Goal: Contribute content

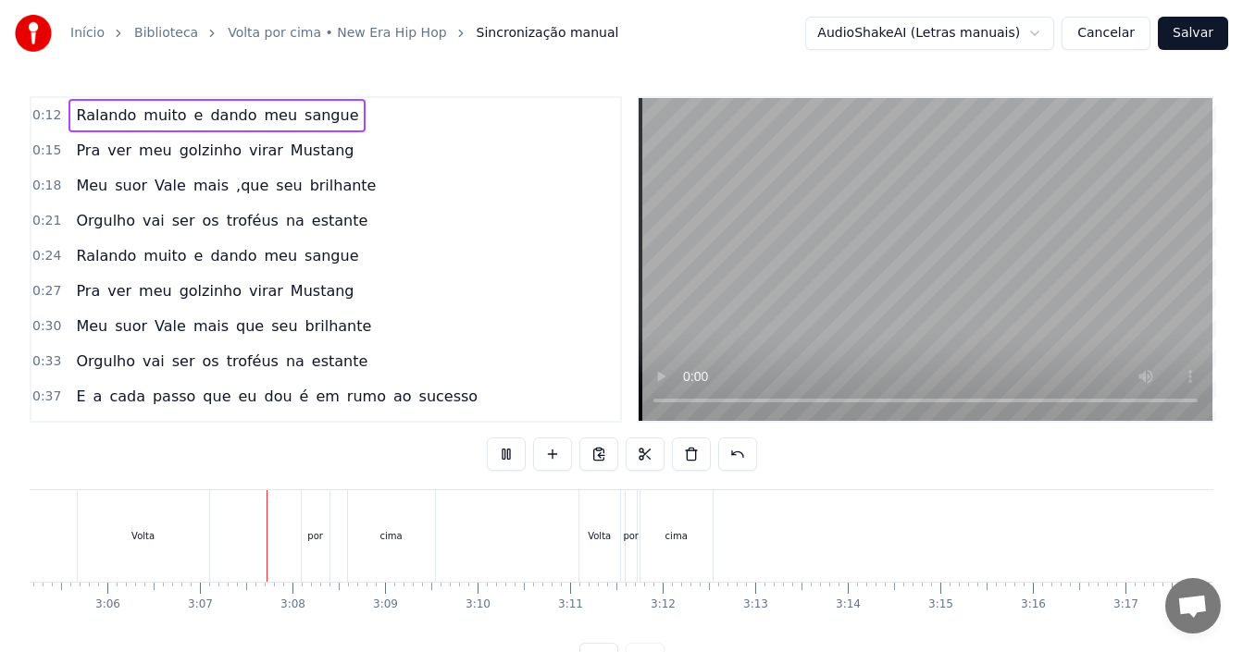
scroll to position [0, 17229]
drag, startPoint x: 51, startPoint y: 540, endPoint x: 68, endPoint y: 545, distance: 18.4
click at [68, 545] on div "Volta" at bounding box center [50, 537] width 131 height 92
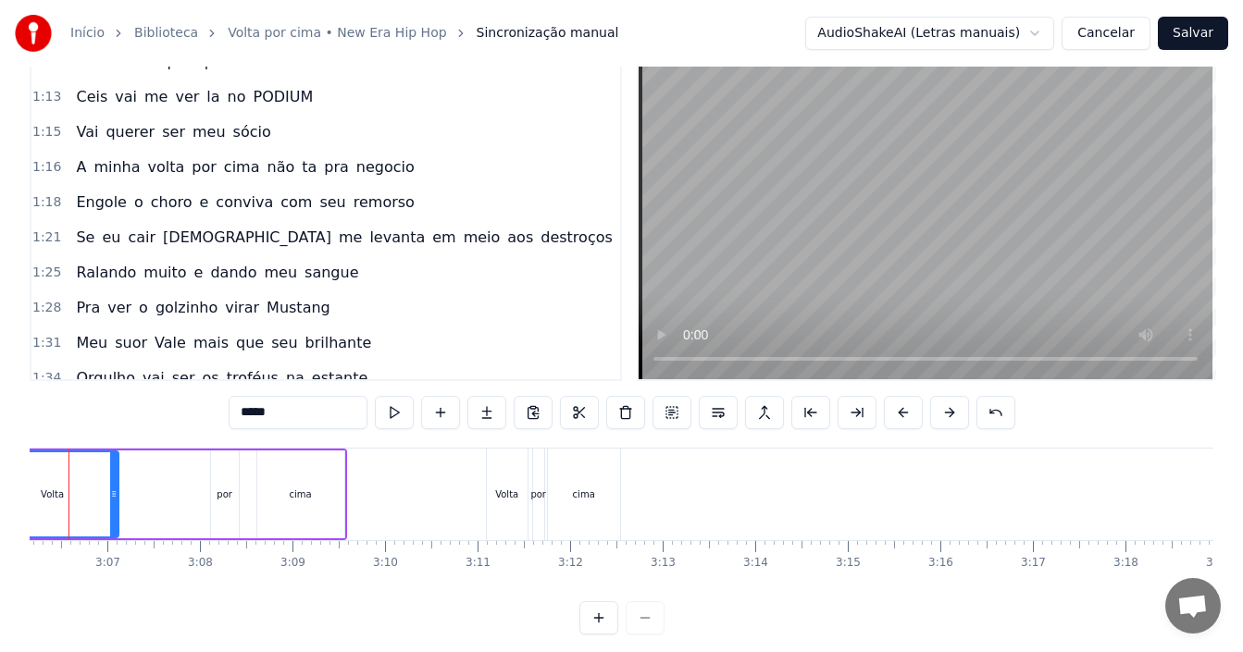
scroll to position [0, 17175]
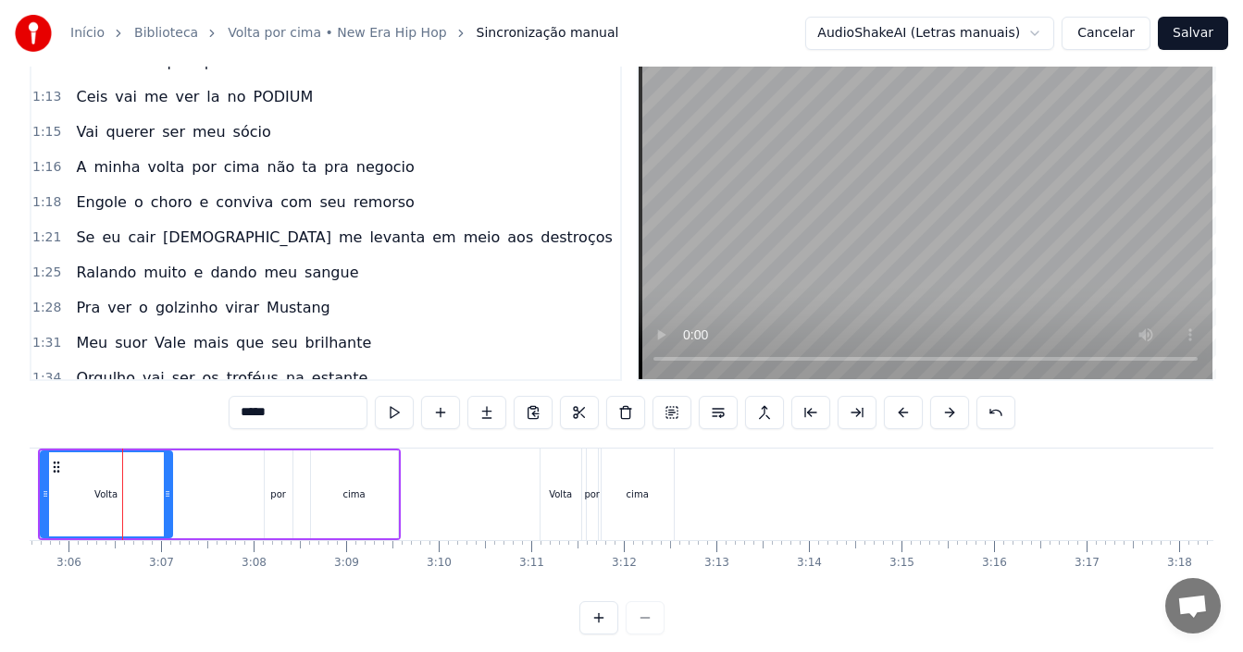
drag, startPoint x: 85, startPoint y: 493, endPoint x: 81, endPoint y: 466, distance: 27.2
click at [162, 483] on div "Volta" at bounding box center [107, 495] width 130 height 84
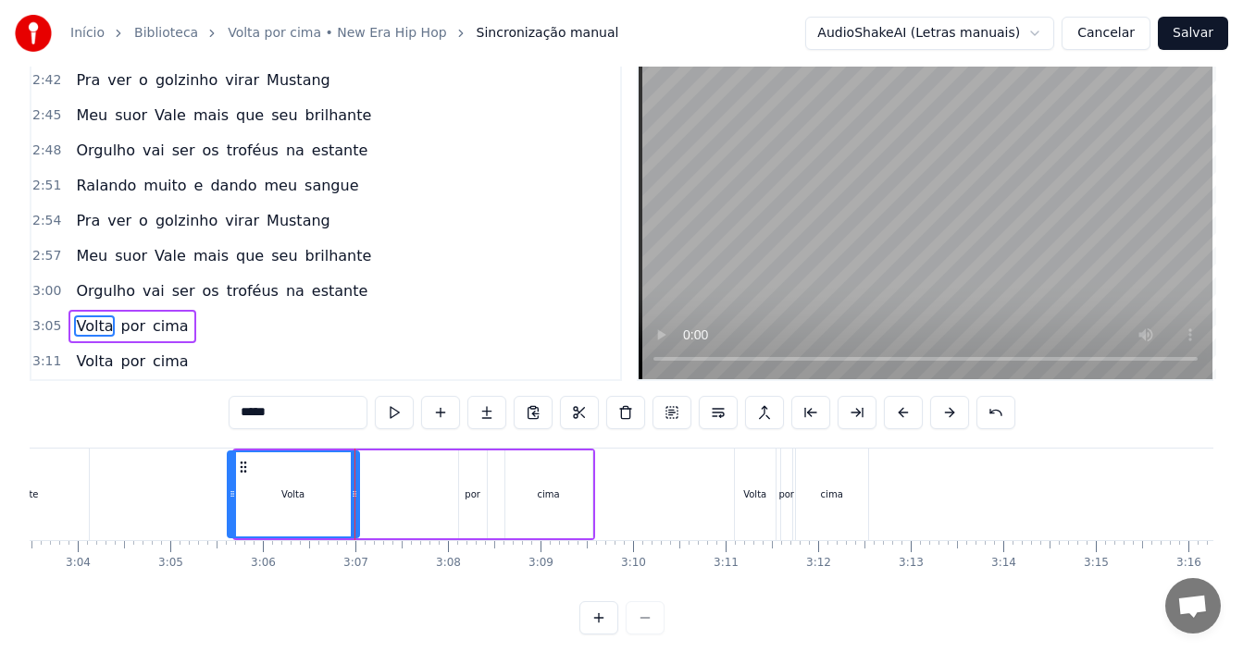
scroll to position [0, 16977]
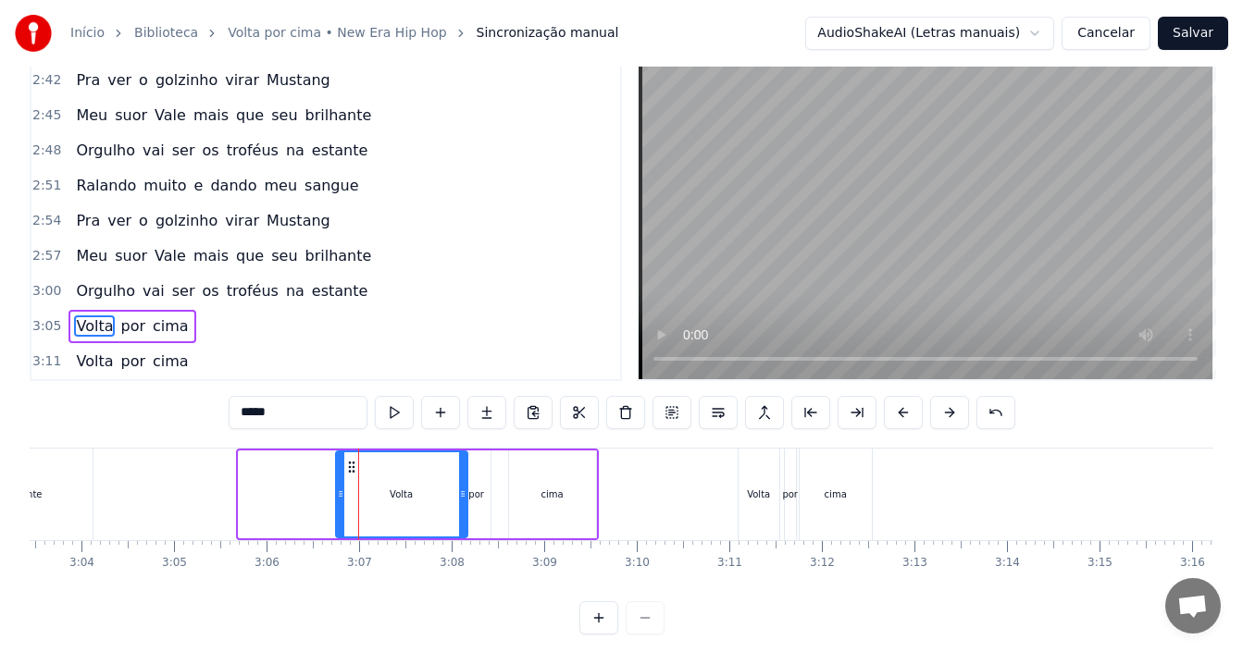
drag, startPoint x: 58, startPoint y: 466, endPoint x: 354, endPoint y: 482, distance: 295.7
click at [354, 482] on div "Volta" at bounding box center [402, 495] width 130 height 84
click at [496, 496] on div "Volta por cima" at bounding box center [466, 495] width 266 height 92
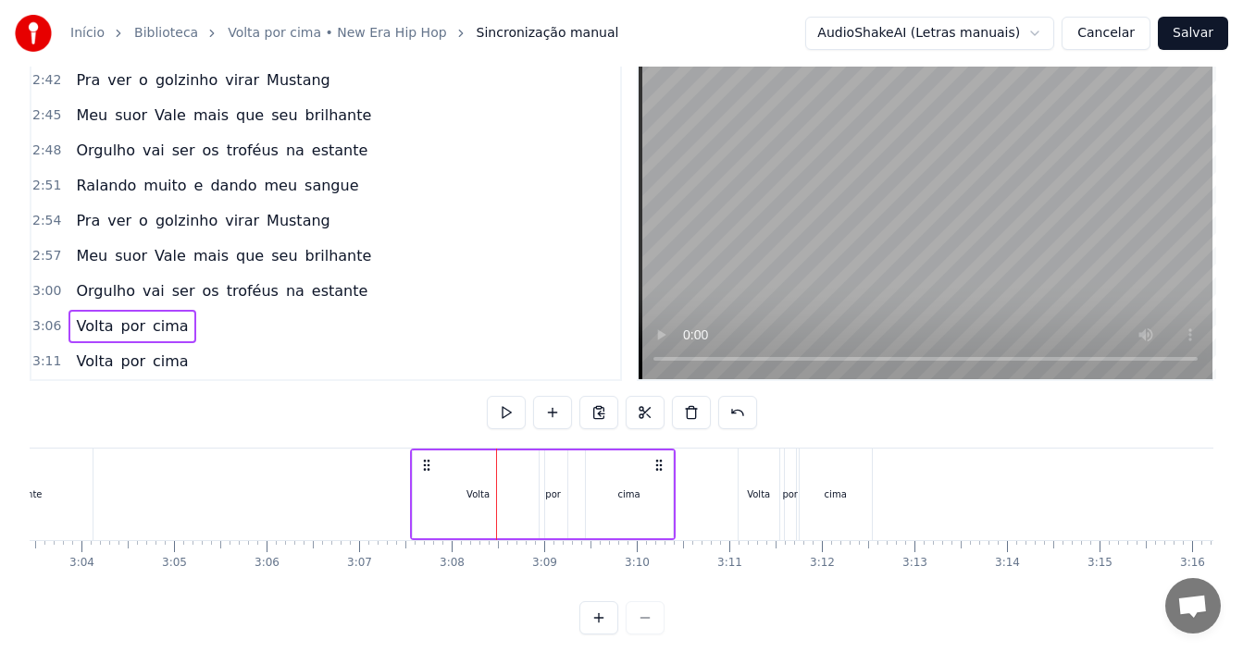
drag, startPoint x: 581, startPoint y: 467, endPoint x: 658, endPoint y: 471, distance: 76.9
click at [658, 471] on icon at bounding box center [659, 465] width 15 height 15
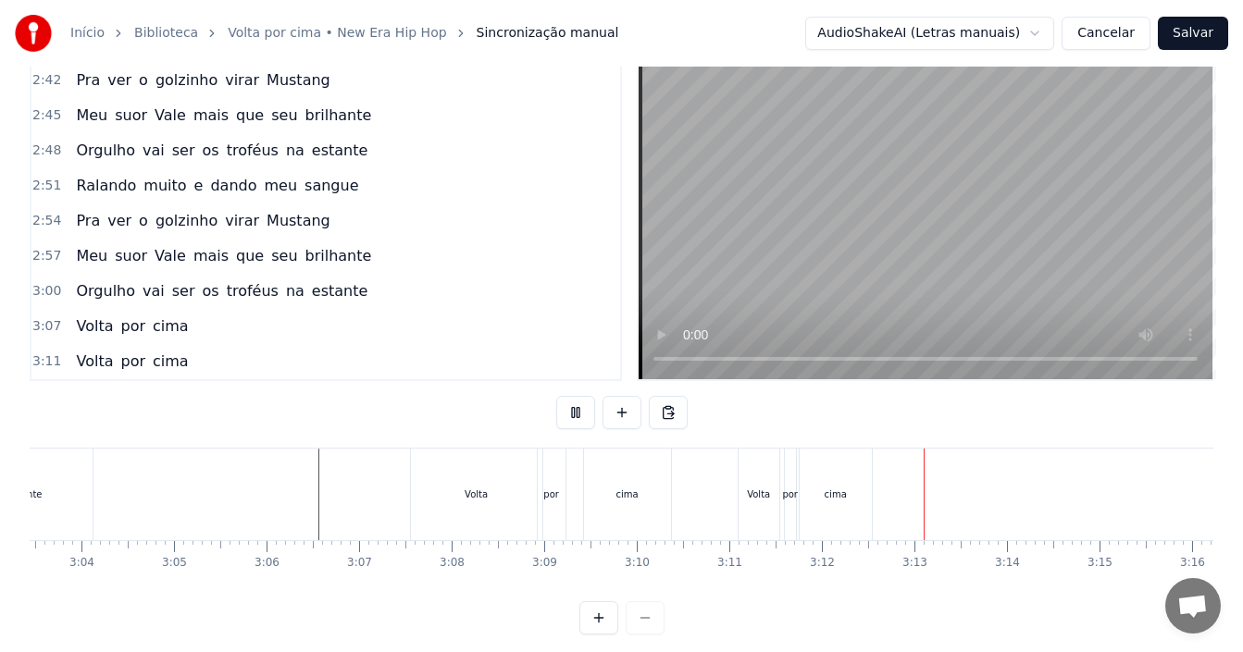
click at [583, 512] on div "cima" at bounding box center [627, 495] width 89 height 92
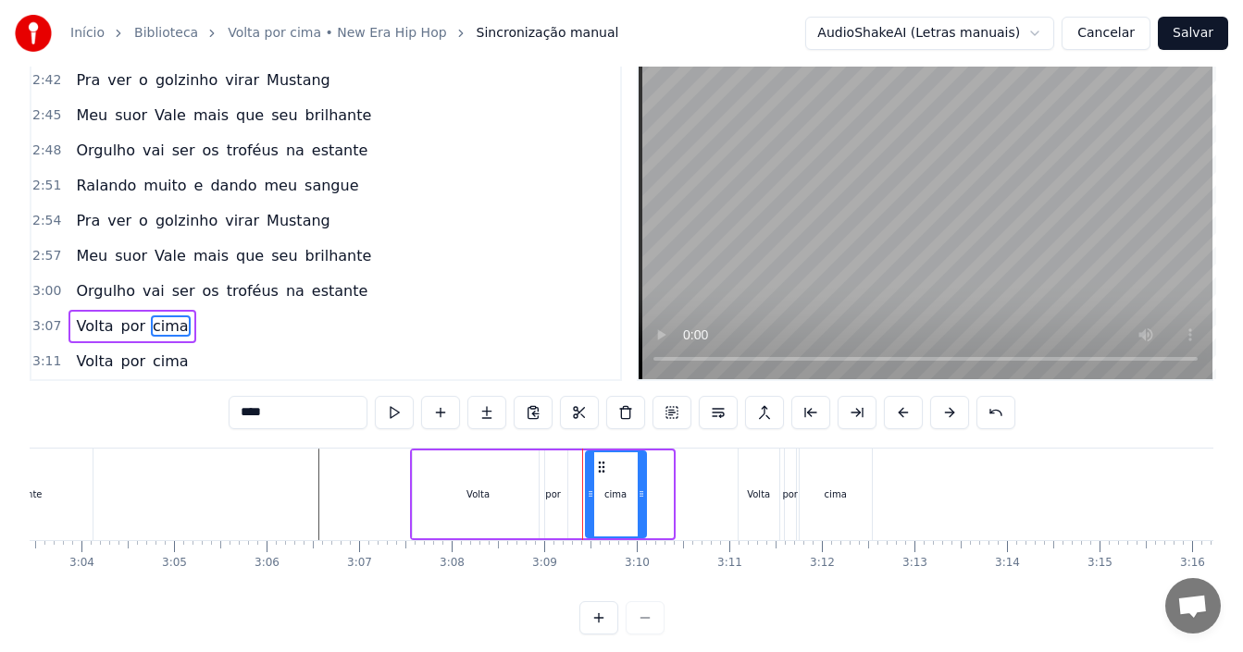
drag, startPoint x: 670, startPoint y: 496, endPoint x: 628, endPoint y: 499, distance: 41.7
click at [641, 501] on icon at bounding box center [641, 494] width 7 height 15
drag, startPoint x: 604, startPoint y: 467, endPoint x: 591, endPoint y: 467, distance: 13.0
click at [591, 467] on icon at bounding box center [591, 467] width 15 height 15
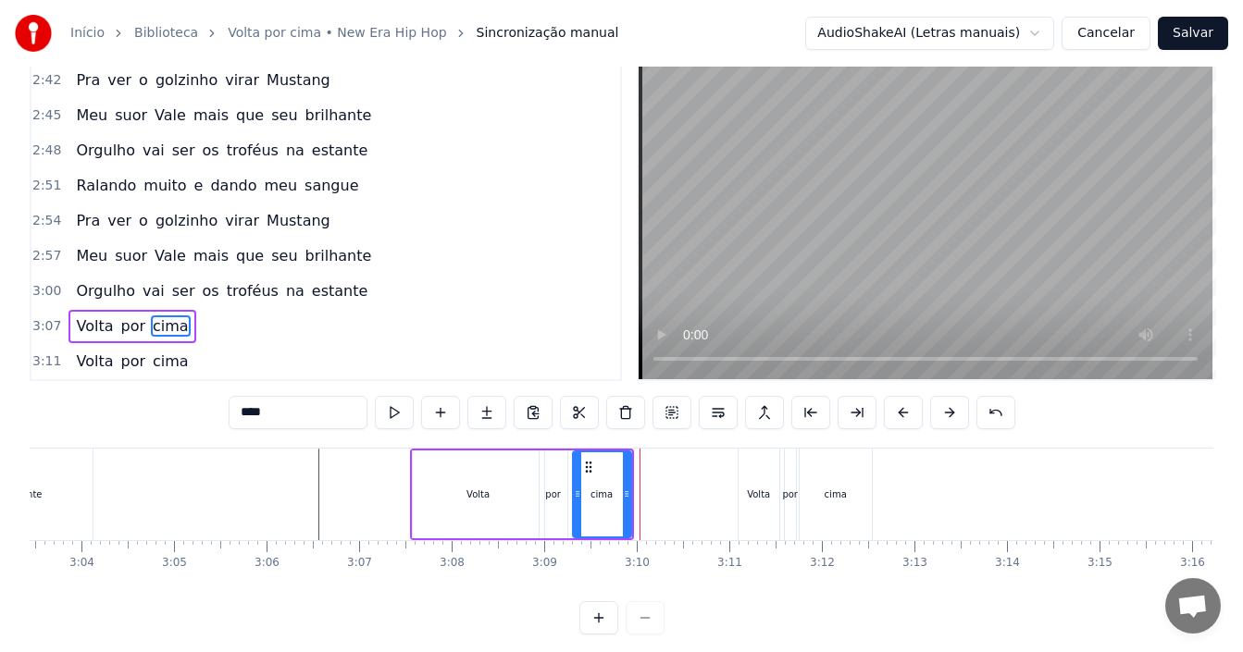
click at [412, 492] on div "Volta" at bounding box center [478, 495] width 133 height 88
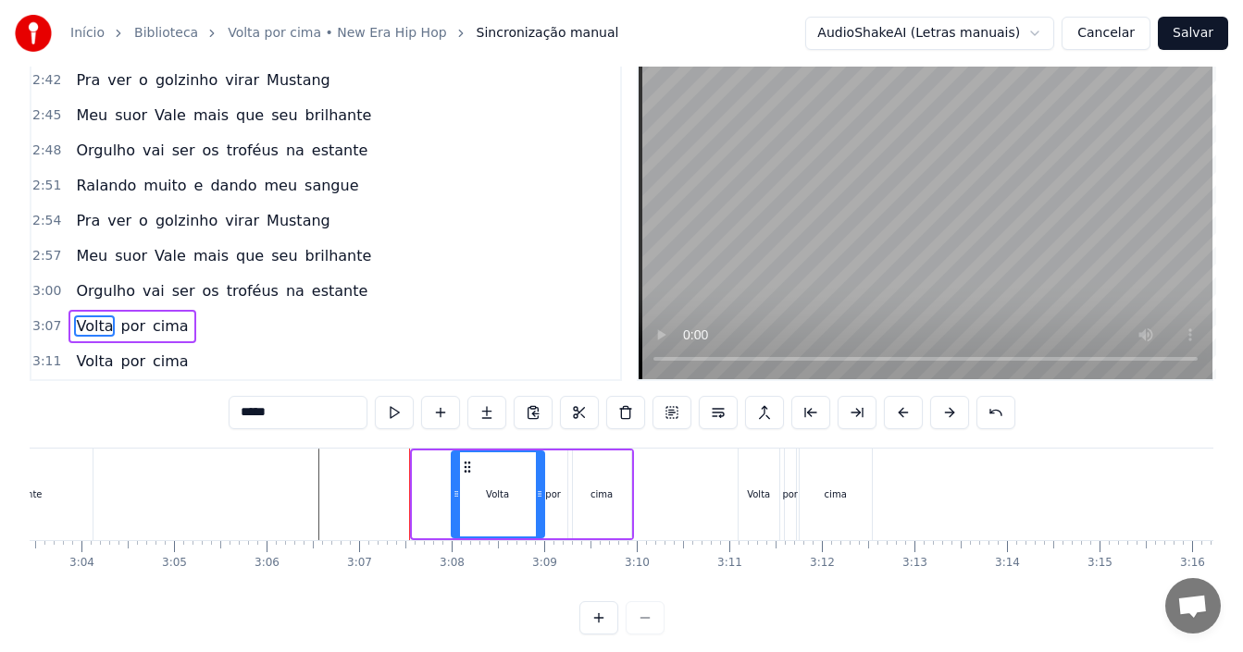
drag, startPoint x: 415, startPoint y: 493, endPoint x: 489, endPoint y: 478, distance: 75.5
click at [453, 496] on icon at bounding box center [456, 494] width 7 height 15
click at [554, 492] on div "por" at bounding box center [553, 495] width 16 height 14
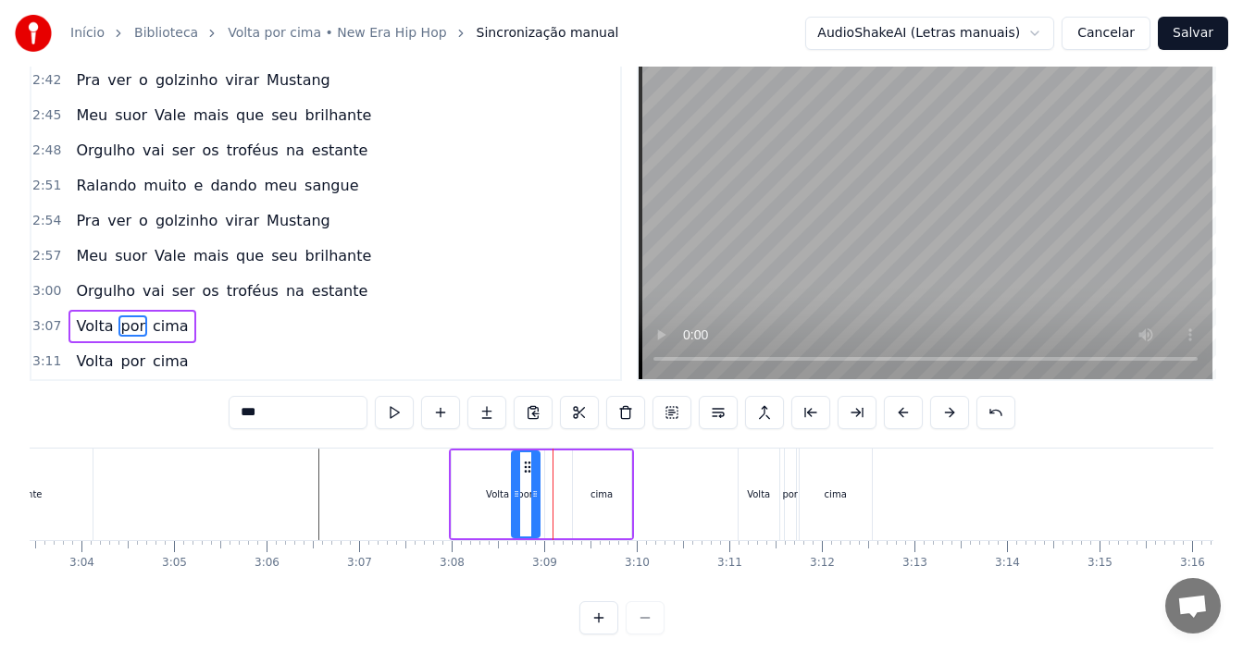
drag, startPoint x: 556, startPoint y: 464, endPoint x: 528, endPoint y: 463, distance: 27.8
click at [528, 463] on circle at bounding box center [528, 462] width 1 height 1
click at [596, 495] on div "cima" at bounding box center [601, 495] width 22 height 14
type input "****"
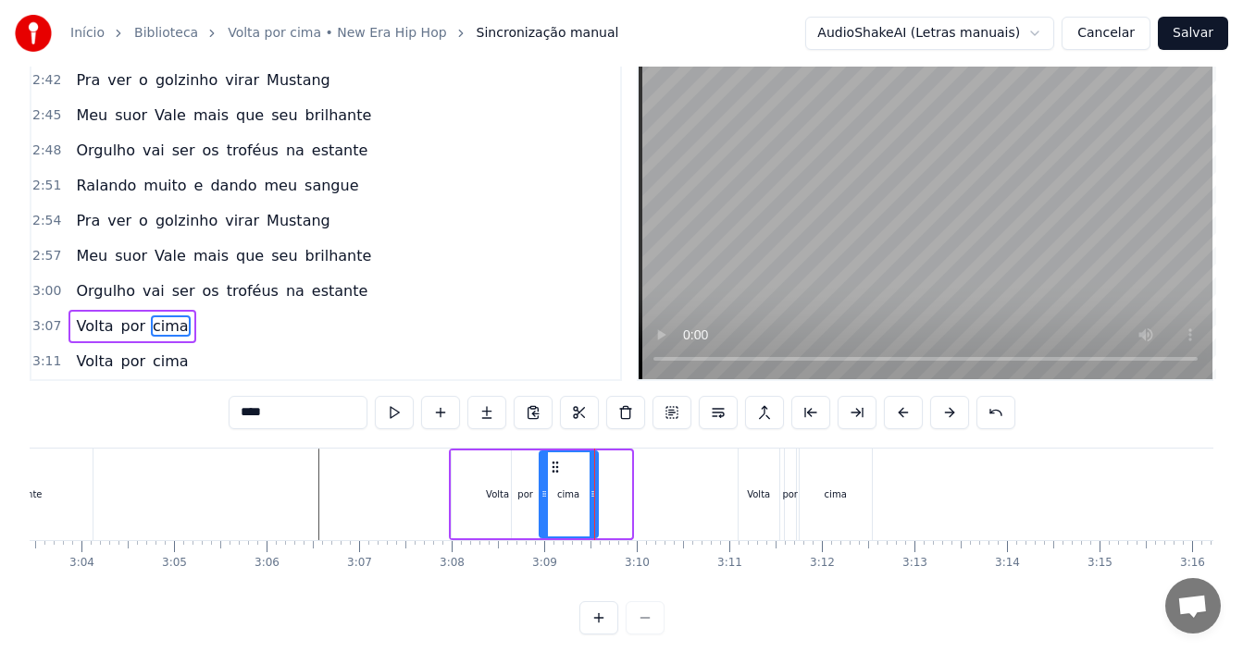
drag, startPoint x: 590, startPoint y: 461, endPoint x: 557, endPoint y: 459, distance: 33.4
click at [557, 460] on icon at bounding box center [555, 467] width 15 height 15
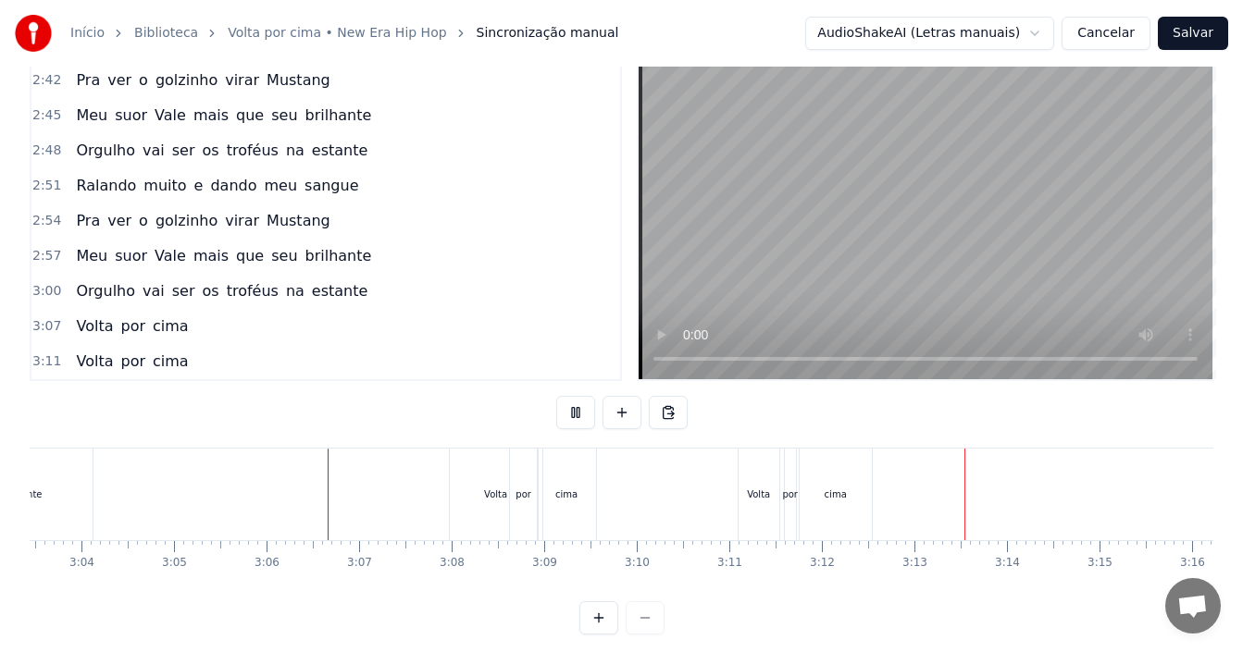
click at [1209, 32] on button "Salvar" at bounding box center [1193, 33] width 70 height 33
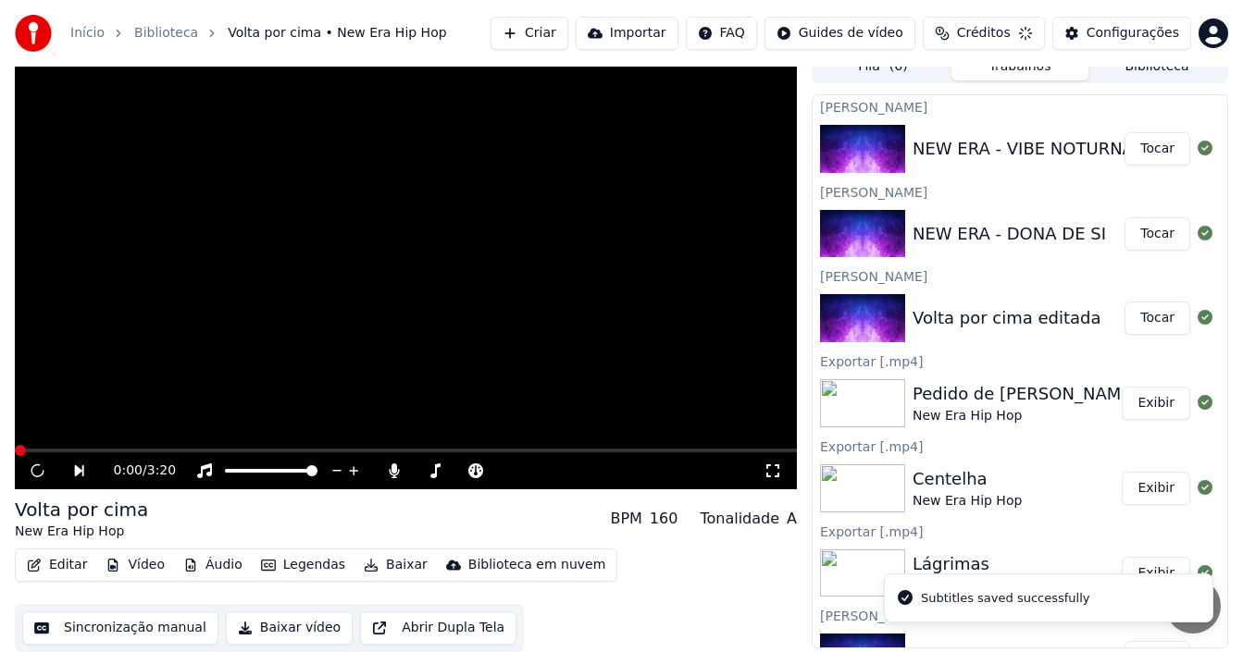
scroll to position [17, 0]
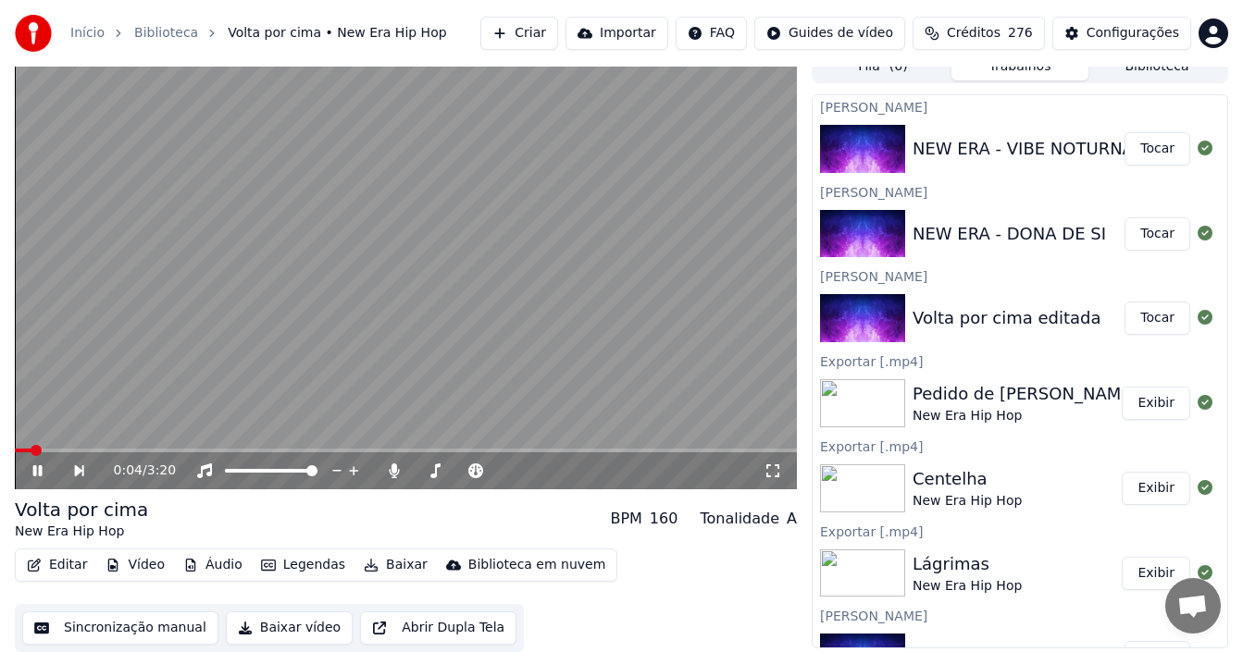
click at [1137, 148] on button "Tocar" at bounding box center [1157, 148] width 66 height 33
click at [46, 470] on icon at bounding box center [51, 471] width 43 height 15
click at [68, 573] on button "Editar" at bounding box center [56, 566] width 75 height 26
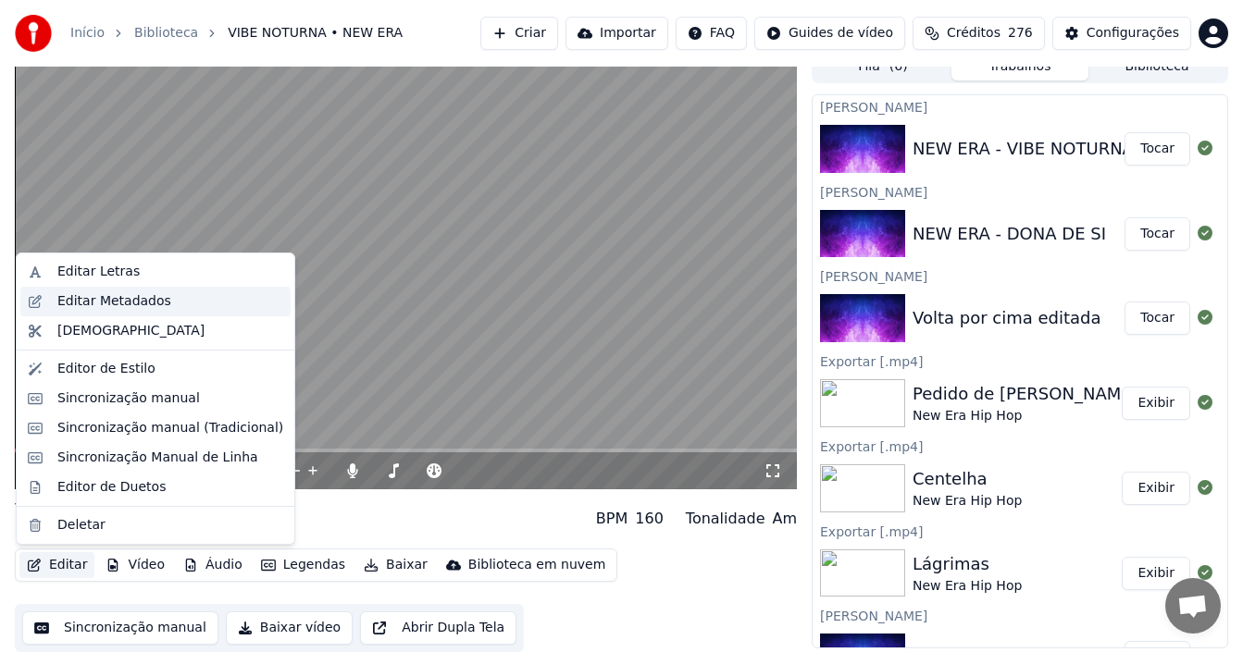
click at [131, 297] on div "Editar Metadados" at bounding box center [114, 301] width 114 height 19
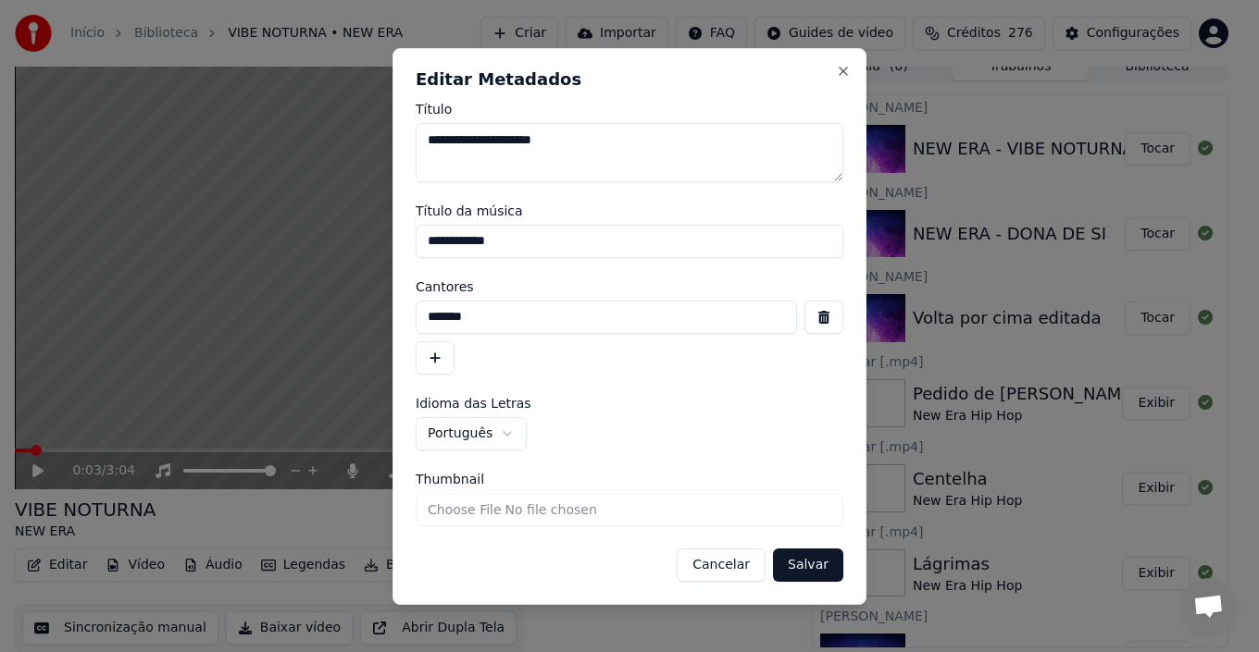
drag, startPoint x: 487, startPoint y: 320, endPoint x: 406, endPoint y: 322, distance: 80.5
click at [406, 322] on div "**********" at bounding box center [629, 326] width 474 height 557
type input "**********"
drag, startPoint x: 519, startPoint y: 245, endPoint x: 435, endPoint y: 238, distance: 84.5
click at [435, 238] on input "**********" at bounding box center [630, 241] width 428 height 33
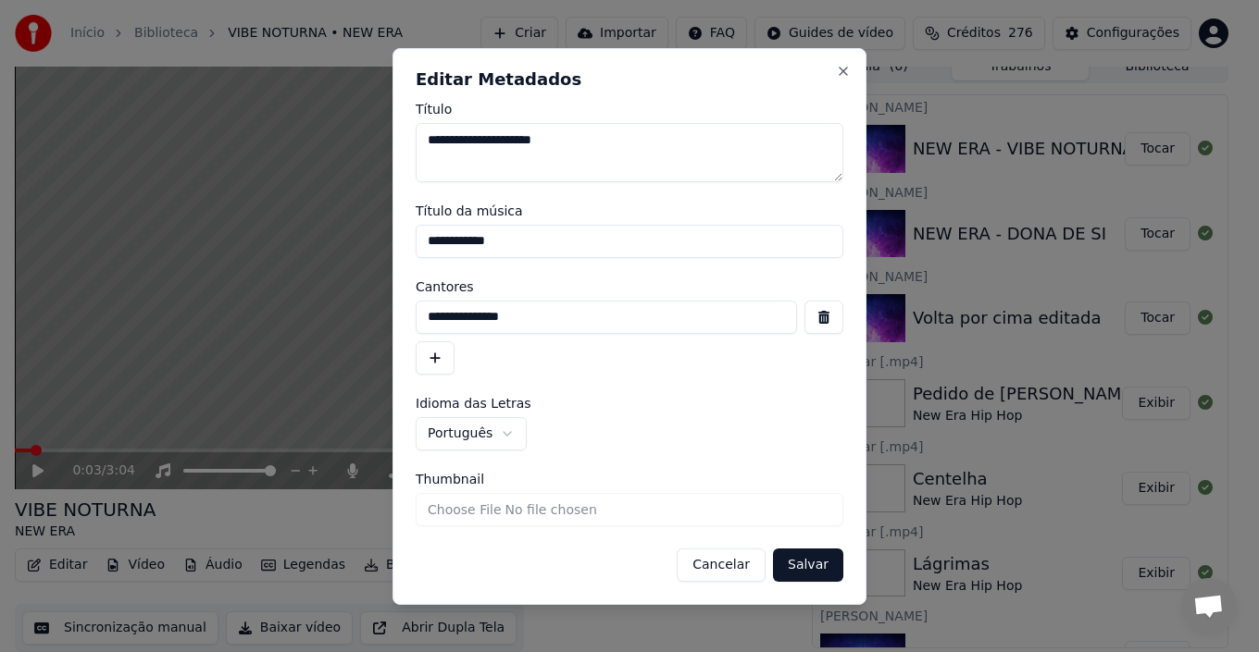
type input "**********"
click at [822, 571] on button "Salvar" at bounding box center [808, 565] width 70 height 33
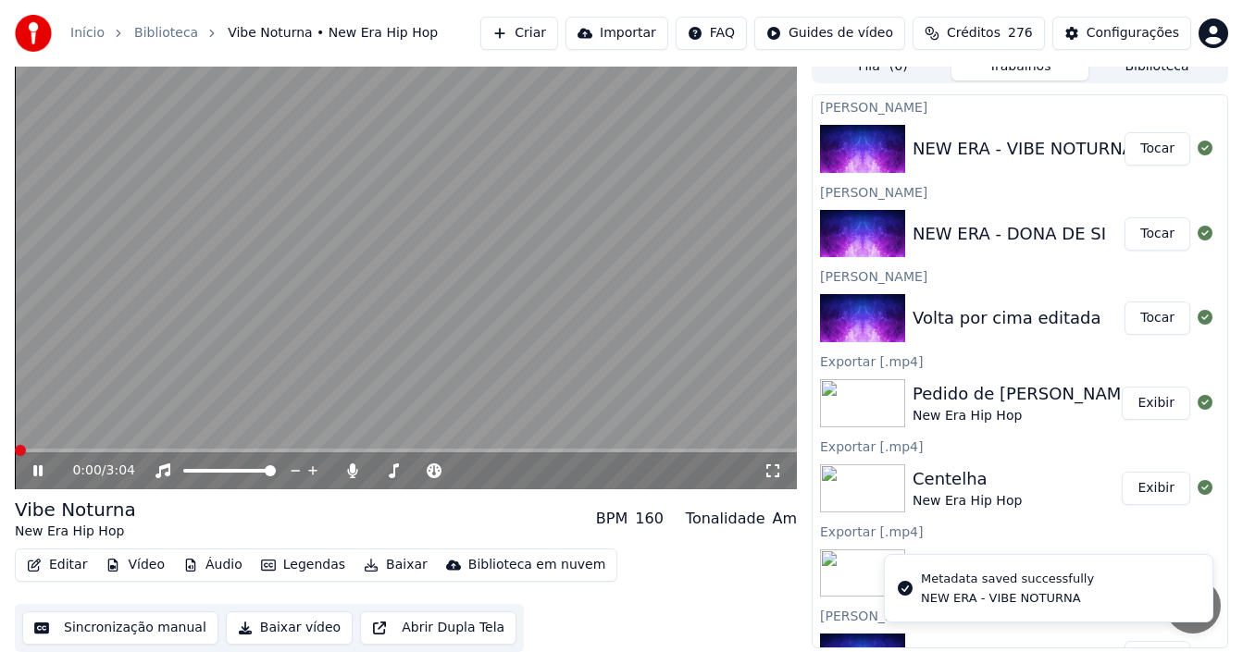
click at [15, 456] on span at bounding box center [20, 450] width 11 height 11
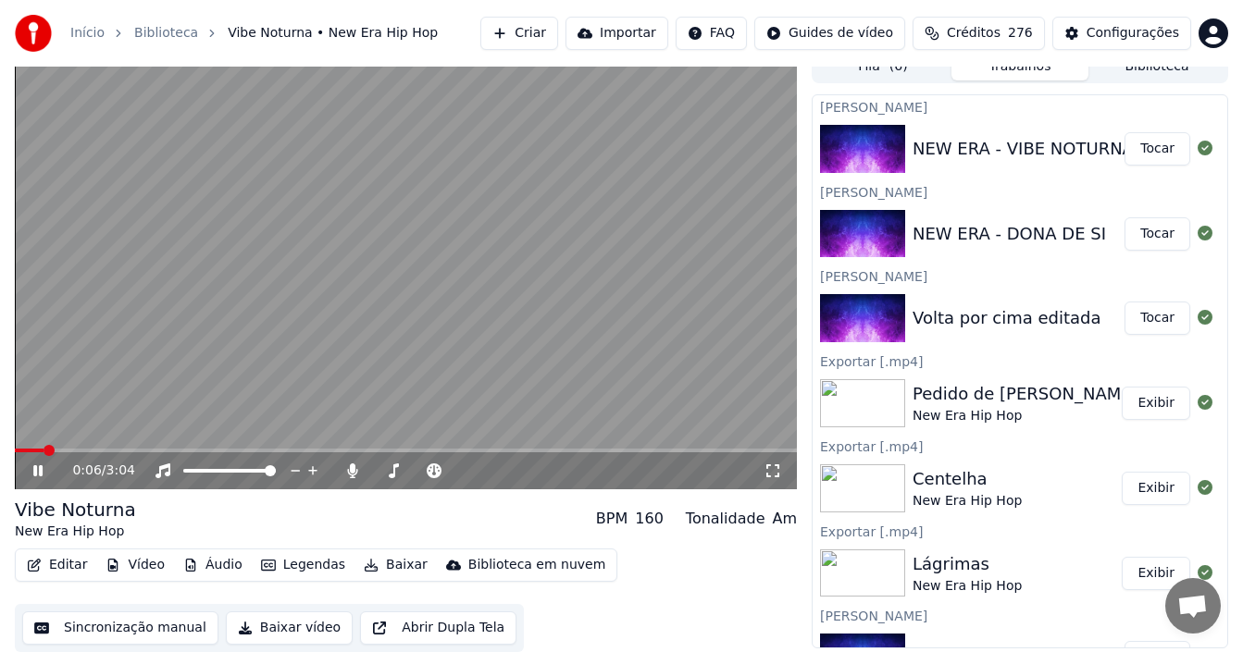
drag, startPoint x: 45, startPoint y: 444, endPoint x: 0, endPoint y: 453, distance: 46.1
click at [0, 453] on div "0:06 / 3:04 Vibe Noturna New Era Hip Hop BPM 160 Tonalidade Am Editar Vídeo Áud…" at bounding box center [621, 351] width 1243 height 602
click at [36, 458] on div "0:07 / 3:04" at bounding box center [406, 471] width 782 height 37
click at [36, 469] on icon at bounding box center [37, 471] width 9 height 11
click at [15, 445] on span at bounding box center [20, 450] width 11 height 11
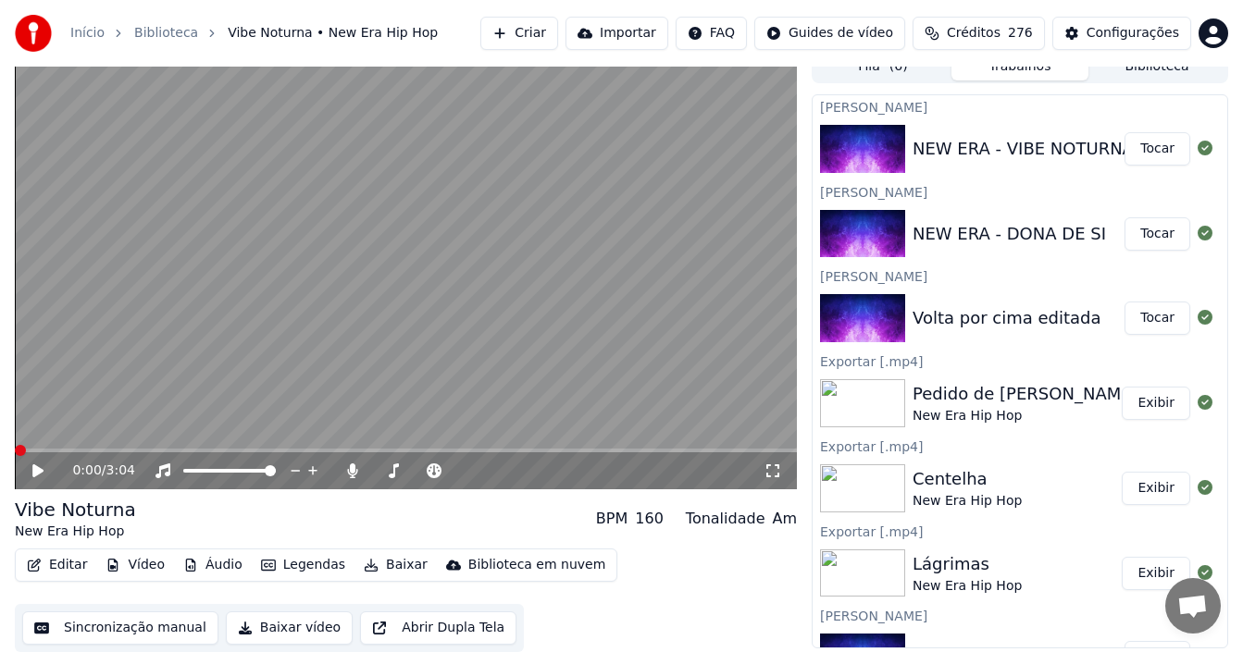
click at [38, 472] on icon at bounding box center [37, 471] width 11 height 13
click at [488, 470] on icon at bounding box center [486, 471] width 18 height 19
click at [504, 472] on icon at bounding box center [502, 470] width 9 height 9
click at [488, 471] on icon at bounding box center [485, 472] width 9 height 2
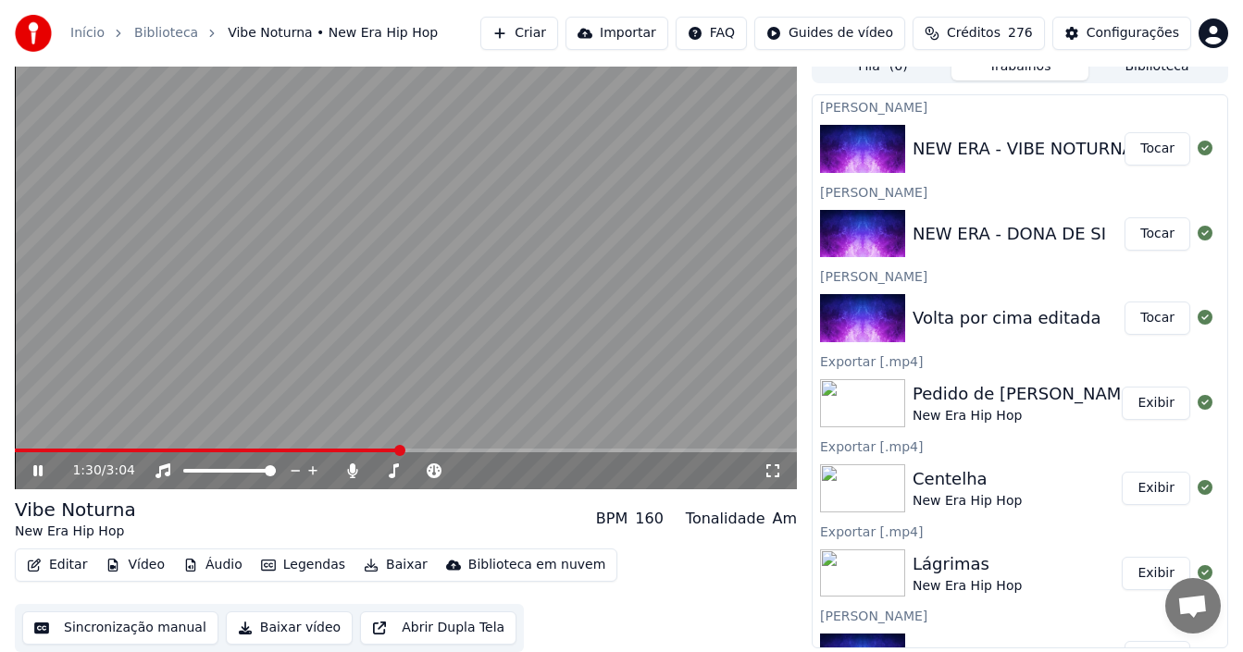
click at [37, 466] on icon at bounding box center [51, 471] width 43 height 15
click at [148, 627] on button "Sincronização manual" at bounding box center [120, 628] width 196 height 33
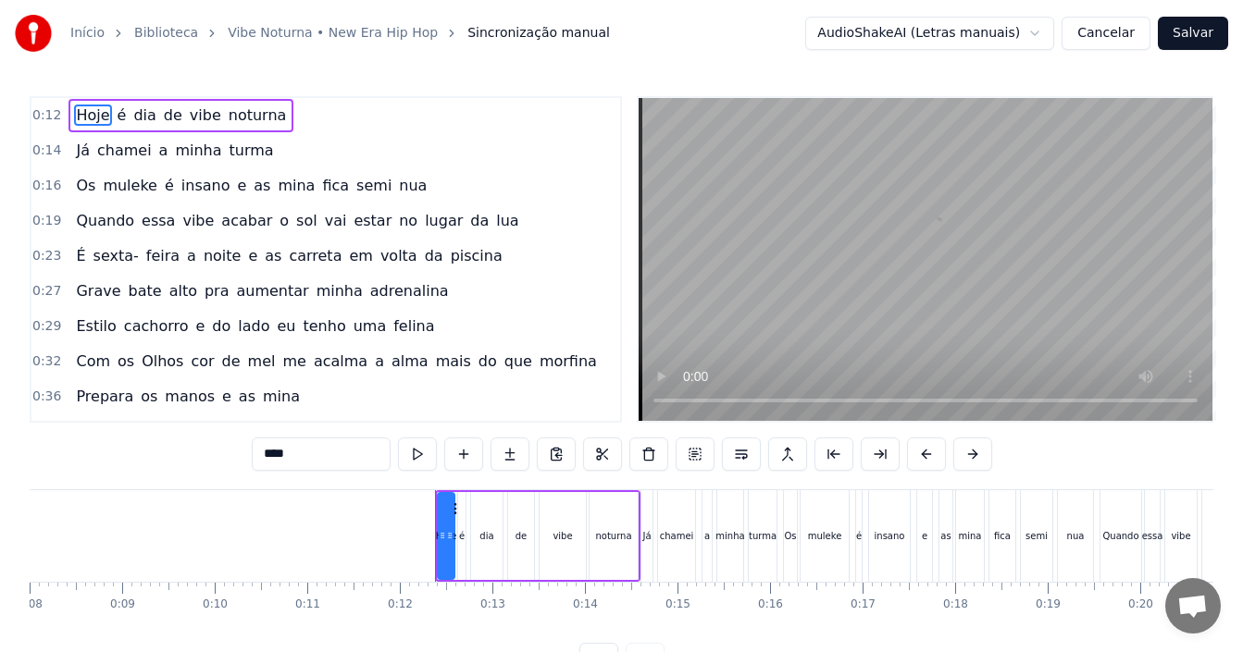
scroll to position [0, 1053]
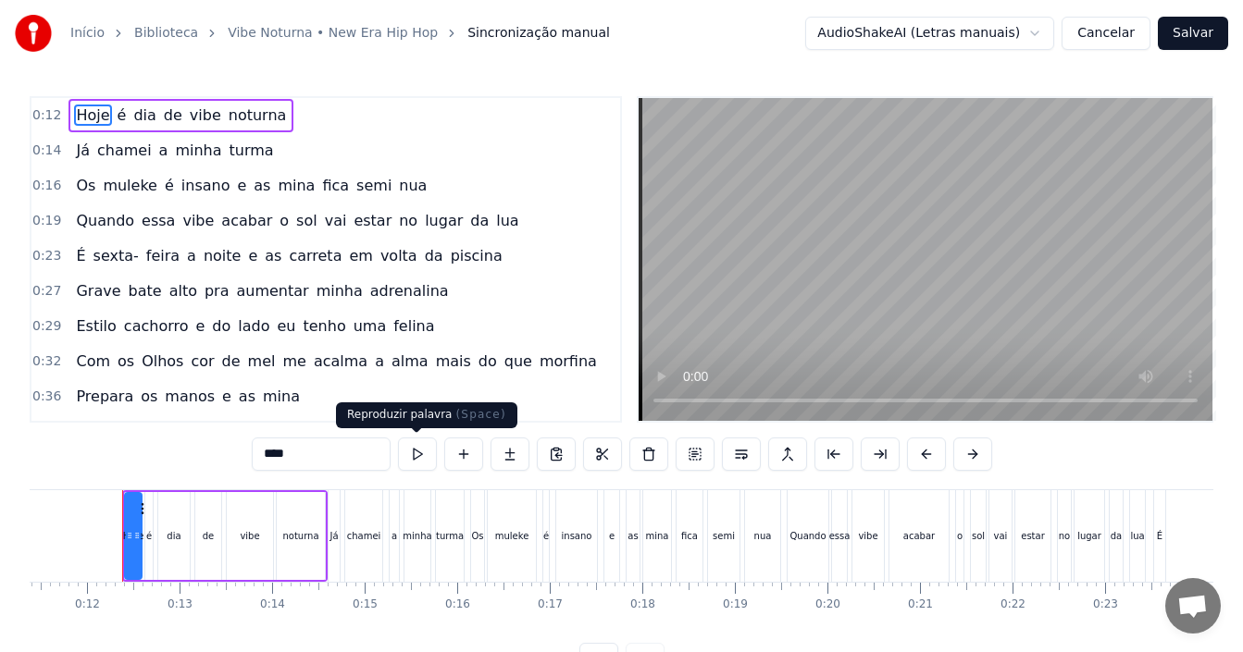
click at [418, 464] on button at bounding box center [417, 454] width 39 height 33
click at [1231, 469] on div "Início Biblioteca Vibe Noturna • New Era Hip Hop Sincronização manual AudioShak…" at bounding box center [621, 338] width 1243 height 677
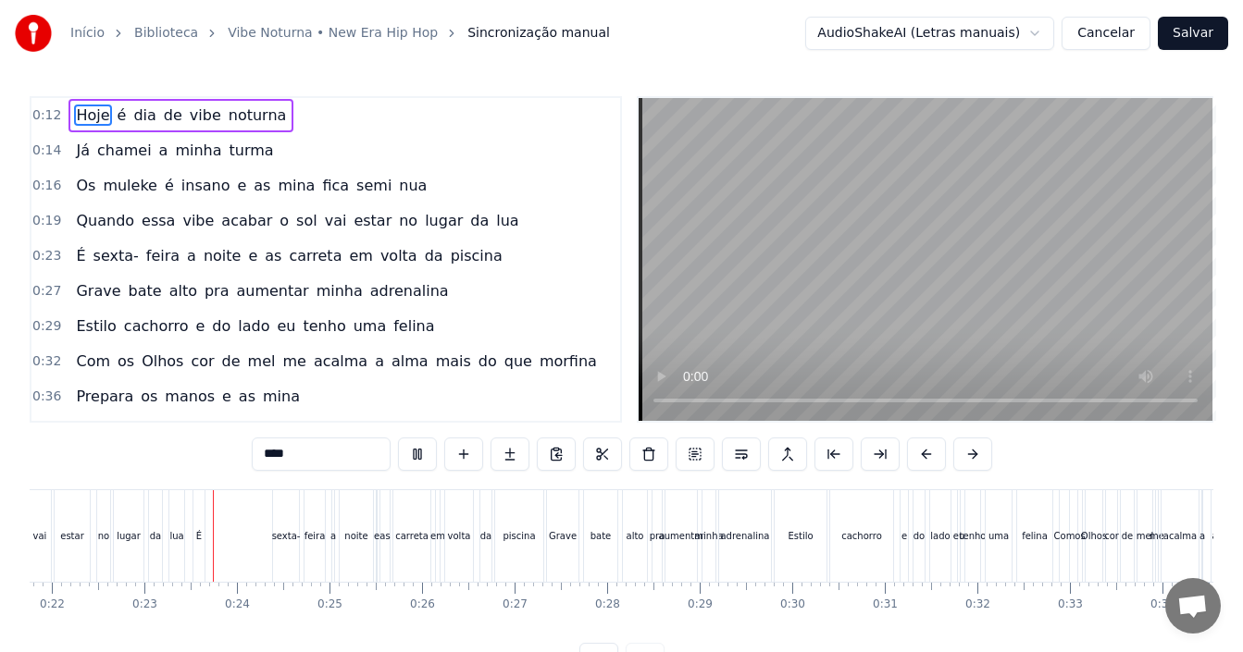
scroll to position [0, 2060]
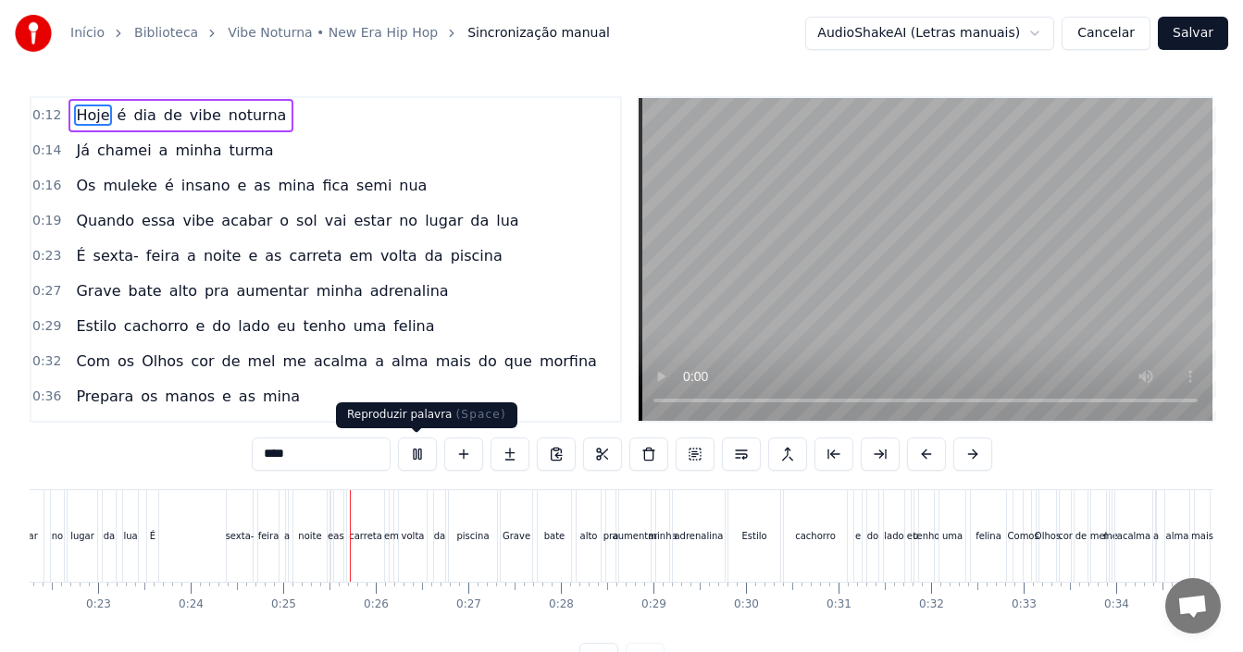
click at [425, 462] on button at bounding box center [417, 454] width 39 height 33
click at [155, 538] on div "É" at bounding box center [152, 537] width 11 height 92
type input "*"
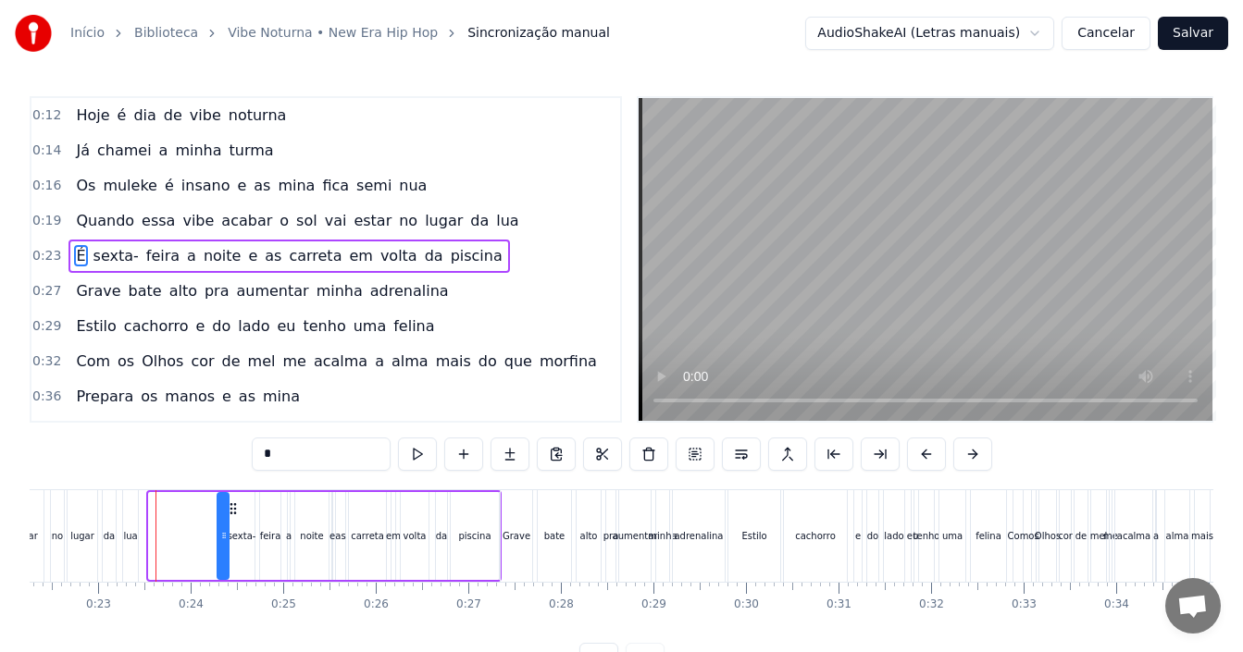
drag, startPoint x: 163, startPoint y: 509, endPoint x: 231, endPoint y: 510, distance: 68.5
click at [231, 510] on icon at bounding box center [233, 509] width 15 height 15
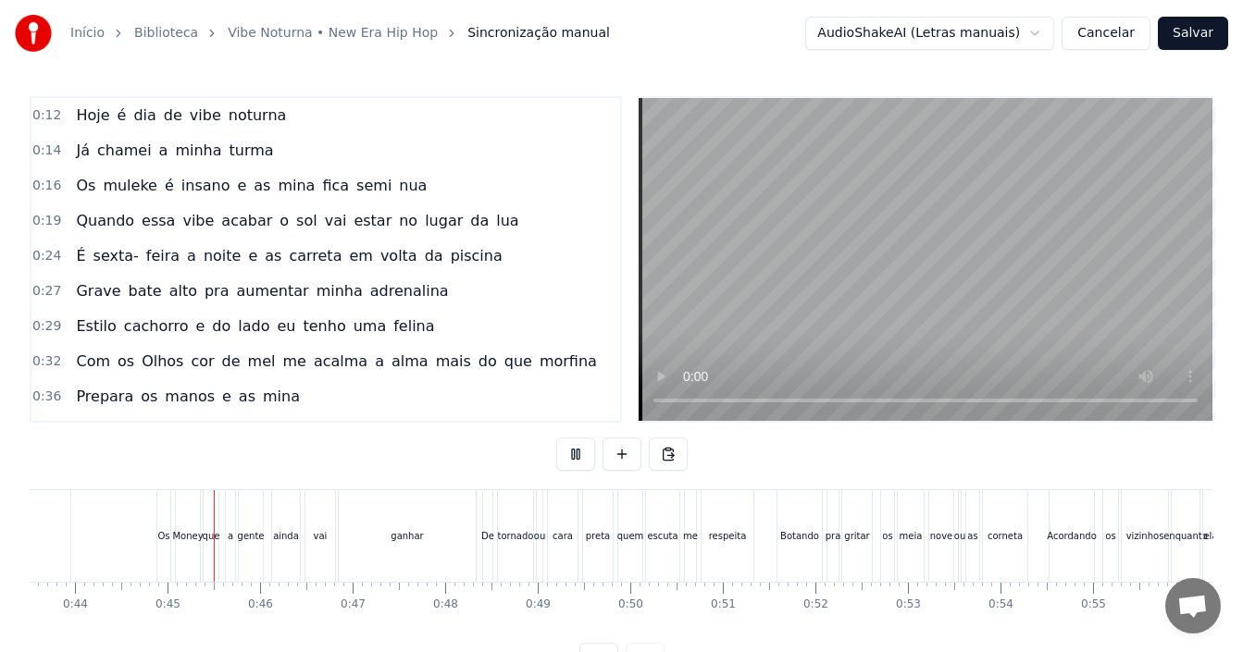
scroll to position [0, 4075]
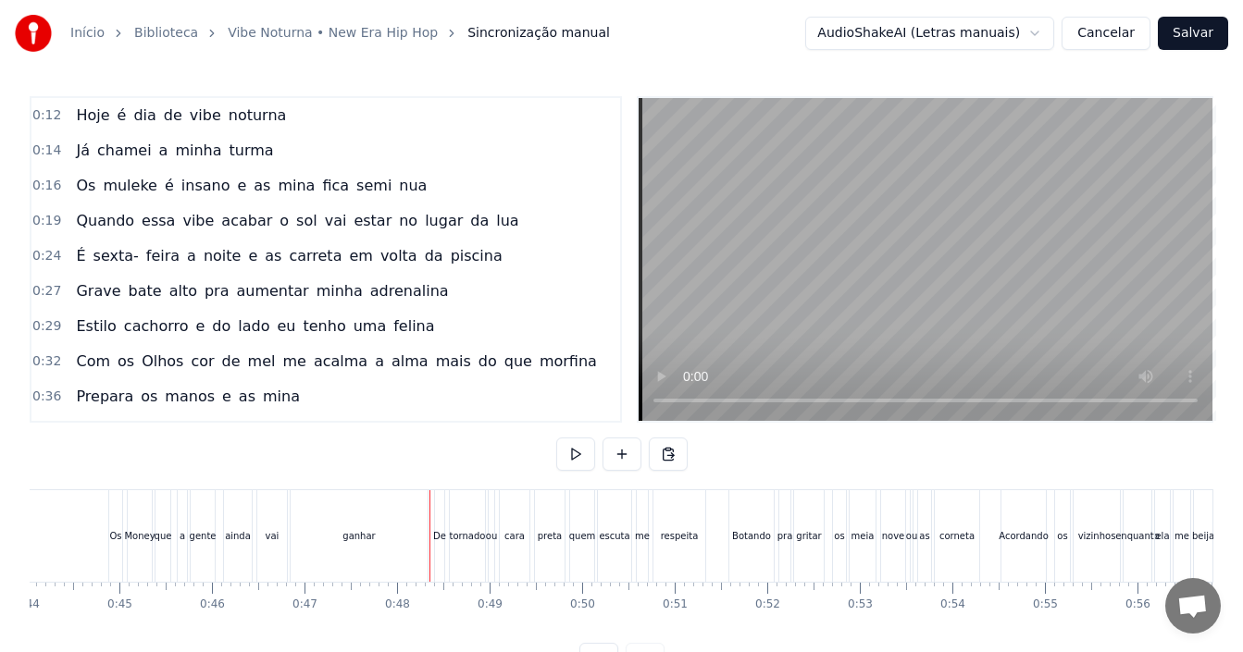
click at [373, 540] on div "ganhar" at bounding box center [358, 536] width 32 height 14
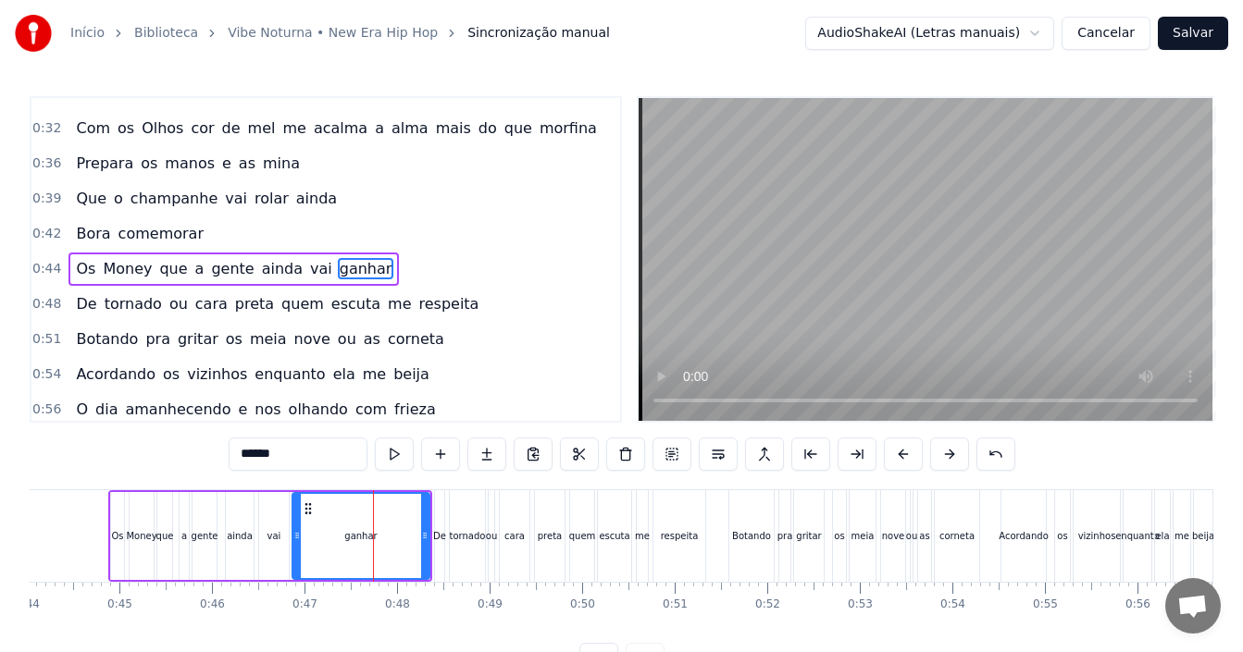
scroll to position [242, 0]
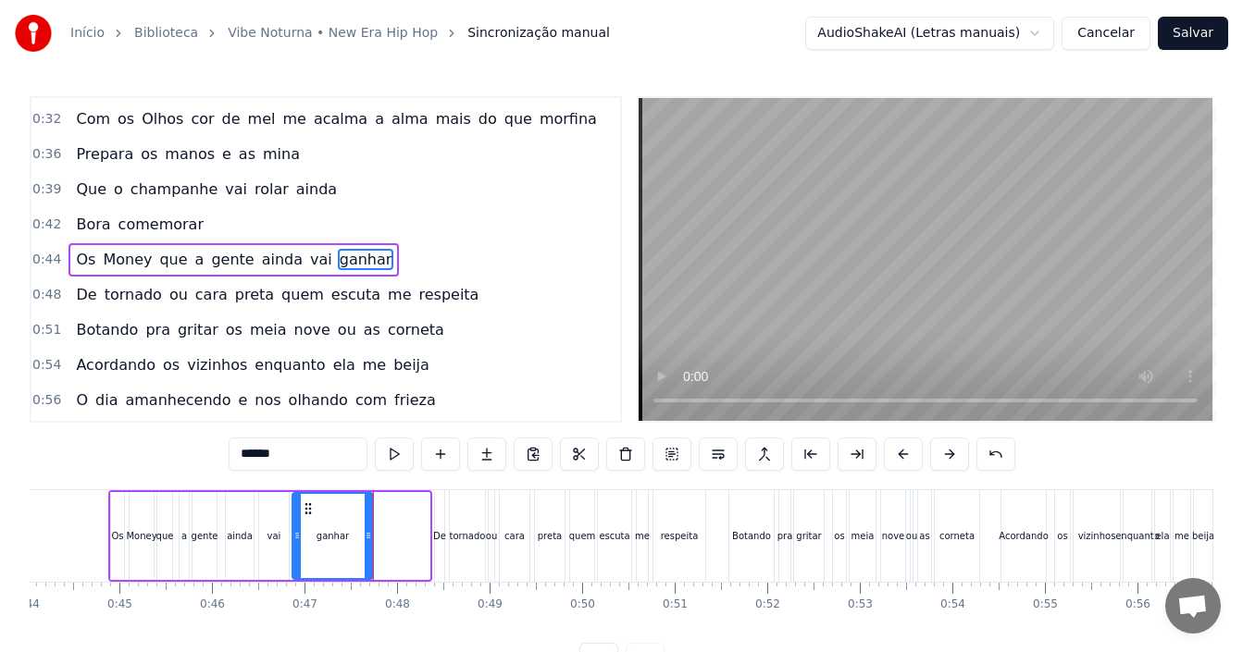
drag, startPoint x: 428, startPoint y: 510, endPoint x: 371, endPoint y: 510, distance: 56.5
click at [371, 510] on div at bounding box center [368, 536] width 7 height 84
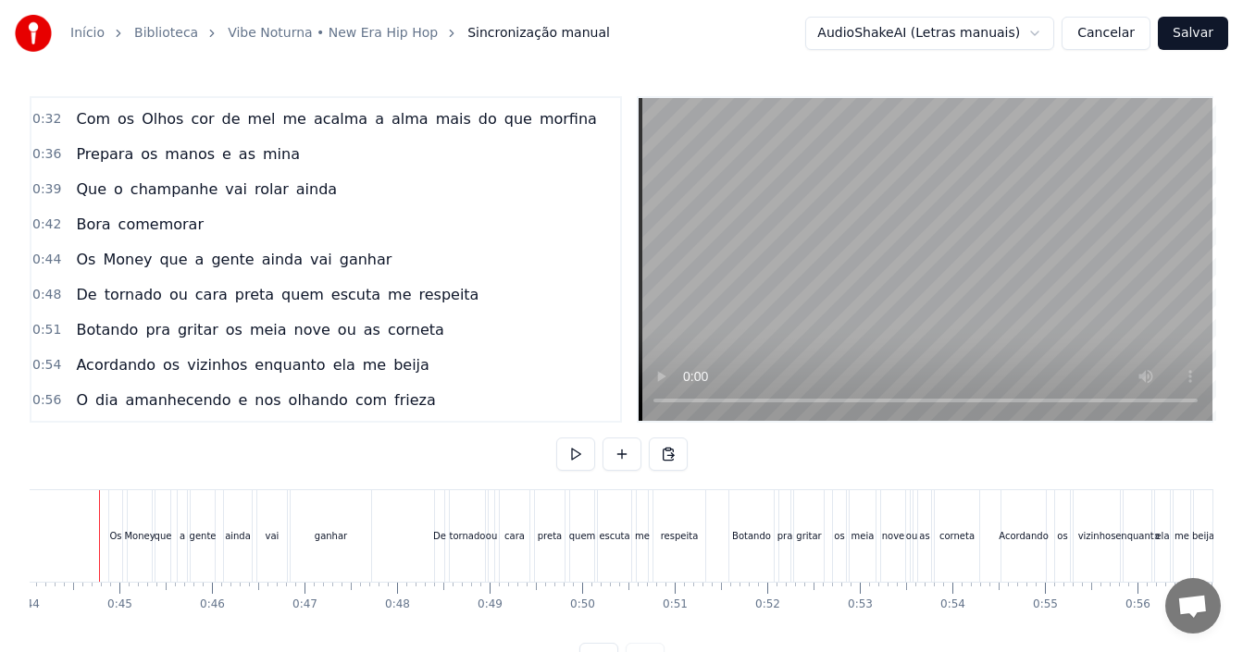
scroll to position [0, 4052]
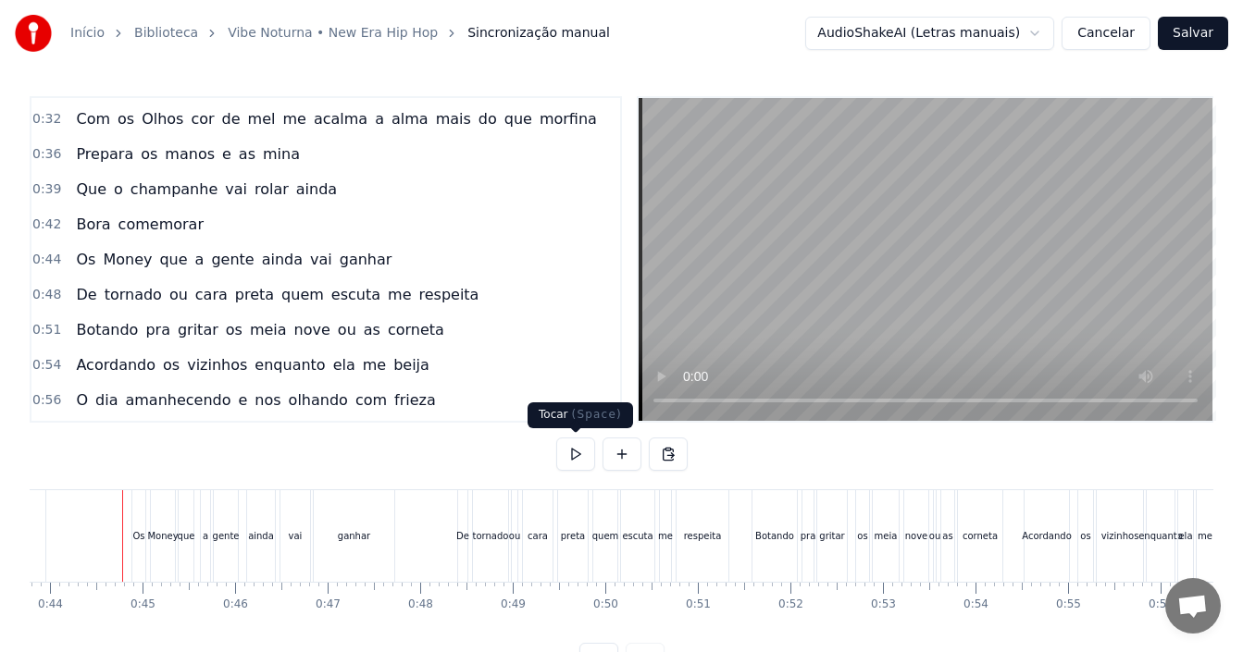
click at [584, 451] on button at bounding box center [575, 454] width 39 height 33
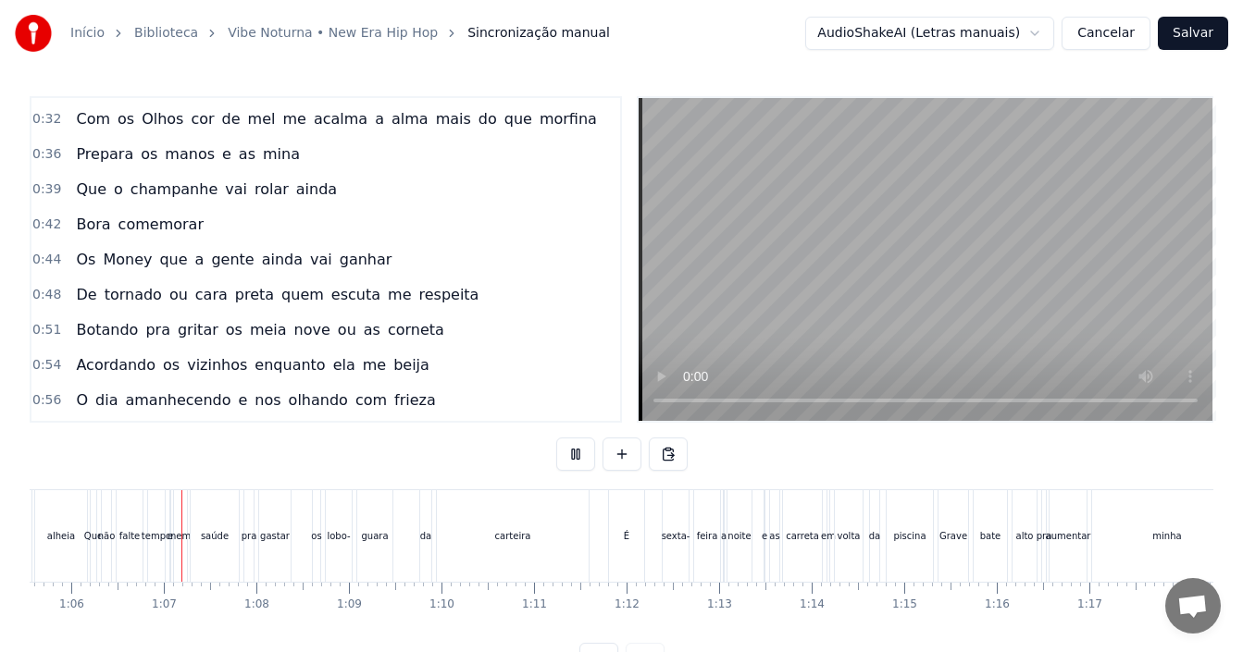
scroll to position [0, 6074]
click at [572, 459] on button at bounding box center [575, 454] width 39 height 33
click at [616, 532] on div "É" at bounding box center [619, 536] width 6 height 14
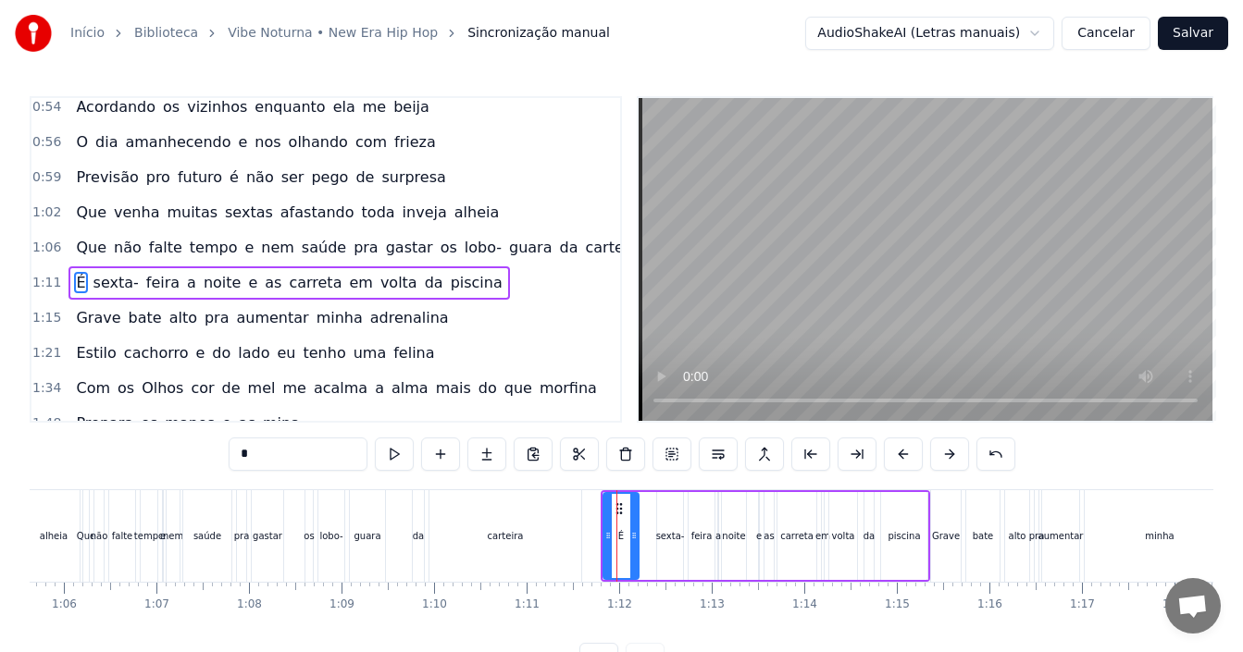
scroll to position [524, 0]
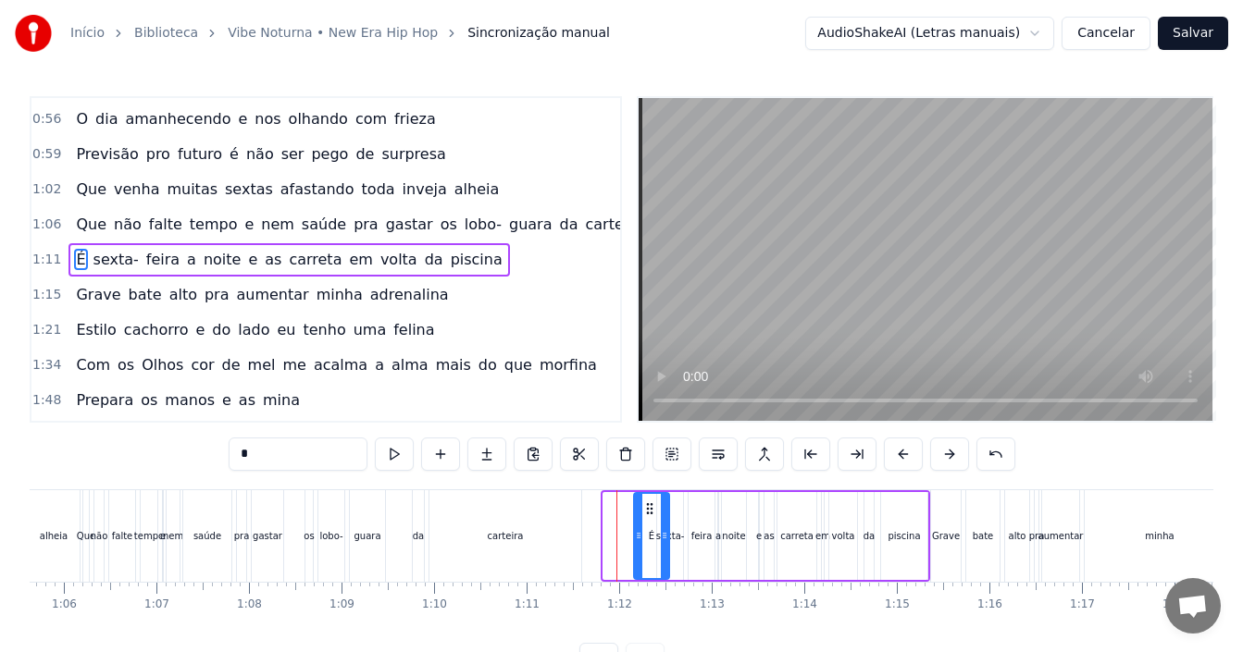
drag, startPoint x: 618, startPoint y: 502, endPoint x: 649, endPoint y: 502, distance: 30.5
click at [649, 502] on icon at bounding box center [649, 509] width 15 height 15
click at [527, 507] on div "carteira" at bounding box center [505, 537] width 152 height 92
type input "********"
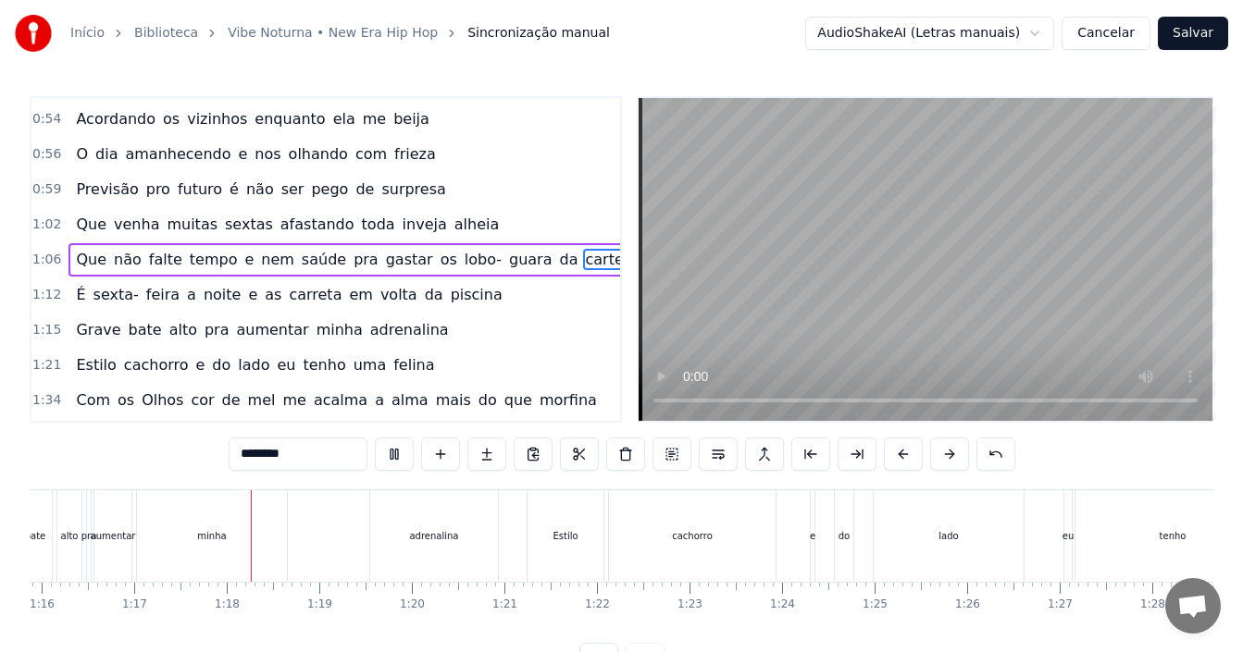
scroll to position [0, 7095]
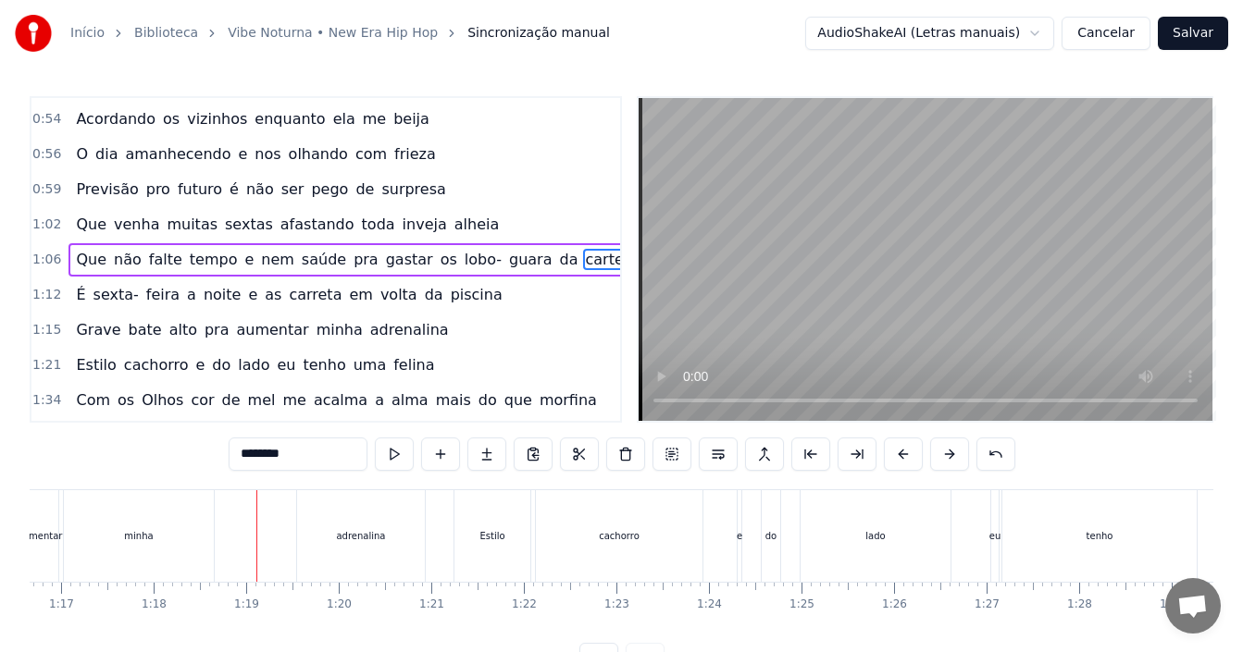
click at [415, 324] on div "1:15 Grave bate alto pra aumentar minha adrenalina" at bounding box center [325, 330] width 589 height 35
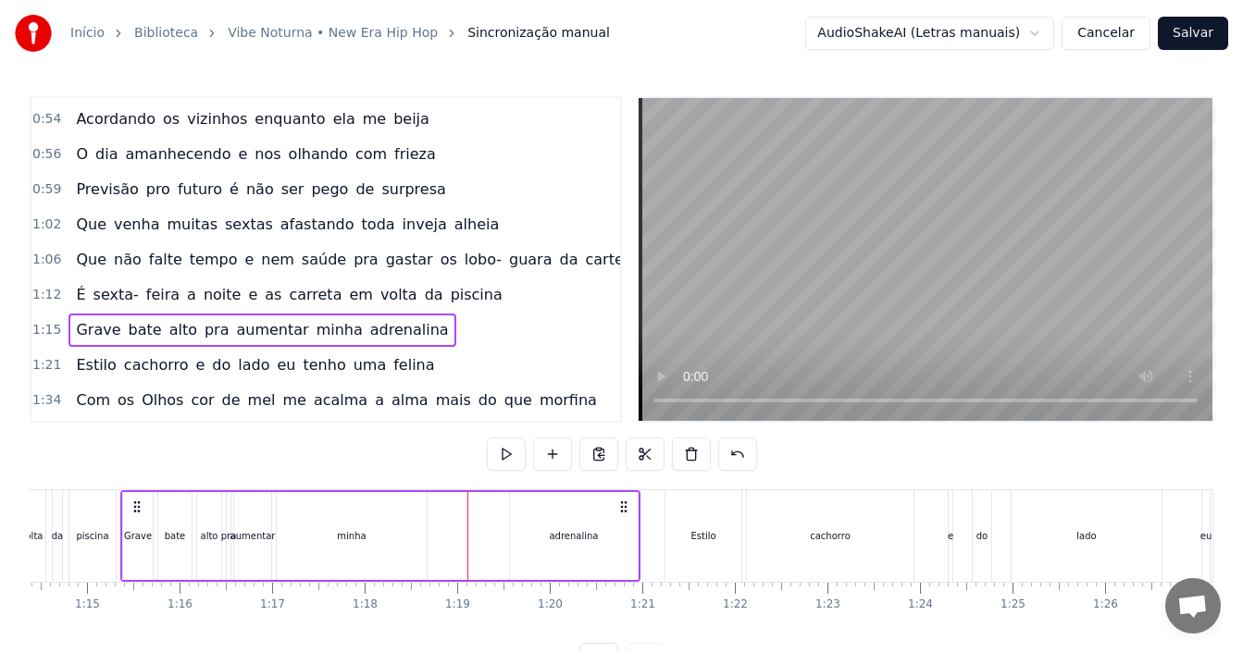
scroll to position [0, 6882]
click at [449, 303] on span "piscina" at bounding box center [477, 294] width 56 height 21
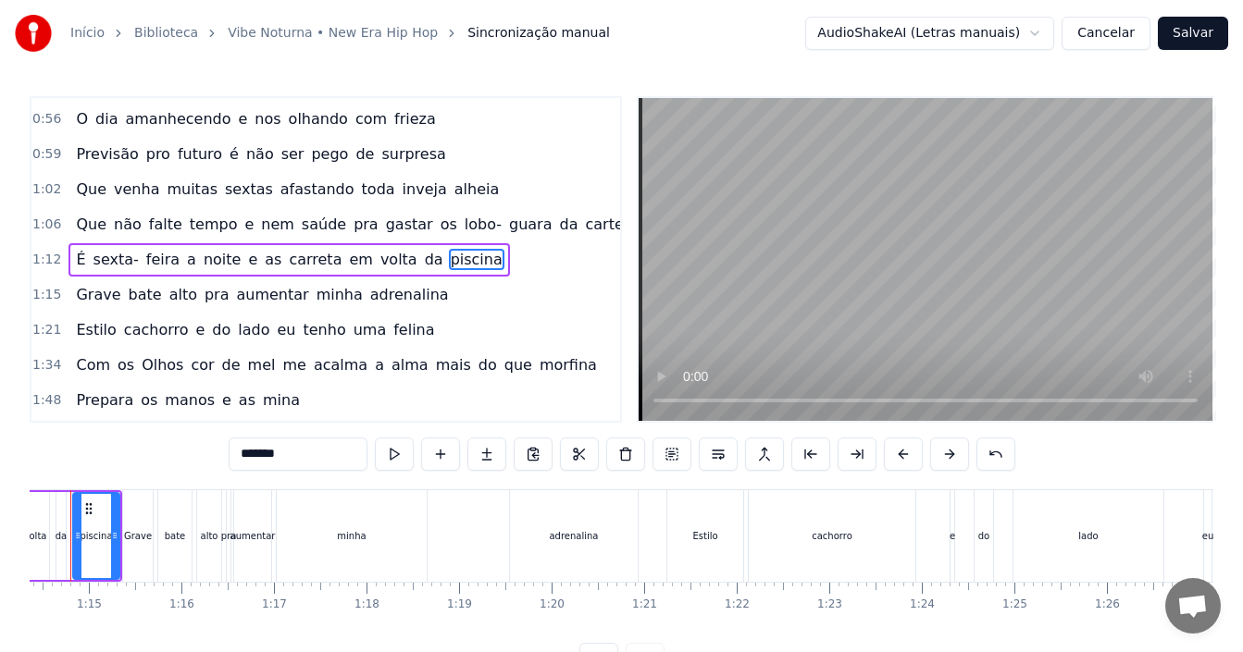
scroll to position [0, 6830]
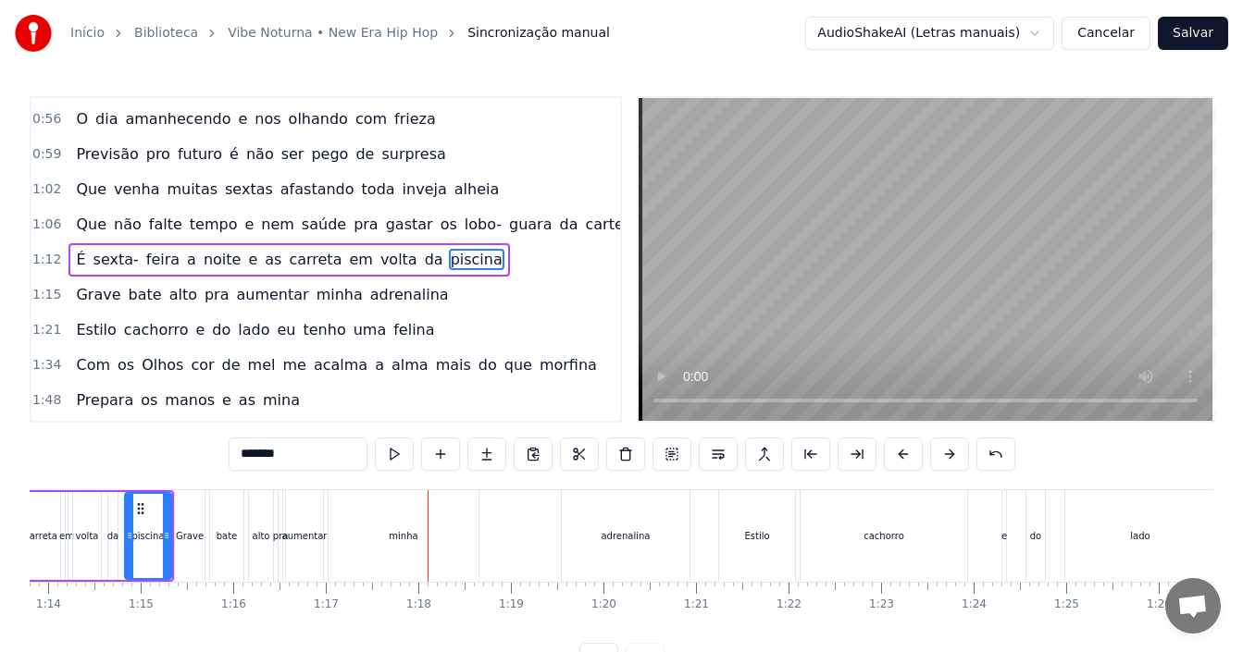
click at [395, 530] on div "minha" at bounding box center [403, 536] width 29 height 14
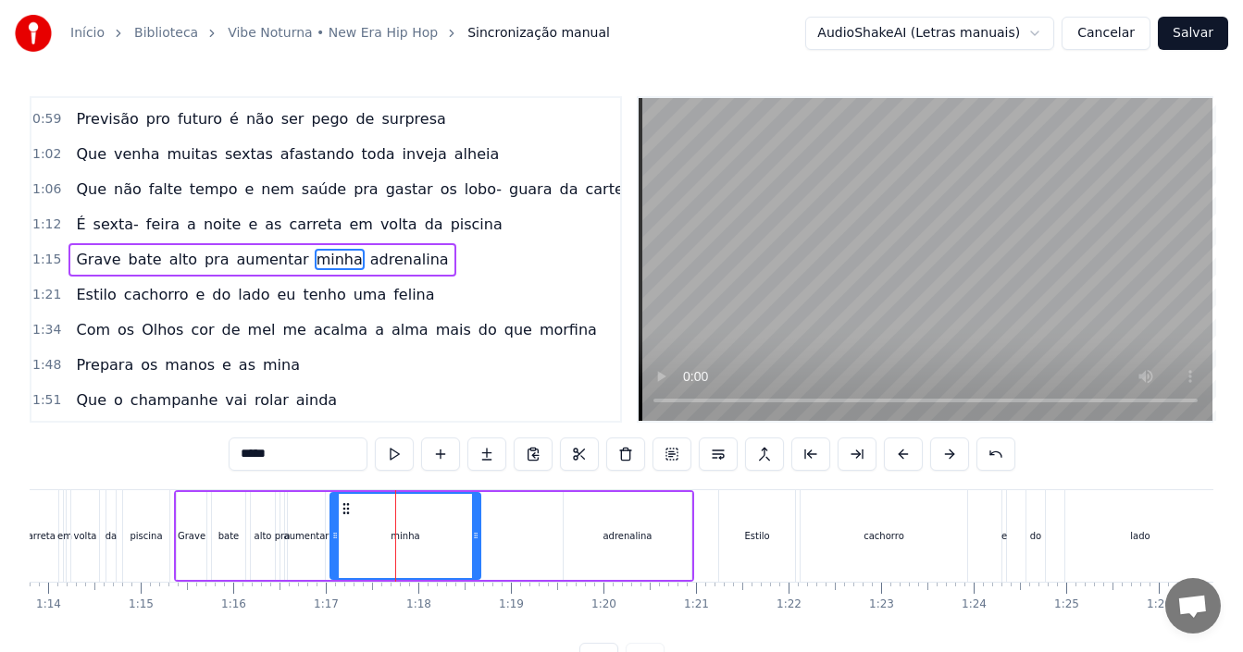
click at [685, 523] on div "adrenalina" at bounding box center [628, 536] width 128 height 88
type input "**********"
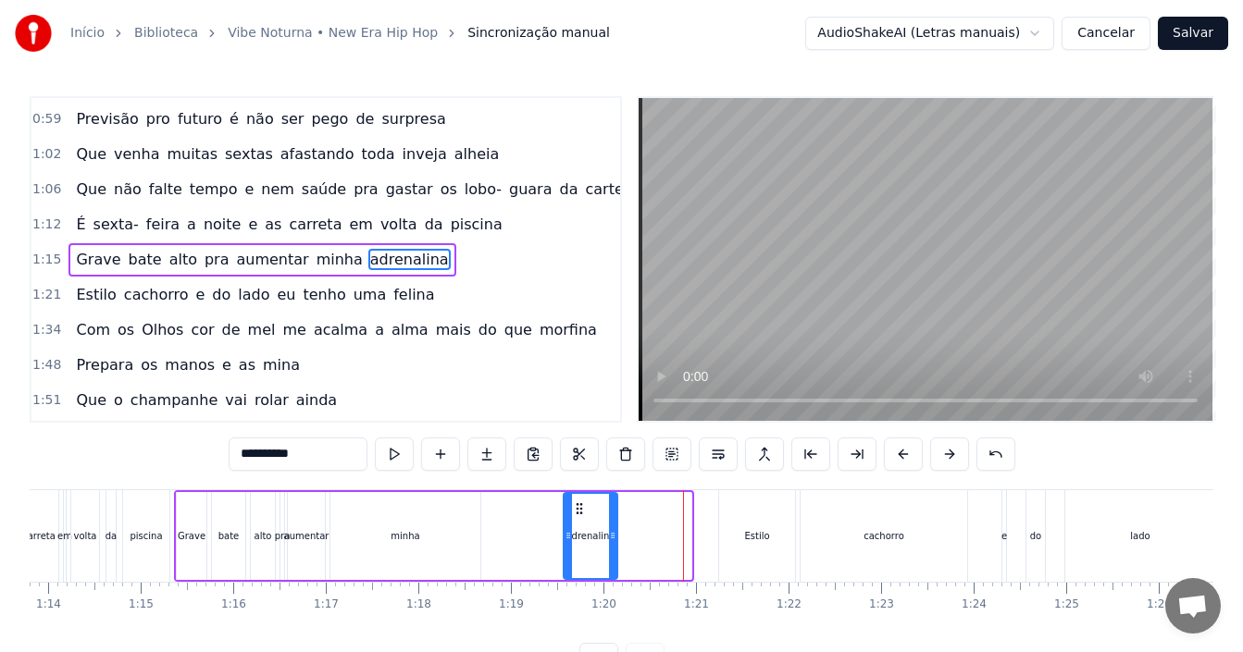
drag, startPoint x: 689, startPoint y: 523, endPoint x: 615, endPoint y: 533, distance: 74.7
click at [615, 533] on div at bounding box center [612, 536] width 7 height 84
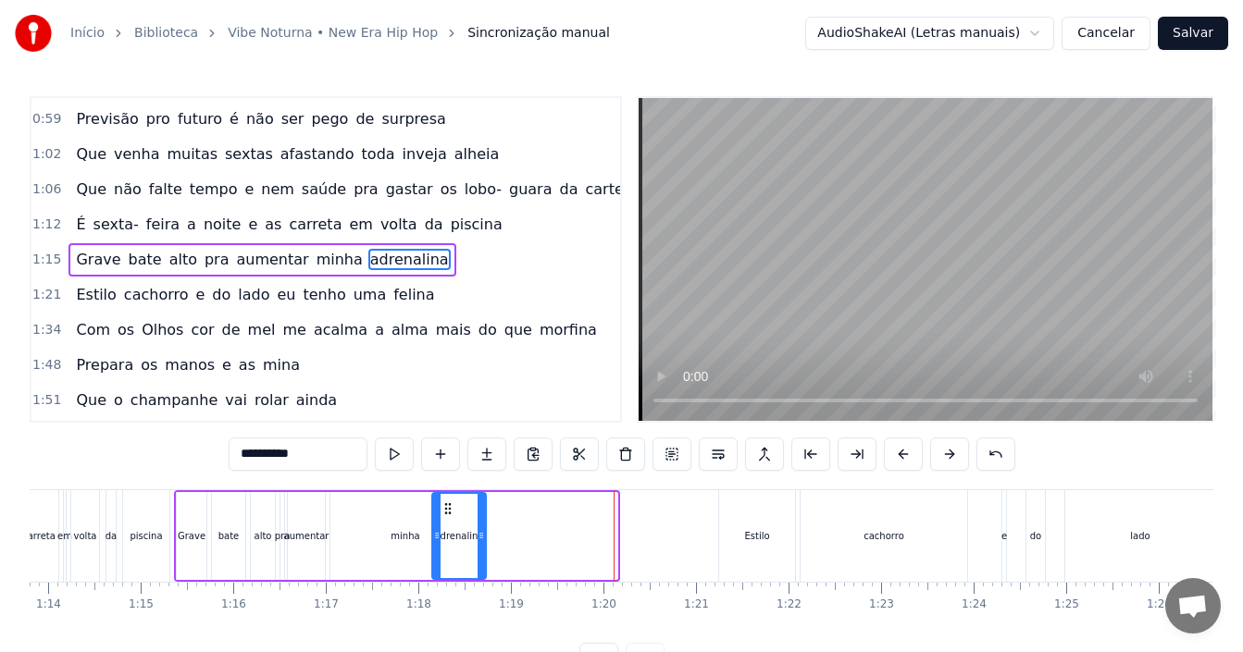
drag, startPoint x: 577, startPoint y: 510, endPoint x: 445, endPoint y: 518, distance: 131.7
click at [445, 518] on div "adrenalina" at bounding box center [459, 536] width 52 height 84
click at [429, 257] on div "1:15 Grave bate alto pra aumentar minha adrenalina" at bounding box center [325, 259] width 589 height 35
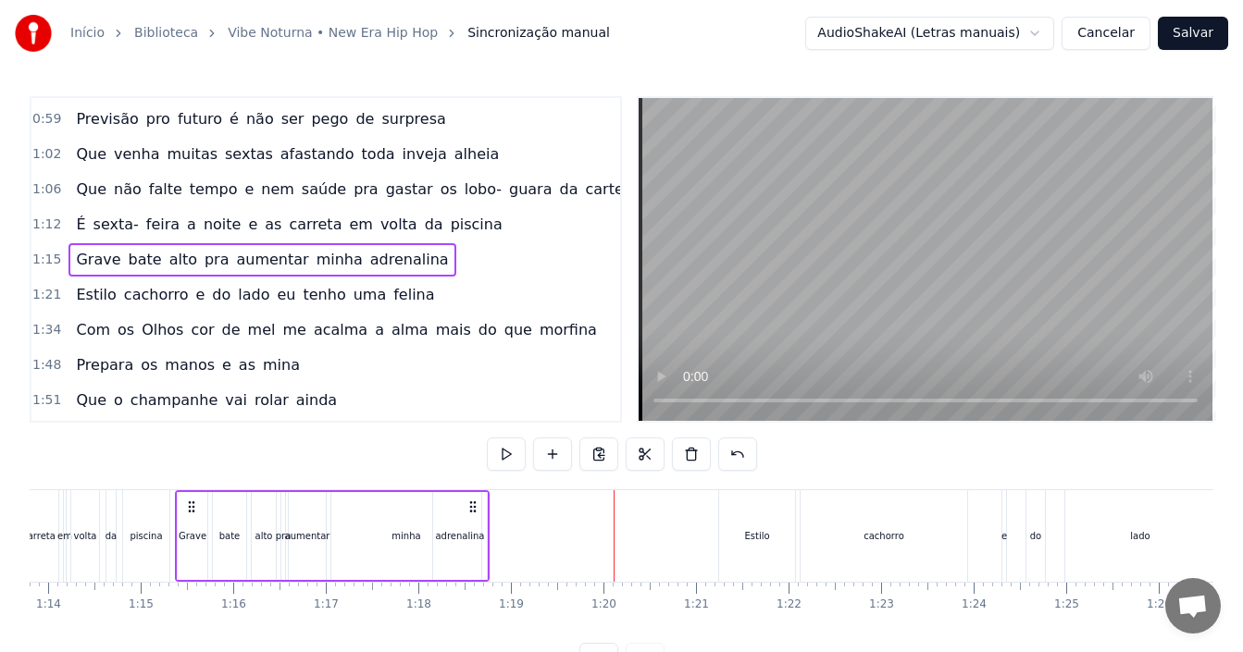
click at [474, 502] on circle at bounding box center [474, 502] width 1 height 1
click at [405, 533] on div "minha" at bounding box center [405, 536] width 29 height 14
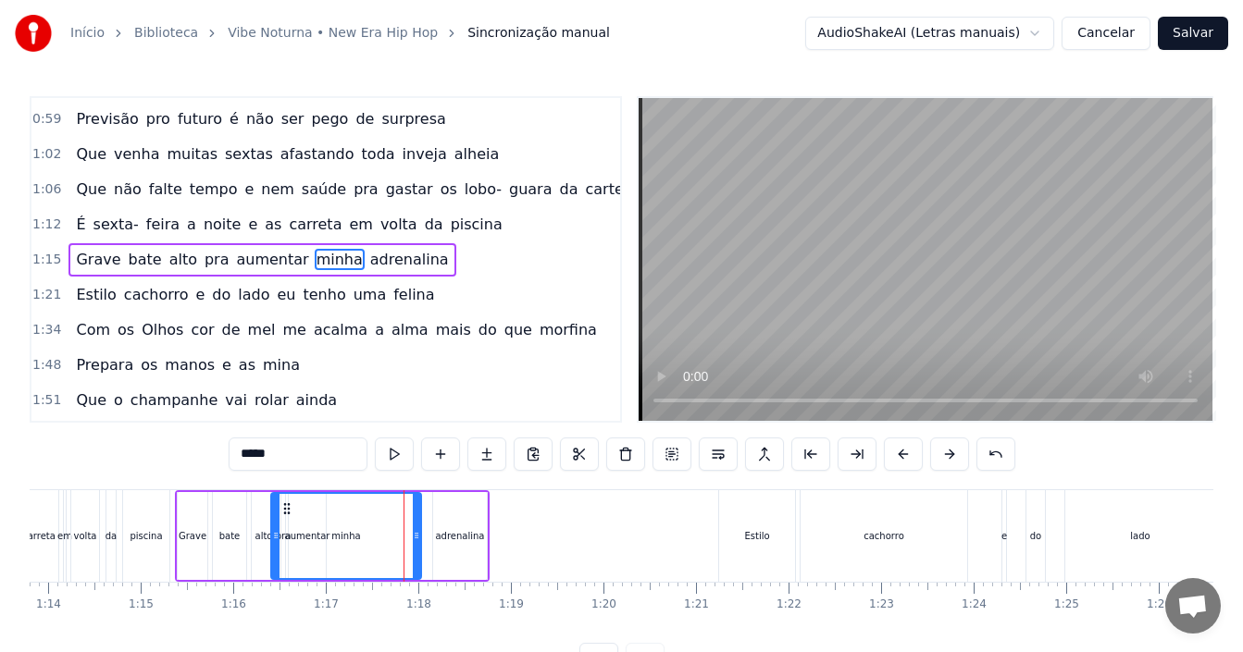
drag, startPoint x: 350, startPoint y: 509, endPoint x: 290, endPoint y: 512, distance: 60.2
click at [290, 512] on icon at bounding box center [286, 509] width 15 height 15
click at [449, 541] on div "adrenalina" at bounding box center [459, 536] width 49 height 14
type input "**********"
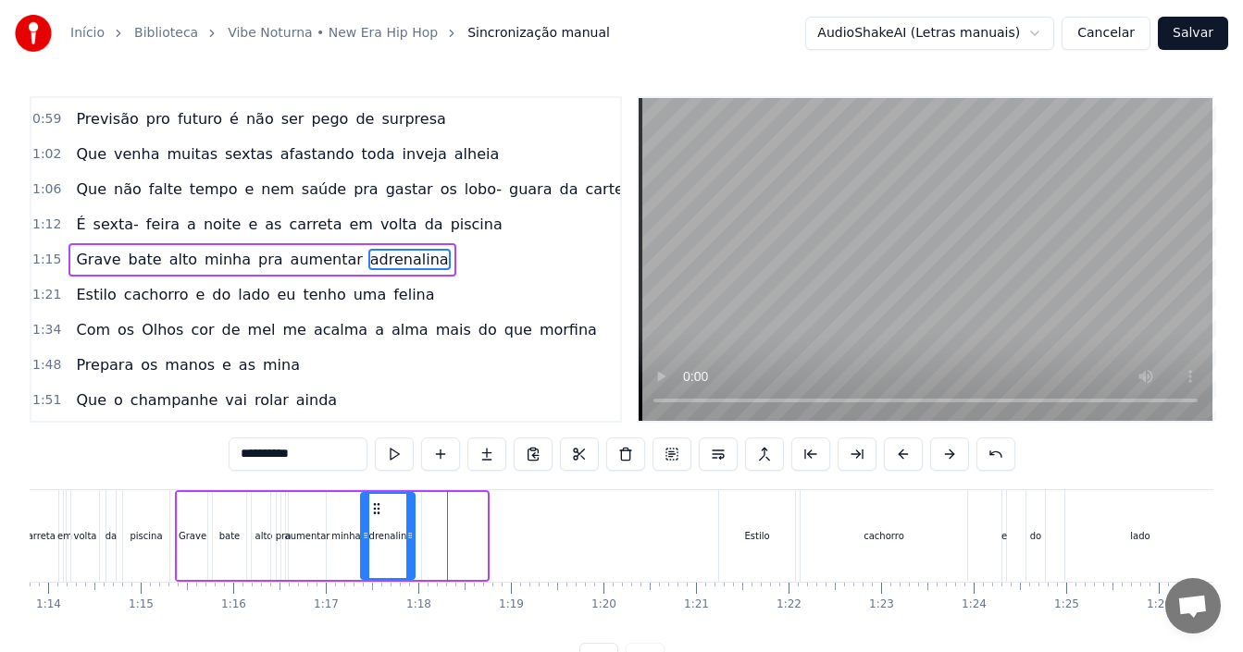
drag, startPoint x: 451, startPoint y: 506, endPoint x: 379, endPoint y: 500, distance: 72.5
click at [379, 500] on div "adrenalina" at bounding box center [388, 536] width 52 height 84
click at [480, 224] on div "1:12 É sexta- feira a noite e as carreta em volta da piscina" at bounding box center [325, 224] width 589 height 35
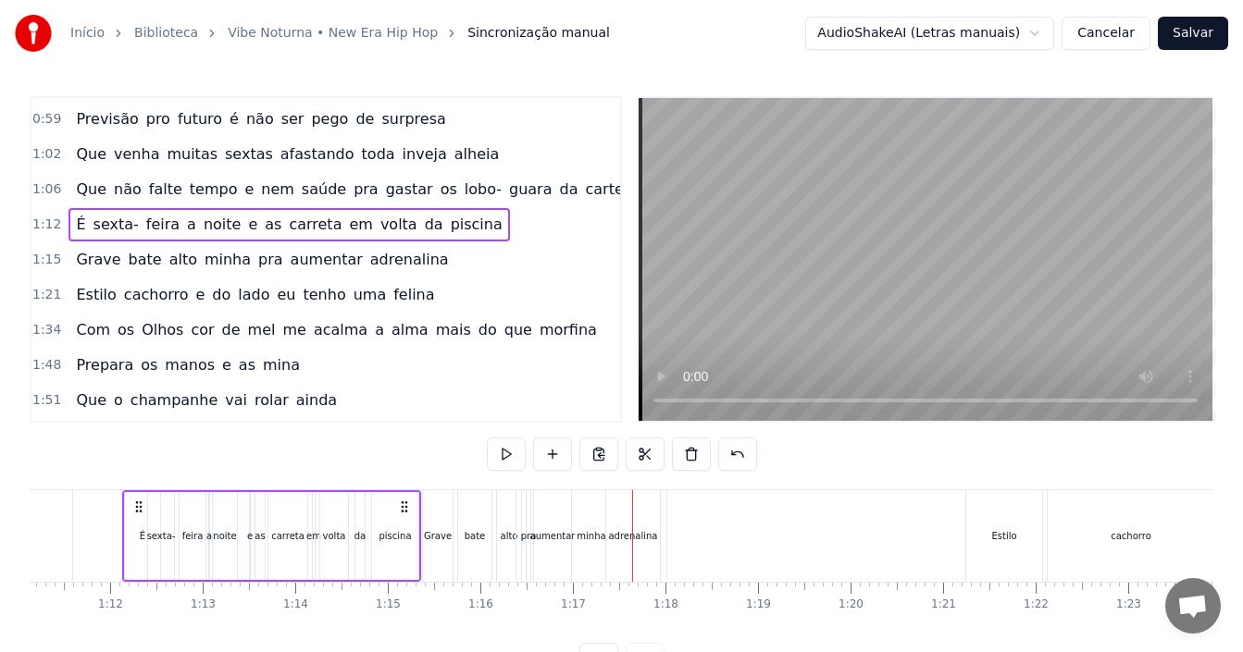
click at [583, 189] on span "carteira" at bounding box center [613, 189] width 61 height 21
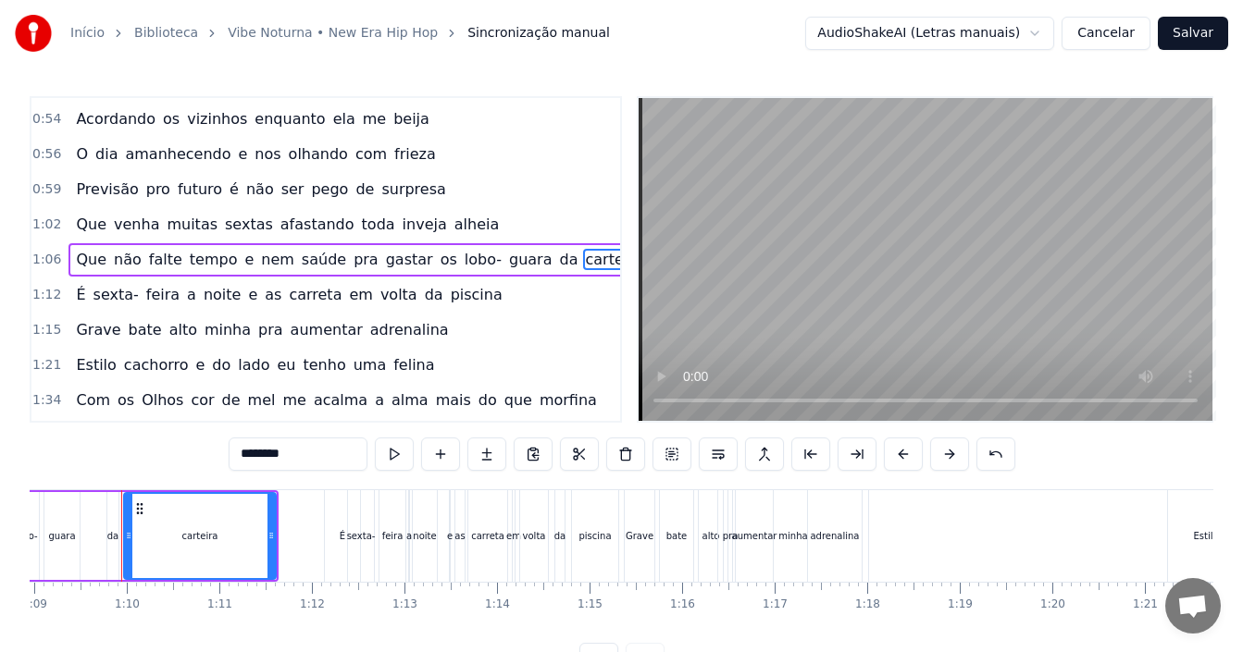
scroll to position [0, 6380]
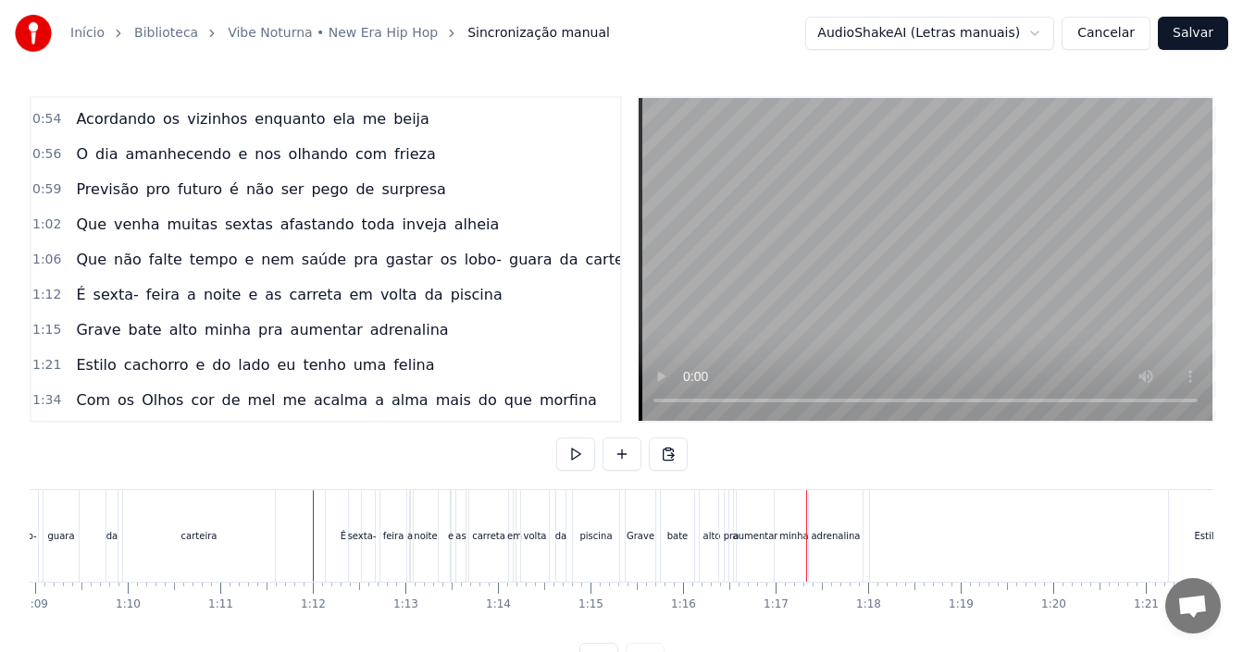
click at [673, 537] on div "bate" at bounding box center [677, 536] width 21 height 14
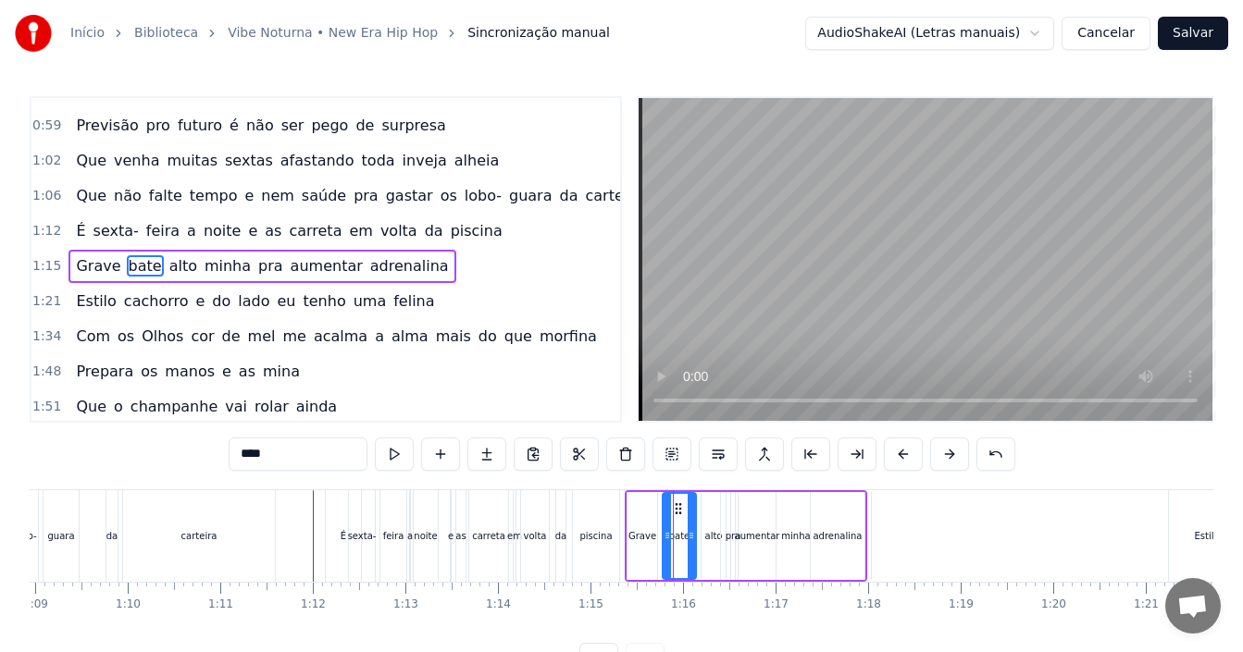
scroll to position [559, 0]
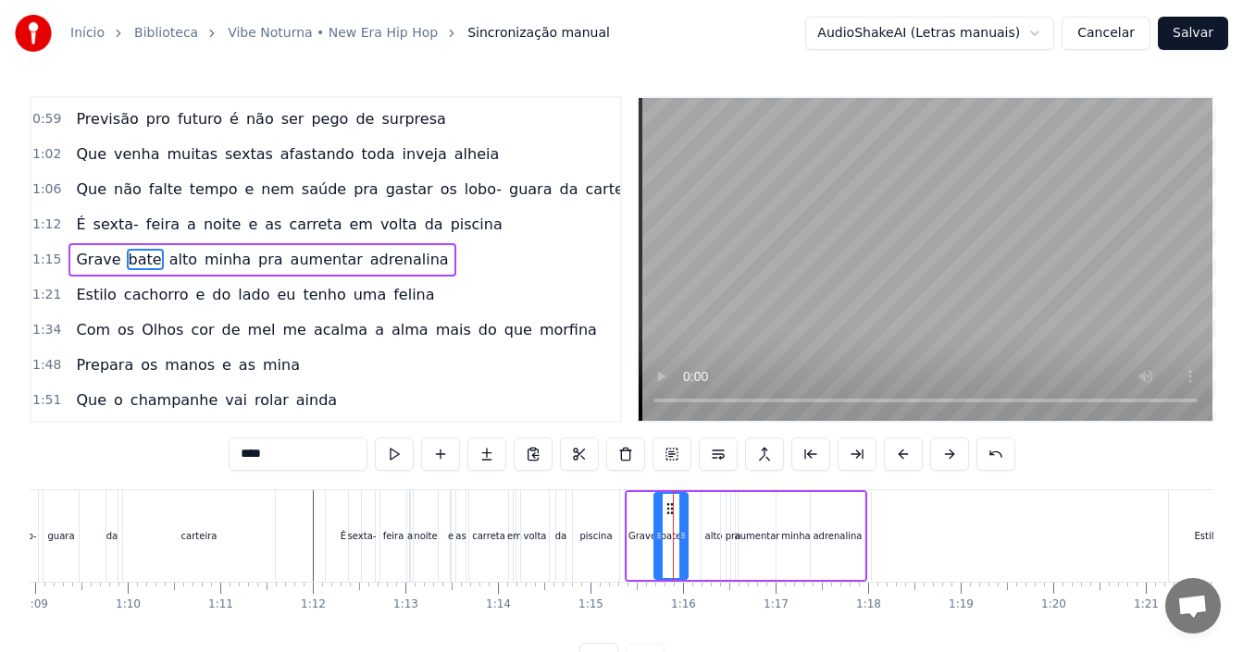
click at [668, 504] on circle at bounding box center [667, 503] width 1 height 1
click at [716, 536] on div "alto" at bounding box center [714, 536] width 18 height 14
drag, startPoint x: 714, startPoint y: 510, endPoint x: 700, endPoint y: 507, distance: 14.2
click at [700, 507] on icon at bounding box center [703, 509] width 15 height 15
click at [730, 539] on div "pra" at bounding box center [734, 536] width 16 height 14
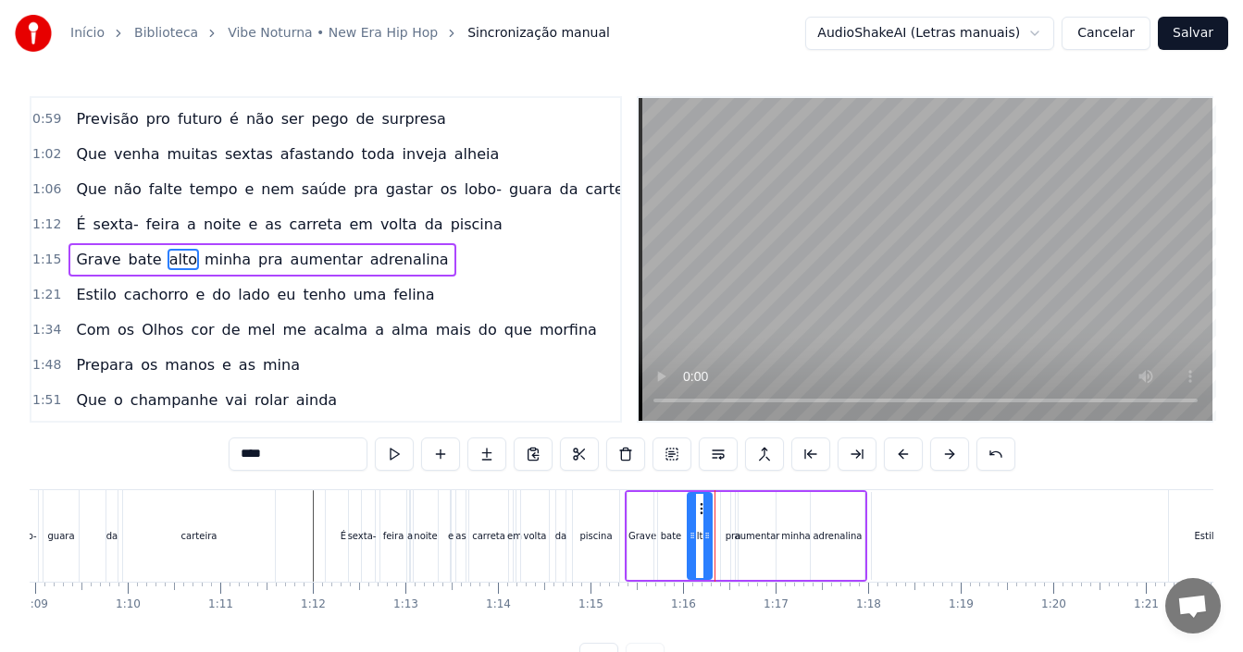
type input "***"
drag, startPoint x: 744, startPoint y: 508, endPoint x: 728, endPoint y: 508, distance: 15.7
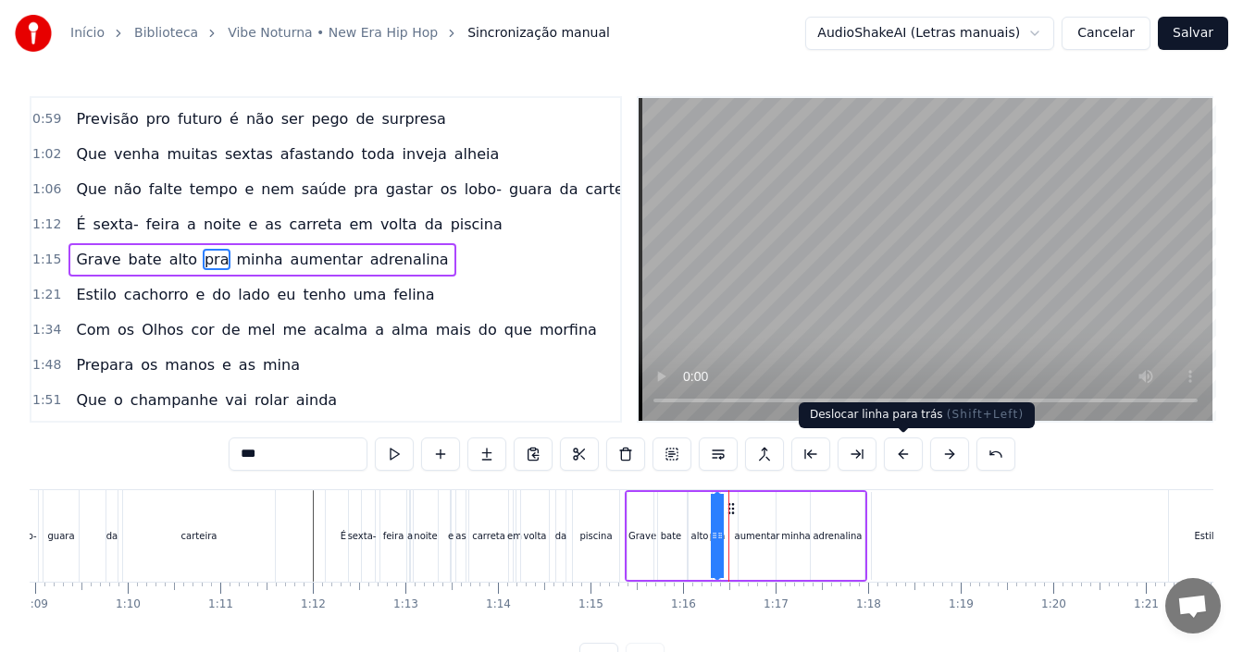
click at [901, 472] on div "***" at bounding box center [622, 456] width 787 height 37
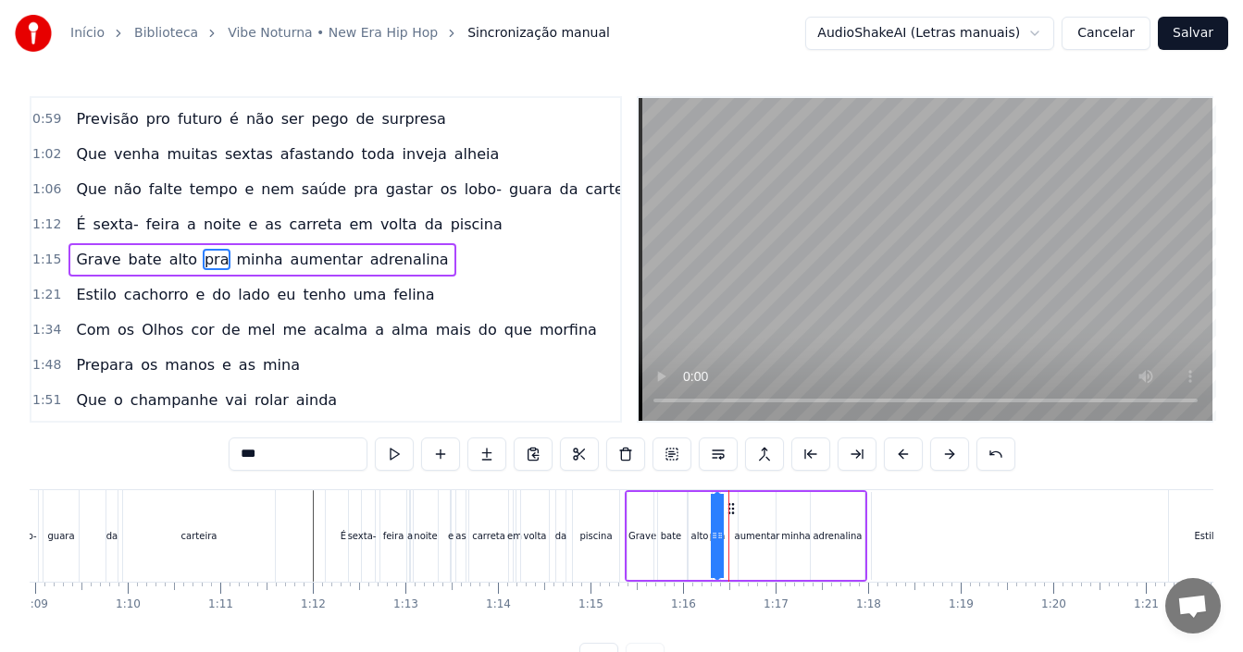
click at [901, 480] on div "0:12 Hoje é dia de vibe noturna 0:14 [PERSON_NAME] chamei a minha turma 0:16 Os…" at bounding box center [622, 386] width 1184 height 580
click at [297, 478] on div "0:12 Hoje é dia de vibe noturna 0:14 [PERSON_NAME] chamei a minha turma 0:16 Os…" at bounding box center [622, 386] width 1184 height 580
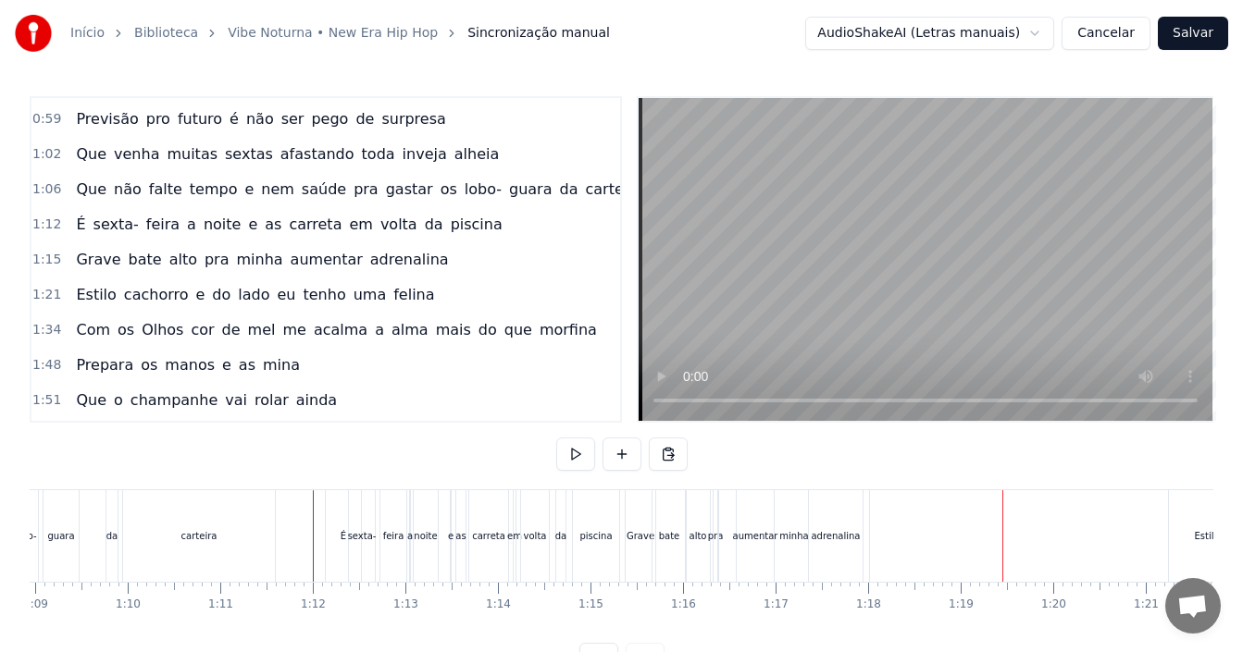
click at [1191, 536] on div "Estilo" at bounding box center [1207, 537] width 76 height 92
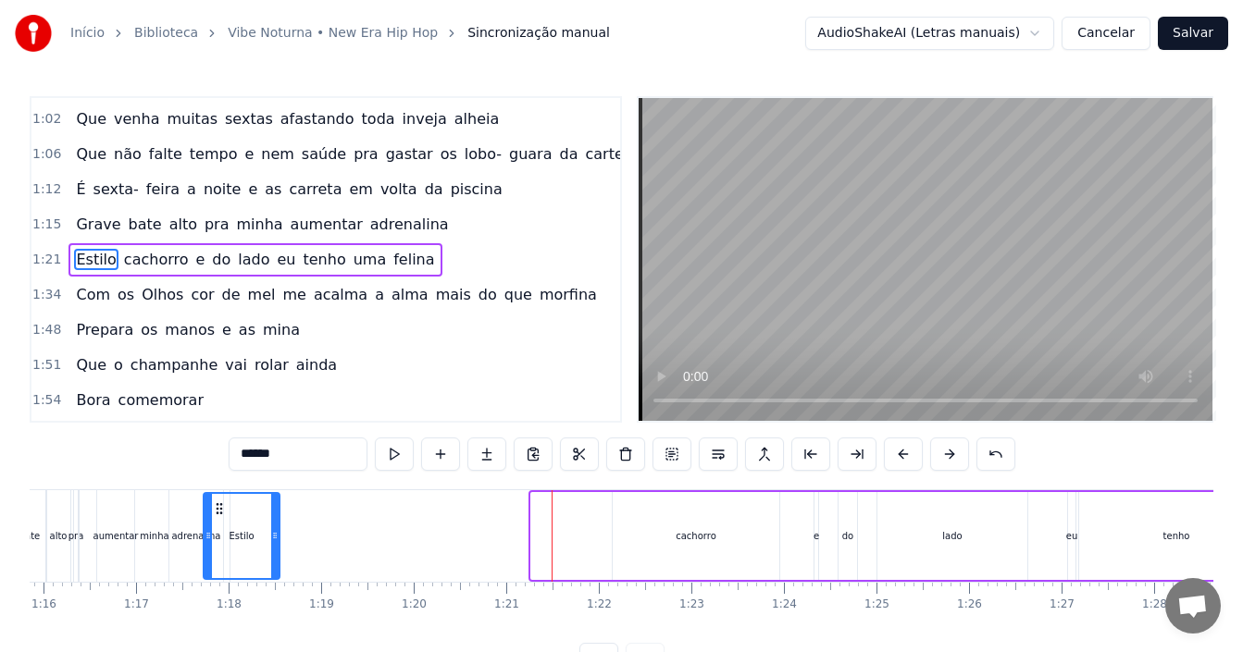
scroll to position [0, 7003]
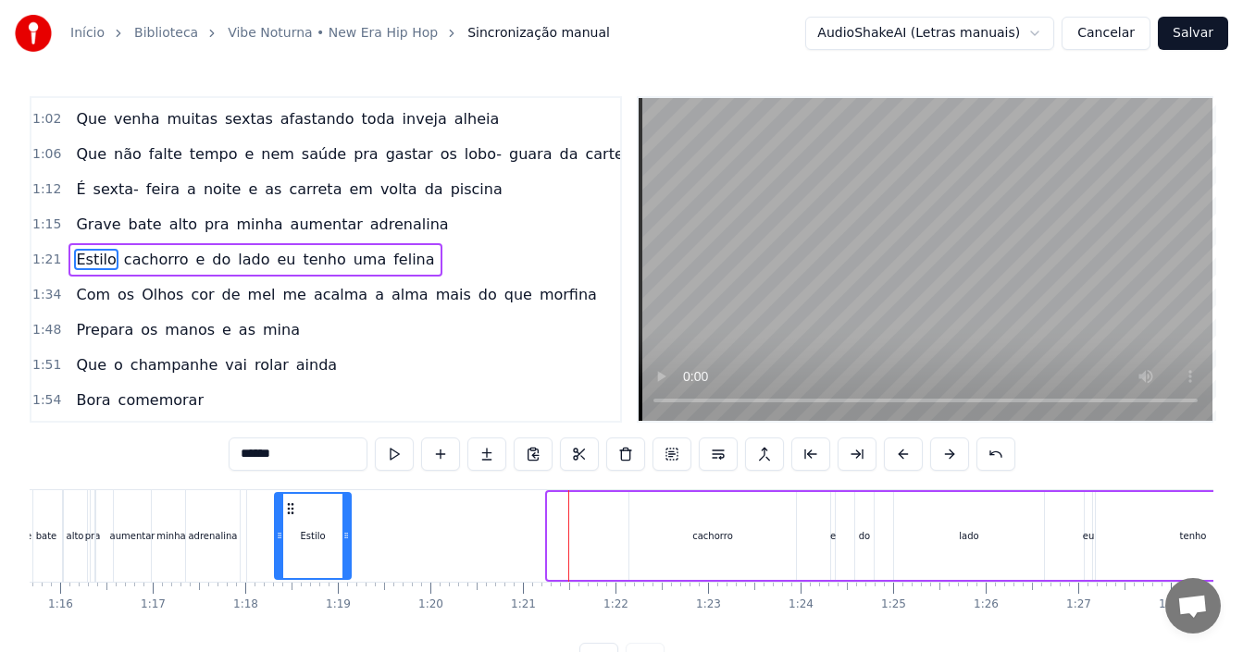
drag, startPoint x: 113, startPoint y: 507, endPoint x: 286, endPoint y: 503, distance: 173.1
click at [286, 503] on icon at bounding box center [290, 509] width 15 height 15
click at [130, 500] on div "aumentar" at bounding box center [132, 537] width 37 height 92
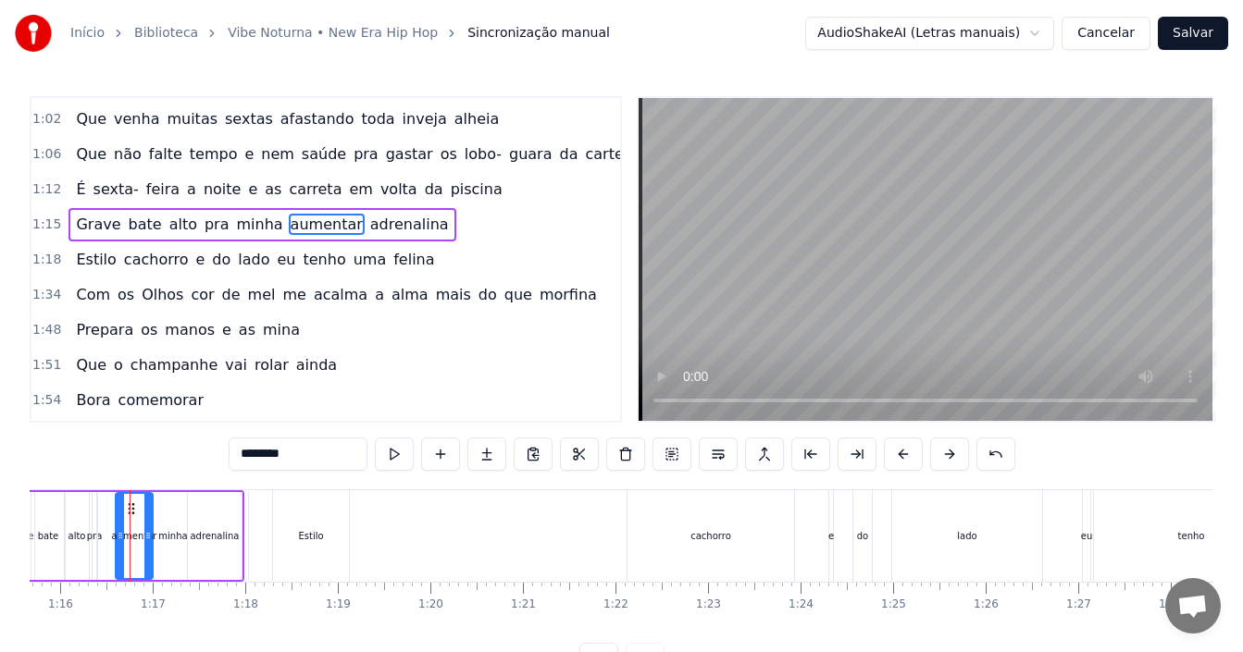
scroll to position [559, 0]
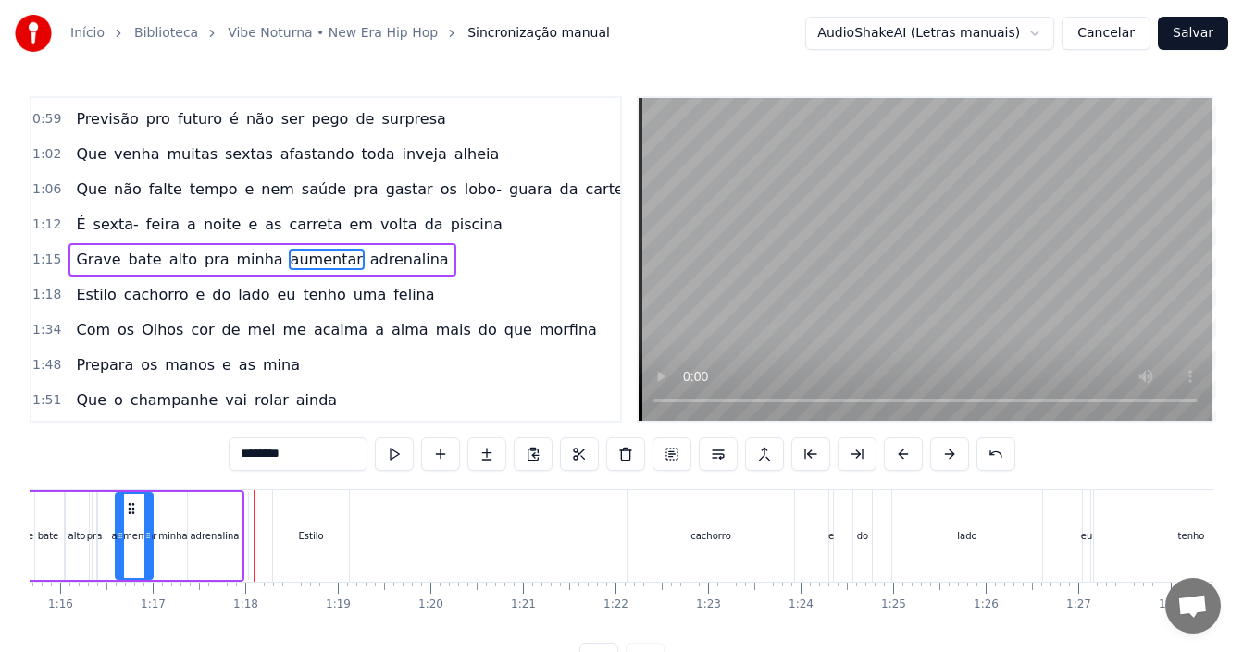
click at [190, 533] on div "adrenalina" at bounding box center [215, 536] width 54 height 88
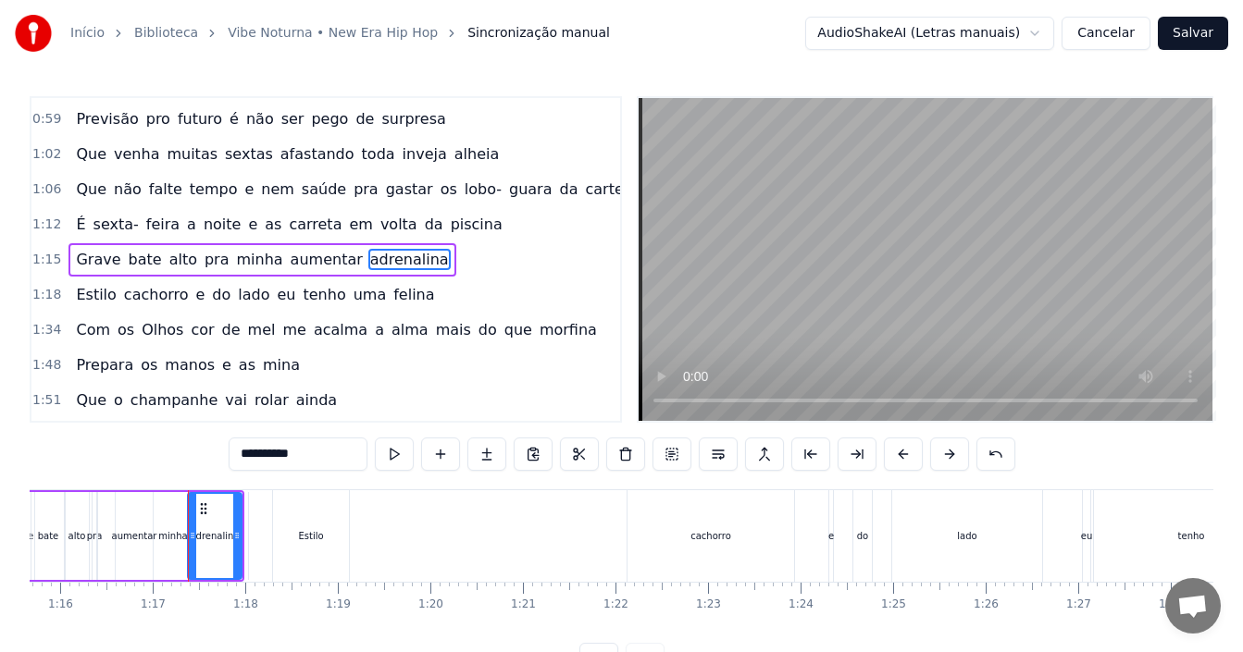
click at [165, 533] on div "minha" at bounding box center [172, 536] width 29 height 14
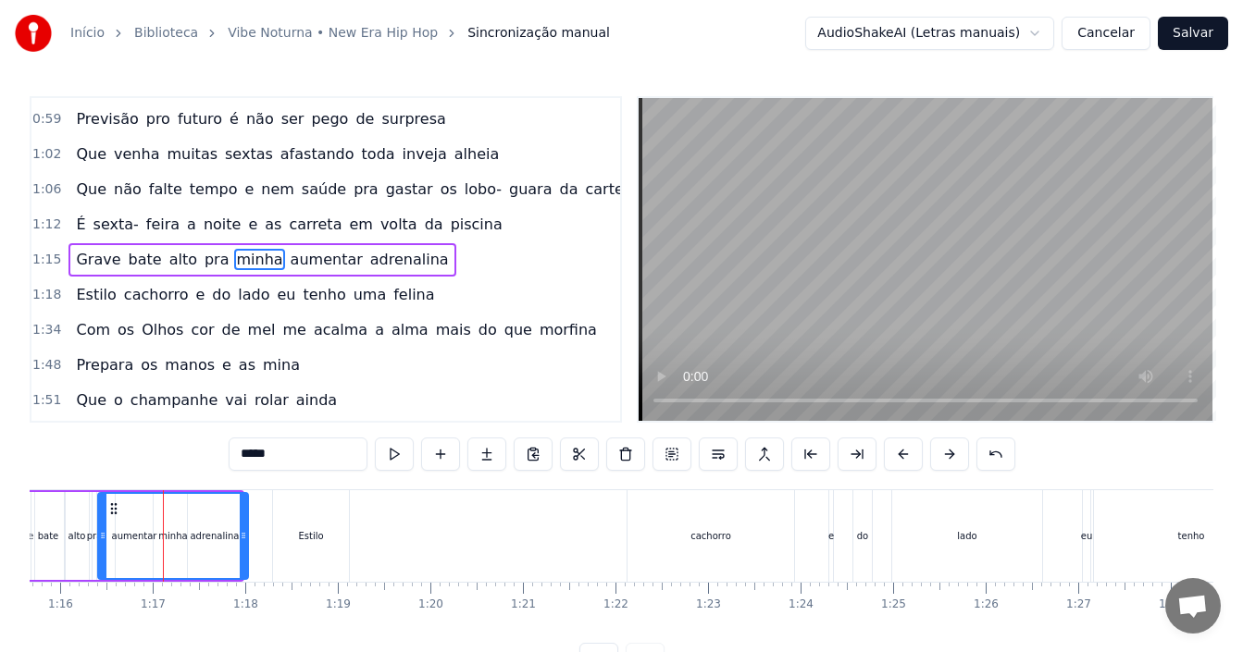
click at [150, 529] on div "minha" at bounding box center [173, 536] width 148 height 84
click at [233, 535] on div "minha" at bounding box center [173, 536] width 148 height 84
drag, startPoint x: 317, startPoint y: 530, endPoint x: 334, endPoint y: 531, distance: 17.6
click at [334, 531] on div "Estilo" at bounding box center [311, 537] width 76 height 92
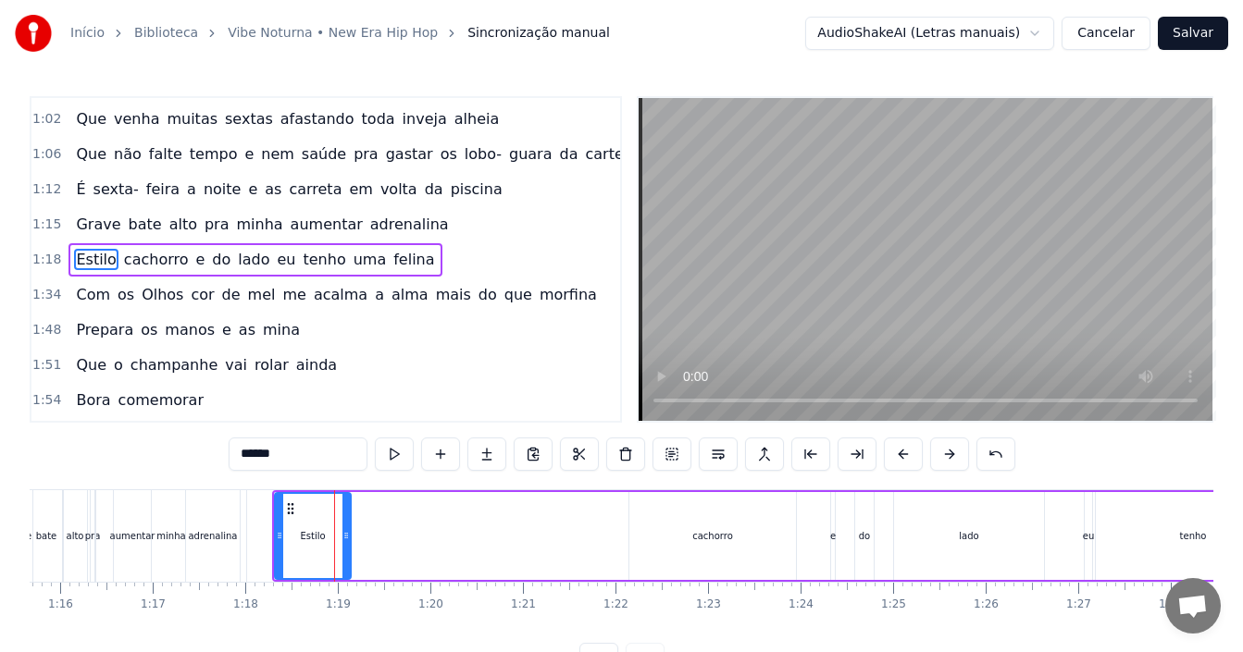
click at [711, 536] on div "cachorro" at bounding box center [712, 536] width 41 height 14
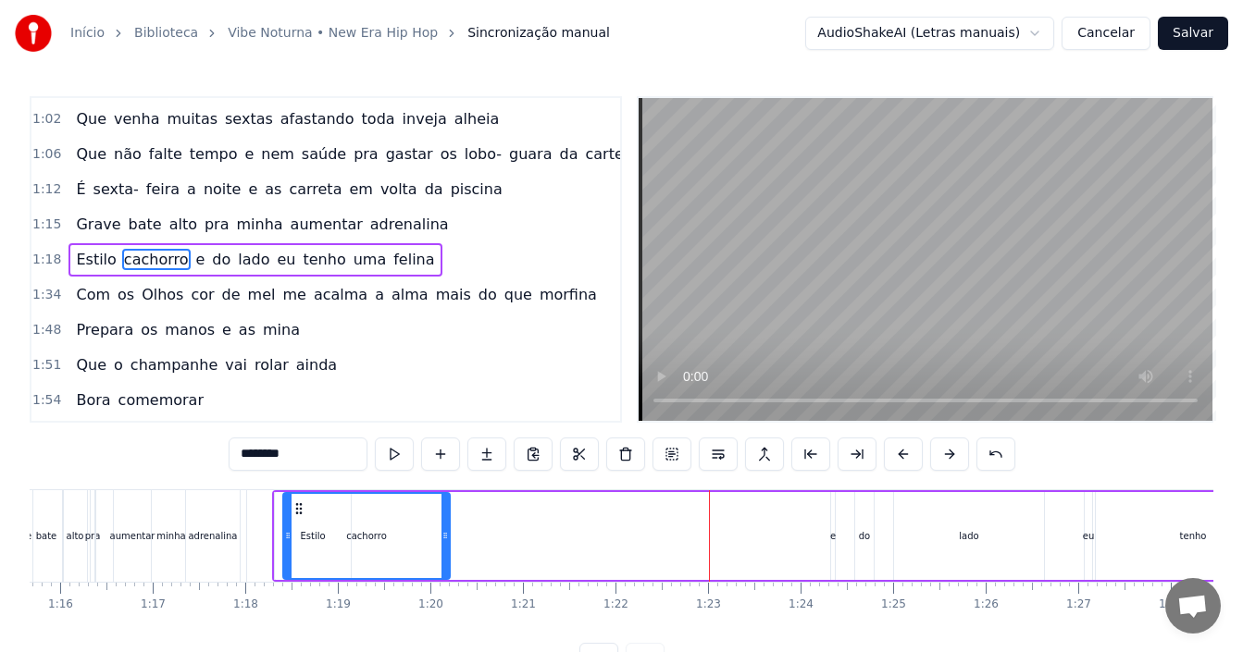
drag, startPoint x: 622, startPoint y: 514, endPoint x: 301, endPoint y: 498, distance: 321.5
click at [301, 498] on div "cachorro" at bounding box center [366, 536] width 165 height 84
click at [243, 496] on div "minha" at bounding box center [171, 537] width 150 height 92
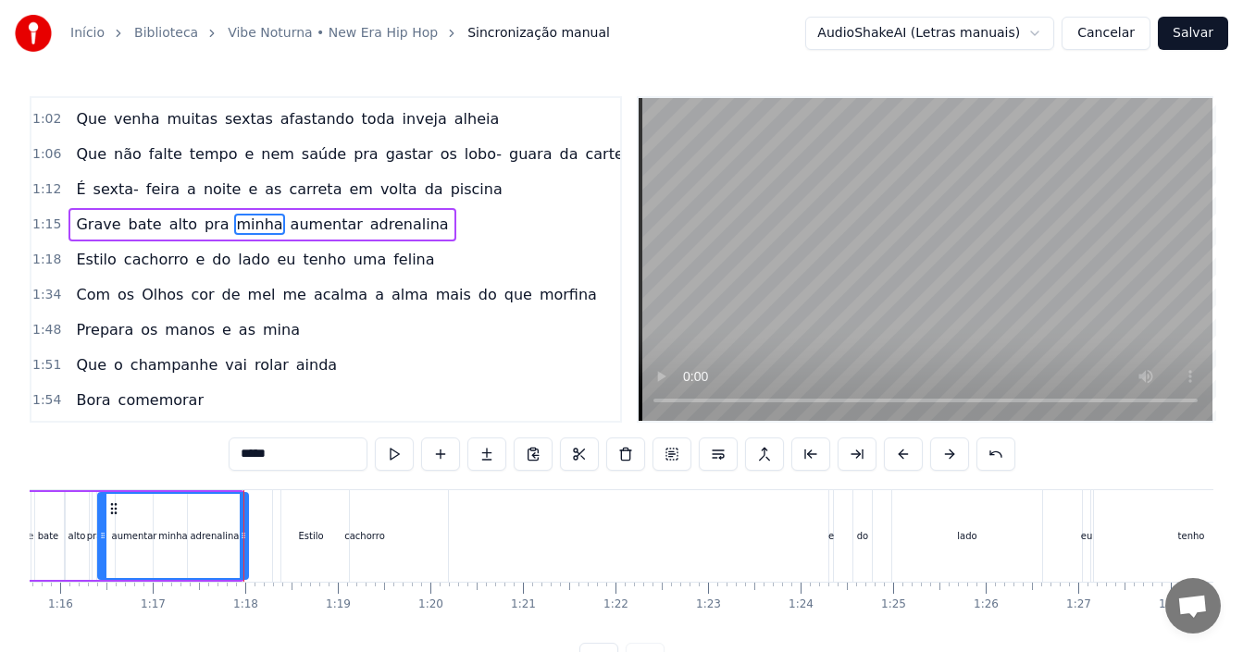
scroll to position [559, 0]
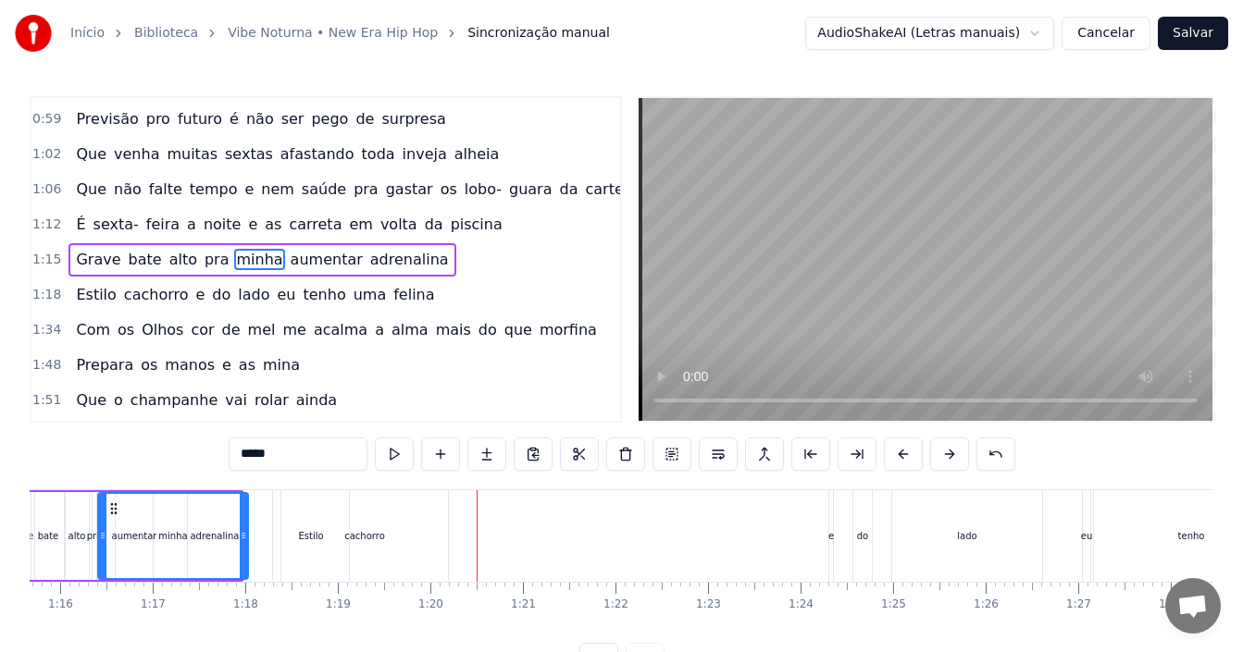
click at [831, 539] on div "e" at bounding box center [831, 536] width 6 height 14
type input "*"
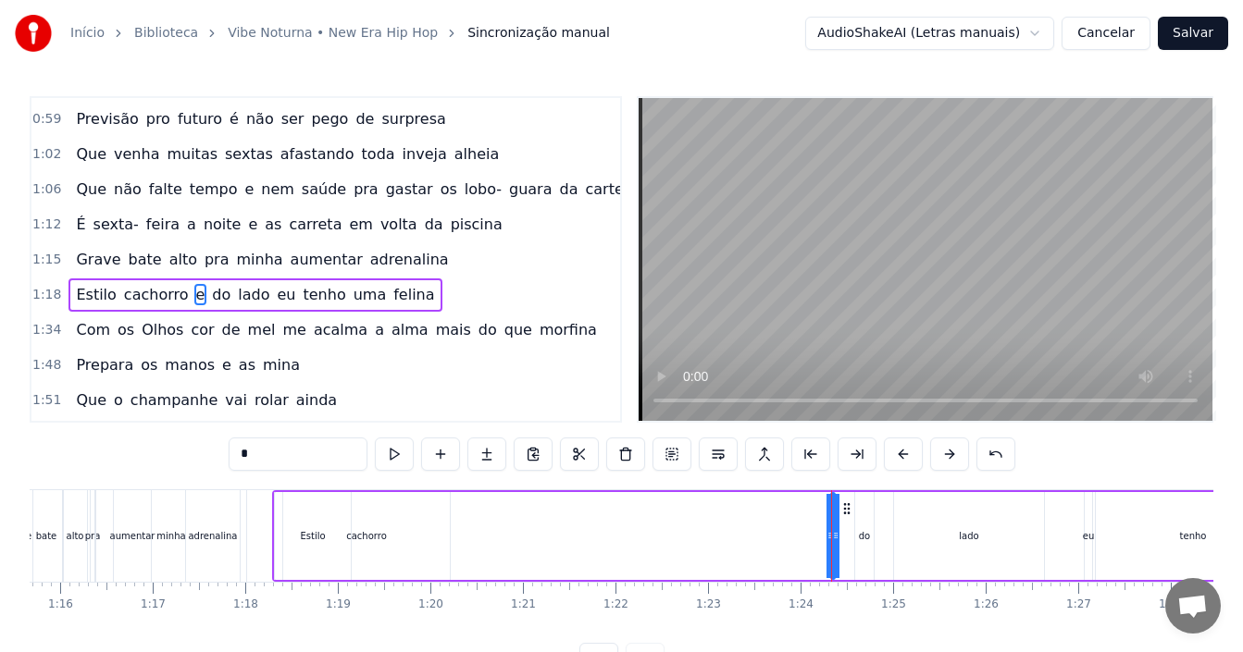
scroll to position [594, 0]
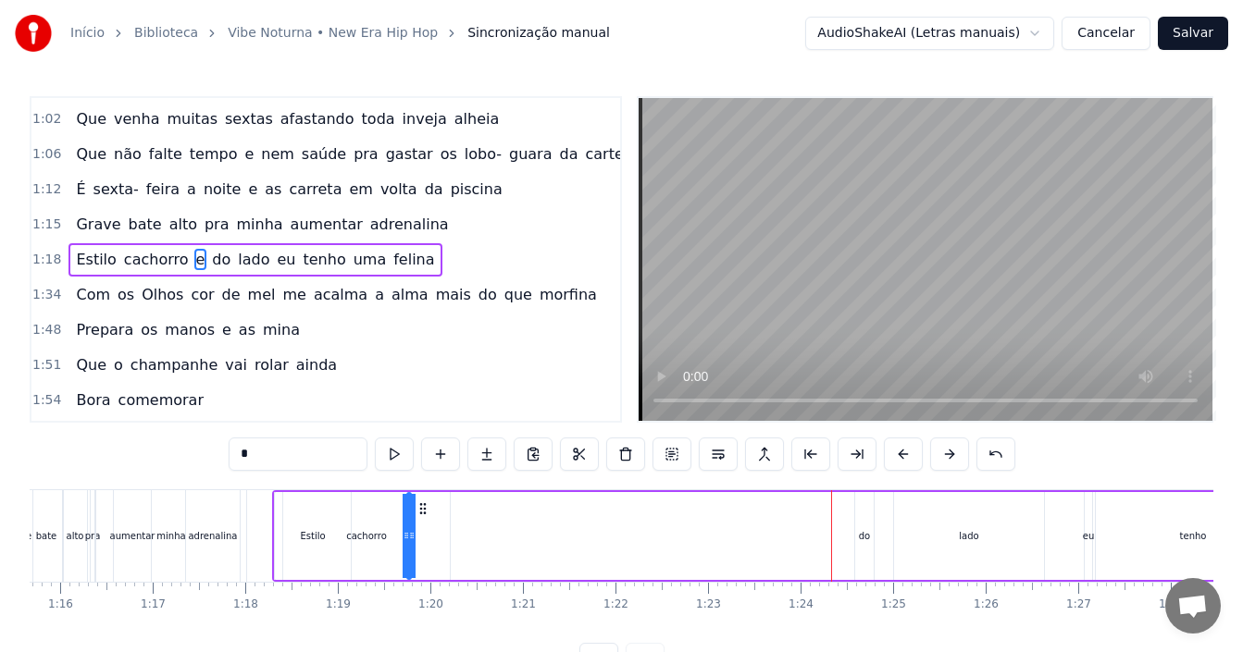
drag, startPoint x: 843, startPoint y: 505, endPoint x: 419, endPoint y: 518, distance: 424.1
click at [419, 518] on div "Estilo cachorro e do lado eu tenho uma felina" at bounding box center [1021, 537] width 1498 height 92
click at [889, 532] on div "Estilo cachorro e do lado eu tenho uma felina" at bounding box center [1021, 537] width 1498 height 92
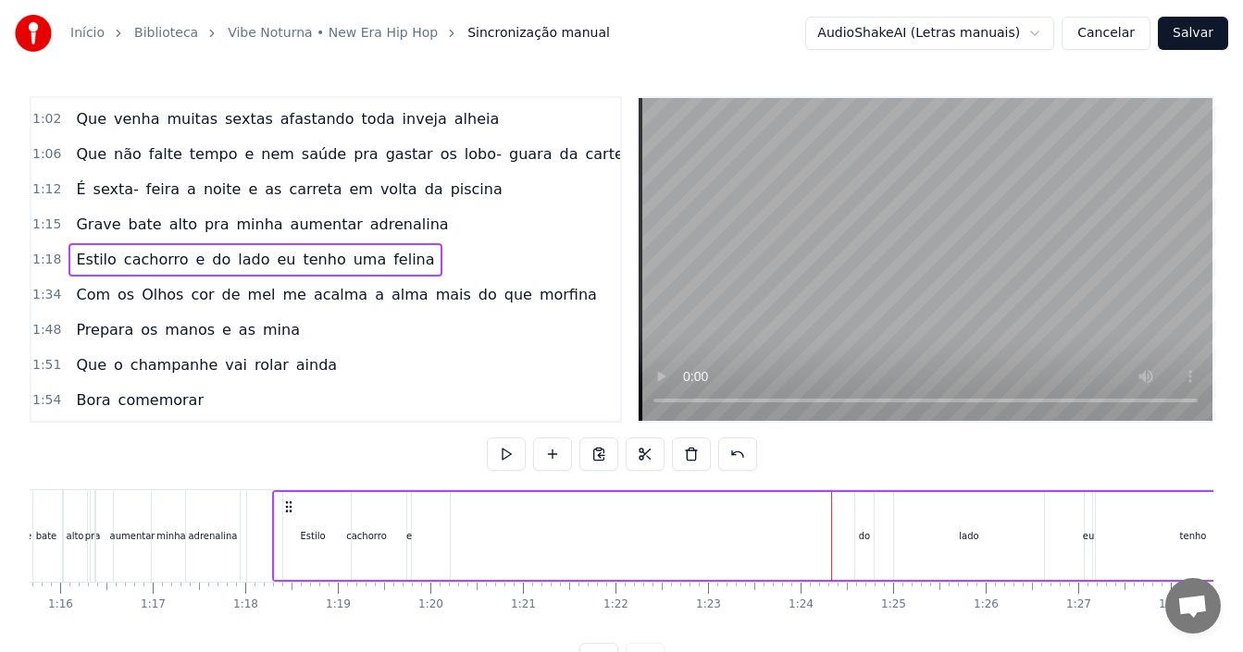
click at [870, 515] on div "do" at bounding box center [864, 536] width 19 height 88
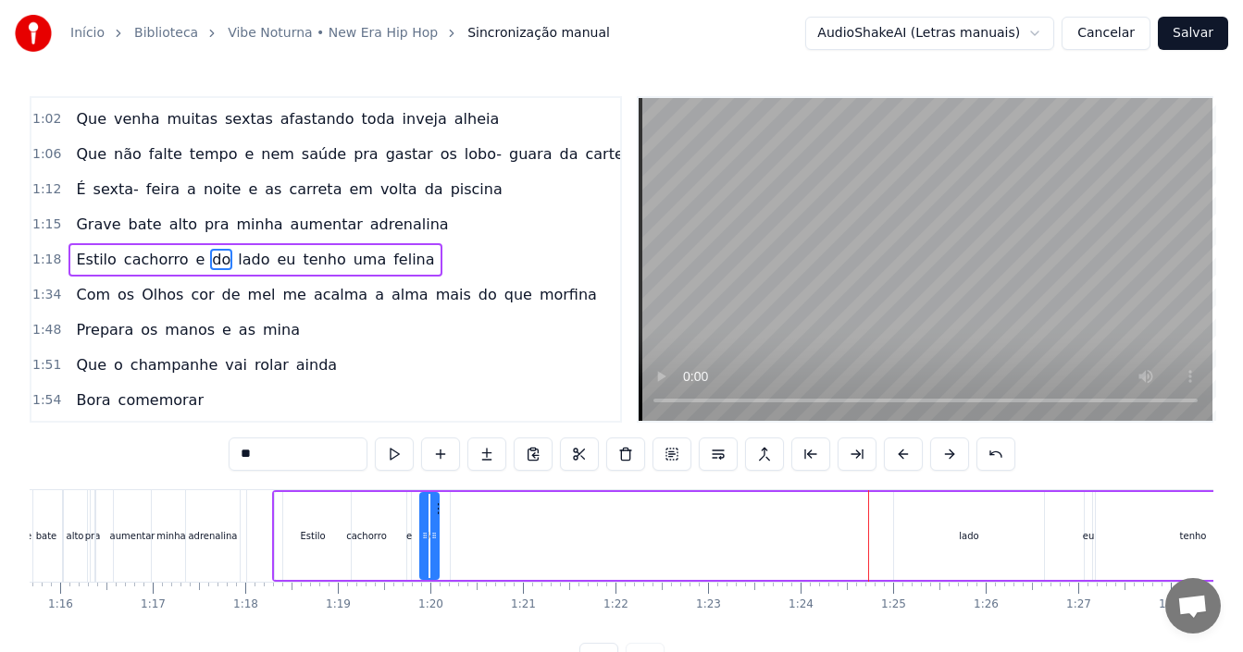
drag, startPoint x: 870, startPoint y: 512, endPoint x: 438, endPoint y: 503, distance: 432.3
click at [438, 503] on icon at bounding box center [435, 509] width 15 height 15
click at [955, 515] on div "lado" at bounding box center [969, 536] width 150 height 88
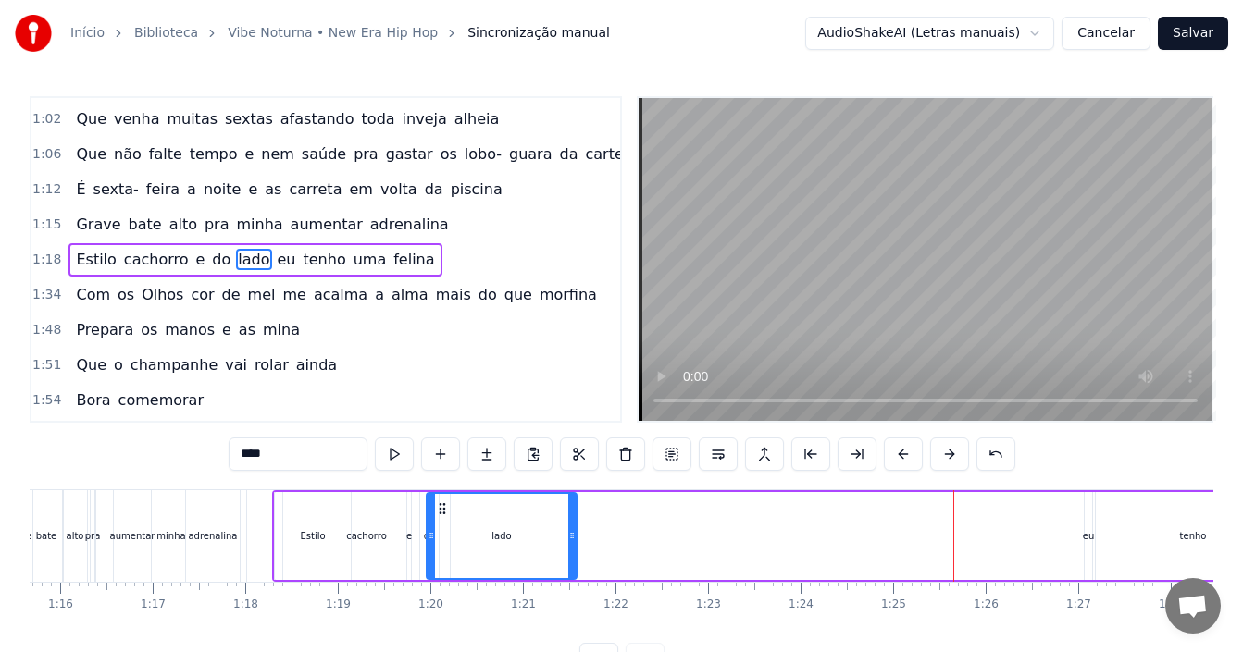
drag, startPoint x: 907, startPoint y: 508, endPoint x: 660, endPoint y: 516, distance: 247.2
click at [436, 520] on div "lado" at bounding box center [502, 536] width 148 height 84
click at [1088, 536] on div "eu" at bounding box center [1089, 536] width 12 height 14
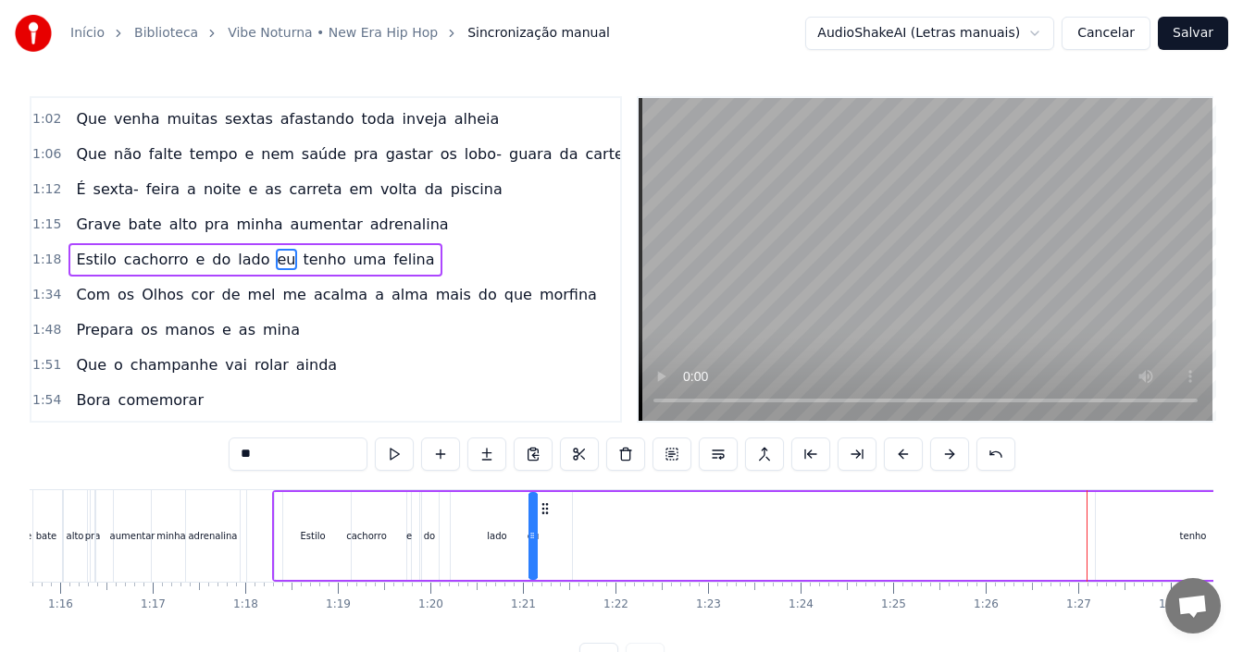
drag, startPoint x: 1099, startPoint y: 506, endPoint x: 544, endPoint y: 528, distance: 555.7
click at [544, 528] on div "Estilo cachorro e do lado eu tenho uma felina" at bounding box center [1021, 537] width 1498 height 92
click at [1197, 529] on div "tenho" at bounding box center [1193, 536] width 27 height 14
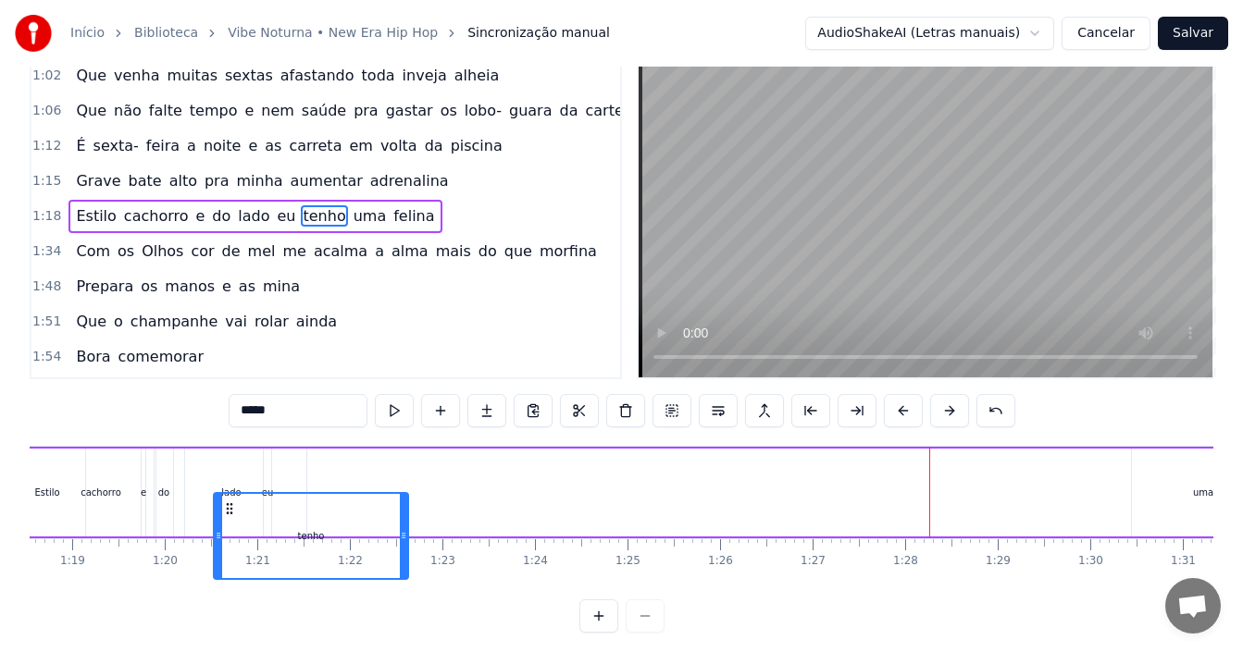
scroll to position [0, 7258]
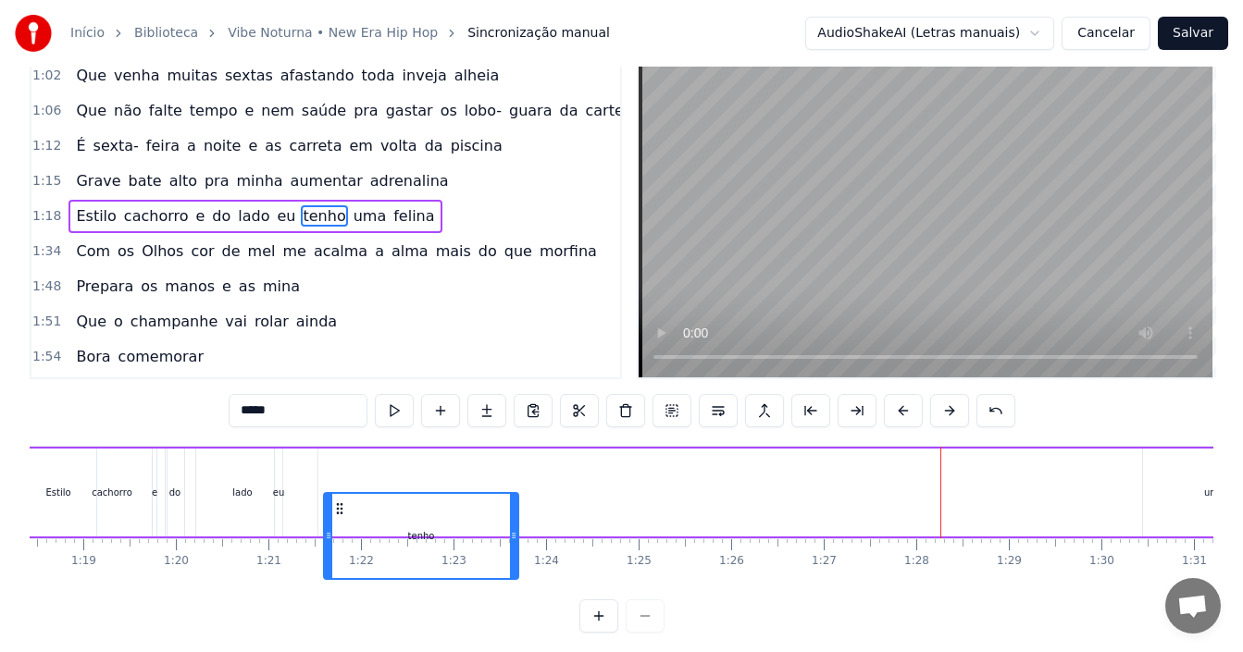
drag, startPoint x: 38, startPoint y: 512, endPoint x: 339, endPoint y: 420, distance: 314.4
click at [339, 420] on div "0:12 Hoje é dia de vibe noturna 0:14 [PERSON_NAME] chamei a minha turma 0:16 Os…" at bounding box center [622, 343] width 1184 height 580
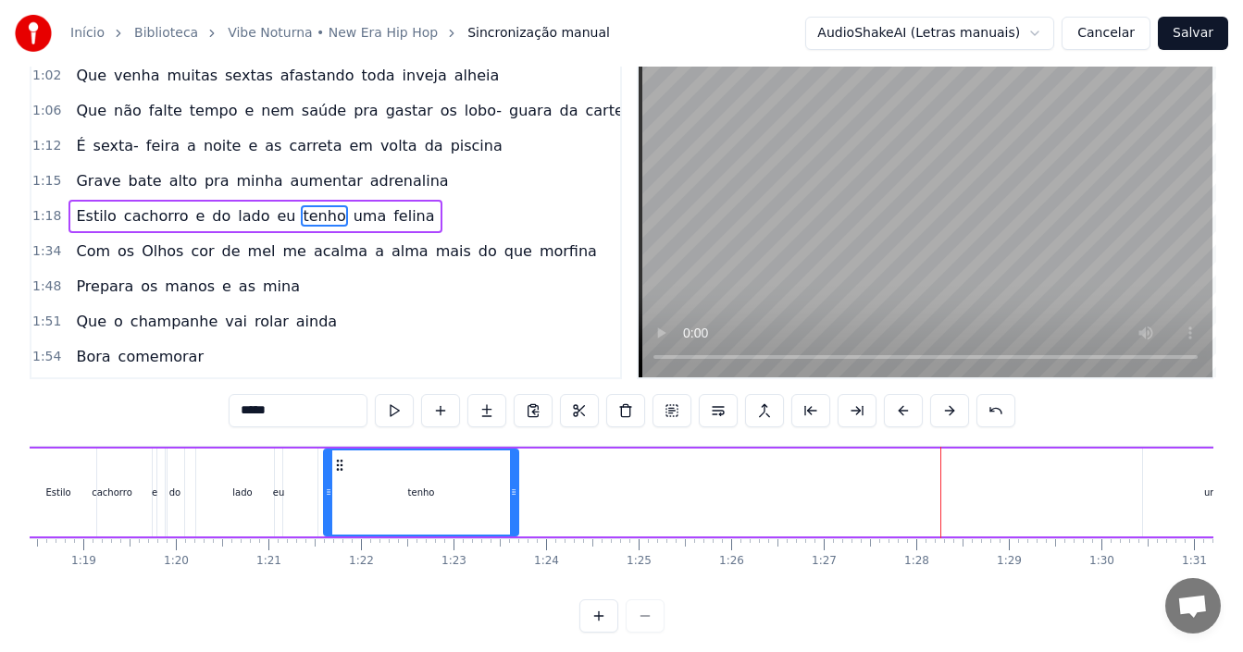
click at [1167, 469] on div "uma" at bounding box center [1214, 493] width 143 height 88
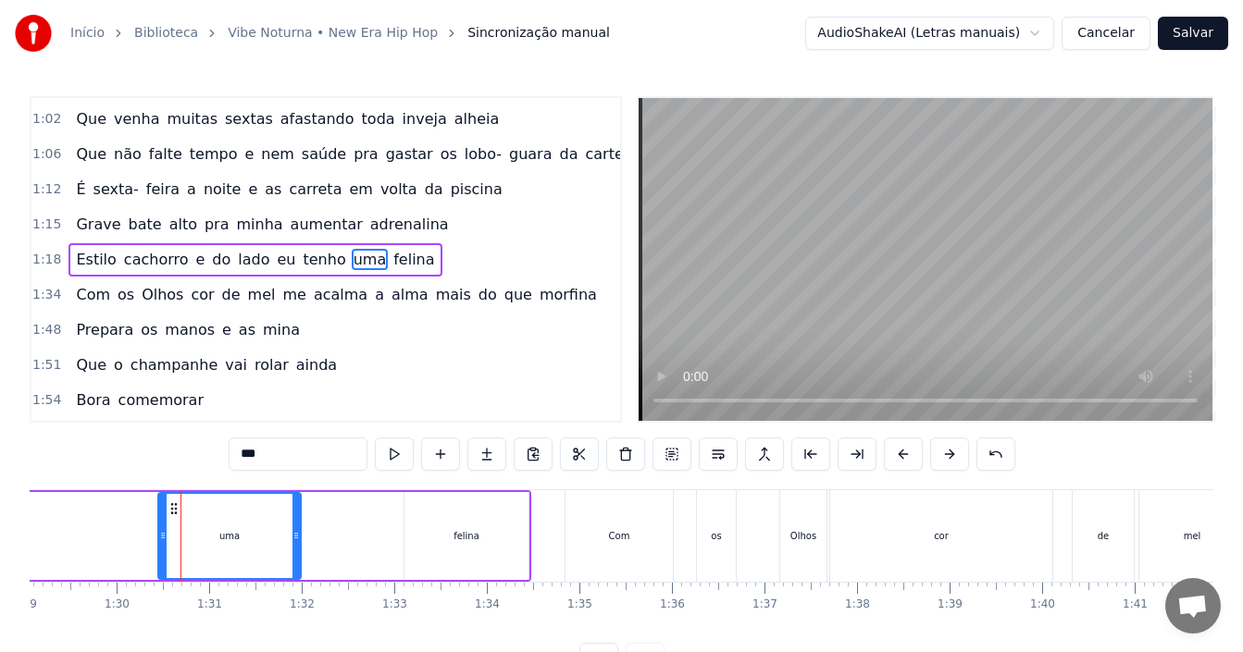
scroll to position [0, 8301]
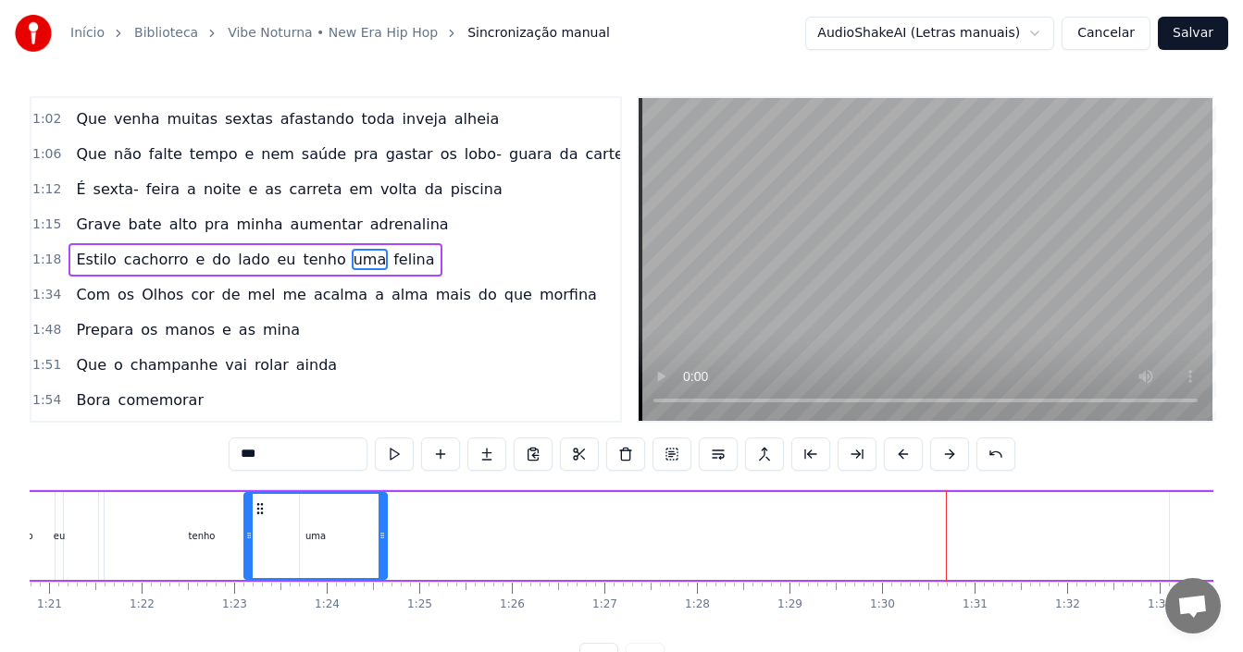
drag, startPoint x: 116, startPoint y: 506, endPoint x: 249, endPoint y: 503, distance: 133.3
click at [253, 503] on icon at bounding box center [260, 509] width 15 height 15
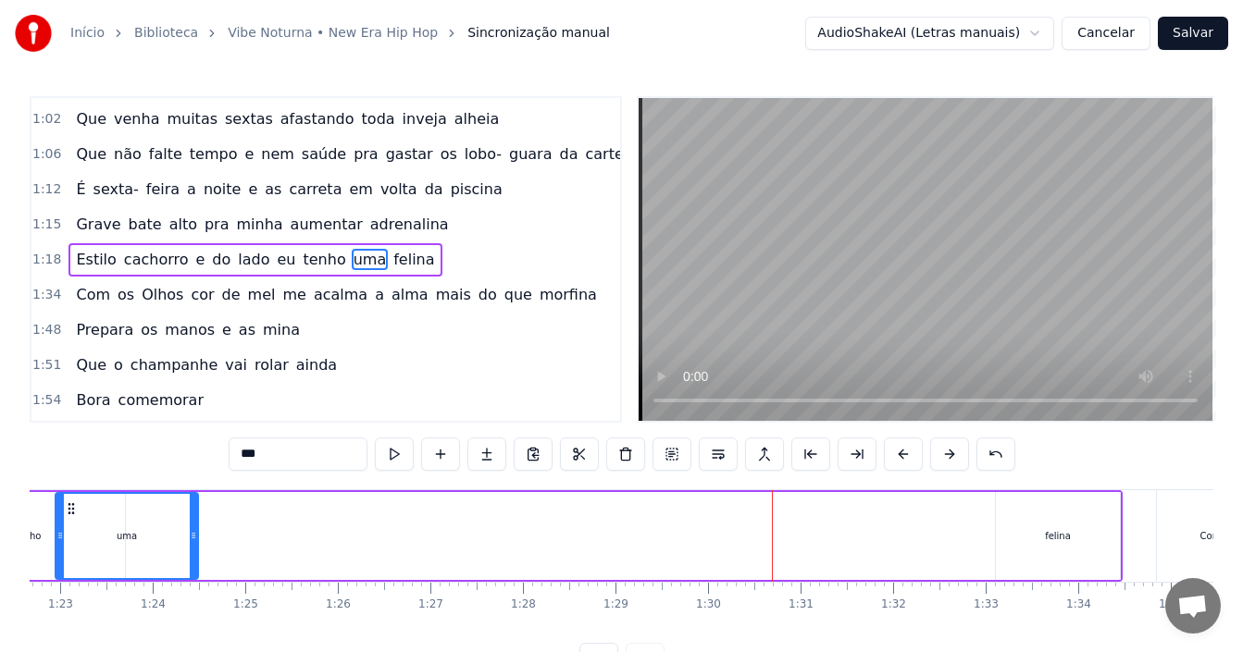
scroll to position [0, 7679]
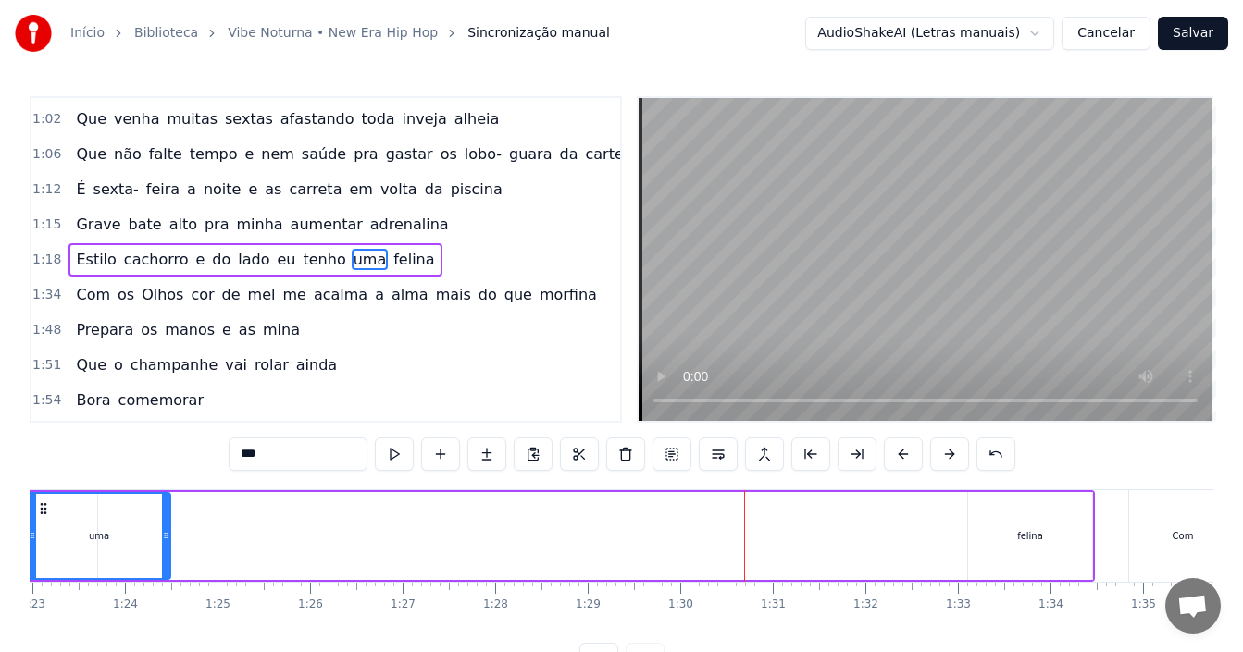
click at [1005, 534] on div "felina" at bounding box center [1030, 536] width 124 height 88
type input "******"
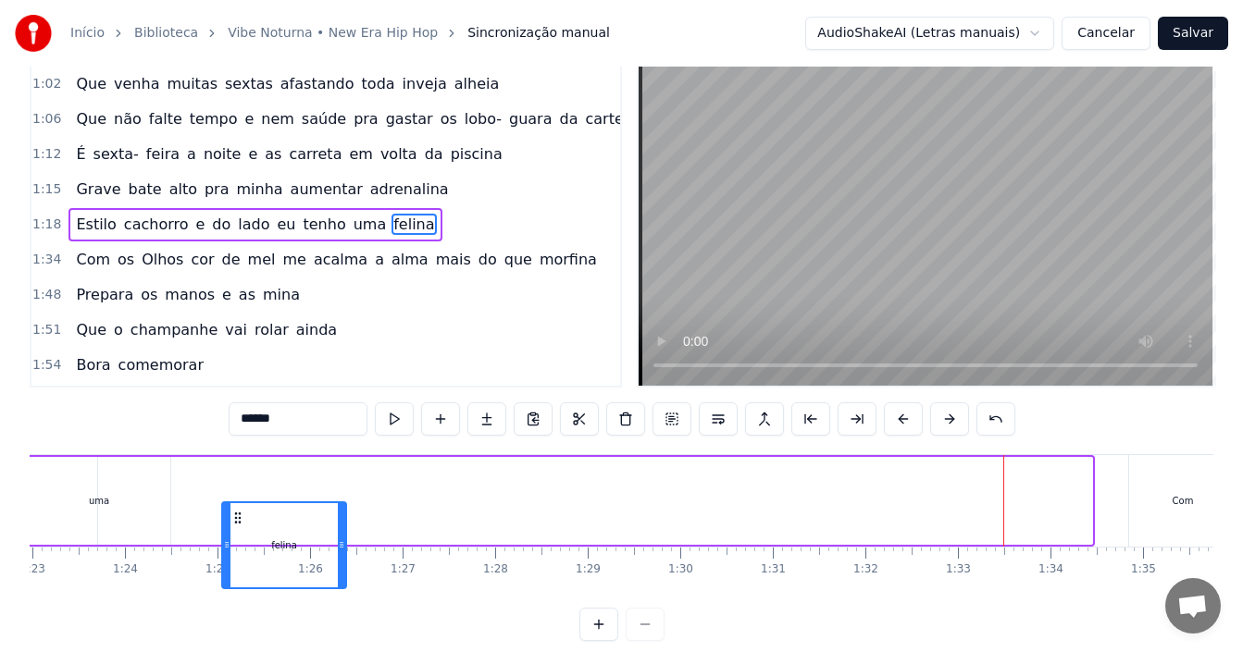
scroll to position [44, 0]
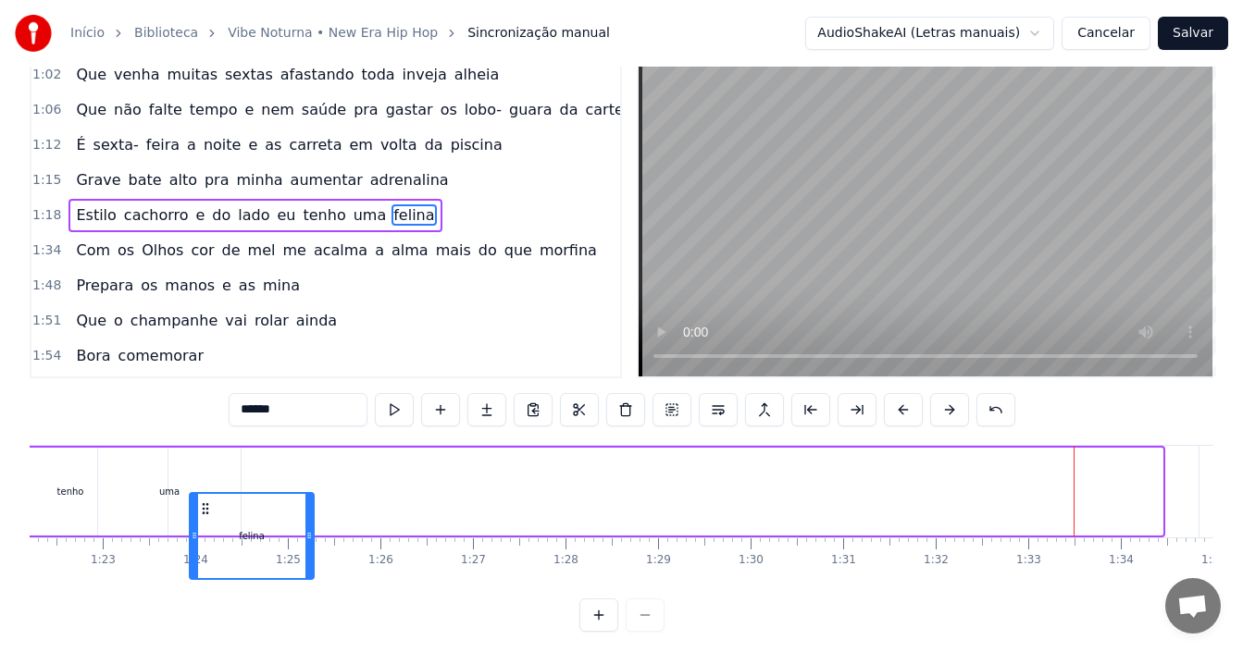
drag, startPoint x: 982, startPoint y: 510, endPoint x: 236, endPoint y: 477, distance: 746.7
click at [224, 468] on div "Estilo cachorro e do lado eu tenho uma felina" at bounding box center [416, 492] width 1498 height 92
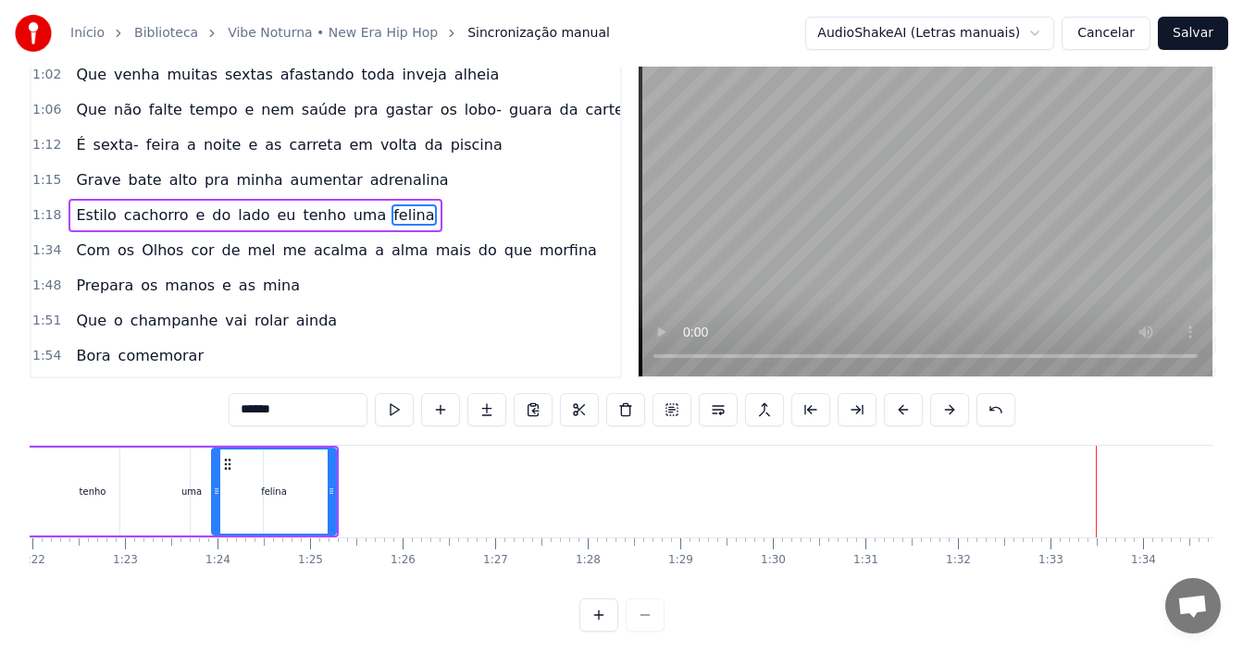
click at [471, 150] on div "1:12 É sexta- feira a noite e as carreta em volta da piscina" at bounding box center [325, 145] width 589 height 35
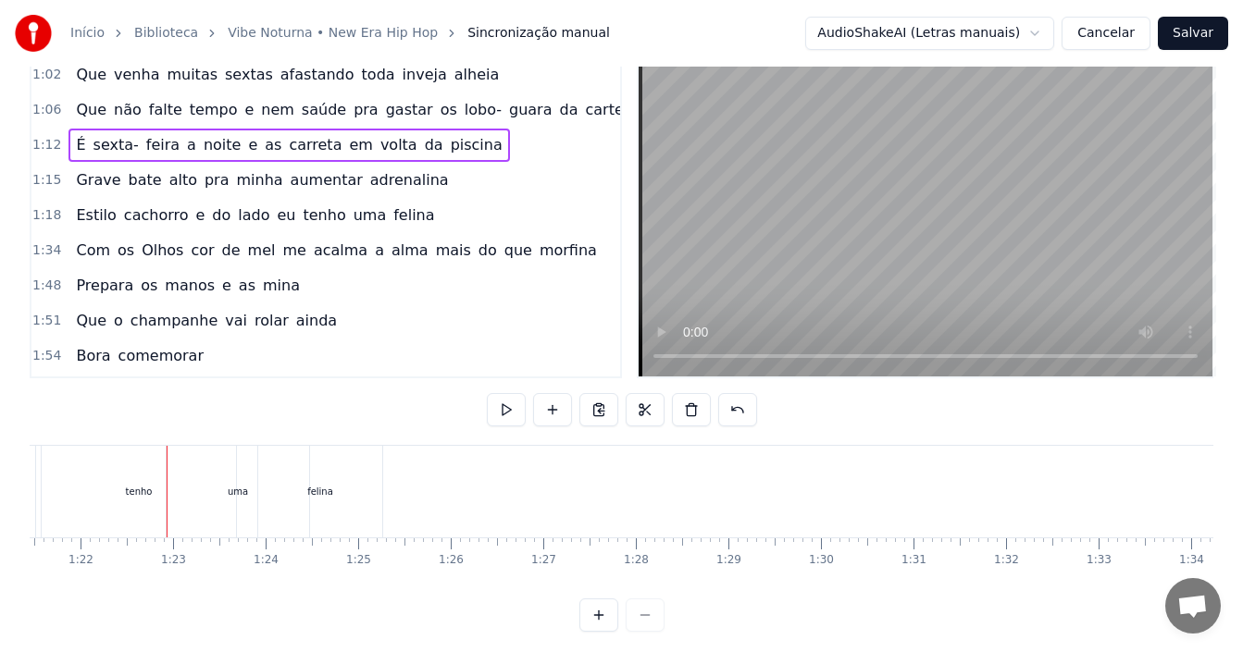
scroll to position [0, 7582]
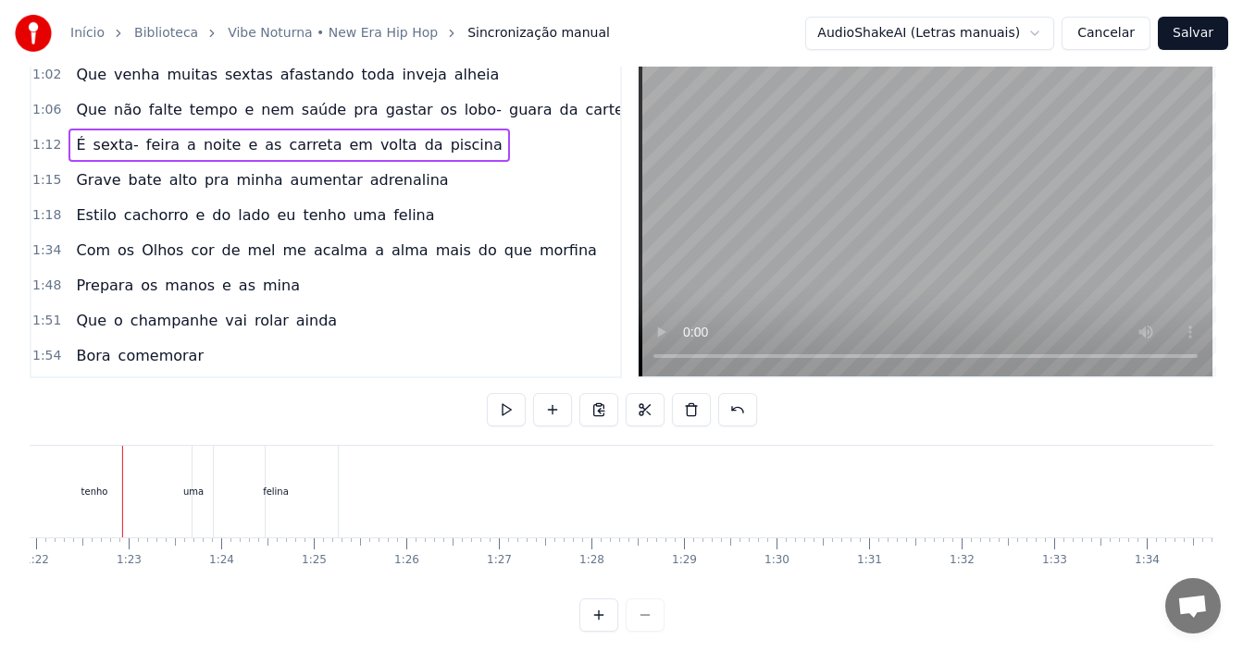
drag, startPoint x: 605, startPoint y: 602, endPoint x: 587, endPoint y: 592, distance: 20.7
click at [610, 596] on div "0:12 Hoje é dia de vibe noturna 0:14 [PERSON_NAME] chamei a minha turma 0:16 Os…" at bounding box center [622, 342] width 1184 height 580
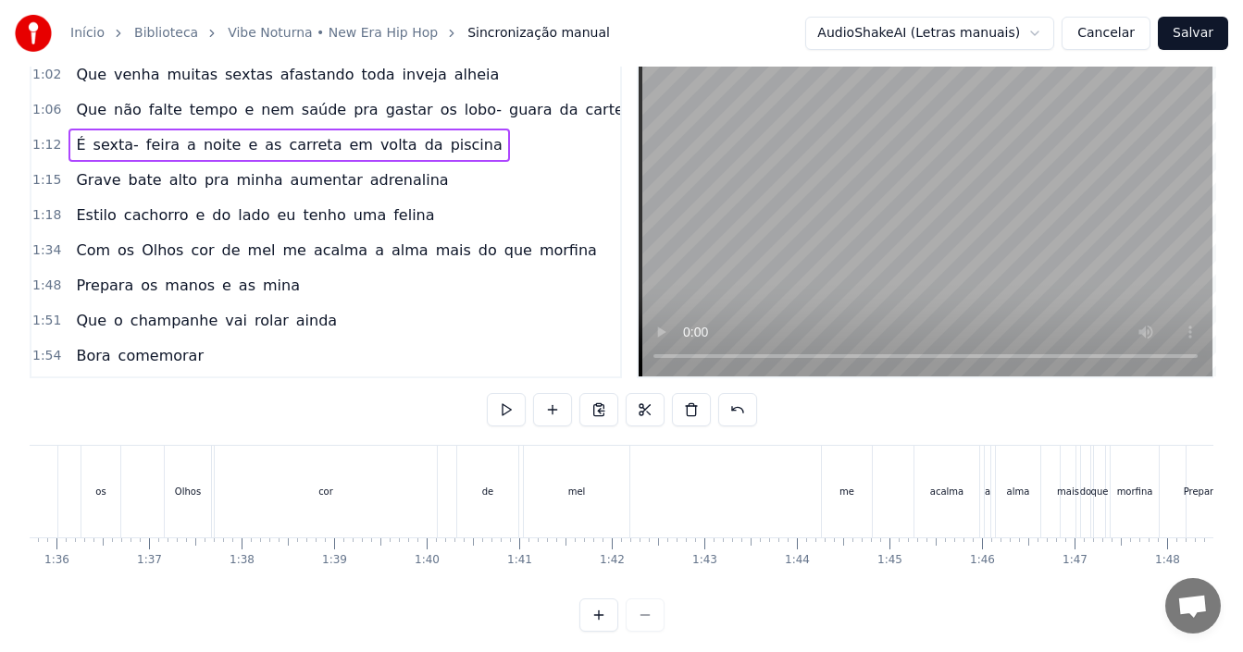
scroll to position [0, 8912]
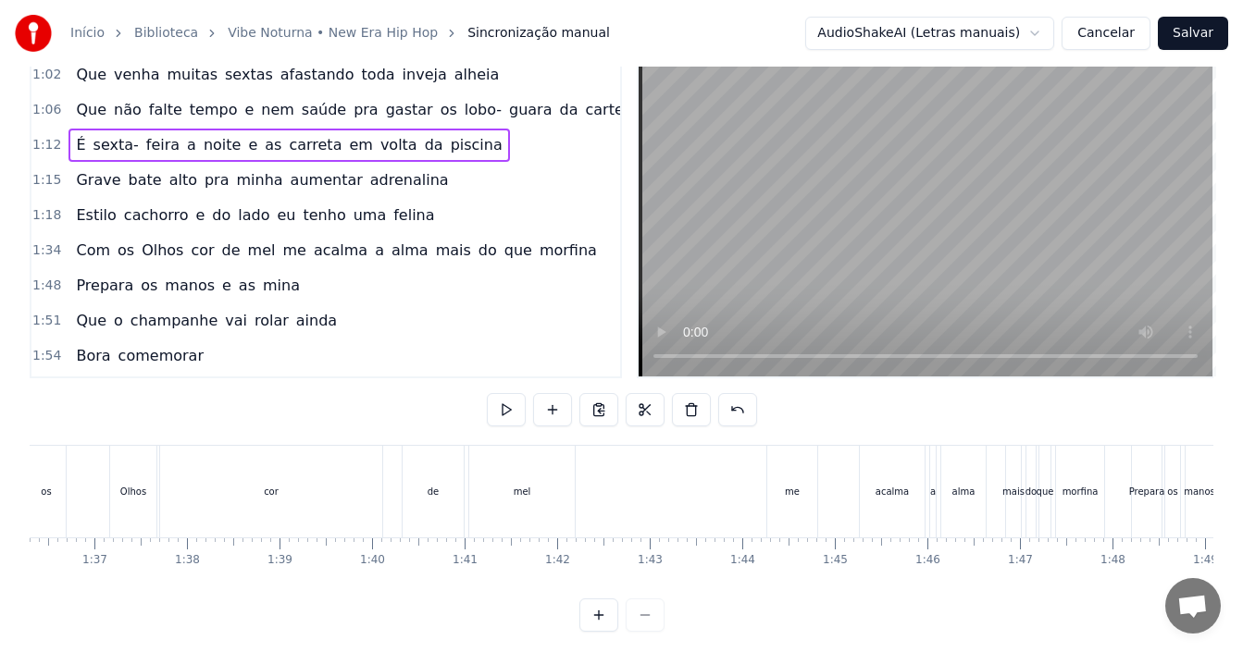
click at [1097, 478] on div "morfina" at bounding box center [1080, 492] width 48 height 92
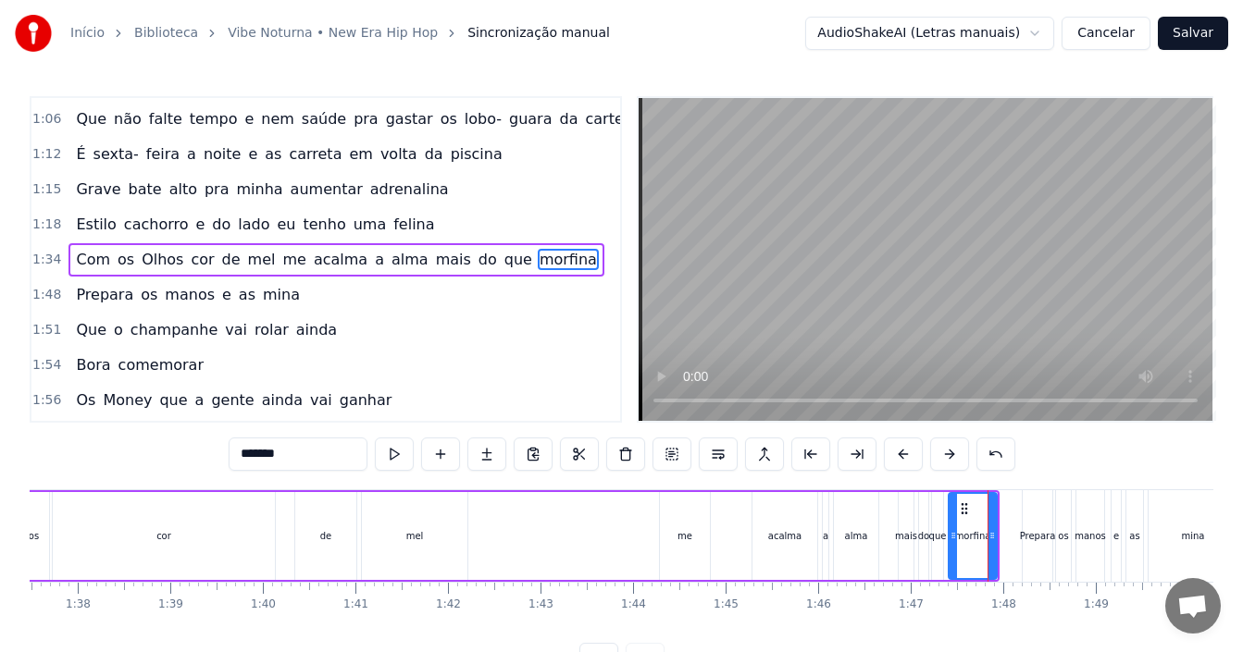
scroll to position [0, 9544]
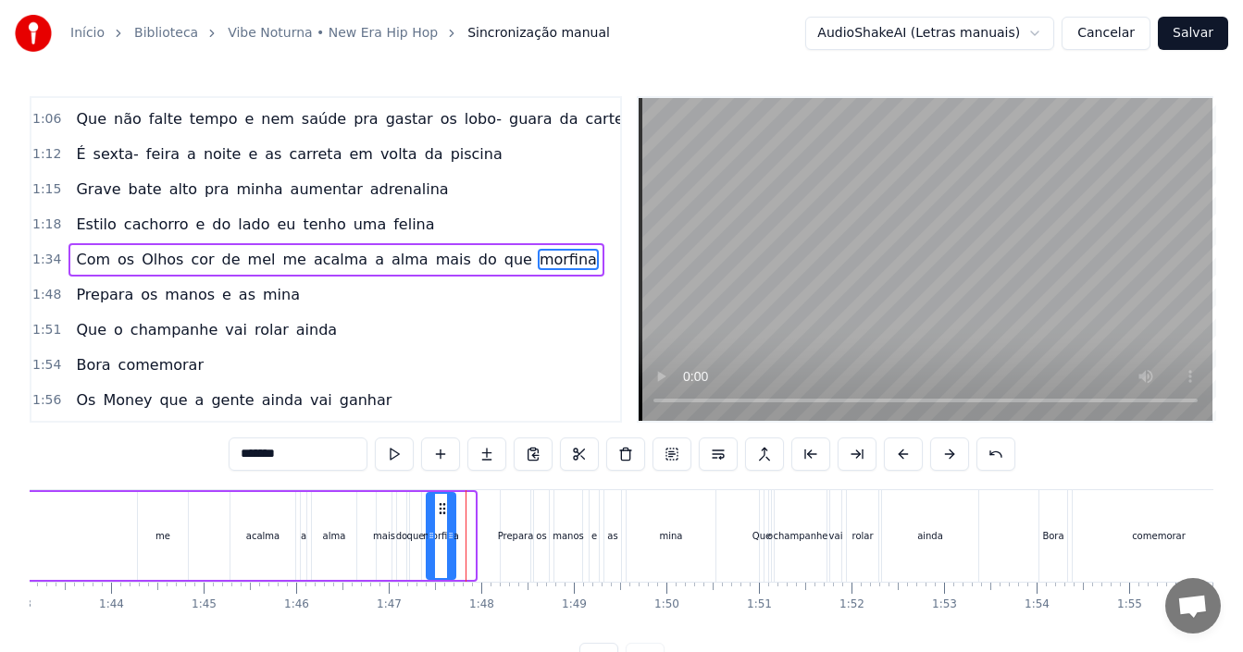
drag, startPoint x: 473, startPoint y: 520, endPoint x: 453, endPoint y: 520, distance: 19.4
click at [453, 520] on div at bounding box center [450, 536] width 7 height 84
click at [415, 520] on div "que" at bounding box center [415, 536] width 11 height 88
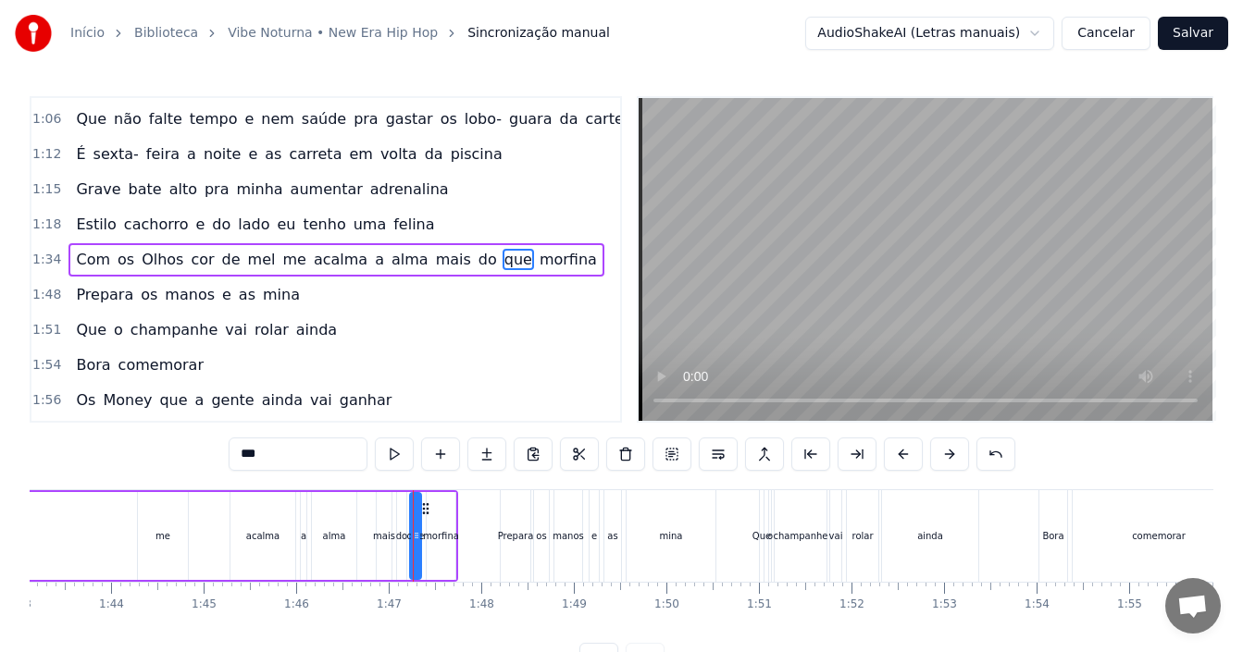
click at [259, 513] on div "acalma" at bounding box center [262, 536] width 65 height 88
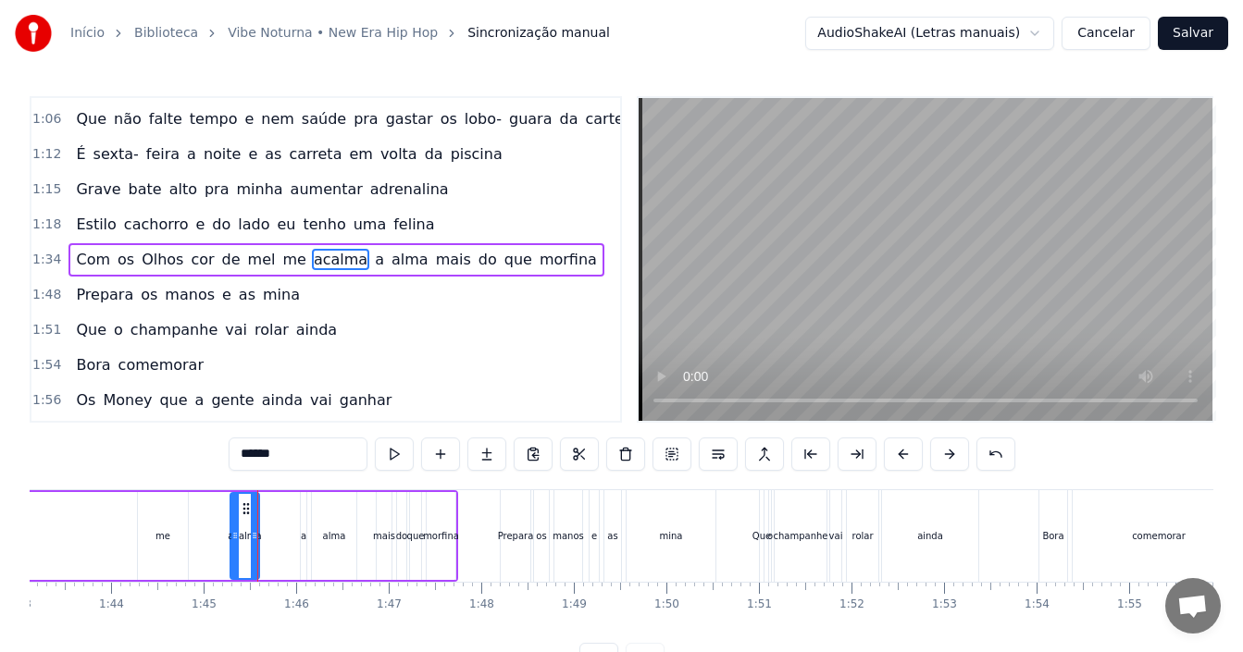
drag, startPoint x: 292, startPoint y: 519, endPoint x: 231, endPoint y: 528, distance: 60.7
click at [251, 518] on div at bounding box center [254, 536] width 7 height 84
click at [157, 524] on div "me" at bounding box center [163, 536] width 50 height 88
type input "**"
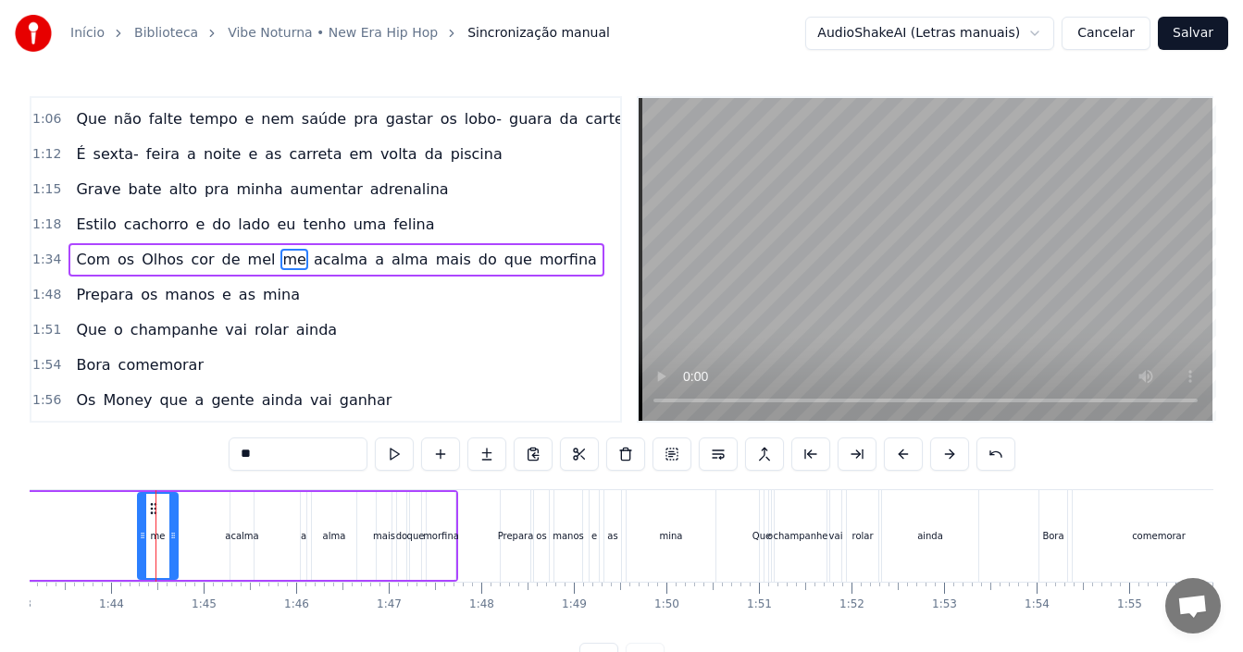
drag, startPoint x: 183, startPoint y: 520, endPoint x: 171, endPoint y: 523, distance: 12.3
click at [171, 523] on div at bounding box center [172, 536] width 7 height 84
drag, startPoint x: 241, startPoint y: 535, endPoint x: 201, endPoint y: 533, distance: 39.8
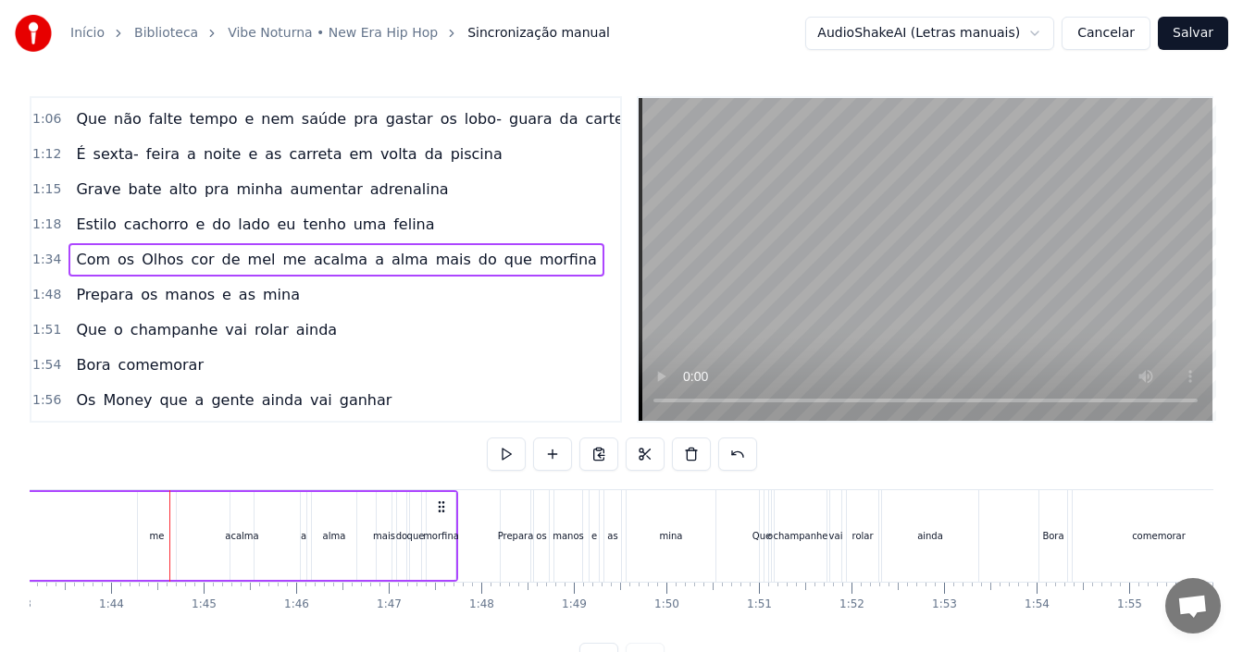
click at [238, 530] on div "acalma" at bounding box center [241, 536] width 33 height 14
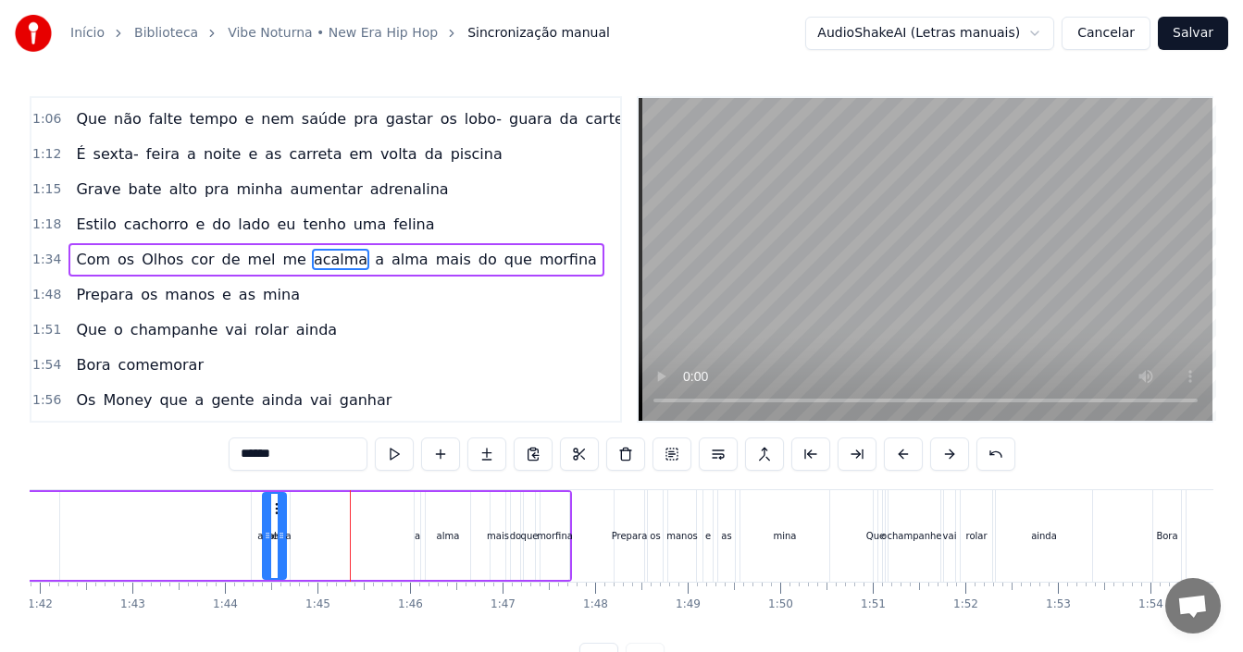
scroll to position [0, 9421]
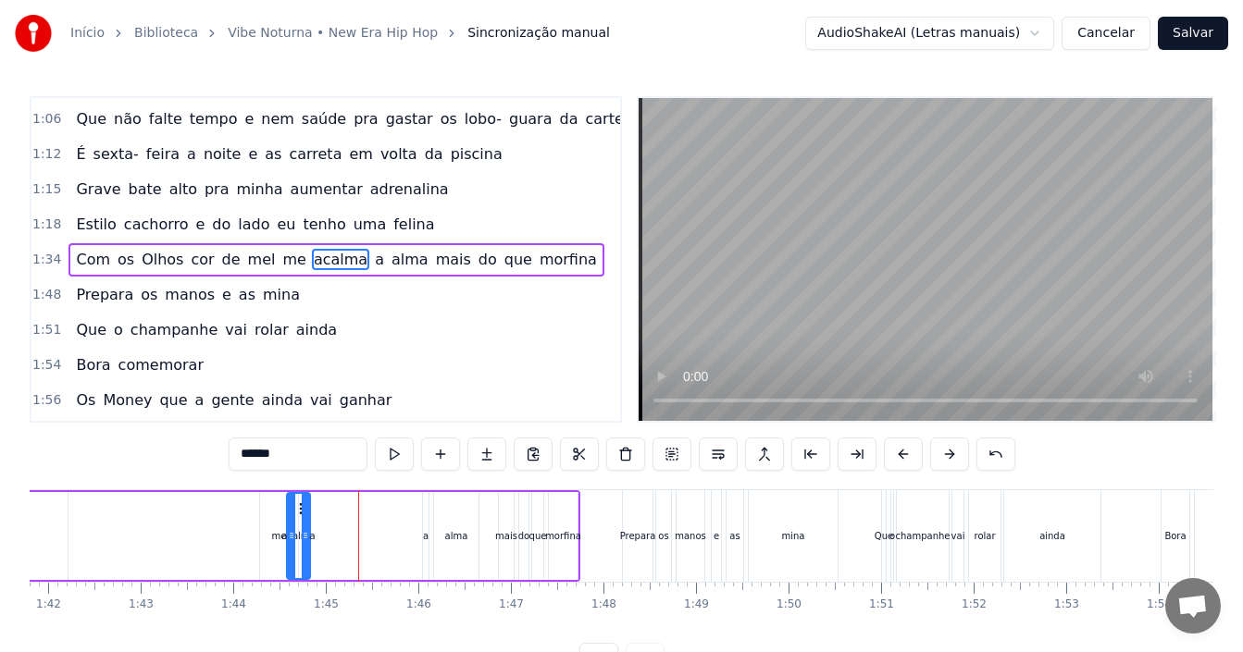
drag, startPoint x: 242, startPoint y: 515, endPoint x: 298, endPoint y: 519, distance: 56.6
click at [298, 519] on div "acalma" at bounding box center [298, 536] width 21 height 84
click at [426, 533] on div "a" at bounding box center [426, 536] width 6 height 14
type input "*"
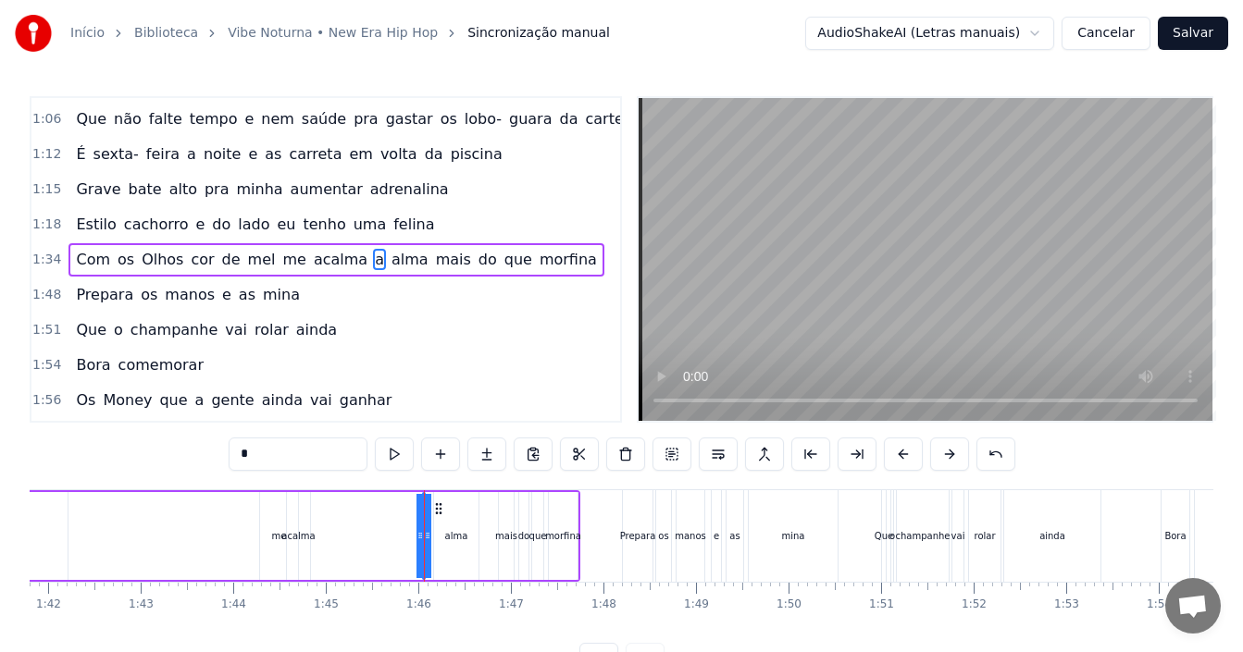
drag, startPoint x: 426, startPoint y: 533, endPoint x: 406, endPoint y: 538, distance: 20.0
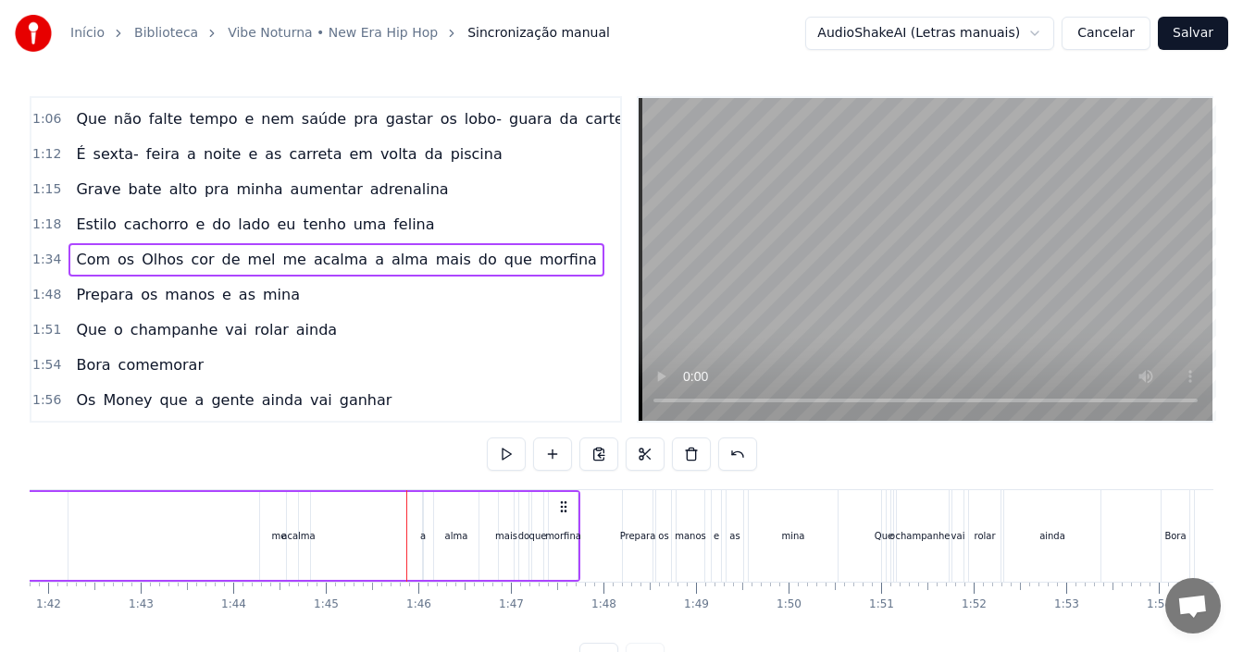
click at [424, 529] on div "a" at bounding box center [423, 536] width 6 height 14
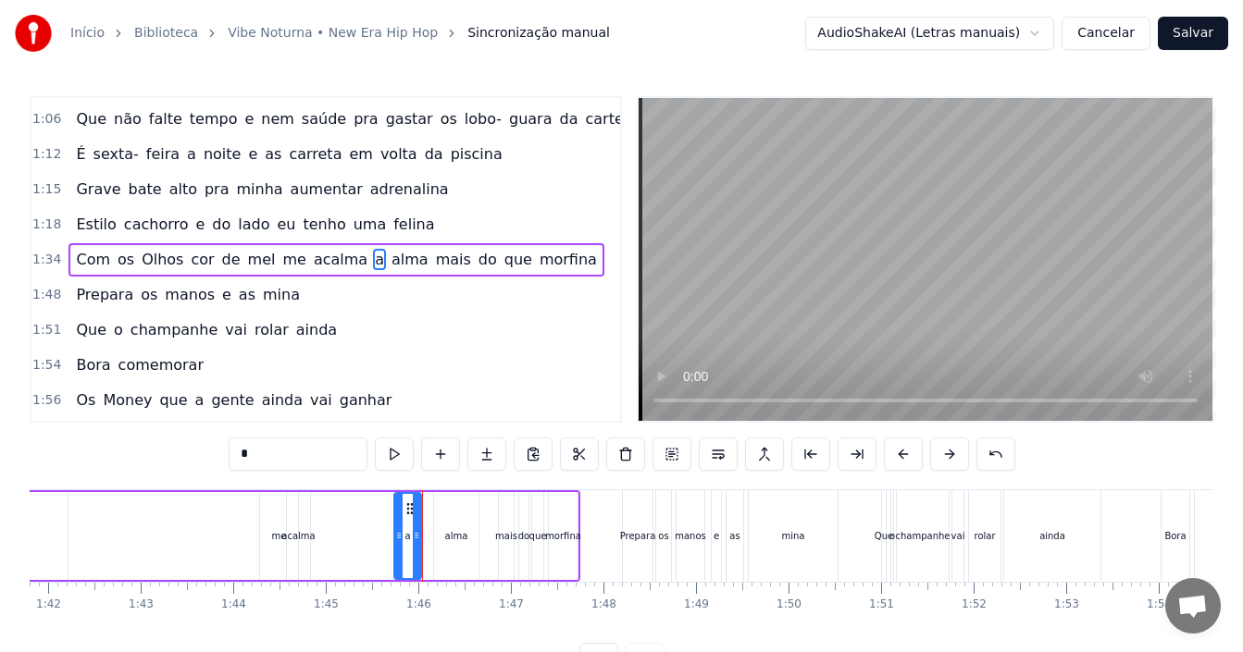
drag, startPoint x: 428, startPoint y: 512, endPoint x: 400, endPoint y: 510, distance: 28.7
click at [400, 510] on div at bounding box center [398, 536] width 7 height 84
drag, startPoint x: 411, startPoint y: 516, endPoint x: 394, endPoint y: 518, distance: 16.8
click at [394, 518] on div "a" at bounding box center [407, 536] width 29 height 88
drag, startPoint x: 412, startPoint y: 507, endPoint x: 340, endPoint y: 500, distance: 72.6
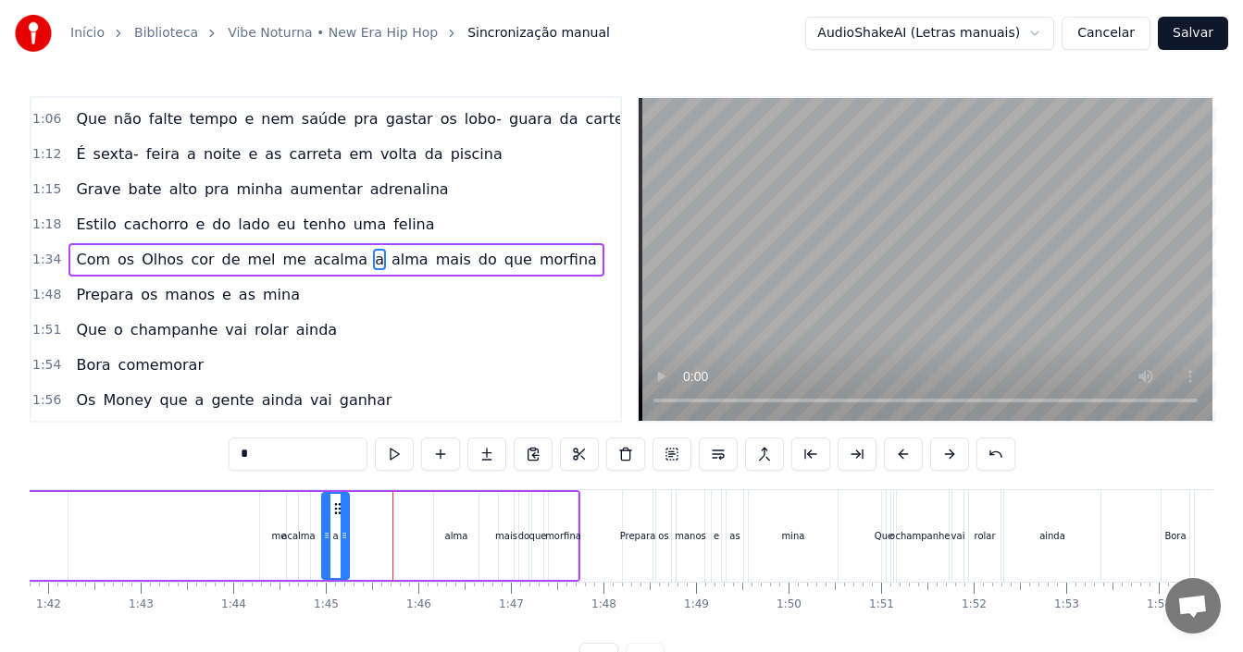
click at [340, 500] on div "a" at bounding box center [335, 536] width 25 height 84
click at [297, 542] on div "acalma" at bounding box center [297, 536] width 33 height 14
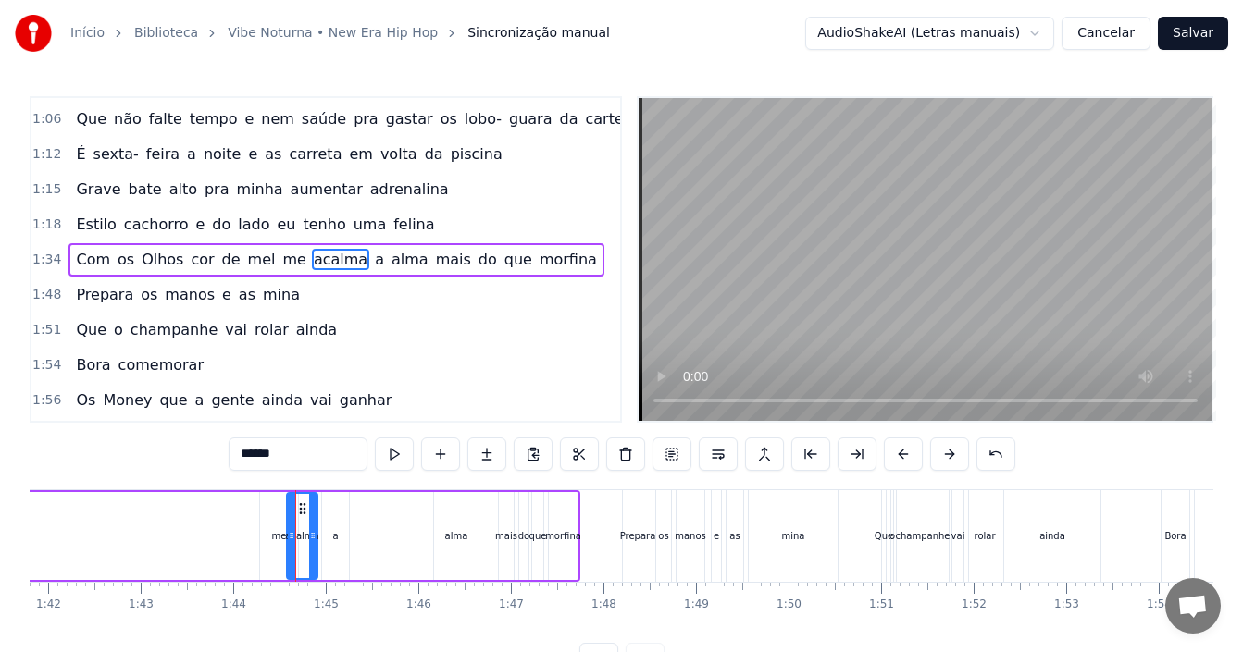
click at [310, 511] on div at bounding box center [312, 536] width 7 height 84
drag, startPoint x: 303, startPoint y: 511, endPoint x: 317, endPoint y: 515, distance: 14.4
click at [317, 515] on icon at bounding box center [316, 509] width 15 height 15
click at [451, 541] on div "alma" at bounding box center [456, 536] width 23 height 14
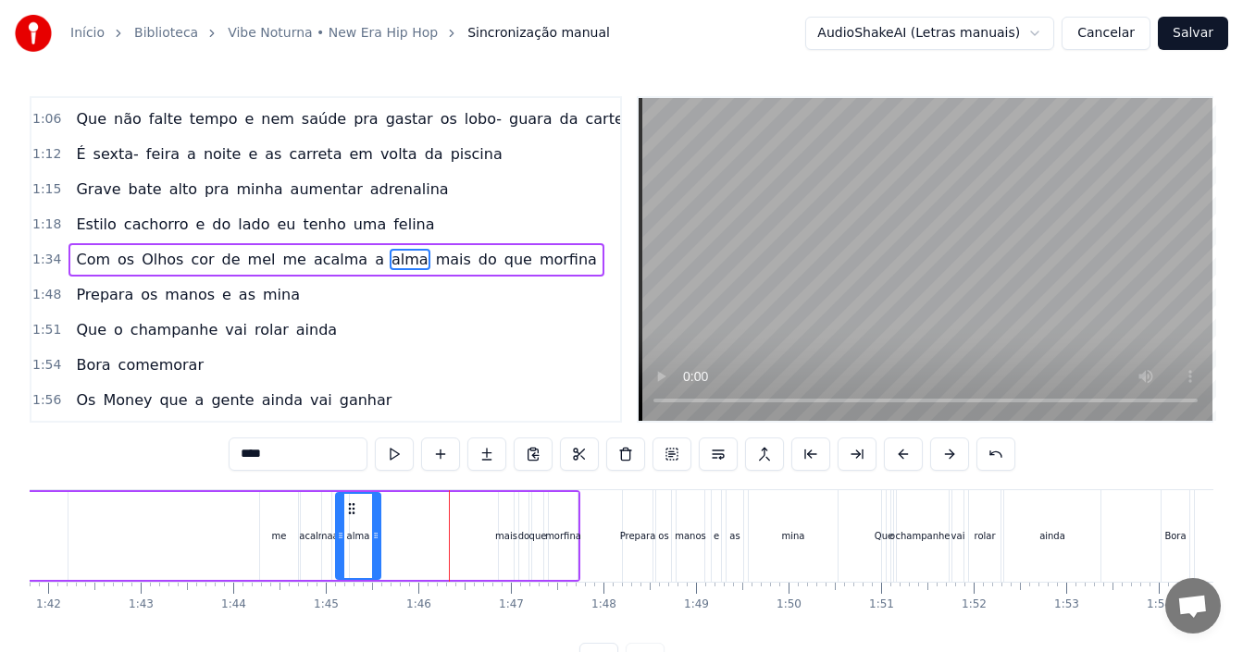
drag, startPoint x: 451, startPoint y: 508, endPoint x: 353, endPoint y: 501, distance: 98.4
click at [353, 502] on icon at bounding box center [351, 509] width 15 height 15
click at [515, 535] on div "mais" at bounding box center [506, 536] width 22 height 14
type input "****"
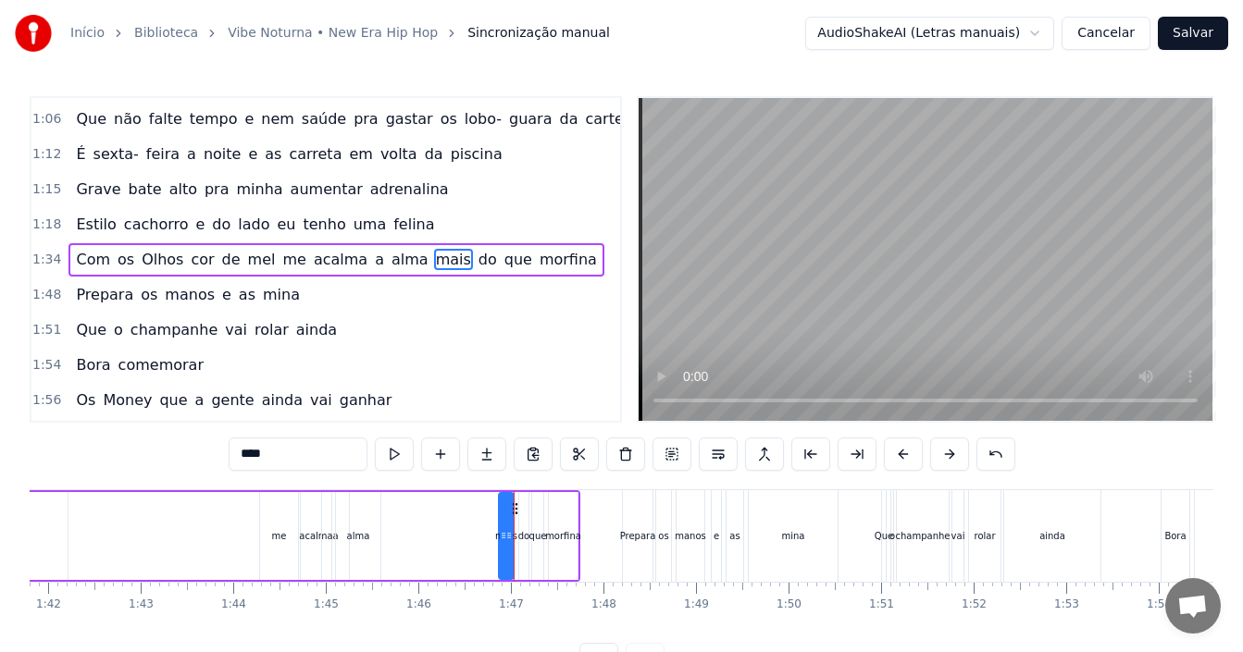
drag, startPoint x: 514, startPoint y: 512, endPoint x: 482, endPoint y: 514, distance: 31.5
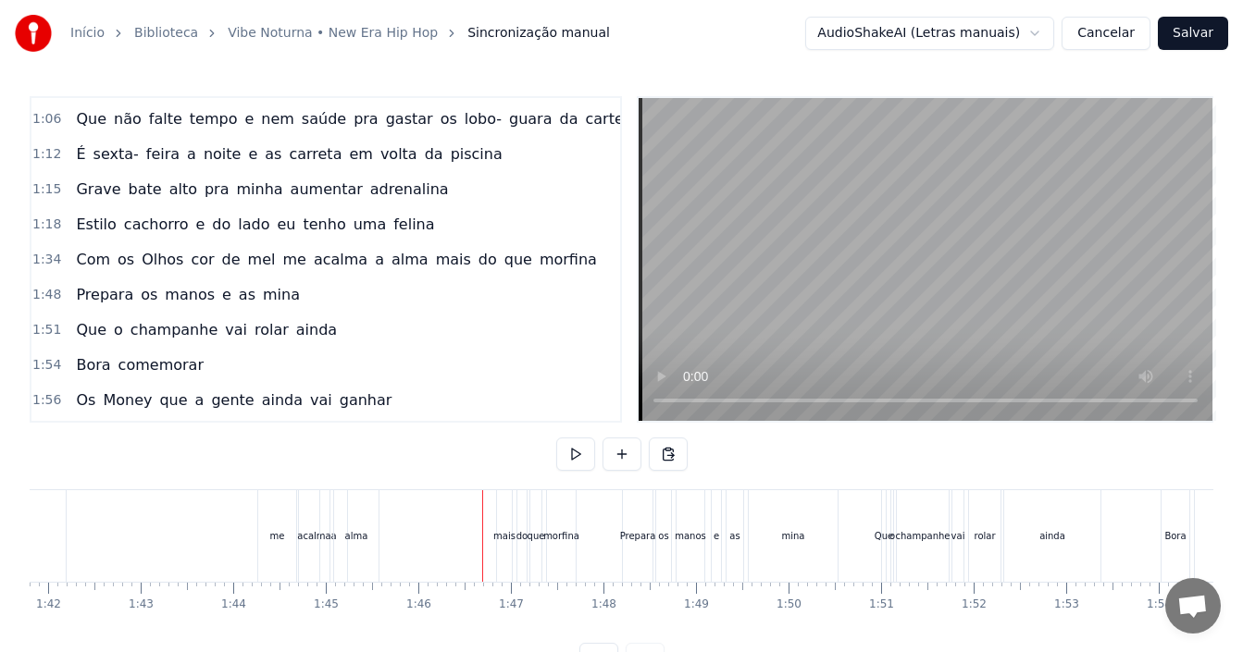
click at [504, 502] on div "mais" at bounding box center [504, 537] width 15 height 92
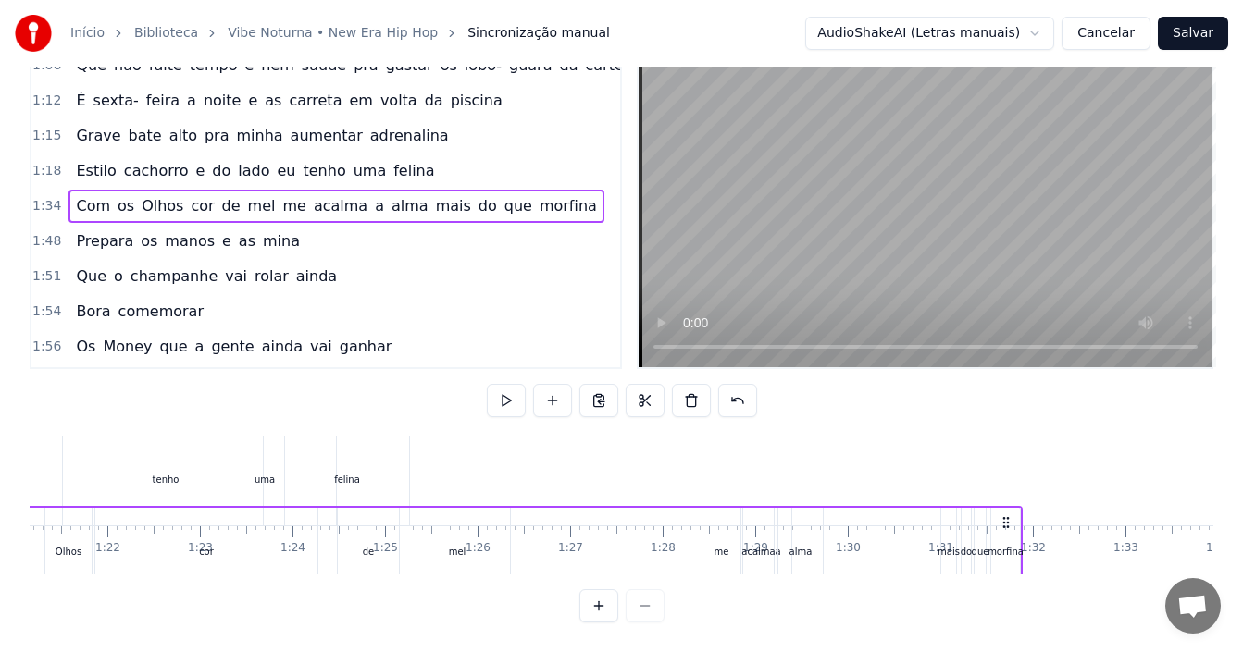
scroll to position [3, 7534]
click at [1019, 436] on div "Hoje é dia de vibe noturna [PERSON_NAME] chamei a minha turma Os muleke é insan…" at bounding box center [696, 482] width 17075 height 93
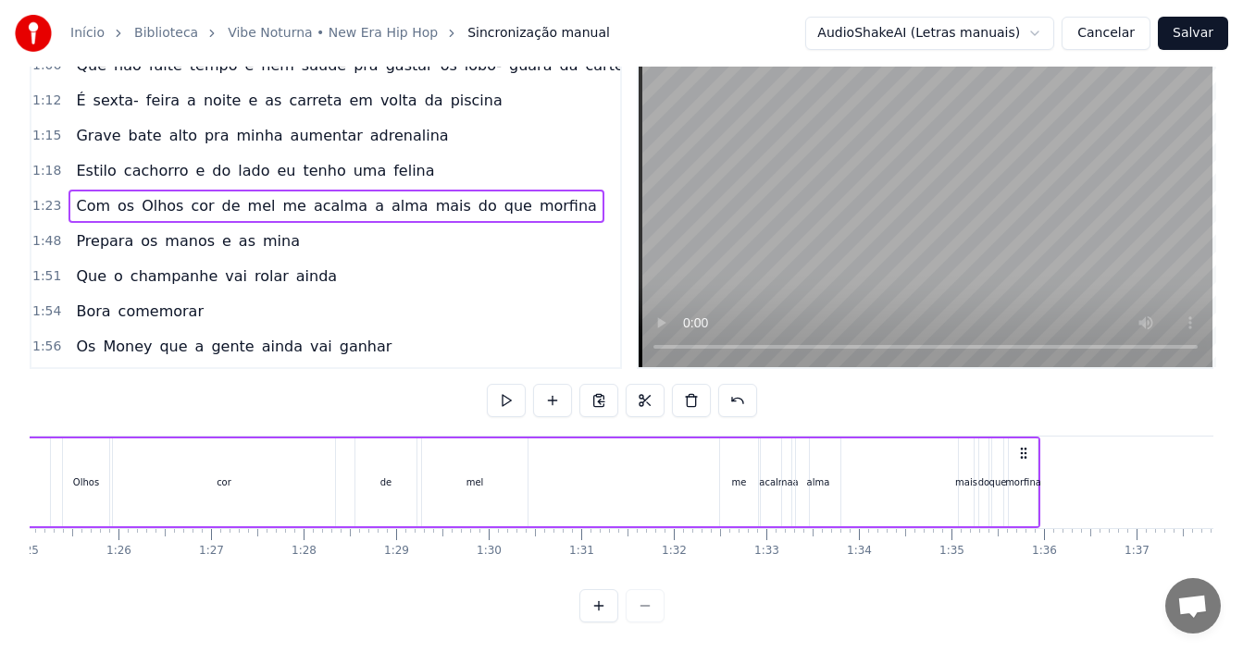
scroll to position [0, 7876]
drag, startPoint x: 1021, startPoint y: 439, endPoint x: 1033, endPoint y: 419, distance: 22.9
click at [1033, 436] on div "Hoje é dia de vibe noturna [PERSON_NAME] chamei a minha turma Os muleke é insan…" at bounding box center [625, 482] width 17075 height 93
click at [753, 454] on div "me" at bounding box center [746, 483] width 38 height 88
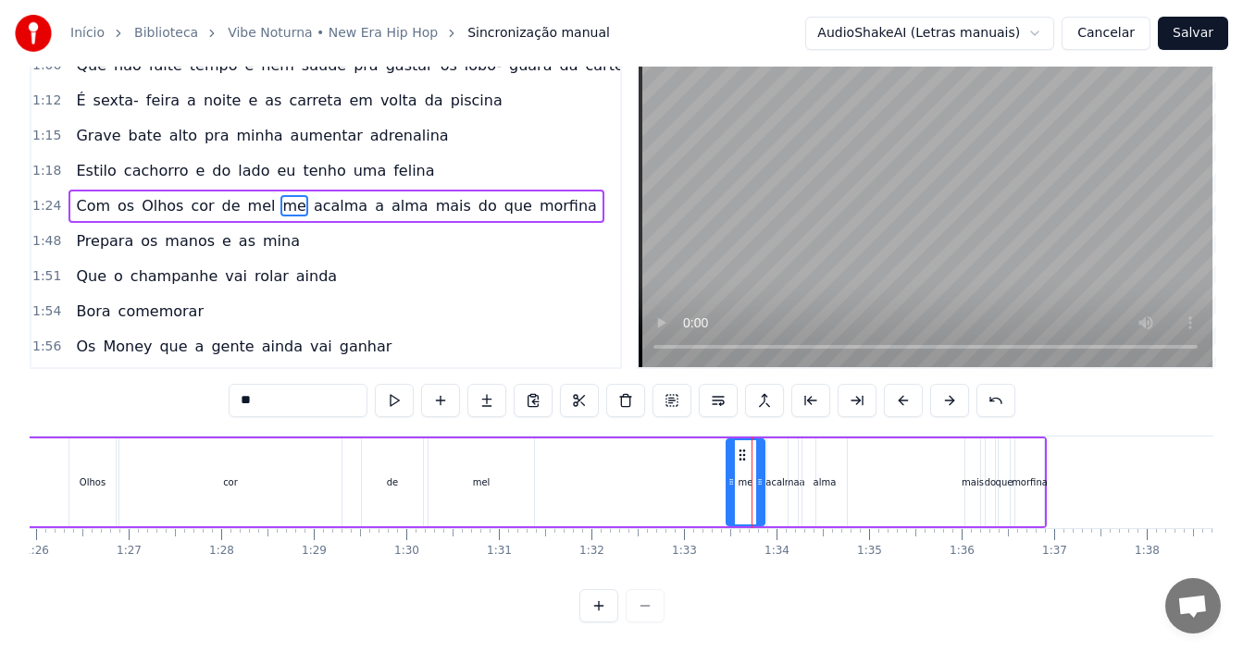
scroll to position [0, 0]
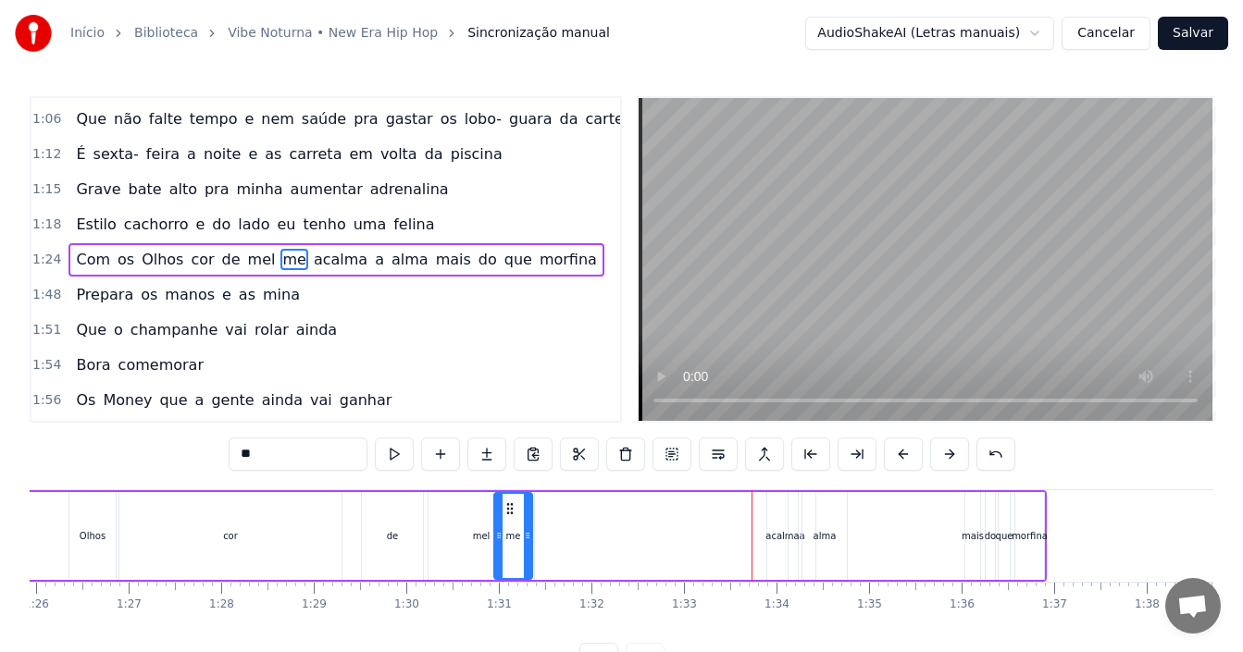
drag, startPoint x: 739, startPoint y: 505, endPoint x: 506, endPoint y: 502, distance: 232.3
click at [506, 502] on icon at bounding box center [510, 509] width 15 height 15
click at [782, 541] on div "acalma" at bounding box center [781, 536] width 33 height 14
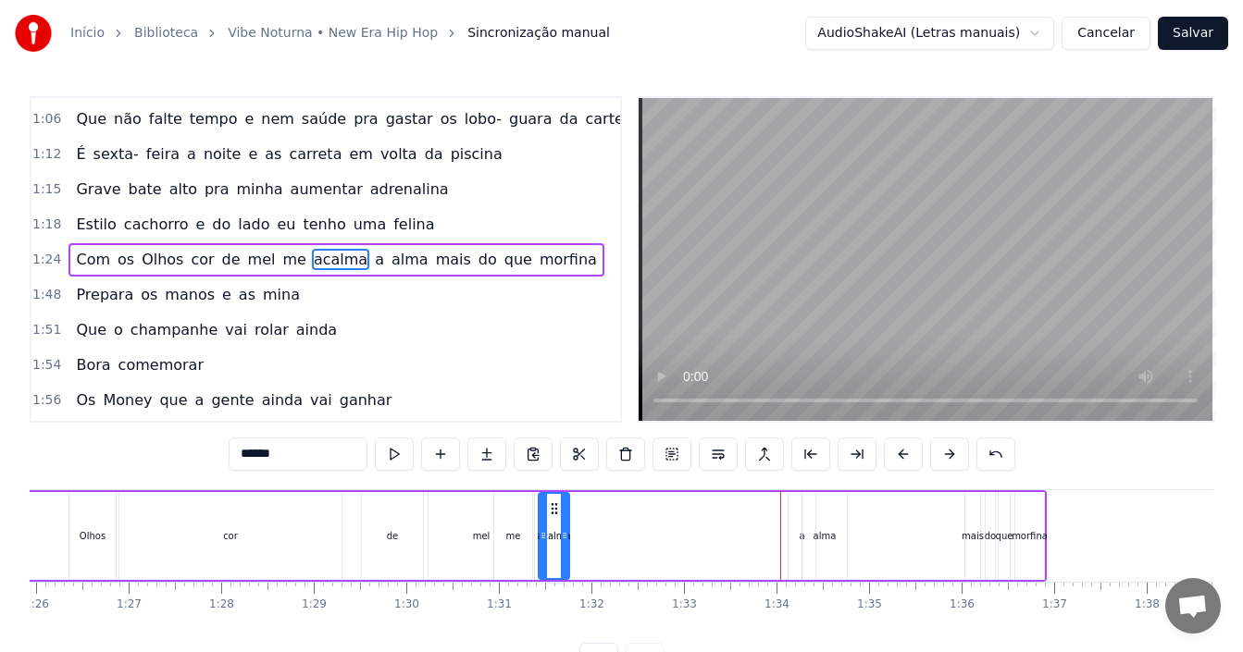
drag, startPoint x: 788, startPoint y: 507, endPoint x: 671, endPoint y: 511, distance: 116.7
click at [558, 516] on div "acalma" at bounding box center [554, 536] width 29 height 84
click at [802, 543] on div "alma" at bounding box center [824, 536] width 46 height 88
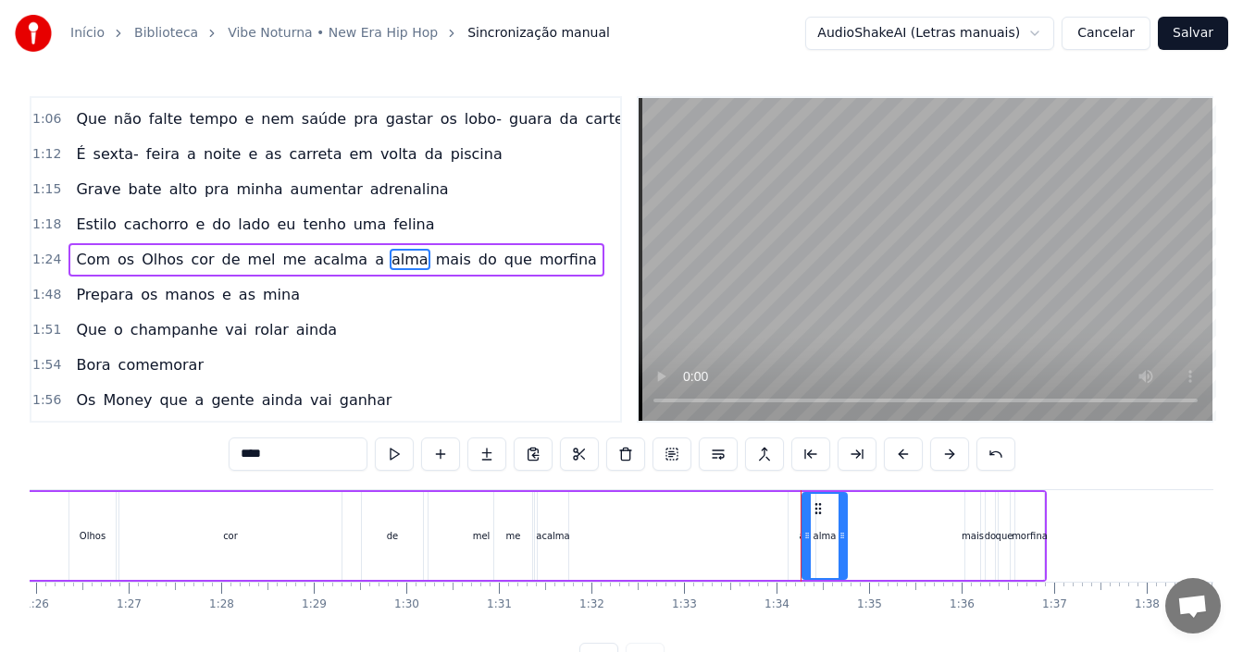
click at [790, 542] on div "a" at bounding box center [802, 536] width 27 height 88
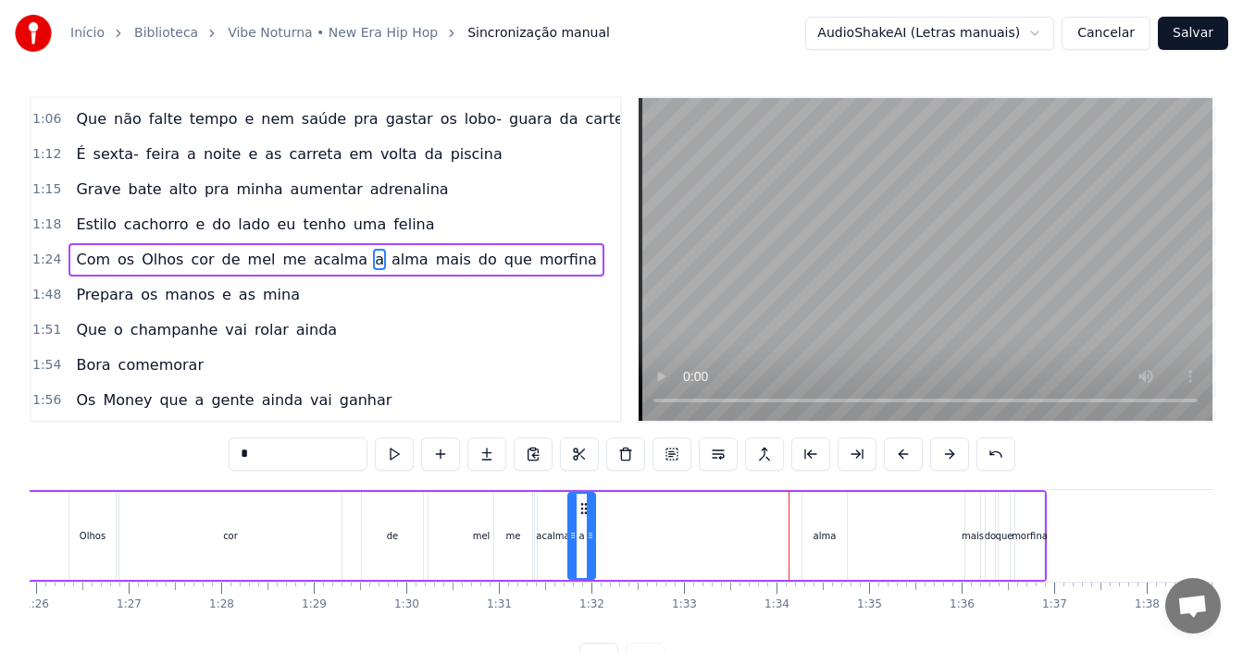
drag, startPoint x: 805, startPoint y: 512, endPoint x: 585, endPoint y: 512, distance: 220.3
click at [585, 512] on icon at bounding box center [584, 509] width 15 height 15
click at [823, 533] on div "alma" at bounding box center [824, 536] width 23 height 14
type input "****"
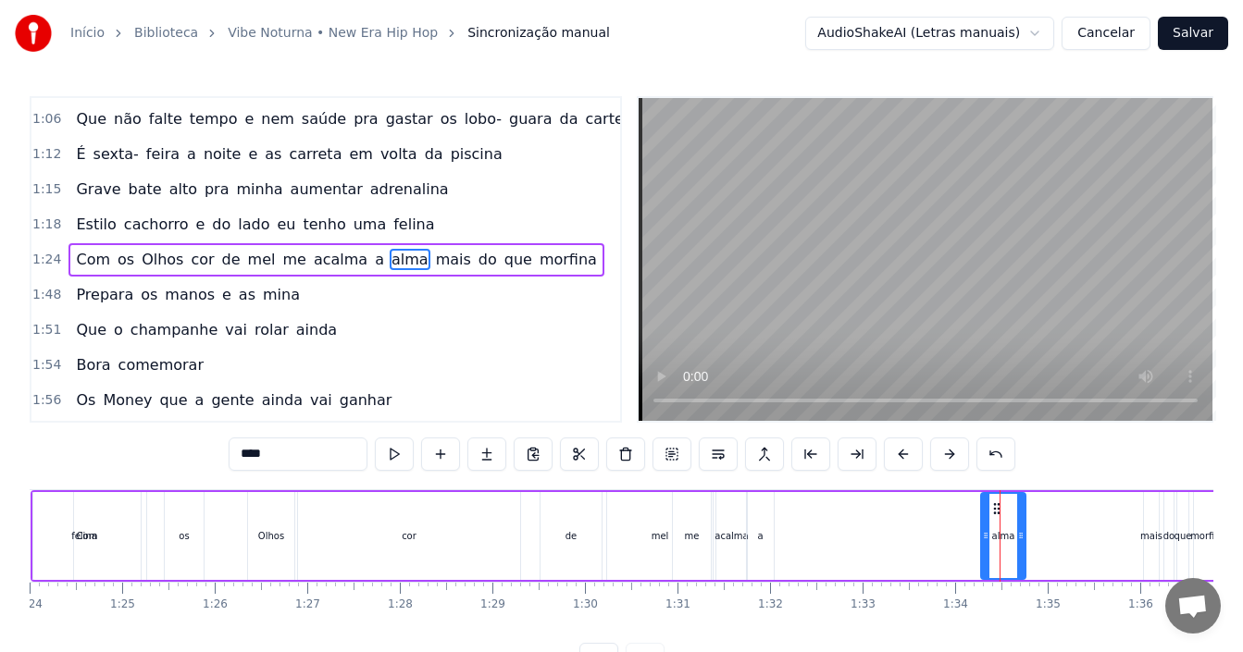
scroll to position [0, 7719]
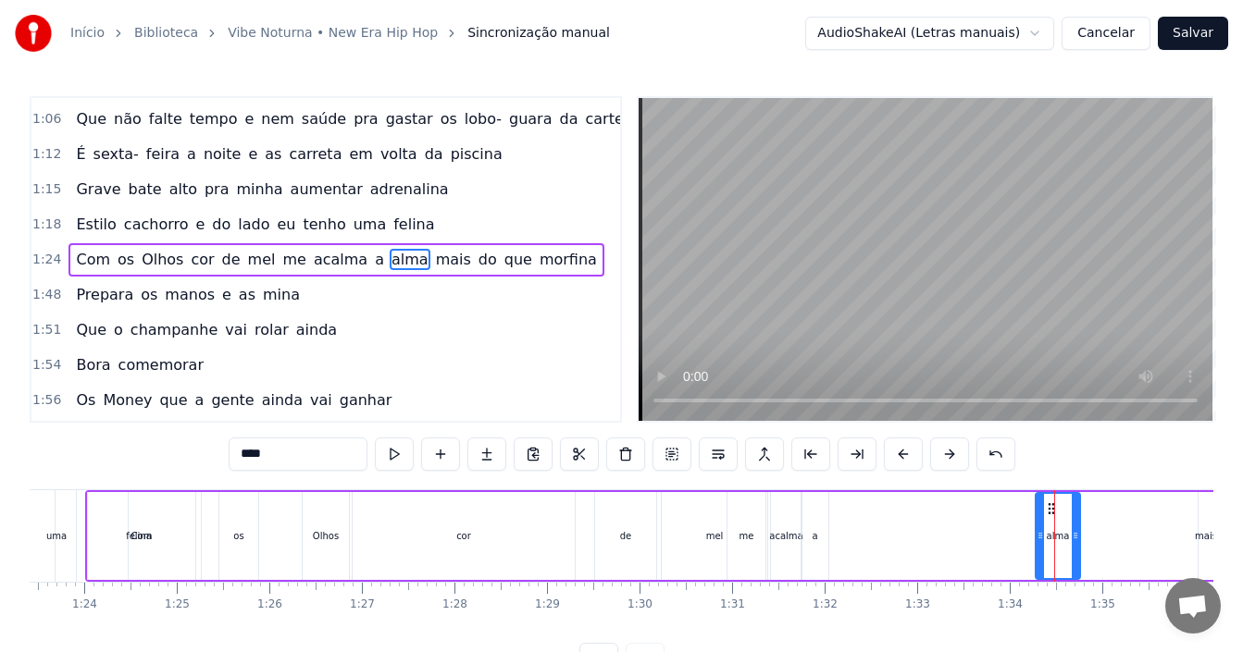
drag, startPoint x: 210, startPoint y: 520, endPoint x: 242, endPoint y: 519, distance: 32.4
click at [242, 519] on div "Com os Olhos cor de [PERSON_NAME] me acalma a [PERSON_NAME] do que morfina" at bounding box center [682, 537] width 1195 height 92
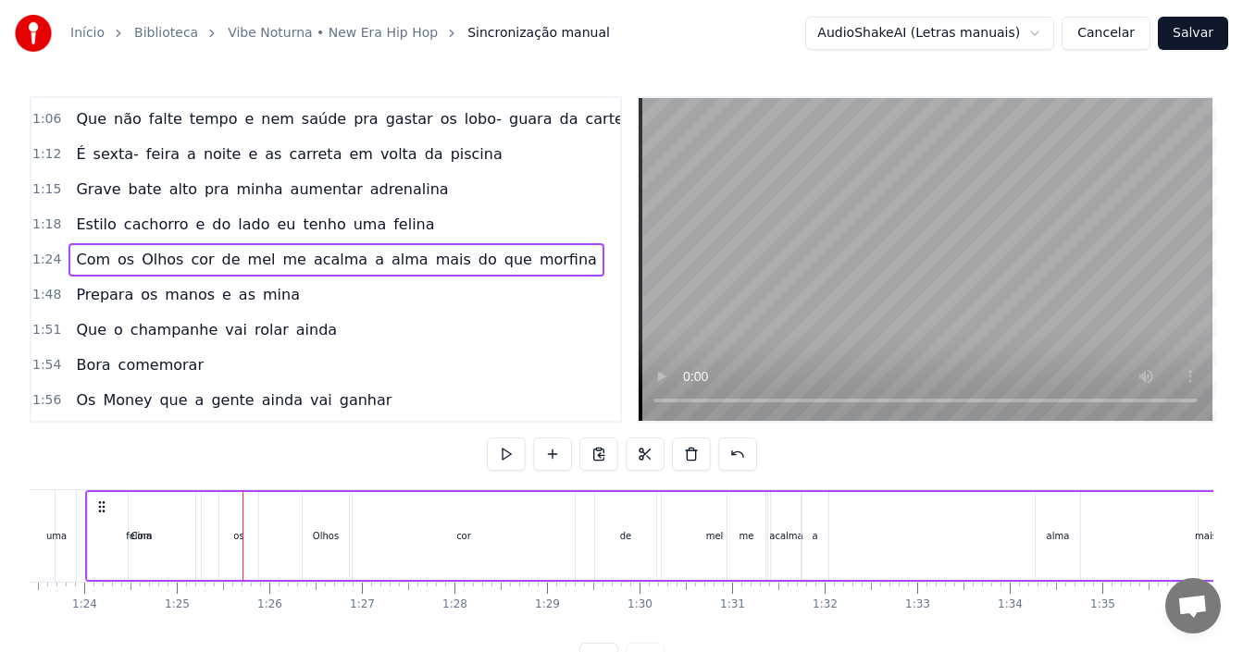
click at [146, 533] on div "Com" at bounding box center [141, 536] width 21 height 14
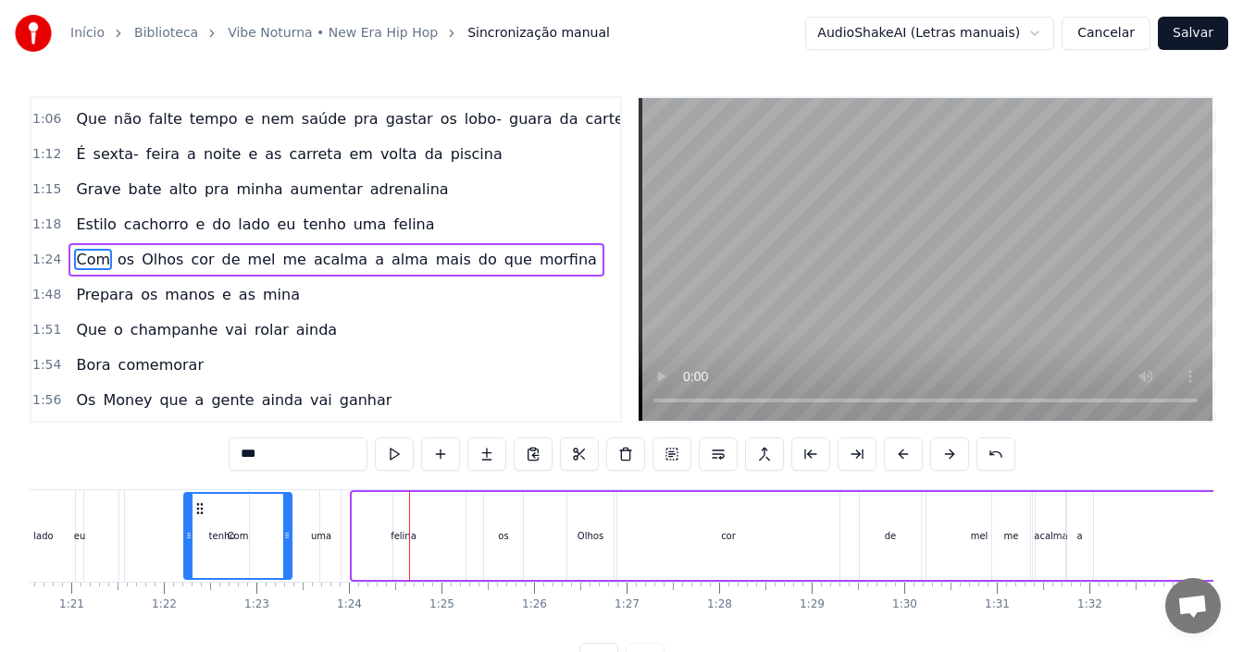
scroll to position [0, 7452]
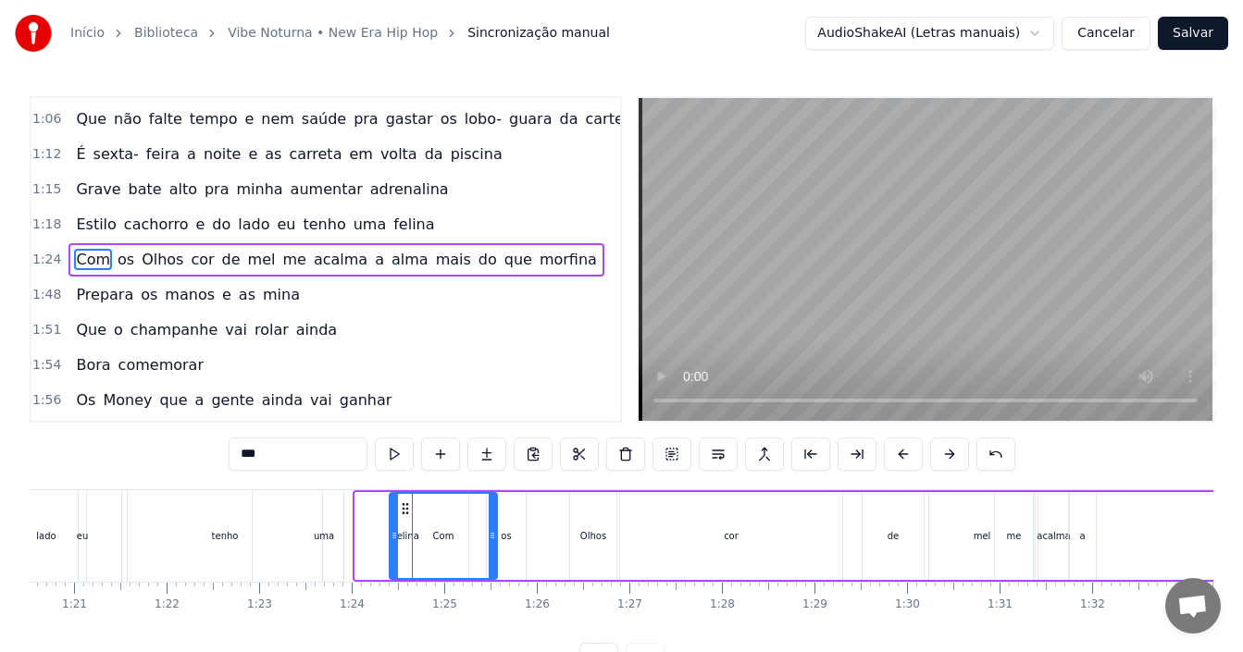
drag, startPoint x: 106, startPoint y: 503, endPoint x: 407, endPoint y: 526, distance: 302.5
click at [407, 526] on div "Com" at bounding box center [444, 536] width 106 height 84
click at [515, 541] on div "os" at bounding box center [506, 536] width 39 height 88
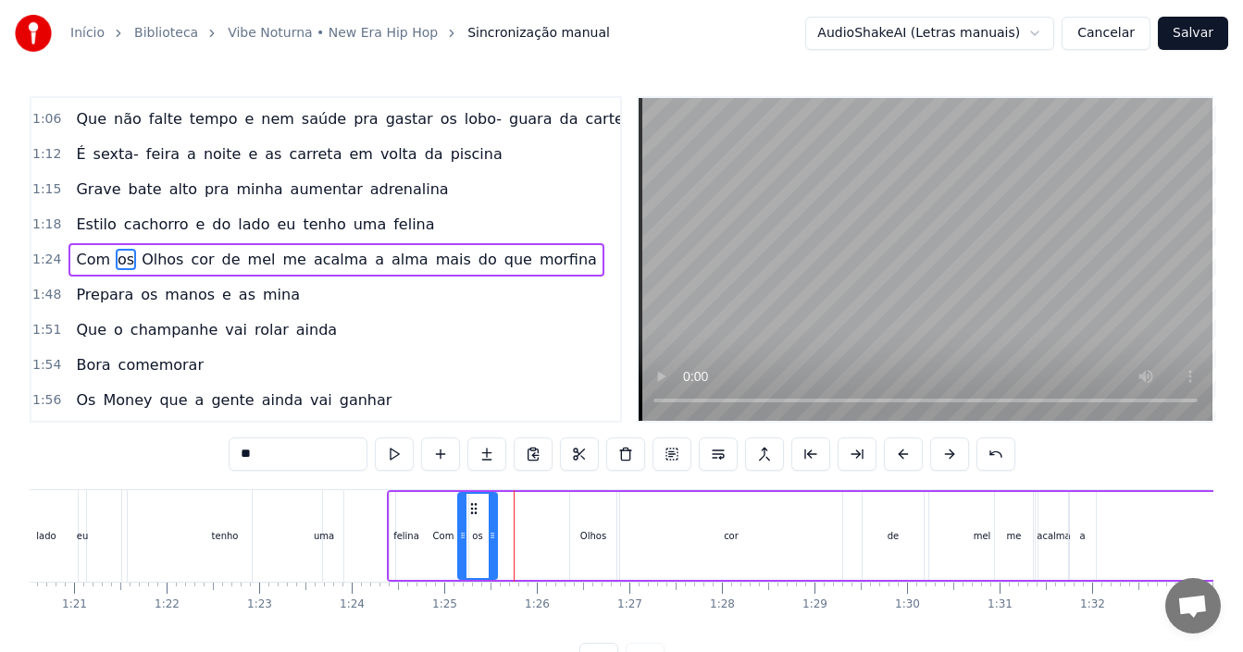
drag, startPoint x: 491, startPoint y: 506, endPoint x: 472, endPoint y: 505, distance: 18.5
click at [472, 505] on icon at bounding box center [473, 509] width 15 height 15
click at [598, 543] on div "Olhos" at bounding box center [593, 536] width 46 height 88
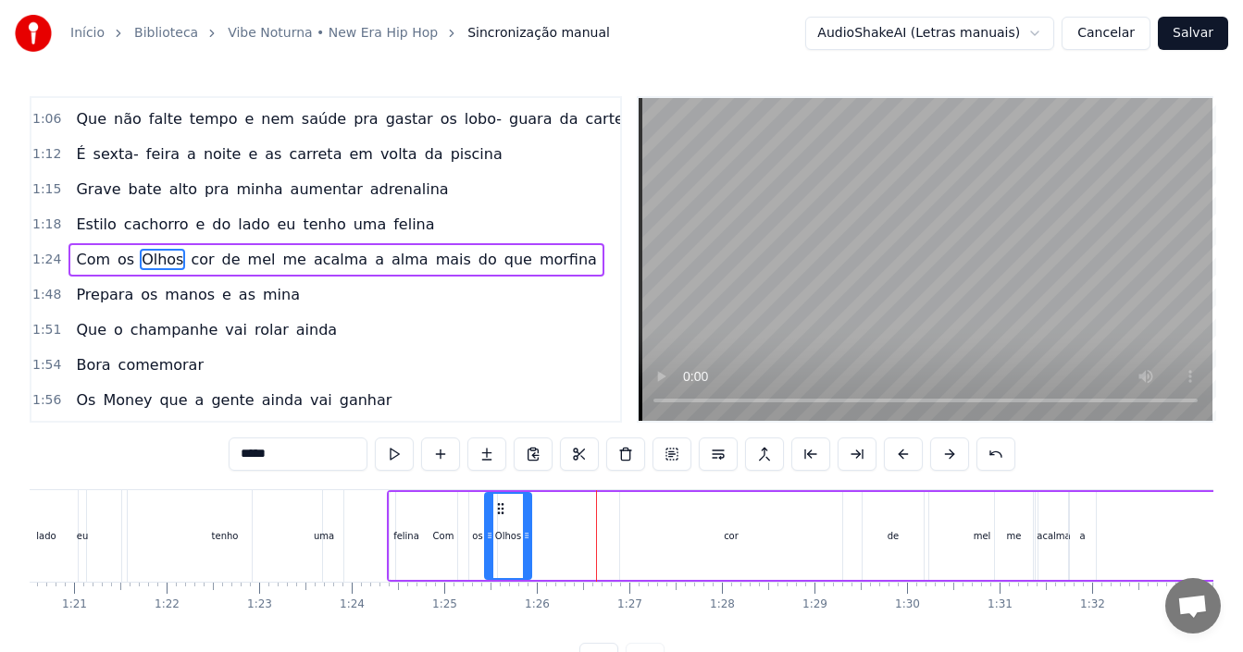
drag, startPoint x: 577, startPoint y: 507, endPoint x: 500, endPoint y: 507, distance: 76.8
click at [500, 507] on icon at bounding box center [500, 509] width 15 height 15
click at [728, 538] on div "cor" at bounding box center [731, 536] width 15 height 14
type input "***"
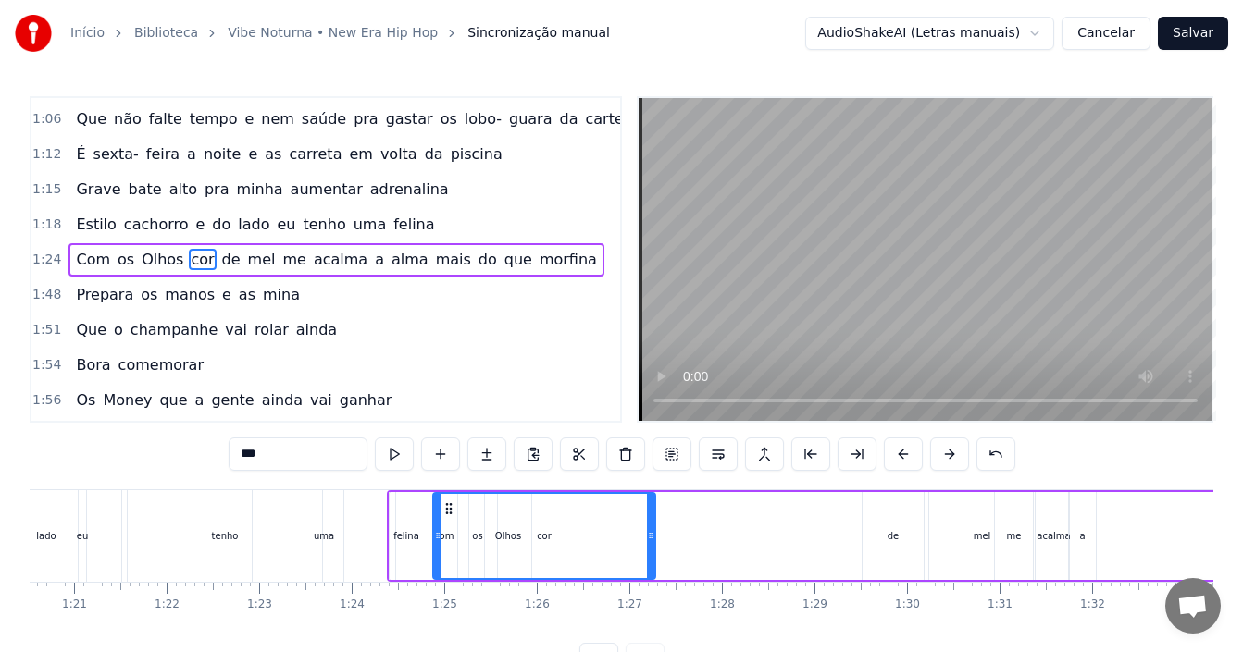
drag, startPoint x: 633, startPoint y: 512, endPoint x: 451, endPoint y: 515, distance: 182.3
click at [445, 502] on icon at bounding box center [448, 509] width 15 height 15
click at [138, 466] on div "0:12 Hoje é dia de vibe noturna 0:14 [PERSON_NAME] chamei a minha turma 0:16 Os…" at bounding box center [622, 386] width 1184 height 580
click at [126, 491] on div "Estilo cachorro e do lado eu tenho uma felina" at bounding box center [148, 537] width 650 height 92
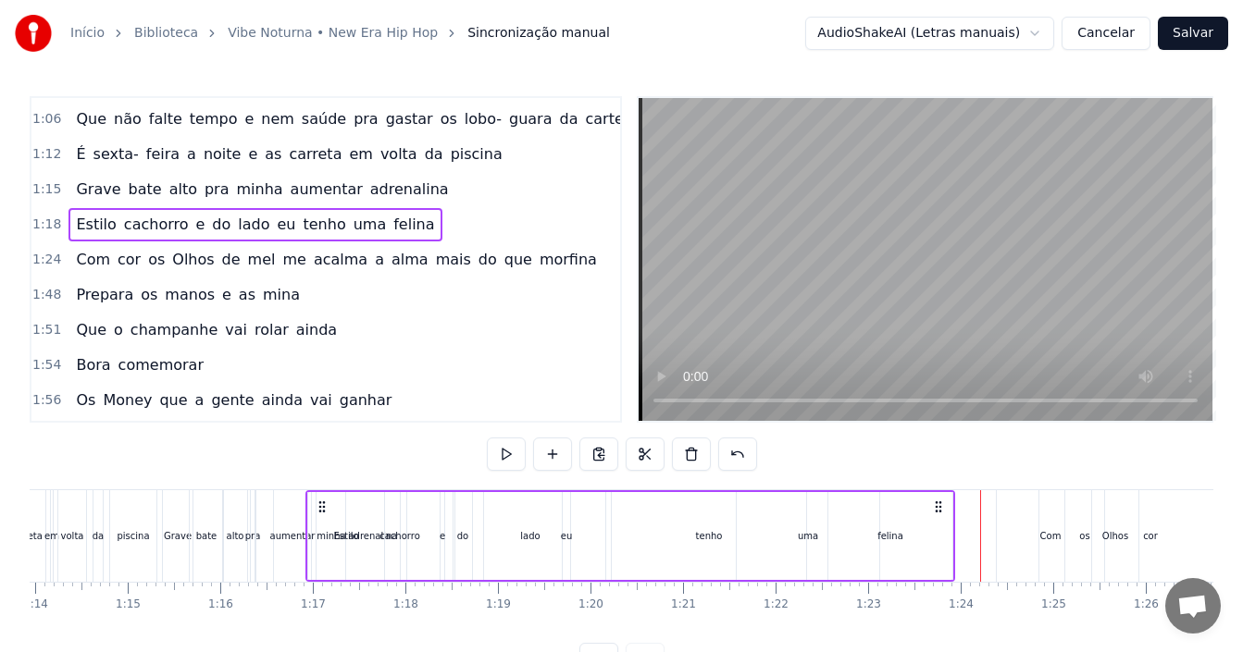
scroll to position [0, 6839]
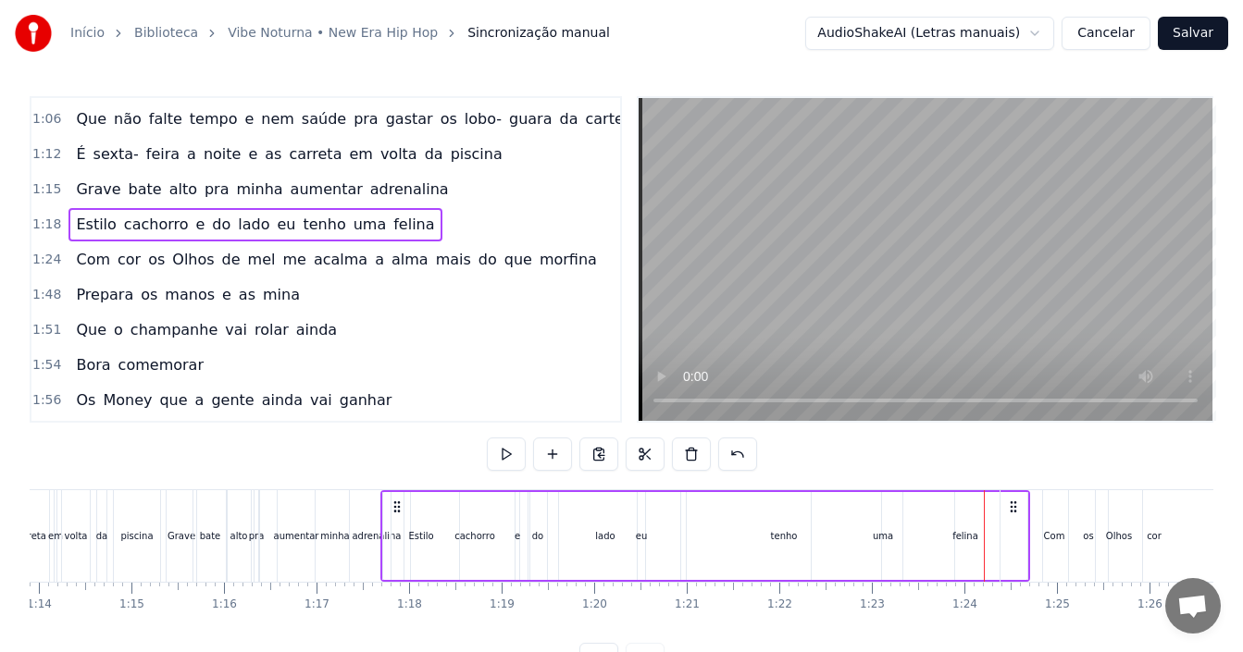
drag, startPoint x: 157, startPoint y: 503, endPoint x: 392, endPoint y: 516, distance: 235.5
click at [392, 516] on div "Estilo cachorro e do lado eu tenho uma felina" at bounding box center [705, 537] width 650 height 92
click at [778, 540] on div "tenho" at bounding box center [784, 536] width 27 height 14
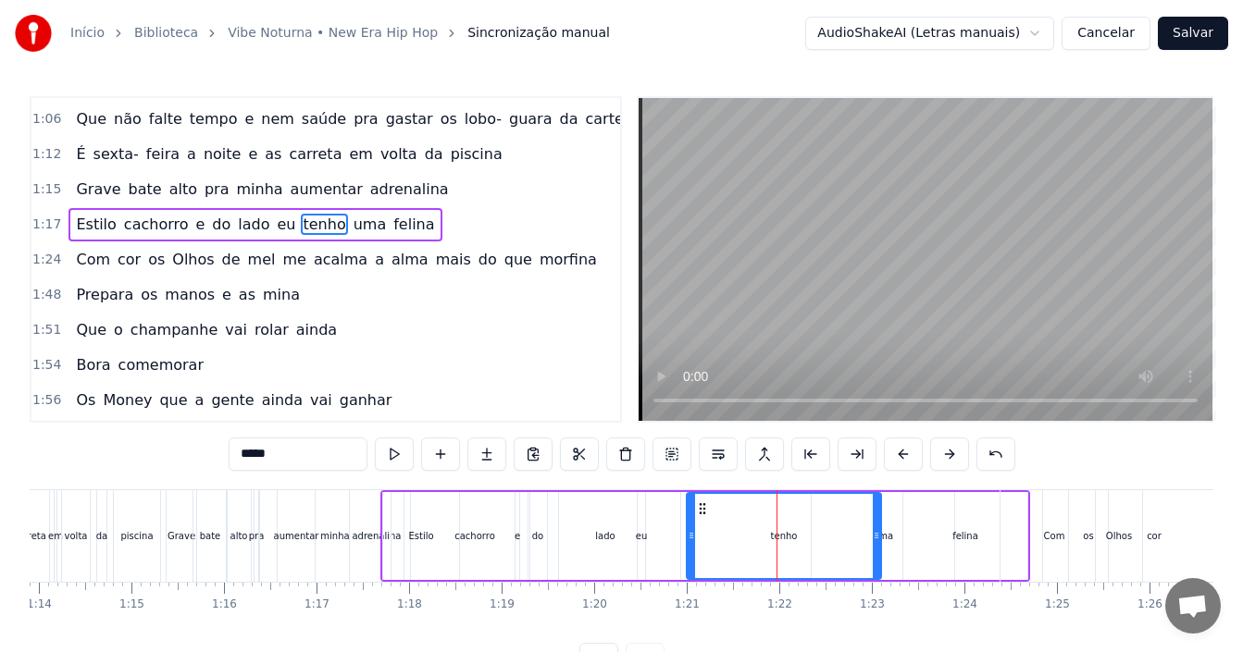
scroll to position [594, 0]
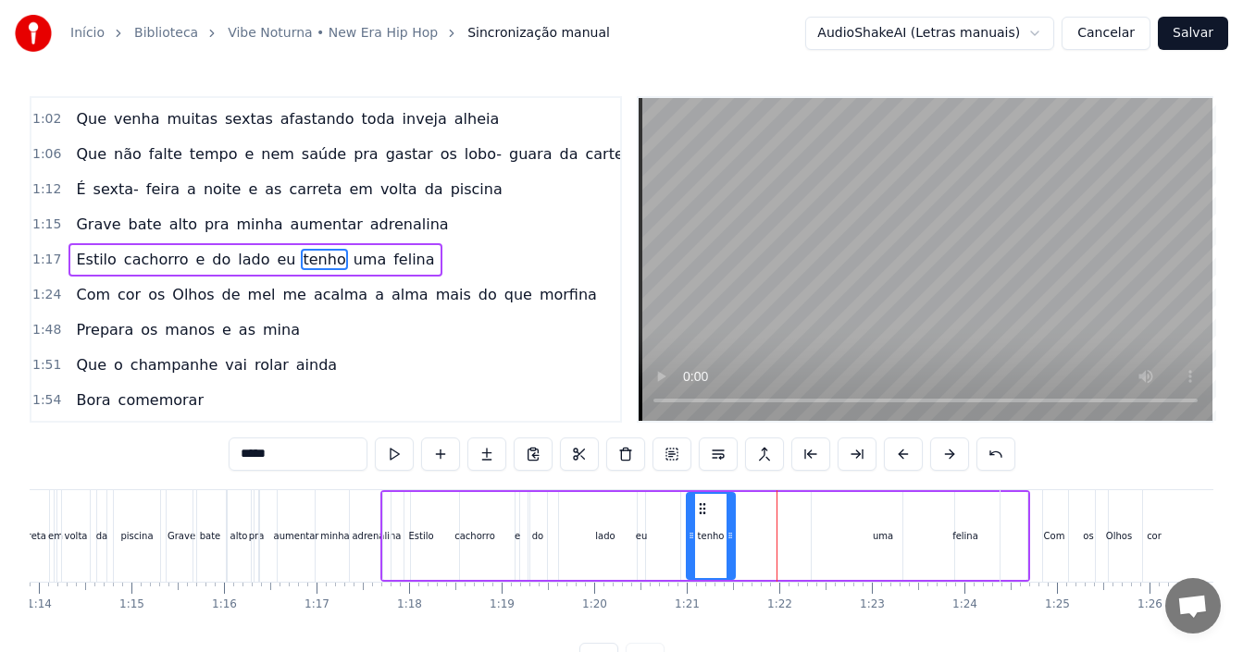
drag, startPoint x: 876, startPoint y: 527, endPoint x: 730, endPoint y: 536, distance: 146.5
click at [730, 536] on div at bounding box center [730, 536] width 7 height 84
drag, startPoint x: 702, startPoint y: 505, endPoint x: 663, endPoint y: 509, distance: 40.0
click at [663, 509] on icon at bounding box center [662, 509] width 15 height 15
click at [889, 540] on div "uma" at bounding box center [883, 536] width 20 height 14
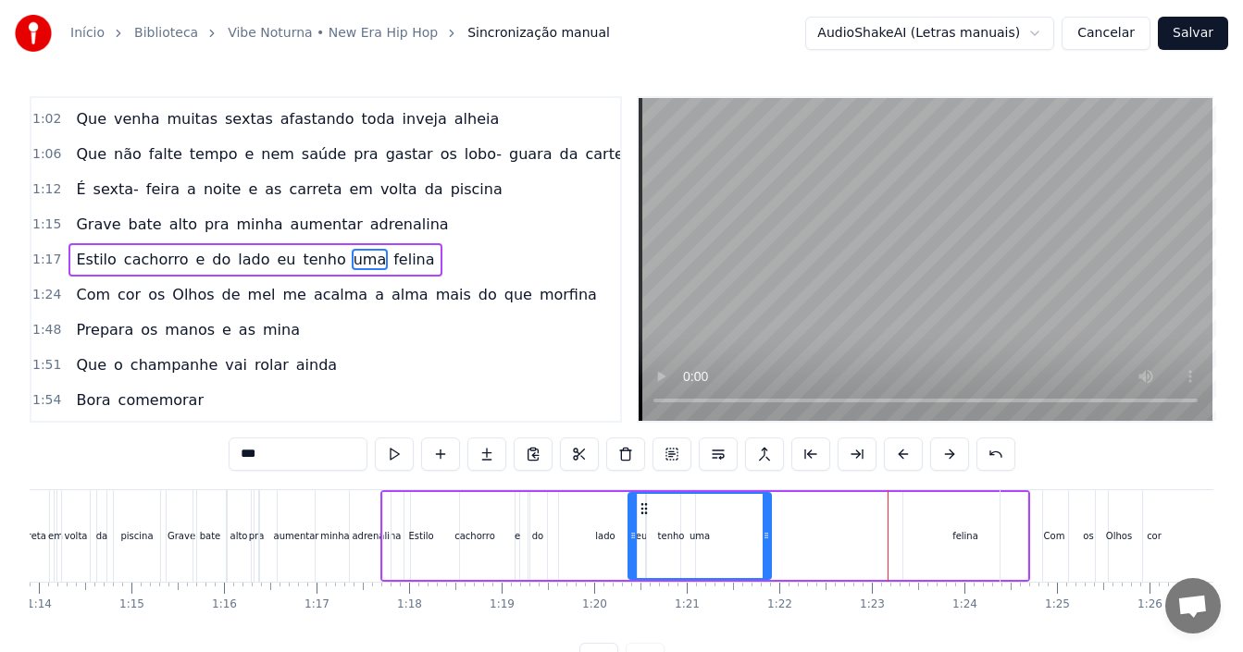
drag, startPoint x: 825, startPoint y: 512, endPoint x: 641, endPoint y: 520, distance: 183.4
click at [641, 520] on div "uma" at bounding box center [699, 536] width 141 height 84
click at [954, 533] on div "felina" at bounding box center [965, 536] width 26 height 14
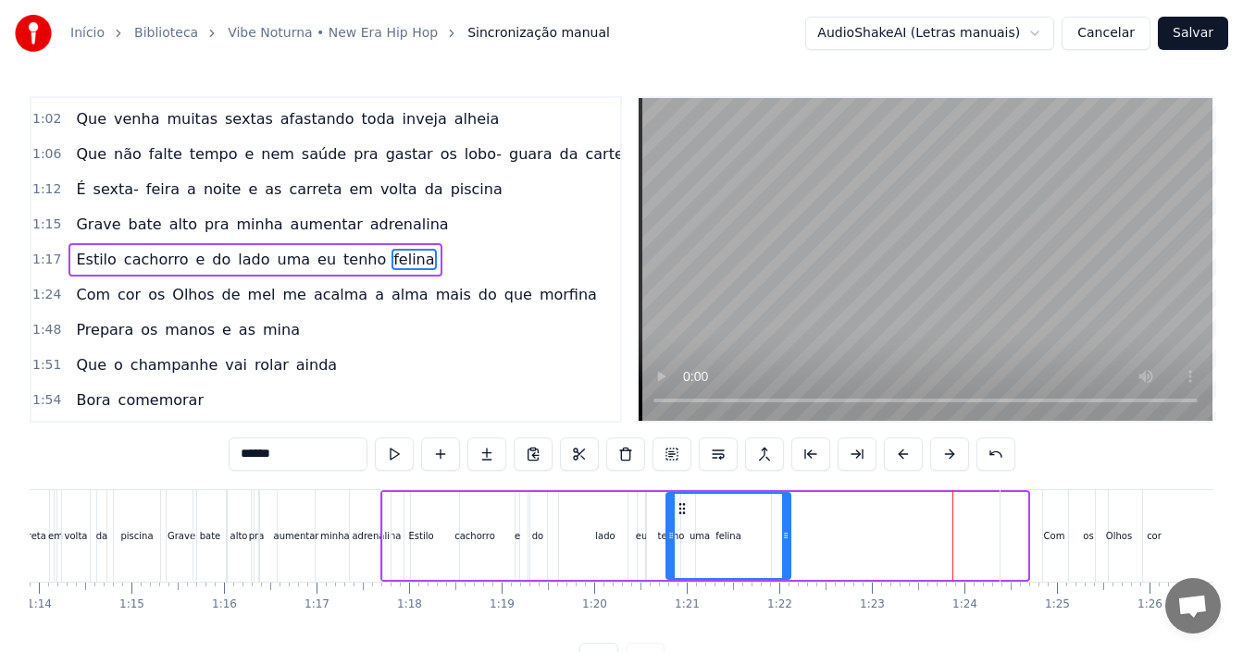
drag, startPoint x: 923, startPoint y: 506, endPoint x: 685, endPoint y: 510, distance: 237.9
click at [685, 510] on icon at bounding box center [682, 509] width 15 height 15
click at [1061, 538] on div "cor" at bounding box center [1154, 537] width 222 height 92
type input "***"
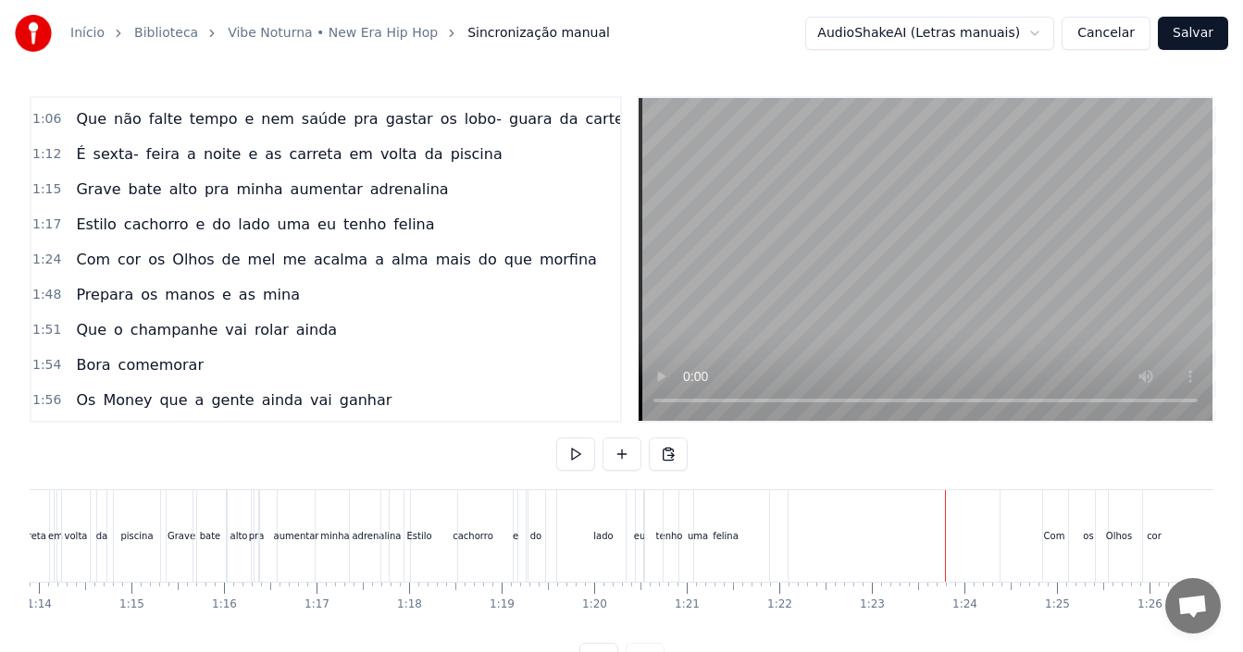
click at [1060, 519] on div "cor" at bounding box center [1154, 537] width 222 height 92
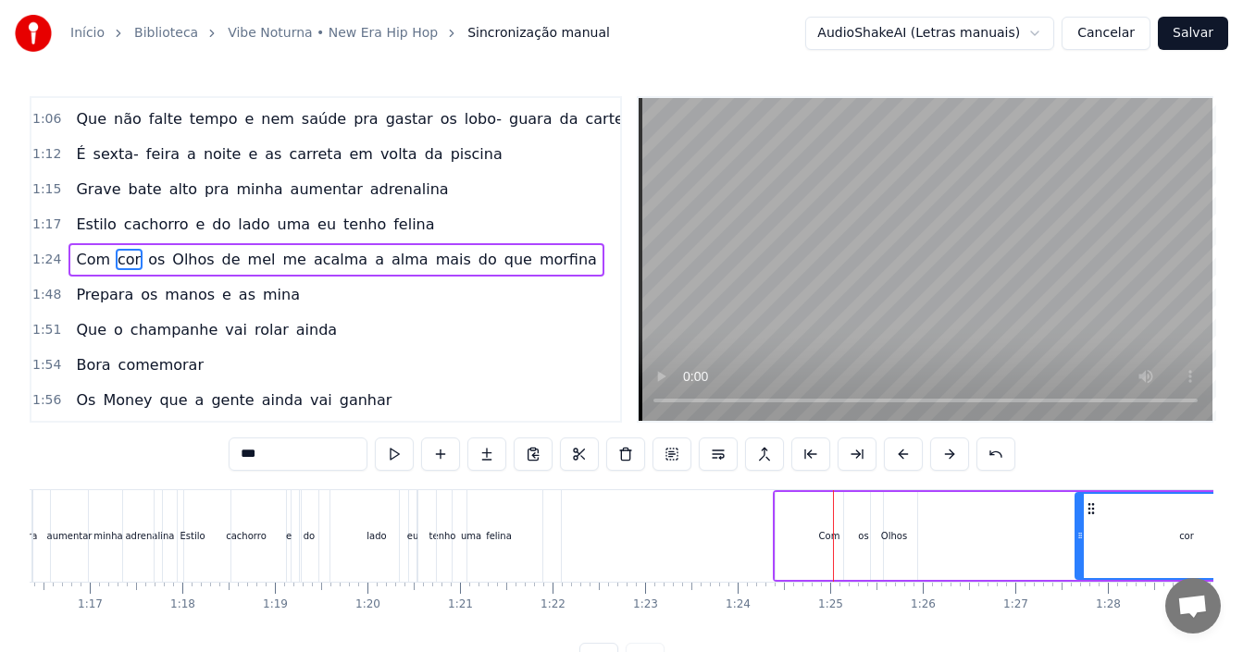
scroll to position [0, 7091]
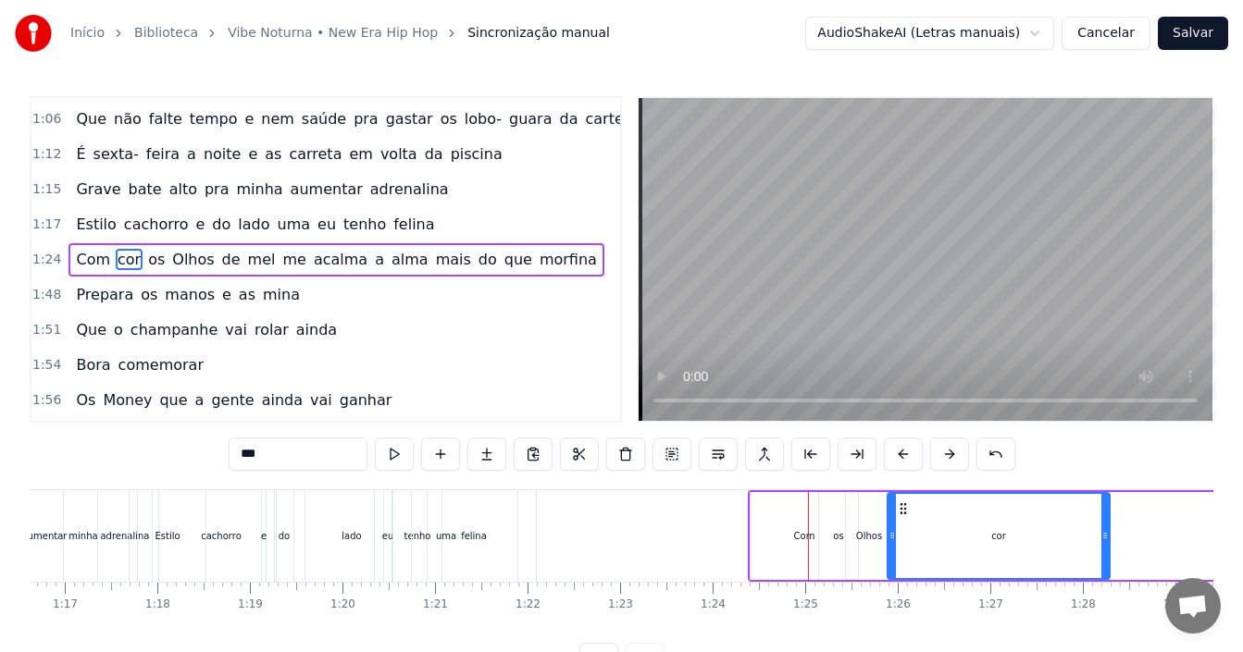
drag, startPoint x: 1062, startPoint y: 504, endPoint x: 904, endPoint y: 500, distance: 157.4
click at [779, 527] on div "Com" at bounding box center [804, 536] width 107 height 88
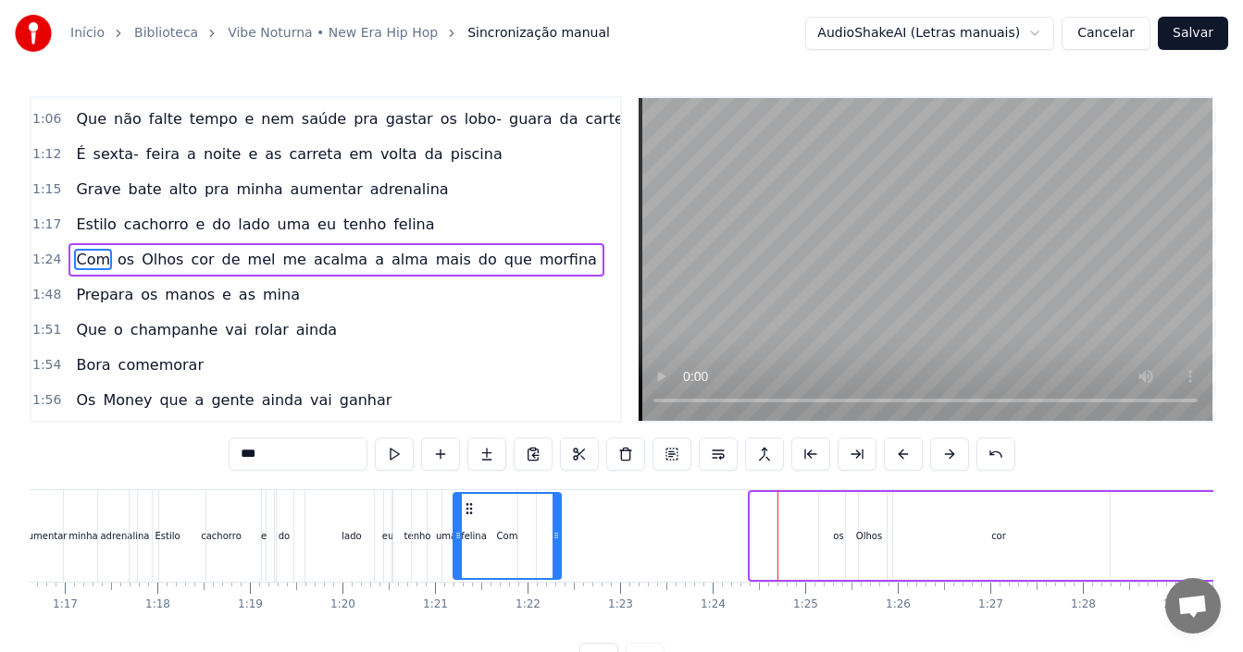
drag, startPoint x: 761, startPoint y: 503, endPoint x: 463, endPoint y: 502, distance: 298.0
click at [463, 502] on icon at bounding box center [469, 509] width 15 height 15
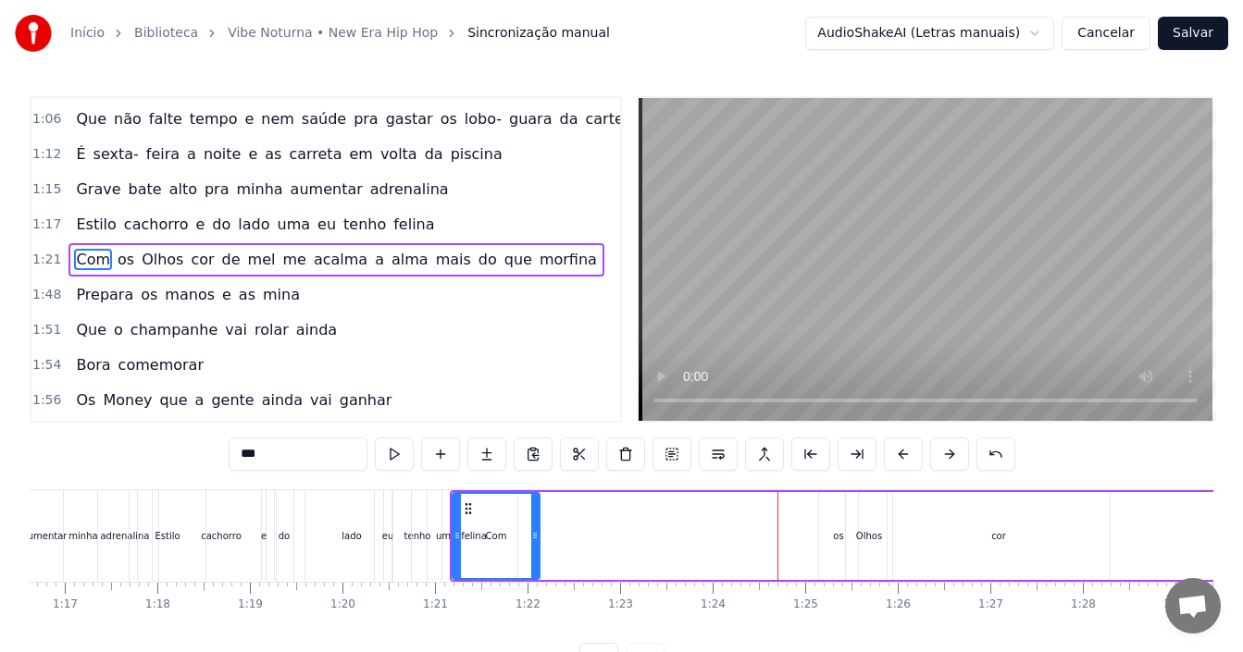
drag, startPoint x: 557, startPoint y: 529, endPoint x: 537, endPoint y: 528, distance: 20.4
click at [537, 528] on icon at bounding box center [534, 535] width 7 height 15
drag, startPoint x: 453, startPoint y: 553, endPoint x: 504, endPoint y: 555, distance: 51.0
click at [504, 555] on div at bounding box center [507, 536] width 7 height 84
drag, startPoint x: 523, startPoint y: 509, endPoint x: 503, endPoint y: 502, distance: 20.8
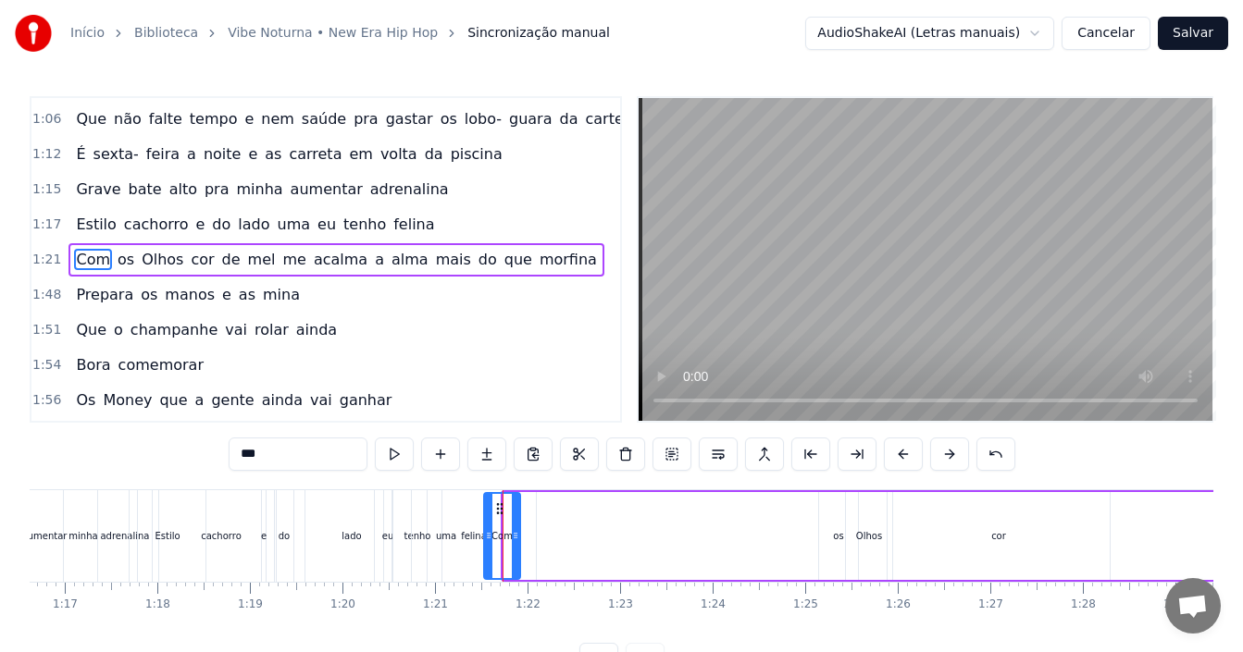
click at [503, 502] on icon at bounding box center [499, 509] width 15 height 15
click at [837, 533] on div "os" at bounding box center [838, 536] width 10 height 14
type input "**"
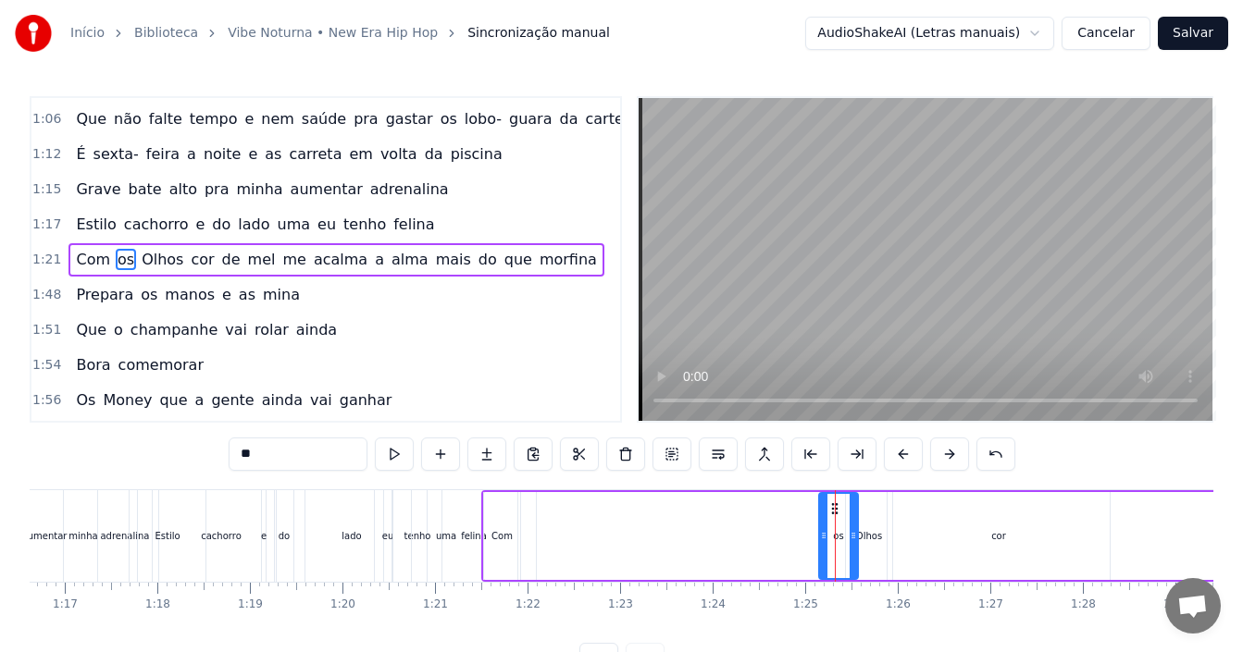
drag, startPoint x: 835, startPoint y: 509, endPoint x: 776, endPoint y: 508, distance: 59.2
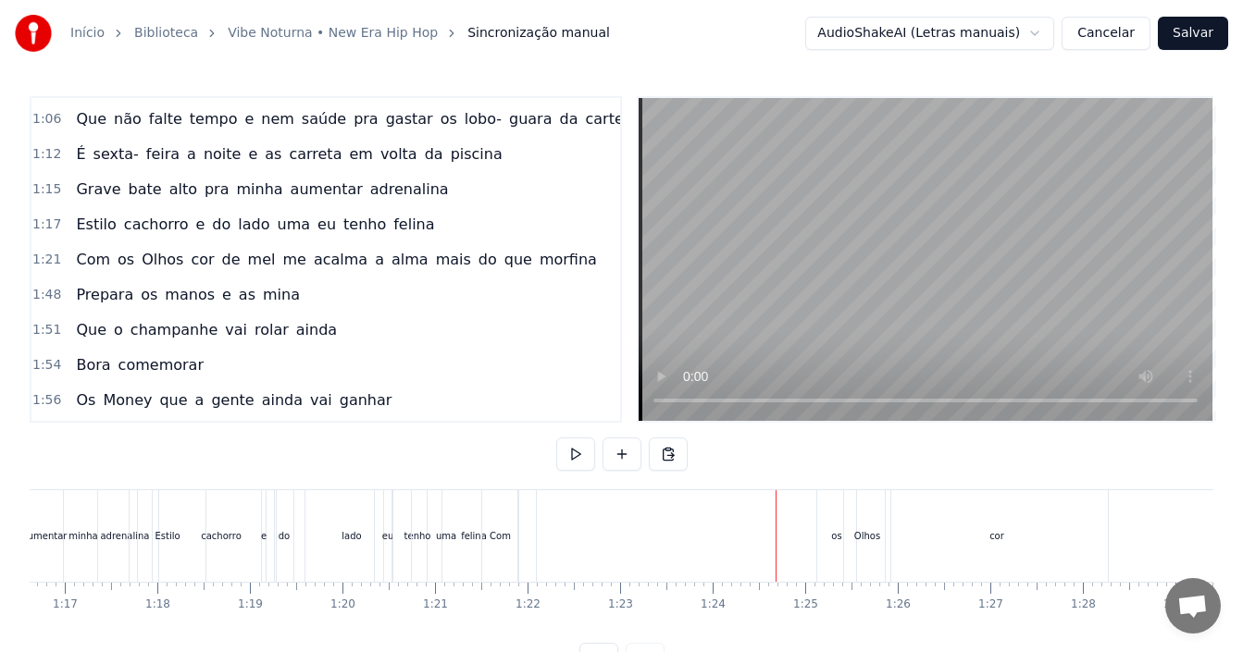
click at [838, 540] on div "os" at bounding box center [836, 536] width 10 height 14
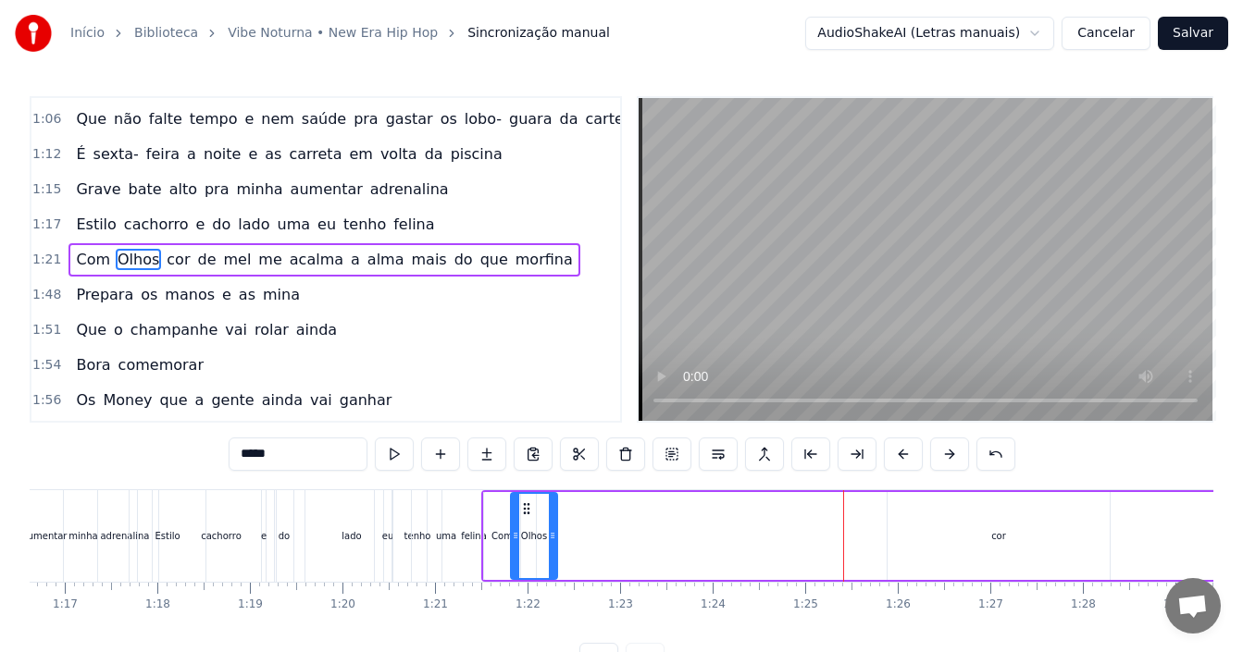
drag, startPoint x: 863, startPoint y: 507, endPoint x: 528, endPoint y: 519, distance: 335.2
click at [528, 519] on div "Olhos" at bounding box center [534, 536] width 44 height 84
click at [978, 526] on div "cor" at bounding box center [999, 536] width 222 height 88
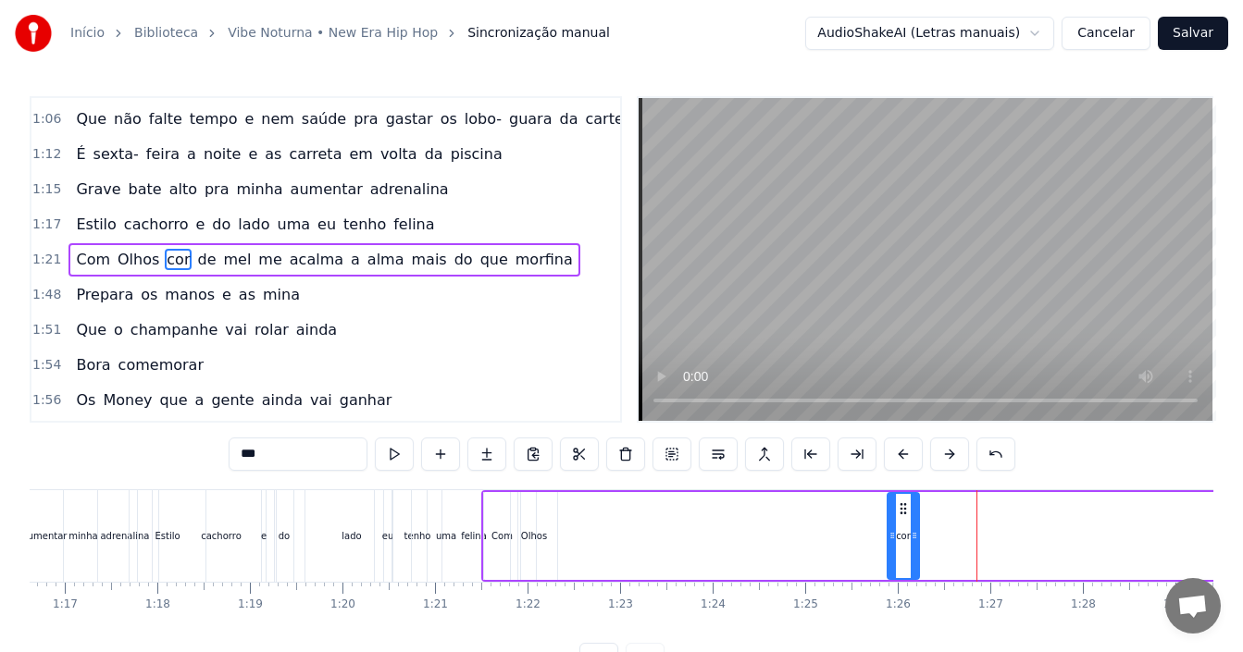
drag, startPoint x: 1107, startPoint y: 530, endPoint x: 918, endPoint y: 547, distance: 189.5
click at [918, 549] on div at bounding box center [914, 536] width 7 height 84
drag, startPoint x: 902, startPoint y: 509, endPoint x: 556, endPoint y: 524, distance: 346.4
click at [556, 524] on div "cor" at bounding box center [557, 536] width 31 height 84
click at [104, 497] on div "adrenalina" at bounding box center [125, 537] width 54 height 92
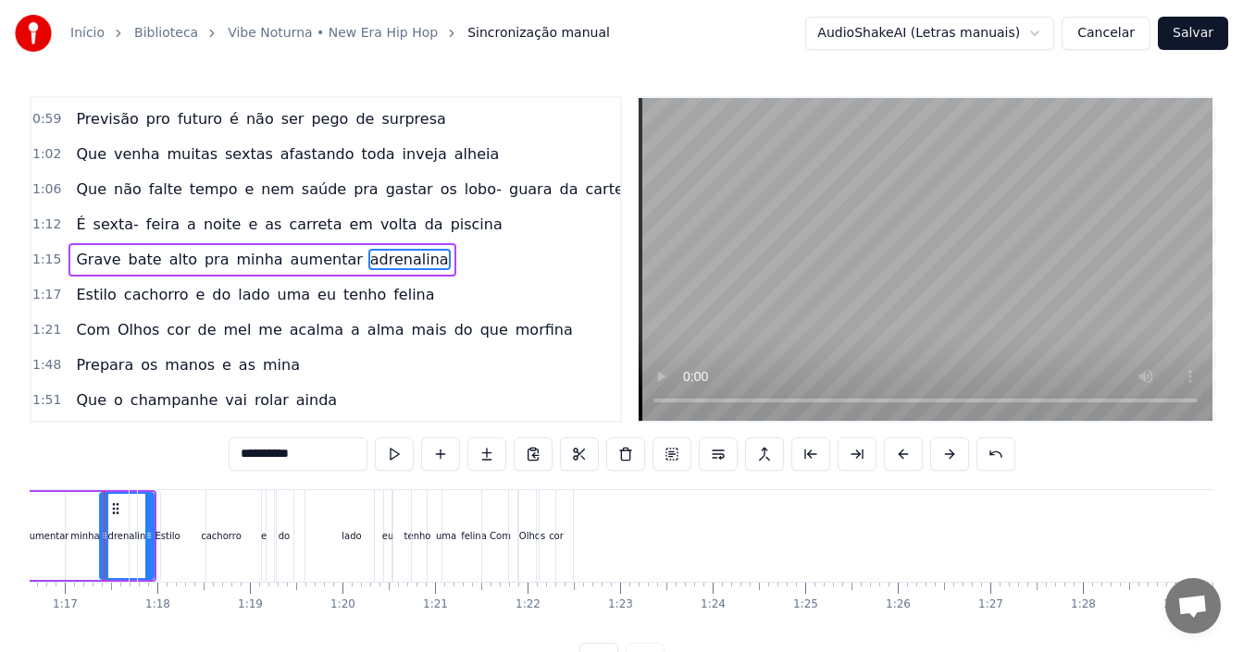
scroll to position [0, 7073]
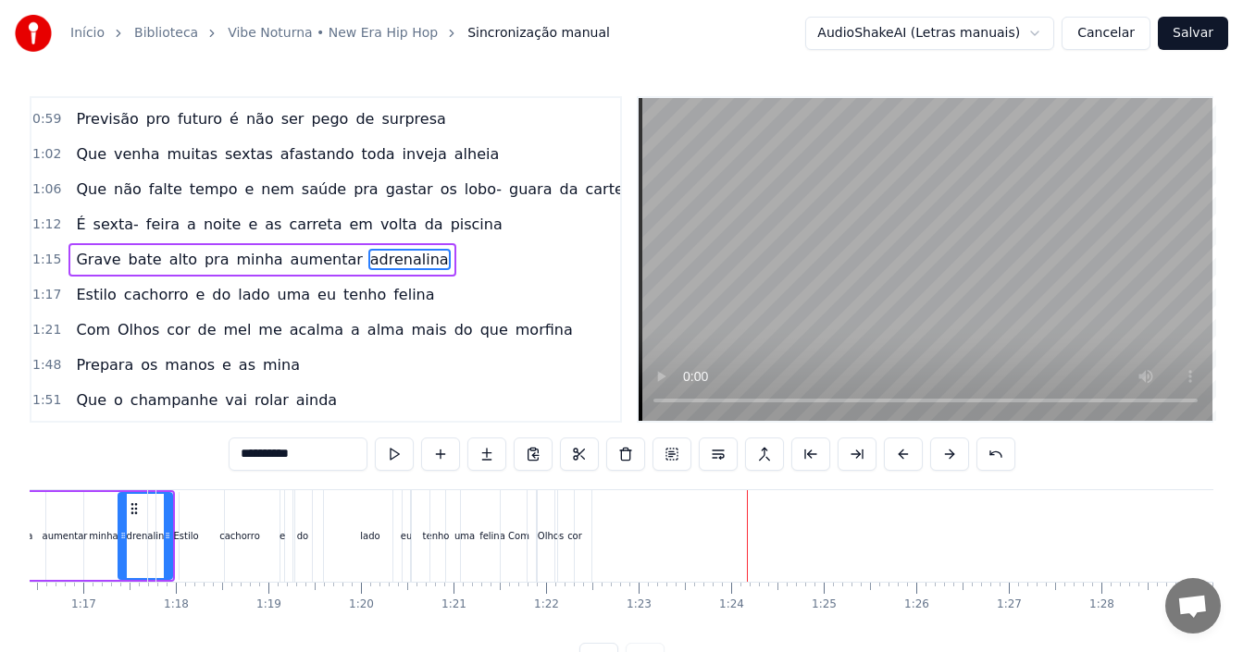
drag, startPoint x: 581, startPoint y: 644, endPoint x: 618, endPoint y: 650, distance: 37.4
click at [618, 650] on div "0:12 Hoje é dia de vibe noturna 0:14 [PERSON_NAME] chamei a minha turma 0:16 Os…" at bounding box center [622, 386] width 1184 height 580
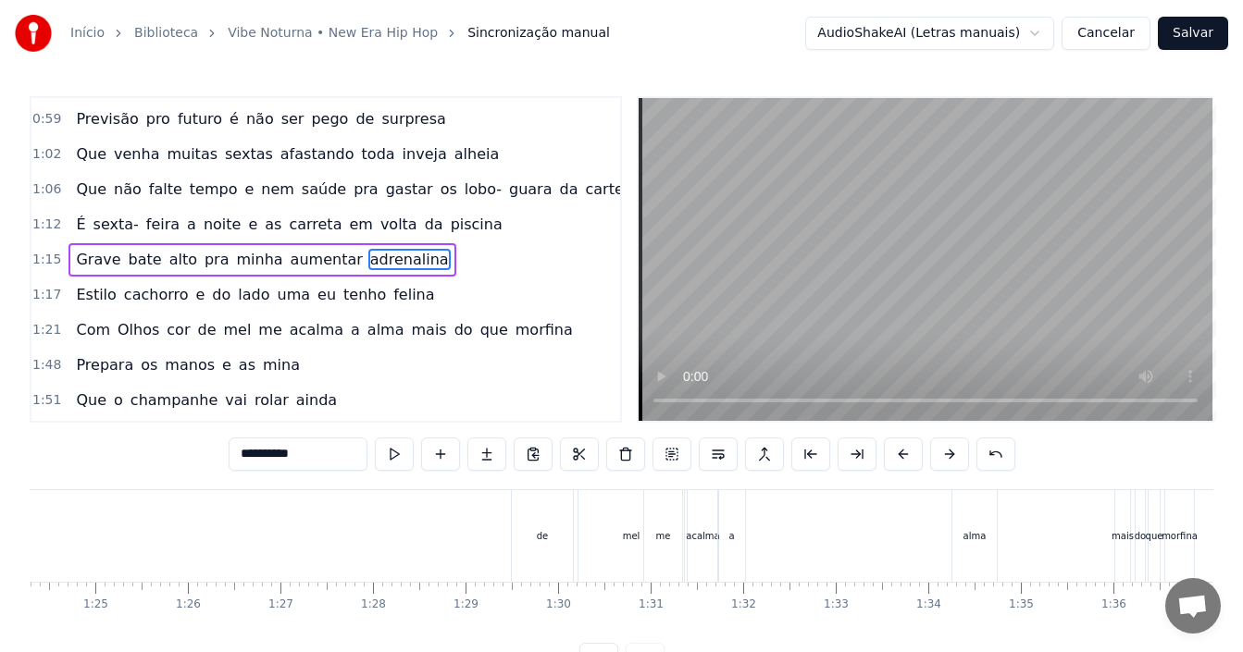
scroll to position [0, 7761]
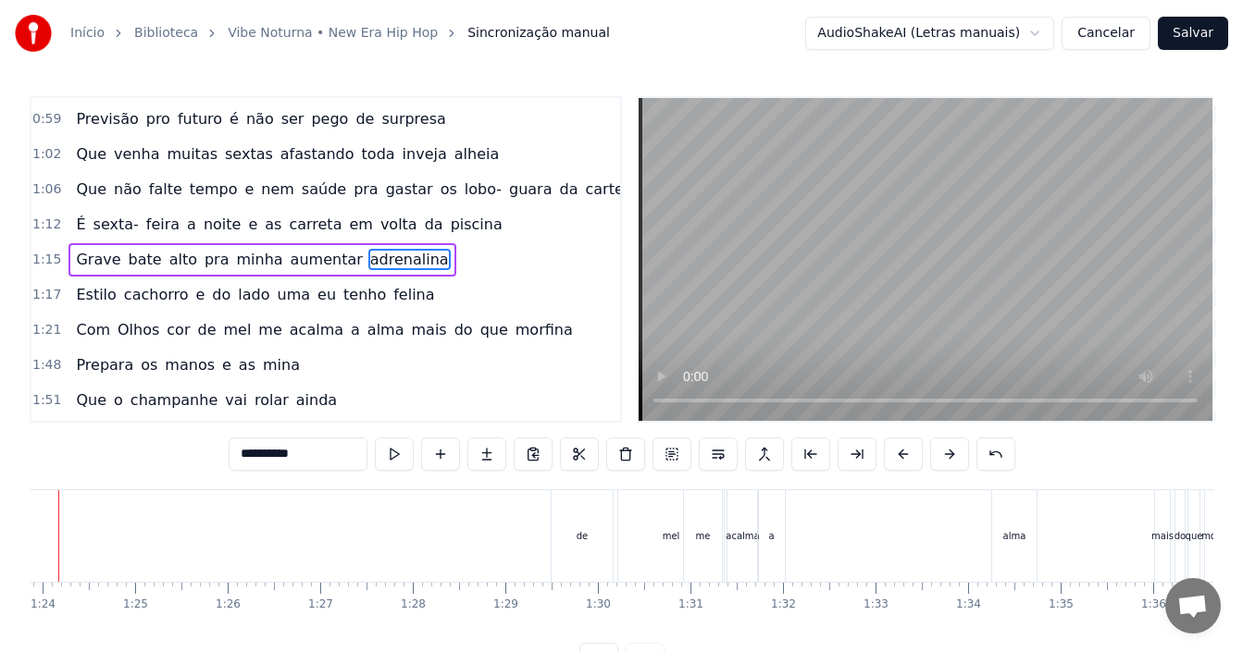
click at [596, 513] on div "de" at bounding box center [582, 537] width 61 height 92
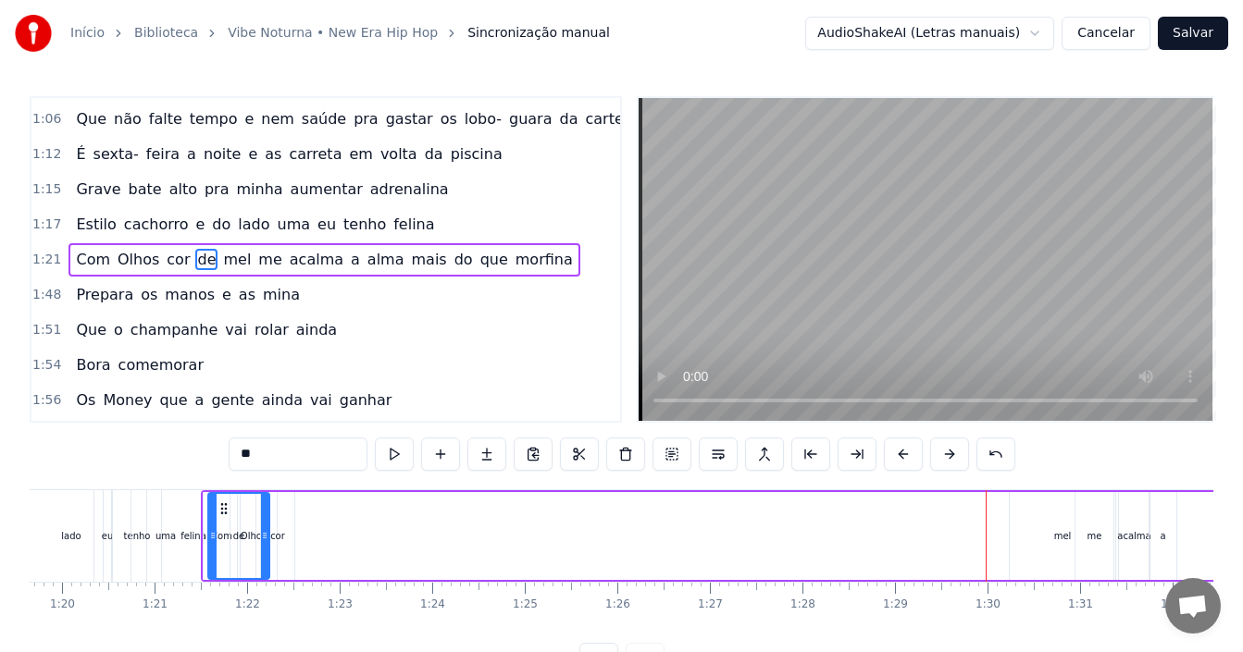
scroll to position [0, 7351]
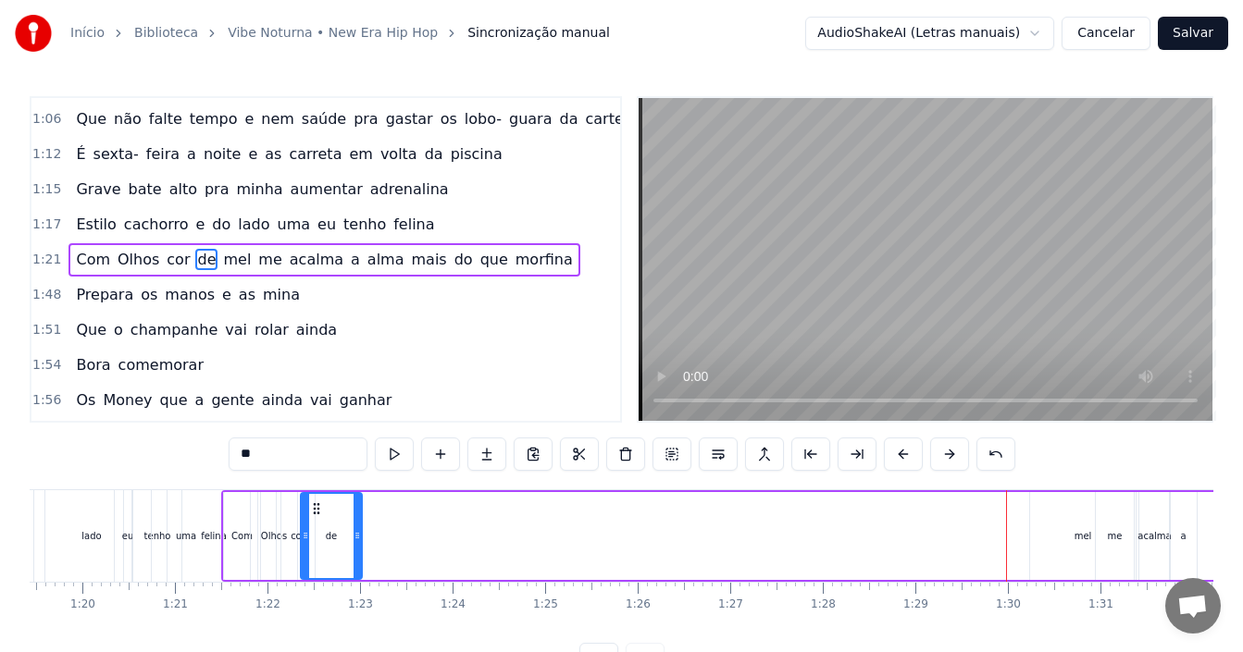
drag, startPoint x: 571, startPoint y: 505, endPoint x: 318, endPoint y: 485, distance: 253.5
click at [318, 485] on div "0:12 Hoje é dia de vibe noturna 0:14 [PERSON_NAME] chamei a minha turma 0:16 Os…" at bounding box center [622, 386] width 1184 height 580
click at [1049, 504] on div "mel" at bounding box center [1083, 536] width 106 height 88
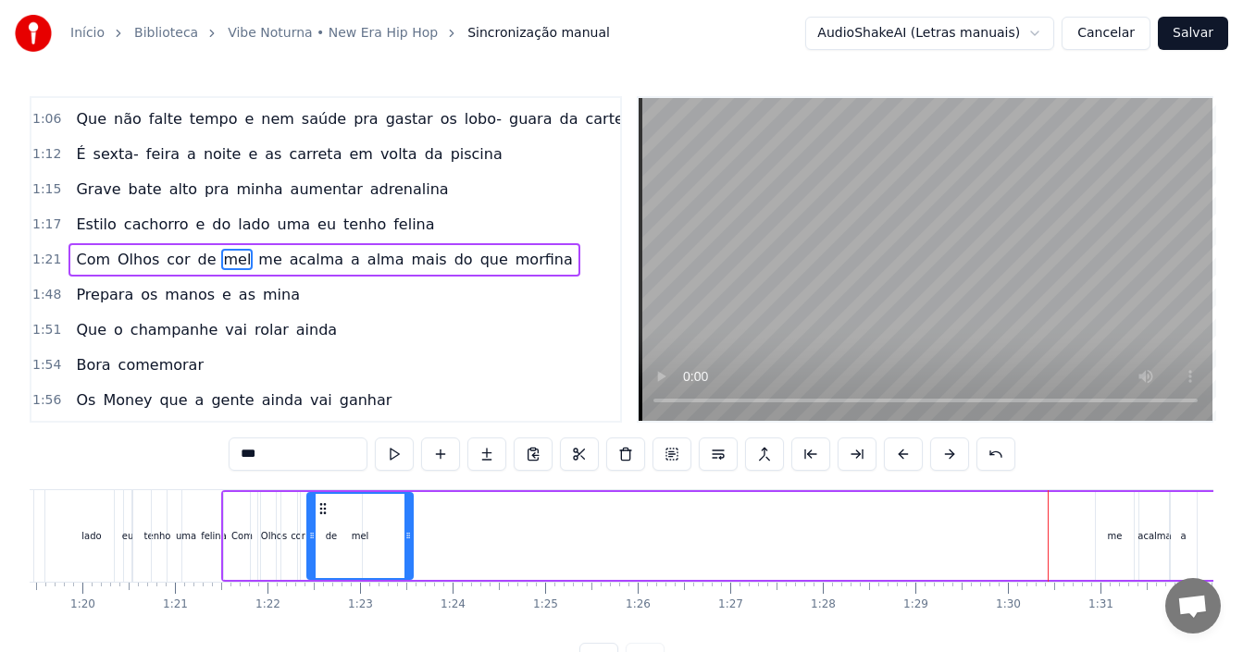
drag, startPoint x: 1043, startPoint y: 509, endPoint x: 320, endPoint y: 509, distance: 722.8
click at [320, 509] on circle at bounding box center [320, 508] width 1 height 1
click at [1112, 527] on div "me" at bounding box center [1115, 536] width 38 height 88
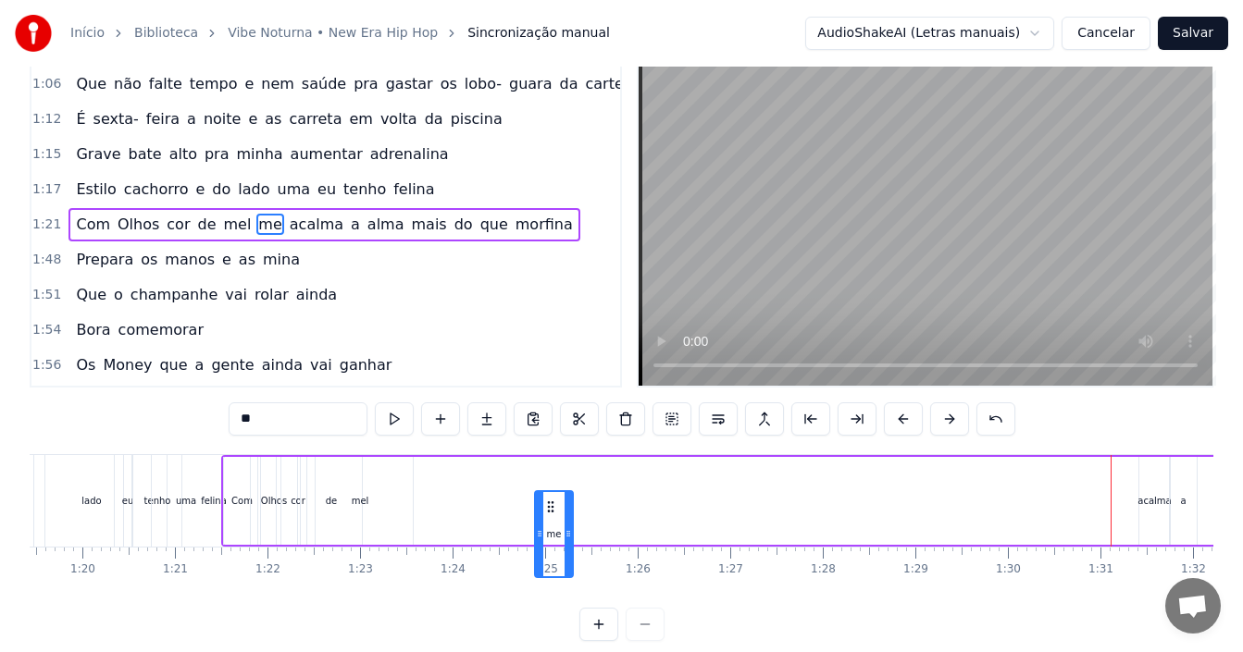
scroll to position [40, 0]
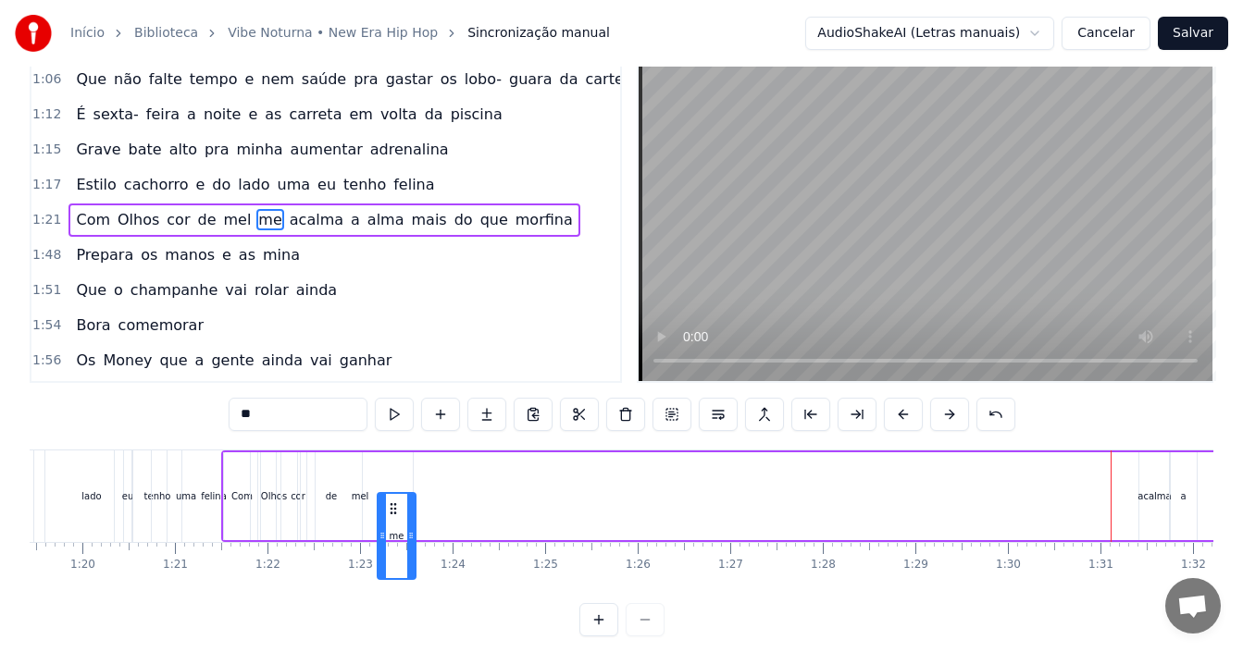
drag, startPoint x: 1112, startPoint y: 513, endPoint x: 393, endPoint y: 462, distance: 720.9
click at [393, 462] on div "Com Olhos cor de [PERSON_NAME] me acalma a [PERSON_NAME] do que morfina" at bounding box center [934, 497] width 1427 height 92
click at [1165, 486] on div "acalma" at bounding box center [1154, 497] width 31 height 88
type input "******"
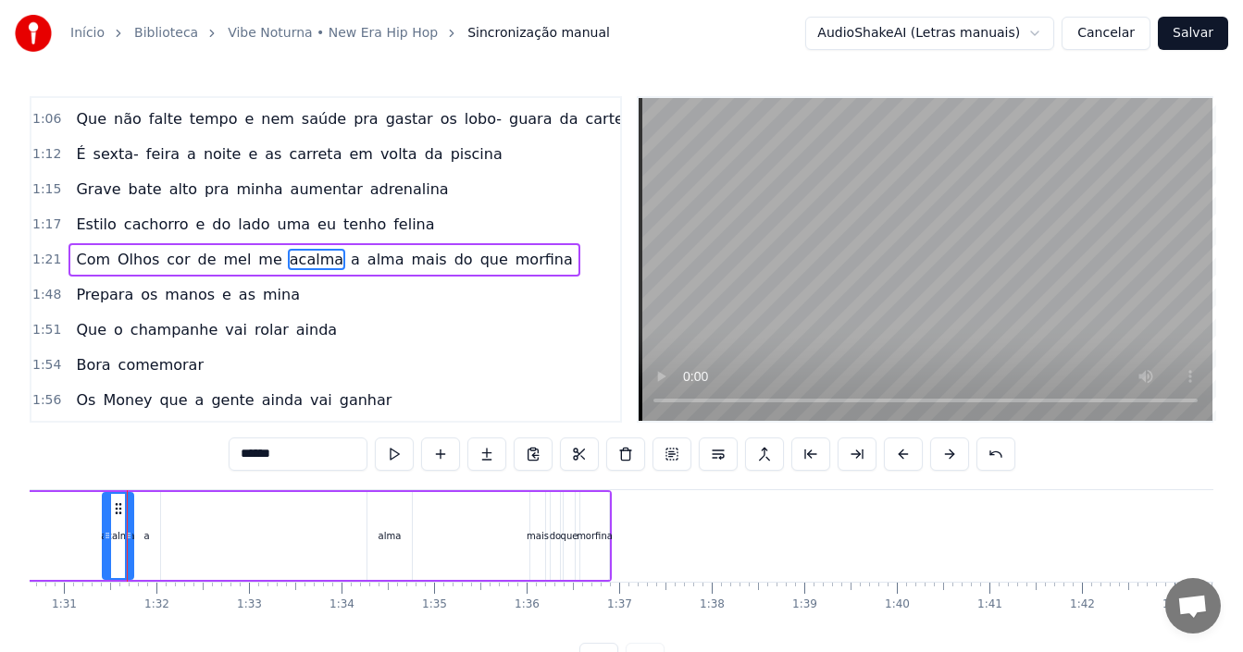
scroll to position [0, 8392]
drag, startPoint x: 394, startPoint y: 540, endPoint x: 183, endPoint y: 540, distance: 211.0
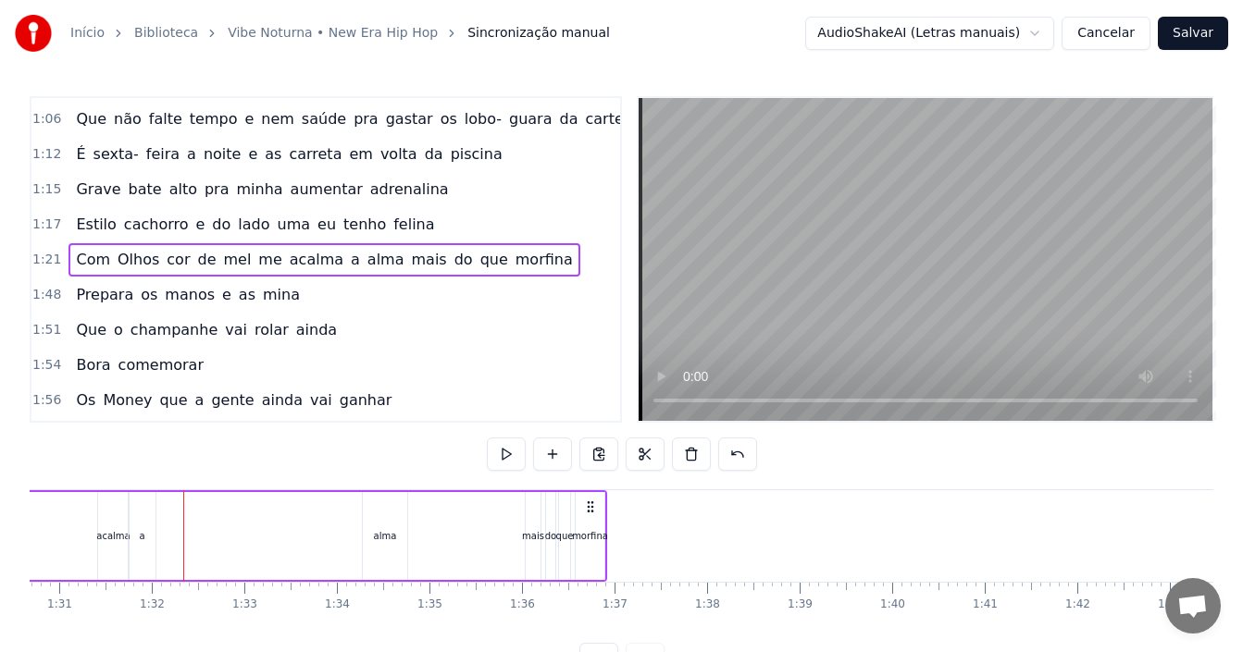
drag, startPoint x: 381, startPoint y: 528, endPoint x: 255, endPoint y: 528, distance: 126.8
click at [404, 526] on div "alma" at bounding box center [385, 536] width 44 height 88
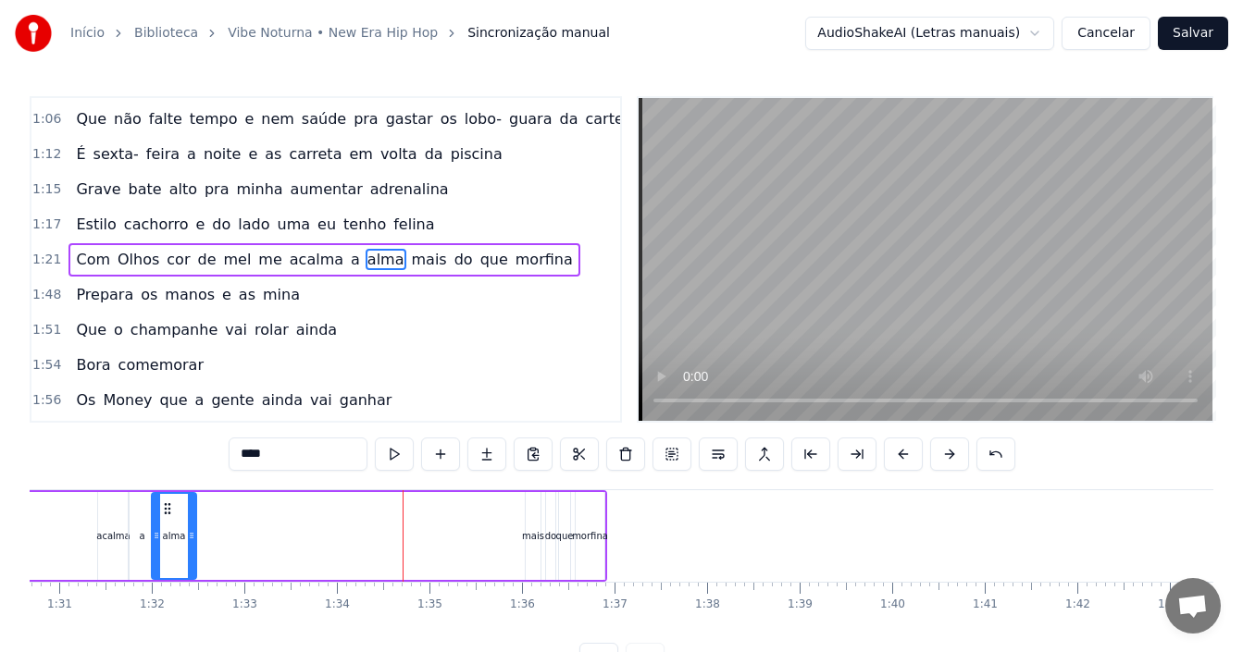
drag, startPoint x: 378, startPoint y: 515, endPoint x: 167, endPoint y: 524, distance: 211.2
click at [167, 524] on div "alma" at bounding box center [174, 536] width 43 height 84
click at [531, 538] on div "mais" at bounding box center [533, 536] width 22 height 14
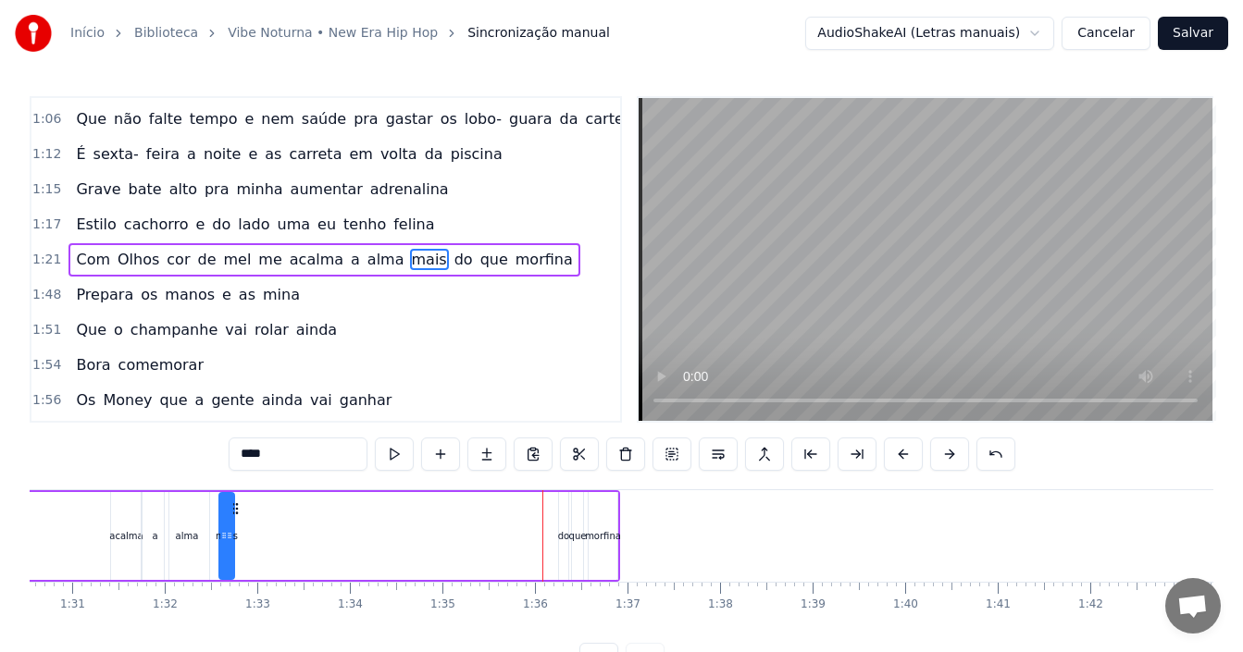
scroll to position [0, 8377]
drag, startPoint x: 542, startPoint y: 510, endPoint x: 611, endPoint y: 642, distance: 149.0
click at [232, 529] on div "mais" at bounding box center [225, 536] width 13 height 84
click at [565, 536] on div "do" at bounding box center [565, 536] width 11 height 14
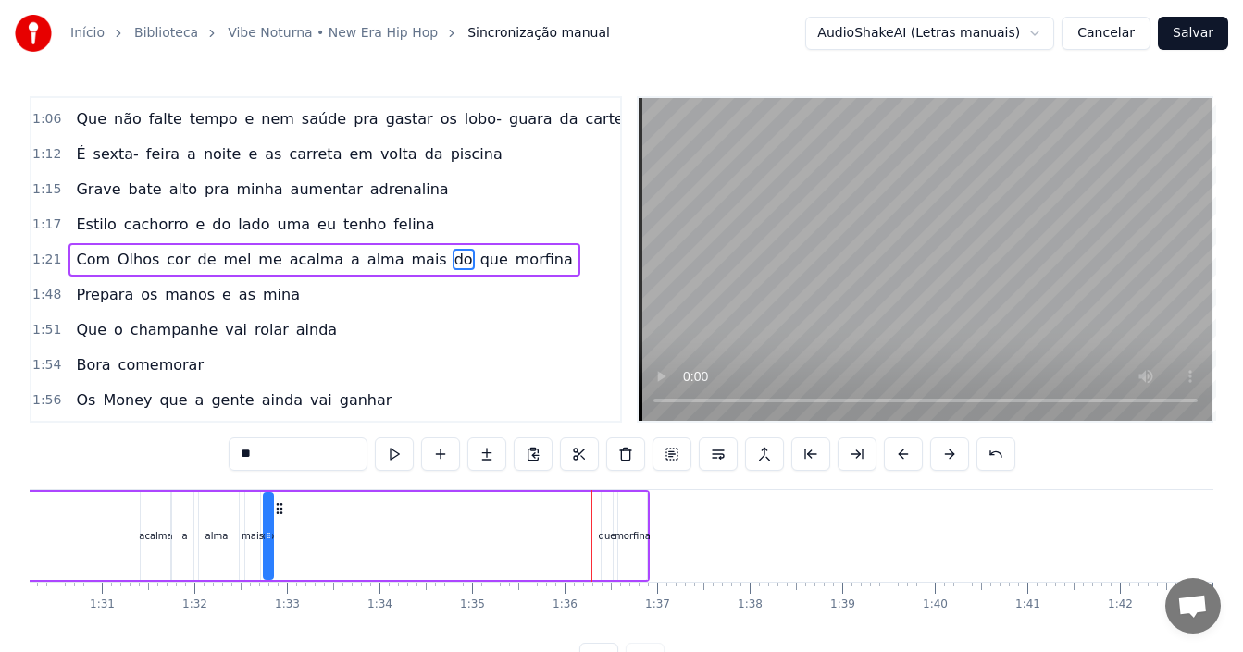
drag, startPoint x: 577, startPoint y: 509, endPoint x: 263, endPoint y: 506, distance: 313.8
click at [272, 506] on icon at bounding box center [279, 509] width 15 height 15
drag, startPoint x: 259, startPoint y: 507, endPoint x: 290, endPoint y: 511, distance: 30.8
click at [611, 540] on div "que" at bounding box center [615, 536] width 18 height 14
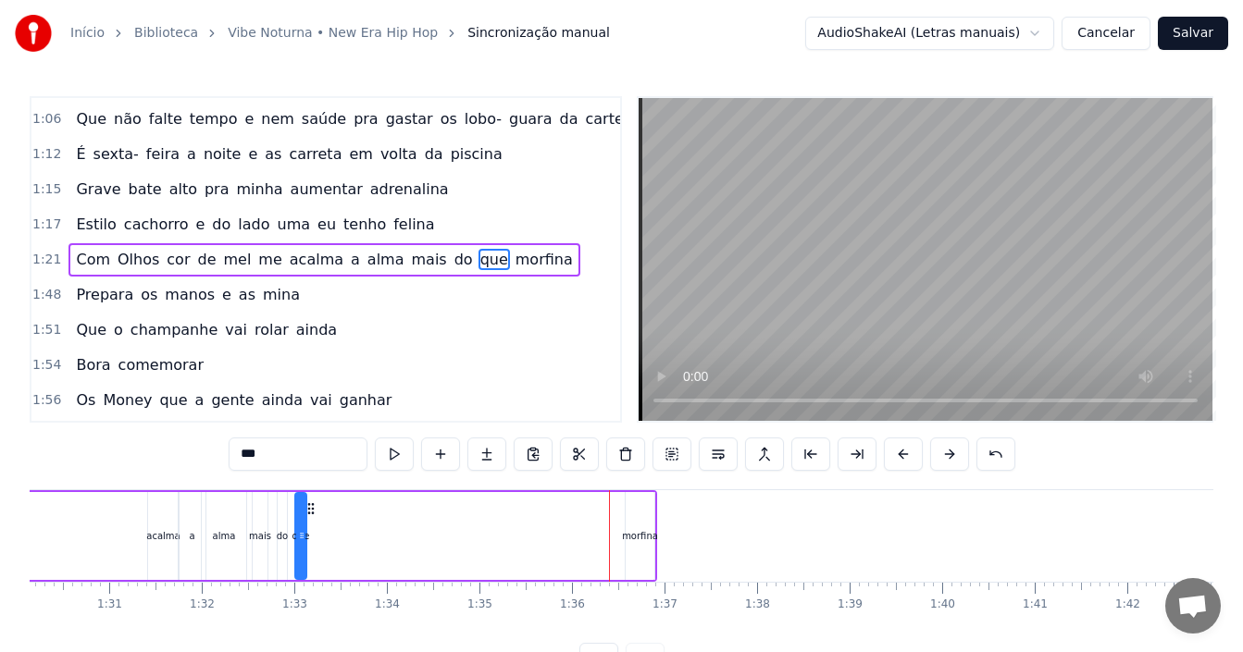
drag, startPoint x: 626, startPoint y: 506, endPoint x: 312, endPoint y: 493, distance: 314.0
click at [639, 547] on div "morfina" at bounding box center [640, 536] width 29 height 88
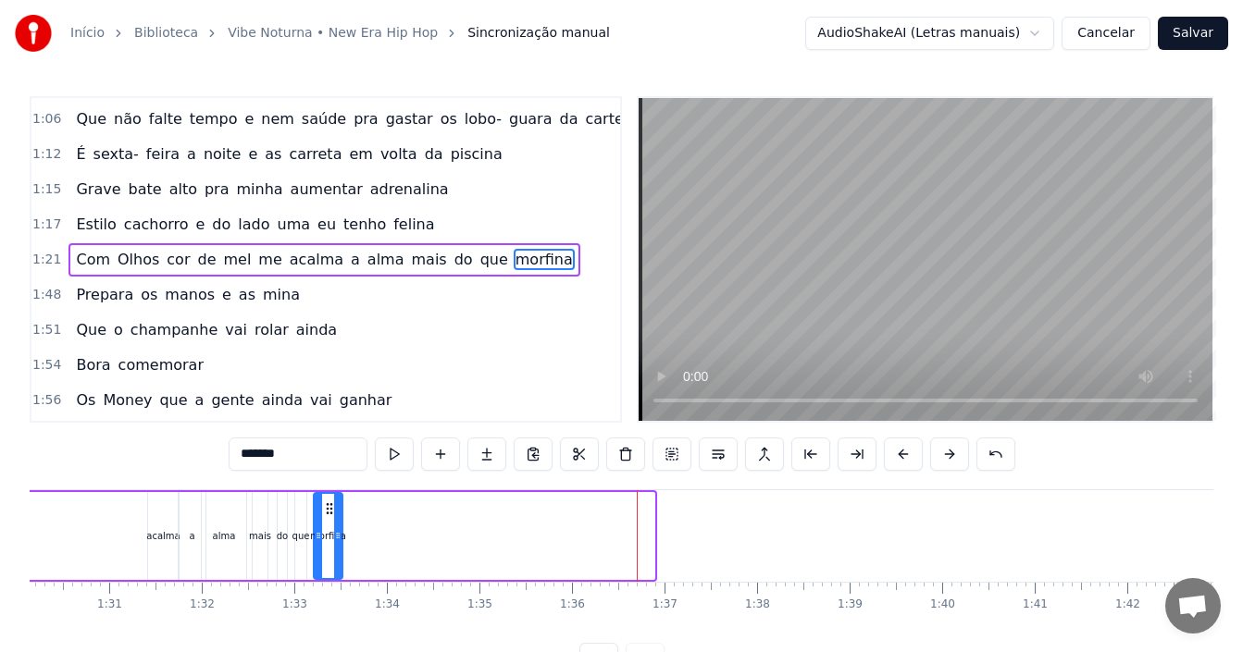
drag, startPoint x: 640, startPoint y: 509, endPoint x: 328, endPoint y: 511, distance: 311.9
click at [328, 511] on icon at bounding box center [329, 509] width 15 height 15
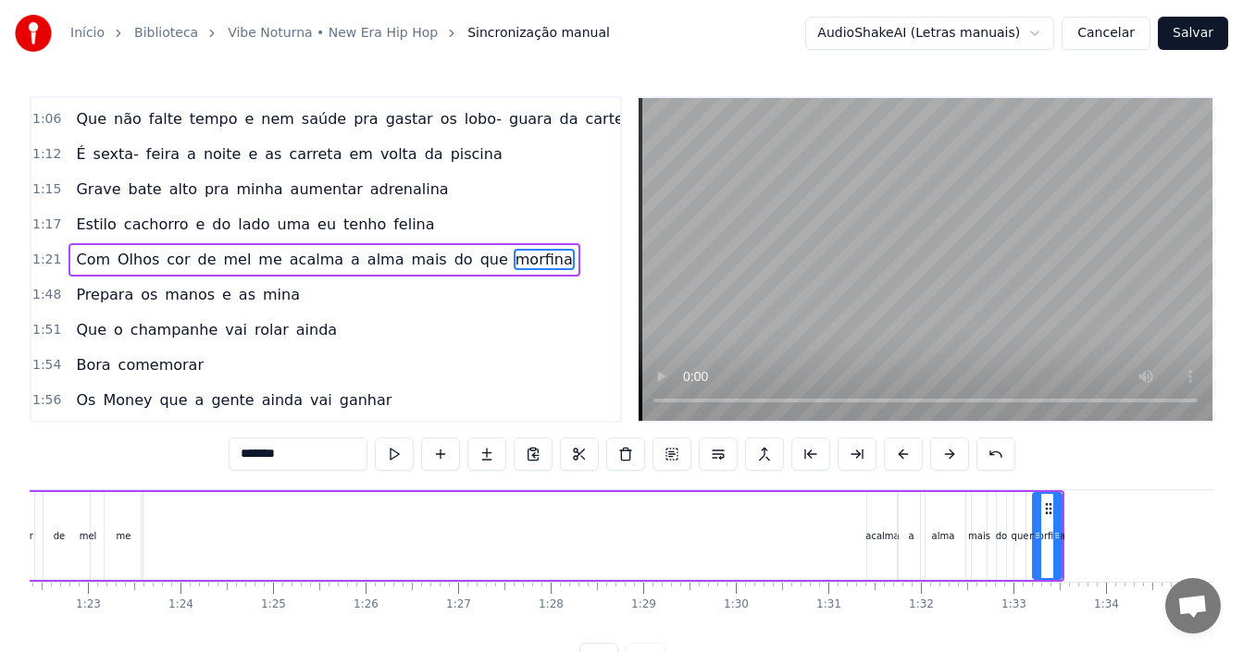
scroll to position [0, 7637]
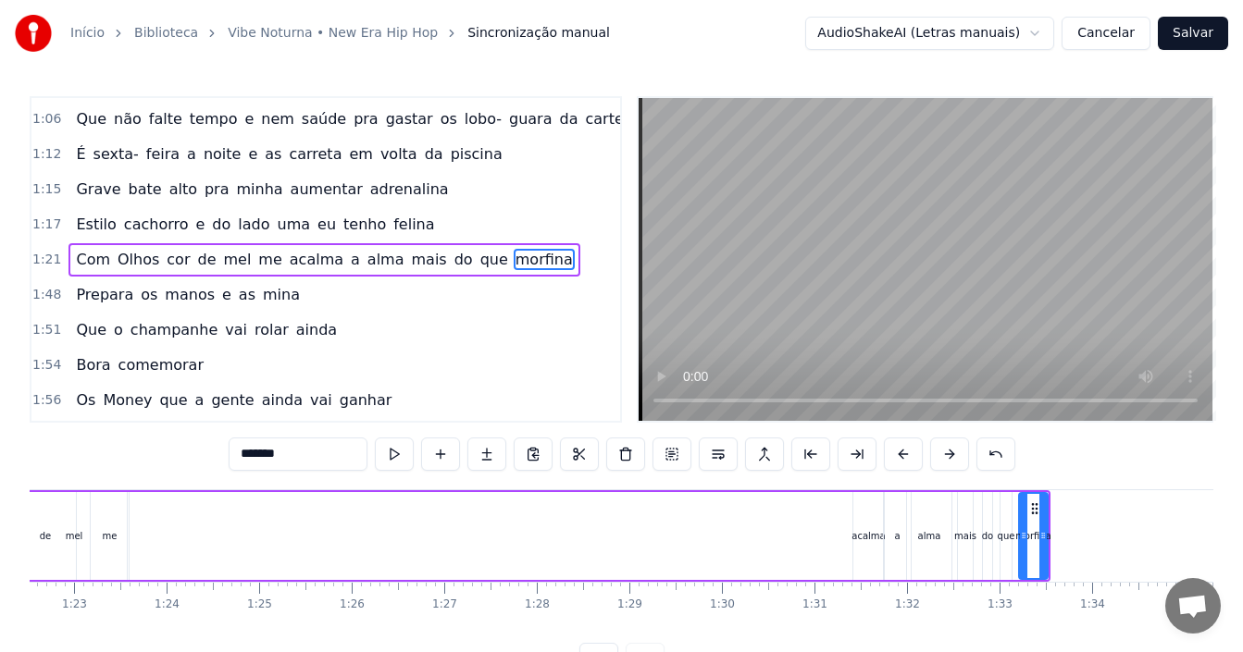
click at [871, 516] on div "acalma" at bounding box center [868, 536] width 31 height 88
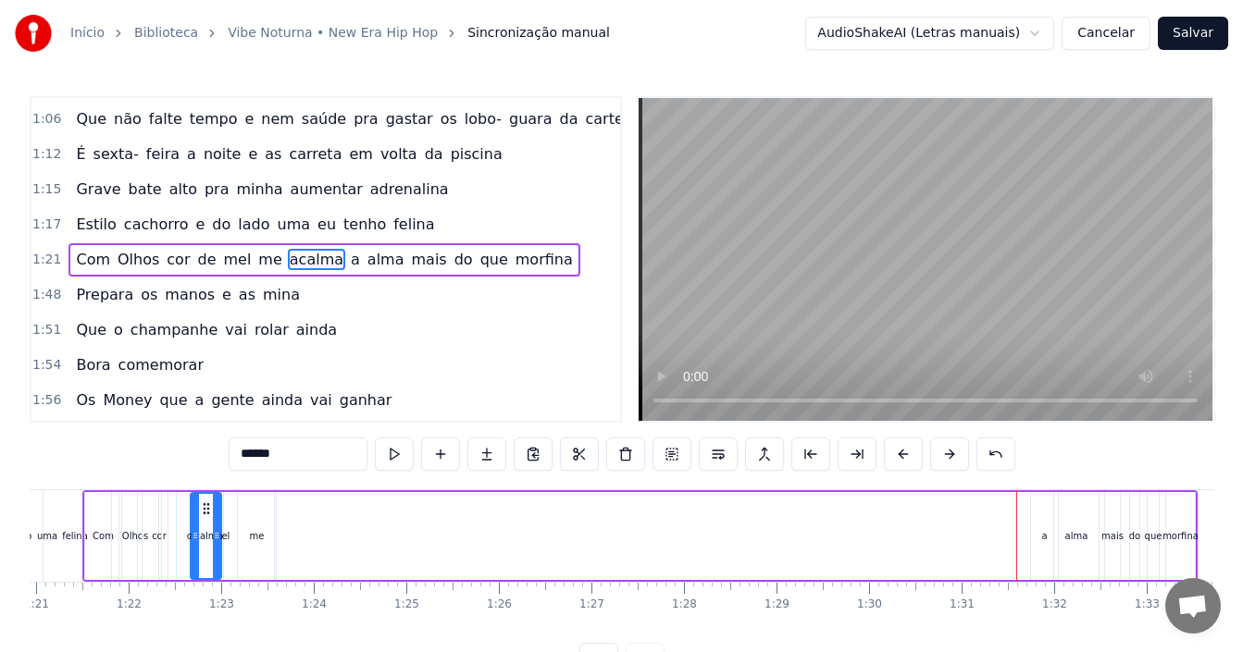
scroll to position [0, 7451]
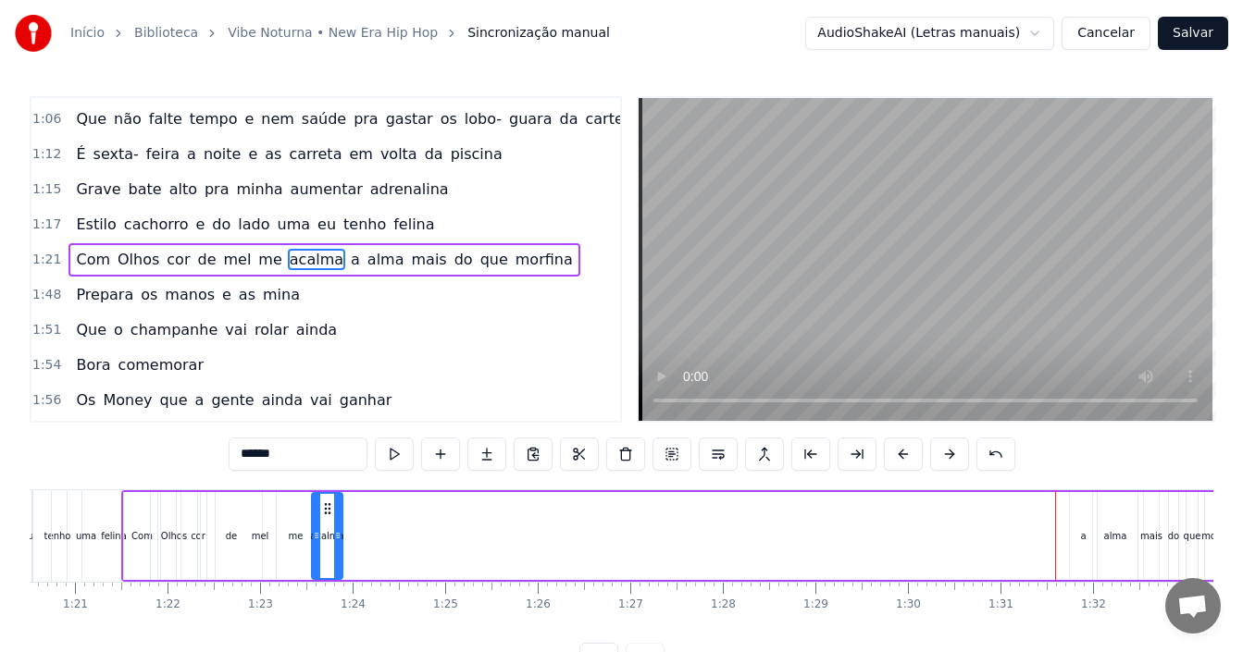
drag, startPoint x: 867, startPoint y: 510, endPoint x: 326, endPoint y: 520, distance: 541.5
click at [326, 520] on div "acalma" at bounding box center [327, 536] width 29 height 84
click at [1086, 525] on div "a" at bounding box center [1083, 536] width 27 height 88
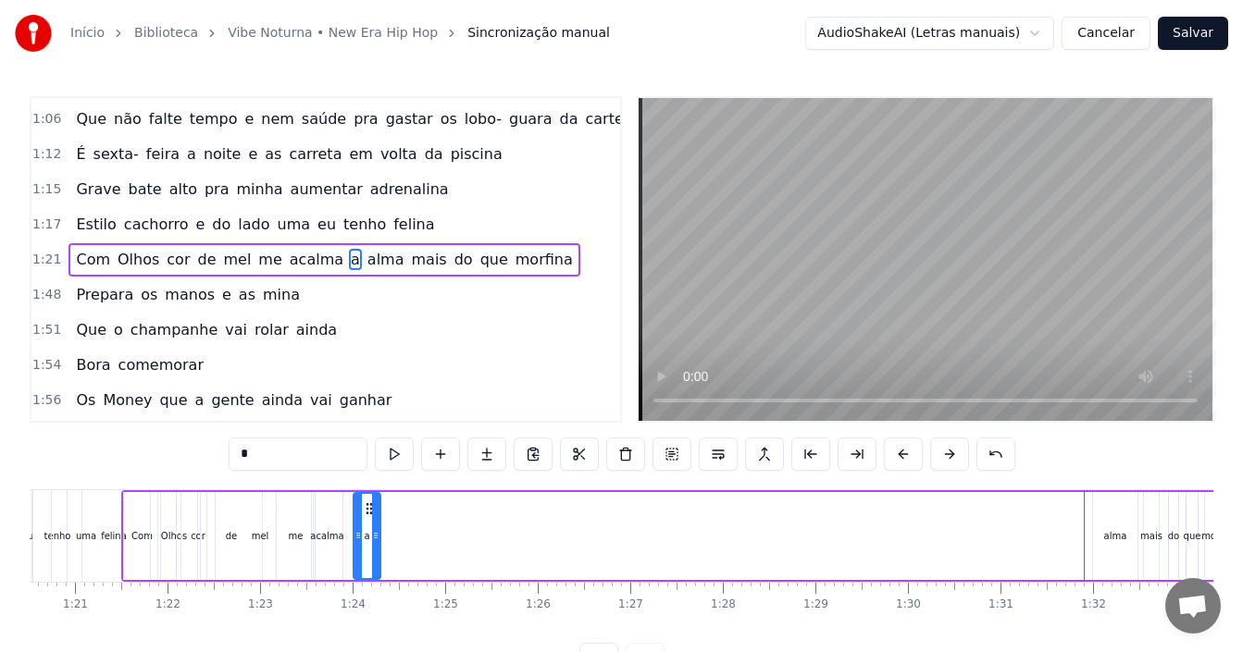
drag, startPoint x: 1087, startPoint y: 507, endPoint x: 289, endPoint y: 515, distance: 797.8
click at [289, 515] on div "Com Olhos cor de [PERSON_NAME] me acalma a [PERSON_NAME] do que morfina" at bounding box center [678, 537] width 1115 height 92
click at [155, 520] on div "Olhos" at bounding box center [174, 536] width 46 height 88
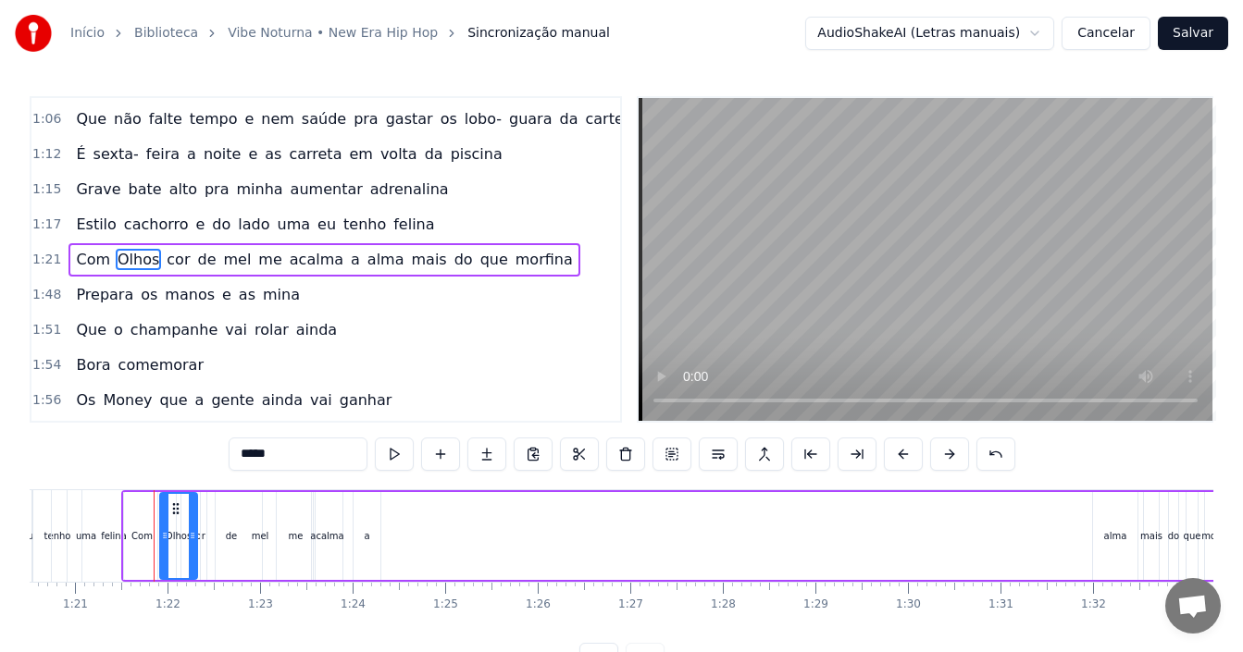
drag, startPoint x: 155, startPoint y: 519, endPoint x: 164, endPoint y: 517, distance: 9.4
click at [164, 517] on div at bounding box center [164, 536] width 7 height 84
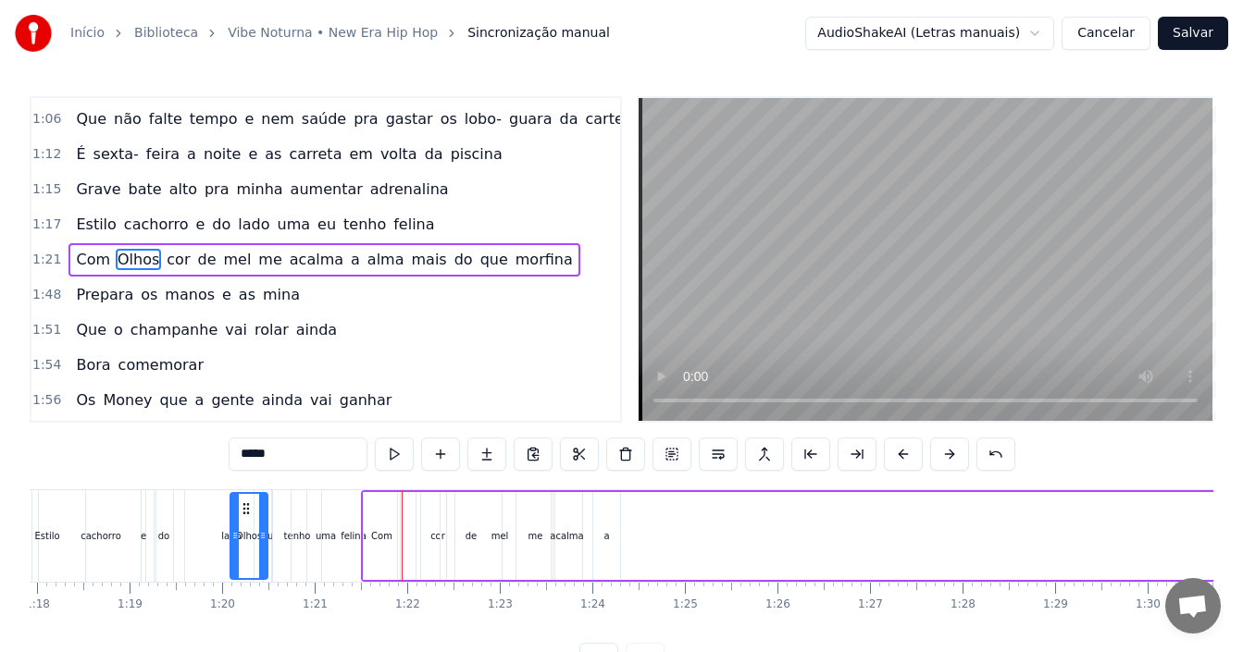
scroll to position [0, 7210]
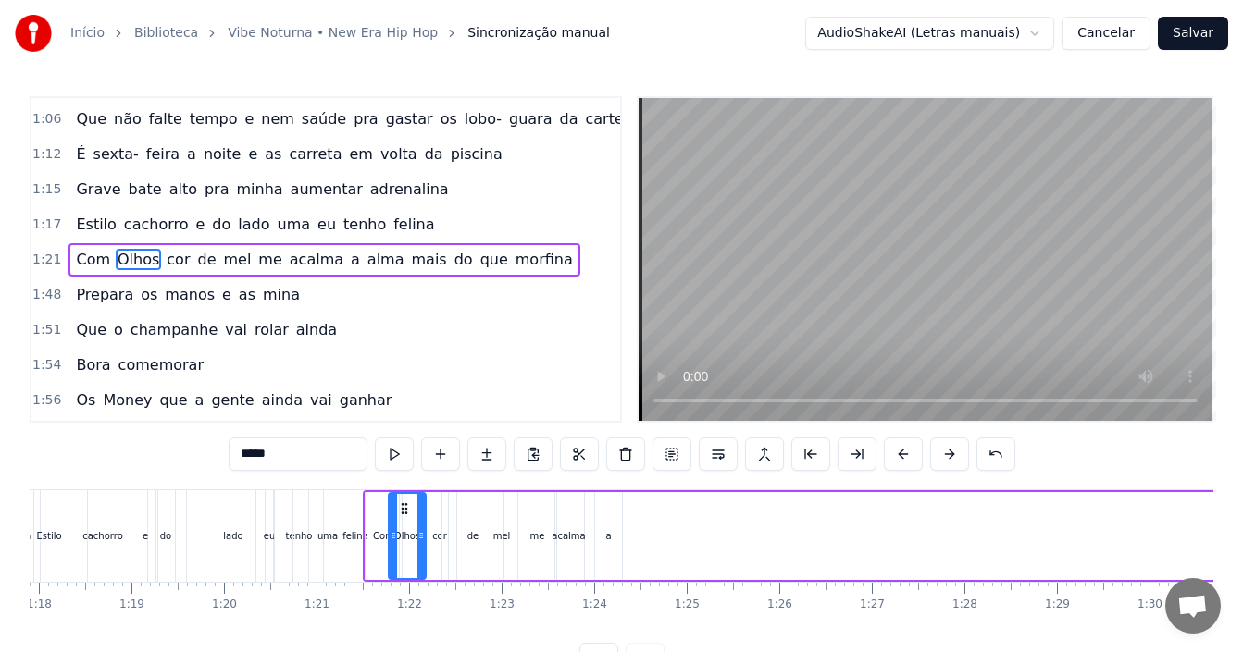
drag, startPoint x: 176, startPoint y: 511, endPoint x: 404, endPoint y: 526, distance: 229.1
click at [404, 526] on div "Olhos" at bounding box center [407, 536] width 35 height 84
click at [438, 532] on div "cor" at bounding box center [439, 536] width 15 height 14
click at [430, 511] on icon at bounding box center [430, 509] width 15 height 15
click at [477, 524] on div "mel" at bounding box center [502, 536] width 106 height 88
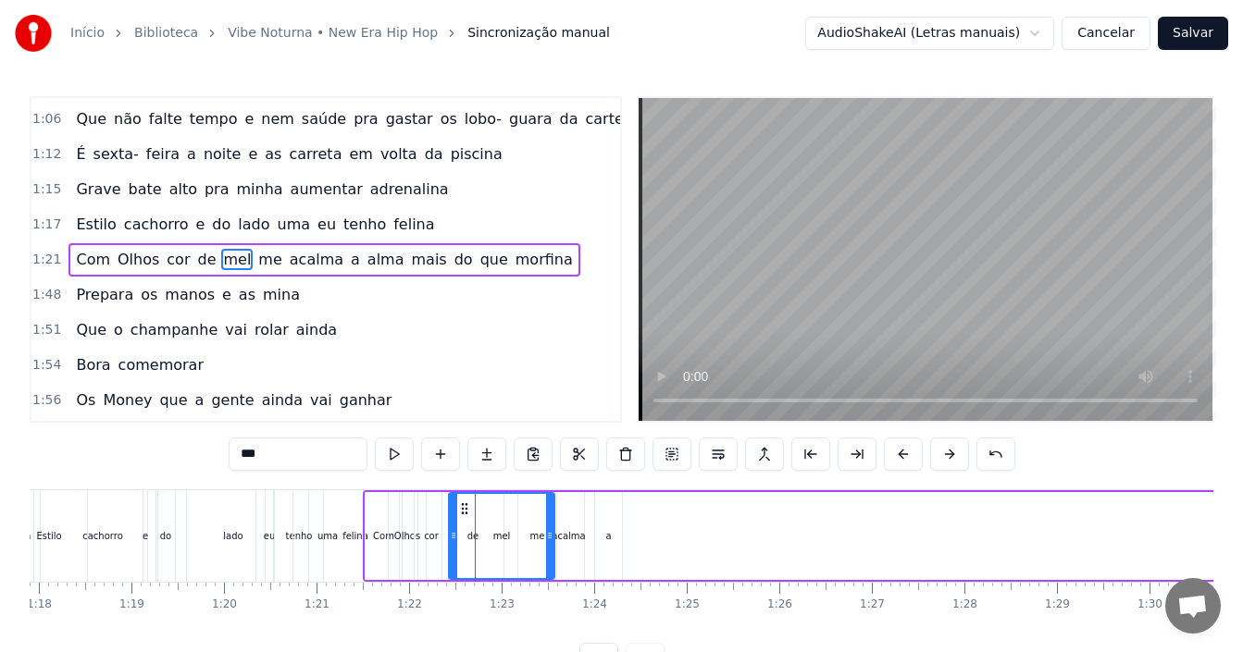
drag, startPoint x: 464, startPoint y: 500, endPoint x: 449, endPoint y: 501, distance: 14.8
click at [449, 501] on div "mel" at bounding box center [501, 536] width 107 height 88
drag, startPoint x: 551, startPoint y: 509, endPoint x: 534, endPoint y: 516, distance: 18.2
click at [534, 516] on div at bounding box center [532, 536] width 7 height 84
drag, startPoint x: 454, startPoint y: 509, endPoint x: 488, endPoint y: 517, distance: 34.3
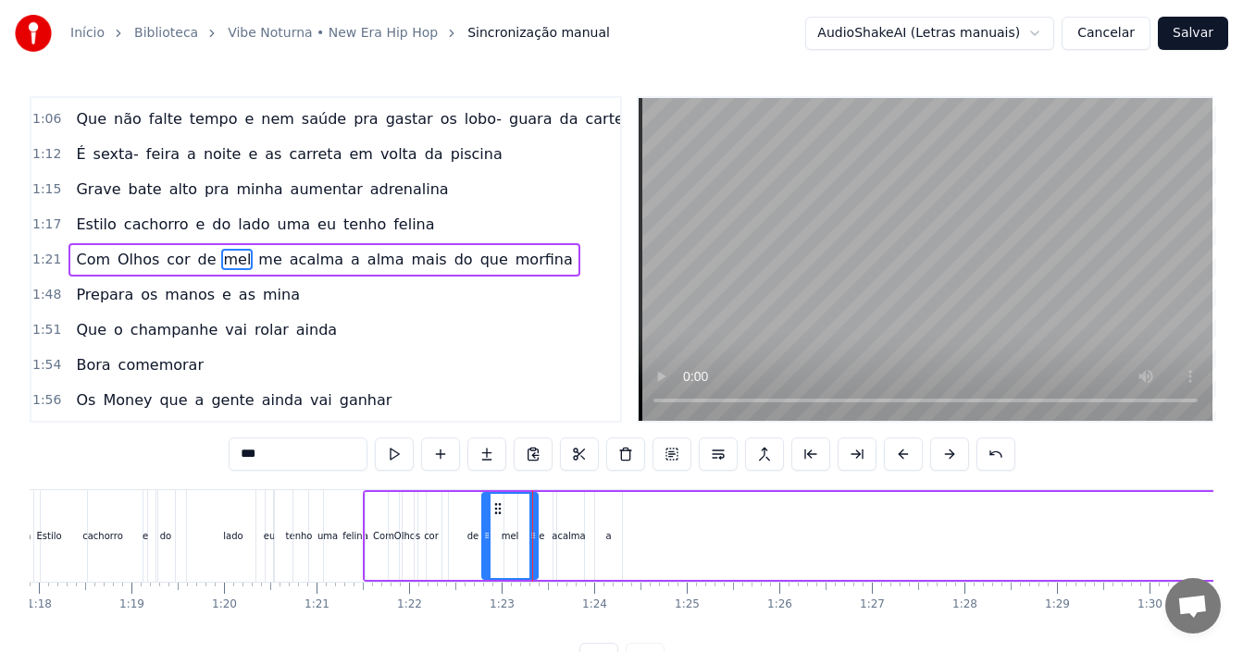
click at [488, 517] on div at bounding box center [486, 536] width 7 height 84
click at [471, 540] on div "de" at bounding box center [473, 536] width 12 height 14
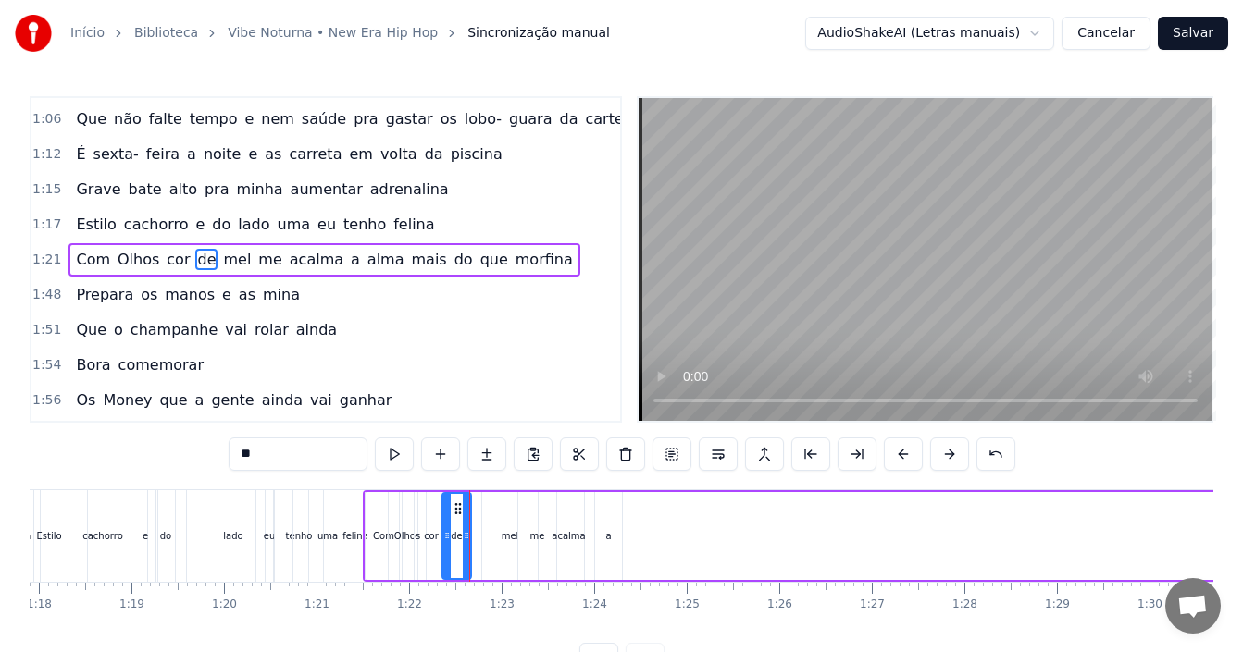
drag, startPoint x: 501, startPoint y: 514, endPoint x: 468, endPoint y: 513, distance: 32.4
click at [468, 513] on div at bounding box center [466, 536] width 7 height 84
click at [514, 525] on div "mel" at bounding box center [510, 536] width 56 height 88
drag, startPoint x: 533, startPoint y: 521, endPoint x: 503, endPoint y: 518, distance: 29.7
click at [503, 518] on div at bounding box center [505, 536] width 7 height 84
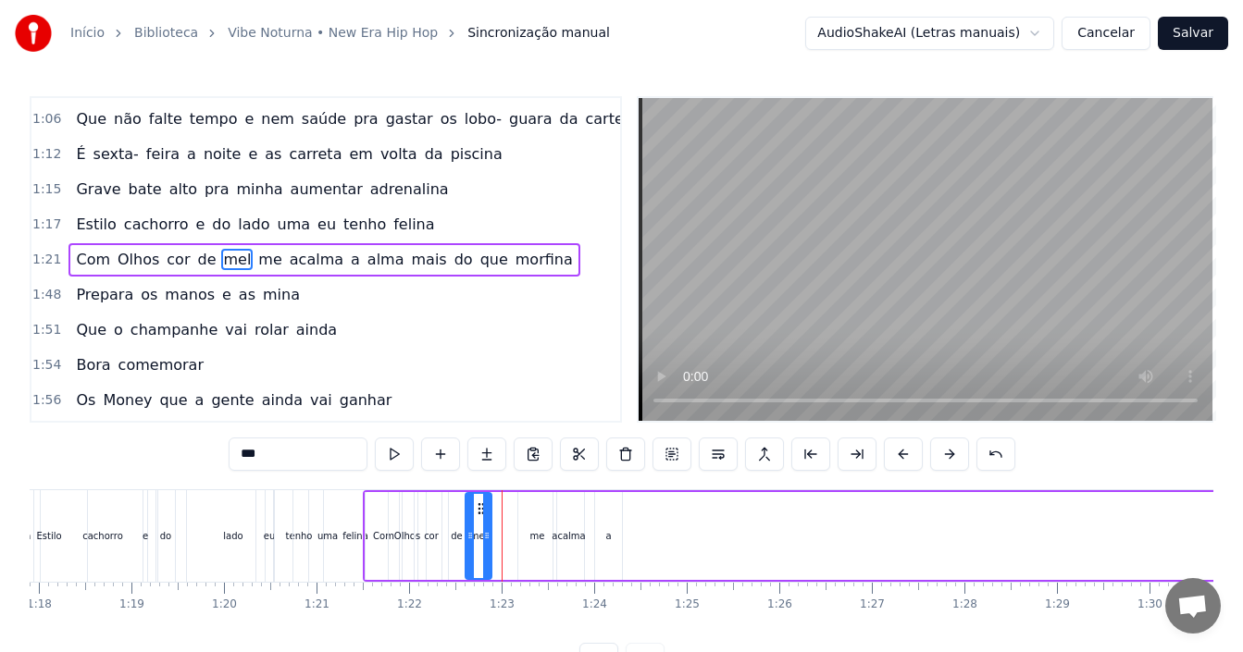
click at [478, 513] on circle at bounding box center [478, 513] width 1 height 1
click at [534, 526] on div "me" at bounding box center [537, 536] width 38 height 88
drag, startPoint x: 531, startPoint y: 513, endPoint x: 497, endPoint y: 508, distance: 34.6
click at [497, 508] on icon at bounding box center [499, 509] width 15 height 15
click at [560, 531] on div "acalma" at bounding box center [568, 536] width 33 height 14
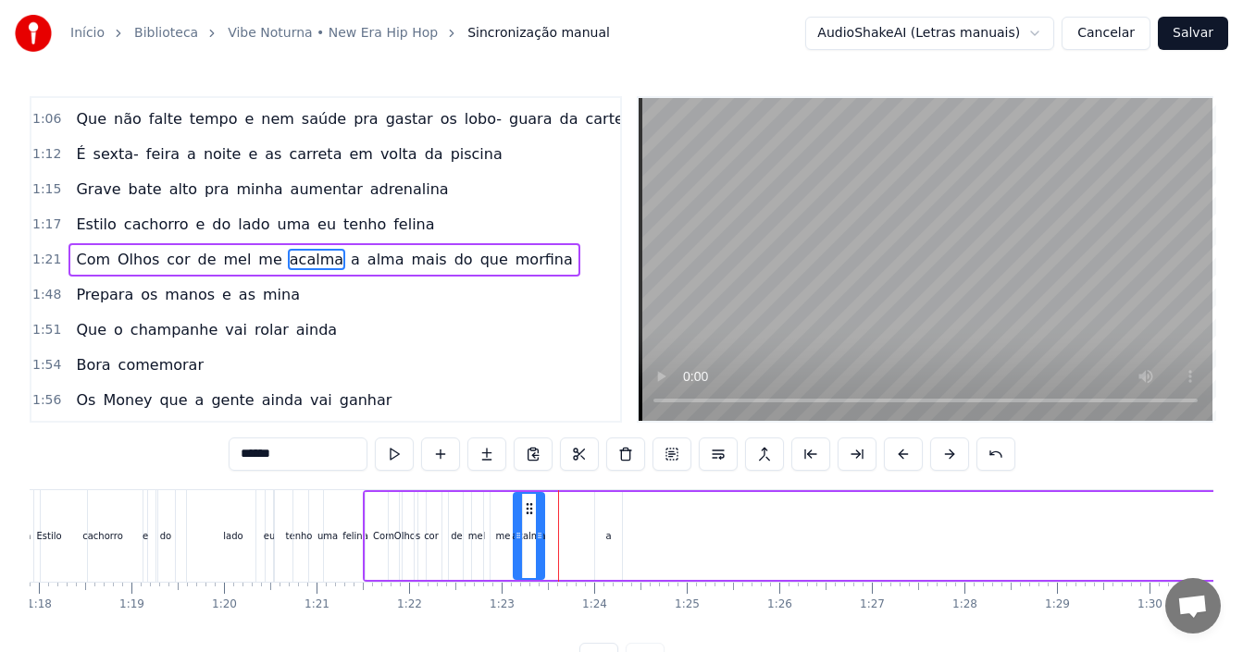
drag, startPoint x: 569, startPoint y: 507, endPoint x: 529, endPoint y: 507, distance: 39.8
click at [529, 507] on icon at bounding box center [529, 509] width 15 height 15
click at [605, 526] on div "a" at bounding box center [608, 536] width 27 height 88
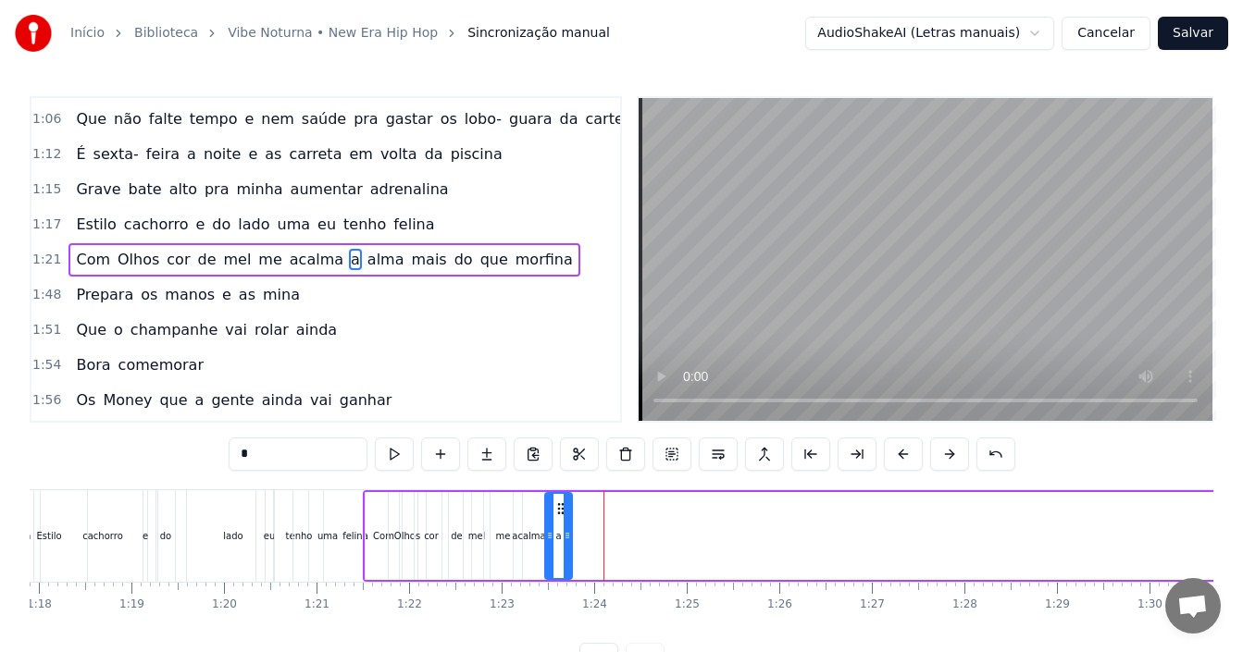
drag, startPoint x: 611, startPoint y: 504, endPoint x: 561, endPoint y: 503, distance: 50.0
click at [561, 503] on icon at bounding box center [560, 509] width 15 height 15
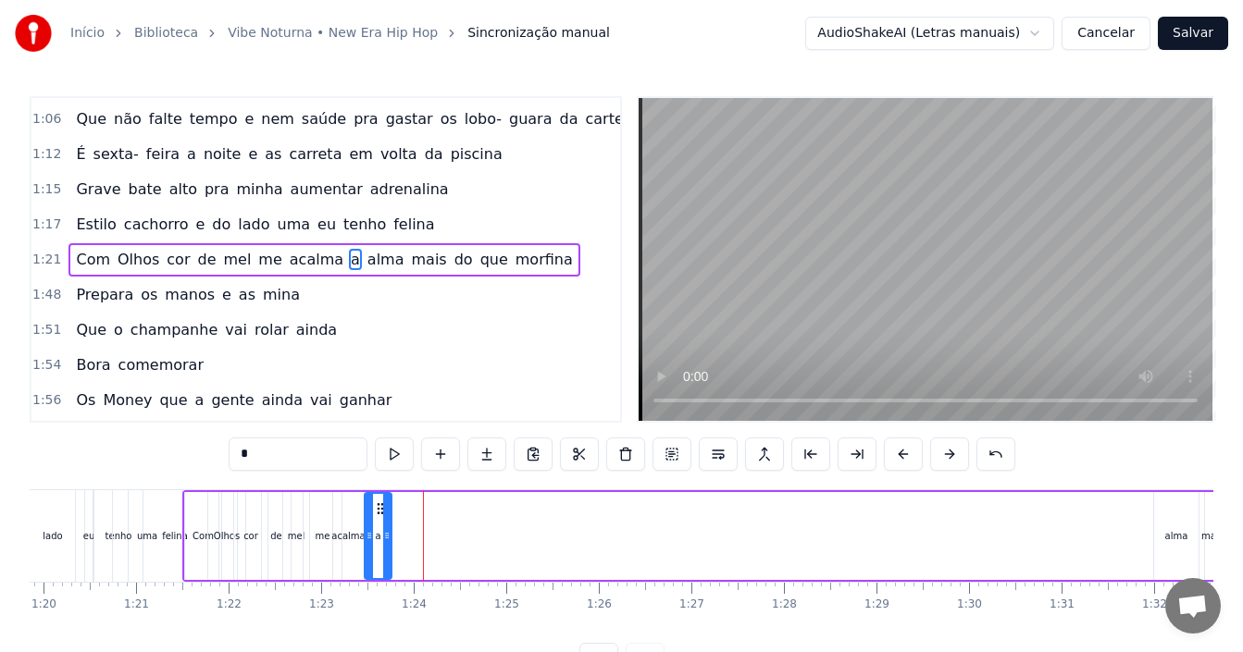
scroll to position [0, 7458]
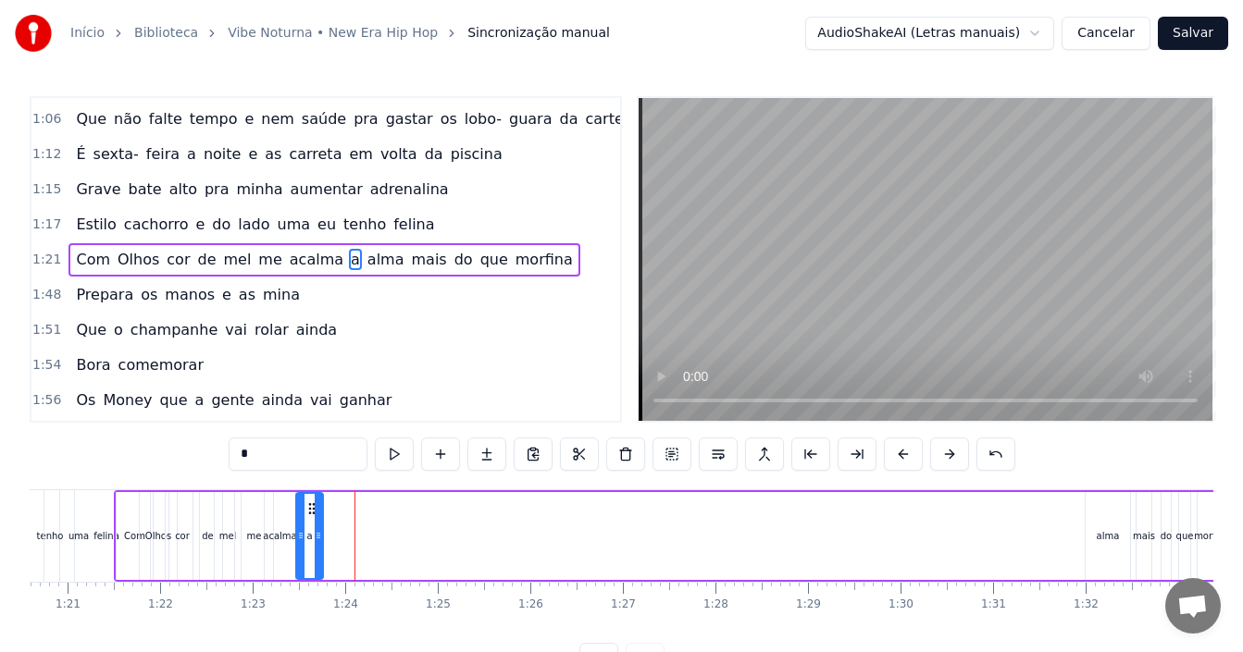
click at [1118, 512] on div "alma" at bounding box center [1108, 536] width 44 height 88
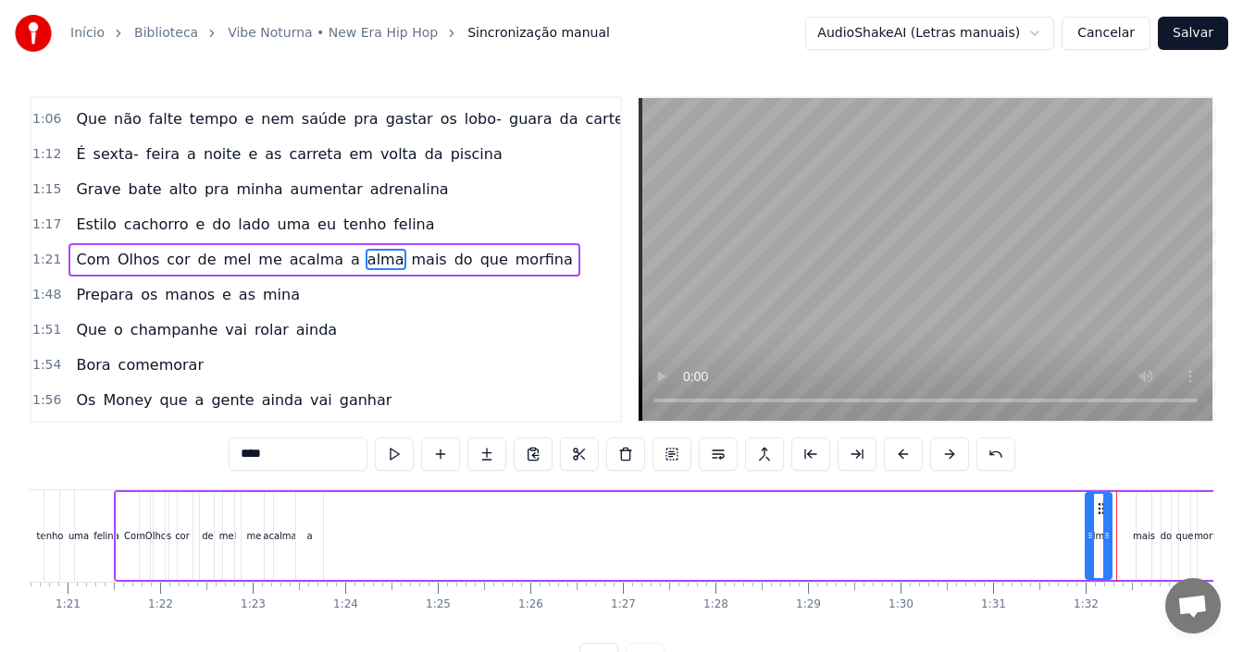
drag, startPoint x: 1127, startPoint y: 515, endPoint x: 1109, endPoint y: 517, distance: 18.6
click at [1109, 517] on div at bounding box center [1106, 536] width 7 height 84
drag, startPoint x: 1099, startPoint y: 505, endPoint x: 325, endPoint y: 499, distance: 774.7
click at [325, 499] on div "alma" at bounding box center [324, 536] width 24 height 84
click at [1149, 540] on div "mais" at bounding box center [1144, 536] width 22 height 14
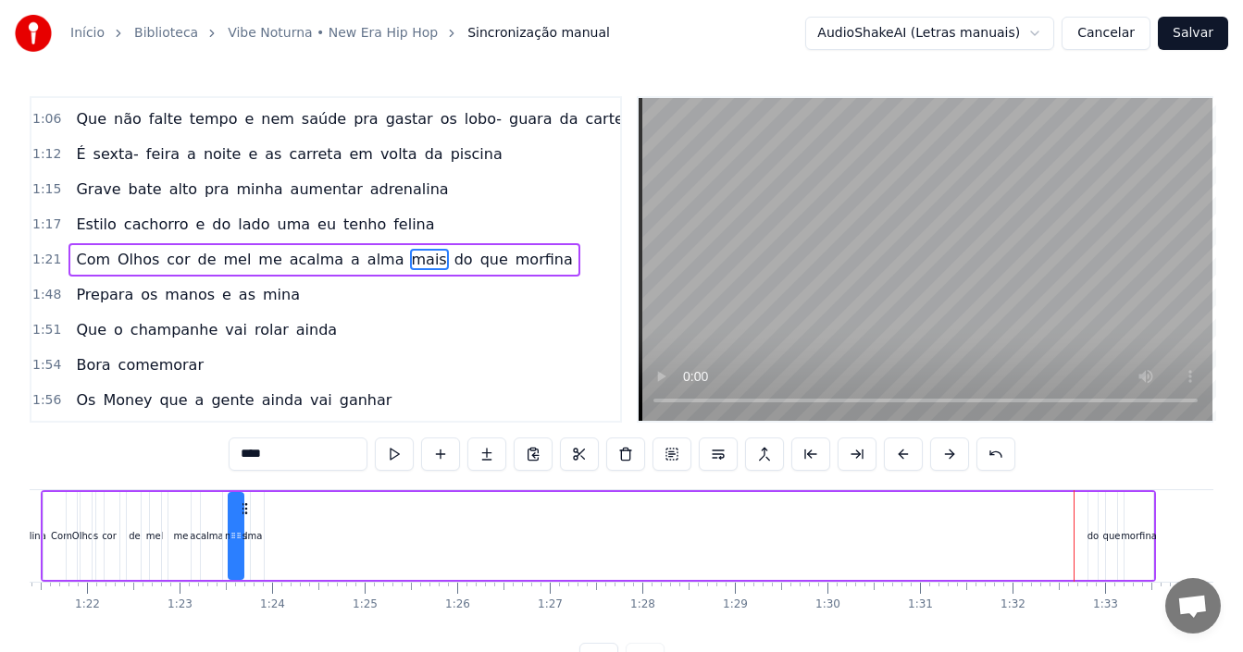
scroll to position [0, 7523]
drag, startPoint x: 127, startPoint y: 507, endPoint x: 293, endPoint y: 529, distance: 168.1
click at [292, 529] on div "mais" at bounding box center [285, 536] width 13 height 84
click at [1100, 530] on div "do" at bounding box center [1101, 536] width 11 height 14
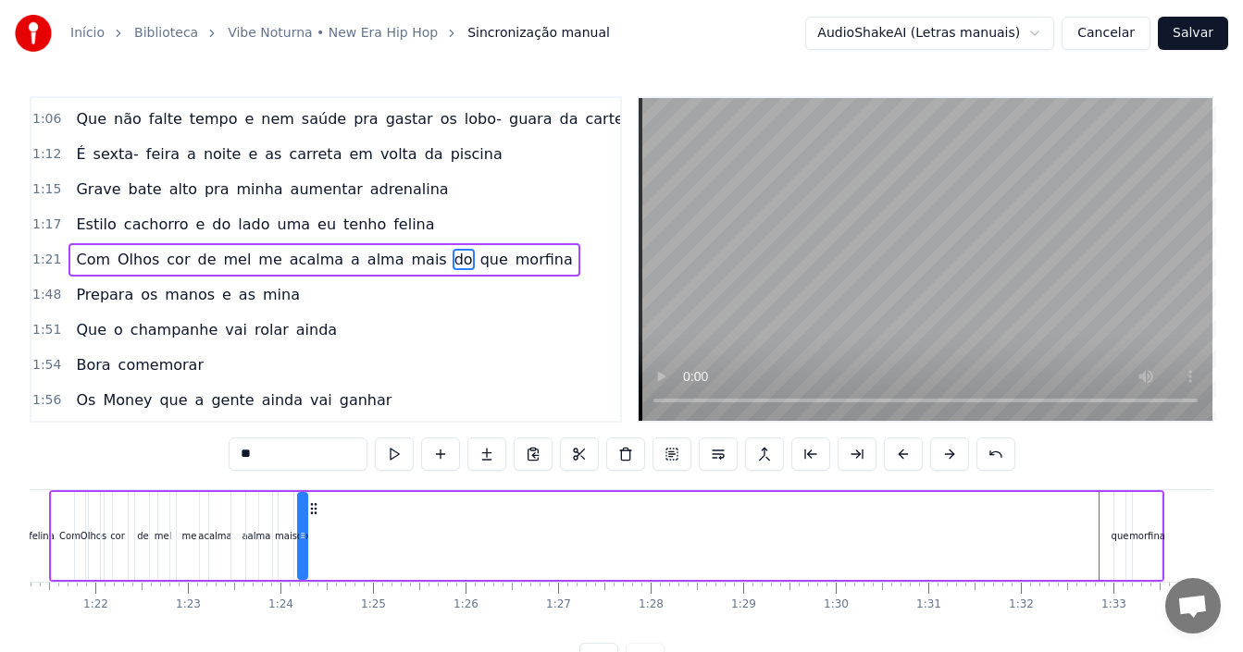
drag, startPoint x: 1113, startPoint y: 507, endPoint x: 315, endPoint y: 499, distance: 798.7
click at [315, 499] on div "Com Olhos cor de [PERSON_NAME] me acalma a [PERSON_NAME] do que morfina" at bounding box center [606, 537] width 1115 height 92
click at [1148, 525] on div "morfina" at bounding box center [1147, 536] width 29 height 88
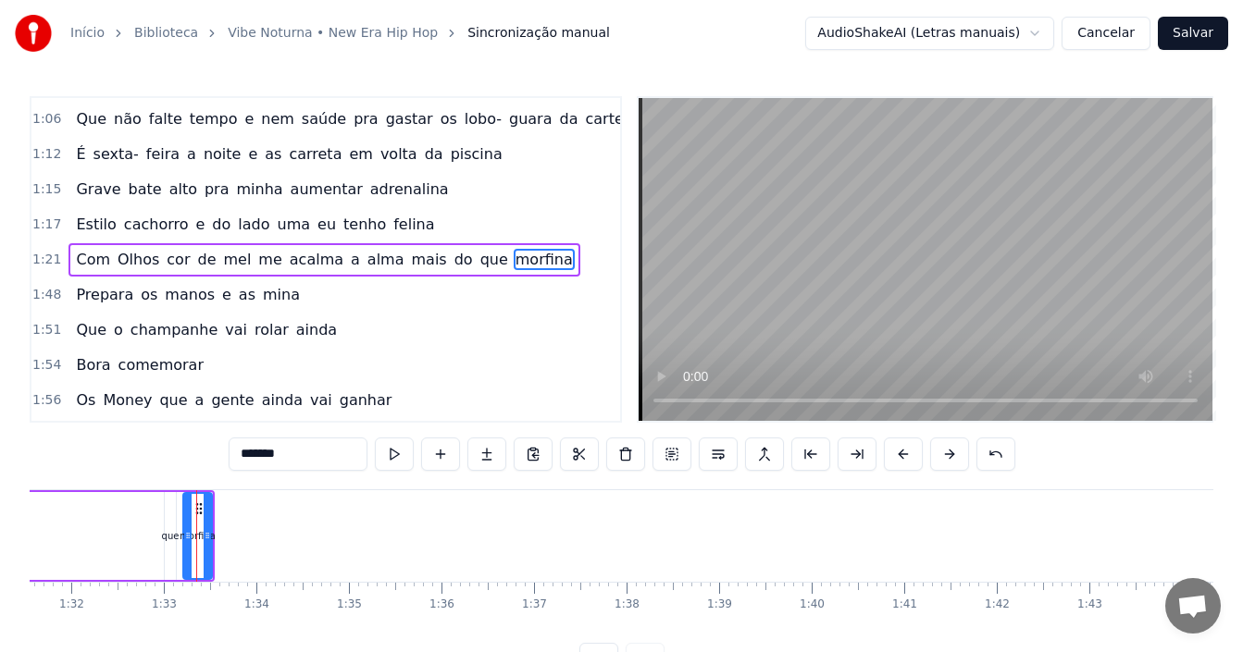
scroll to position [0, 8547]
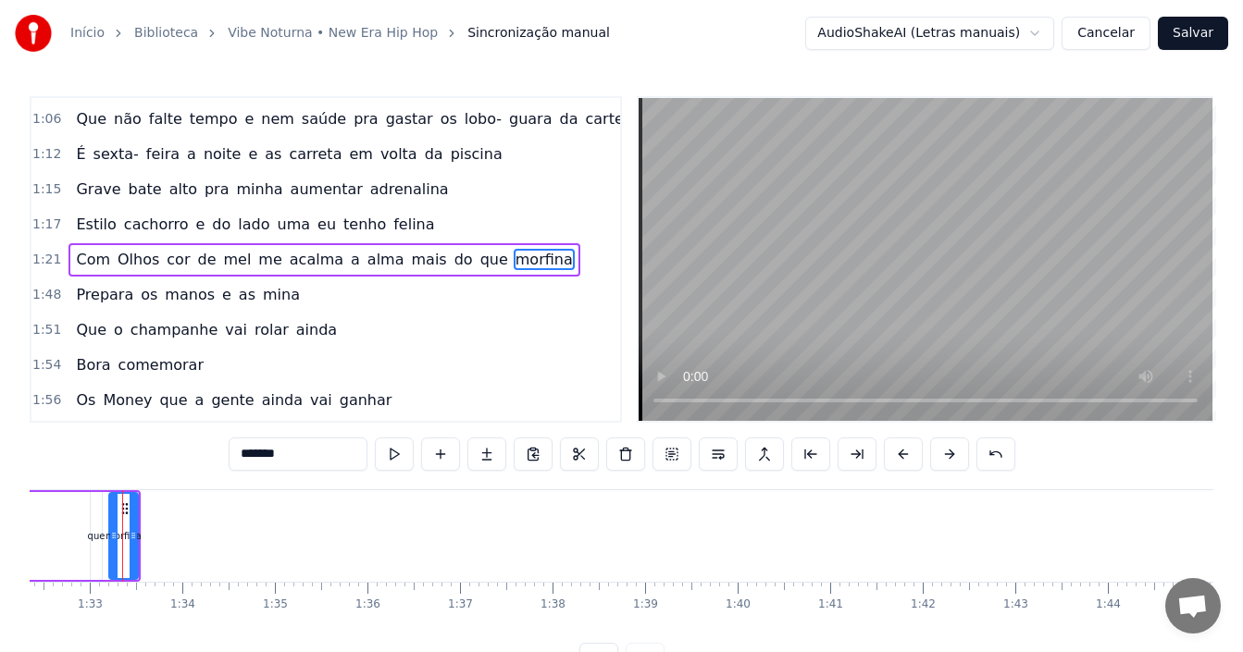
click at [100, 542] on div "que" at bounding box center [97, 536] width 18 height 14
type input "***"
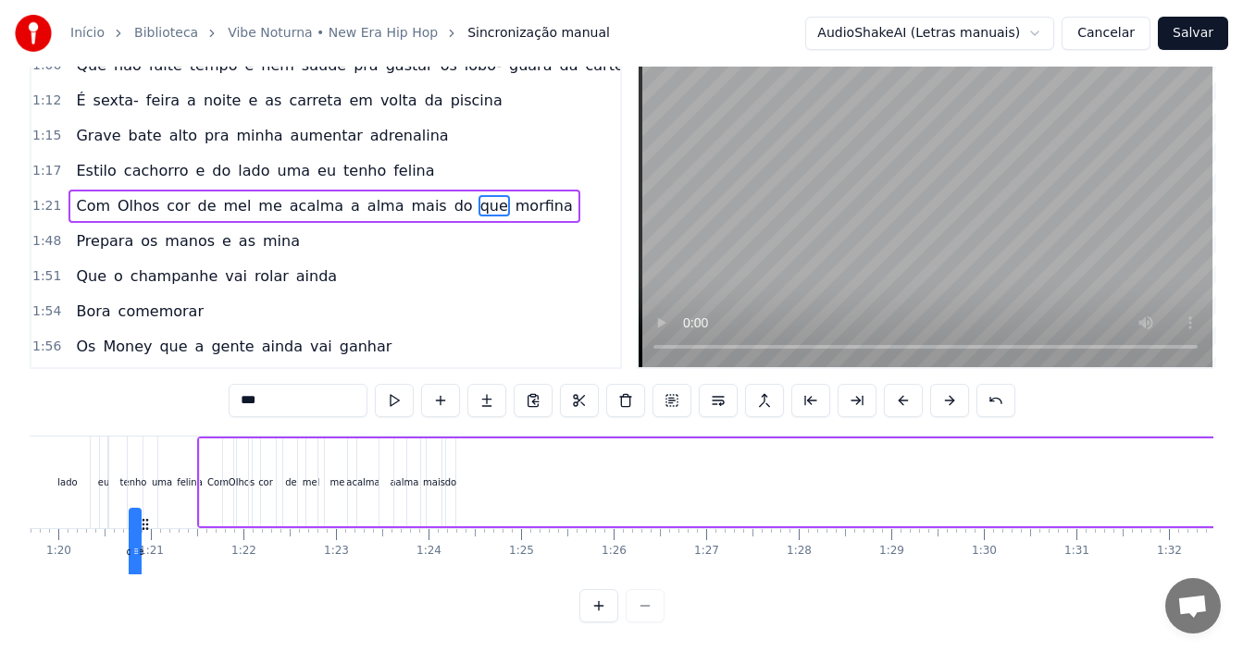
scroll to position [0, 7353]
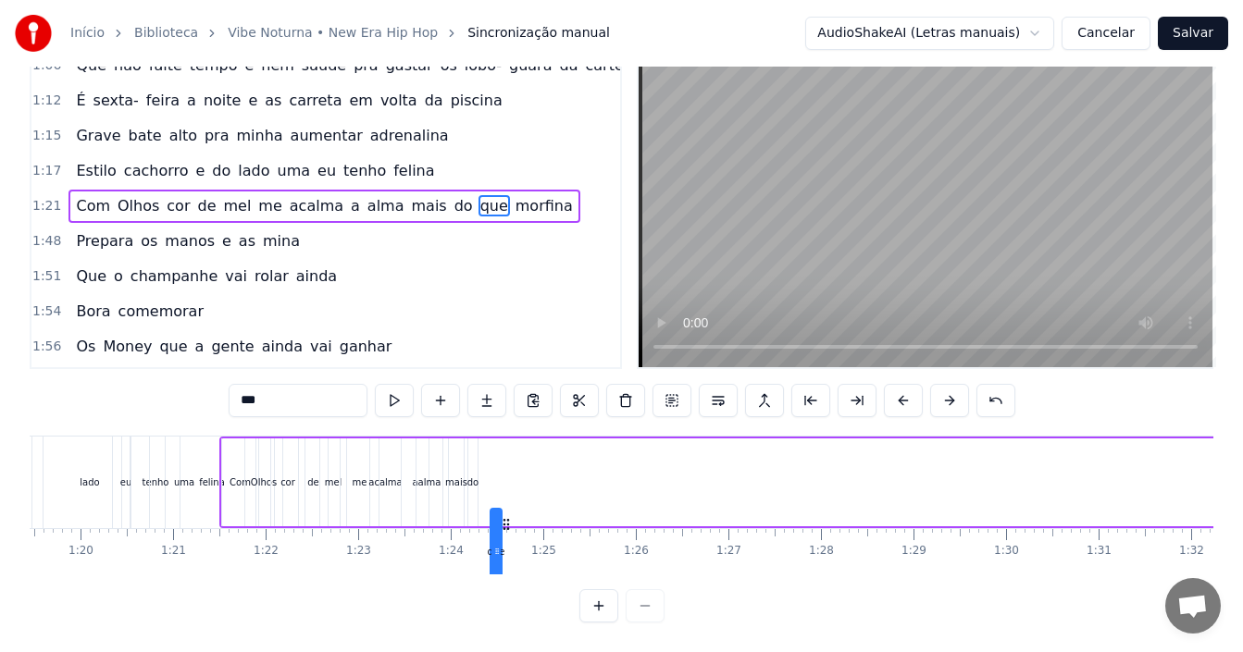
drag, startPoint x: 129, startPoint y: 507, endPoint x: 504, endPoint y: 441, distance: 381.4
click at [504, 441] on div "Com Olhos cor de [PERSON_NAME] me acalma a [PERSON_NAME] do que morfina" at bounding box center [776, 483] width 1115 height 92
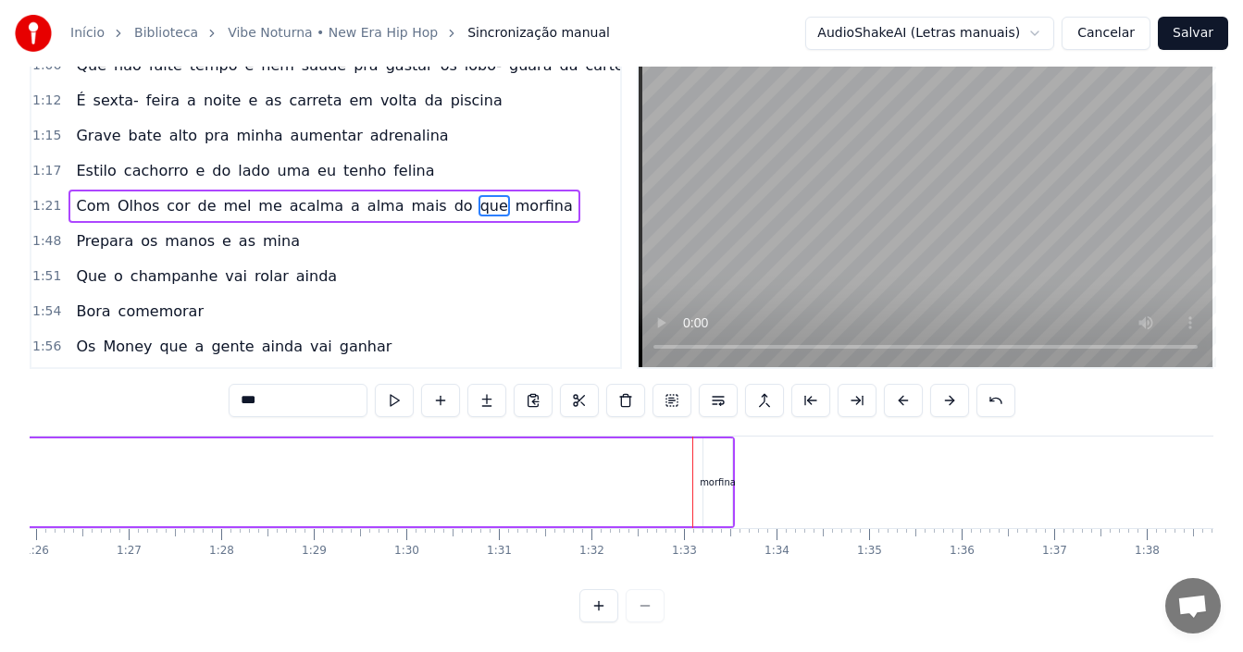
scroll to position [0, 7884]
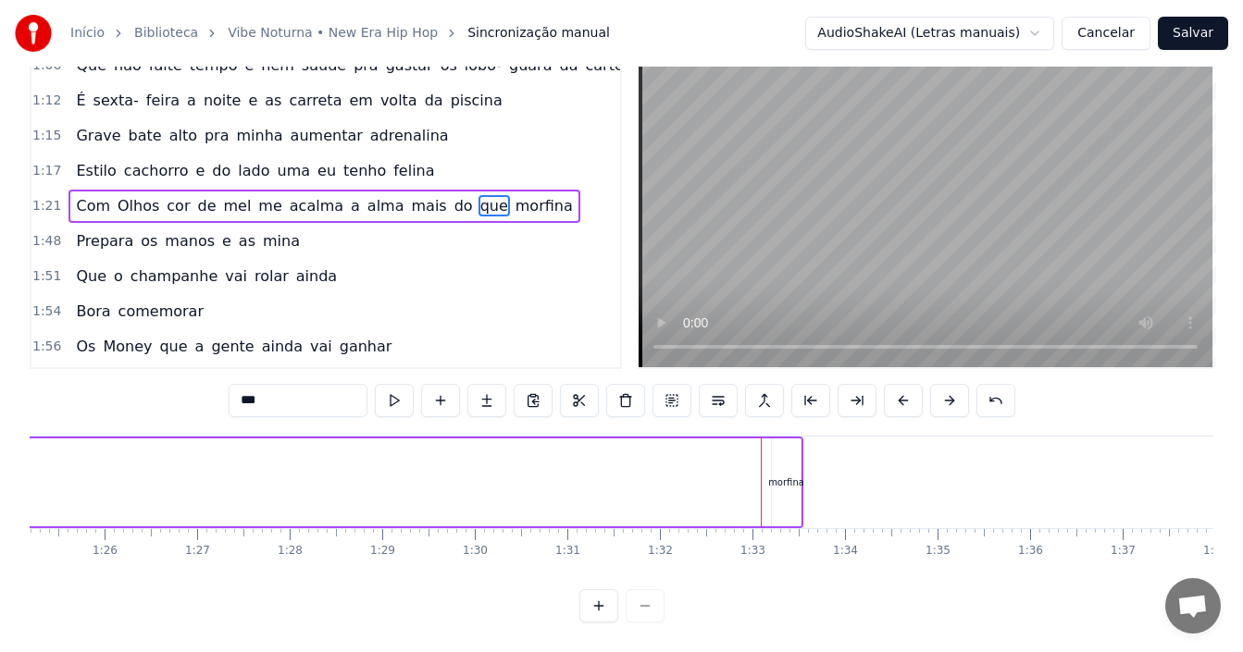
click at [767, 451] on div "Com Olhos cor de [PERSON_NAME] me acalma a [PERSON_NAME] do que morfina" at bounding box center [245, 483] width 1115 height 92
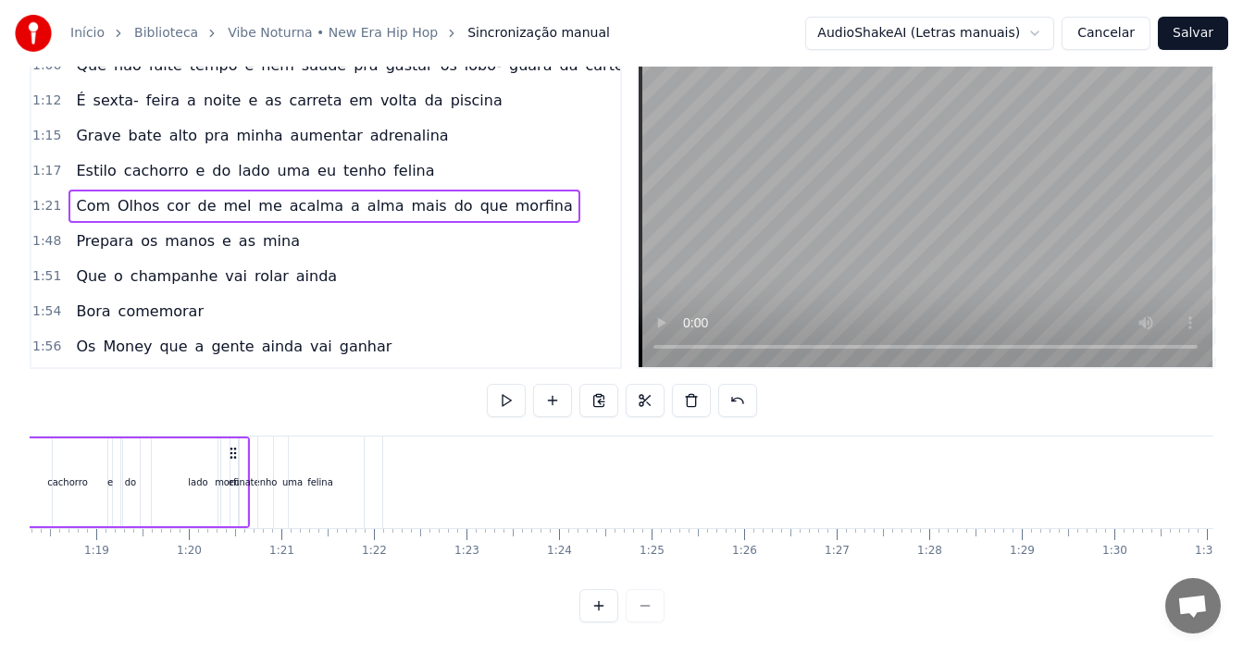
scroll to position [0, 7242]
drag, startPoint x: 779, startPoint y: 436, endPoint x: 357, endPoint y: 465, distance: 423.0
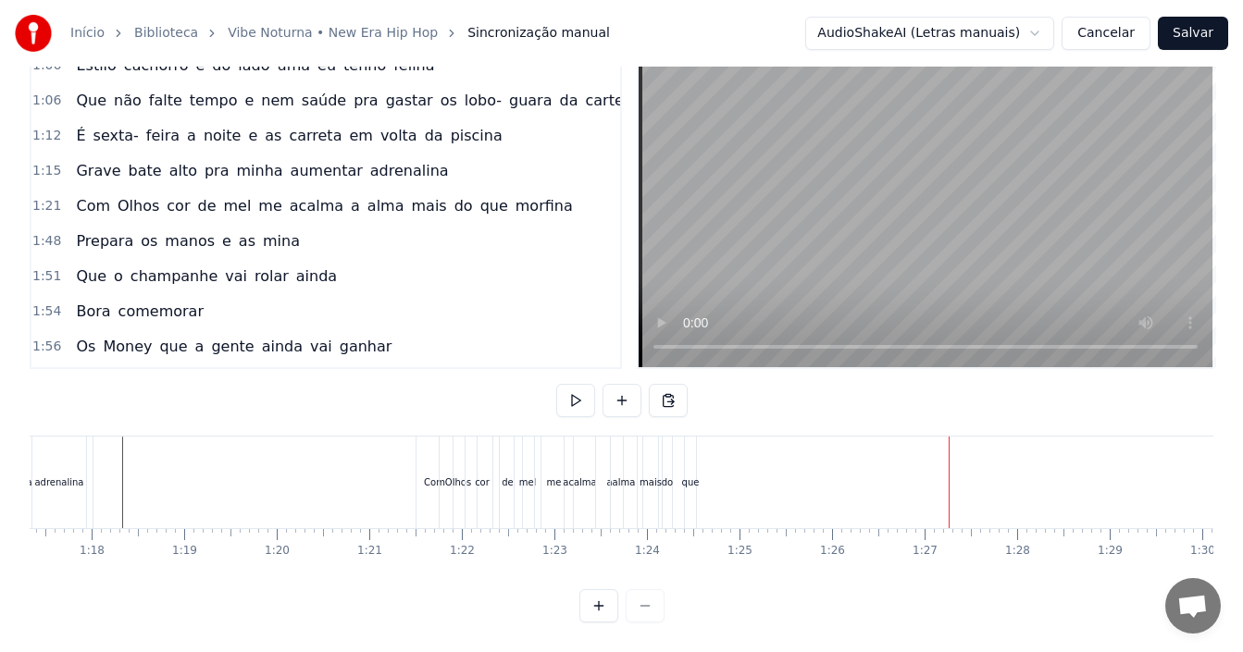
scroll to position [0, 6719]
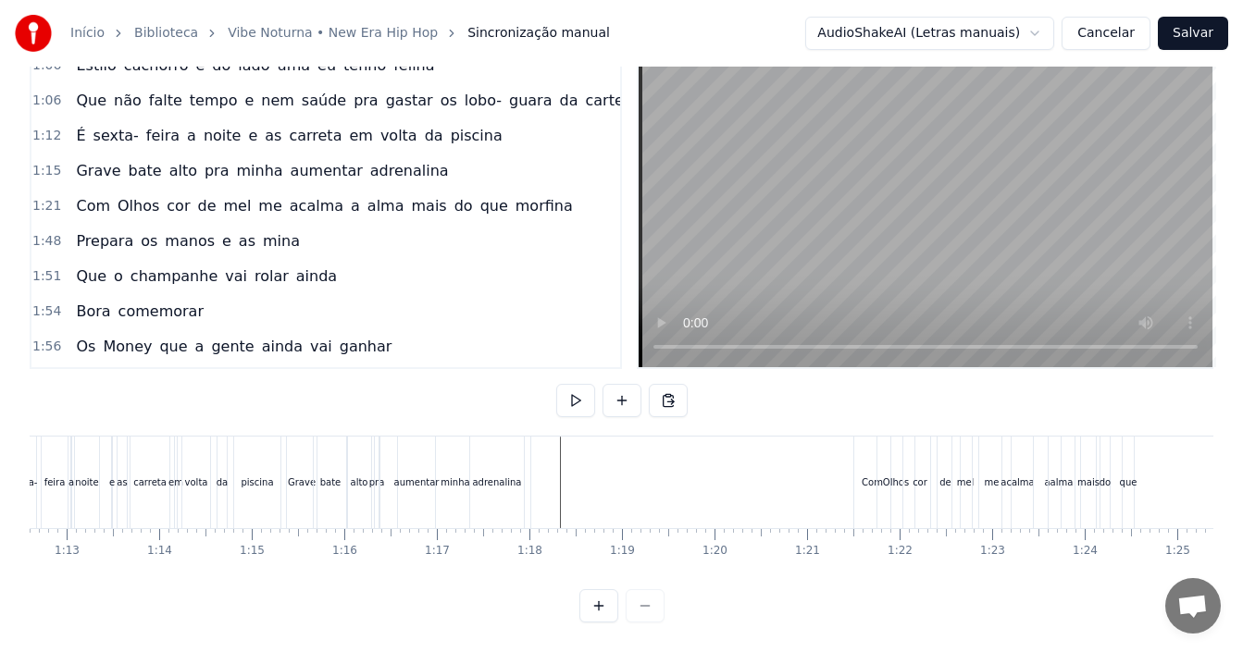
click at [1131, 31] on button "Cancelar" at bounding box center [1106, 33] width 89 height 33
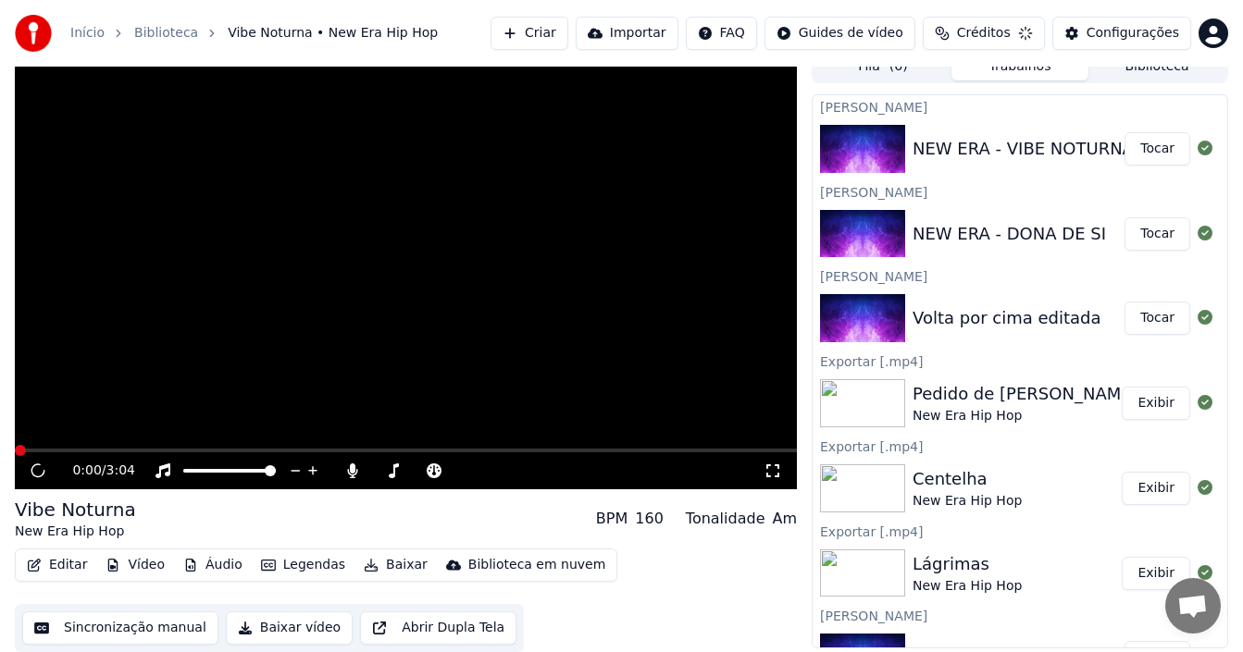
scroll to position [17, 0]
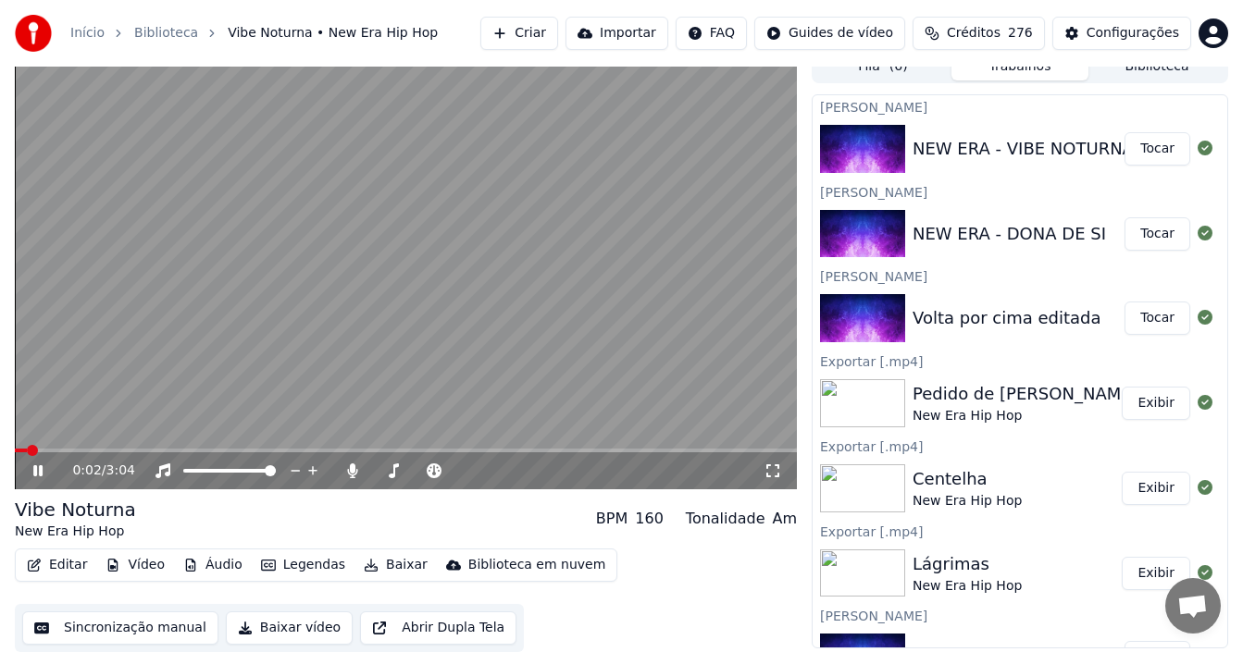
click at [83, 629] on button "Sincronização manual" at bounding box center [120, 628] width 196 height 33
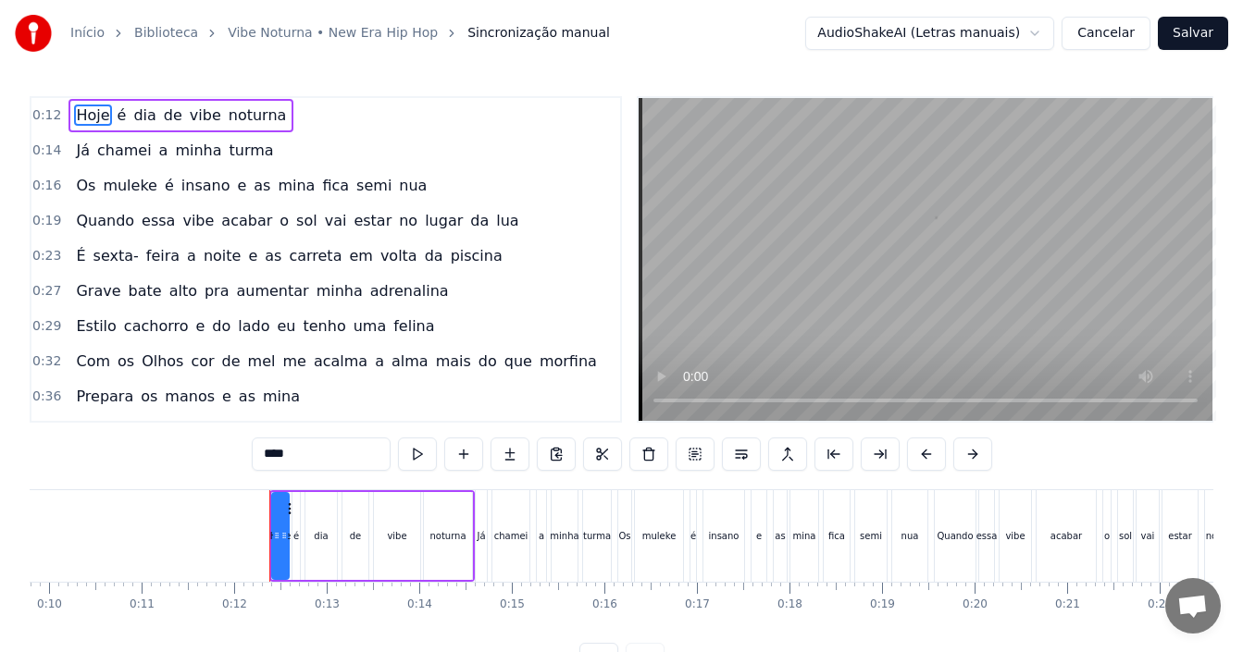
scroll to position [0, 1053]
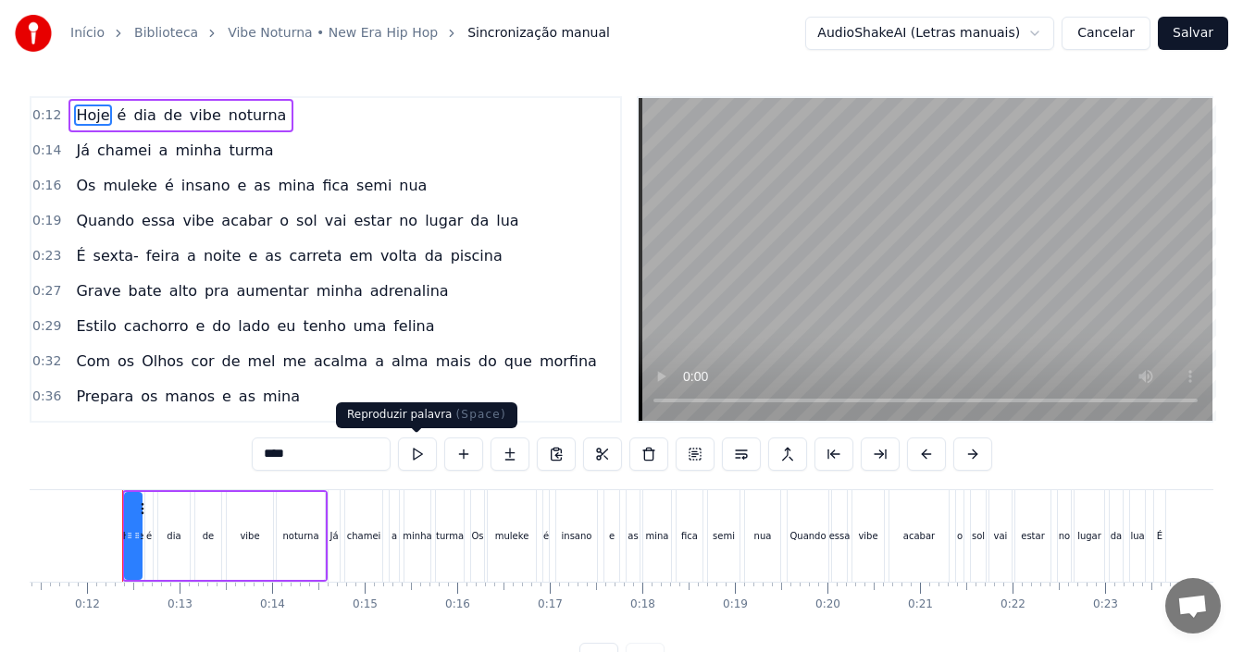
click at [426, 454] on button at bounding box center [417, 454] width 39 height 33
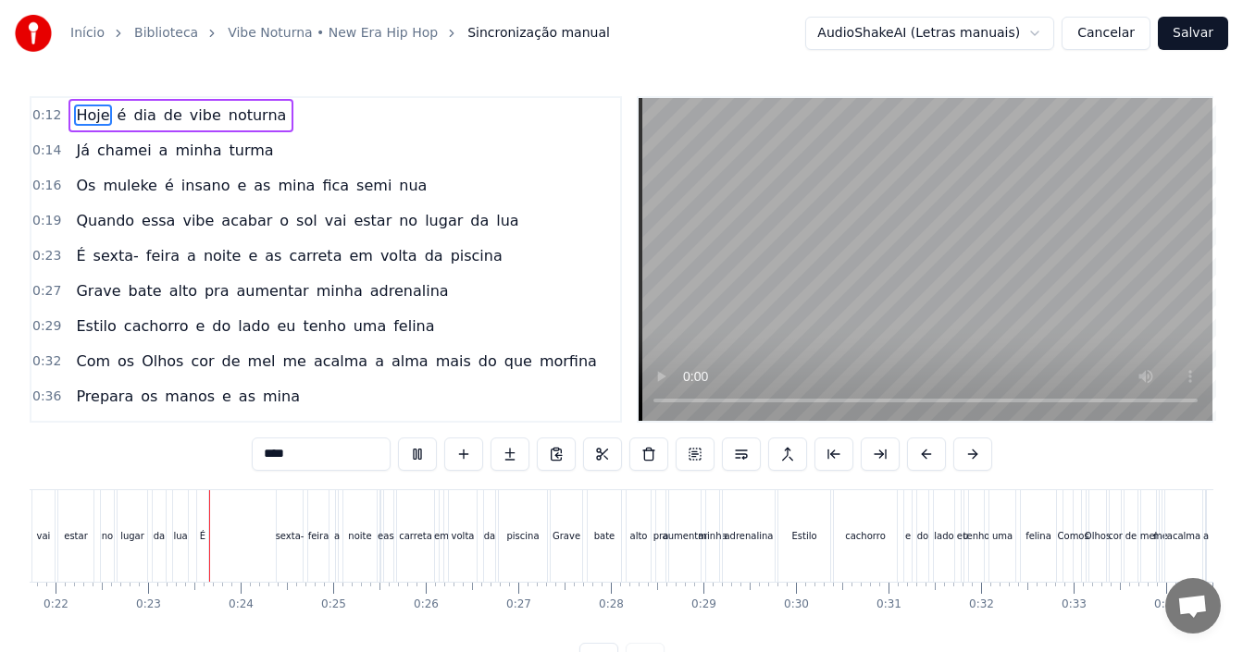
scroll to position [0, 2055]
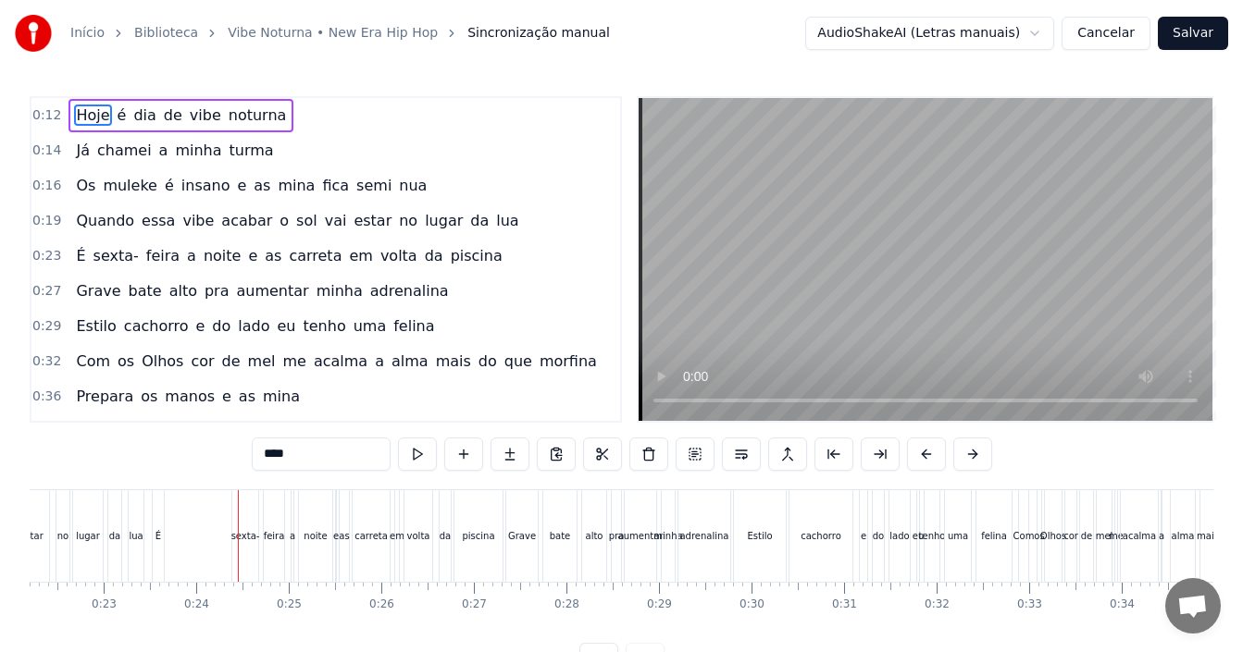
click at [153, 538] on div "É" at bounding box center [158, 537] width 13 height 92
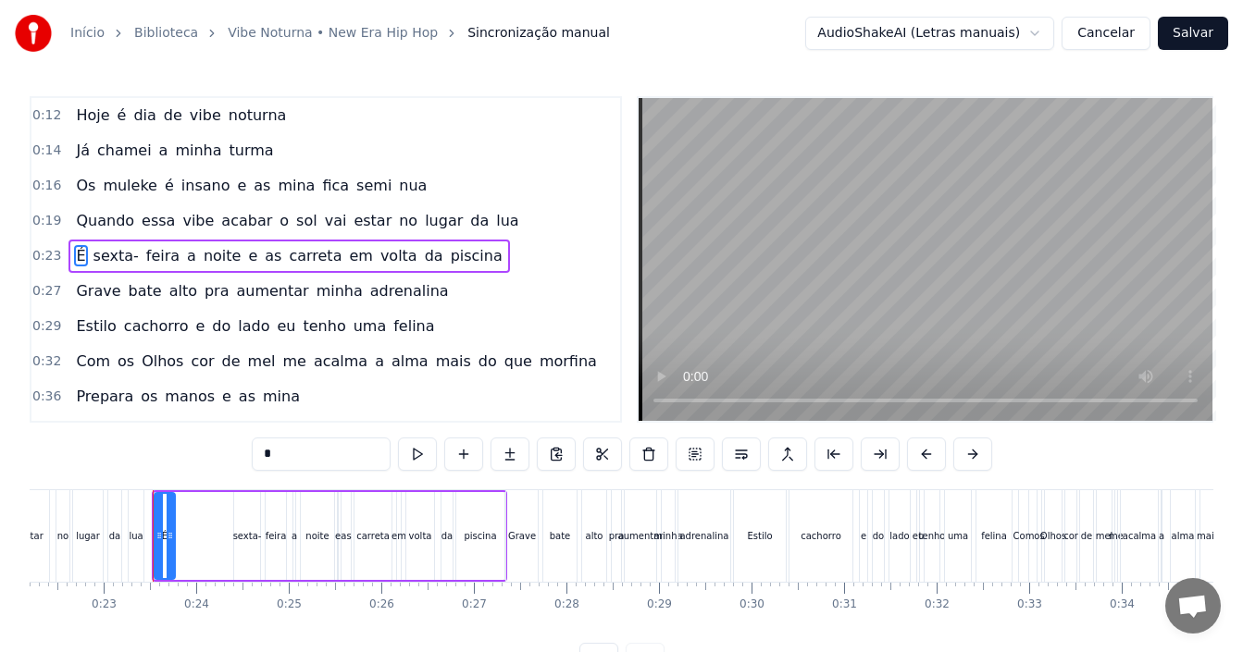
drag, startPoint x: 159, startPoint y: 506, endPoint x: 168, endPoint y: 512, distance: 10.8
click at [168, 512] on div at bounding box center [170, 536] width 7 height 84
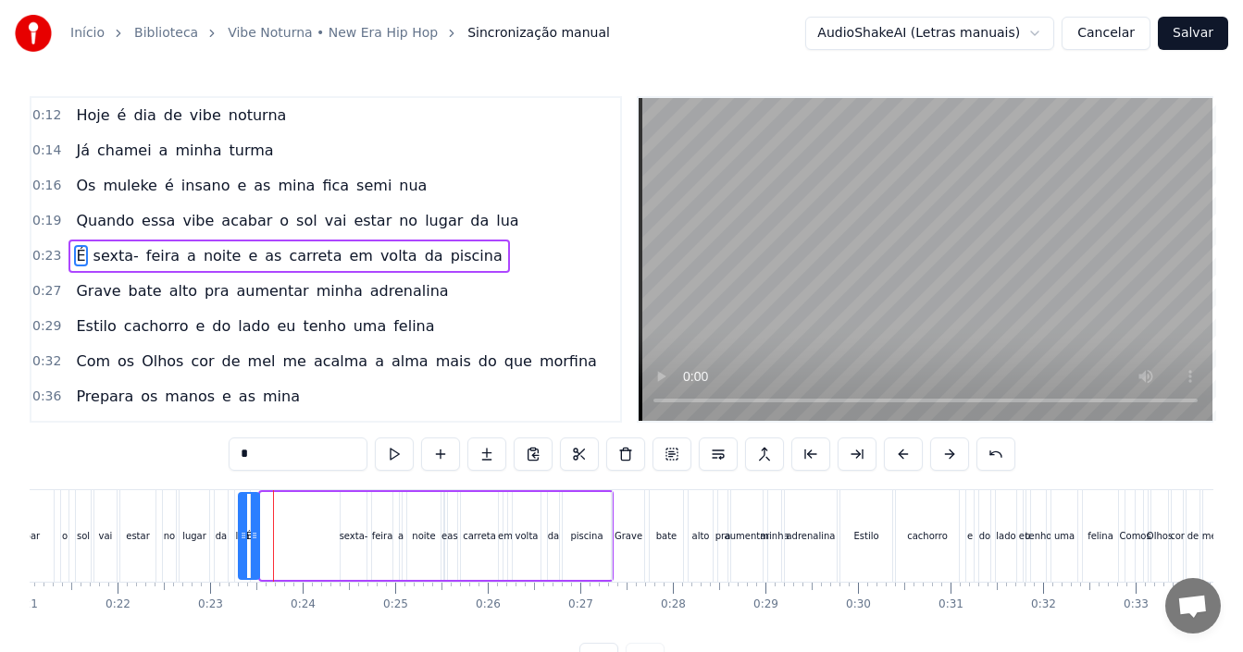
scroll to position [0, 1948]
drag, startPoint x: 163, startPoint y: 510, endPoint x: 330, endPoint y: 505, distance: 167.6
click at [330, 505] on icon at bounding box center [337, 509] width 15 height 15
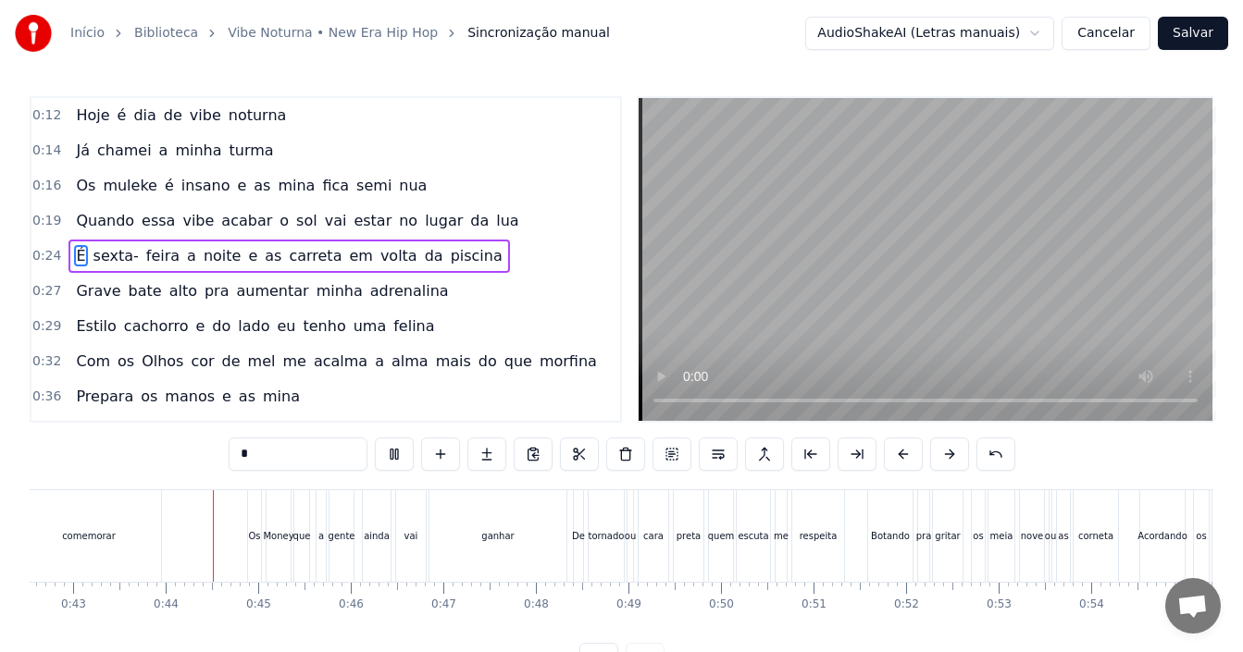
scroll to position [0, 3985]
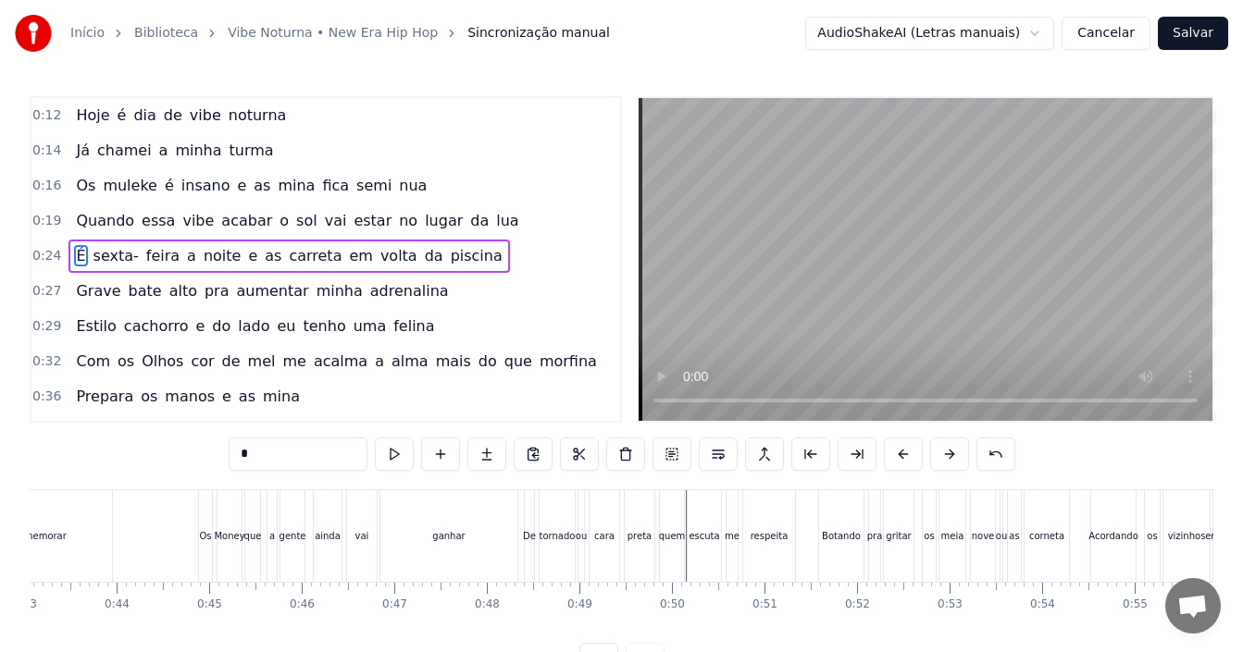
click at [458, 535] on div "ganhar" at bounding box center [448, 536] width 32 height 14
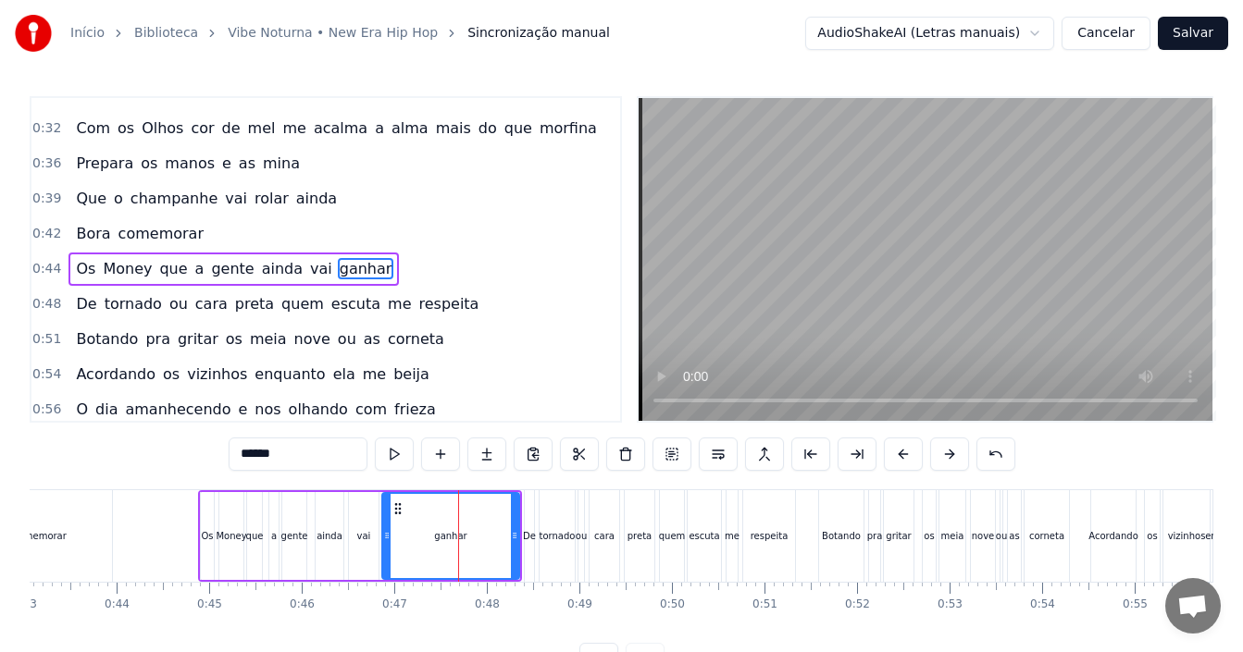
scroll to position [242, 0]
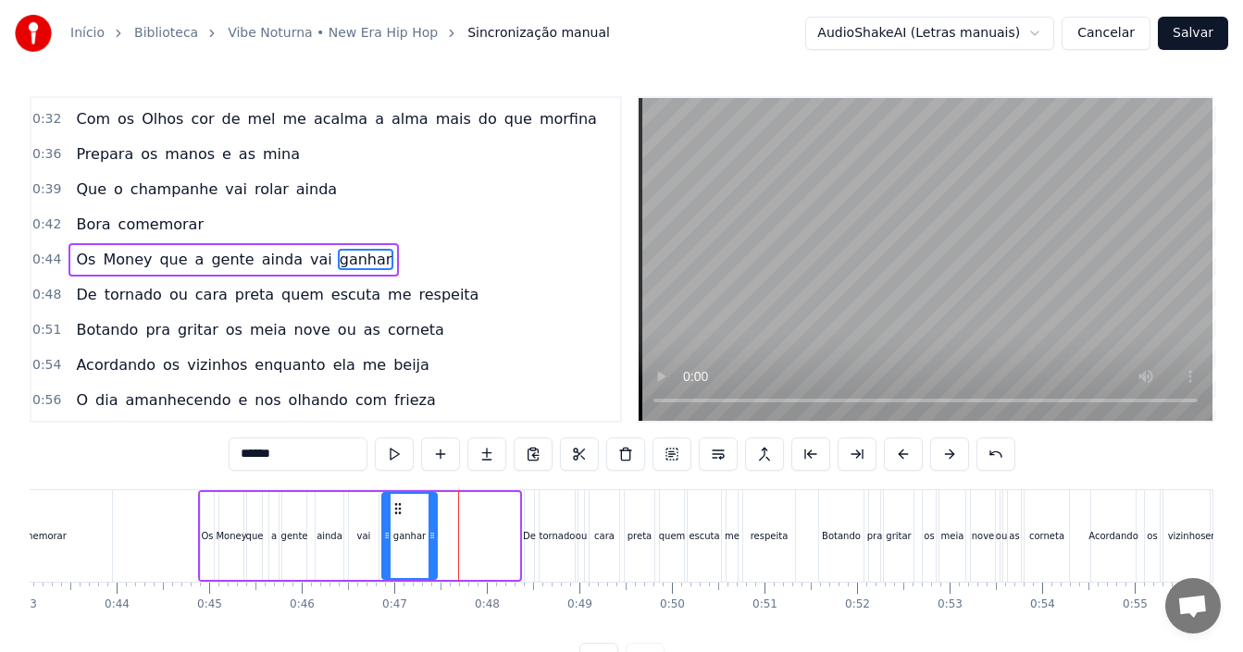
drag, startPoint x: 514, startPoint y: 532, endPoint x: 431, endPoint y: 528, distance: 82.5
click at [431, 528] on icon at bounding box center [431, 535] width 7 height 15
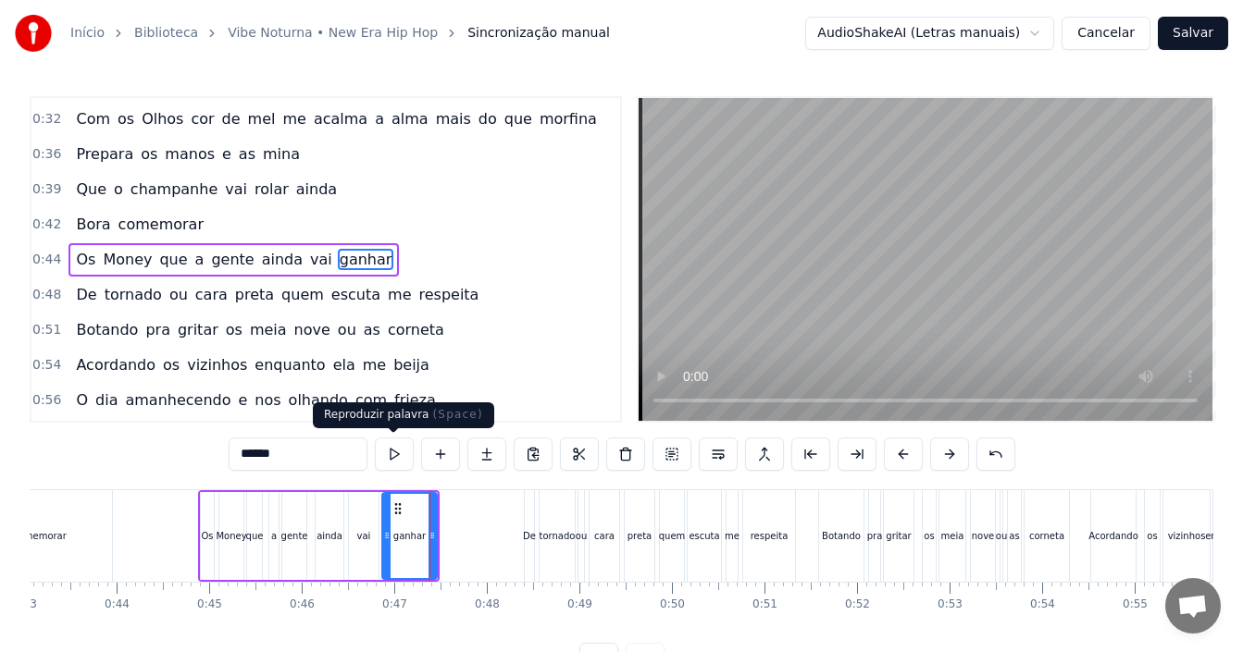
click at [404, 458] on button at bounding box center [394, 454] width 39 height 33
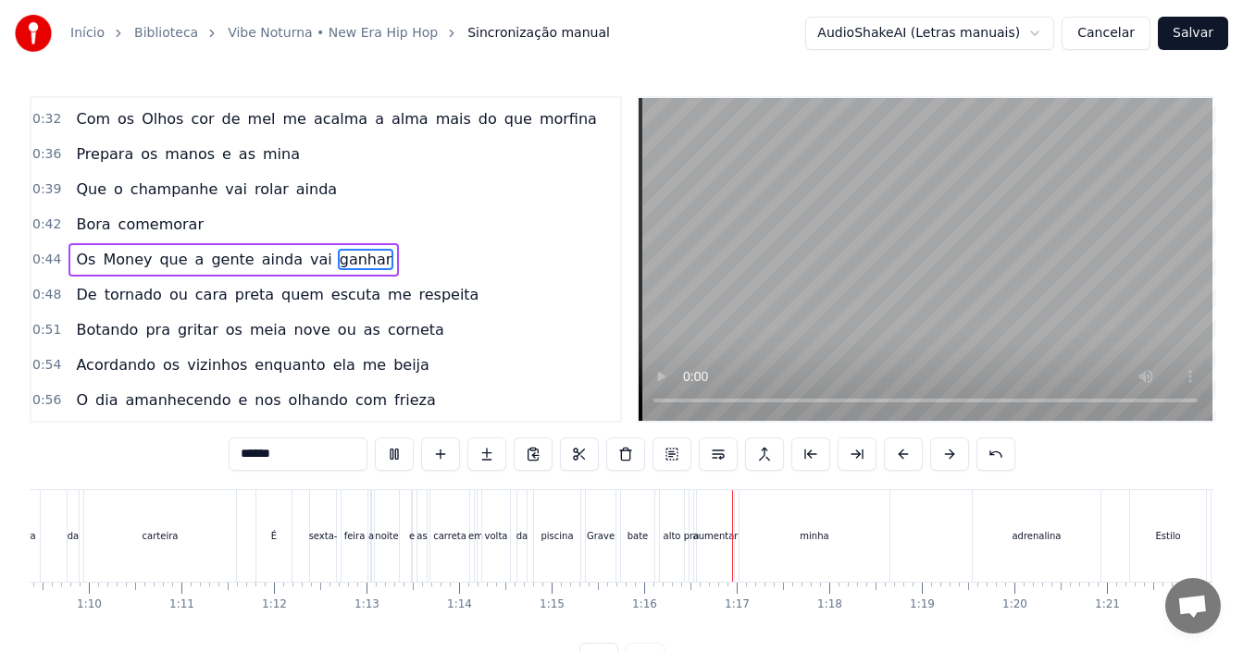
scroll to position [0, 6993]
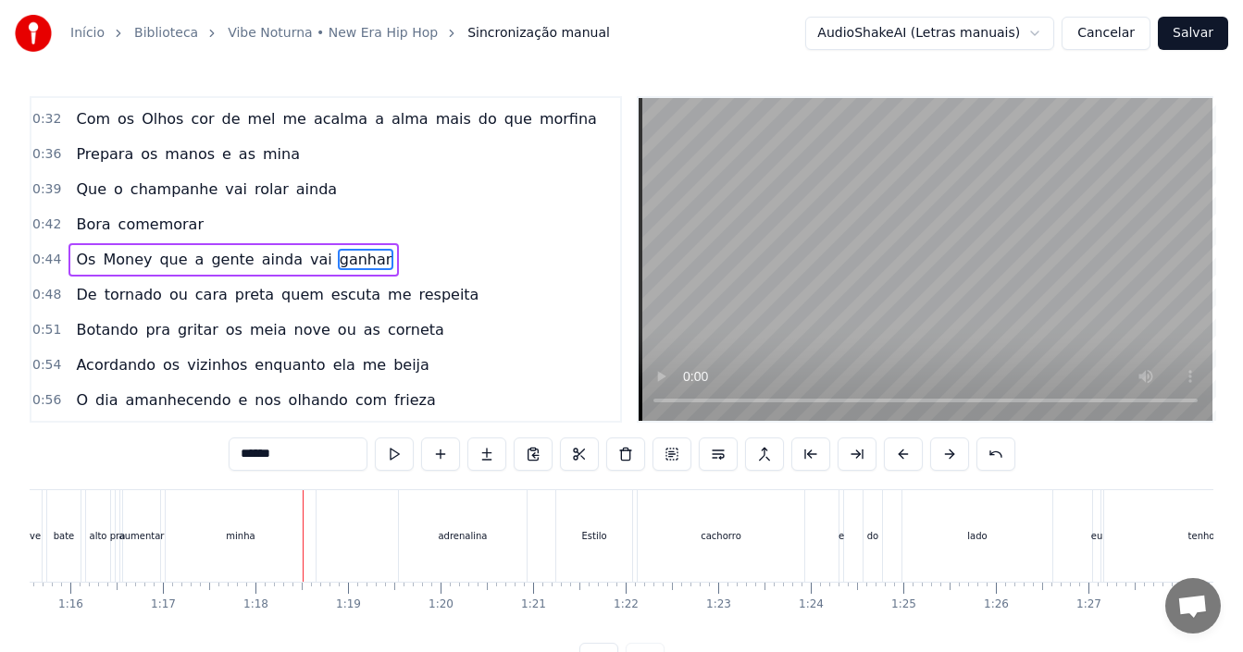
click at [255, 545] on div "minha" at bounding box center [241, 537] width 150 height 92
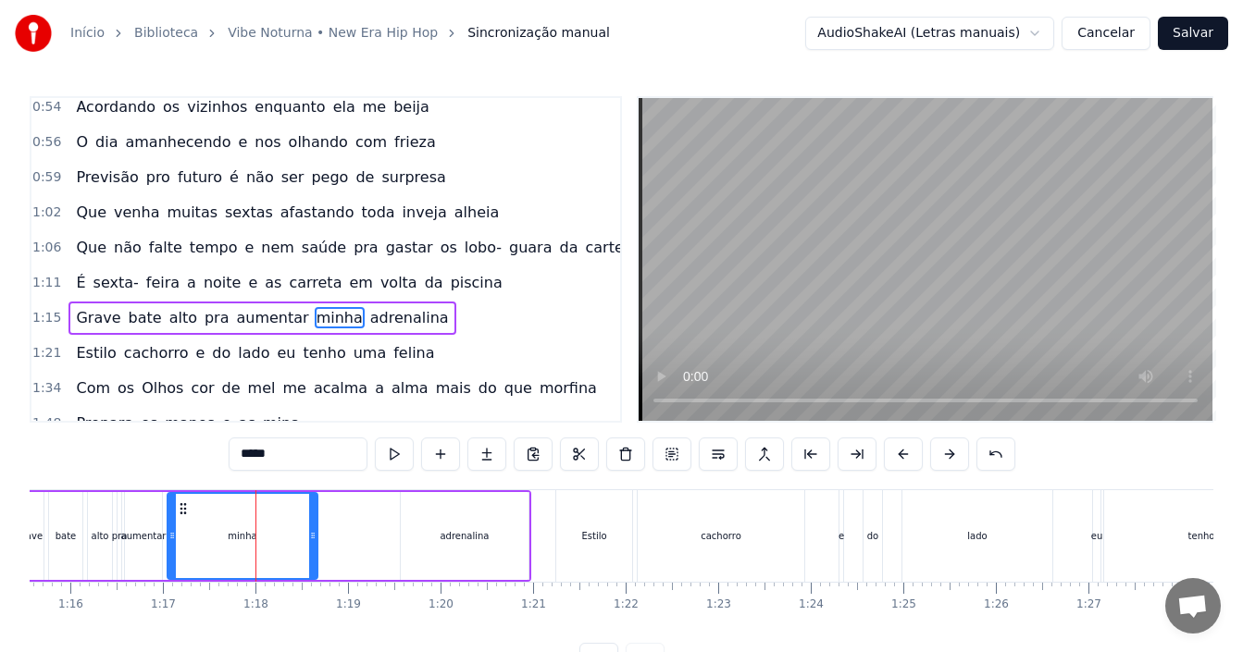
scroll to position [559, 0]
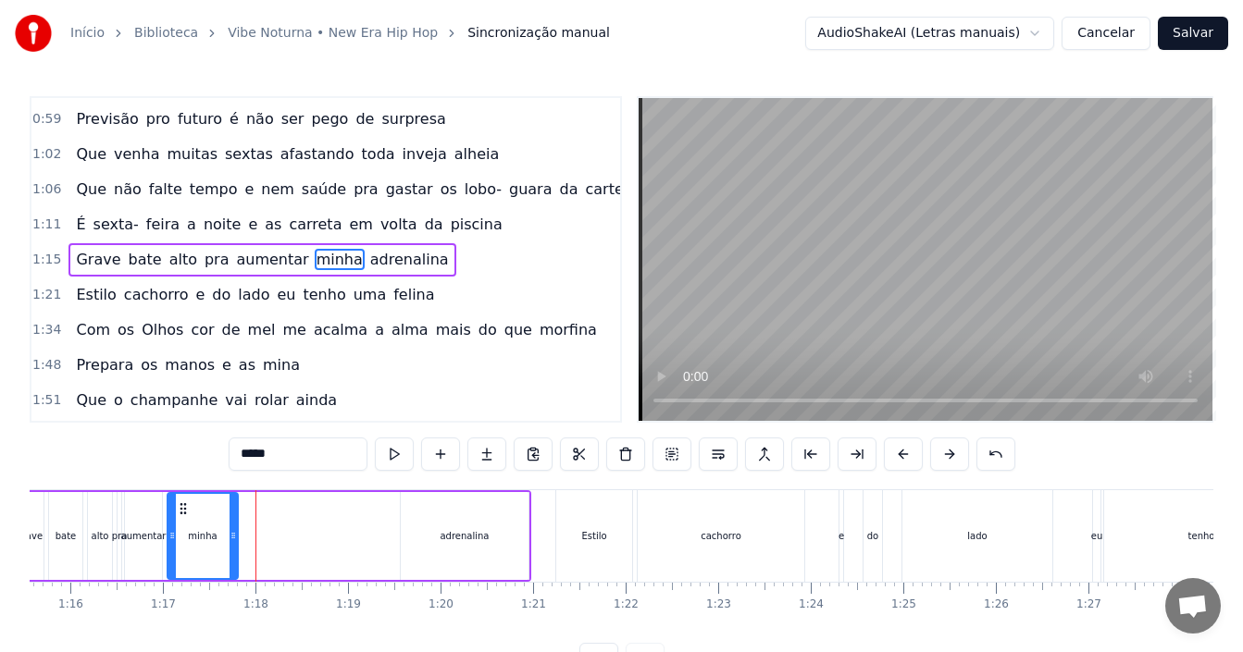
drag, startPoint x: 315, startPoint y: 532, endPoint x: 234, endPoint y: 541, distance: 81.0
click at [234, 541] on icon at bounding box center [233, 535] width 7 height 15
click at [517, 531] on div "adrenalina" at bounding box center [465, 536] width 128 height 88
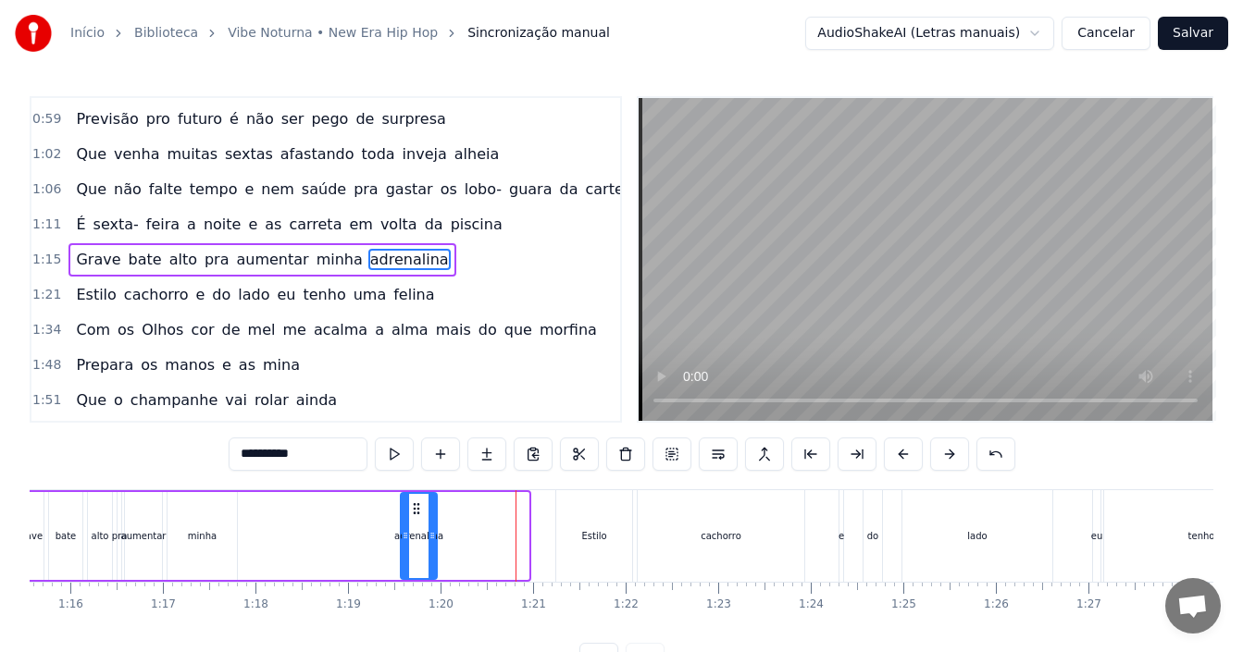
drag, startPoint x: 524, startPoint y: 531, endPoint x: 432, endPoint y: 545, distance: 92.7
click at [432, 545] on div at bounding box center [431, 536] width 7 height 84
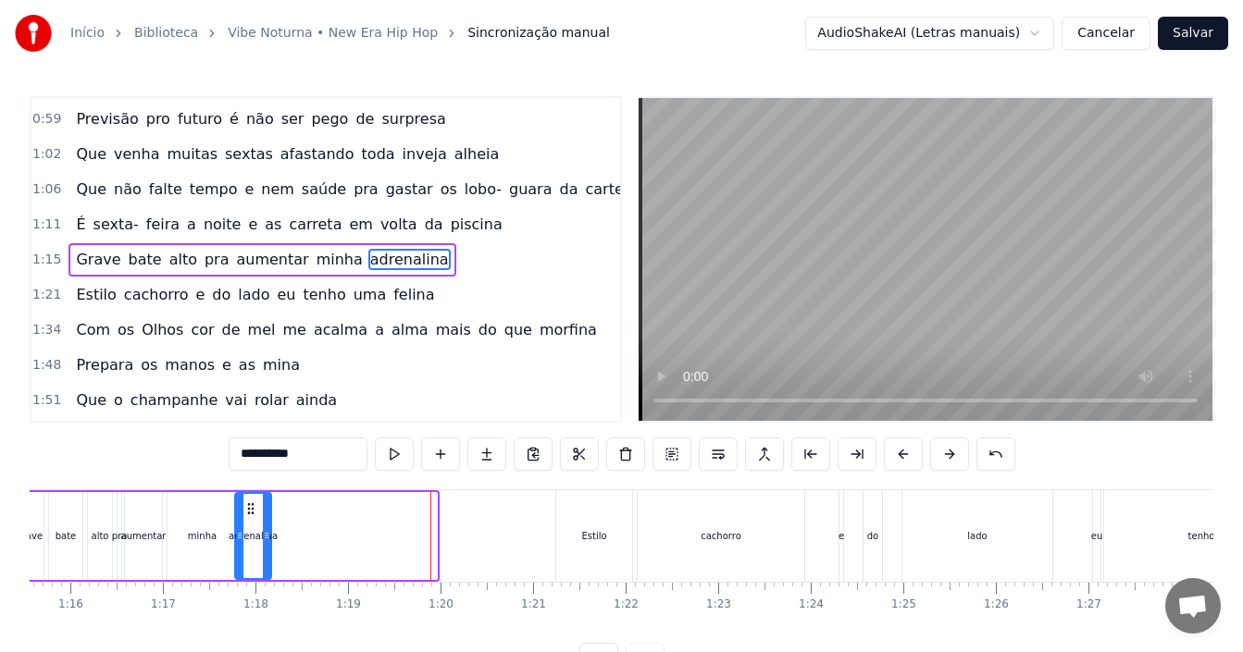
drag, startPoint x: 396, startPoint y: 512, endPoint x: 249, endPoint y: 528, distance: 148.1
click at [249, 528] on div "adrenalina" at bounding box center [253, 536] width 34 height 84
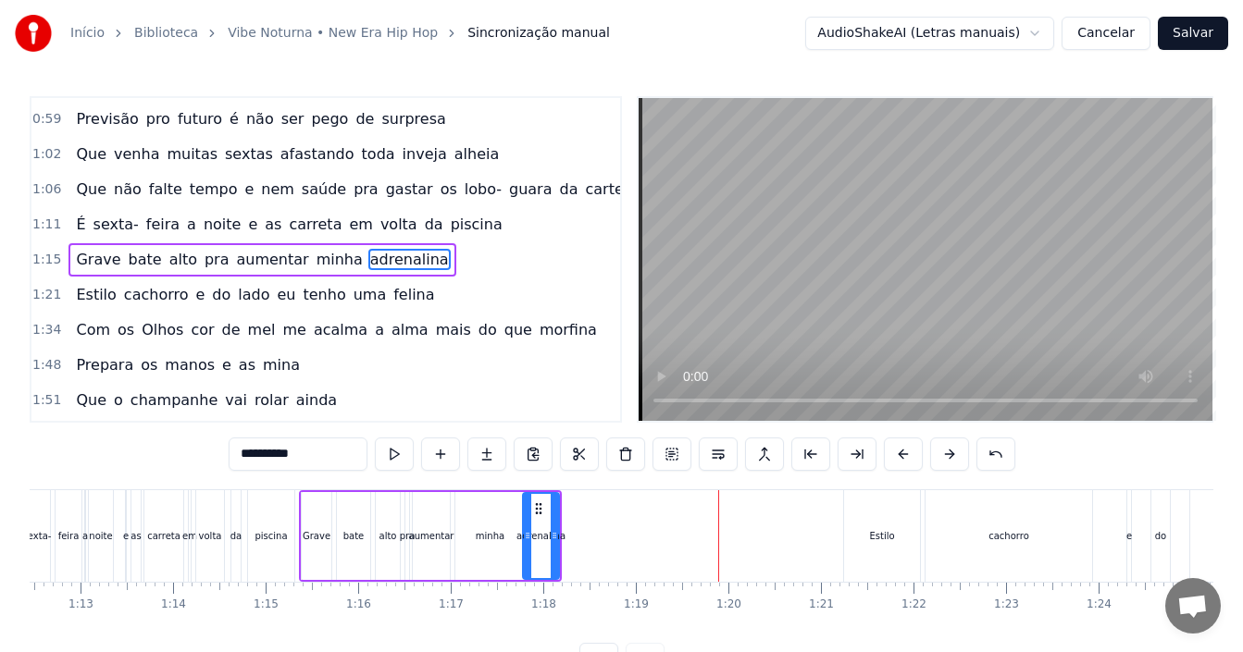
scroll to position [0, 6663]
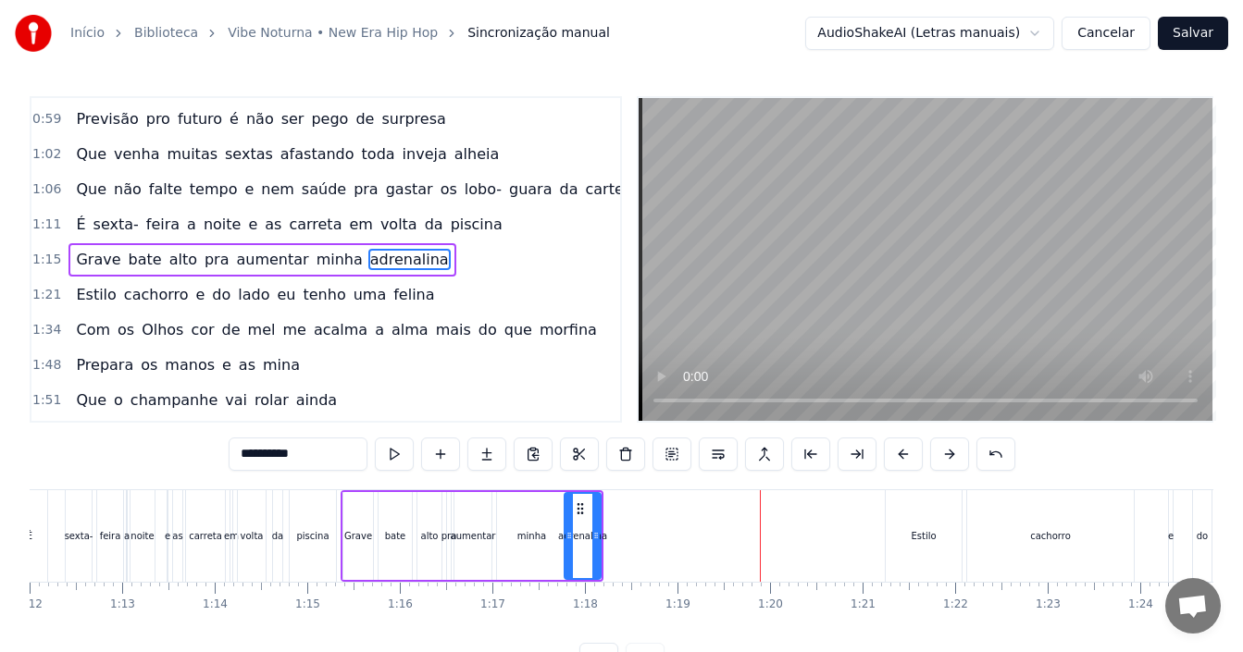
click at [322, 484] on div "0:12 Hoje é dia de vibe noturna 0:14 [PERSON_NAME] chamei a minha turma 0:16 Os…" at bounding box center [622, 386] width 1184 height 580
click at [322, 494] on div "piscina" at bounding box center [313, 537] width 46 height 92
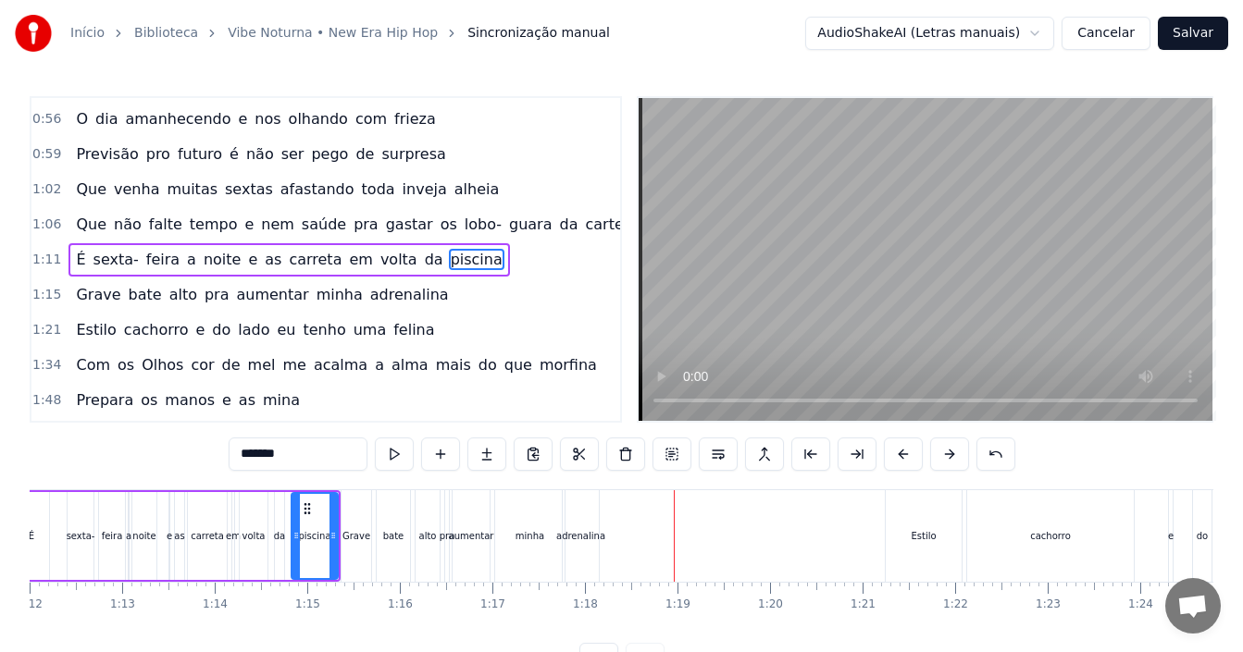
click at [901, 542] on div "Estilo" at bounding box center [924, 537] width 76 height 92
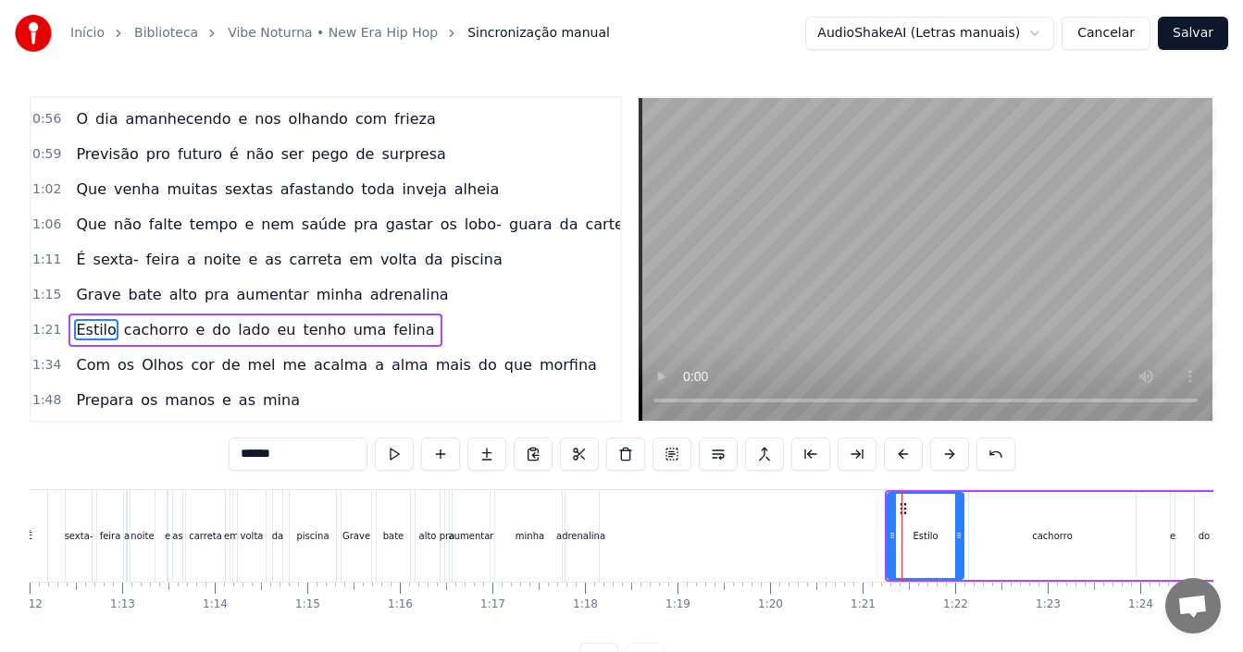
scroll to position [594, 0]
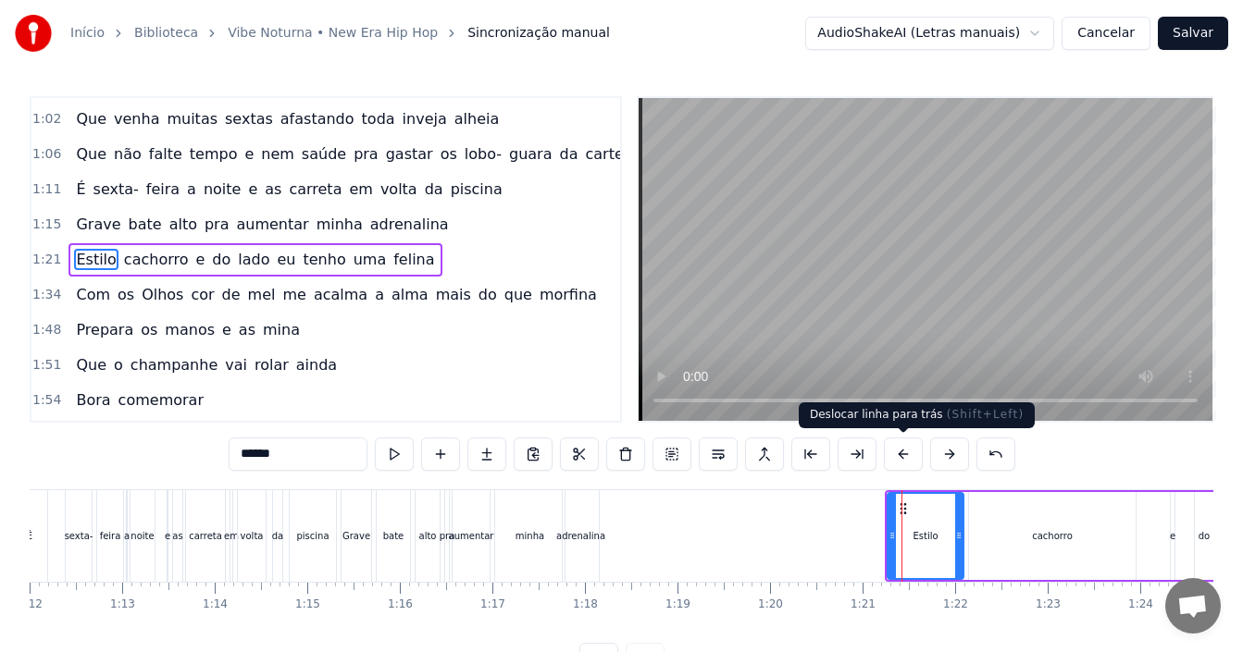
click at [907, 454] on button at bounding box center [903, 454] width 39 height 33
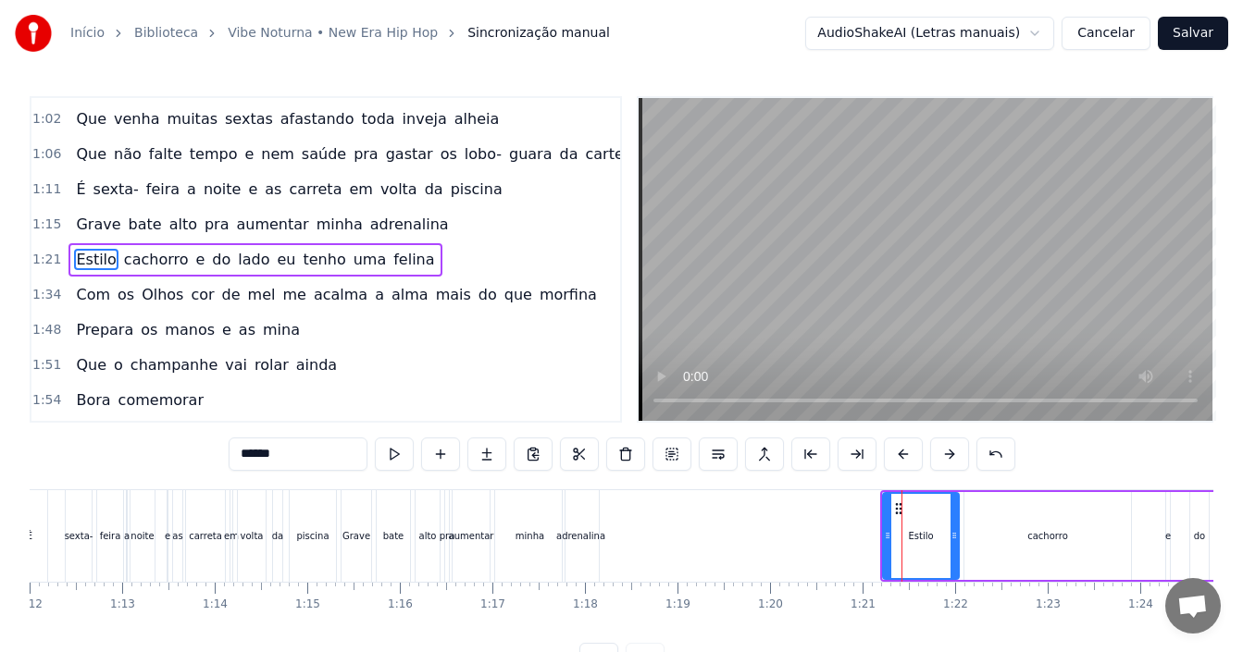
click at [907, 454] on button at bounding box center [903, 454] width 39 height 33
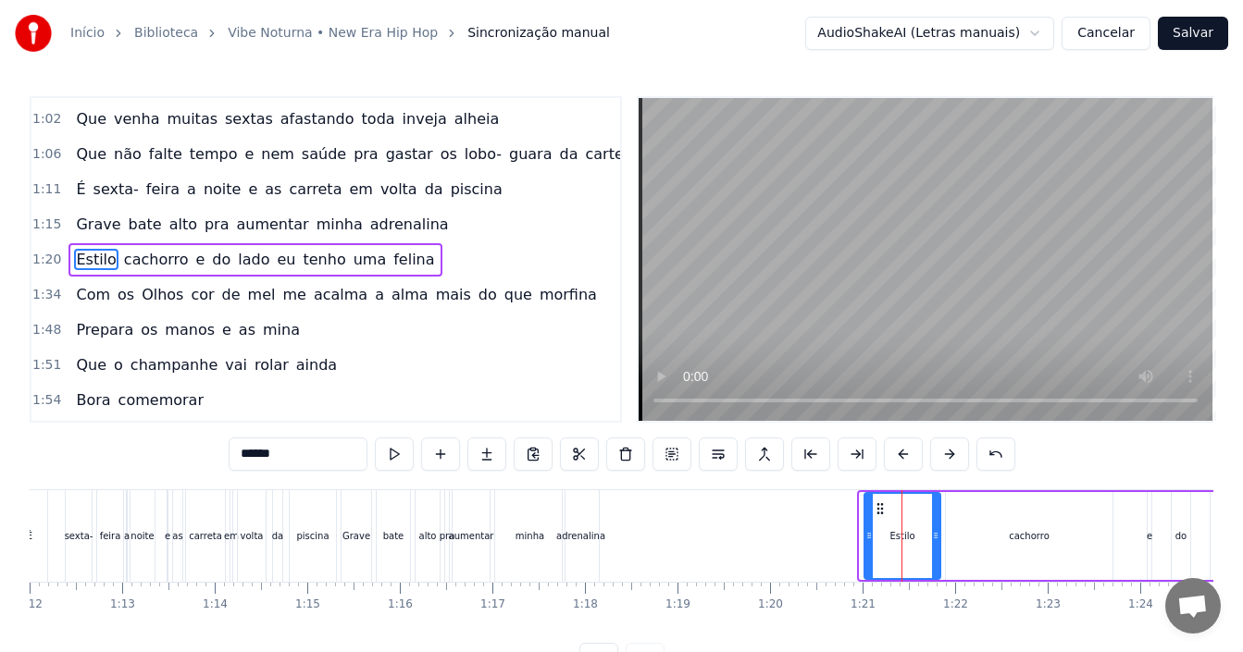
click at [907, 454] on button at bounding box center [903, 454] width 39 height 33
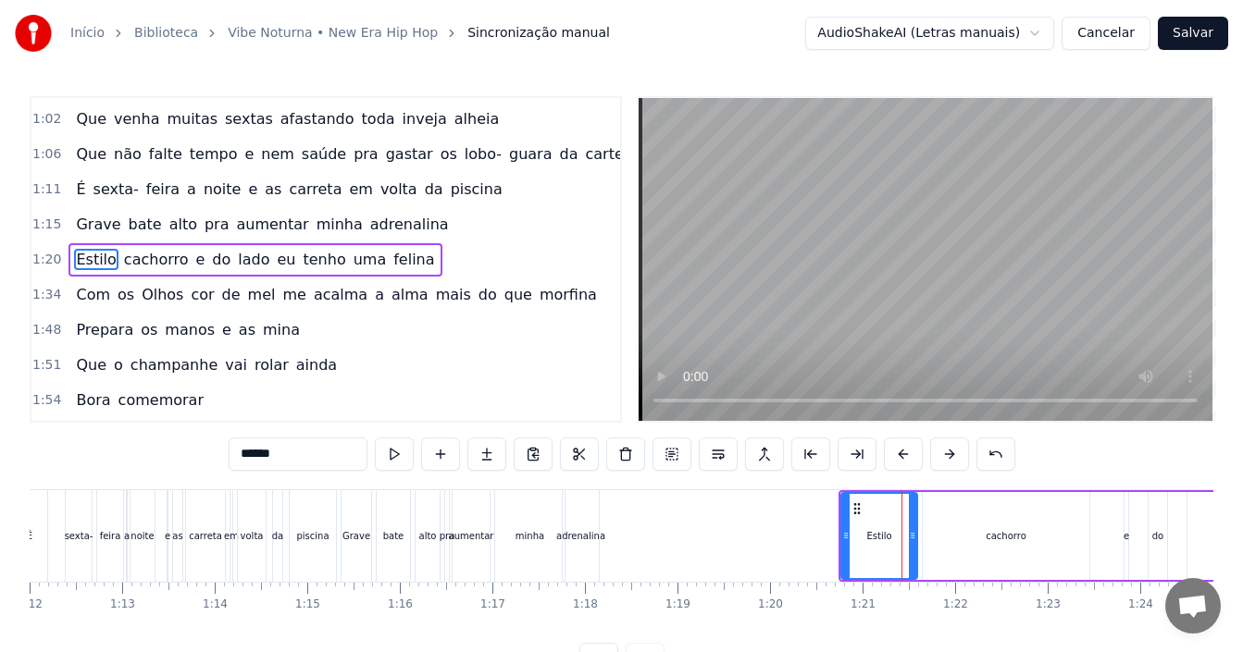
click at [907, 454] on button at bounding box center [903, 454] width 39 height 33
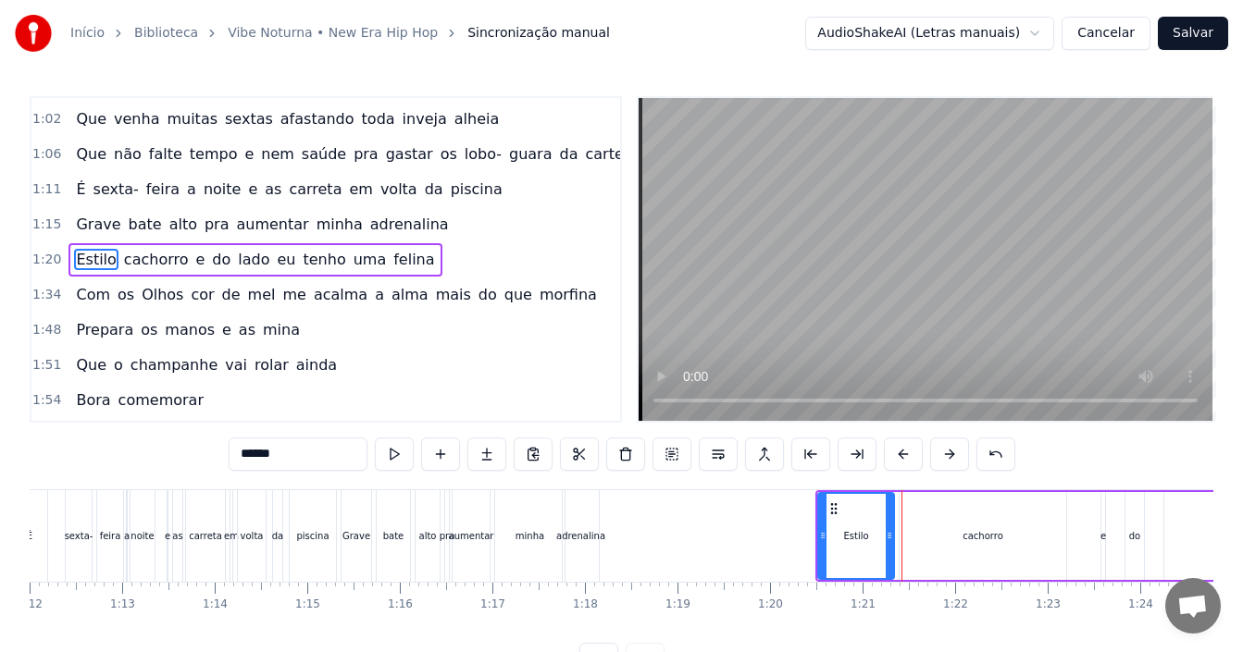
click at [907, 454] on button at bounding box center [903, 454] width 39 height 33
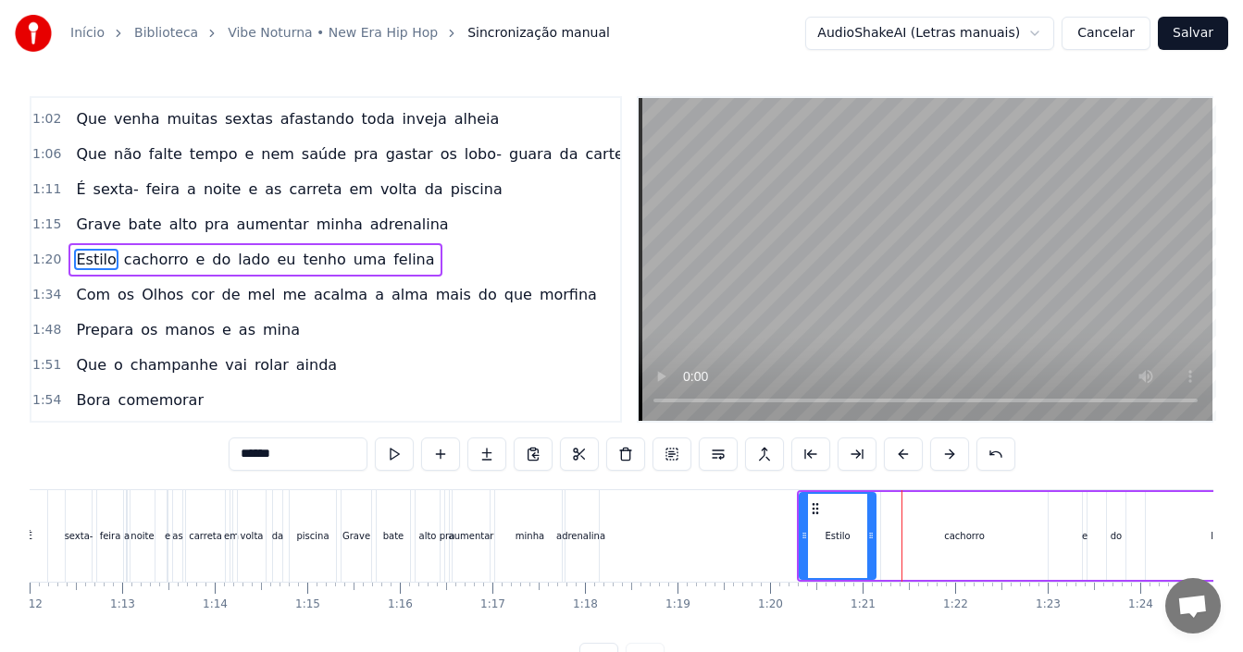
click at [907, 454] on button at bounding box center [903, 454] width 39 height 33
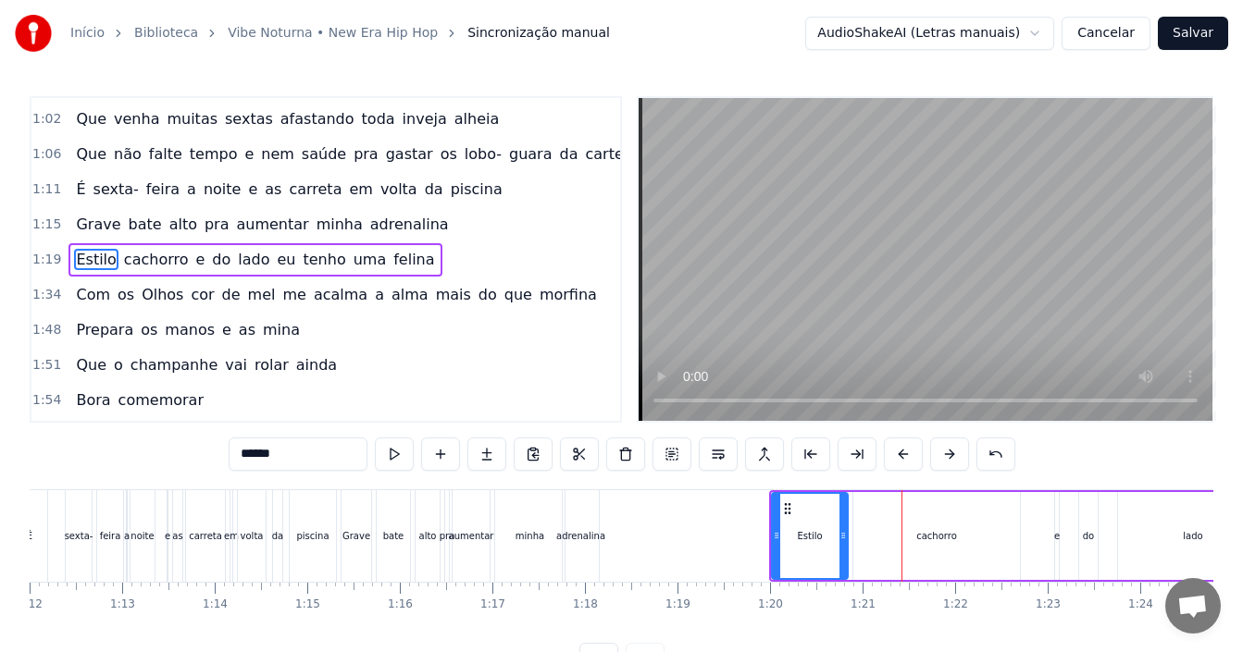
click at [907, 454] on button at bounding box center [903, 454] width 39 height 33
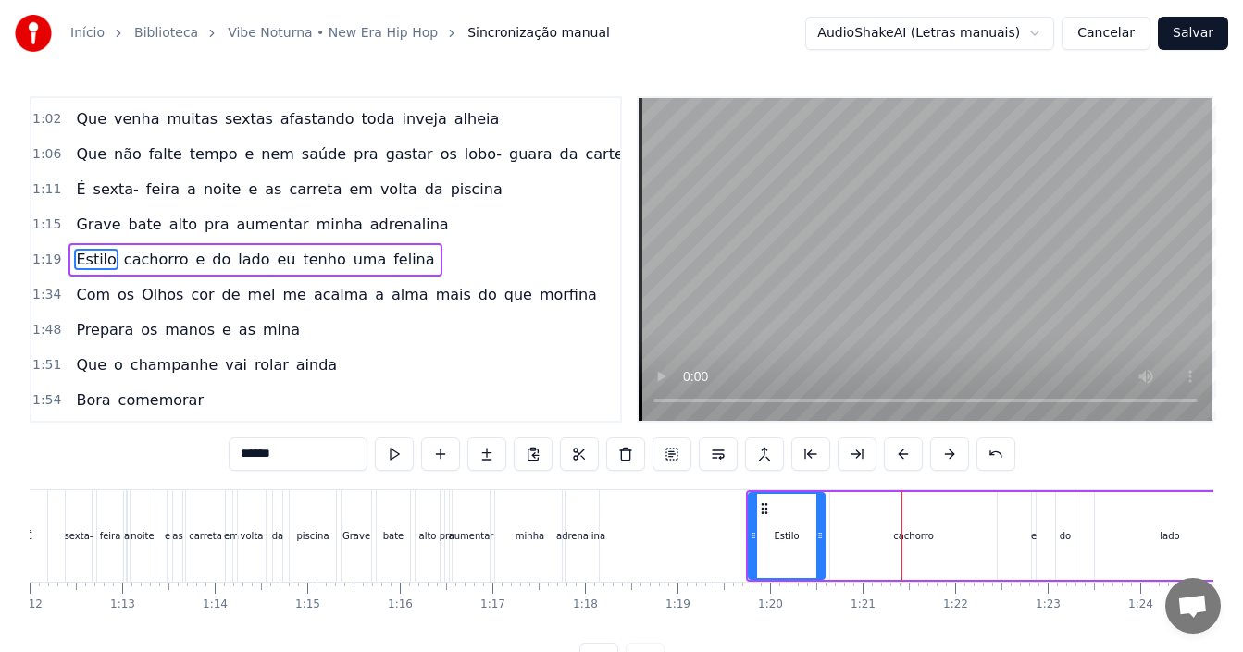
click at [907, 454] on button at bounding box center [903, 454] width 39 height 33
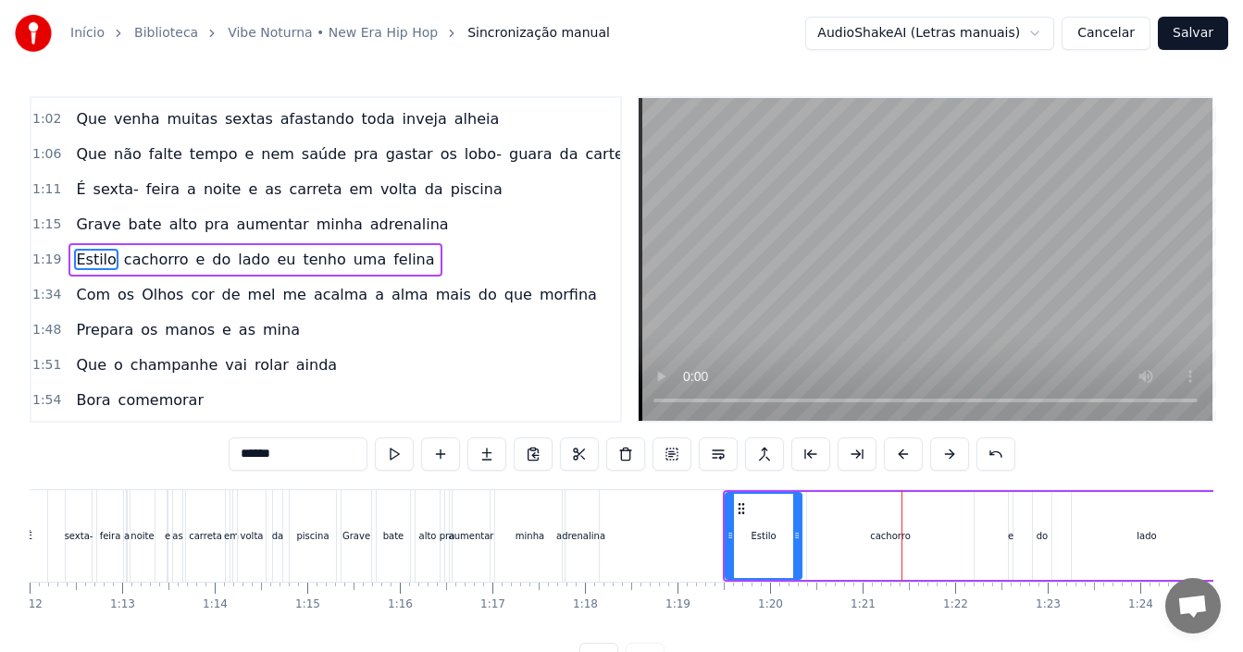
click at [907, 454] on button at bounding box center [903, 454] width 39 height 33
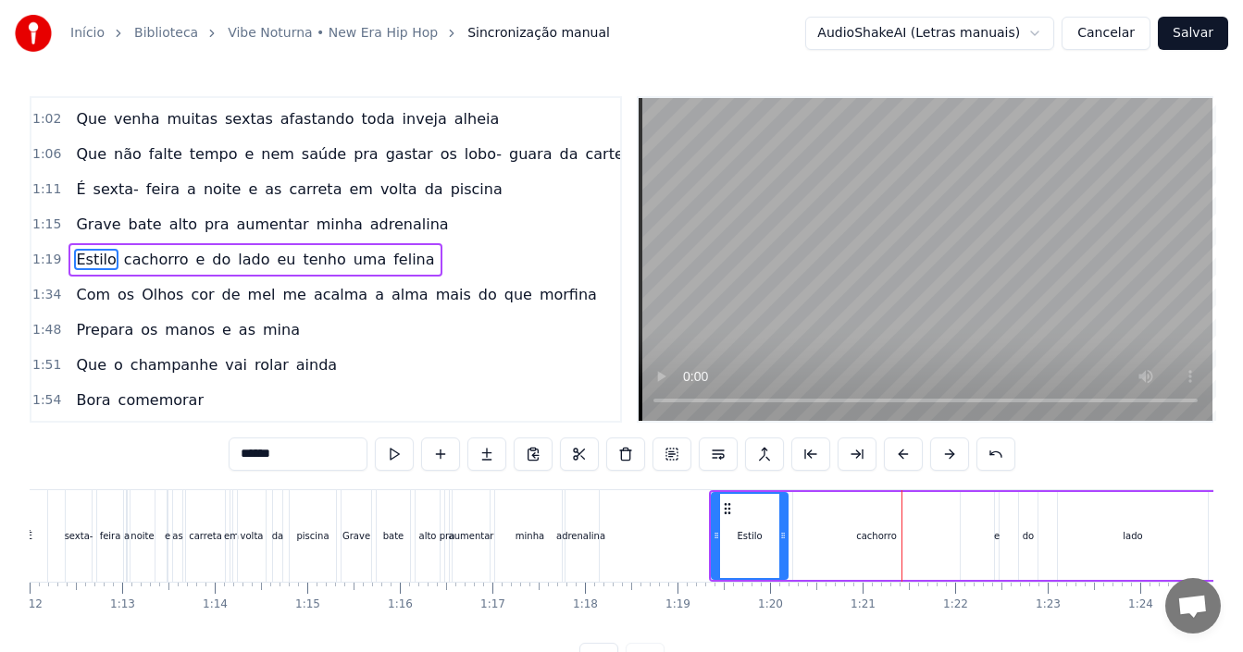
click at [907, 454] on button at bounding box center [903, 454] width 39 height 33
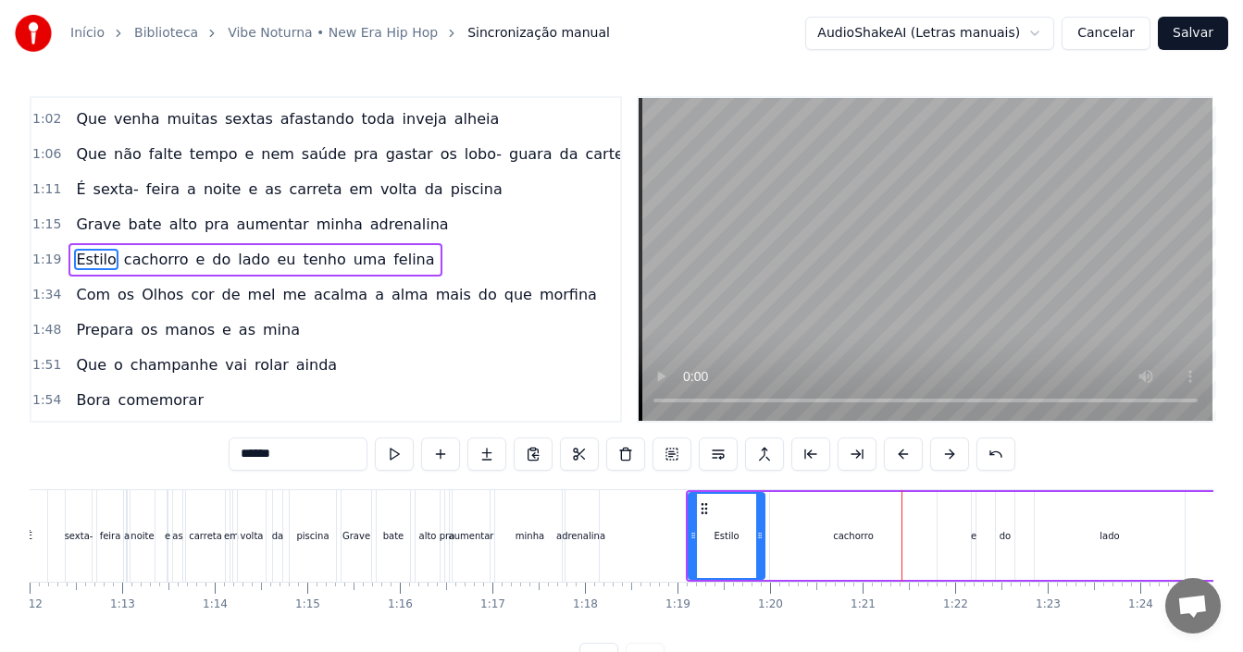
click at [907, 454] on button at bounding box center [903, 454] width 39 height 33
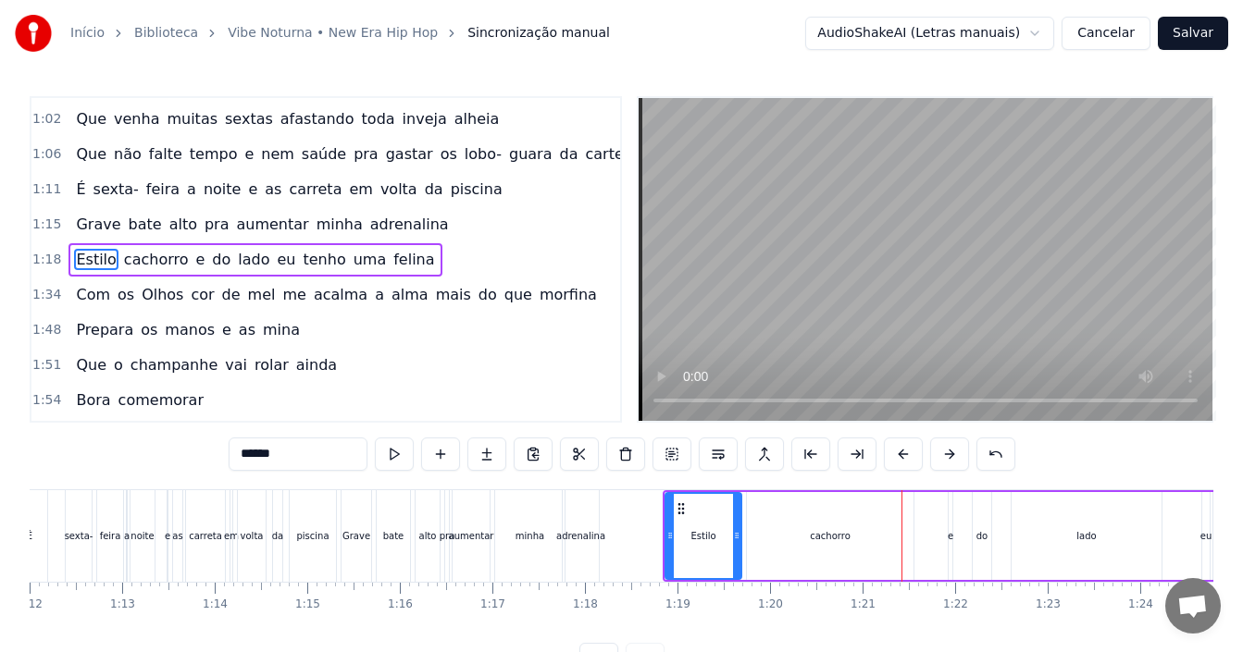
click at [907, 454] on button at bounding box center [903, 454] width 39 height 33
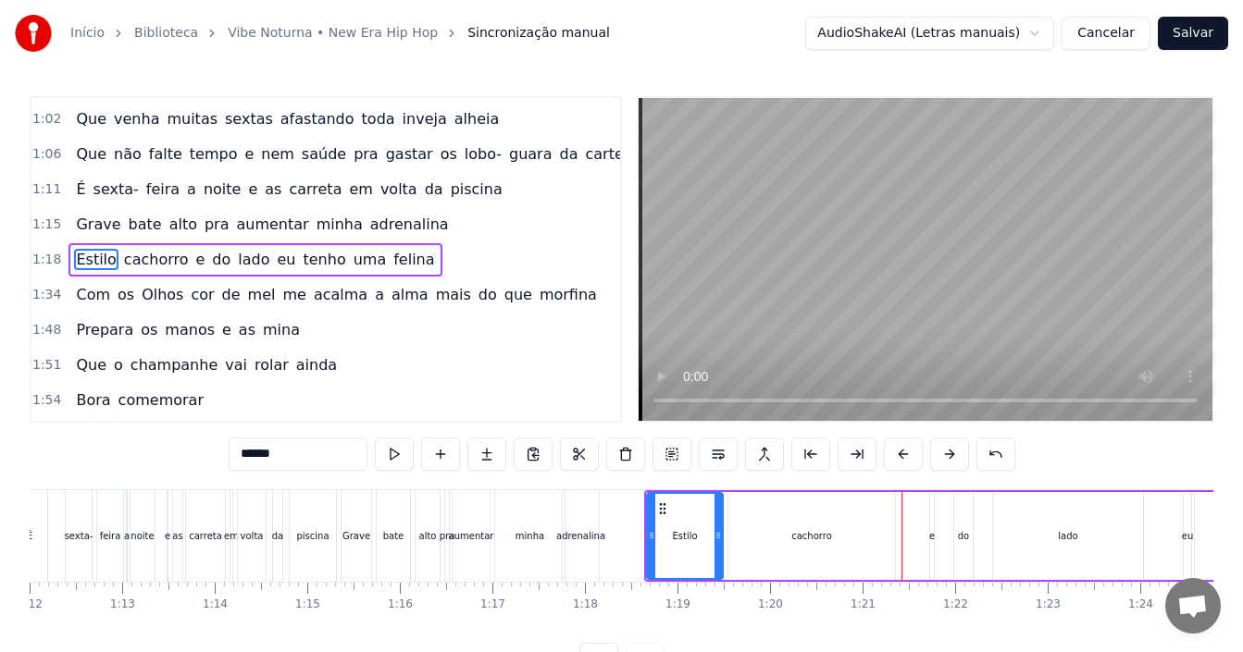
click at [907, 454] on button at bounding box center [903, 454] width 39 height 33
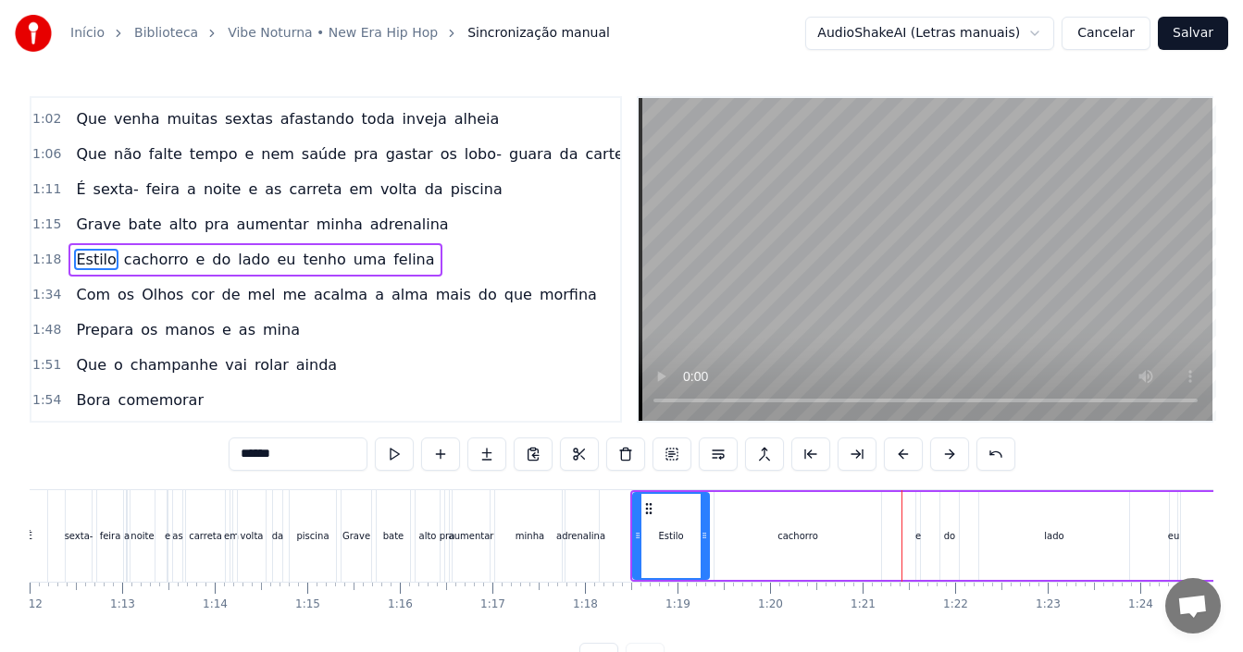
click at [907, 454] on button at bounding box center [903, 454] width 39 height 33
click at [496, 500] on div "minha" at bounding box center [529, 537] width 69 height 92
type input "*****"
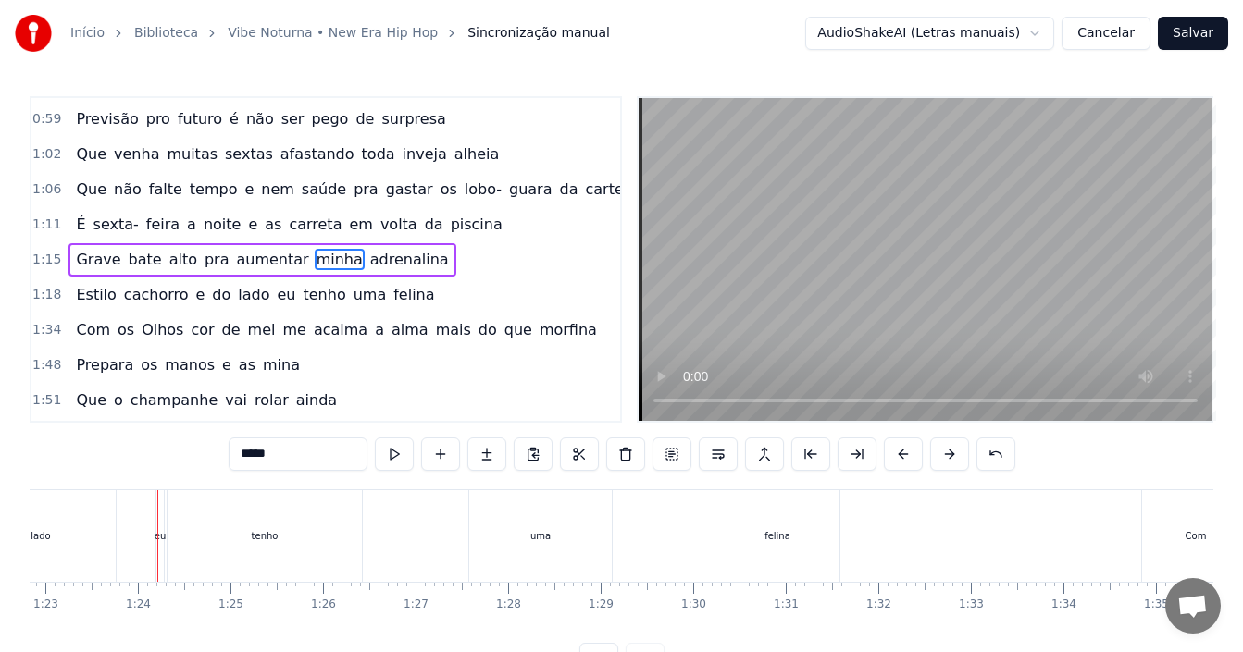
scroll to position [0, 7673]
click at [436, 293] on div "1:18 Estilo cachorro e do lado eu tenho uma felina" at bounding box center [325, 295] width 589 height 35
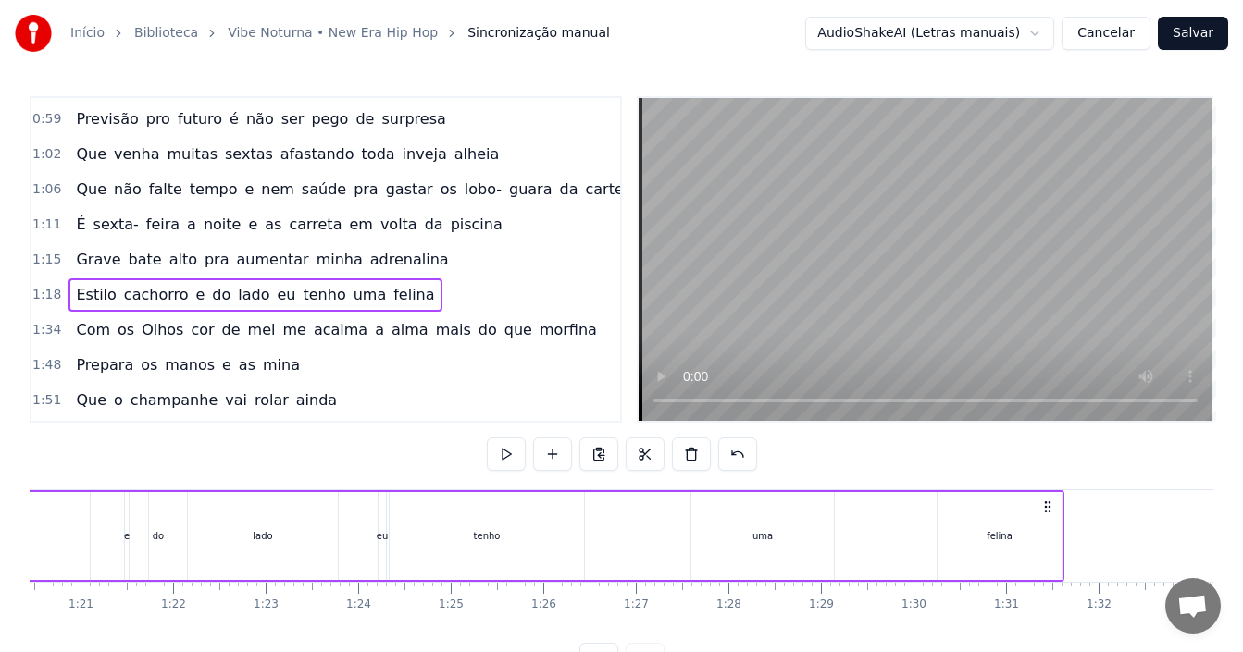
scroll to position [0, 7487]
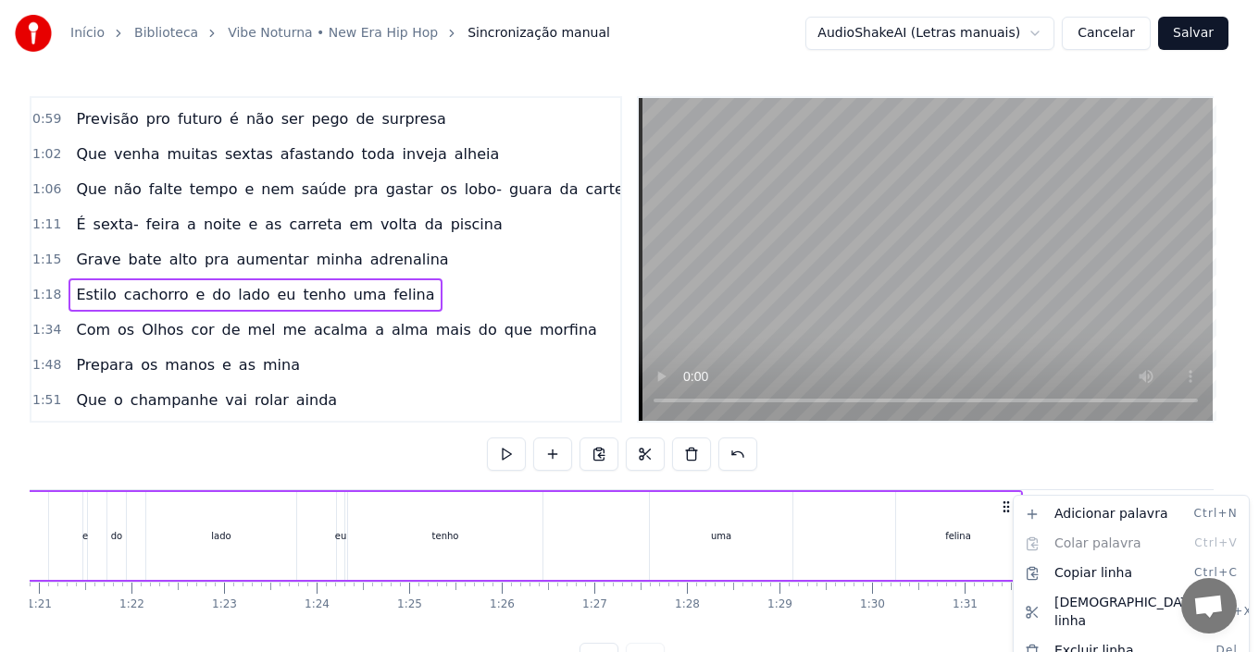
click at [850, 441] on html "Início Biblioteca Vibe Noturna • New Era Hip Hop Sincronização manual AudioShak…" at bounding box center [629, 353] width 1259 height 706
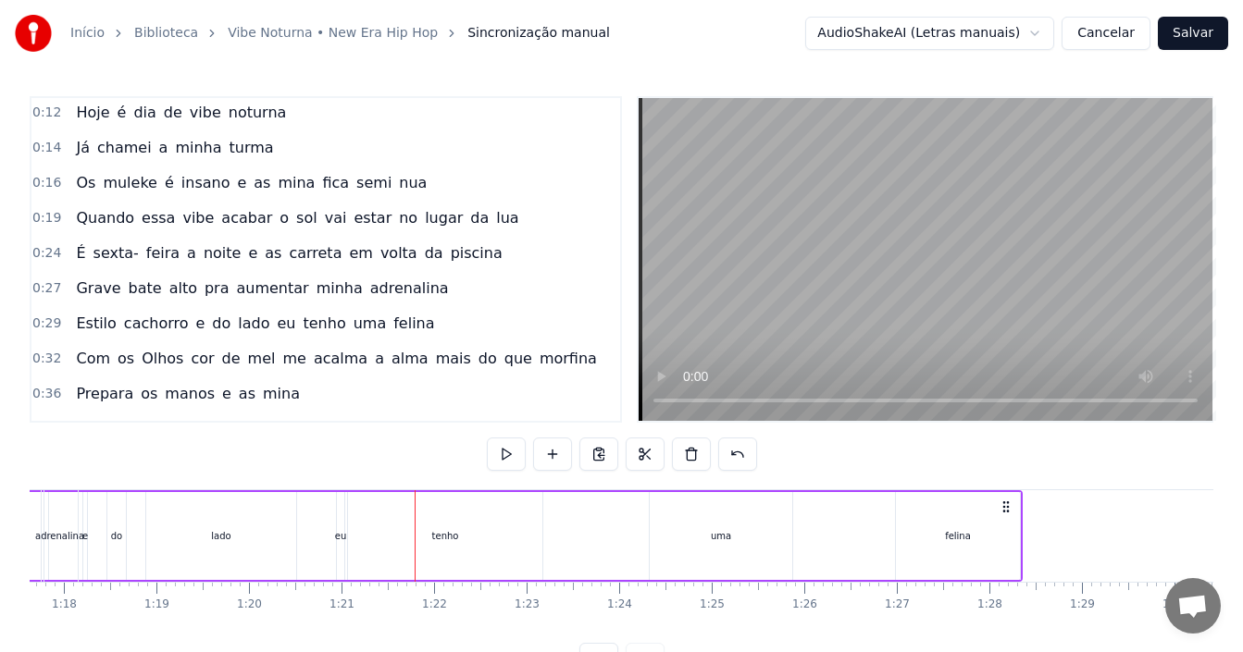
scroll to position [0, 0]
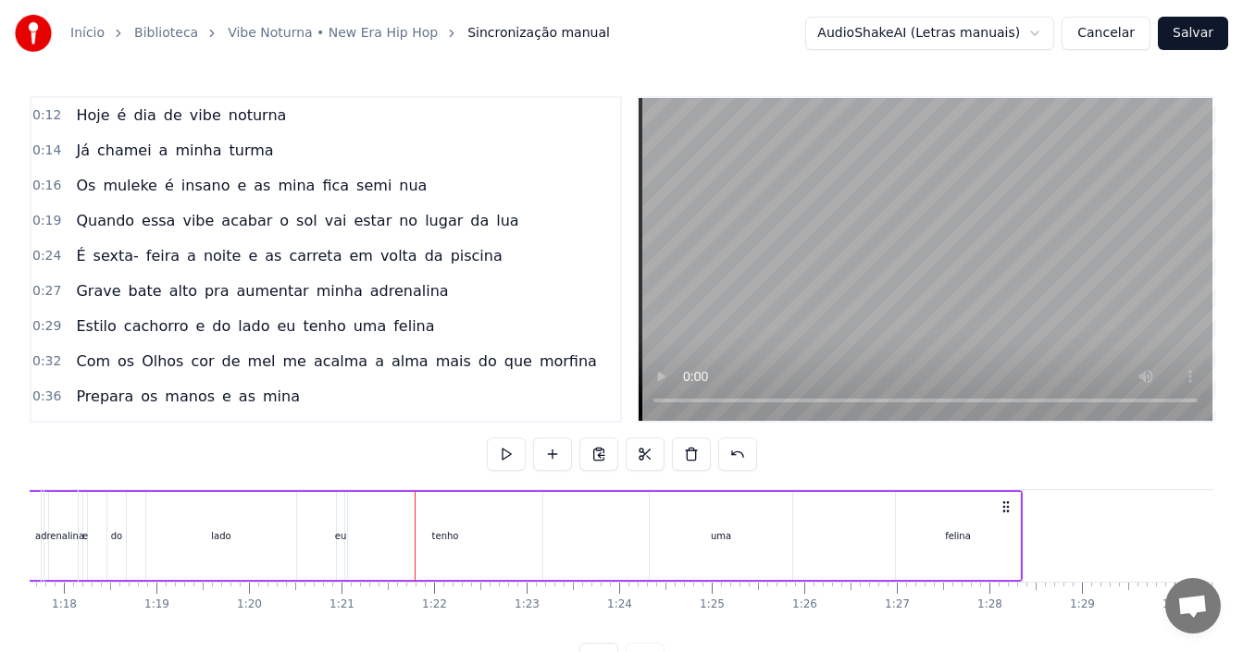
click at [210, 317] on span "do" at bounding box center [221, 326] width 22 height 21
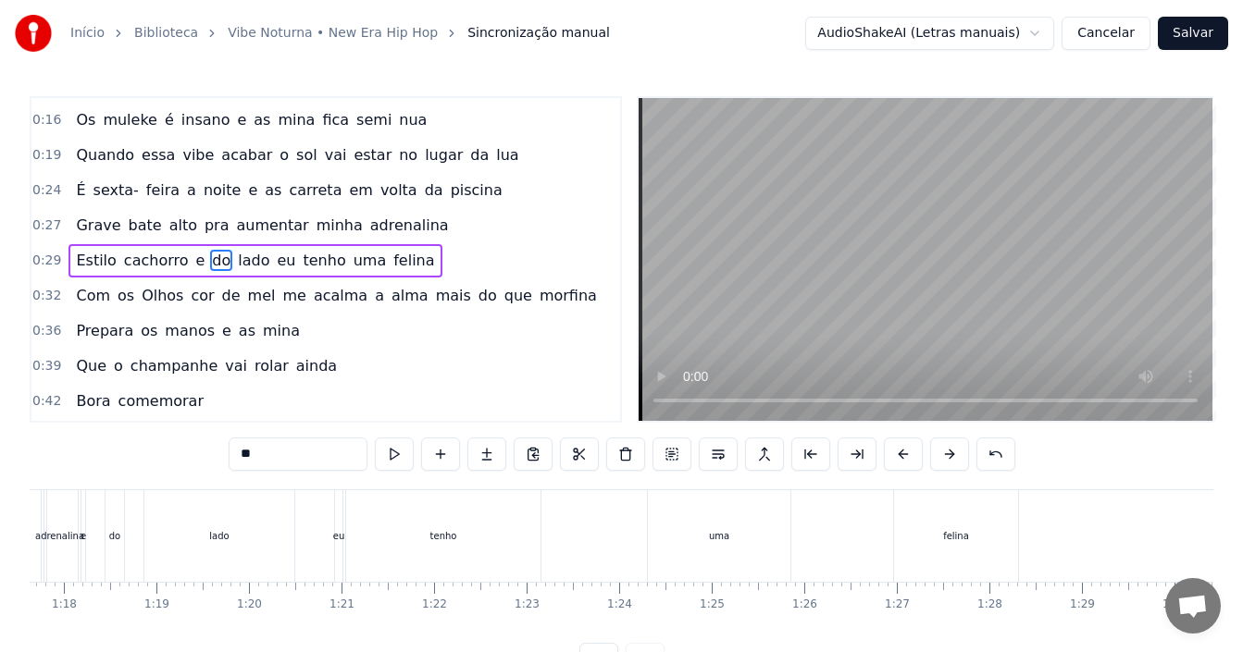
scroll to position [67, 0]
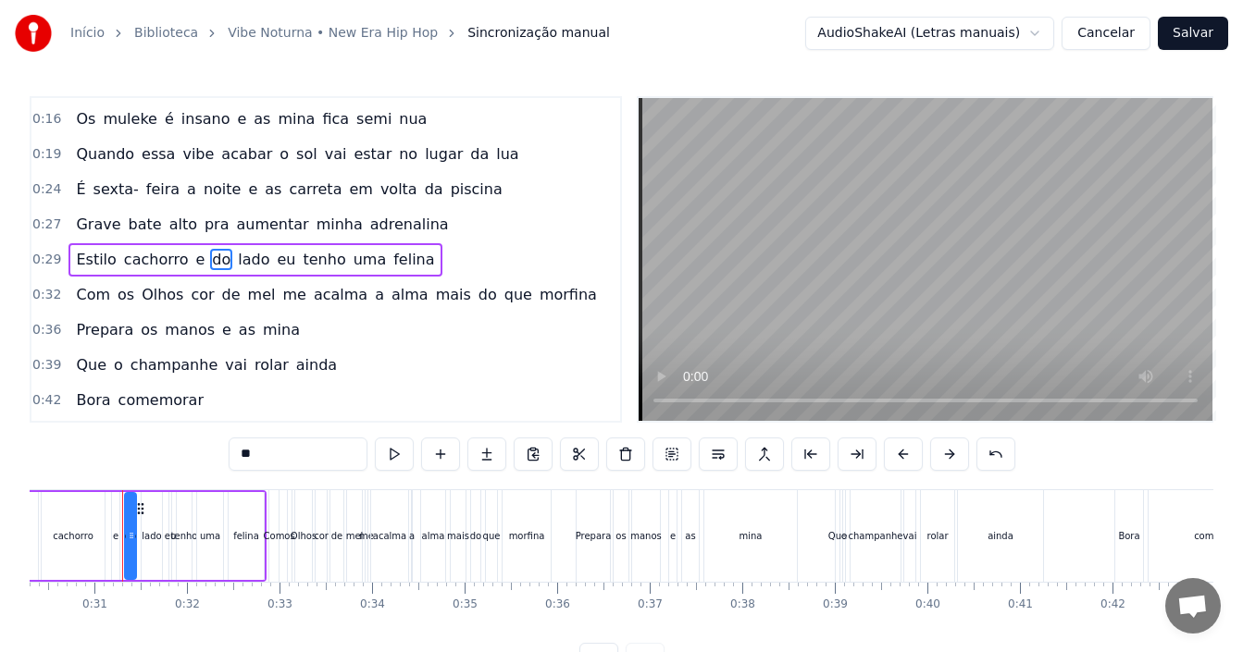
click at [432, 263] on div "0:29 Estilo cachorro e do lado eu tenho uma felina" at bounding box center [325, 259] width 589 height 35
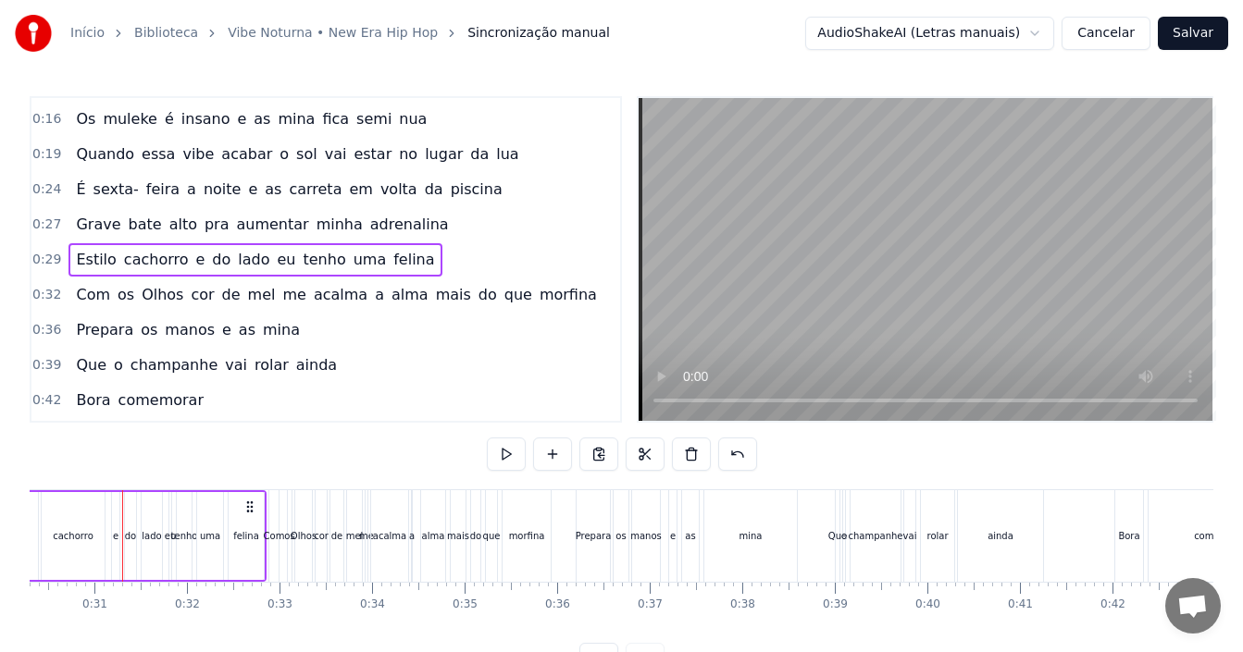
scroll to position [0, 2665]
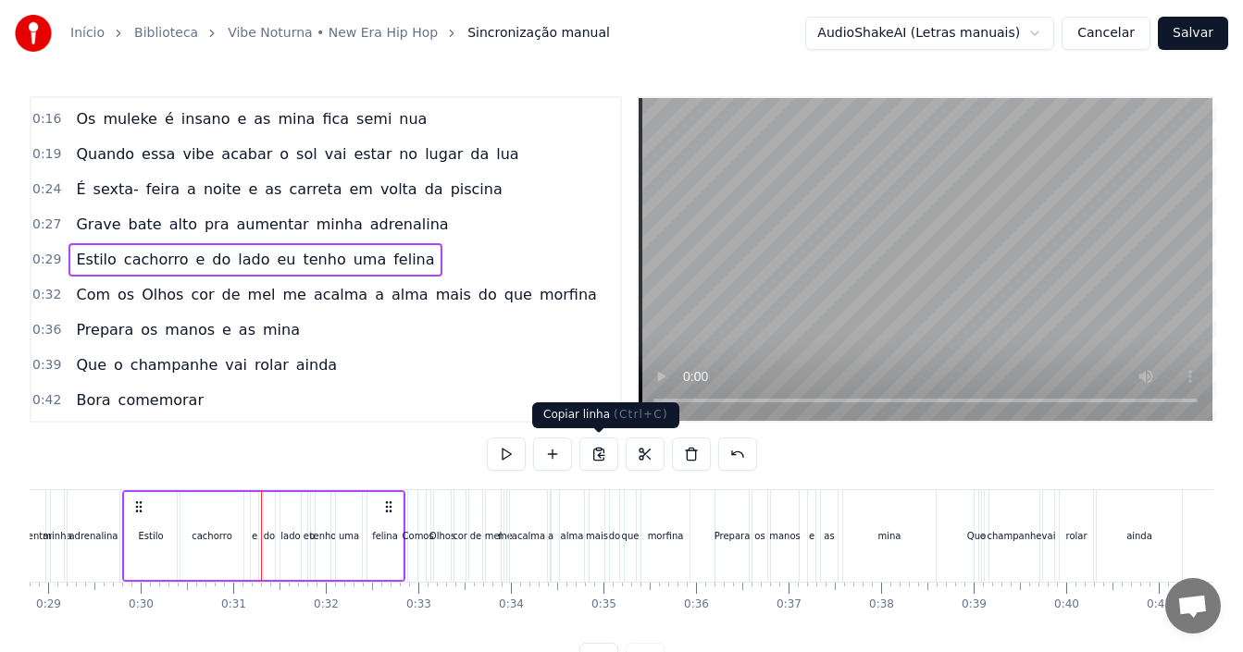
click at [596, 459] on button at bounding box center [598, 454] width 39 height 33
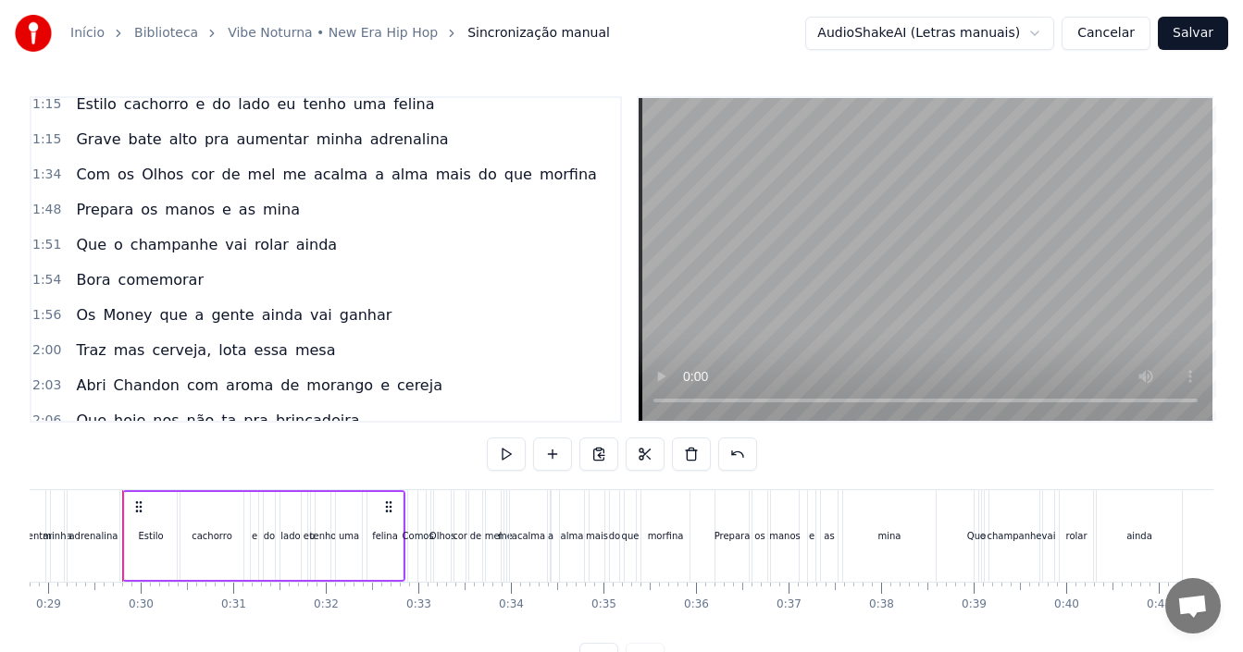
scroll to position [622, 0]
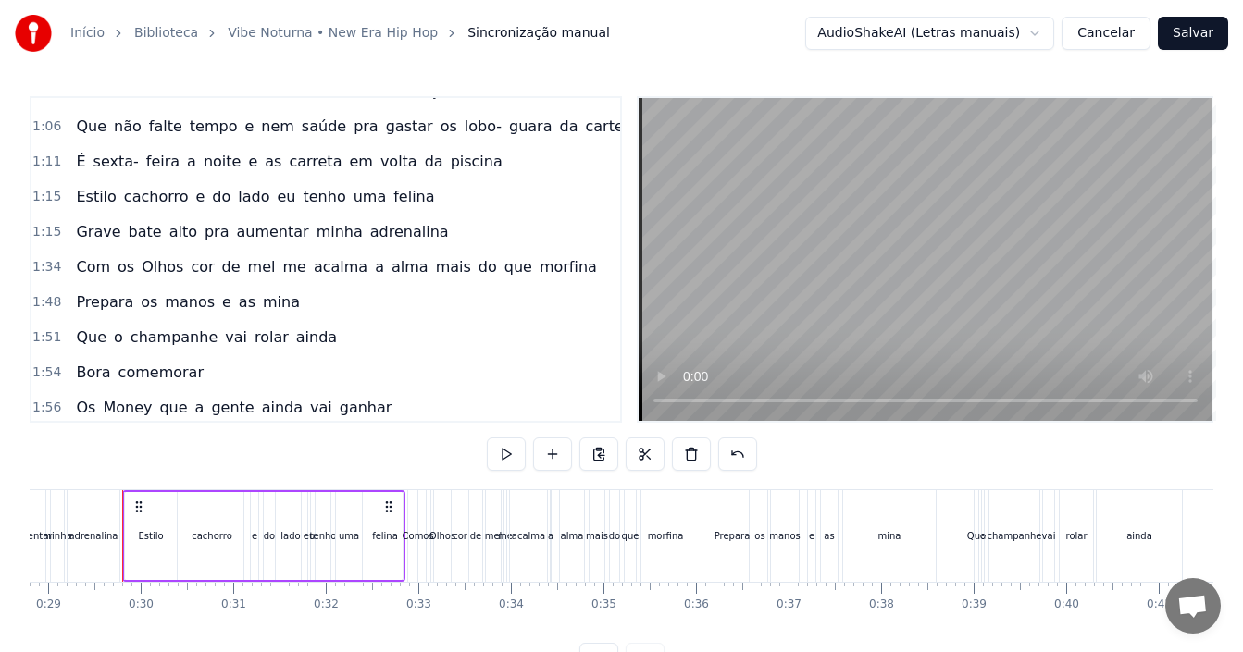
click at [303, 198] on span "tenho" at bounding box center [324, 196] width 46 height 21
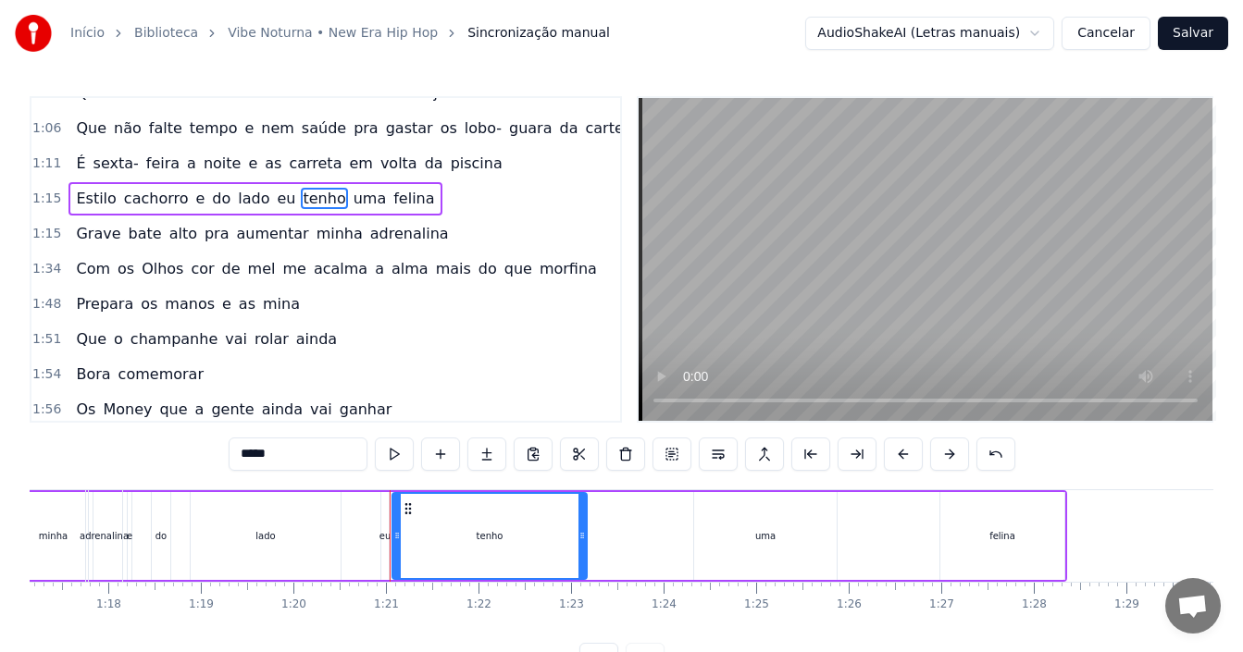
scroll to position [0, 7408]
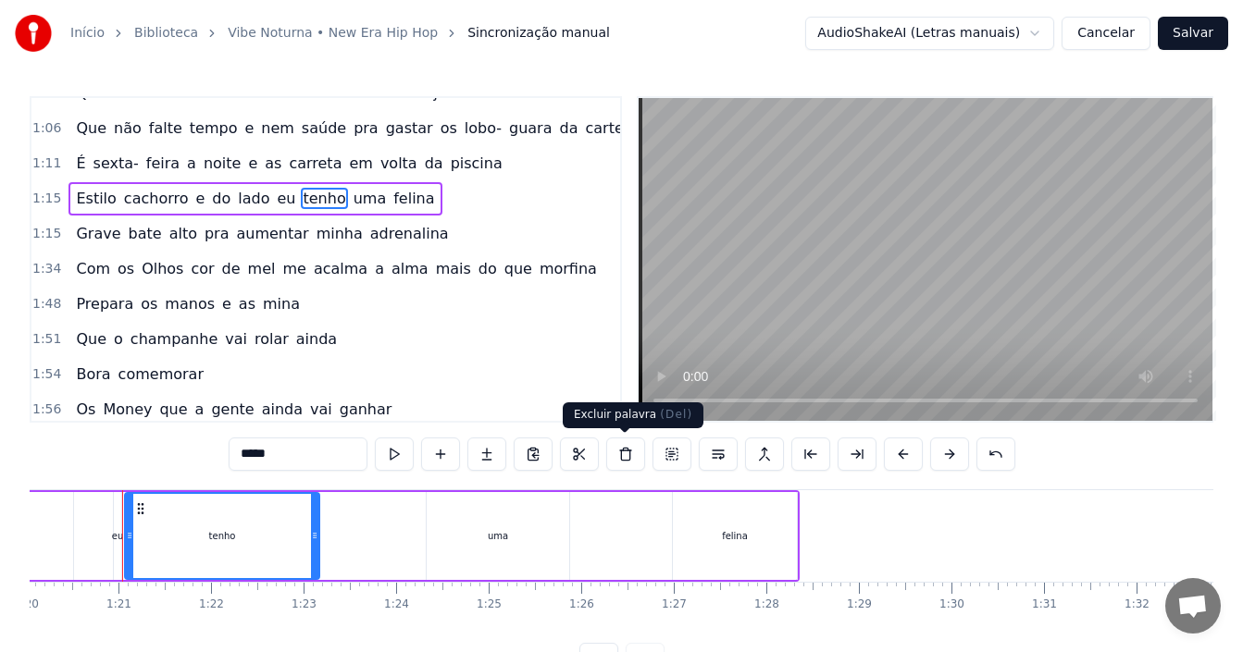
click at [628, 458] on button at bounding box center [625, 454] width 39 height 33
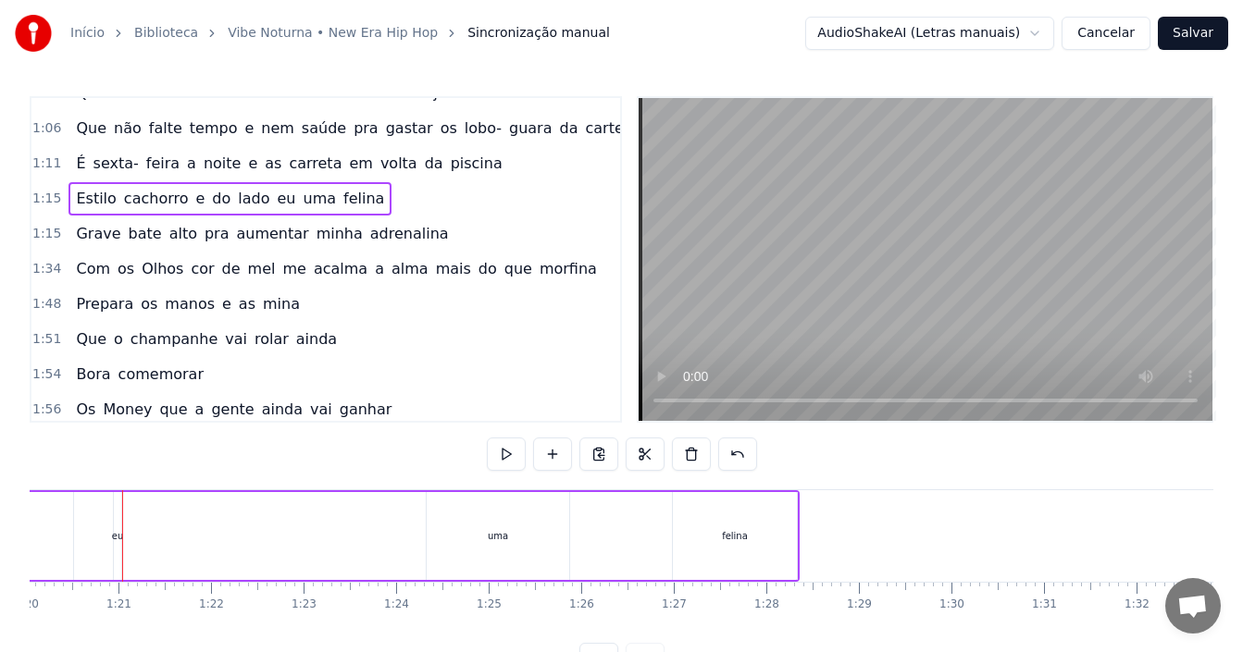
click at [301, 197] on span "uma" at bounding box center [319, 198] width 37 height 21
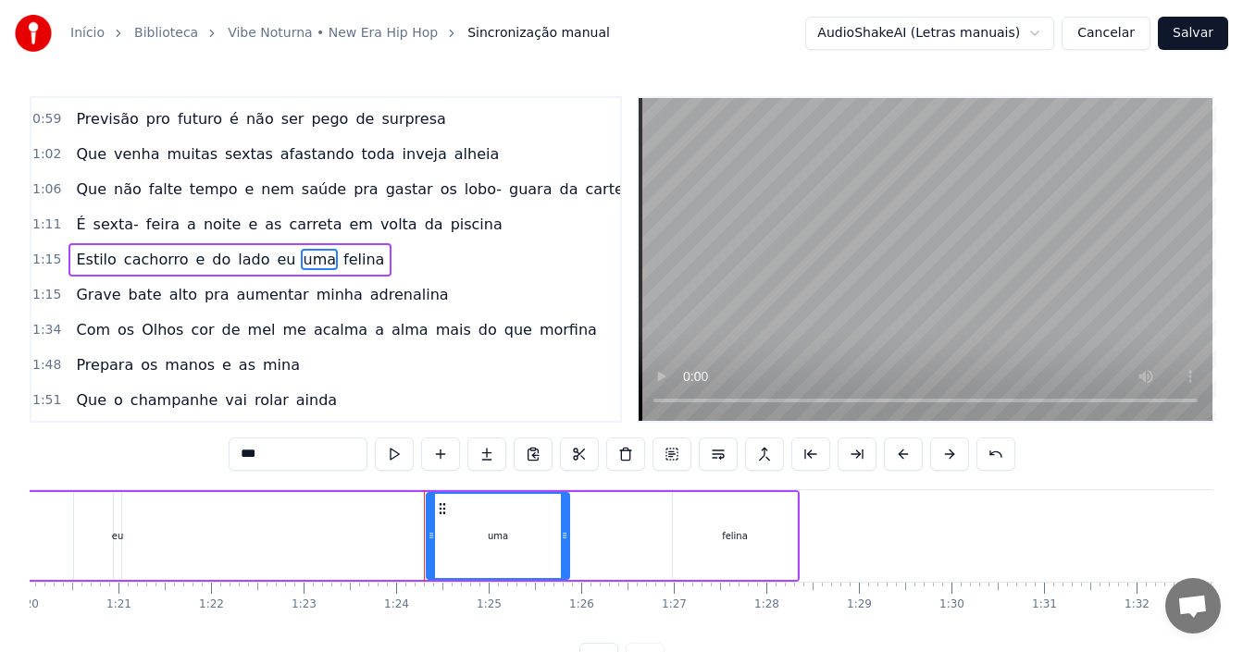
click at [387, 260] on div "1:15 Estilo cachorro e do lado eu uma felina" at bounding box center [325, 259] width 589 height 35
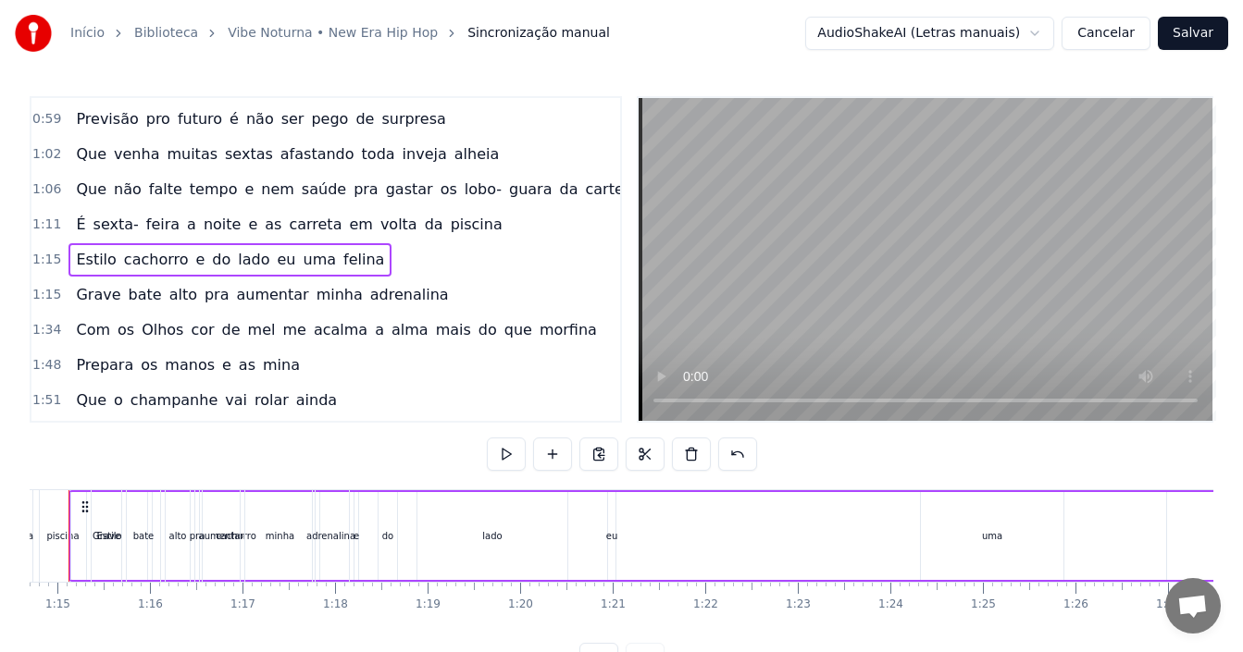
scroll to position [0, 6860]
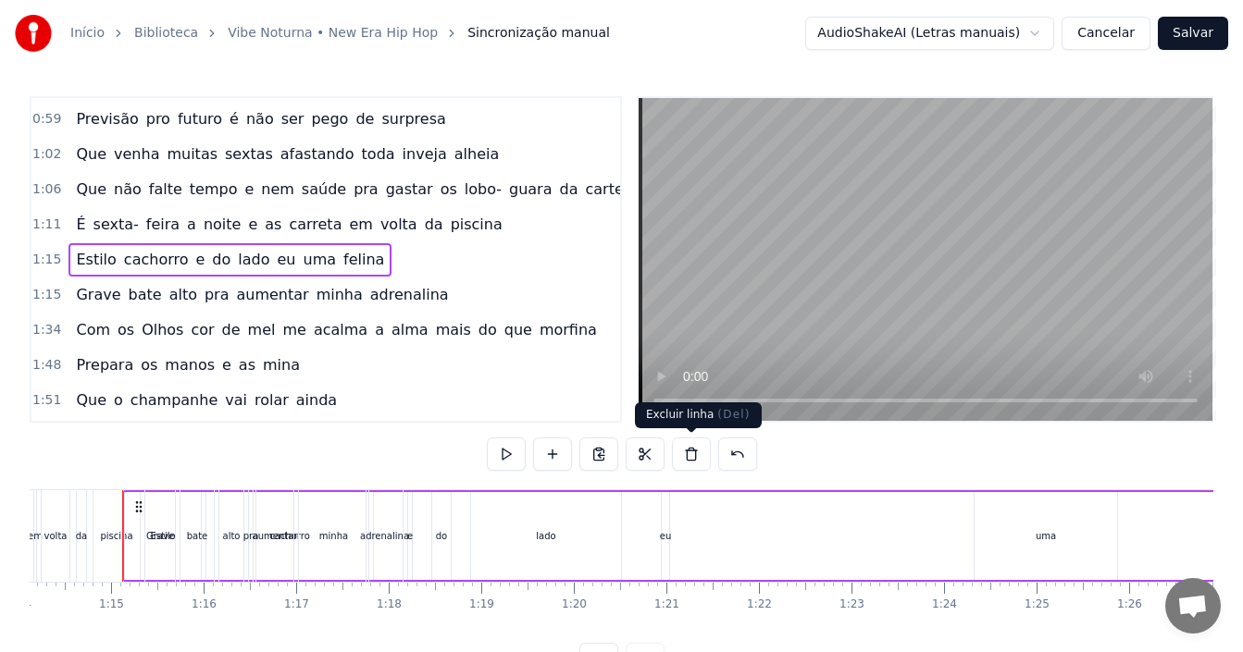
click at [686, 450] on button at bounding box center [691, 454] width 39 height 33
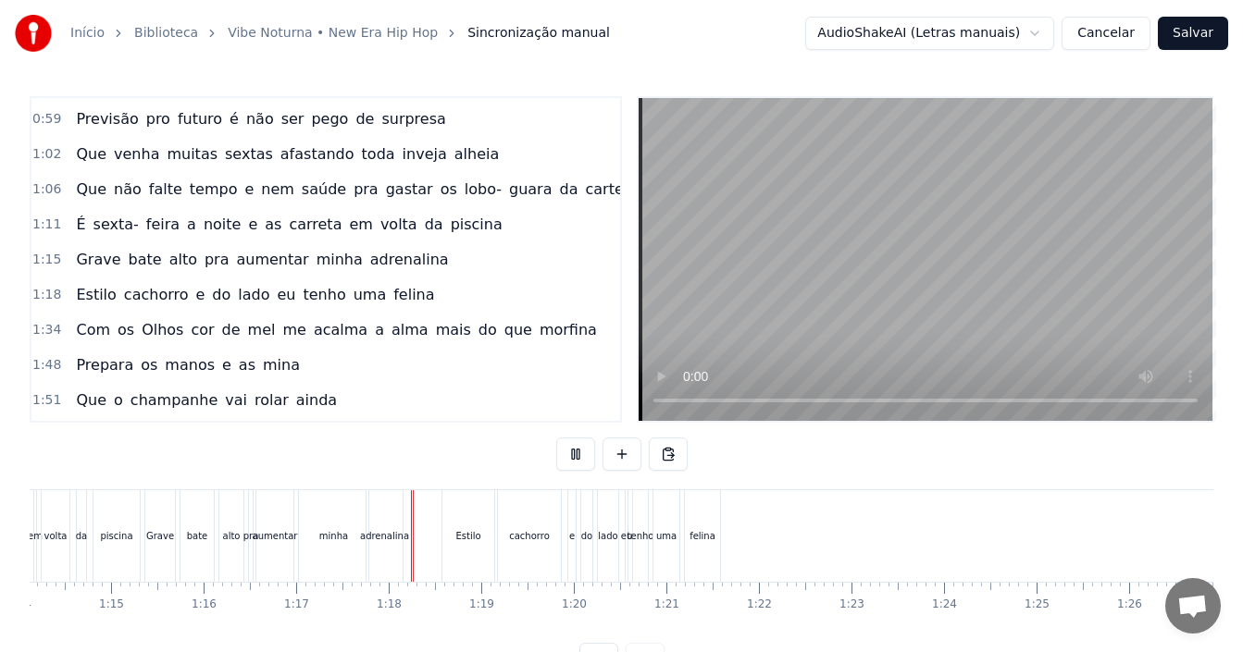
scroll to position [69, 0]
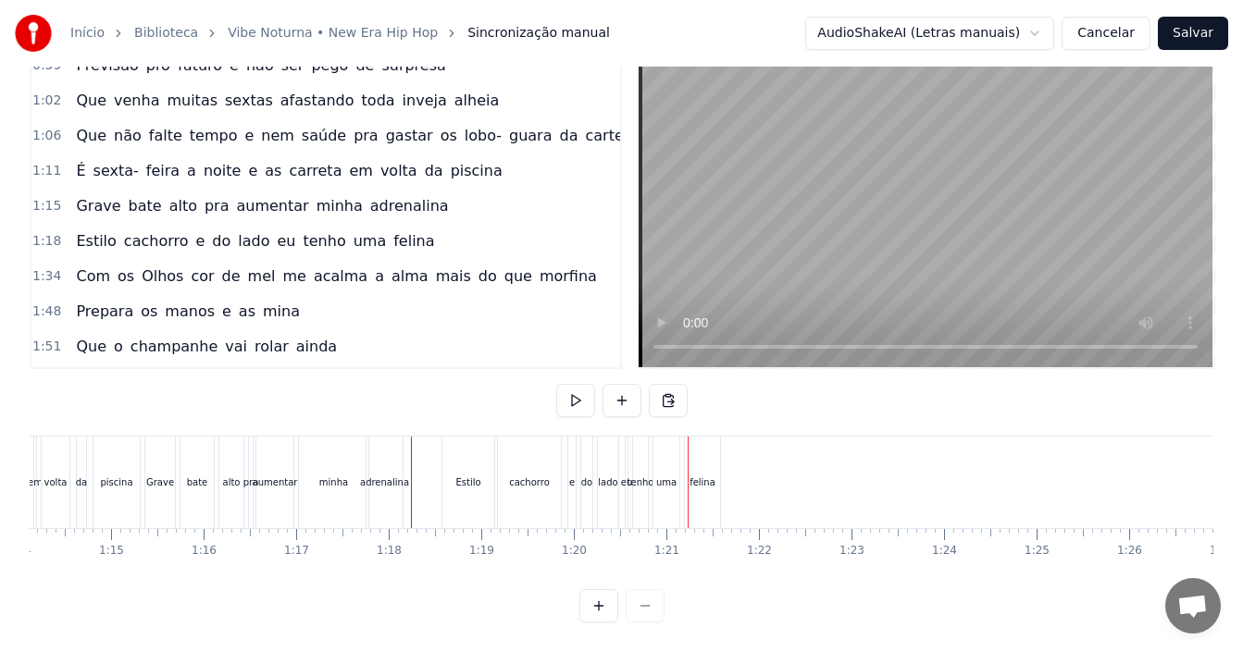
click at [448, 232] on div "1:18 Estilo cachorro e do lado eu tenho uma felina" at bounding box center [325, 241] width 589 height 35
click at [419, 229] on div "1:18 Estilo cachorro e do lado eu tenho uma felina" at bounding box center [325, 241] width 589 height 35
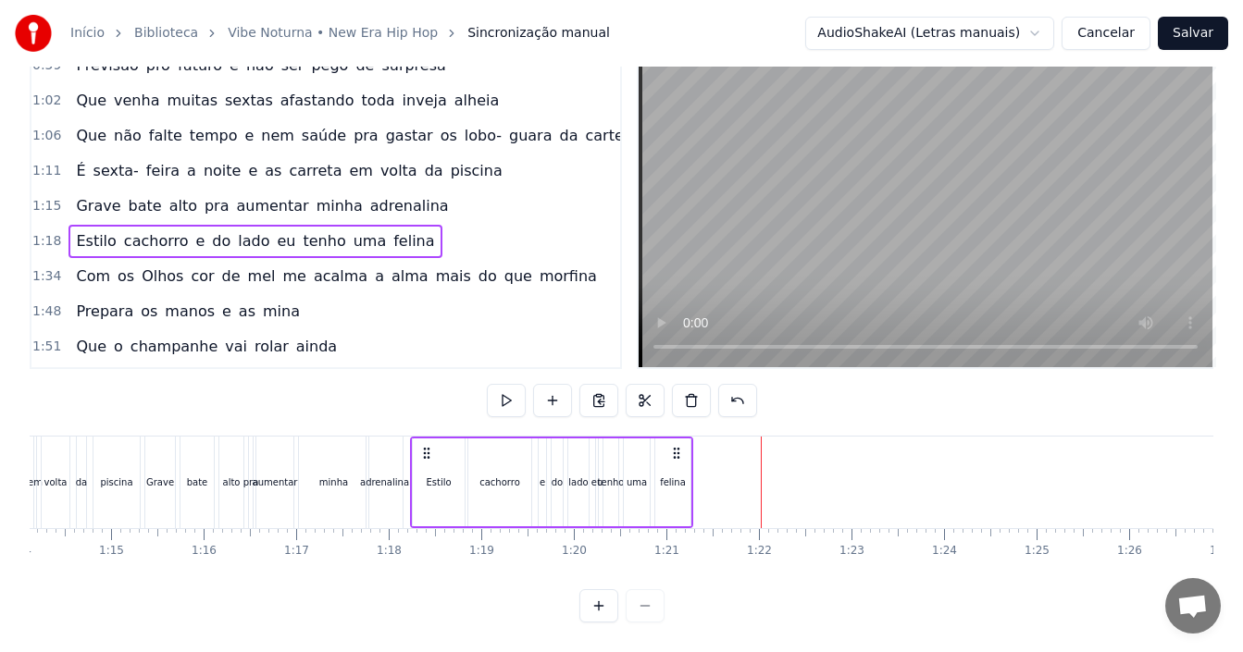
drag, startPoint x: 456, startPoint y: 435, endPoint x: 425, endPoint y: 433, distance: 31.5
click at [425, 446] on icon at bounding box center [426, 453] width 15 height 15
click at [305, 377] on div "0:12 Hoje é dia de vibe noturna 0:14 [PERSON_NAME] chamei a minha turma 0:16 Os…" at bounding box center [622, 333] width 1184 height 580
click at [680, 446] on icon at bounding box center [676, 453] width 15 height 15
click at [679, 446] on icon at bounding box center [676, 453] width 15 height 15
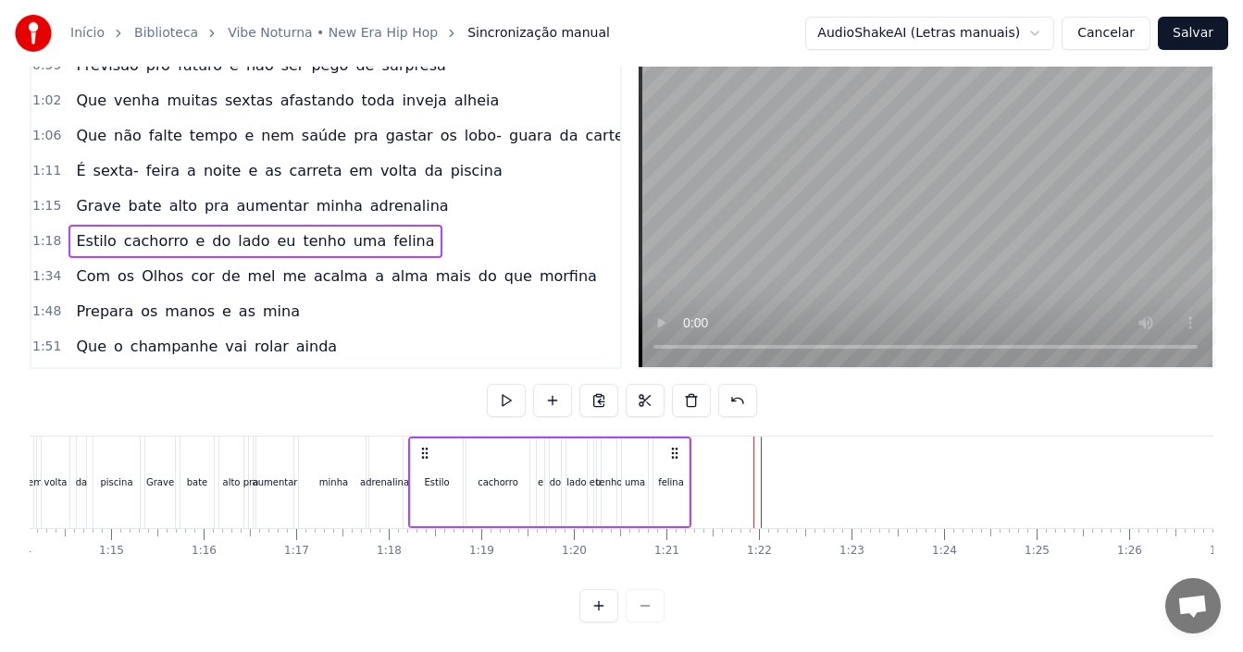
click at [676, 446] on icon at bounding box center [674, 453] width 15 height 15
click at [317, 415] on div "0:12 Hoje é dia de vibe noturna 0:14 [PERSON_NAME] chamei a minha turma 0:16 Os…" at bounding box center [622, 333] width 1184 height 580
click at [314, 371] on div "0:12 Hoje é dia de vibe noturna 0:14 [PERSON_NAME] chamei a minha turma 0:16 Os…" at bounding box center [622, 333] width 1184 height 580
click at [224, 404] on div "0:12 Hoje é dia de vibe noturna 0:14 [PERSON_NAME] chamei a minha turma 0:16 Os…" at bounding box center [622, 333] width 1184 height 580
click at [226, 443] on div "alto" at bounding box center [231, 483] width 24 height 92
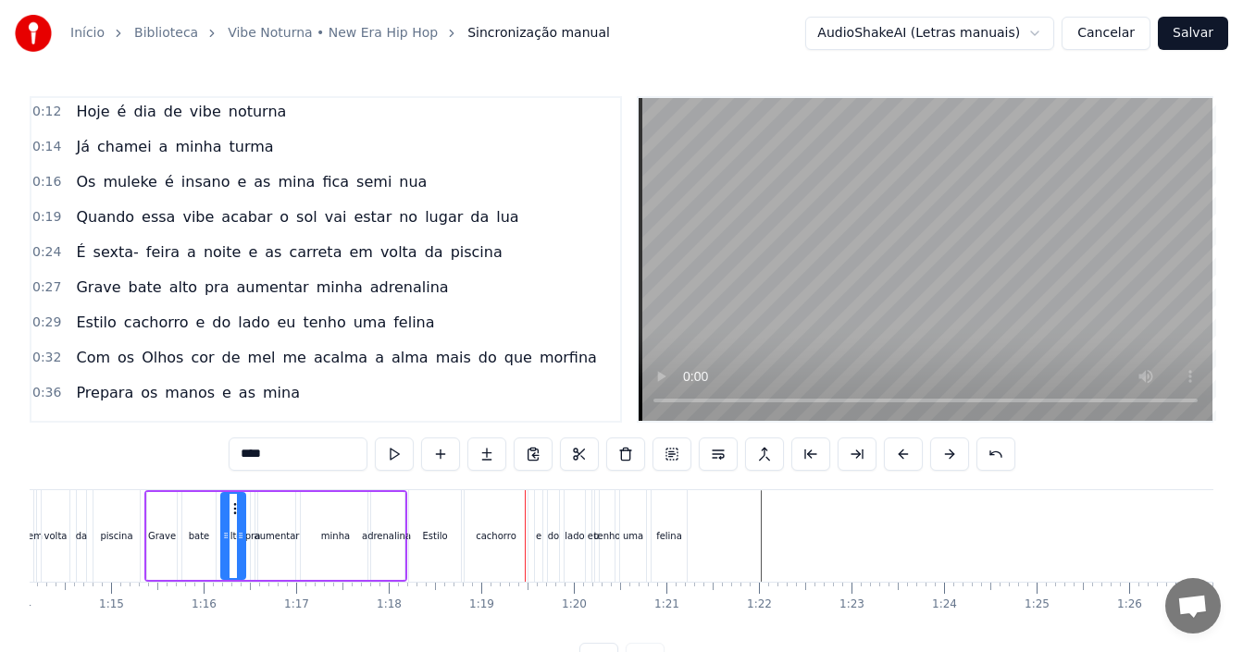
scroll to position [0, 0]
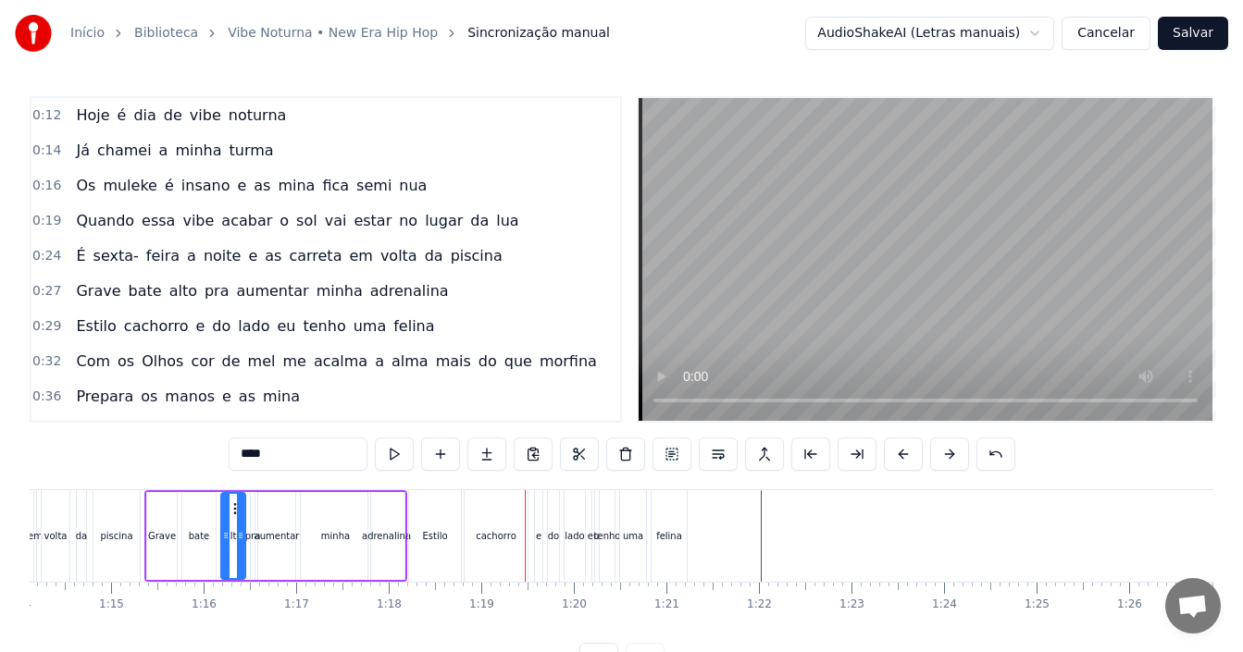
click at [466, 296] on div "0:27 Grave bate alto pra aumentar minha adrenalina" at bounding box center [325, 291] width 589 height 35
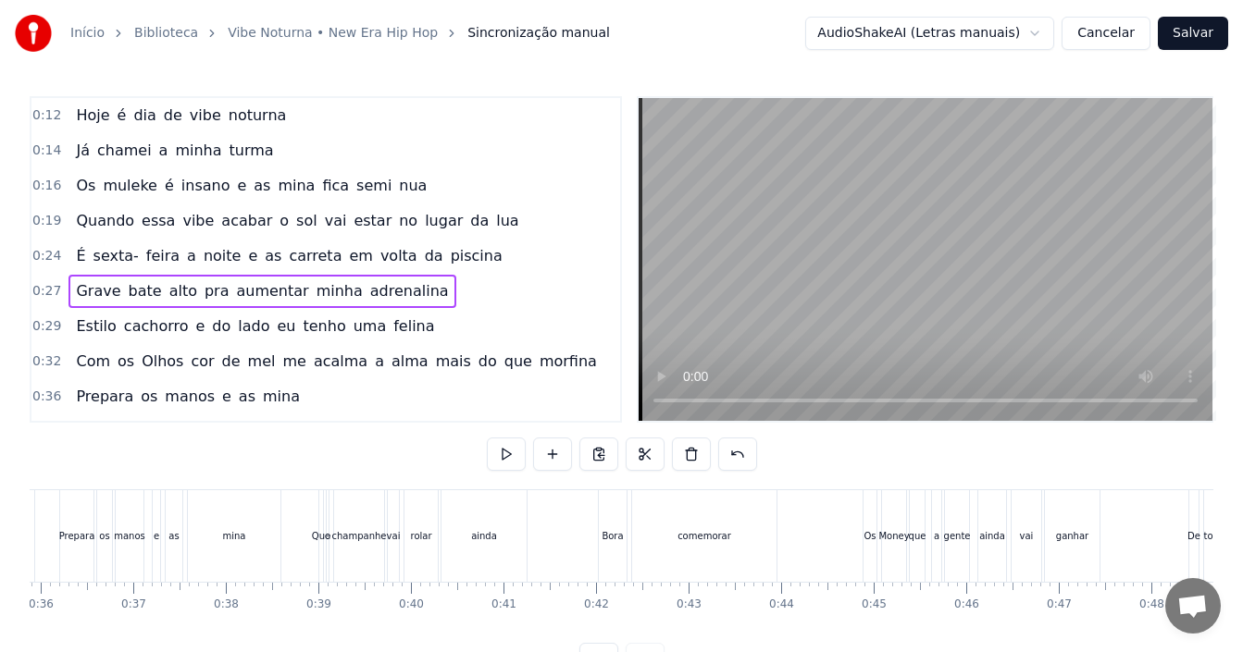
scroll to position [0, 2438]
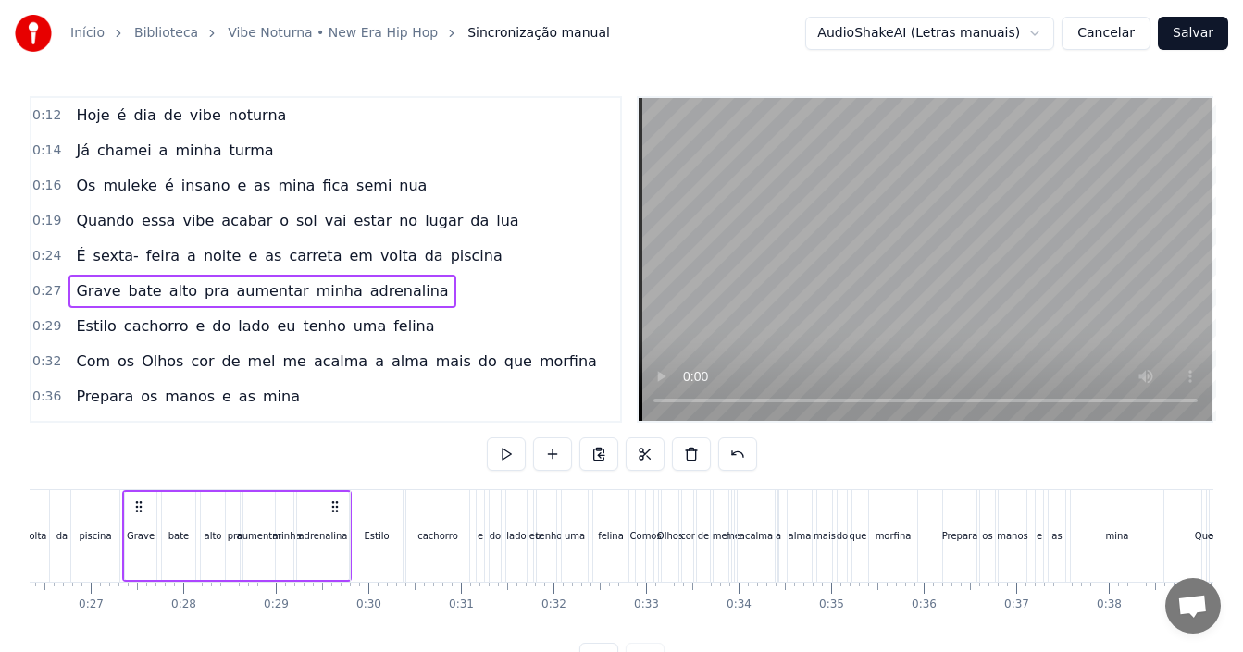
click at [444, 323] on div "0:29 Estilo cachorro e do lado eu tenho uma felina" at bounding box center [325, 326] width 589 height 35
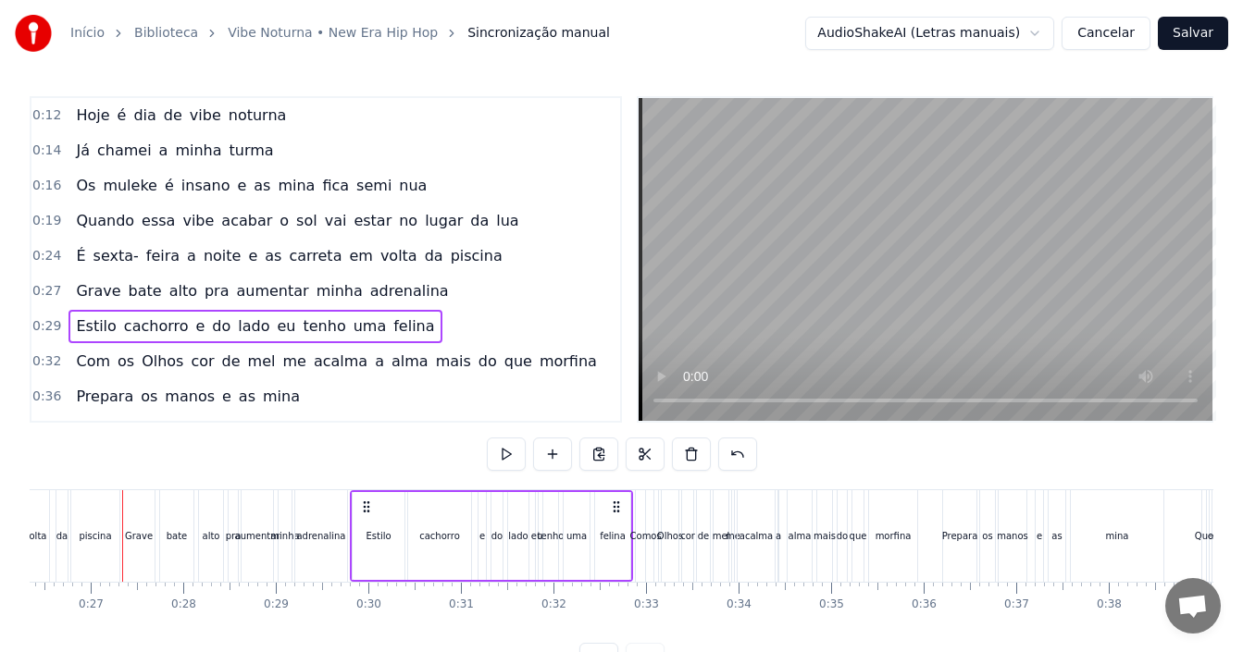
click at [443, 295] on div "0:27 Grave bate alto pra aumentar minha adrenalina" at bounding box center [325, 291] width 589 height 35
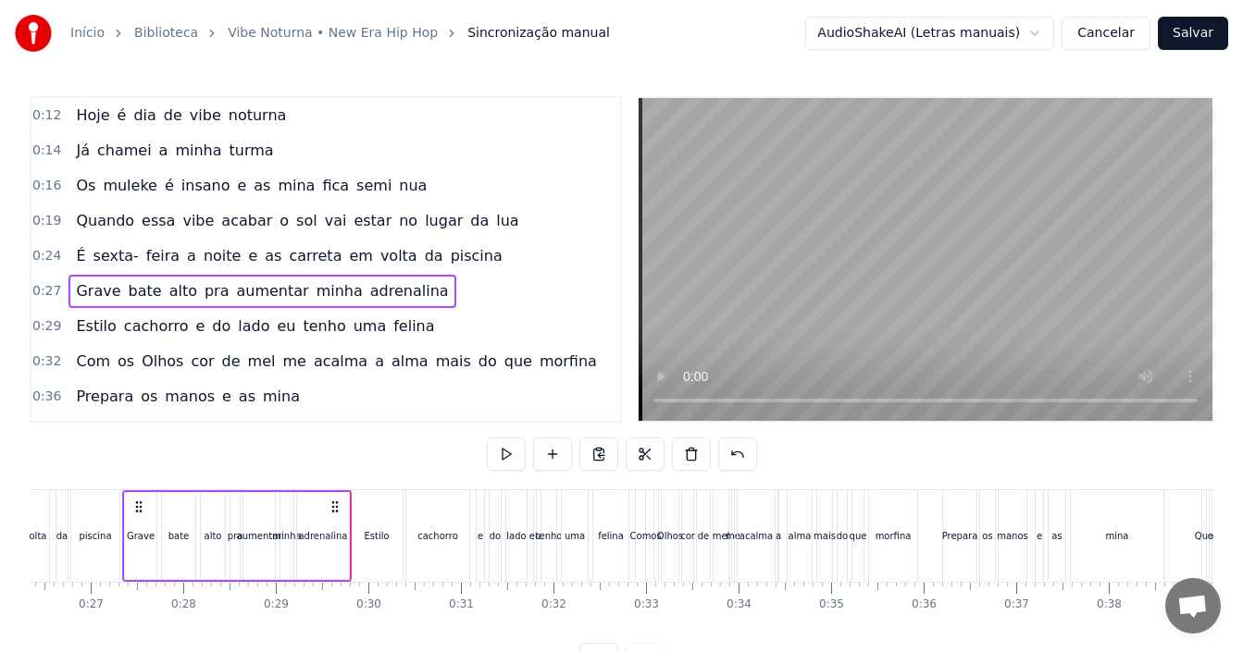
drag, startPoint x: 443, startPoint y: 295, endPoint x: 451, endPoint y: 329, distance: 34.1
click at [451, 329] on div "0:12 Hoje é dia de vibe noturna 0:14 [PERSON_NAME] chamei a minha turma 0:16 Os…" at bounding box center [326, 259] width 592 height 327
click at [451, 329] on div "0:29 Estilo cachorro e do lado eu tenho uma felina" at bounding box center [325, 326] width 589 height 35
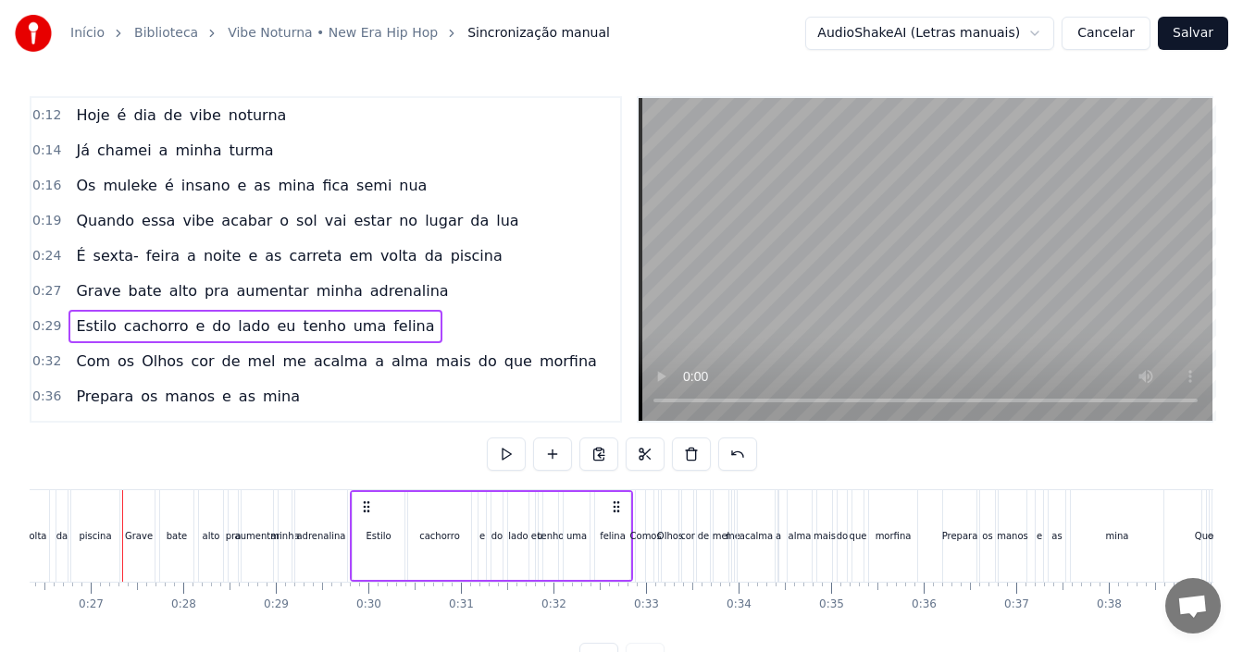
click at [563, 358] on div "0:32 Com os Olhos cor de [PERSON_NAME] me acalma a [PERSON_NAME] do que morfina" at bounding box center [325, 361] width 589 height 35
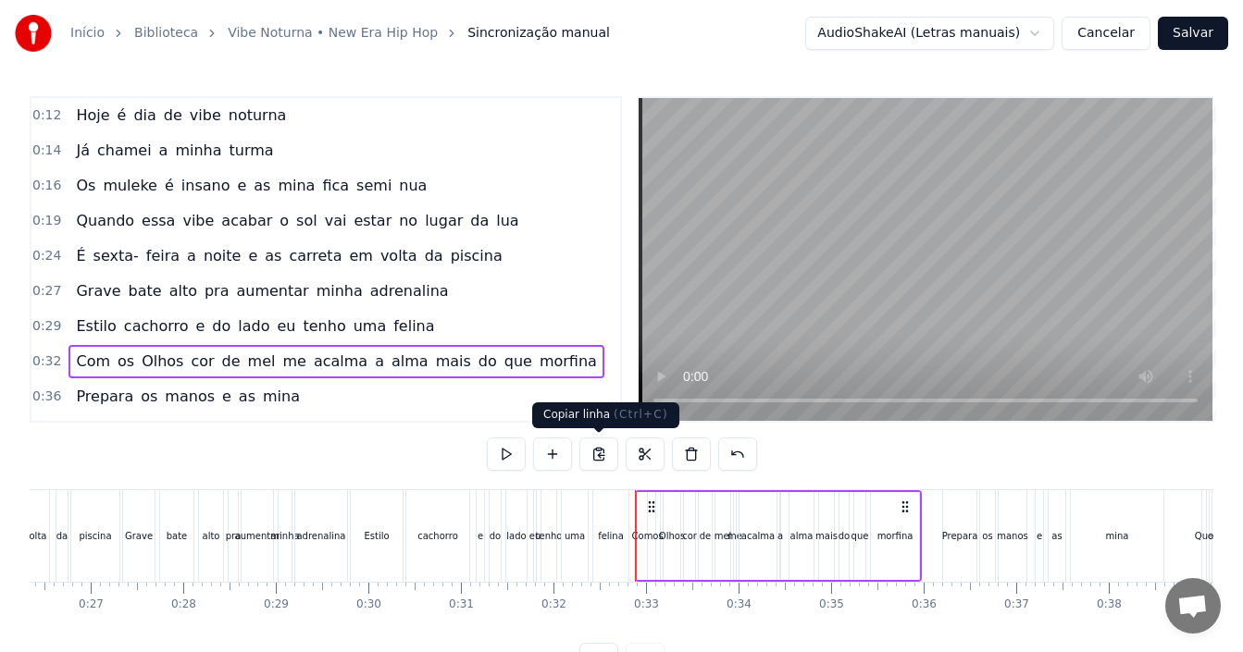
click at [590, 454] on button at bounding box center [598, 454] width 39 height 33
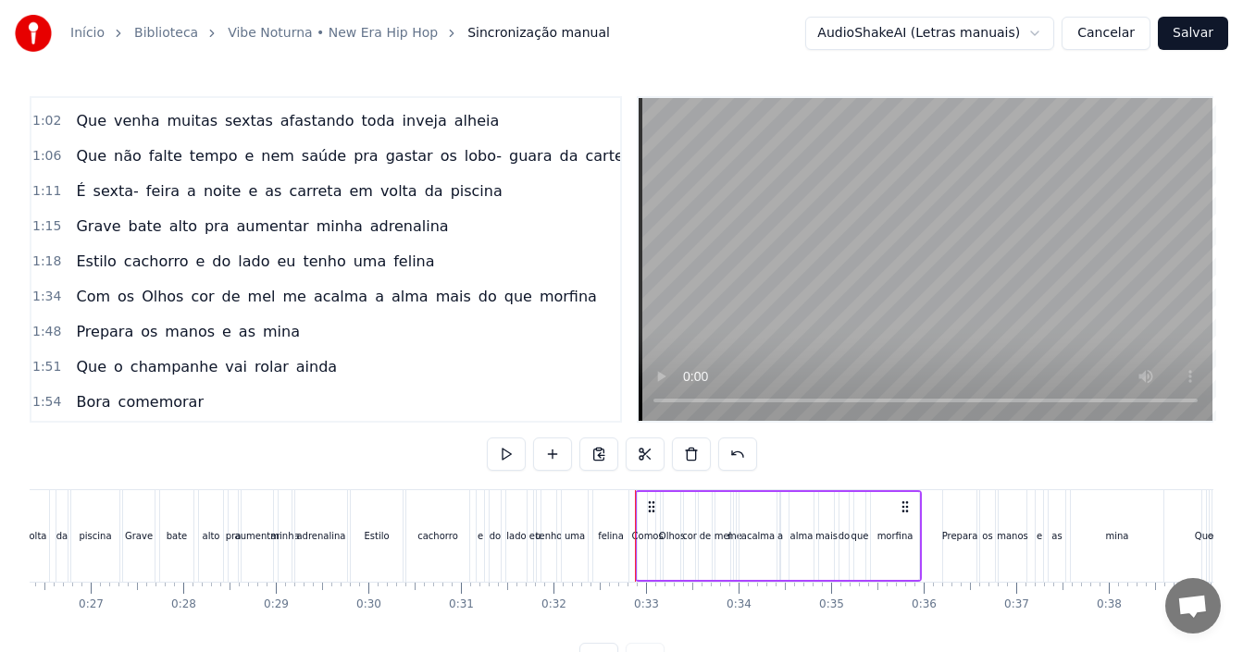
scroll to position [648, 0]
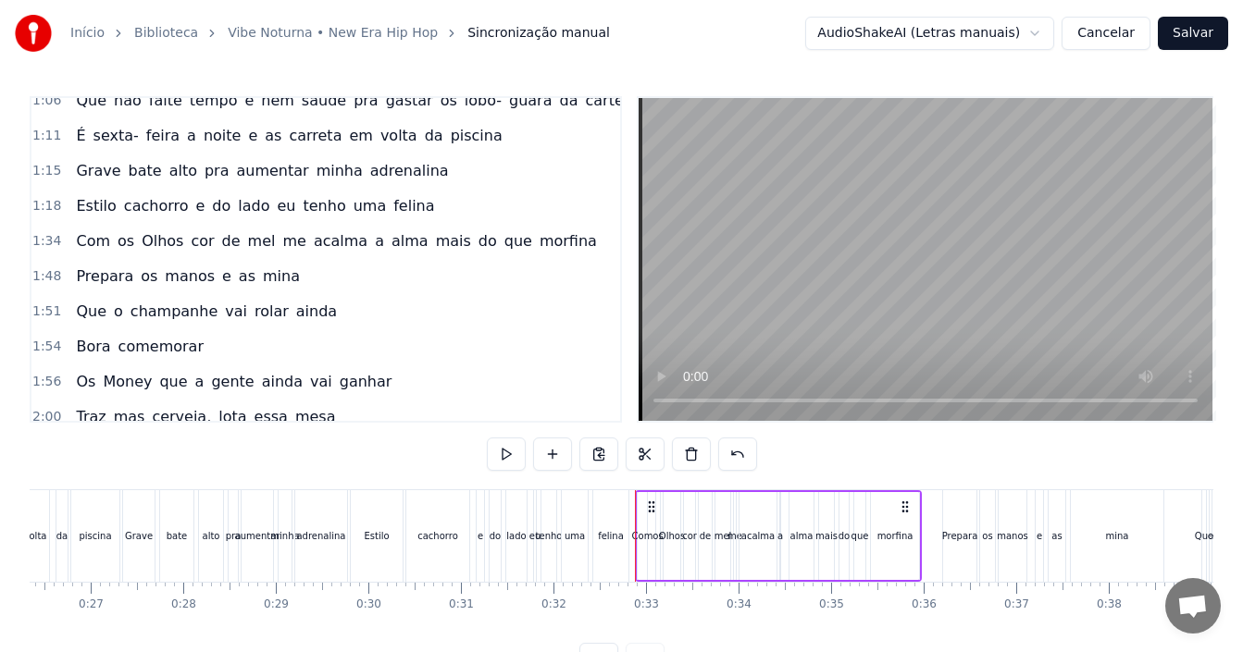
click at [312, 248] on span "acalma" at bounding box center [340, 240] width 57 height 21
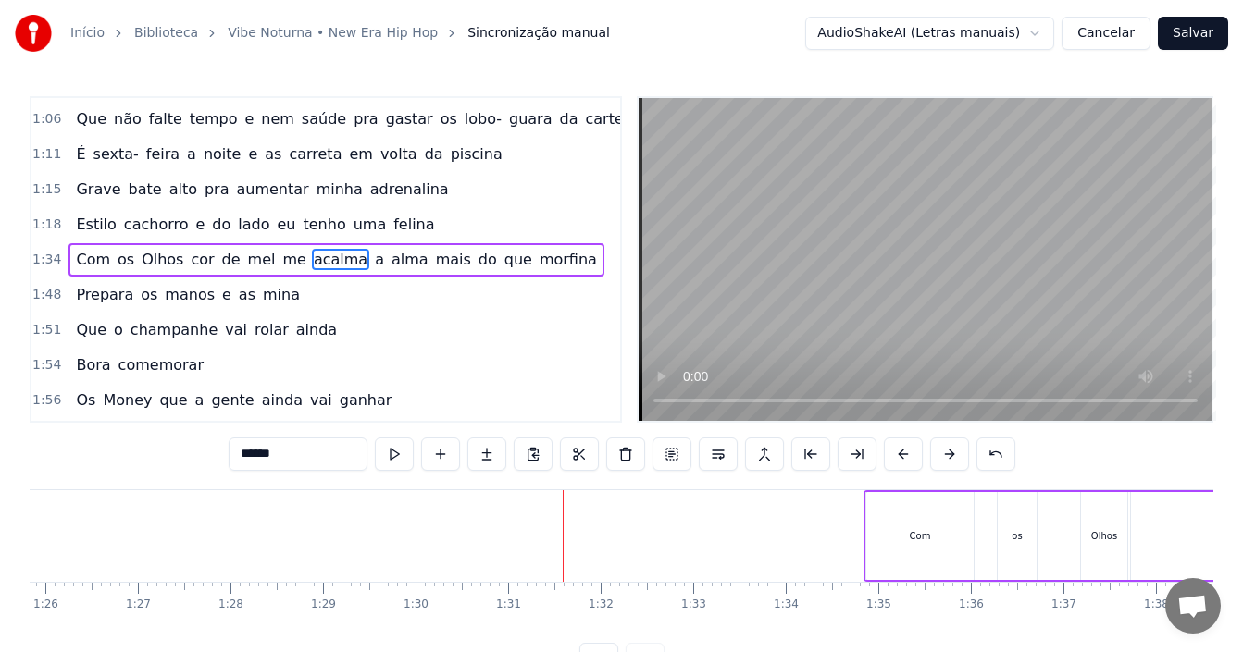
scroll to position [0, 8384]
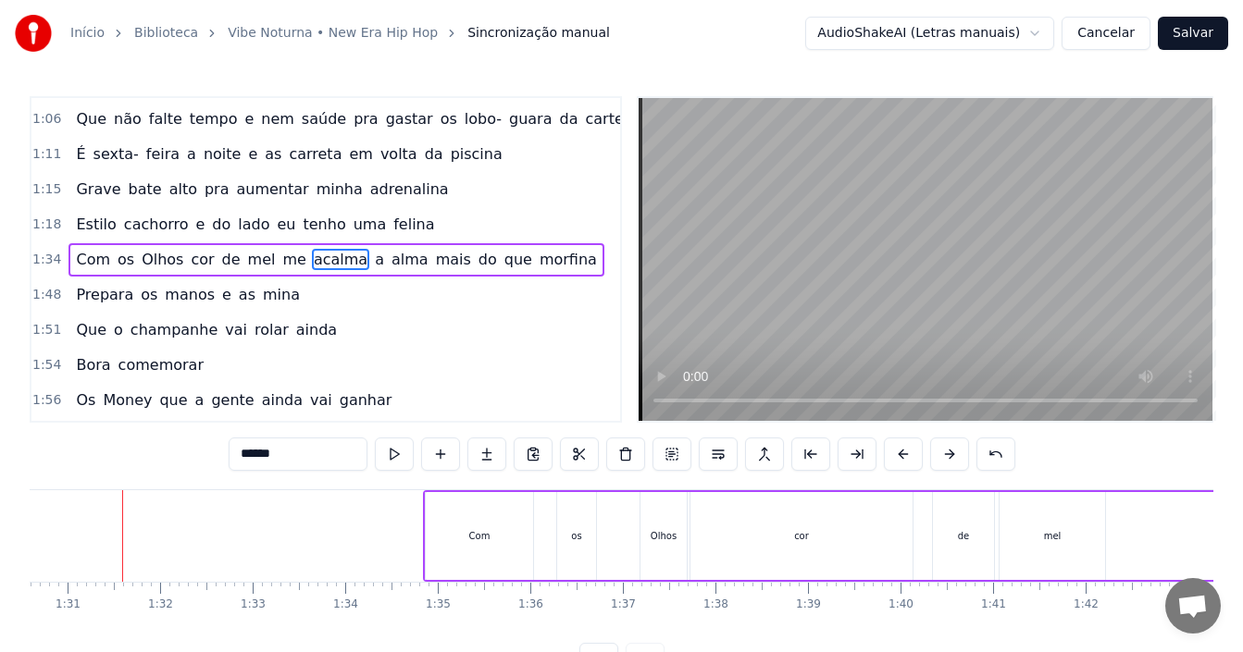
click at [555, 259] on div "1:34 Com os Olhos cor de [PERSON_NAME] me acalma a [PERSON_NAME] do que morfina" at bounding box center [325, 259] width 589 height 35
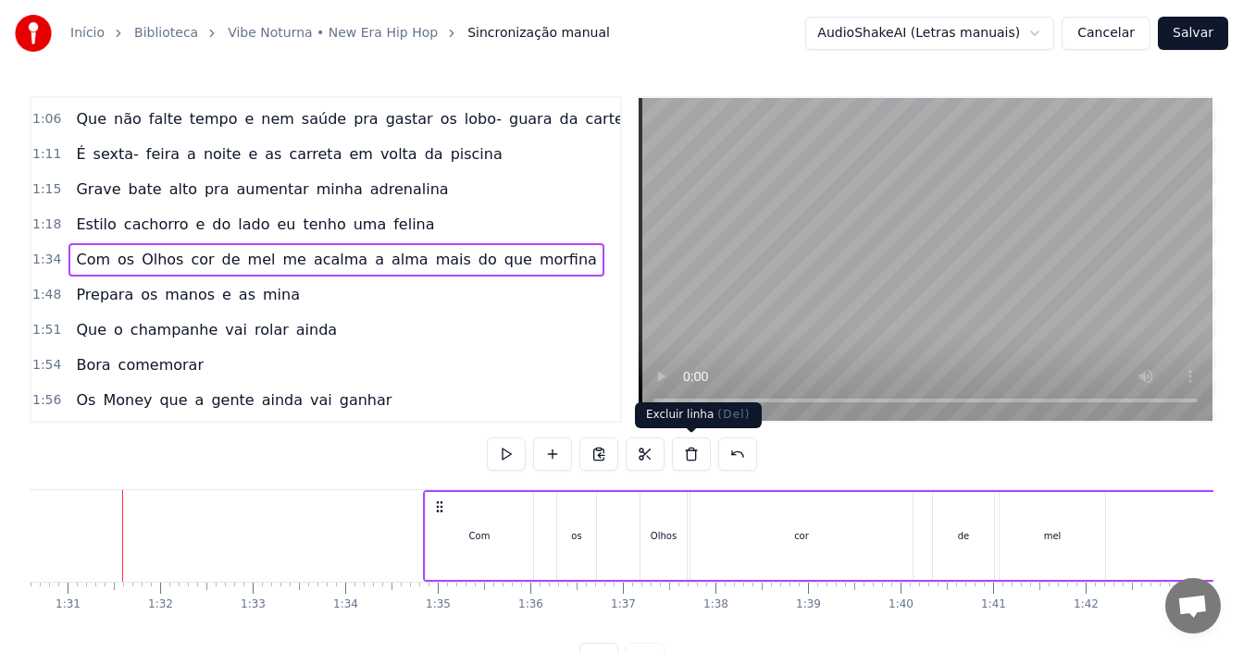
click at [693, 453] on button at bounding box center [691, 454] width 39 height 33
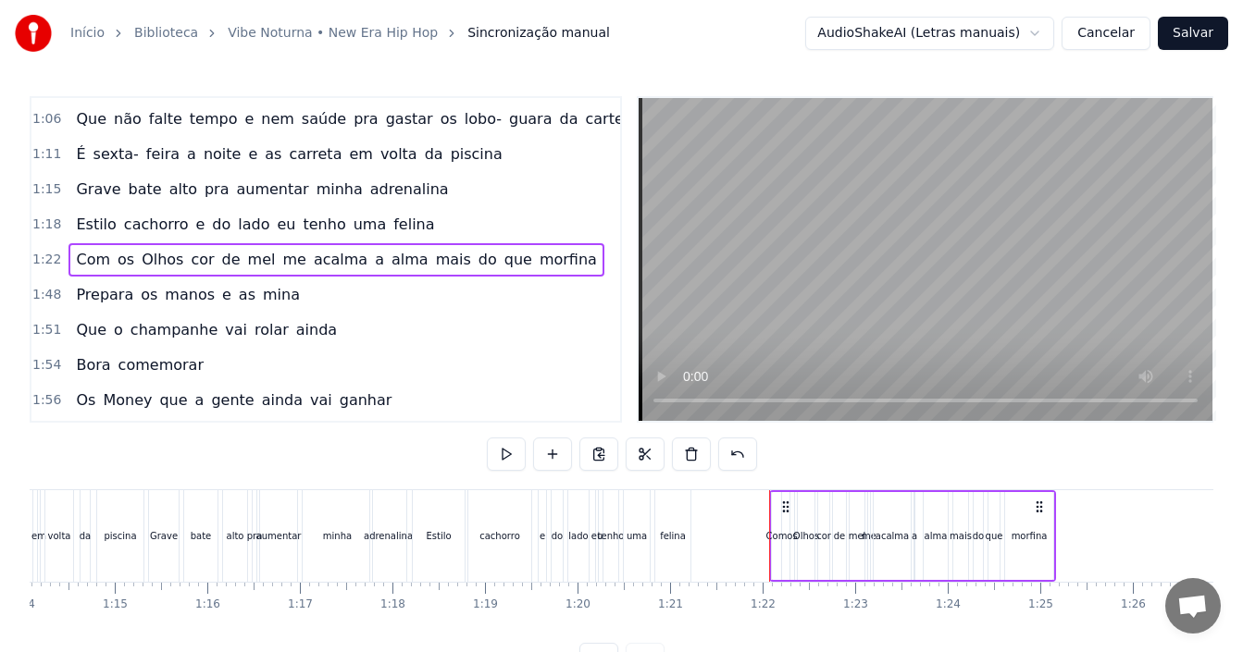
scroll to position [0, 6663]
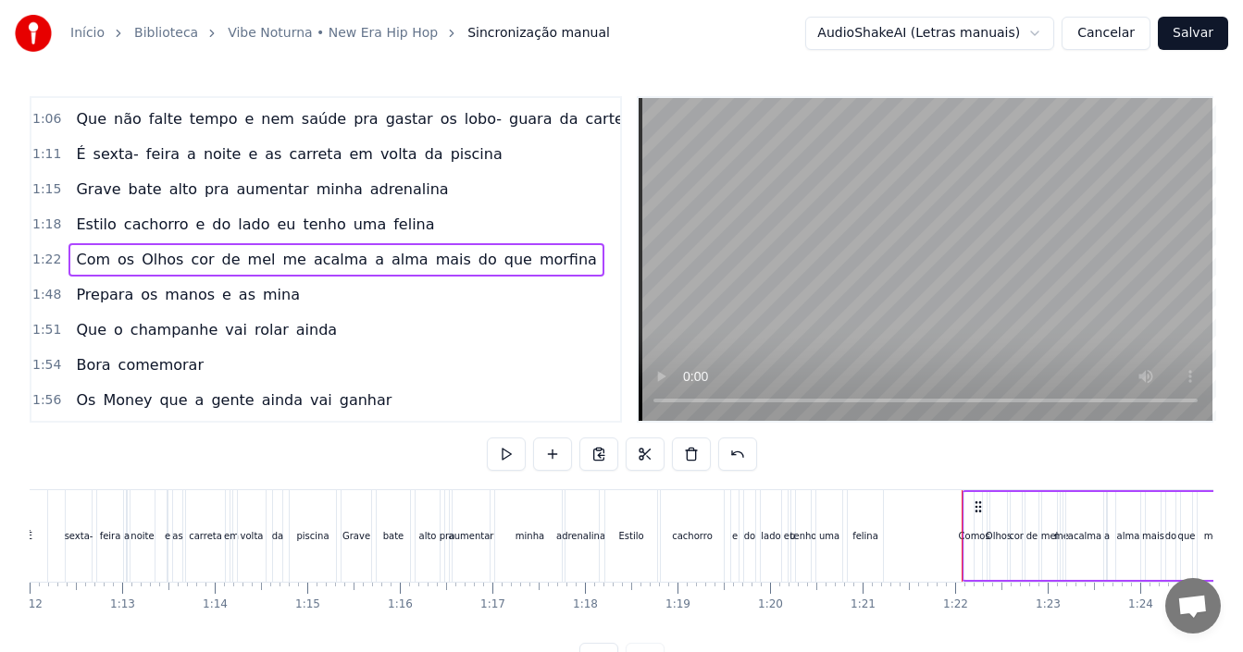
click at [333, 486] on div "0:12 Hoje é dia de vibe noturna 0:14 [PERSON_NAME] chamei a minha turma 0:16 Os…" at bounding box center [622, 386] width 1184 height 580
click at [360, 530] on div "Grave" at bounding box center [356, 536] width 28 height 14
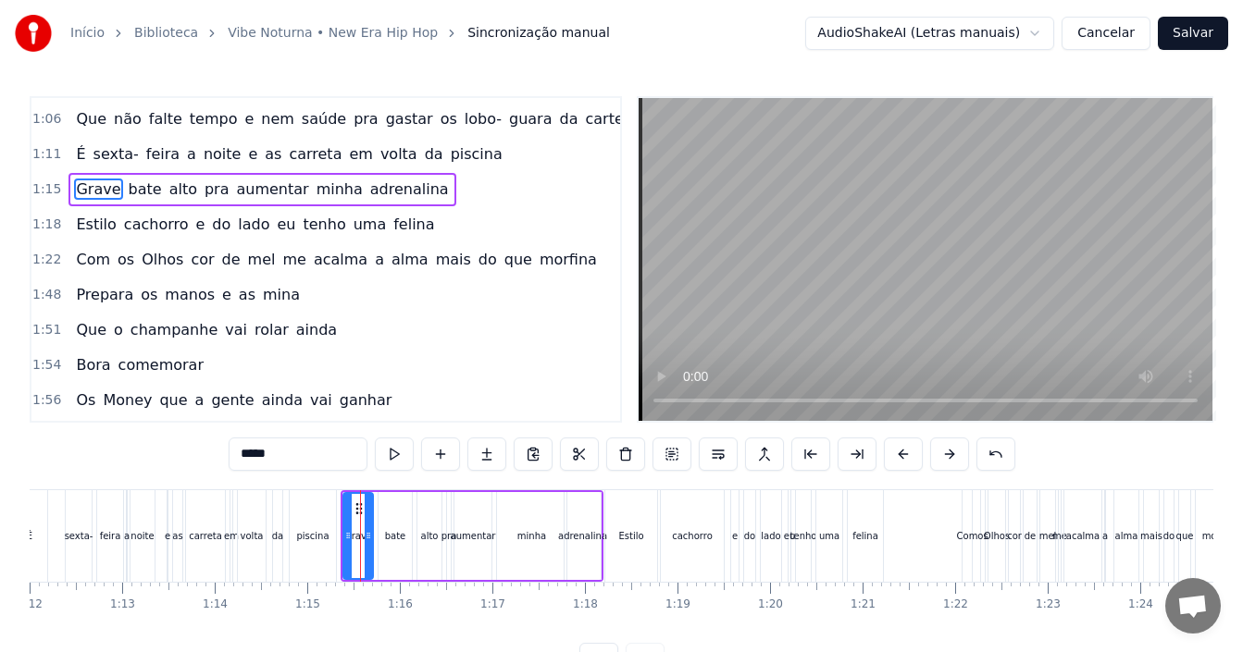
scroll to position [559, 0]
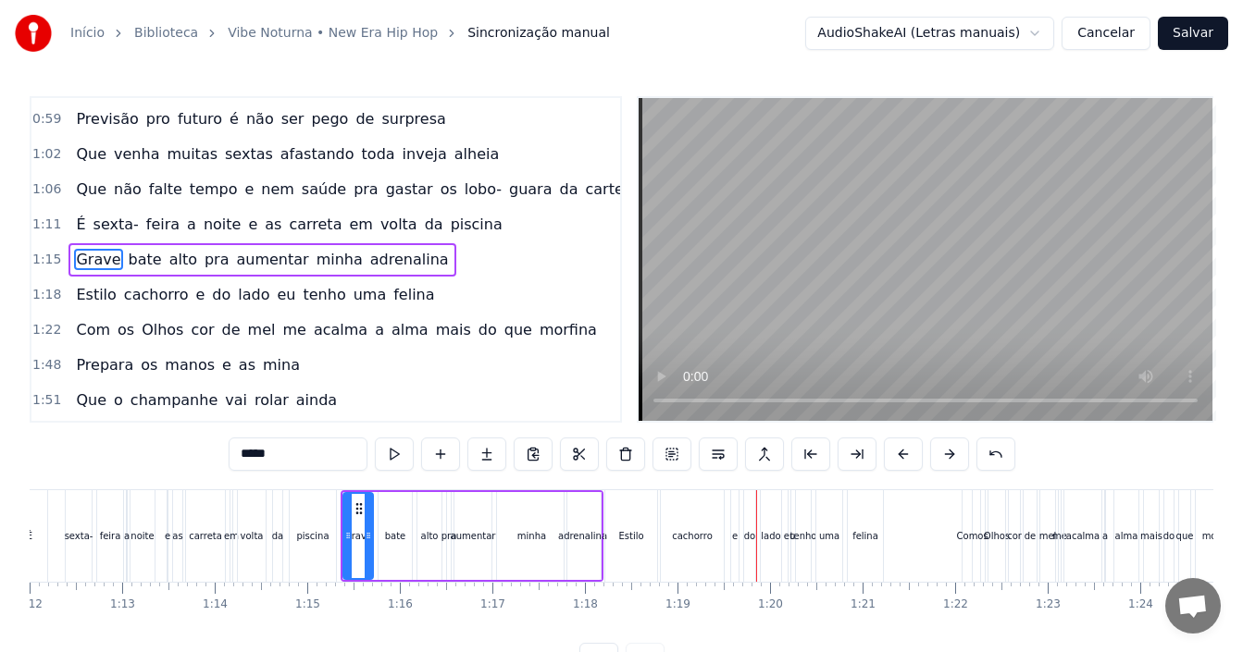
click at [699, 530] on div "cachorro" at bounding box center [692, 536] width 41 height 14
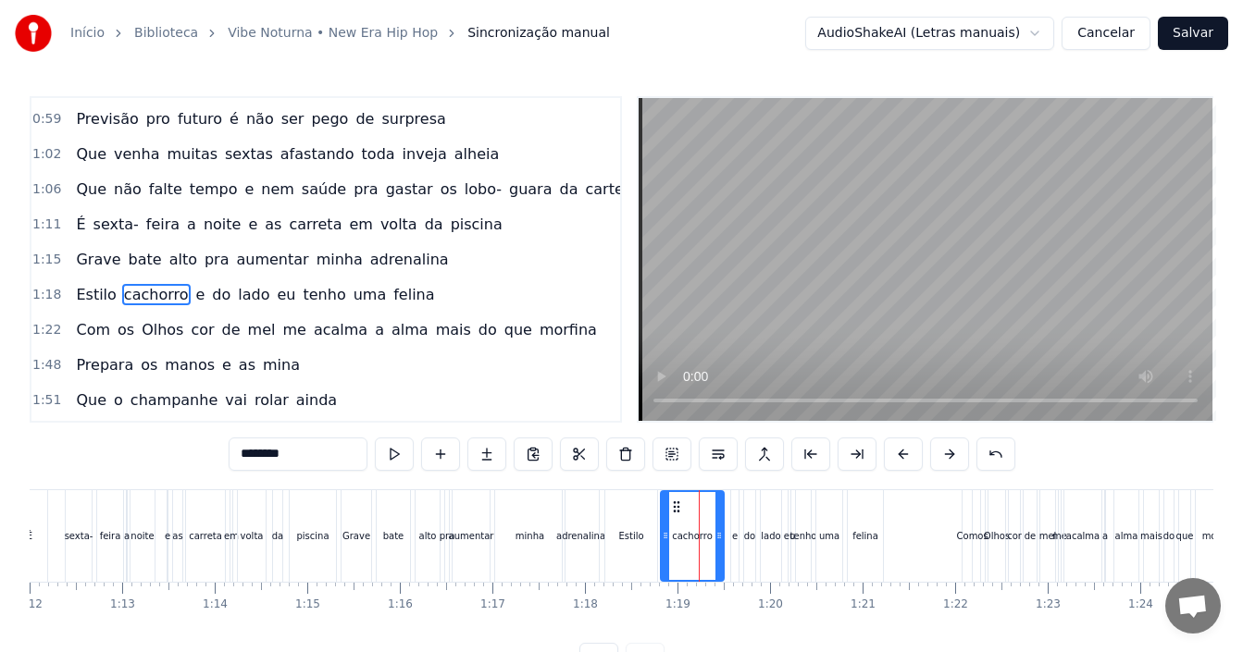
scroll to position [594, 0]
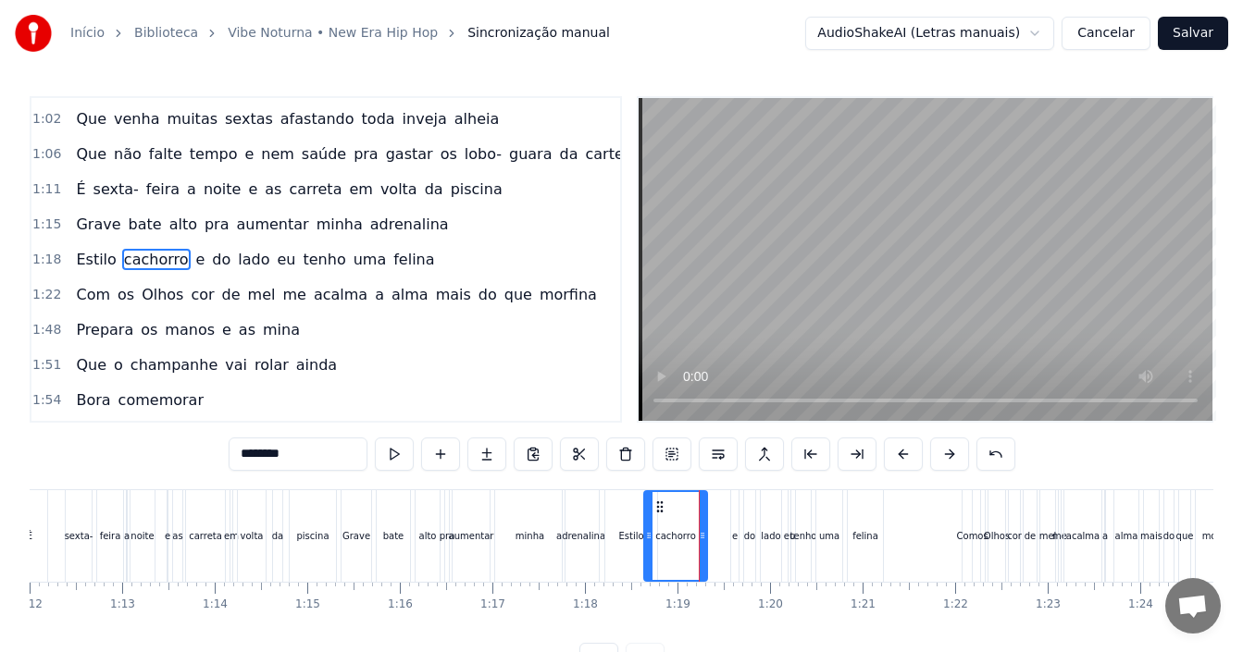
drag, startPoint x: 679, startPoint y: 505, endPoint x: 663, endPoint y: 501, distance: 17.3
click at [663, 501] on icon at bounding box center [659, 507] width 15 height 15
click at [737, 531] on div "e" at bounding box center [734, 537] width 9 height 92
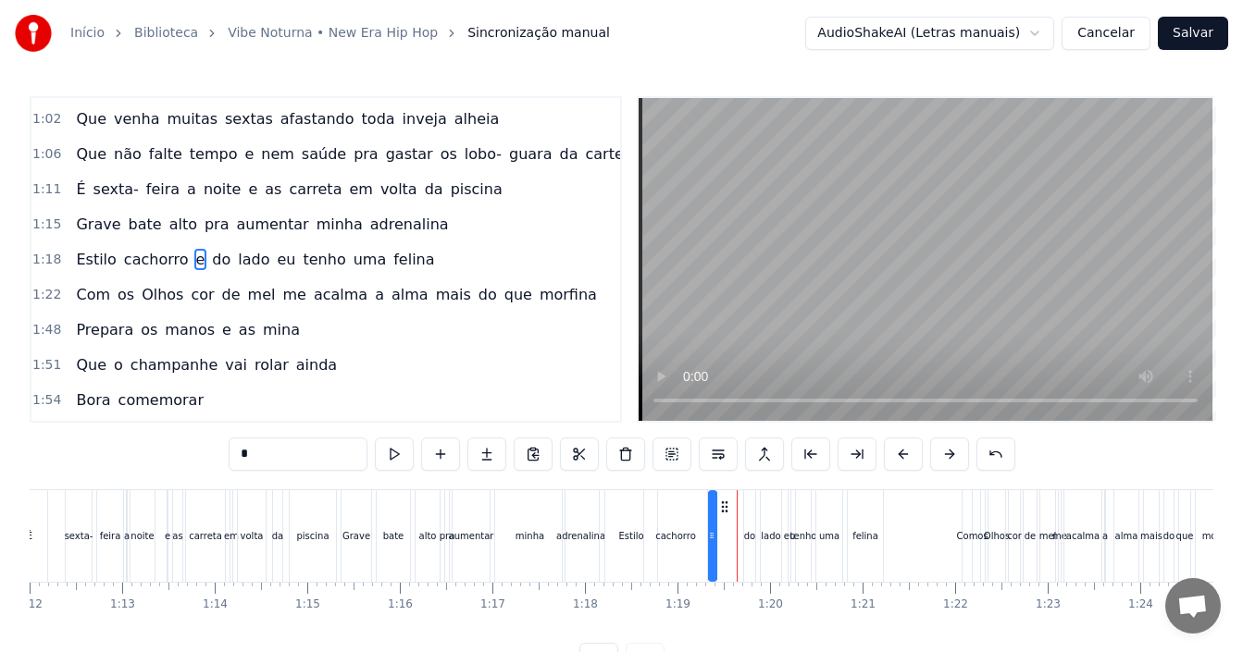
drag, startPoint x: 745, startPoint y: 505, endPoint x: 723, endPoint y: 503, distance: 22.3
click at [723, 503] on icon at bounding box center [724, 507] width 15 height 15
click at [747, 530] on div "do" at bounding box center [749, 536] width 11 height 14
drag, startPoint x: 760, startPoint y: 506, endPoint x: 742, endPoint y: 502, distance: 18.2
click at [742, 502] on icon at bounding box center [742, 507] width 15 height 15
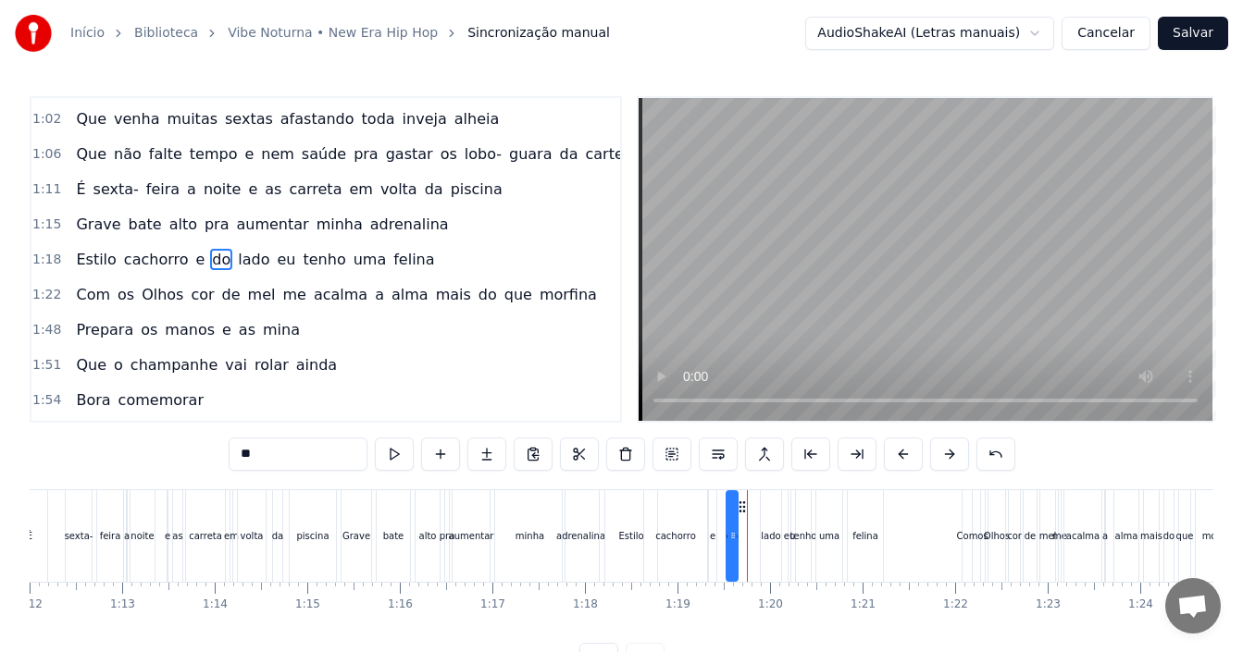
click at [765, 534] on div "lado" at bounding box center [770, 536] width 19 height 14
drag, startPoint x: 770, startPoint y: 500, endPoint x: 752, endPoint y: 500, distance: 17.6
click at [752, 500] on icon at bounding box center [758, 507] width 15 height 15
click at [792, 536] on div "tenho" at bounding box center [803, 536] width 27 height 14
type input "*****"
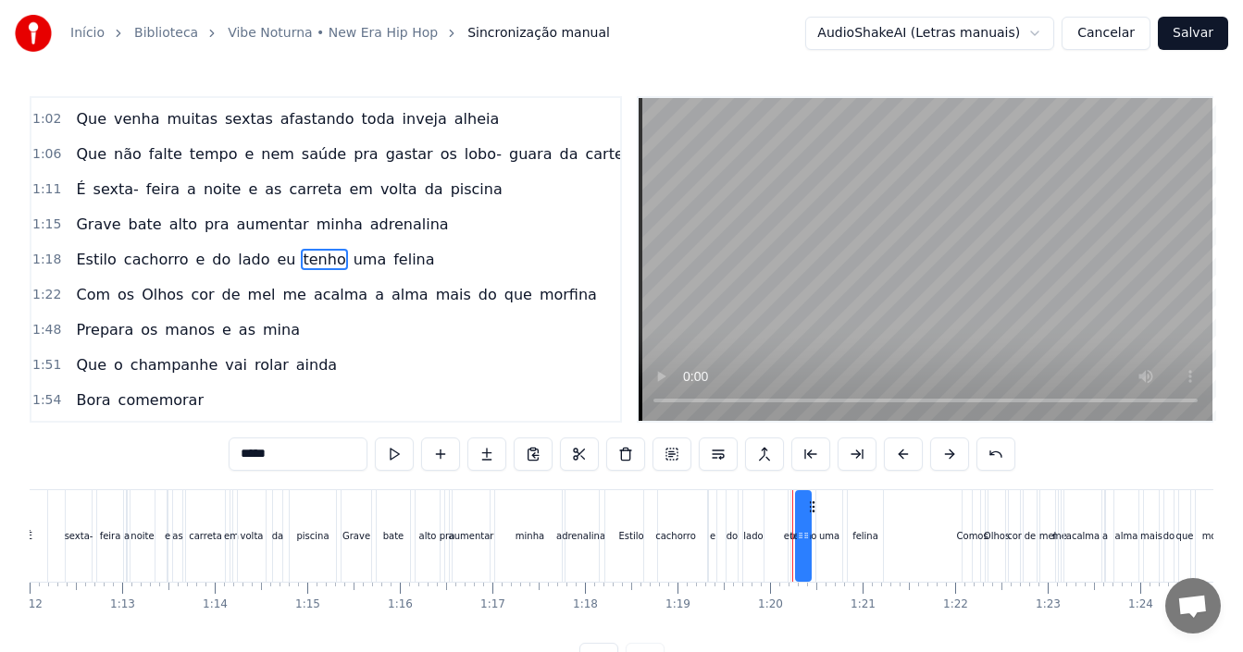
click at [783, 534] on div "Estilo cachorro e do lado eu tenho uma felina" at bounding box center [745, 537] width 283 height 92
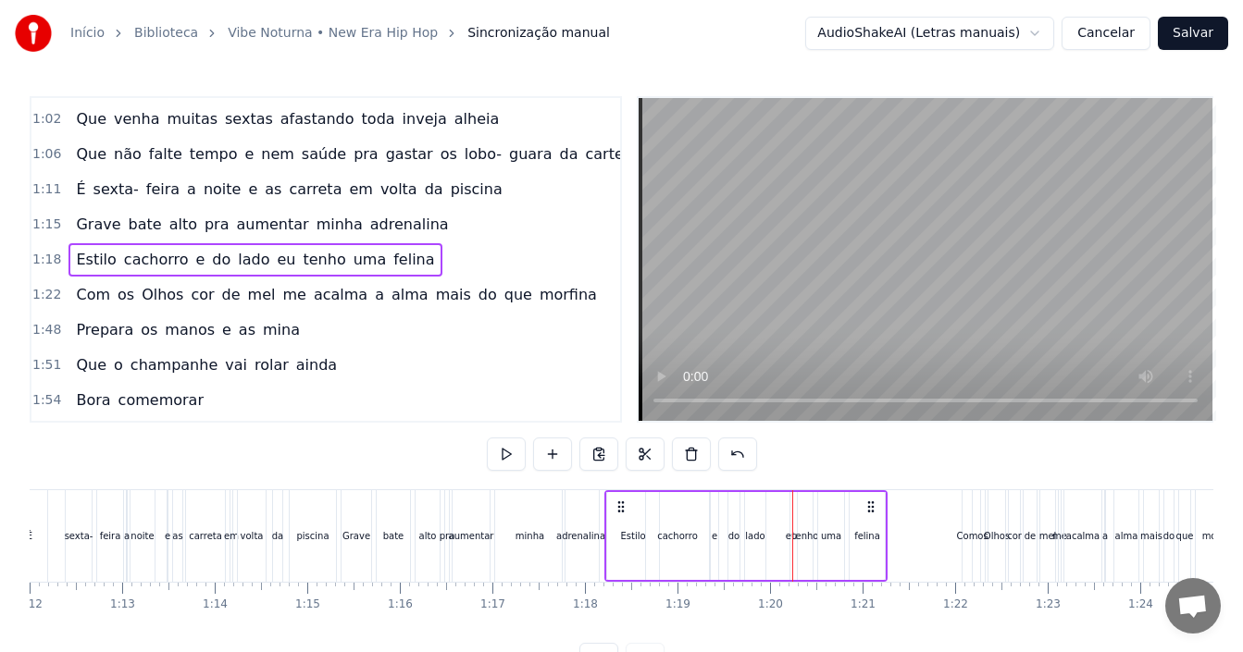
click at [789, 534] on div "eu" at bounding box center [792, 536] width 12 height 14
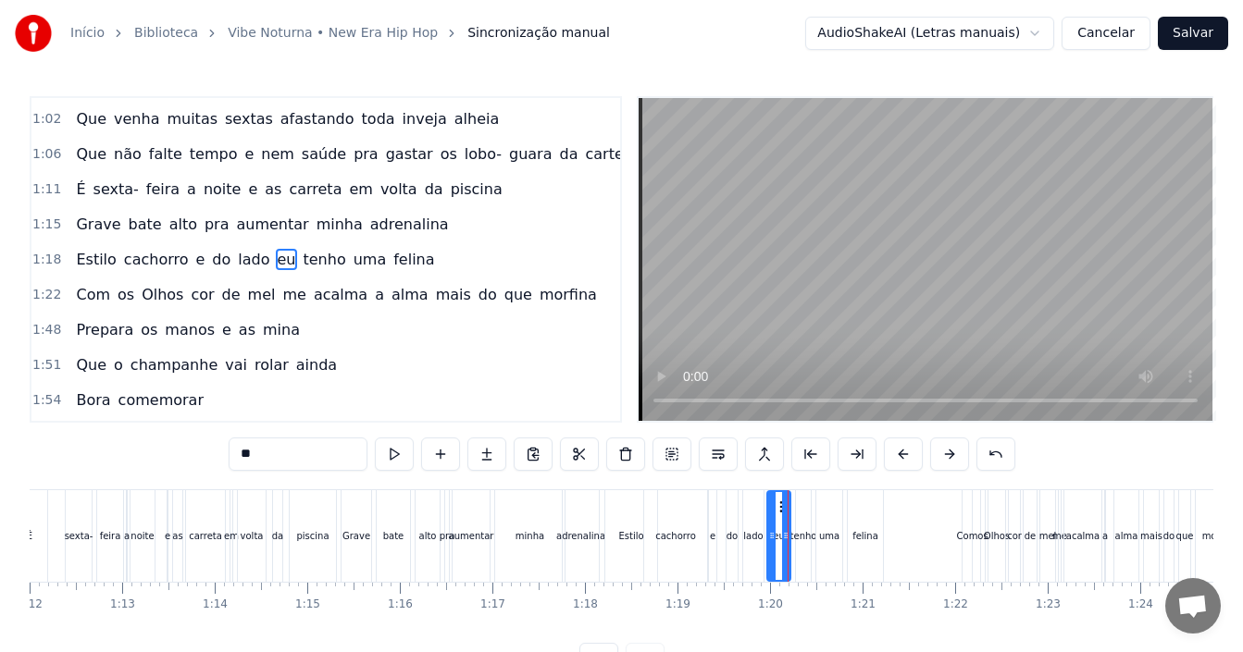
drag, startPoint x: 794, startPoint y: 507, endPoint x: 773, endPoint y: 503, distance: 21.8
click at [773, 503] on div at bounding box center [771, 536] width 7 height 88
click at [797, 537] on div "tenho" at bounding box center [803, 536] width 27 height 14
click at [806, 507] on circle at bounding box center [805, 506] width 1 height 1
click at [825, 540] on div "uma" at bounding box center [829, 536] width 20 height 14
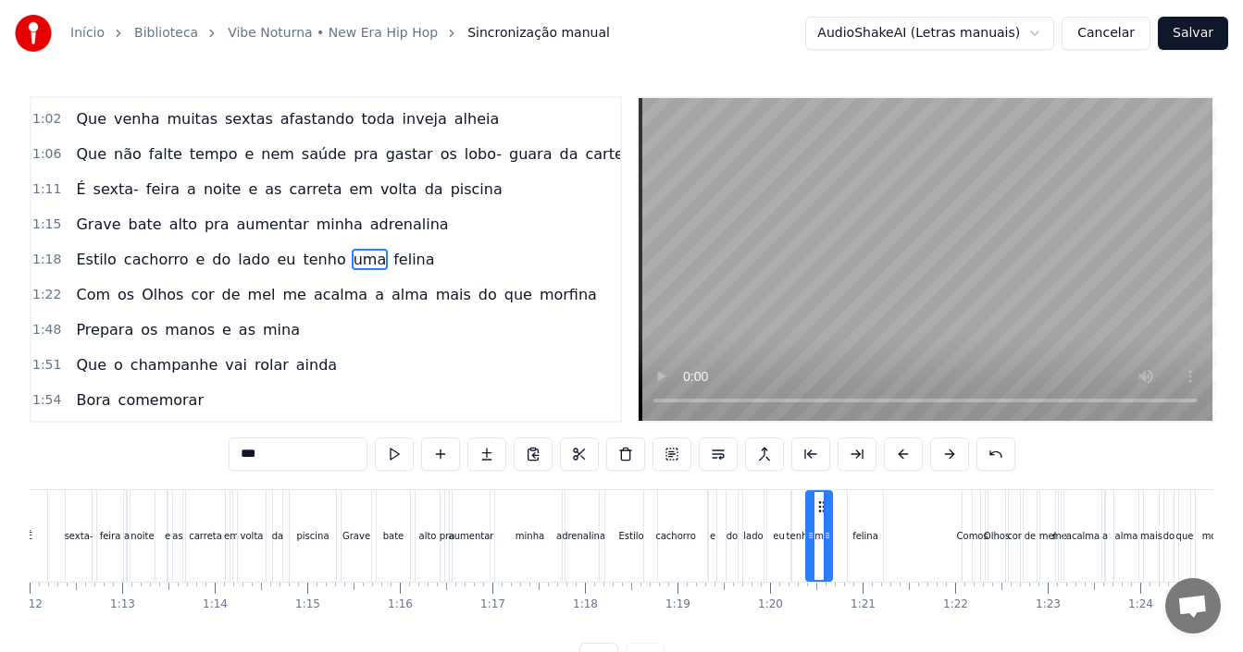
drag, startPoint x: 829, startPoint y: 503, endPoint x: 819, endPoint y: 503, distance: 10.2
click at [819, 503] on circle at bounding box center [819, 502] width 1 height 1
click at [871, 540] on div "felina" at bounding box center [865, 536] width 26 height 14
drag, startPoint x: 863, startPoint y: 507, endPoint x: 846, endPoint y: 506, distance: 16.7
click at [845, 506] on circle at bounding box center [844, 506] width 1 height 1
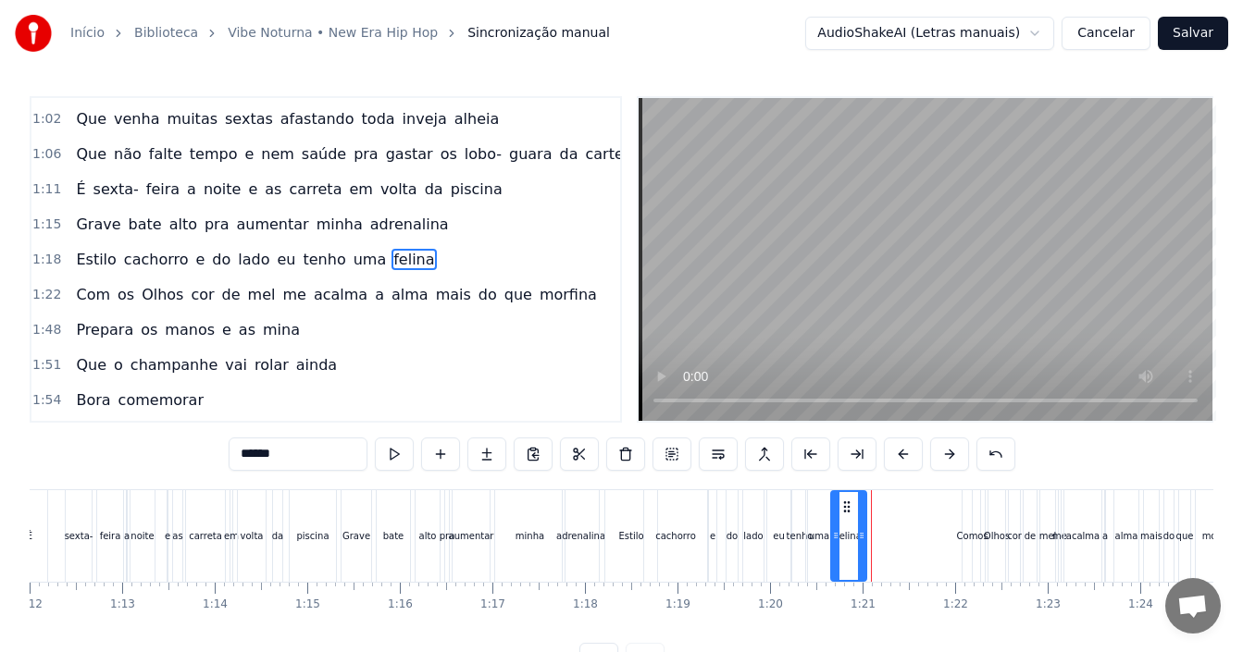
click at [969, 532] on div "Com" at bounding box center [967, 536] width 21 height 14
type input "***"
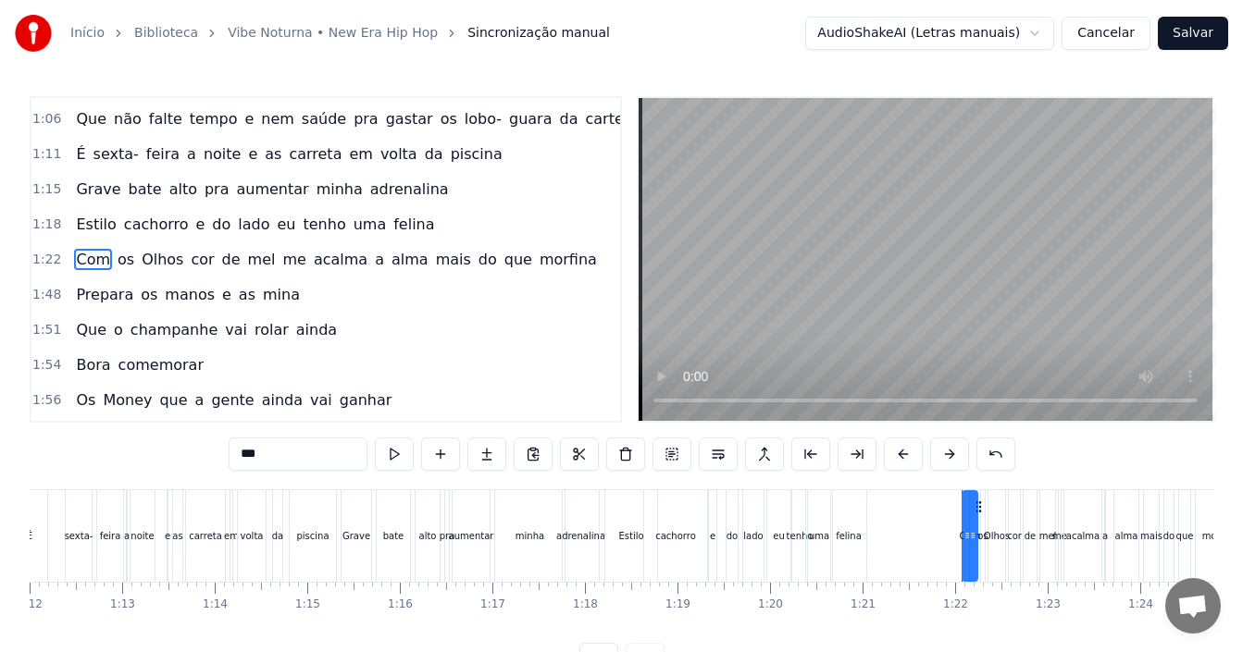
click at [974, 511] on div at bounding box center [972, 536] width 7 height 88
click at [965, 539] on div "Com" at bounding box center [970, 536] width 21 height 14
click at [972, 539] on circle at bounding box center [972, 538] width 1 height 1
drag, startPoint x: 975, startPoint y: 537, endPoint x: 989, endPoint y: 539, distance: 14.0
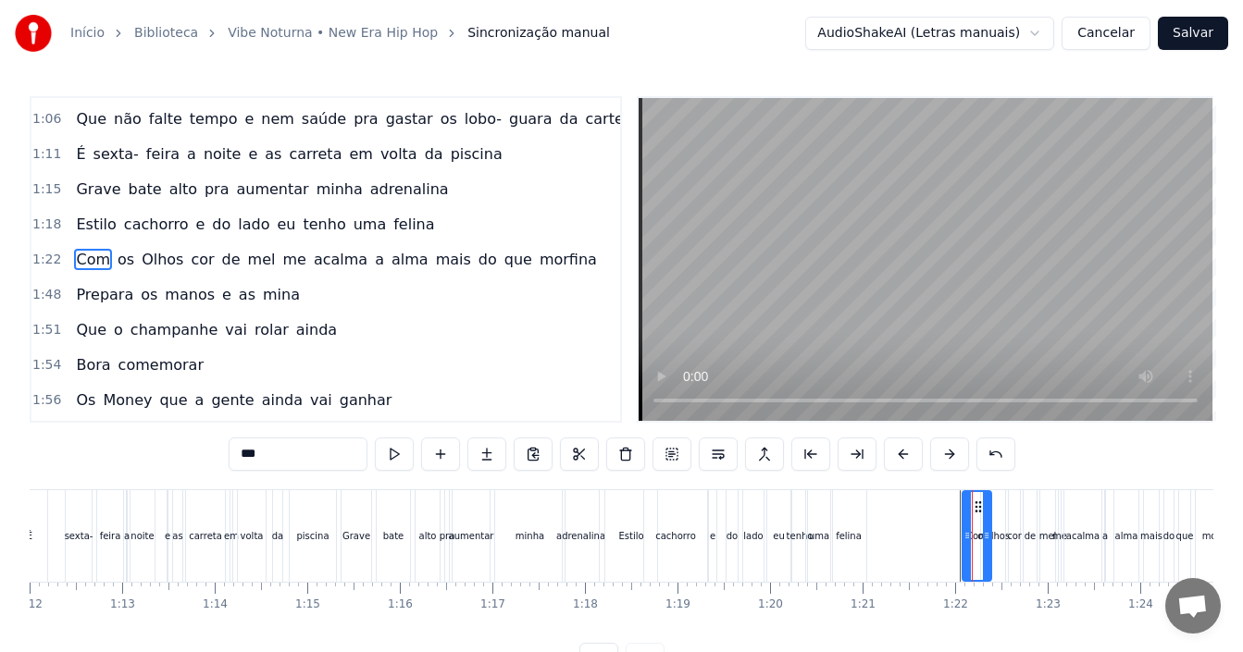
click at [989, 539] on icon at bounding box center [986, 535] width 7 height 15
drag, startPoint x: 977, startPoint y: 509, endPoint x: 883, endPoint y: 498, distance: 95.1
click at [883, 498] on div "Com" at bounding box center [882, 536] width 27 height 88
click at [973, 535] on div "Com os Olhos cor de [PERSON_NAME] me acalma a [PERSON_NAME] do que morfina" at bounding box center [1057, 537] width 381 height 92
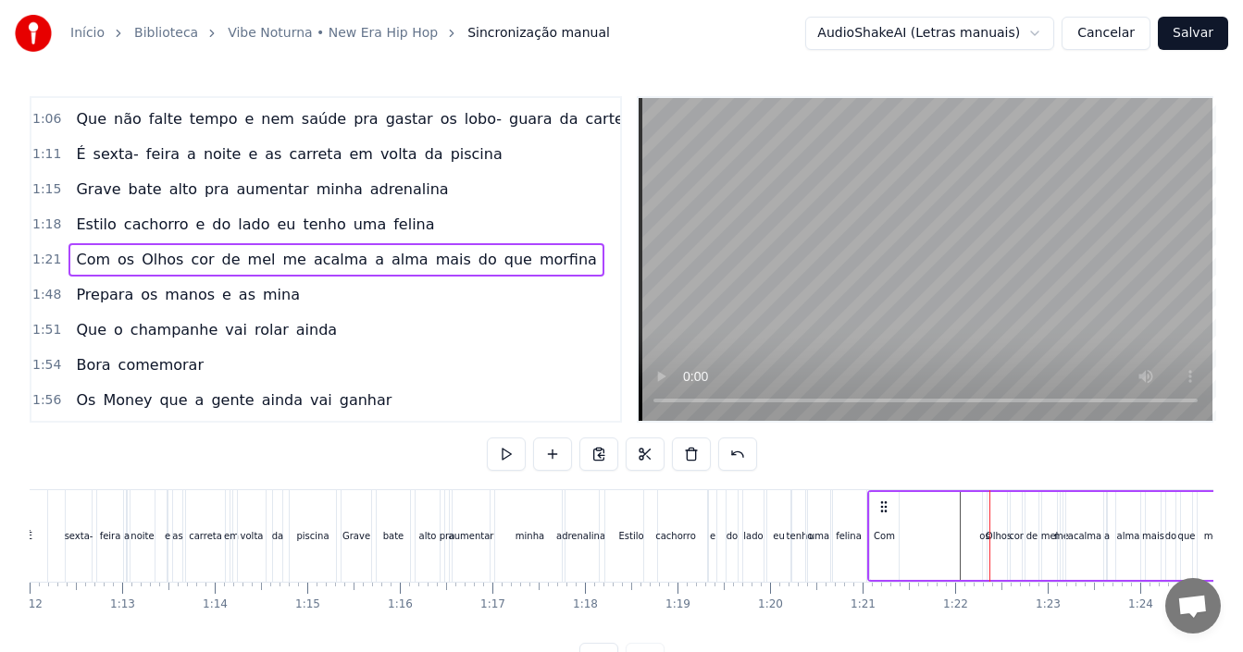
click at [971, 534] on div "Com os Olhos cor de [PERSON_NAME] me acalma a [PERSON_NAME] do que morfina" at bounding box center [1057, 537] width 381 height 92
click at [983, 538] on div "os" at bounding box center [984, 536] width 10 height 14
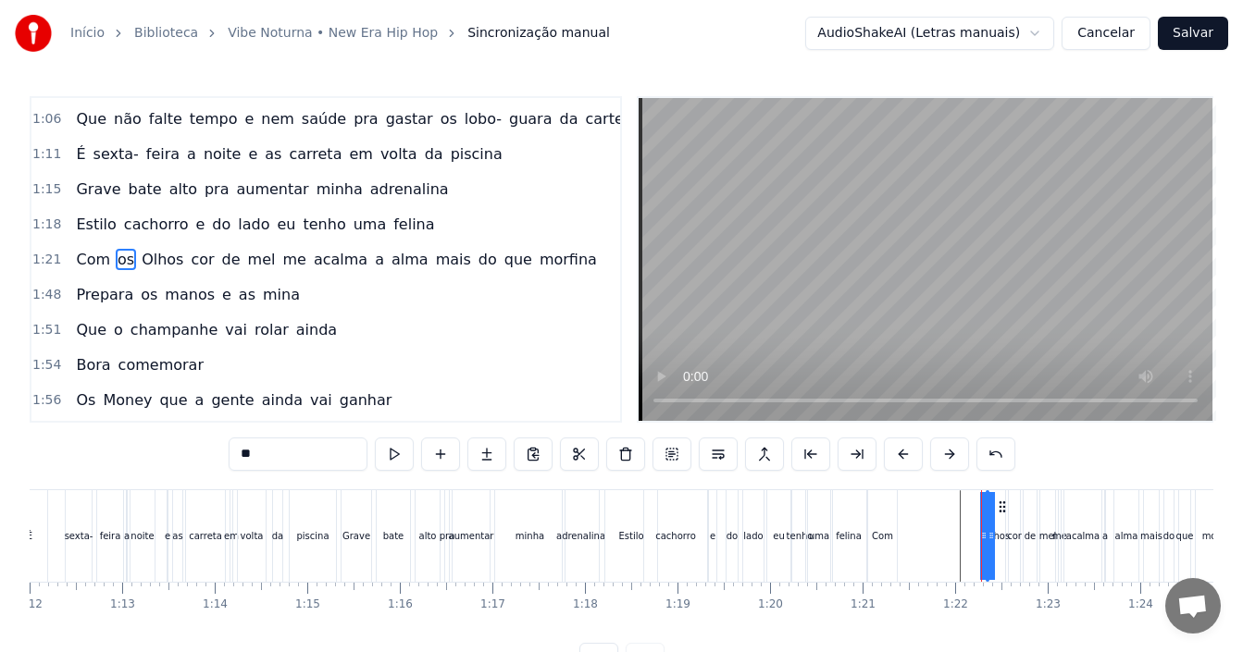
drag, startPoint x: 988, startPoint y: 511, endPoint x: 1006, endPoint y: 517, distance: 18.7
click at [1006, 517] on div "Com os Olhos cor de [PERSON_NAME] me acalma a [PERSON_NAME] do que morfina" at bounding box center [1057, 537] width 381 height 92
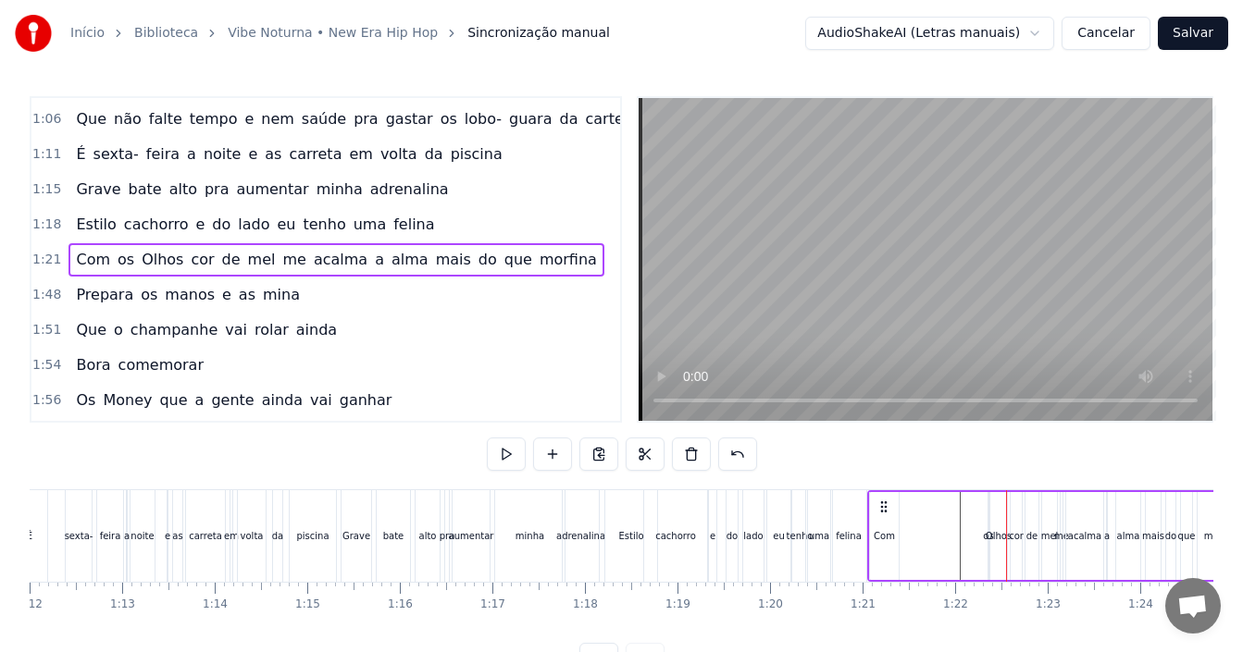
click at [987, 521] on div "Com os Olhos cor de [PERSON_NAME] me acalma a [PERSON_NAME] do que morfina" at bounding box center [1057, 537] width 381 height 92
click at [978, 527] on div "Com os Olhos cor de [PERSON_NAME] me acalma a [PERSON_NAME] do que morfina" at bounding box center [1057, 537] width 381 height 92
click at [989, 529] on div "Olhos" at bounding box center [999, 536] width 26 height 14
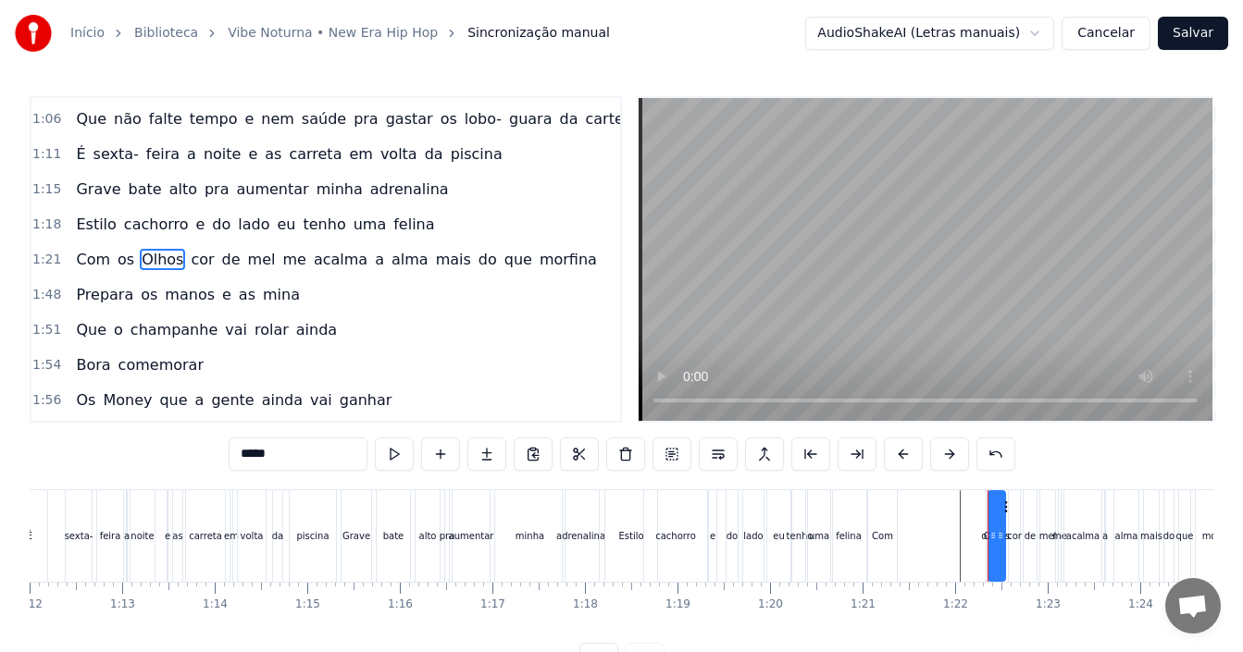
click at [766, 504] on div "eu" at bounding box center [778, 537] width 25 height 92
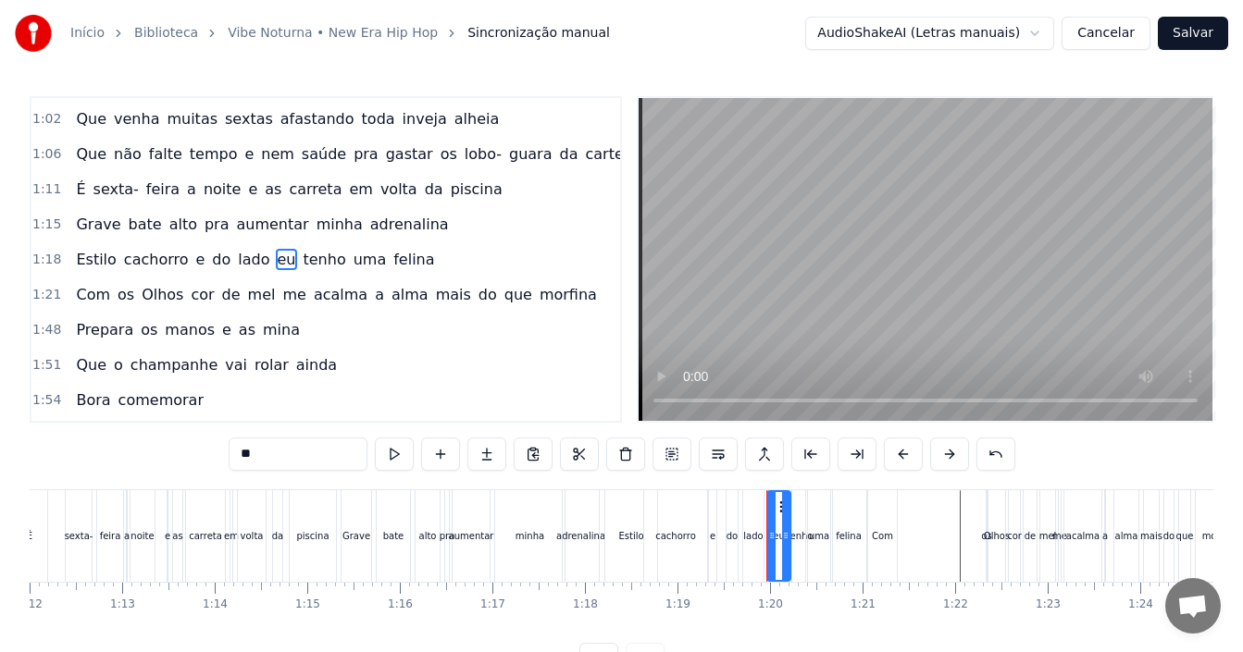
click at [664, 491] on div "cachorro" at bounding box center [675, 537] width 65 height 92
type input "********"
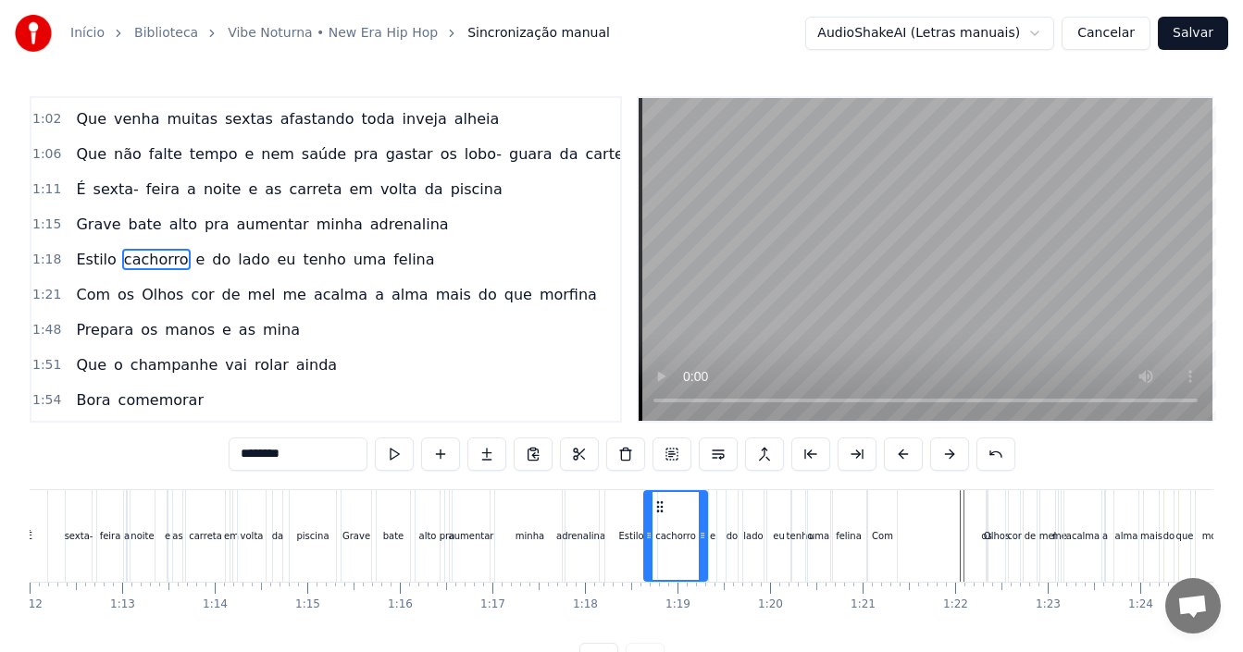
click at [963, 531] on div at bounding box center [963, 537] width 1 height 92
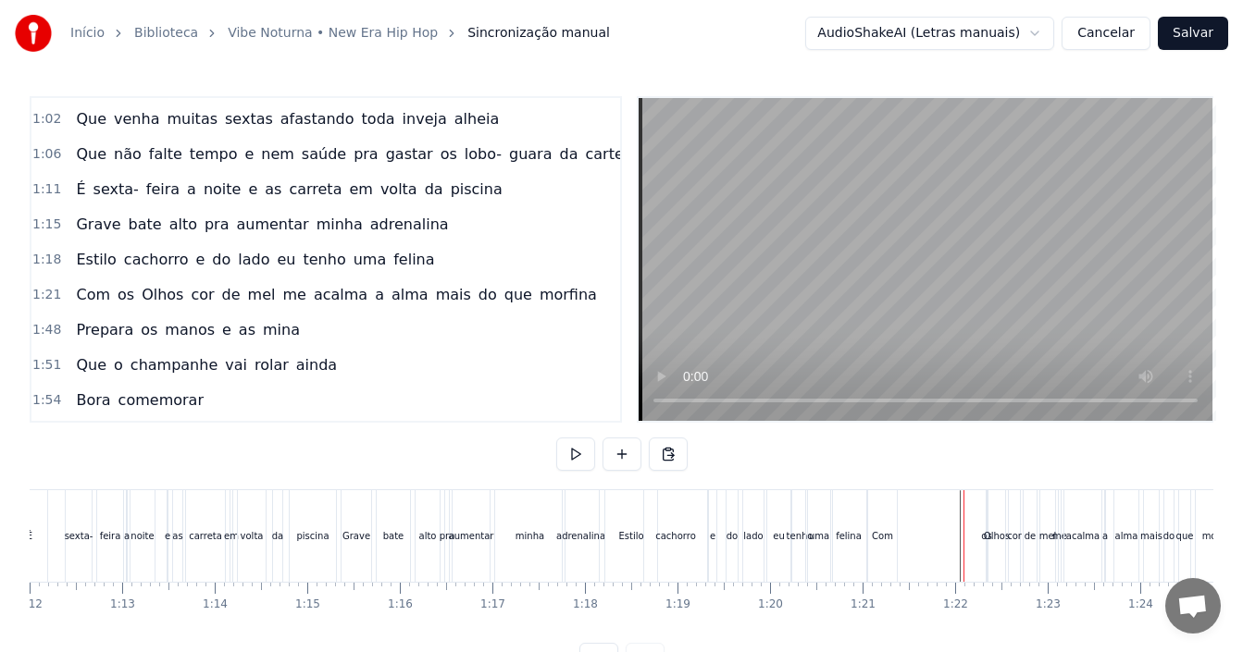
click at [1054, 517] on div "mel" at bounding box center [1047, 537] width 17 height 92
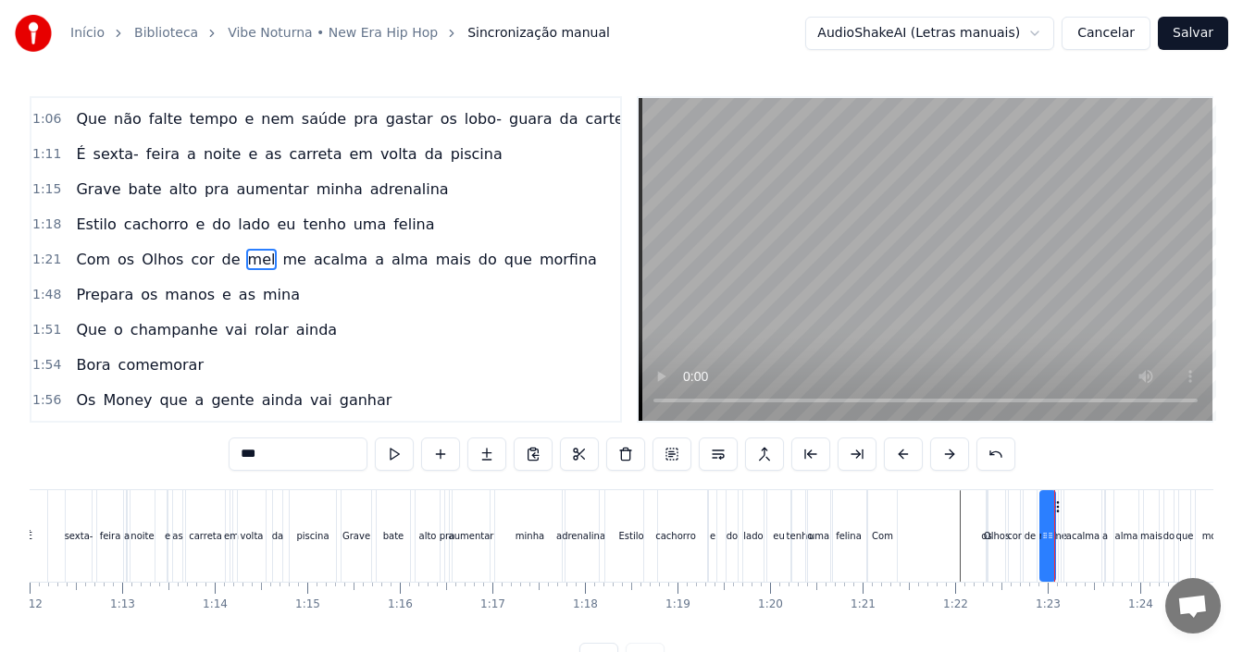
click at [1080, 512] on div "acalma" at bounding box center [1082, 537] width 37 height 92
type input "******"
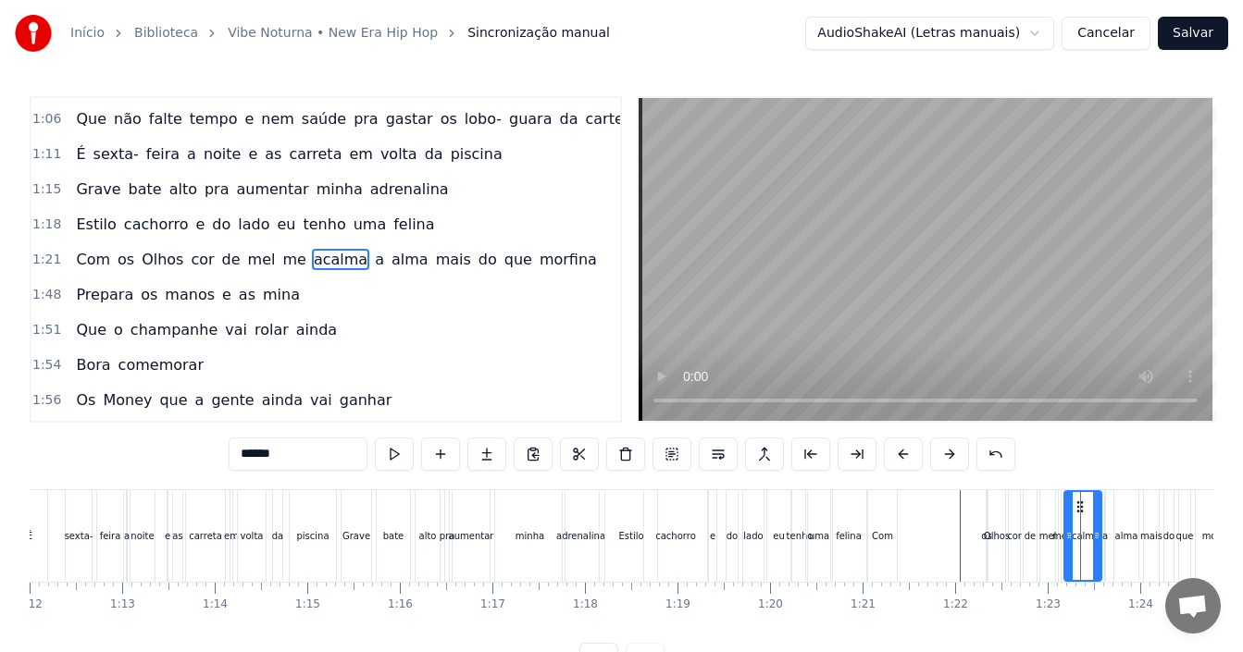
click at [562, 263] on div "1:21 Com os Olhos cor de [PERSON_NAME] me acalma a [PERSON_NAME] do que morfina" at bounding box center [325, 259] width 589 height 35
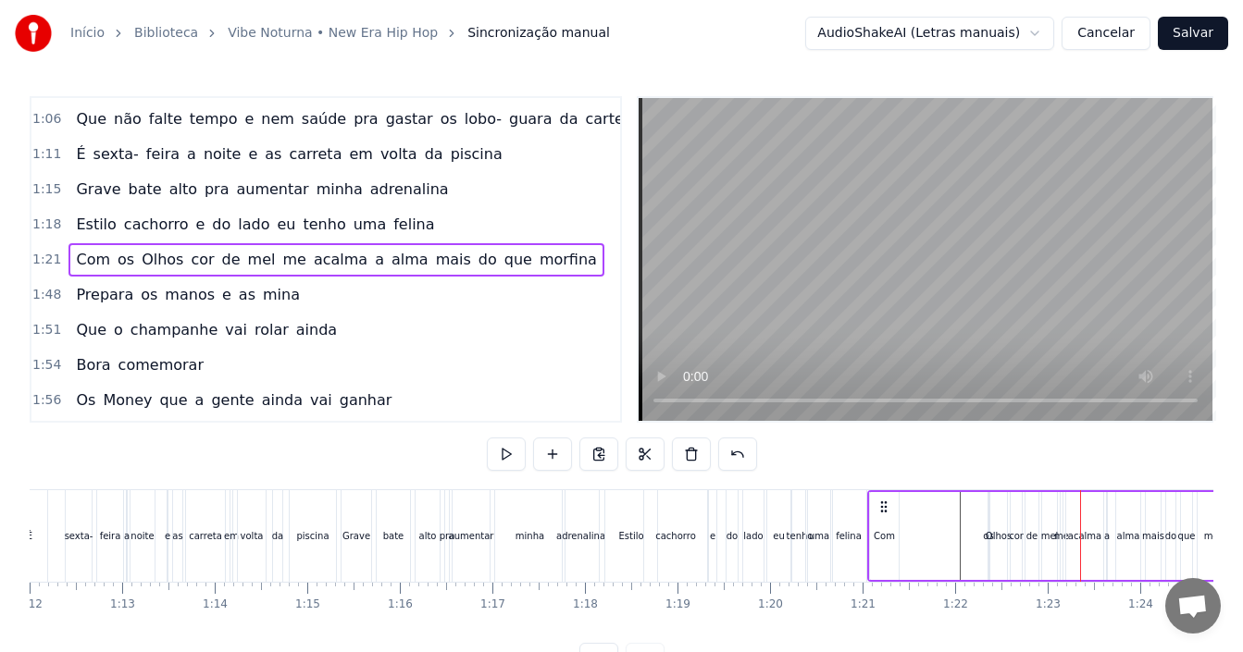
click at [121, 260] on span "os" at bounding box center [126, 259] width 20 height 21
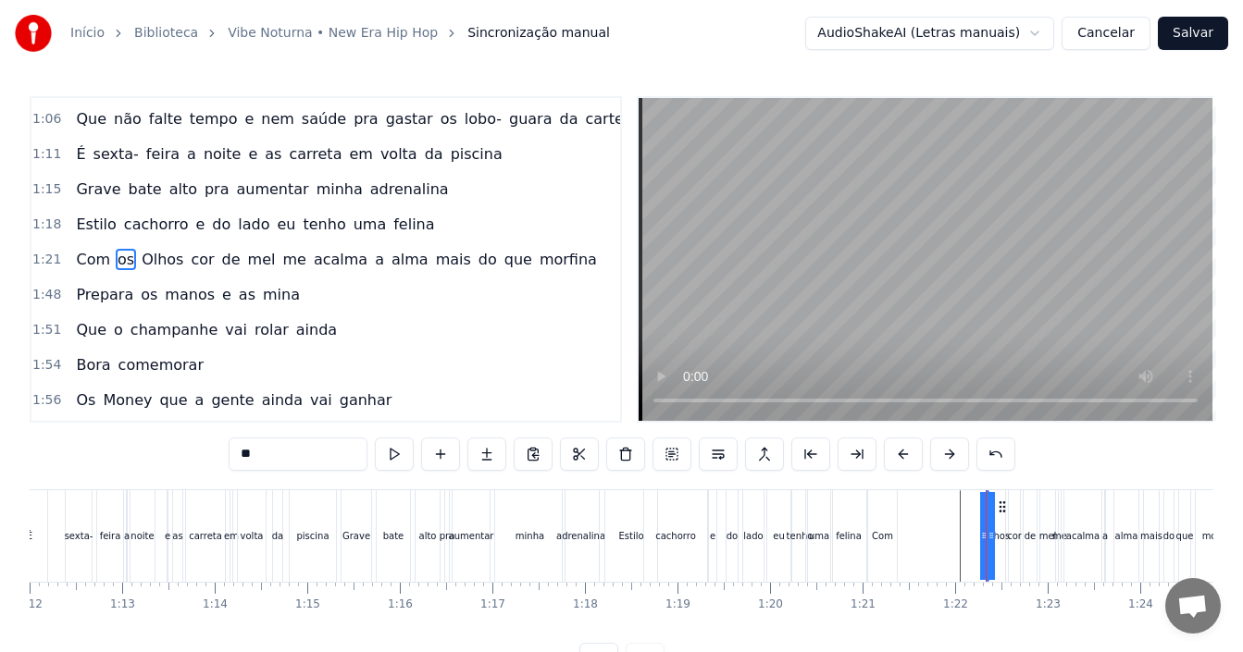
drag, startPoint x: 981, startPoint y: 516, endPoint x: 972, endPoint y: 514, distance: 9.7
click at [961, 514] on div "Com os Olhos cor de [PERSON_NAME] me acalma a [PERSON_NAME] do que morfina" at bounding box center [1057, 537] width 381 height 92
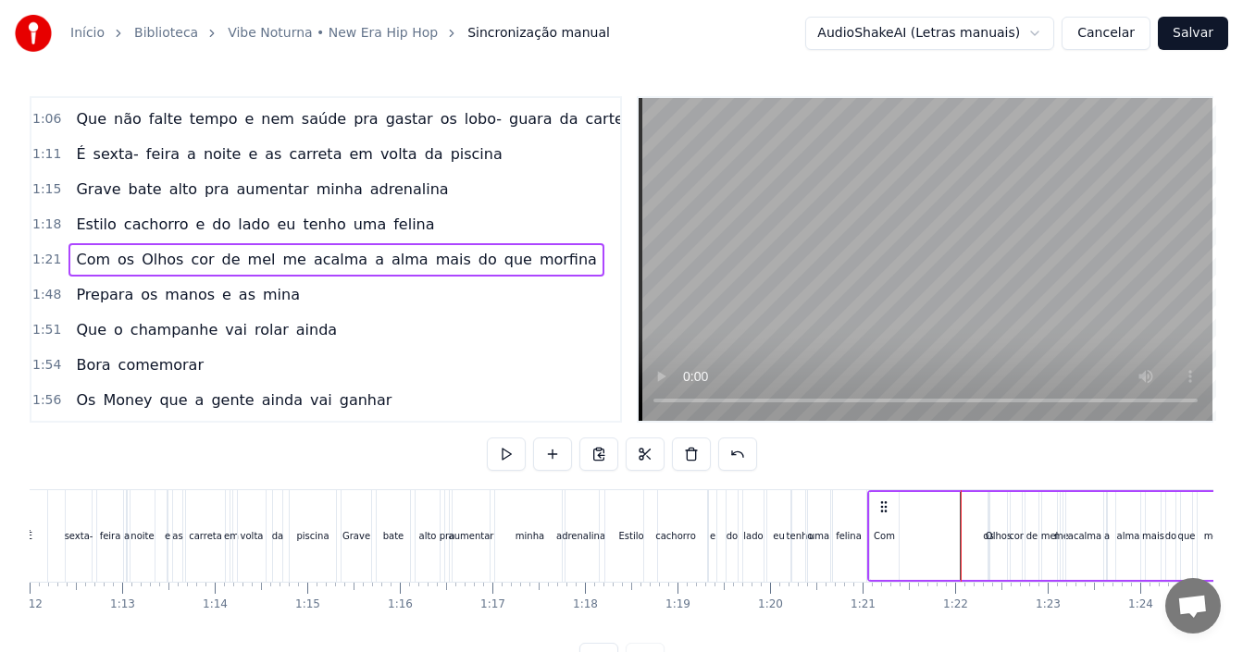
click at [123, 257] on span "os" at bounding box center [126, 259] width 20 height 21
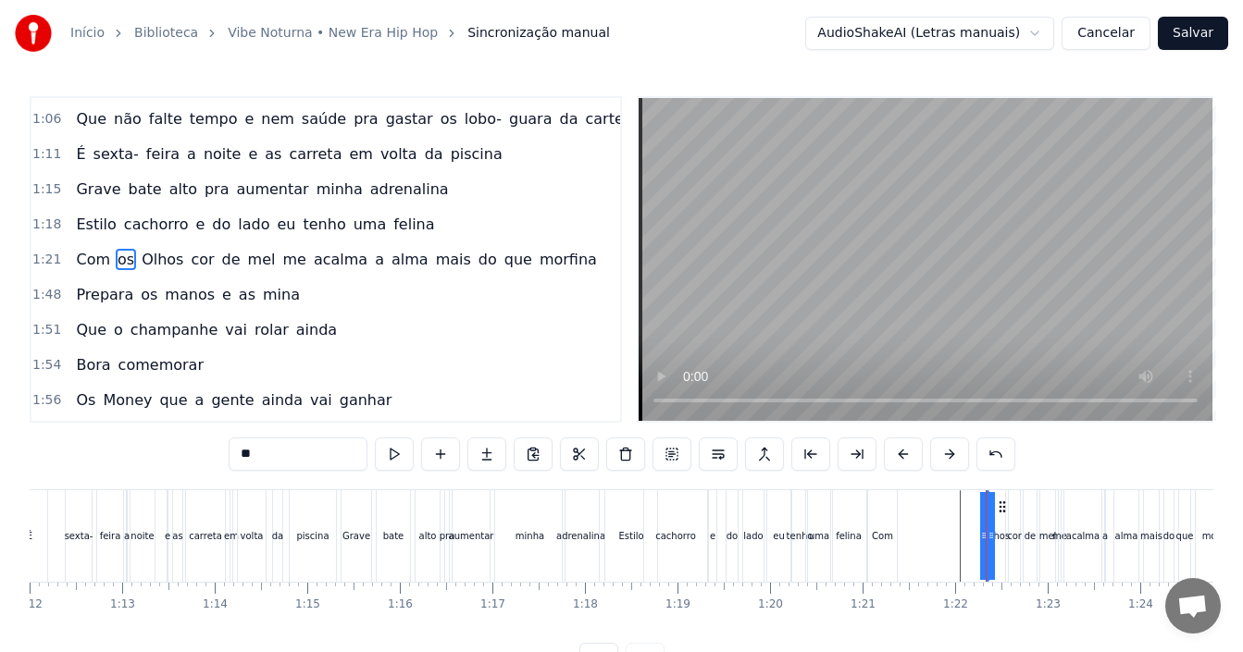
click at [975, 519] on div "Com os Olhos cor de [PERSON_NAME] me acalma a [PERSON_NAME] do que morfina" at bounding box center [1057, 537] width 381 height 92
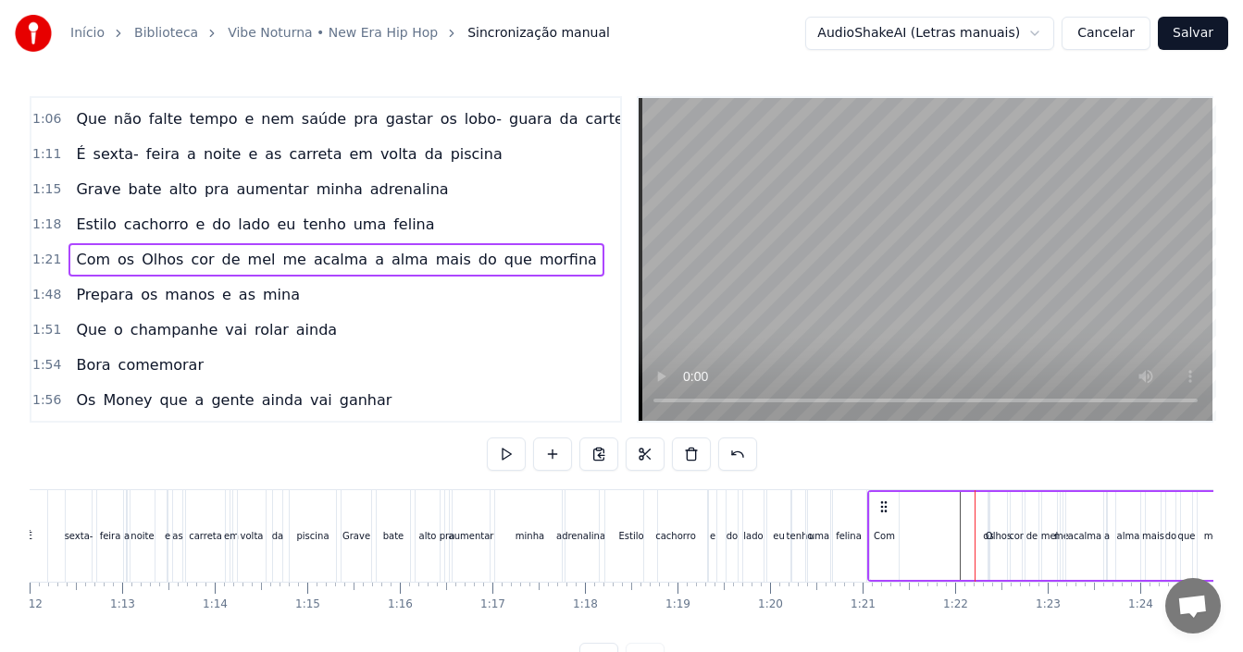
click at [995, 534] on div "Olhos" at bounding box center [999, 536] width 26 height 14
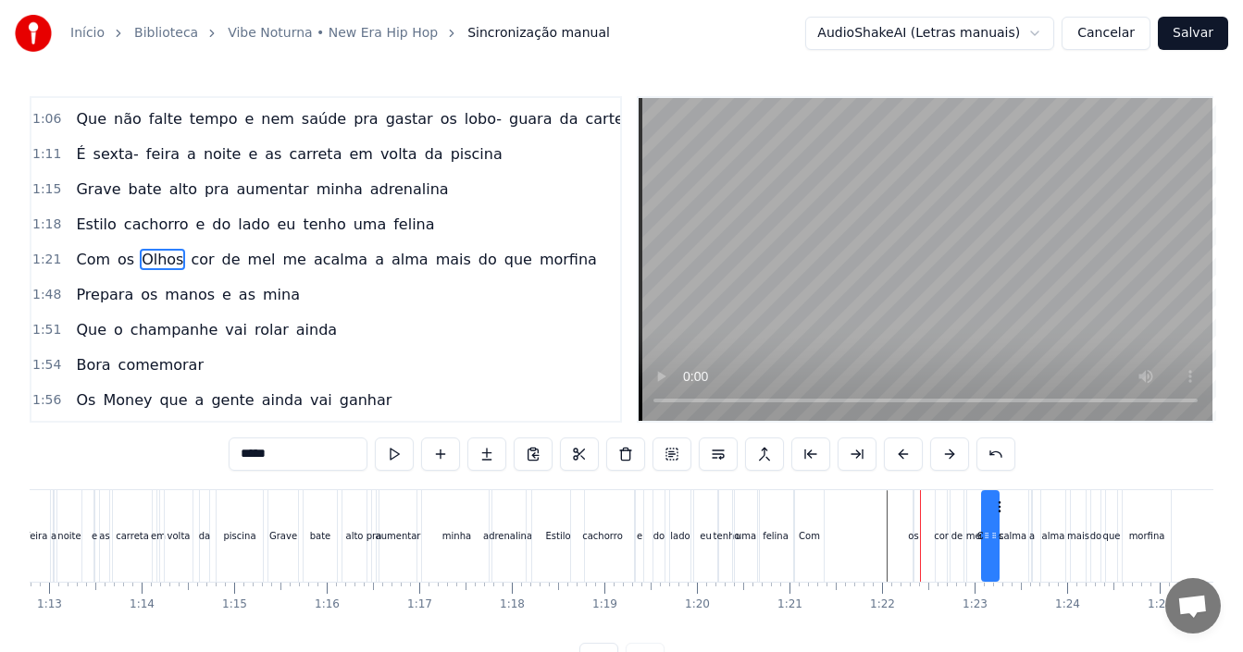
drag, startPoint x: 1005, startPoint y: 509, endPoint x: 1016, endPoint y: 507, distance: 11.3
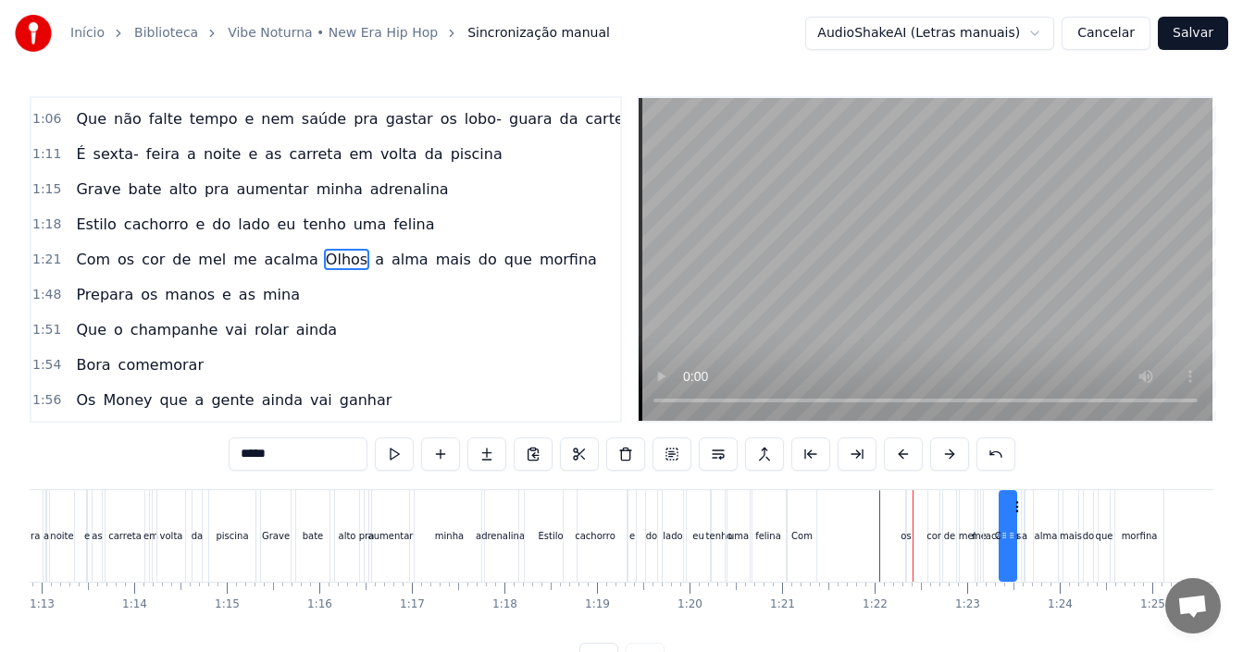
click at [910, 532] on div "os" at bounding box center [905, 536] width 10 height 14
type input "**"
click at [920, 518] on div "Com os cor de [PERSON_NAME] me acalma [PERSON_NAME] a [PERSON_NAME] do que morf…" at bounding box center [977, 537] width 381 height 92
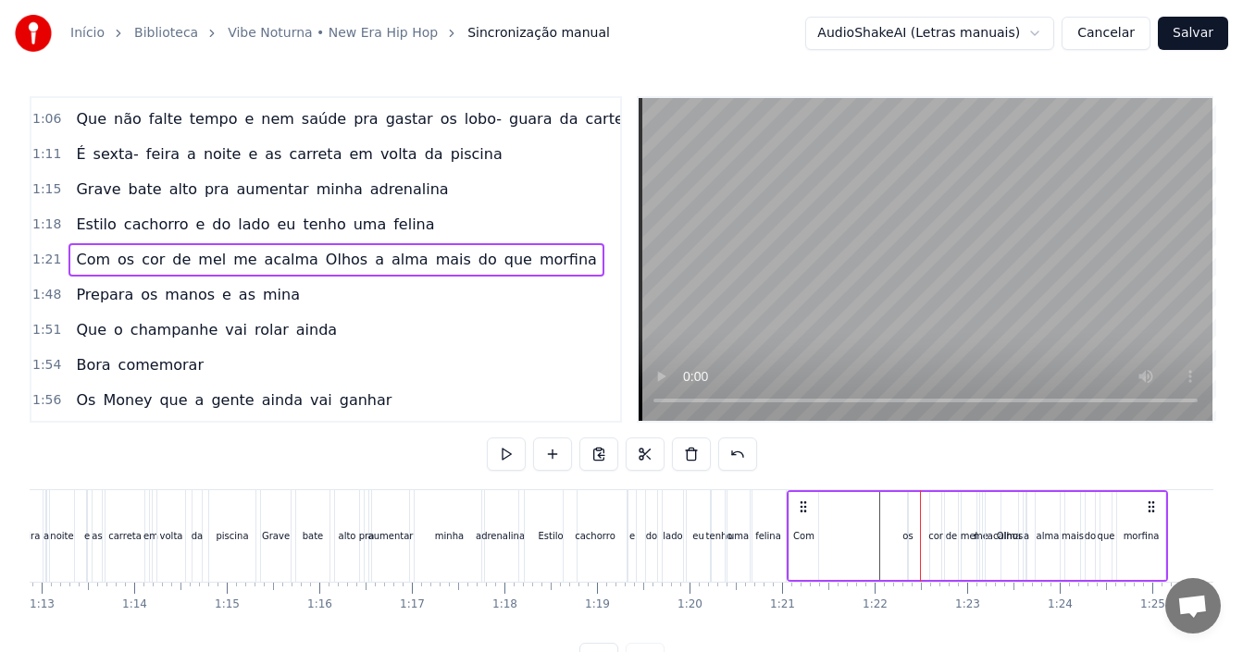
click at [909, 519] on div "Com os cor de [PERSON_NAME] me acalma [PERSON_NAME] a [PERSON_NAME] do que morf…" at bounding box center [977, 537] width 381 height 92
click at [909, 532] on div at bounding box center [909, 537] width 1 height 92
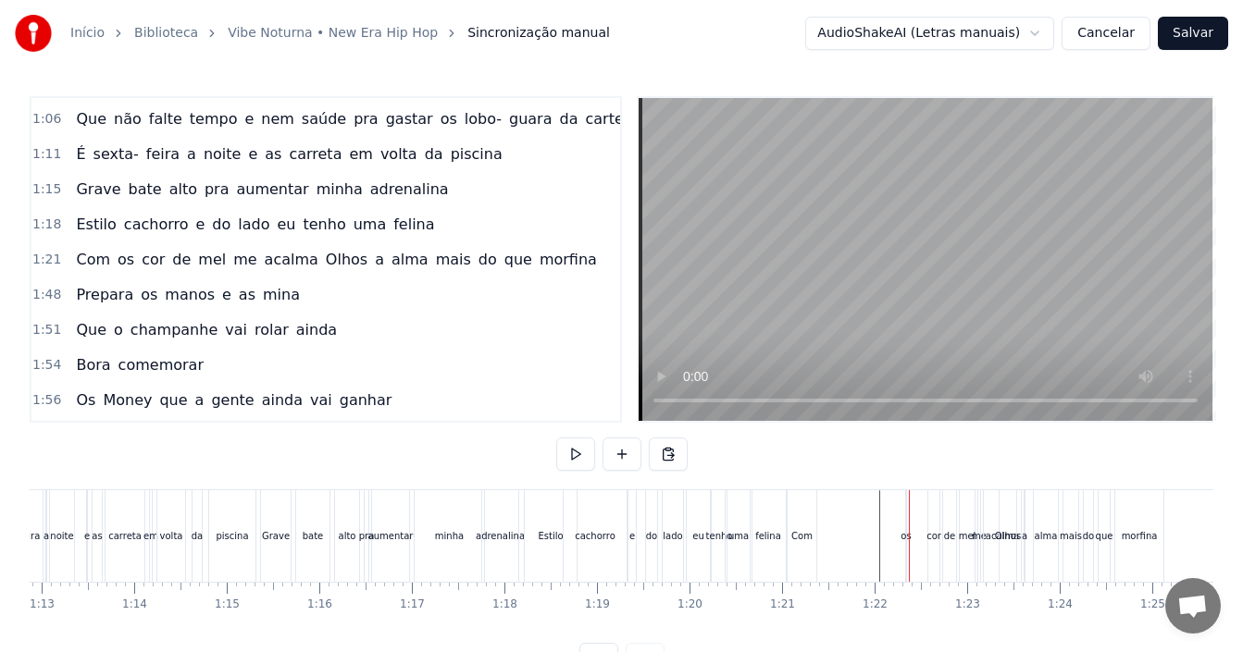
click at [906, 538] on div "os" at bounding box center [905, 536] width 10 height 14
drag, startPoint x: 906, startPoint y: 527, endPoint x: 885, endPoint y: 527, distance: 21.3
click at [905, 529] on div "os" at bounding box center [905, 536] width 10 height 14
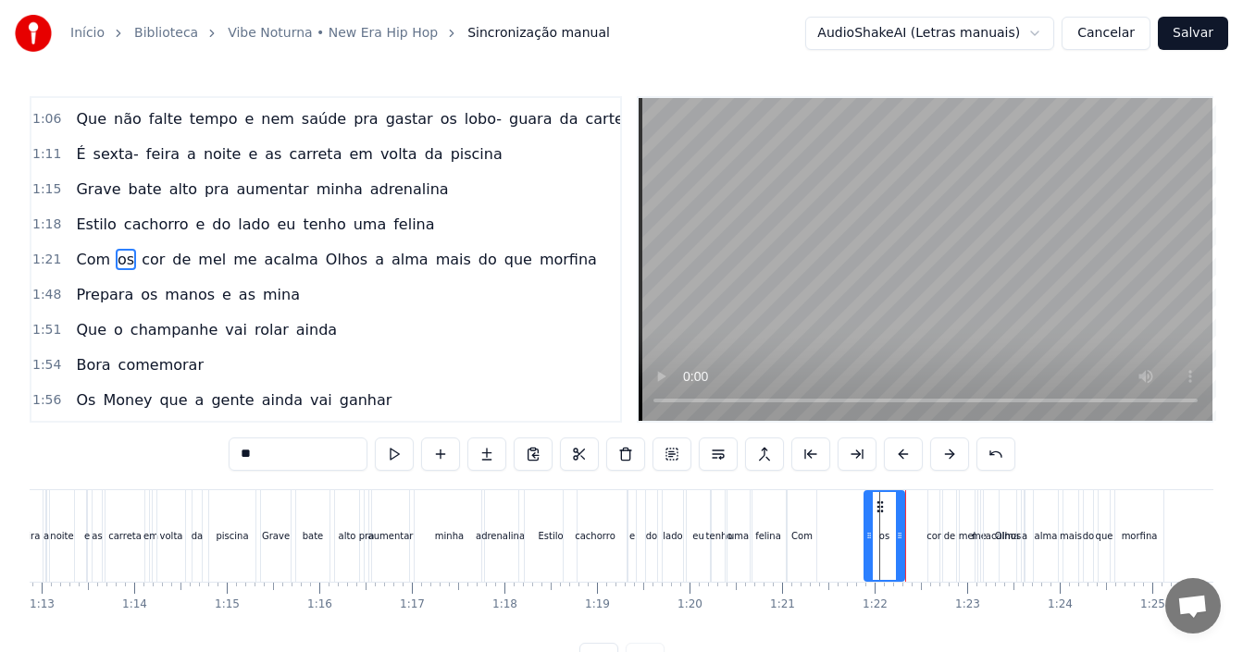
drag, startPoint x: 907, startPoint y: 536, endPoint x: 865, endPoint y: 539, distance: 41.7
click at [865, 539] on icon at bounding box center [868, 535] width 7 height 15
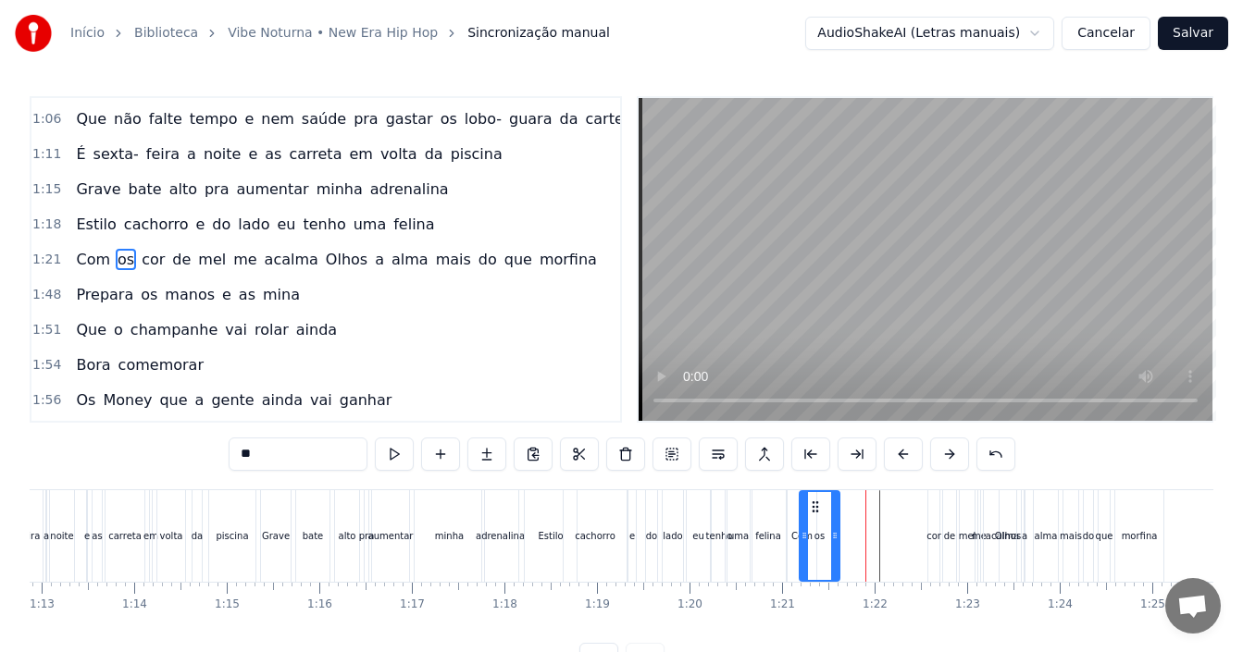
drag, startPoint x: 882, startPoint y: 506, endPoint x: 817, endPoint y: 506, distance: 64.8
click at [817, 506] on circle at bounding box center [816, 506] width 1 height 1
click at [326, 258] on span "Olhos" at bounding box center [346, 259] width 45 height 21
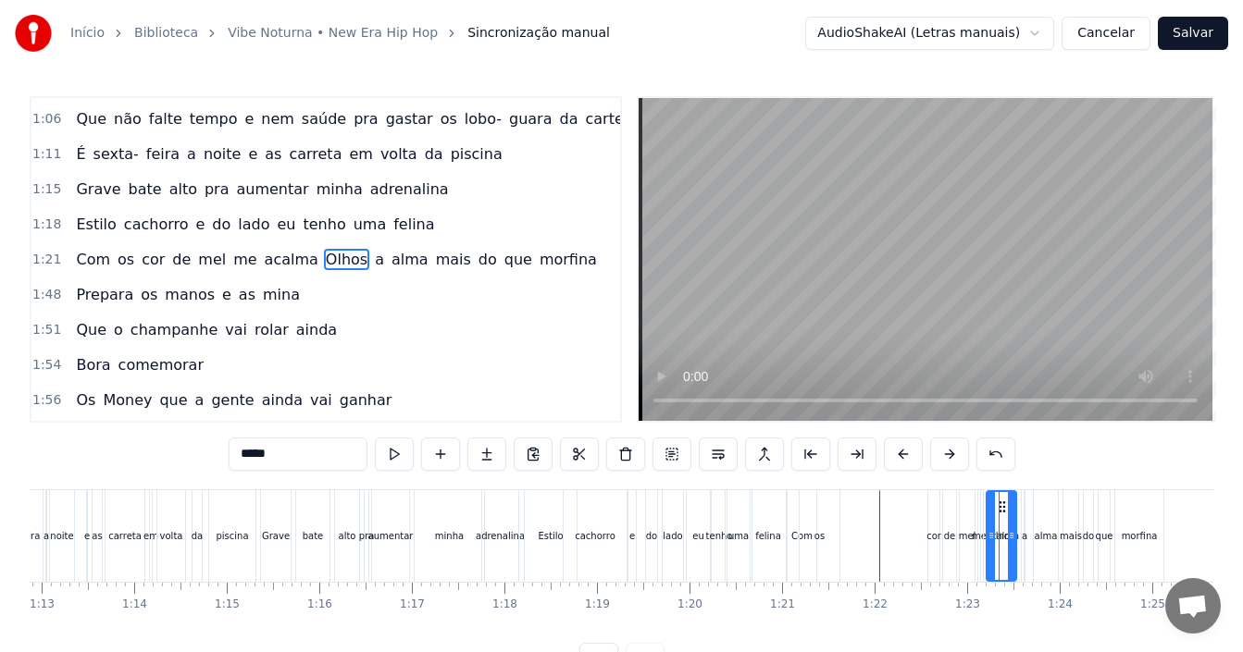
drag, startPoint x: 1004, startPoint y: 528, endPoint x: 991, endPoint y: 528, distance: 13.0
click at [991, 528] on div at bounding box center [990, 536] width 7 height 88
drag, startPoint x: 1003, startPoint y: 509, endPoint x: 842, endPoint y: 518, distance: 161.3
click at [842, 518] on div "Olhos" at bounding box center [840, 536] width 28 height 88
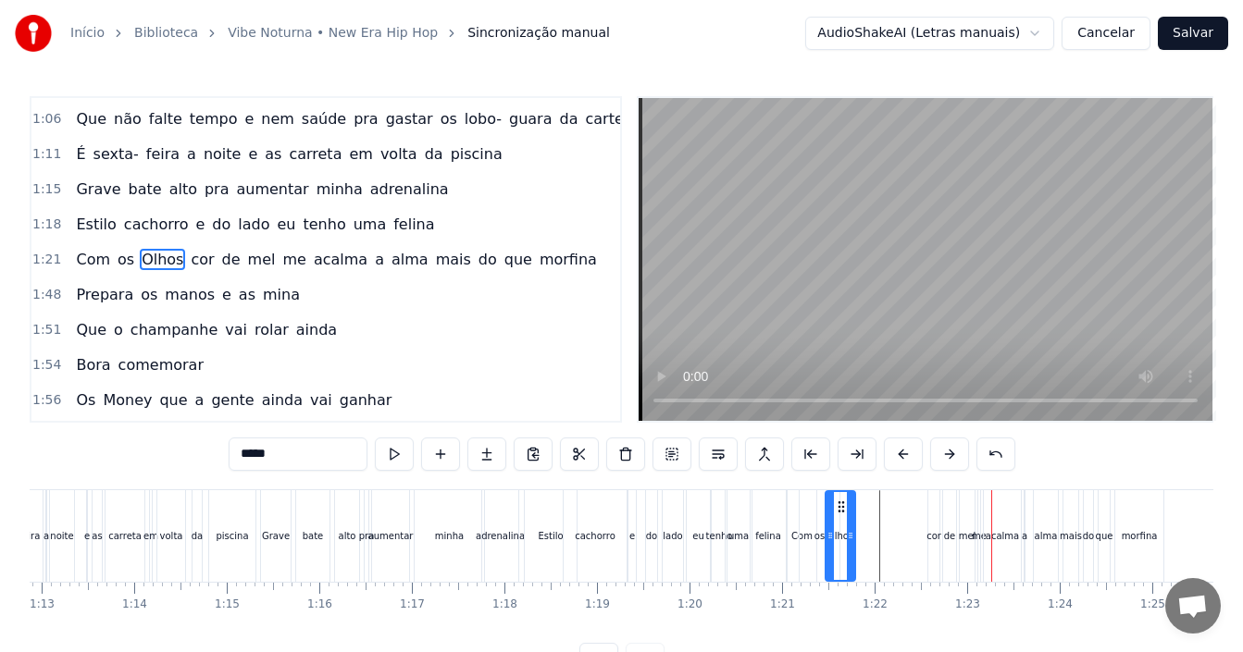
click at [937, 533] on div "cor" at bounding box center [933, 536] width 15 height 14
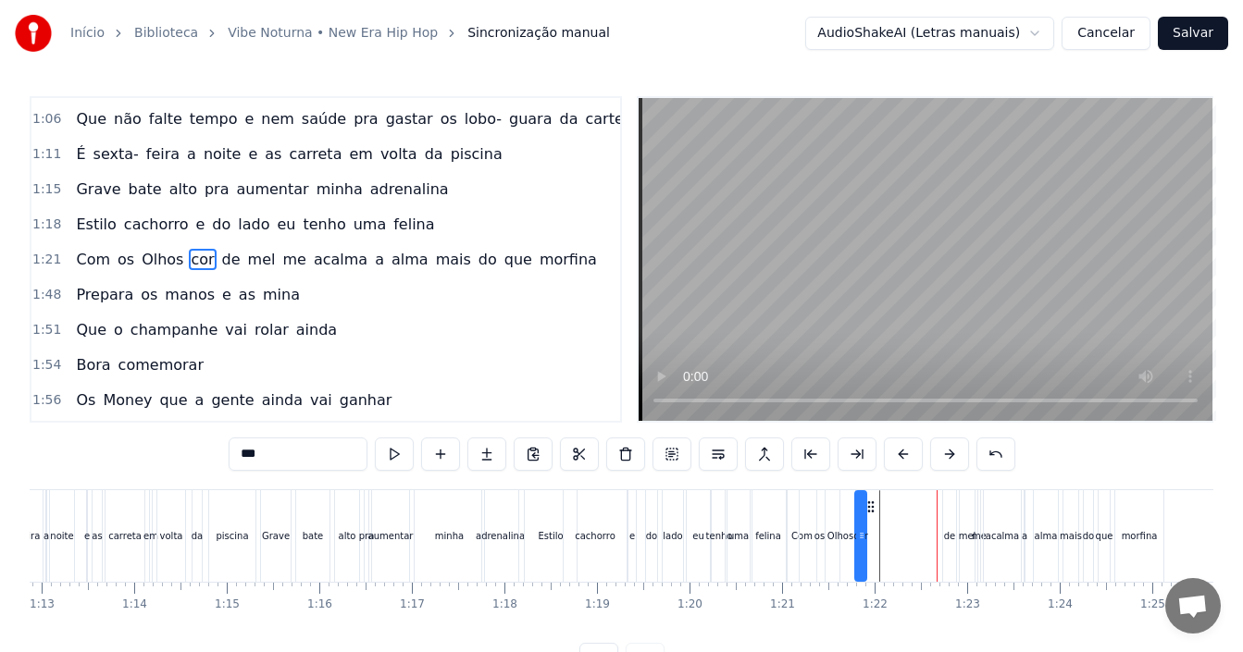
drag, startPoint x: 942, startPoint y: 507, endPoint x: 869, endPoint y: 507, distance: 73.1
click at [869, 507] on circle at bounding box center [868, 506] width 1 height 1
click at [956, 538] on div "de" at bounding box center [949, 537] width 15 height 92
drag, startPoint x: 957, startPoint y: 506, endPoint x: 885, endPoint y: 504, distance: 72.2
click at [885, 504] on icon at bounding box center [886, 507] width 15 height 15
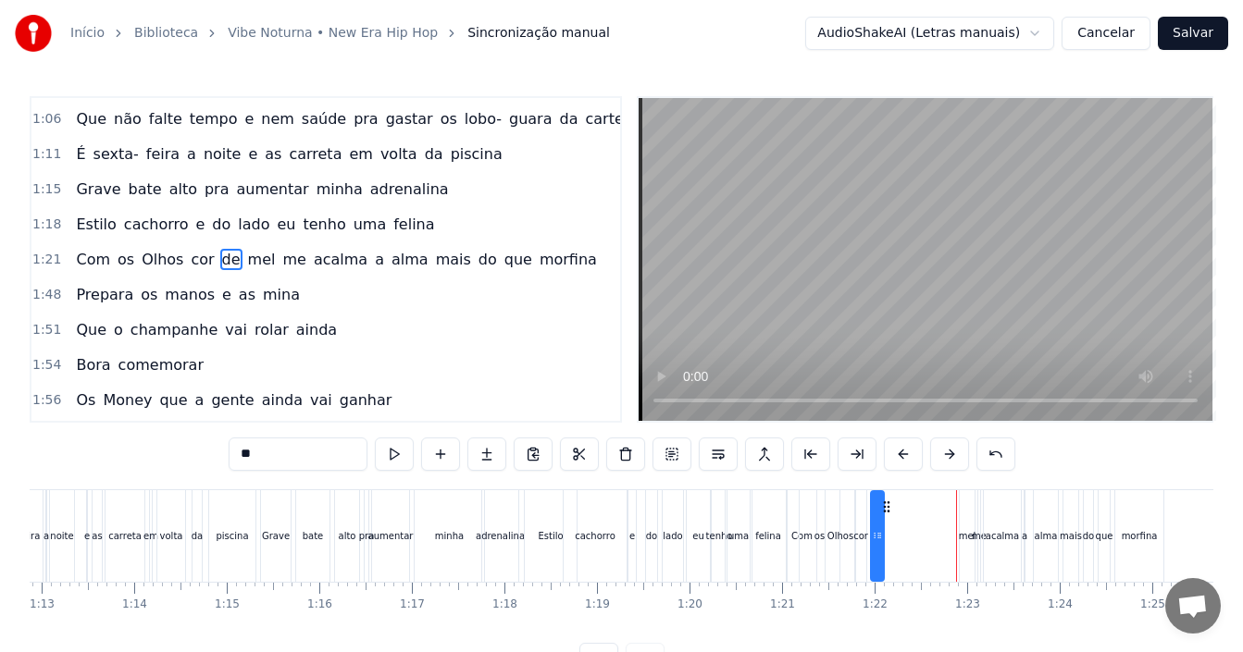
click at [966, 536] on div "mel" at bounding box center [968, 536] width 18 height 14
drag, startPoint x: 975, startPoint y: 504, endPoint x: 913, endPoint y: 504, distance: 62.9
click at [913, 504] on icon at bounding box center [912, 507] width 15 height 15
click at [975, 538] on div "me" at bounding box center [979, 536] width 15 height 14
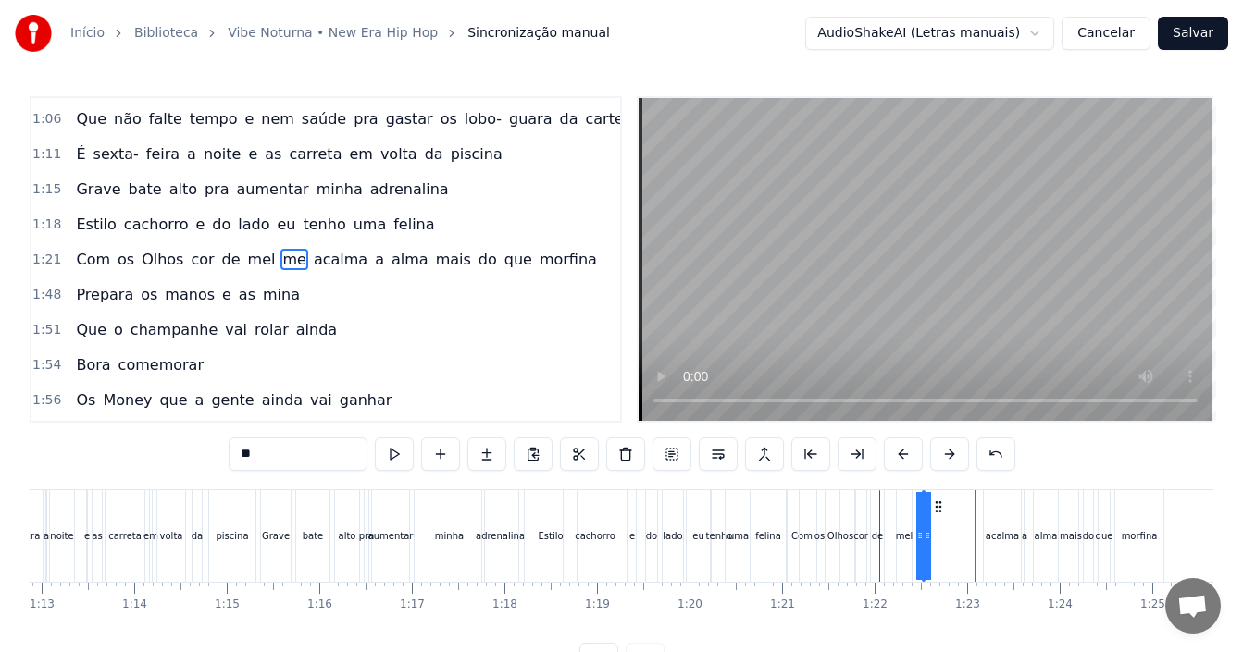
drag, startPoint x: 990, startPoint y: 510, endPoint x: 935, endPoint y: 514, distance: 55.7
click at [935, 514] on icon at bounding box center [938, 507] width 15 height 15
click at [702, 495] on div "eu" at bounding box center [698, 537] width 23 height 92
type input "**"
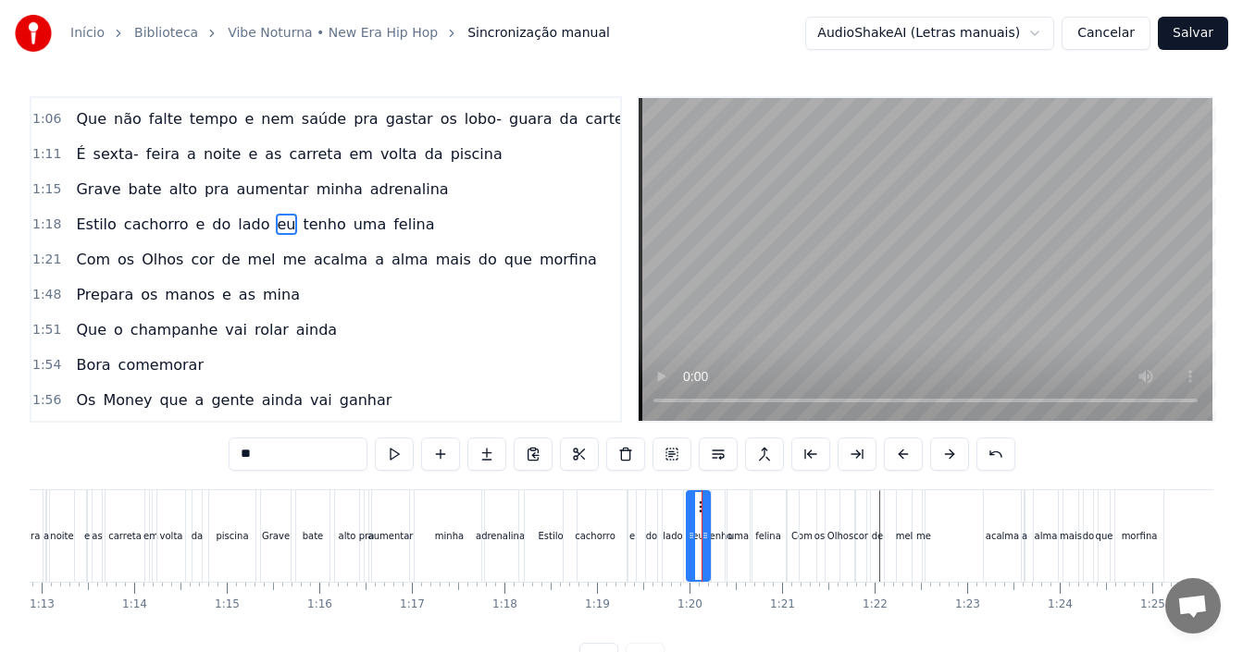
scroll to position [594, 0]
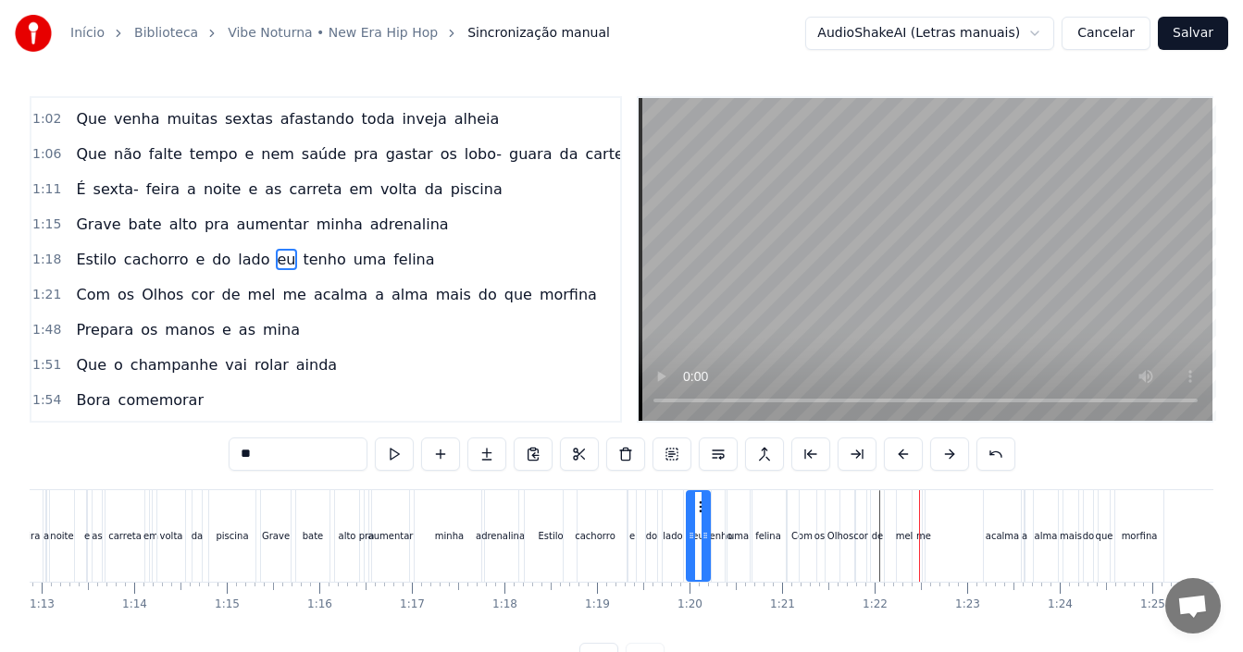
drag, startPoint x: 906, startPoint y: 537, endPoint x: 888, endPoint y: 538, distance: 18.5
click at [888, 538] on div "Com os Olhos cor de [PERSON_NAME] me acalma a [PERSON_NAME] do que morfina" at bounding box center [977, 537] width 381 height 92
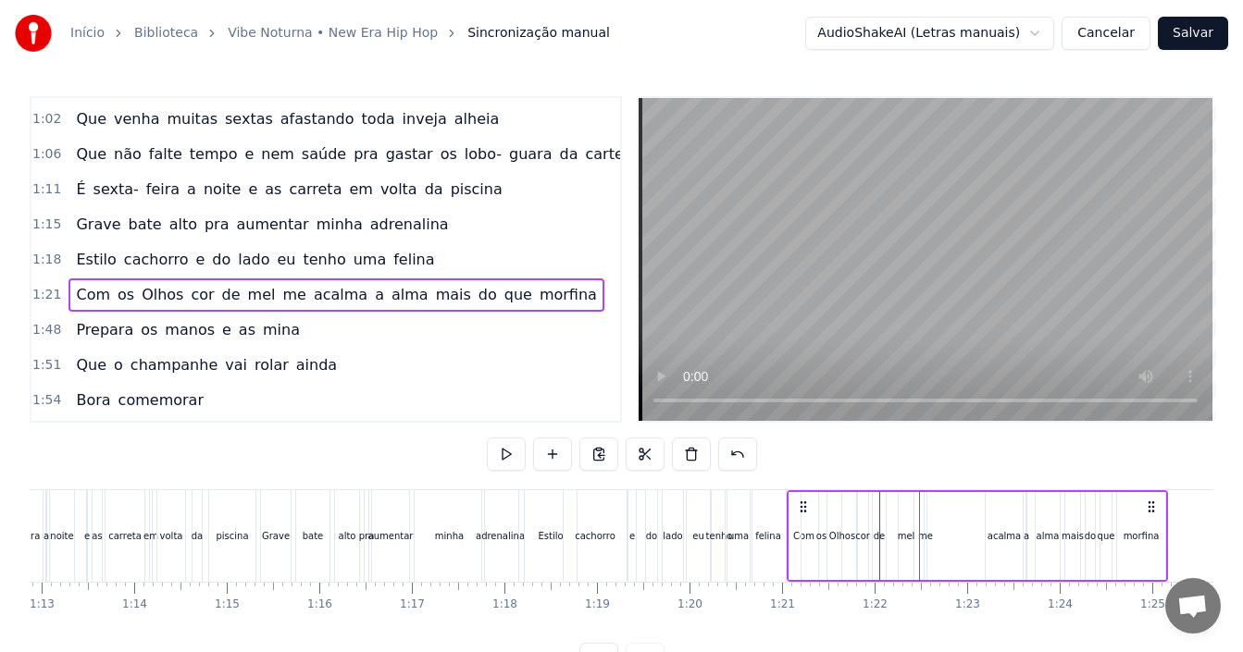
click at [906, 503] on div "mel" at bounding box center [906, 536] width 15 height 88
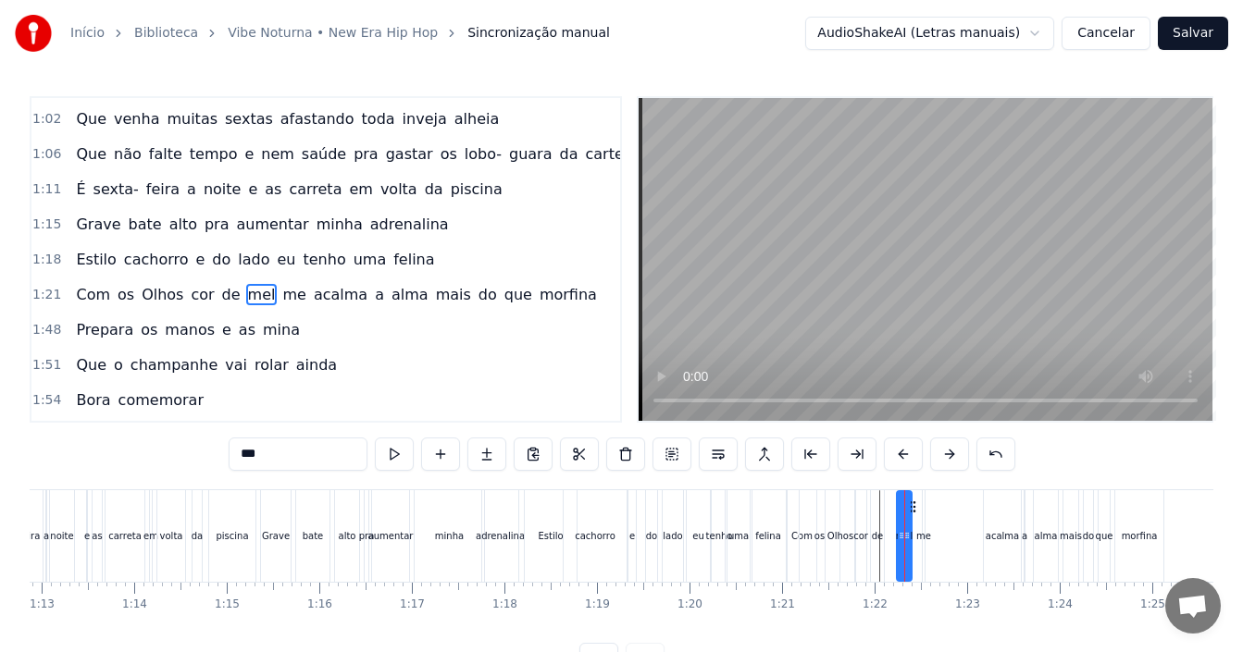
scroll to position [629, 0]
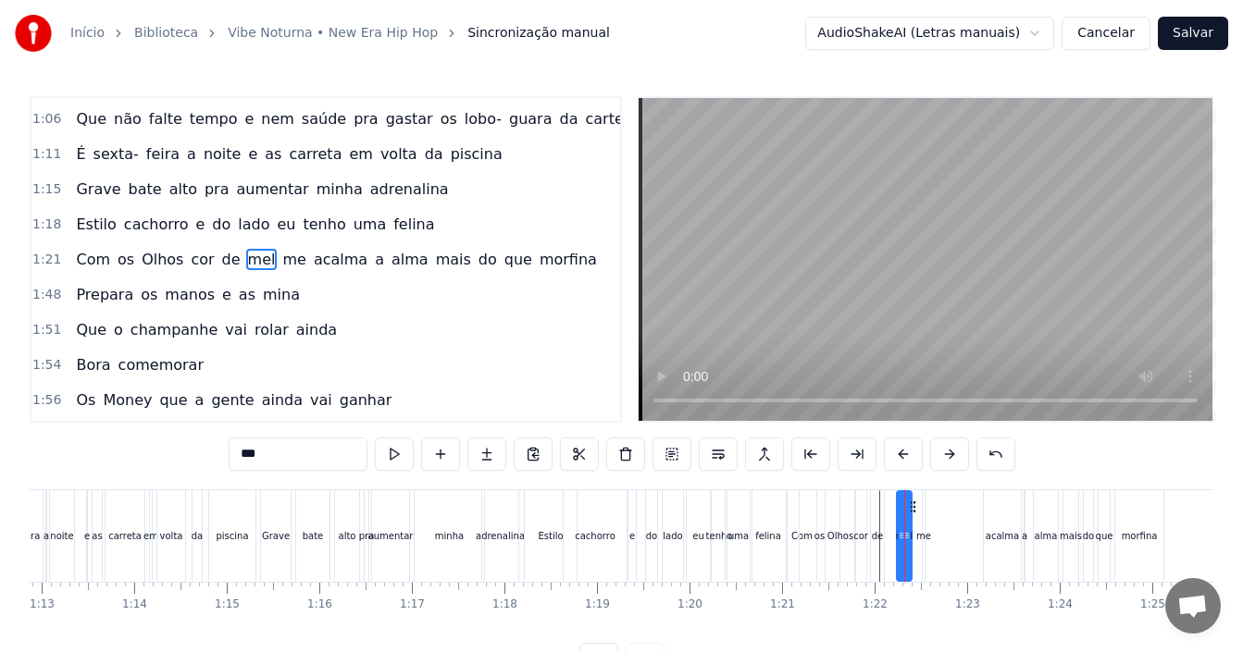
drag, startPoint x: 904, startPoint y: 503, endPoint x: 894, endPoint y: 503, distance: 10.2
click at [906, 508] on div "mel" at bounding box center [904, 537] width 15 height 92
drag, startPoint x: 914, startPoint y: 503, endPoint x: 900, endPoint y: 501, distance: 15.1
click at [900, 501] on icon at bounding box center [897, 507] width 15 height 15
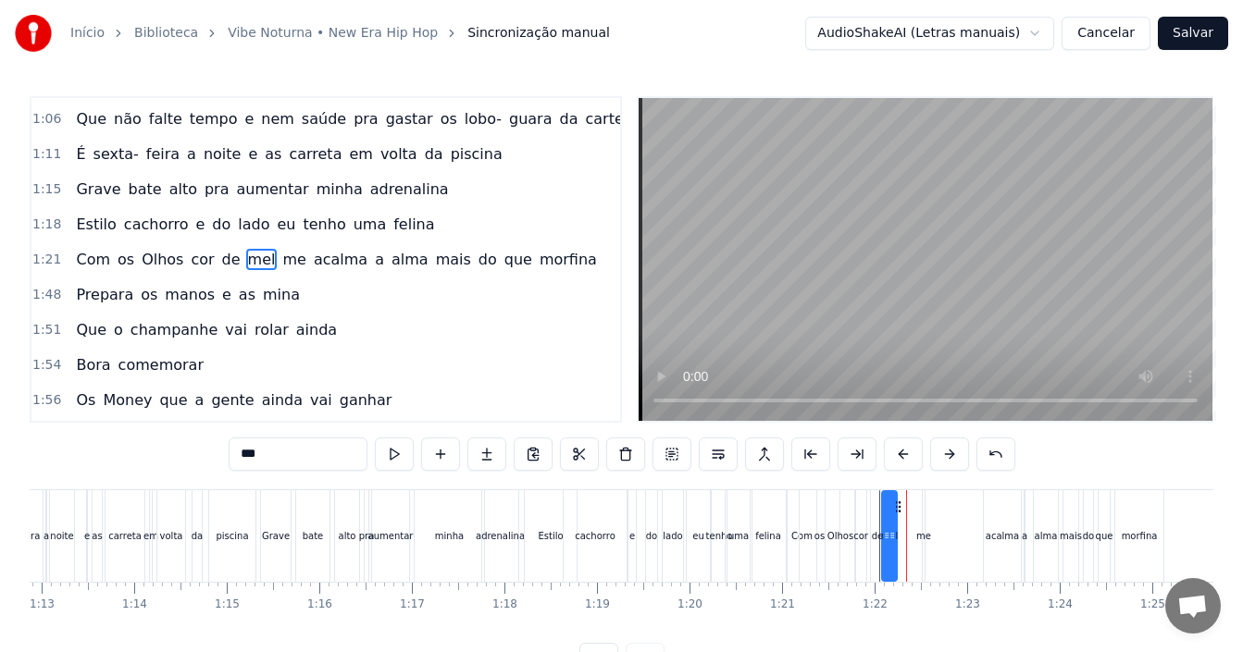
click at [927, 519] on div "Com os Olhos cor de [PERSON_NAME] me acalma a [PERSON_NAME] do que morfina" at bounding box center [977, 537] width 381 height 92
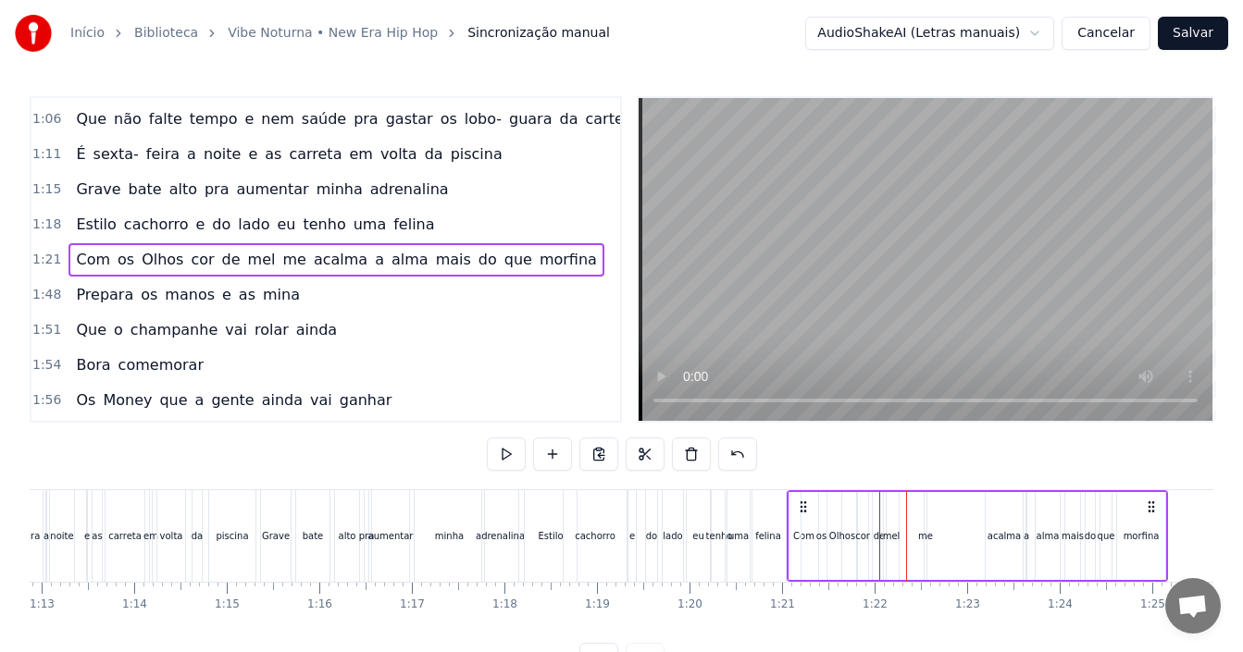
click at [925, 516] on div "me" at bounding box center [926, 536] width 4 height 88
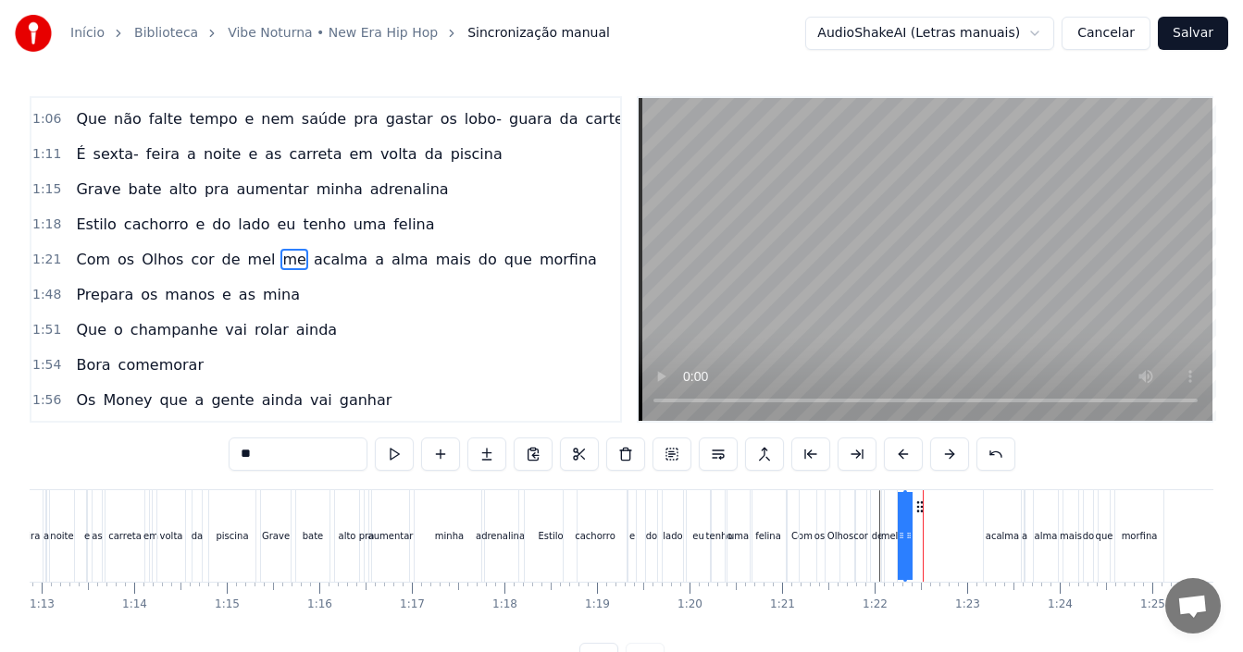
drag, startPoint x: 938, startPoint y: 506, endPoint x: 921, endPoint y: 505, distance: 16.7
click at [921, 505] on icon at bounding box center [920, 507] width 15 height 15
click at [1004, 528] on div "acalma" at bounding box center [1002, 537] width 37 height 92
type input "******"
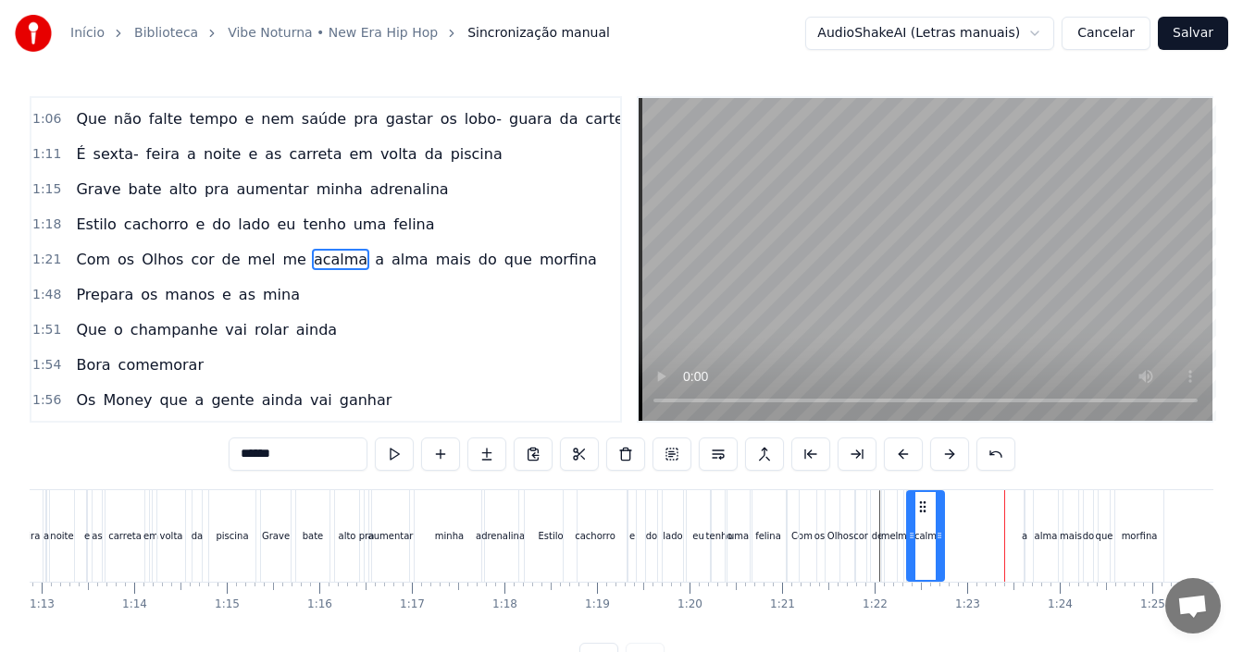
drag, startPoint x: 999, startPoint y: 502, endPoint x: 922, endPoint y: 498, distance: 76.9
click at [922, 498] on div "acalma" at bounding box center [925, 536] width 35 height 88
click at [1028, 539] on div "Com os Olhos cor de [PERSON_NAME] me acalma a [PERSON_NAME] do que morfina" at bounding box center [977, 537] width 381 height 92
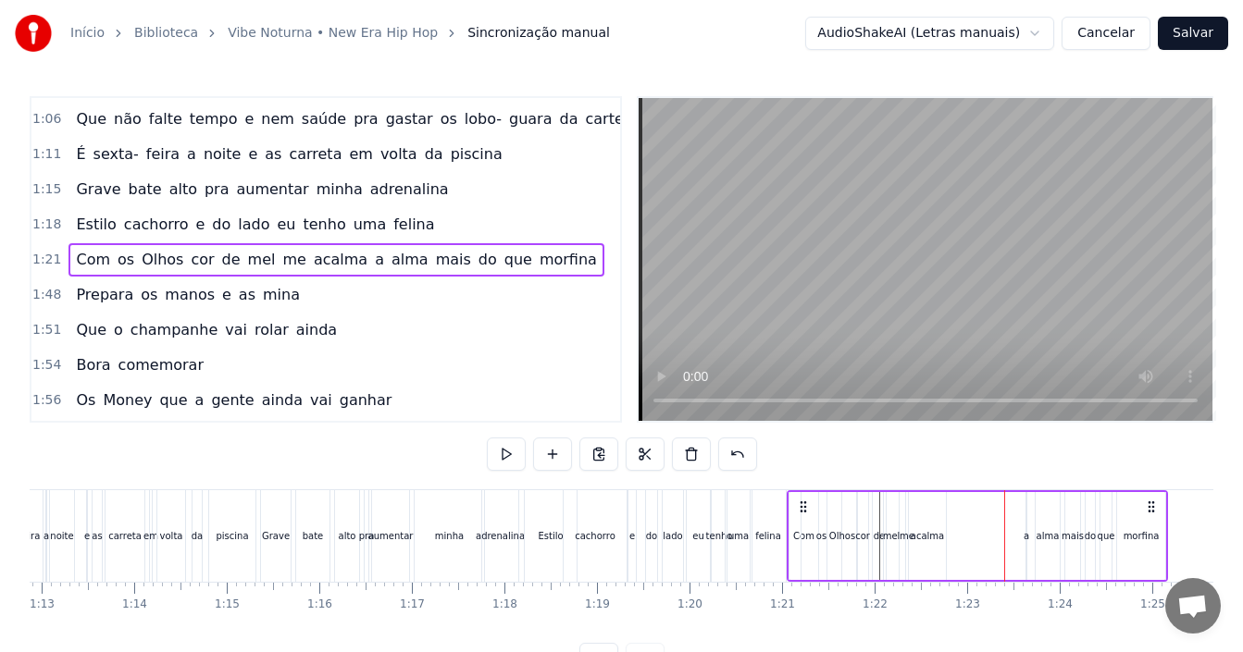
click at [1025, 536] on div "a" at bounding box center [1027, 536] width 6 height 14
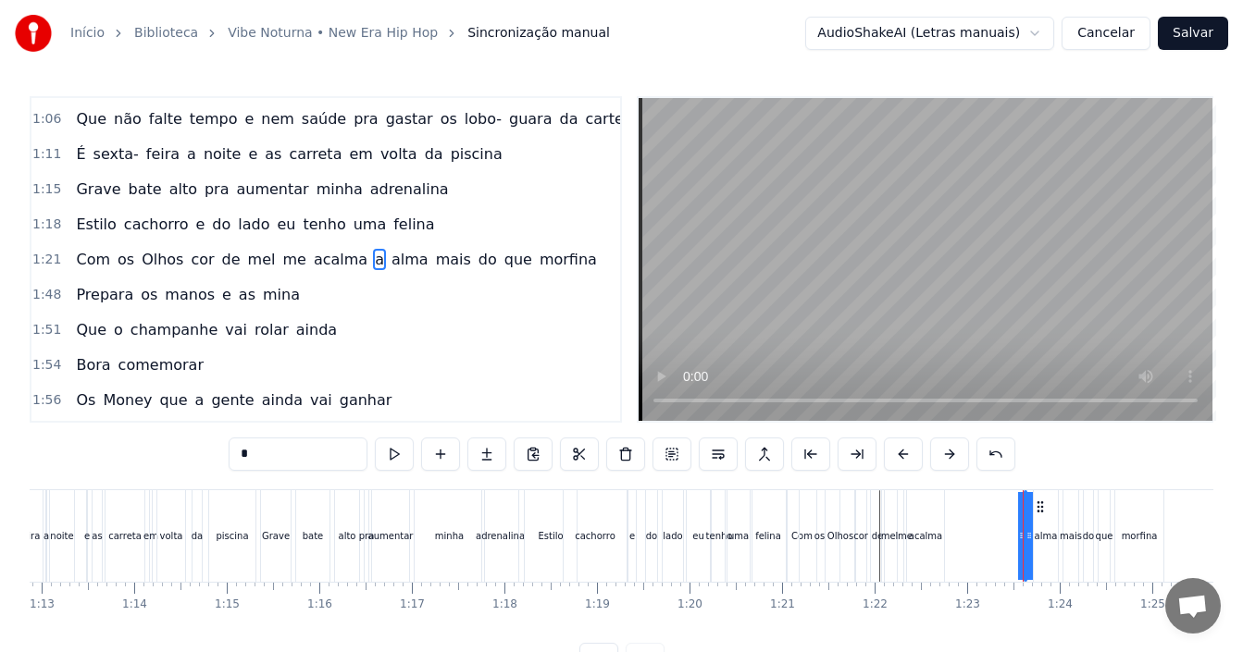
click at [1016, 505] on div "Com os Olhos cor de [PERSON_NAME] me acalma a [PERSON_NAME] do que morfina" at bounding box center [977, 537] width 381 height 92
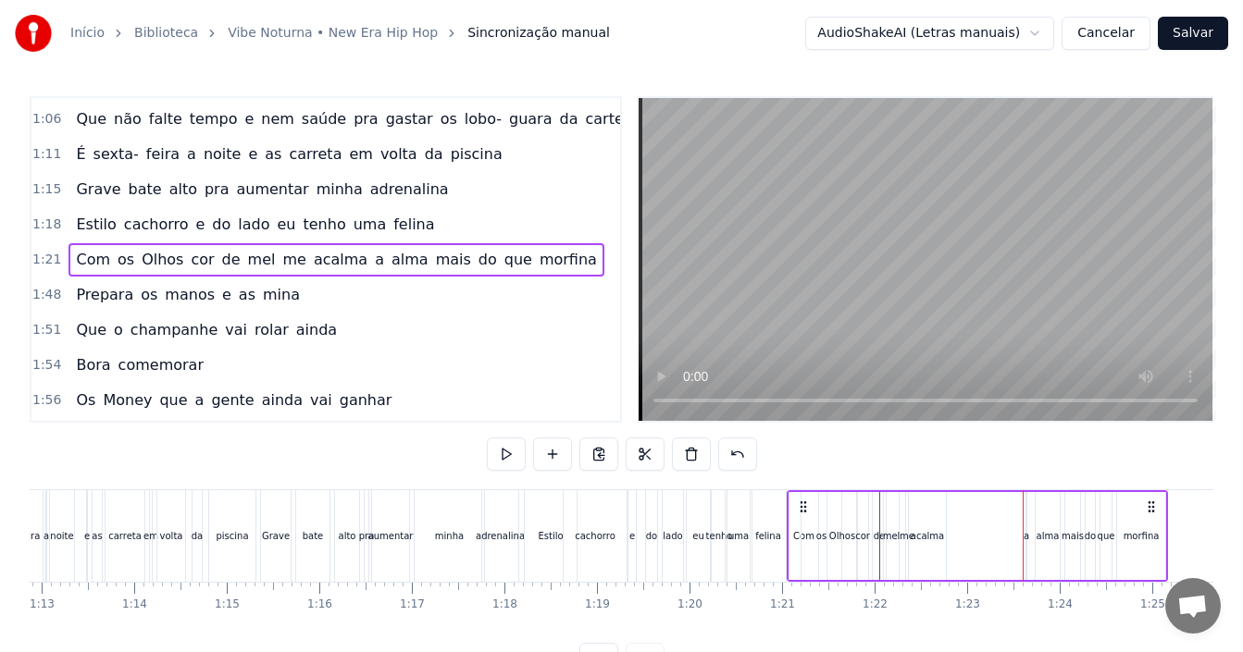
click at [1029, 527] on div "Com os Olhos cor de [PERSON_NAME] me acalma a [PERSON_NAME] do que morfina" at bounding box center [977, 537] width 381 height 92
click at [1025, 530] on div "Com os Olhos cor de [PERSON_NAME] me acalma a [PERSON_NAME] do que morfina" at bounding box center [977, 537] width 381 height 92
click at [1027, 536] on div "a" at bounding box center [1027, 536] width 6 height 14
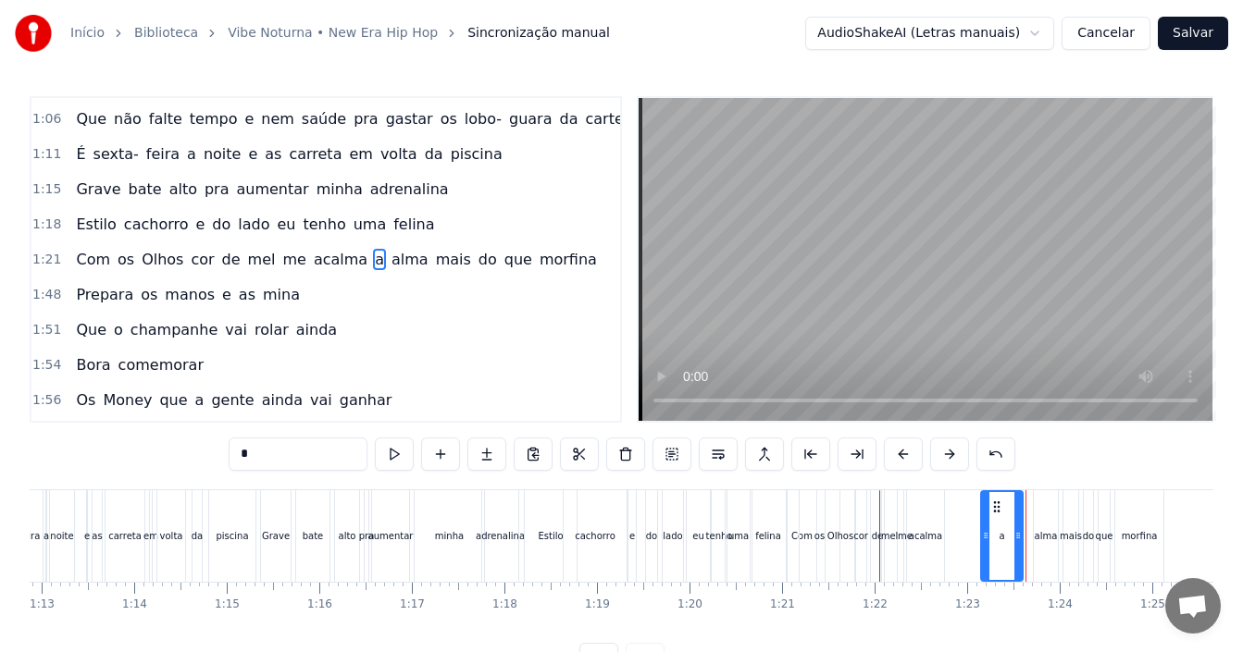
drag, startPoint x: 1028, startPoint y: 512, endPoint x: 985, endPoint y: 512, distance: 43.5
click at [985, 512] on div at bounding box center [985, 536] width 7 height 88
drag, startPoint x: 997, startPoint y: 507, endPoint x: 944, endPoint y: 505, distance: 52.8
click at [944, 505] on icon at bounding box center [944, 507] width 15 height 15
click at [1037, 539] on div "alma" at bounding box center [1046, 536] width 23 height 14
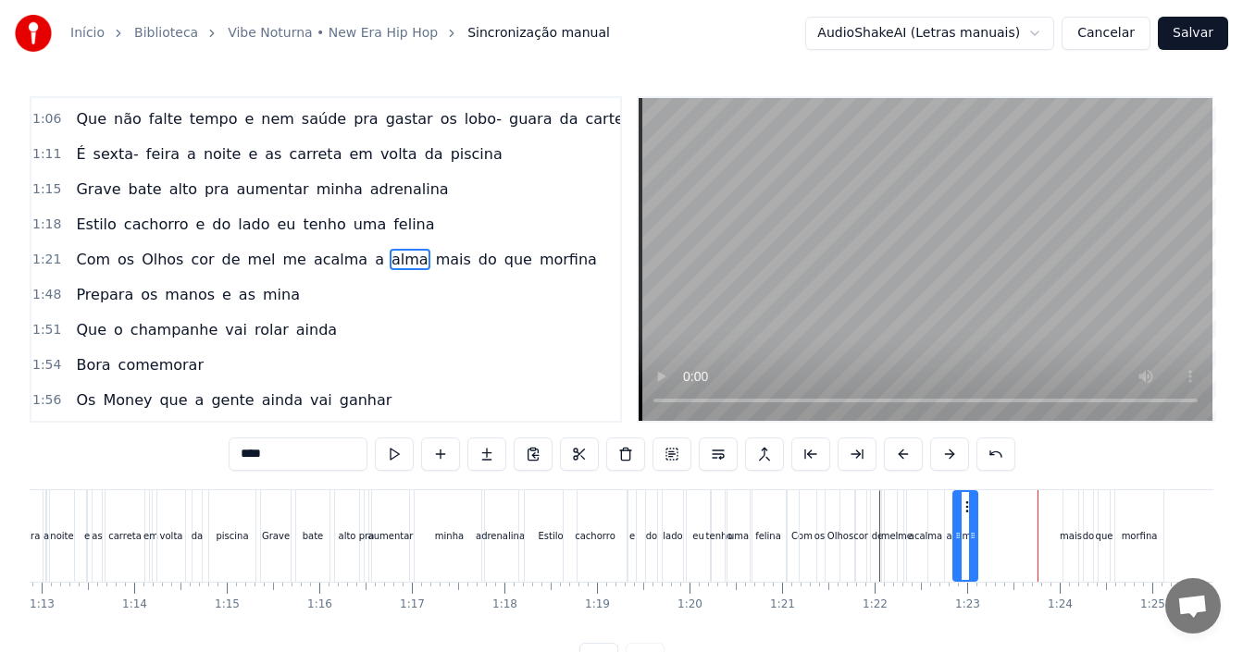
drag, startPoint x: 1046, startPoint y: 504, endPoint x: 965, endPoint y: 504, distance: 80.5
click at [965, 504] on icon at bounding box center [969, 507] width 15 height 15
click at [1073, 533] on div "mais" at bounding box center [1071, 536] width 22 height 14
type input "****"
drag, startPoint x: 1073, startPoint y: 506, endPoint x: 1060, endPoint y: 510, distance: 13.5
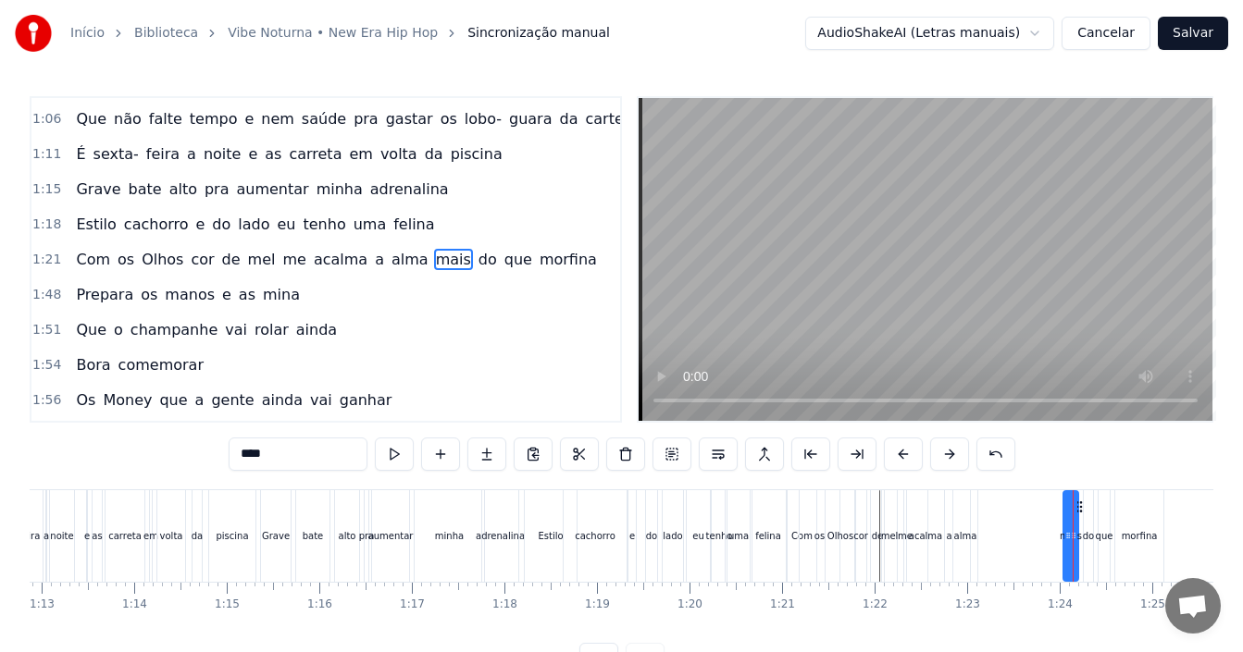
click at [1070, 513] on div "mais" at bounding box center [1070, 537] width 15 height 92
drag, startPoint x: 1077, startPoint y: 511, endPoint x: 995, endPoint y: 519, distance: 82.8
click at [995, 519] on div "mais" at bounding box center [988, 537] width 17 height 92
click at [1087, 541] on div "do" at bounding box center [1088, 536] width 11 height 14
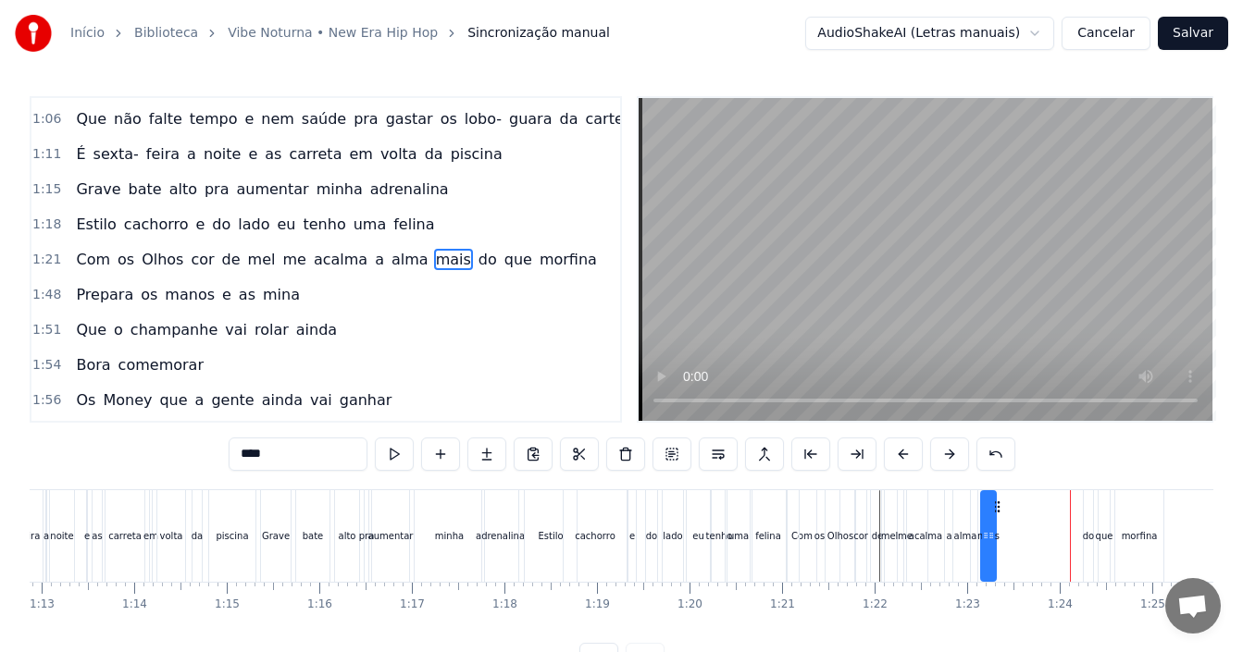
type input "**"
drag, startPoint x: 1091, startPoint y: 508, endPoint x: 1074, endPoint y: 510, distance: 16.8
click at [1074, 510] on div "Com os Olhos cor de [PERSON_NAME] me acalma a [PERSON_NAME] do que morfina" at bounding box center [977, 537] width 381 height 92
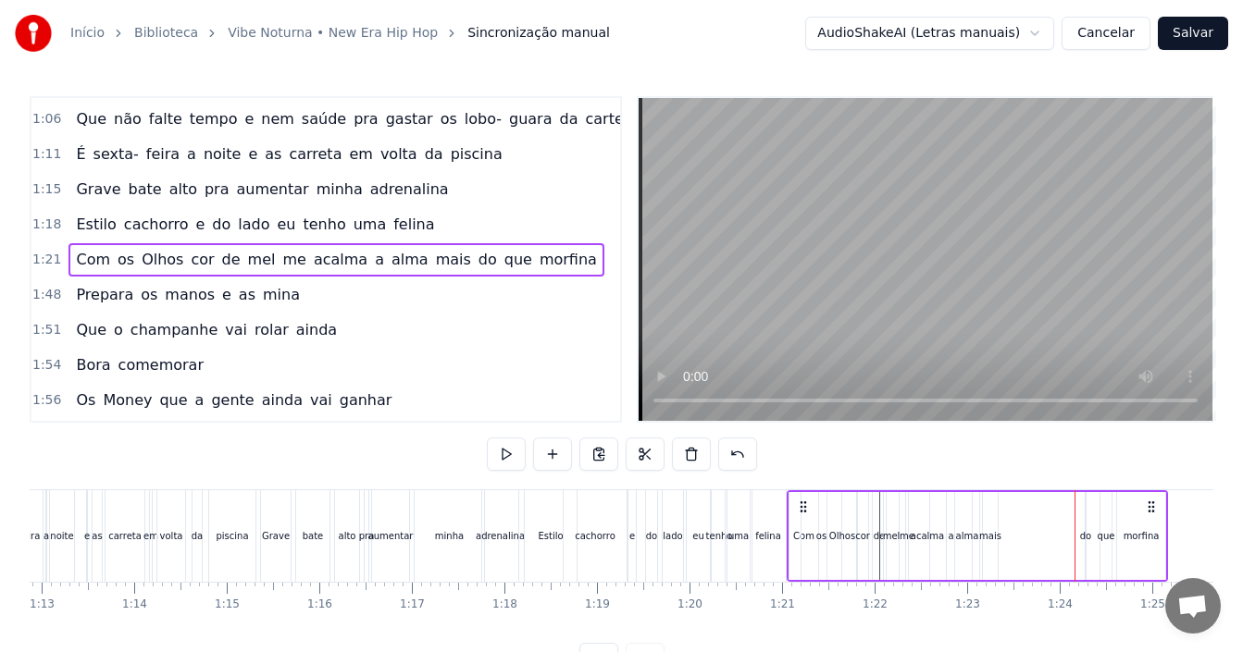
click at [1086, 529] on div "do" at bounding box center [1085, 536] width 11 height 14
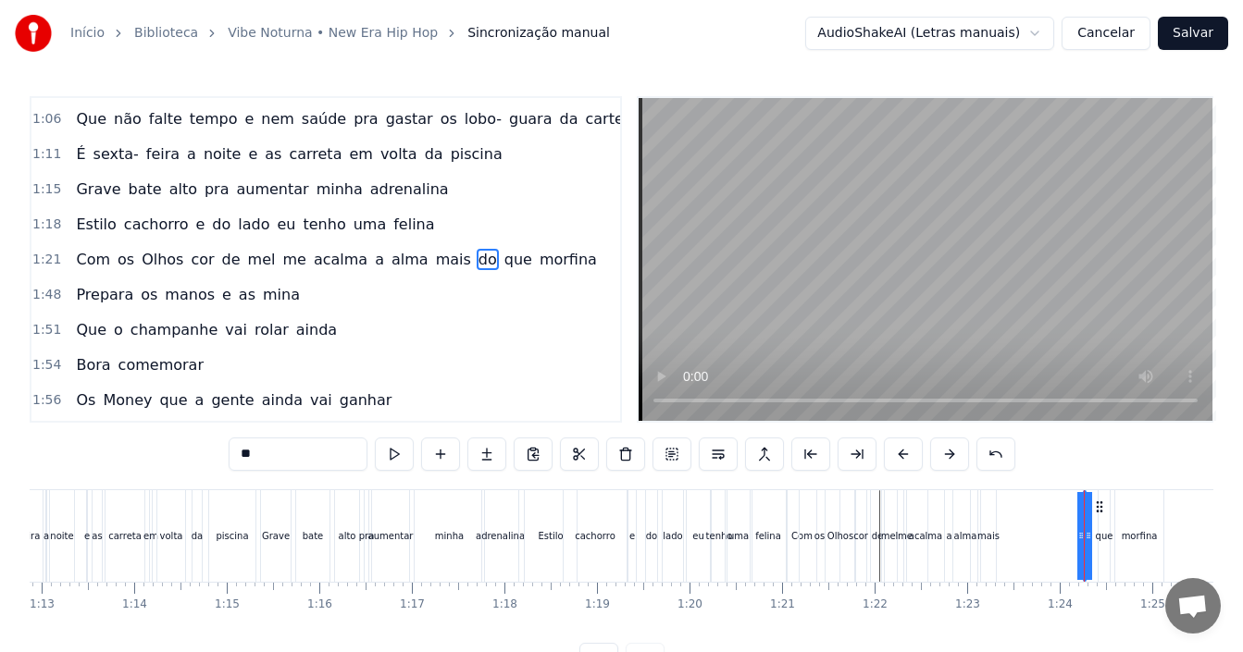
click at [1097, 522] on div "Com os Olhos cor de [PERSON_NAME] me acalma a [PERSON_NAME] do que morfina" at bounding box center [977, 537] width 381 height 92
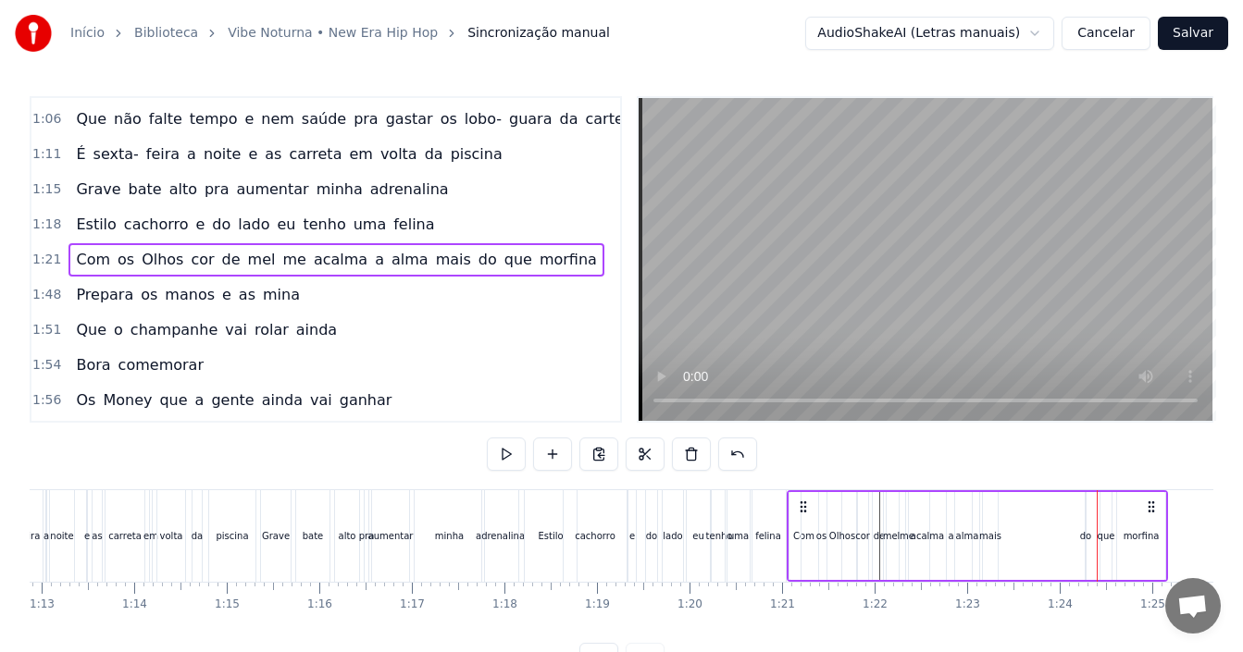
click at [1087, 521] on div "Com os Olhos cor de [PERSON_NAME] me acalma a [PERSON_NAME] do que morfina" at bounding box center [977, 537] width 381 height 92
click at [1089, 540] on div "do" at bounding box center [1085, 536] width 11 height 14
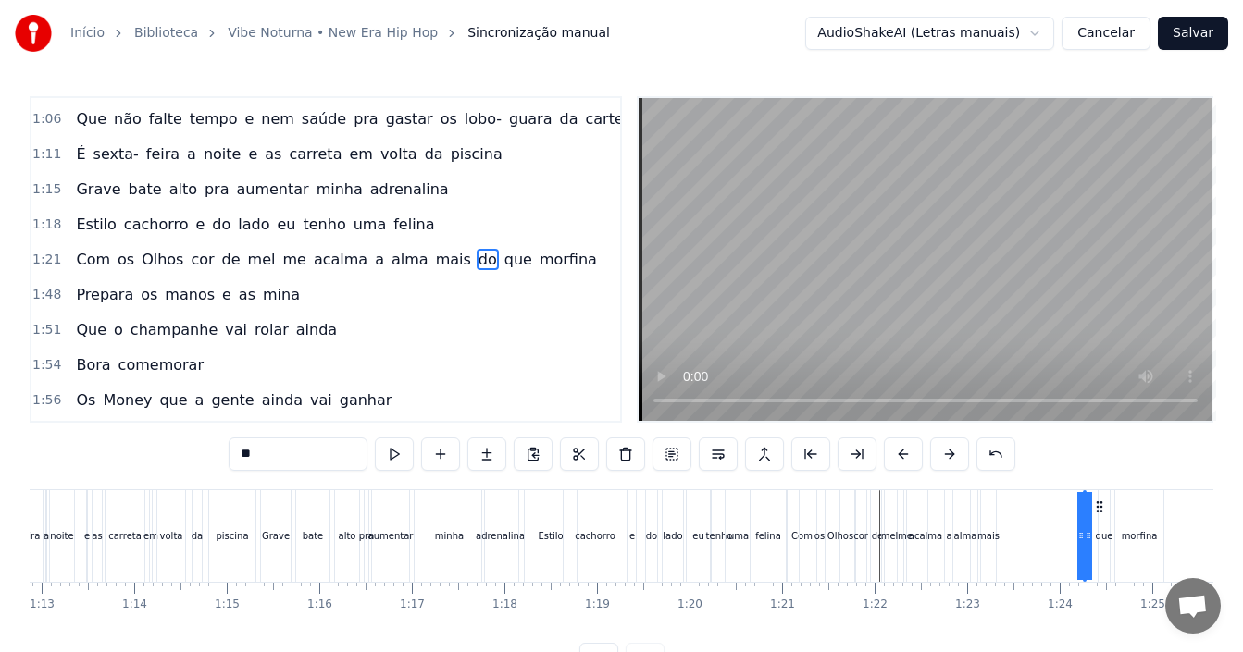
drag, startPoint x: 1086, startPoint y: 524, endPoint x: 1098, endPoint y: 528, distance: 12.9
click at [1098, 528] on div "Com os Olhos cor de [PERSON_NAME] me acalma a [PERSON_NAME] do que morfina" at bounding box center [977, 537] width 381 height 92
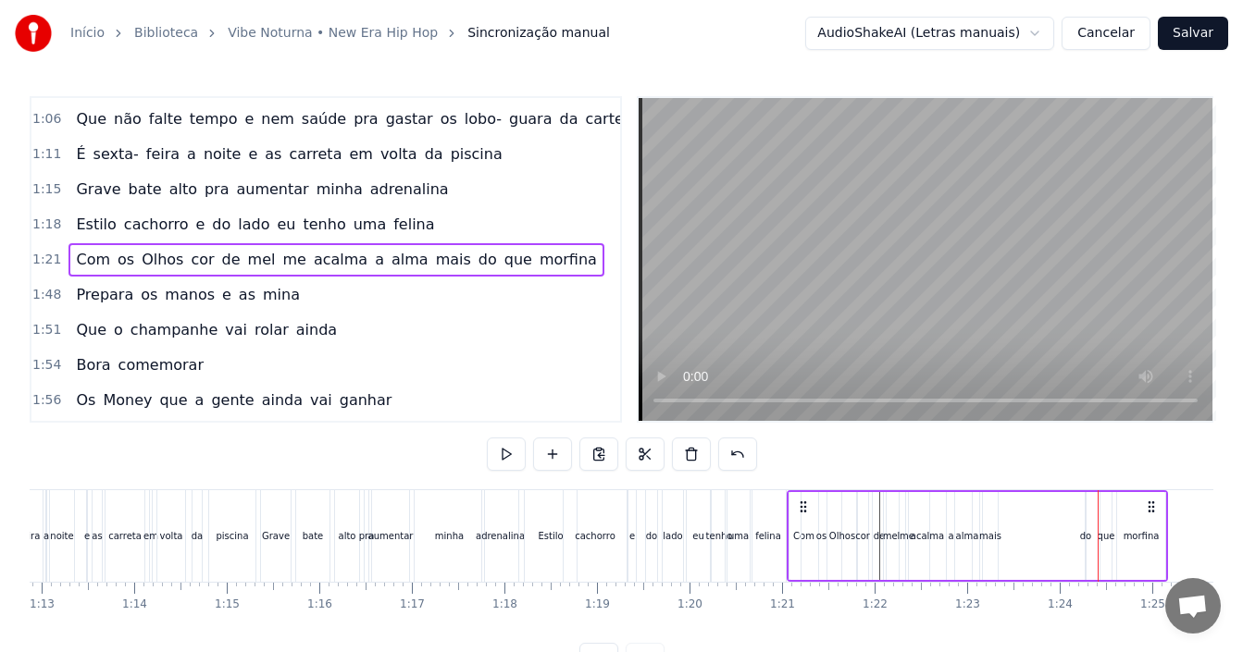
click at [1090, 527] on div "Com os Olhos cor de [PERSON_NAME] me acalma a [PERSON_NAME] do que morfina" at bounding box center [977, 537] width 381 height 92
click at [1088, 527] on div "Com os Olhos cor de [PERSON_NAME] me acalma a [PERSON_NAME] do que morfina" at bounding box center [977, 537] width 381 height 92
click at [1085, 527] on div "do" at bounding box center [1086, 536] width 2 height 88
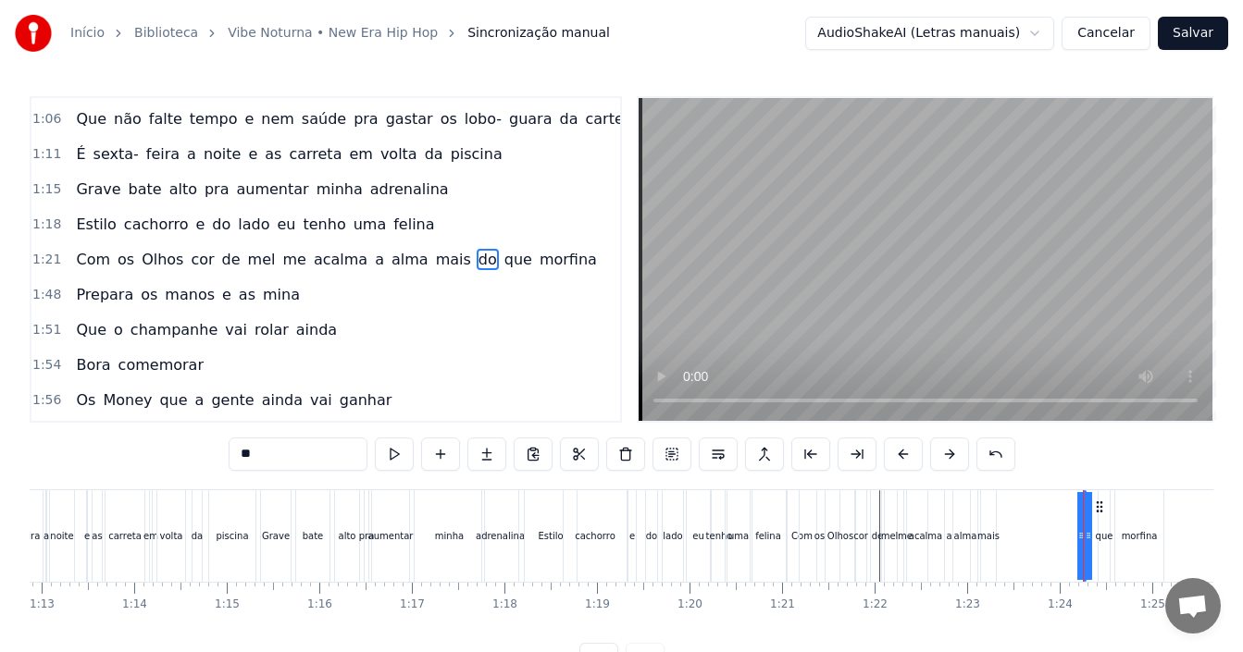
click at [1092, 527] on div "Com os Olhos cor de [PERSON_NAME] me acalma a [PERSON_NAME] do que morfina" at bounding box center [977, 537] width 381 height 92
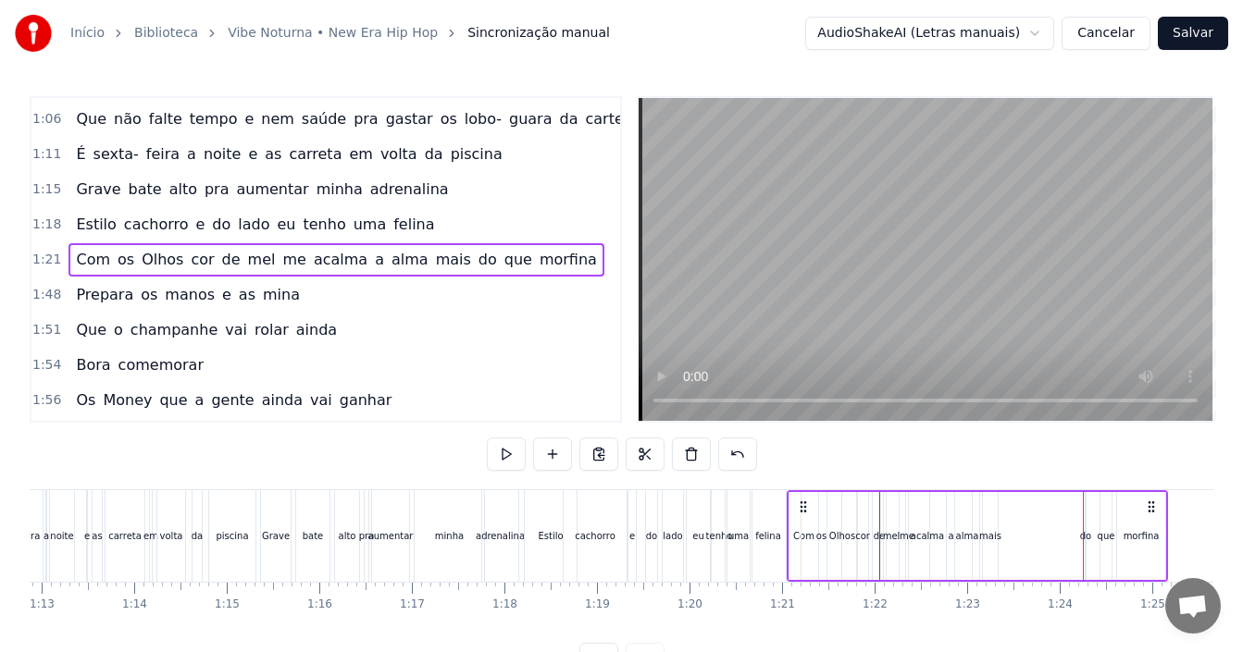
click at [1086, 527] on div "do" at bounding box center [1086, 536] width 2 height 88
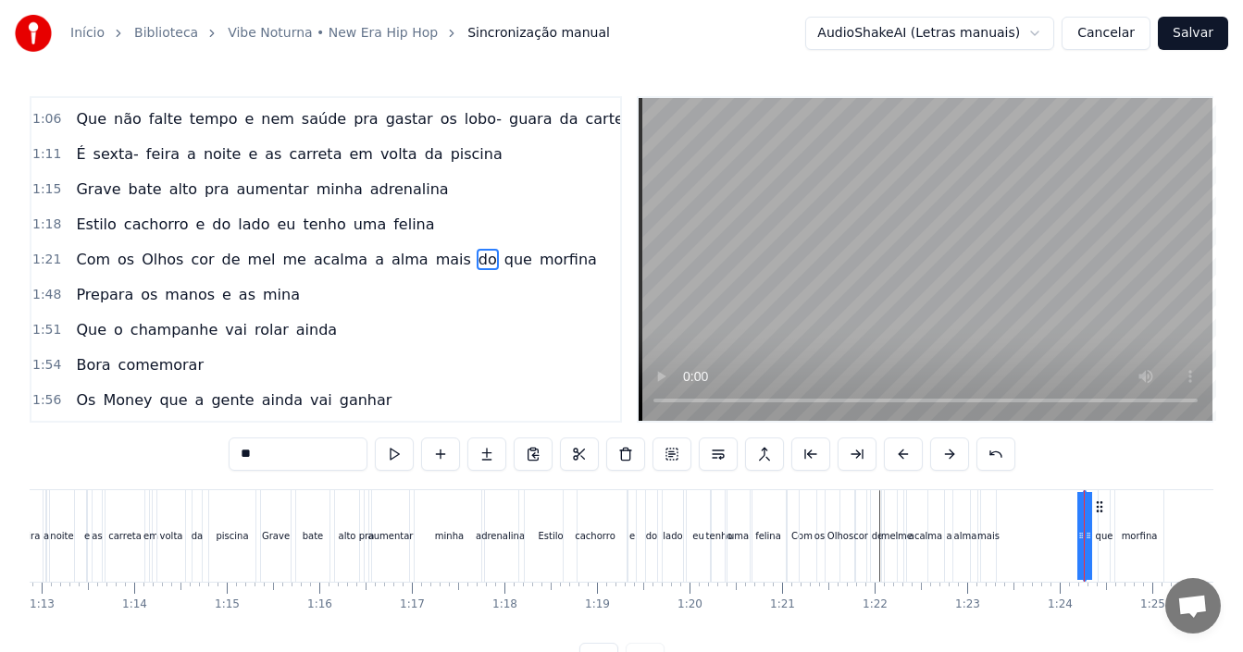
click at [1071, 522] on div "Com os Olhos cor de [PERSON_NAME] me acalma a [PERSON_NAME] do que morfina" at bounding box center [977, 537] width 381 height 92
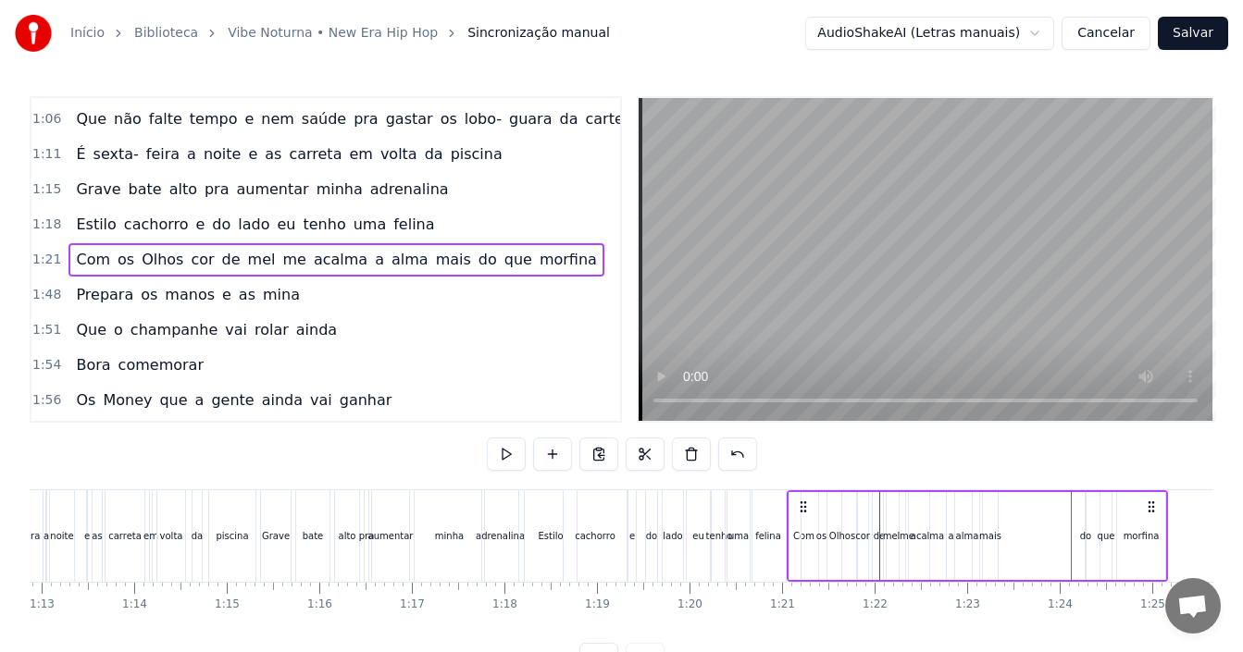
click at [1085, 523] on div "do" at bounding box center [1086, 536] width 2 height 88
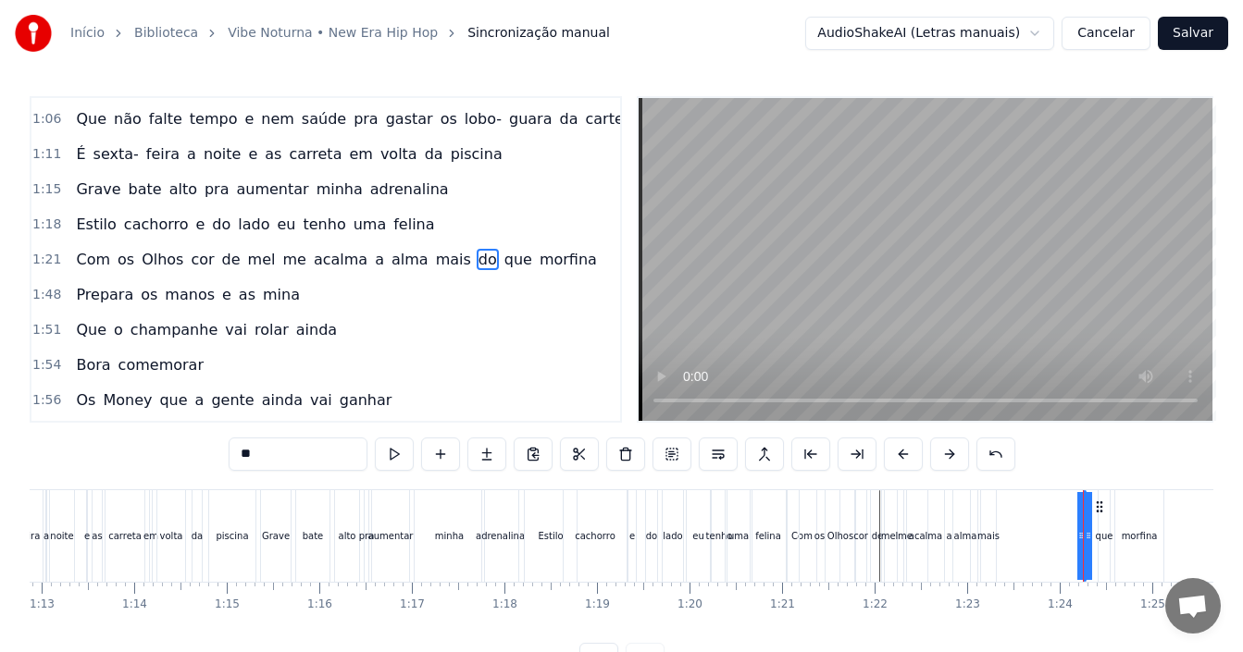
drag, startPoint x: 1089, startPoint y: 523, endPoint x: 1112, endPoint y: 529, distance: 23.1
click at [1112, 529] on div "Com os Olhos cor de [PERSON_NAME] me acalma a [PERSON_NAME] do que morfina" at bounding box center [977, 537] width 381 height 92
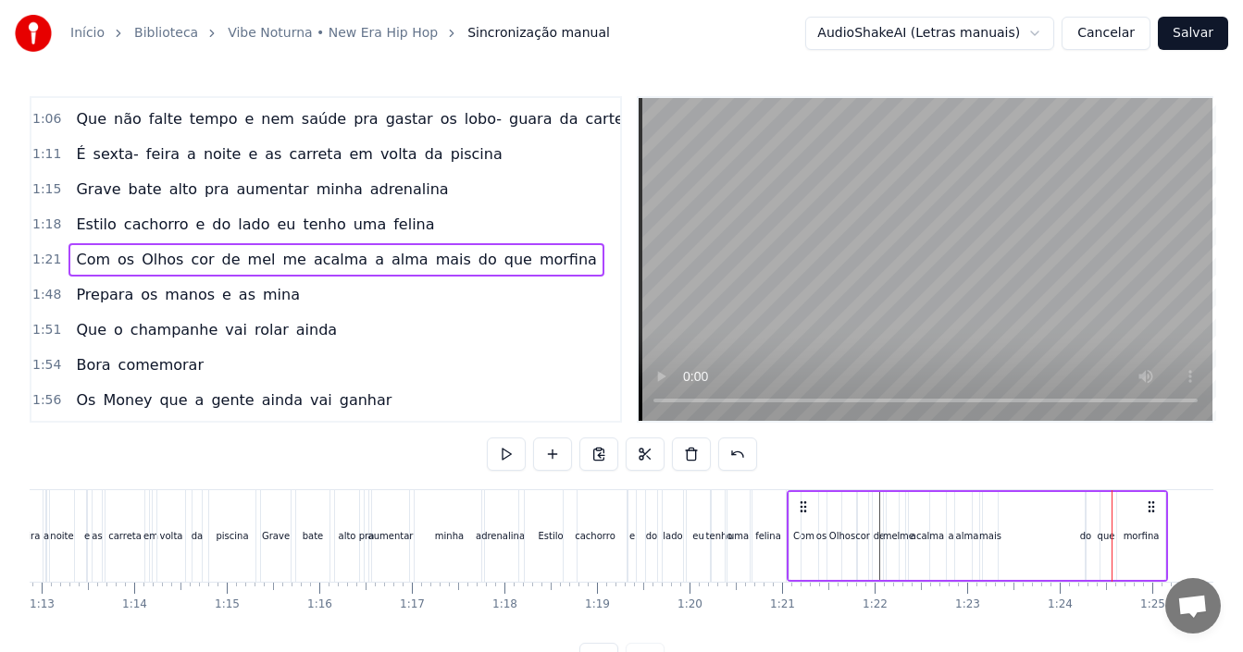
click at [1088, 538] on div "do" at bounding box center [1085, 536] width 11 height 14
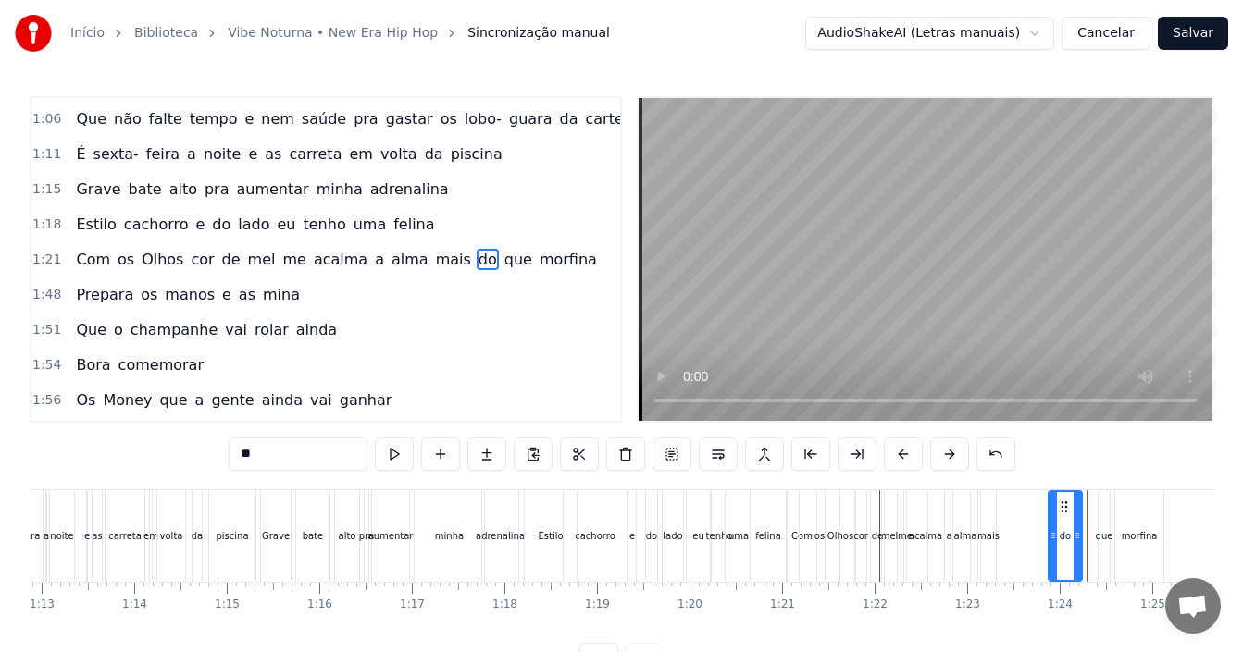
drag, startPoint x: 1088, startPoint y: 533, endPoint x: 1053, endPoint y: 533, distance: 35.2
click at [1053, 533] on icon at bounding box center [1052, 535] width 7 height 15
drag, startPoint x: 1063, startPoint y: 506, endPoint x: 1012, endPoint y: 506, distance: 51.8
click at [1011, 506] on circle at bounding box center [1010, 506] width 1 height 1
click at [1104, 535] on div "que" at bounding box center [1105, 536] width 18 height 14
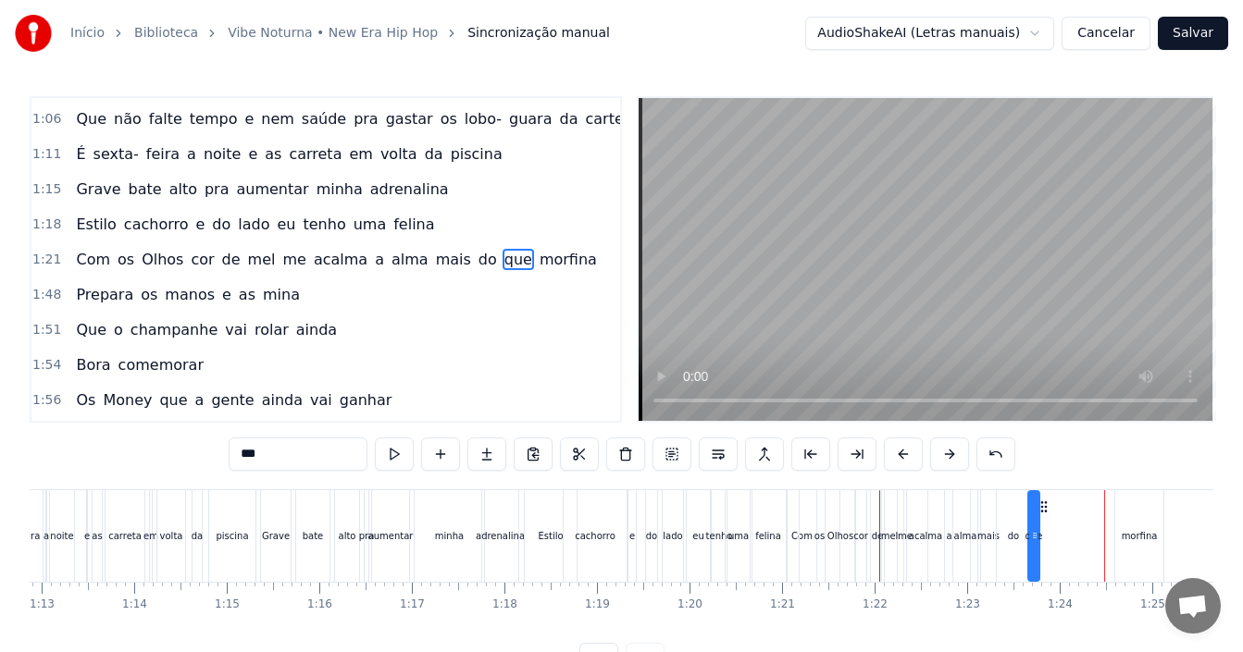
drag, startPoint x: 1112, startPoint y: 510, endPoint x: 1042, endPoint y: 517, distance: 70.7
click at [1042, 517] on div "Com os Olhos cor de [PERSON_NAME] me acalma a [PERSON_NAME] do que morfina" at bounding box center [977, 537] width 381 height 92
click at [1145, 535] on div "morfina" at bounding box center [1140, 536] width 36 height 14
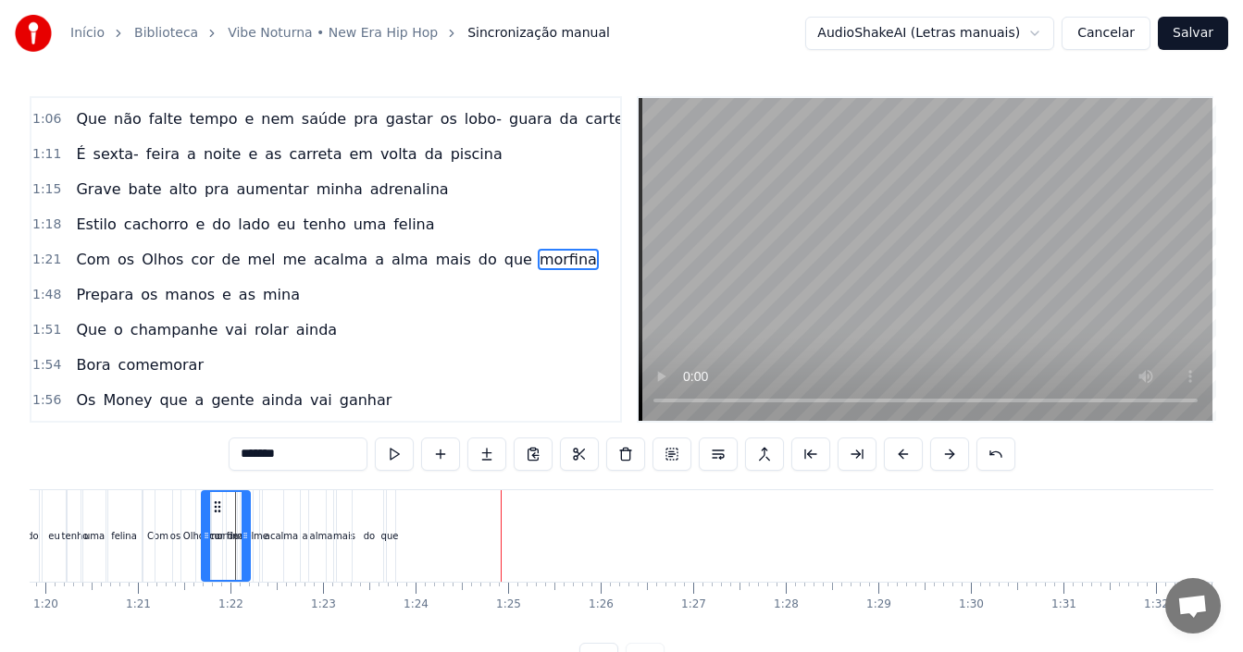
scroll to position [0, 7360]
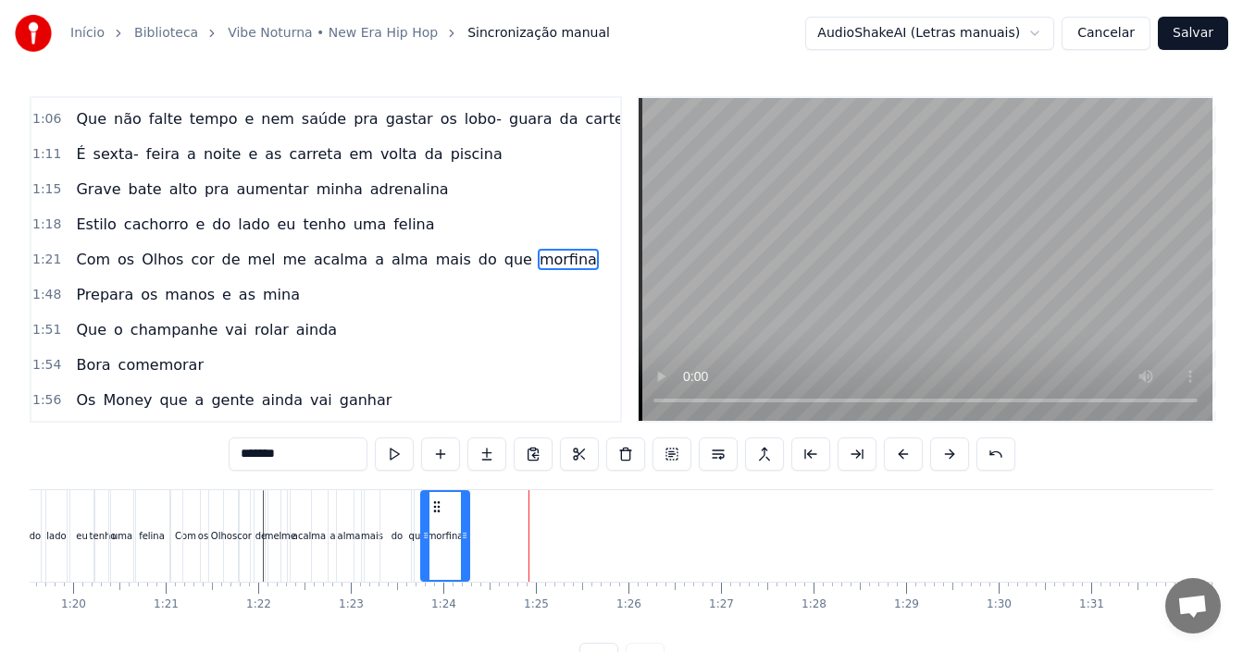
drag, startPoint x: 107, startPoint y: 503, endPoint x: 436, endPoint y: 524, distance: 329.2
click at [436, 524] on div "morfina" at bounding box center [445, 536] width 46 height 88
click at [208, 511] on div "Olhos" at bounding box center [223, 537] width 31 height 92
type input "*****"
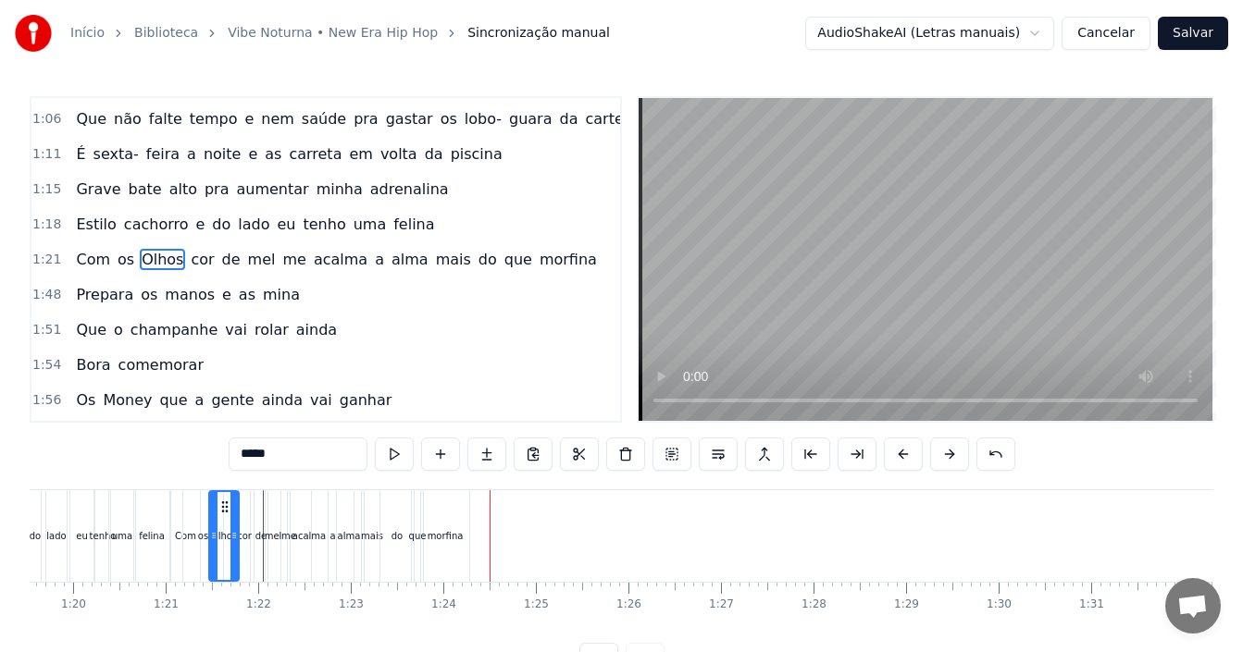
click at [553, 258] on div "1:21 Com os Olhos cor de [PERSON_NAME] me acalma a [PERSON_NAME] do que morfina" at bounding box center [325, 259] width 589 height 35
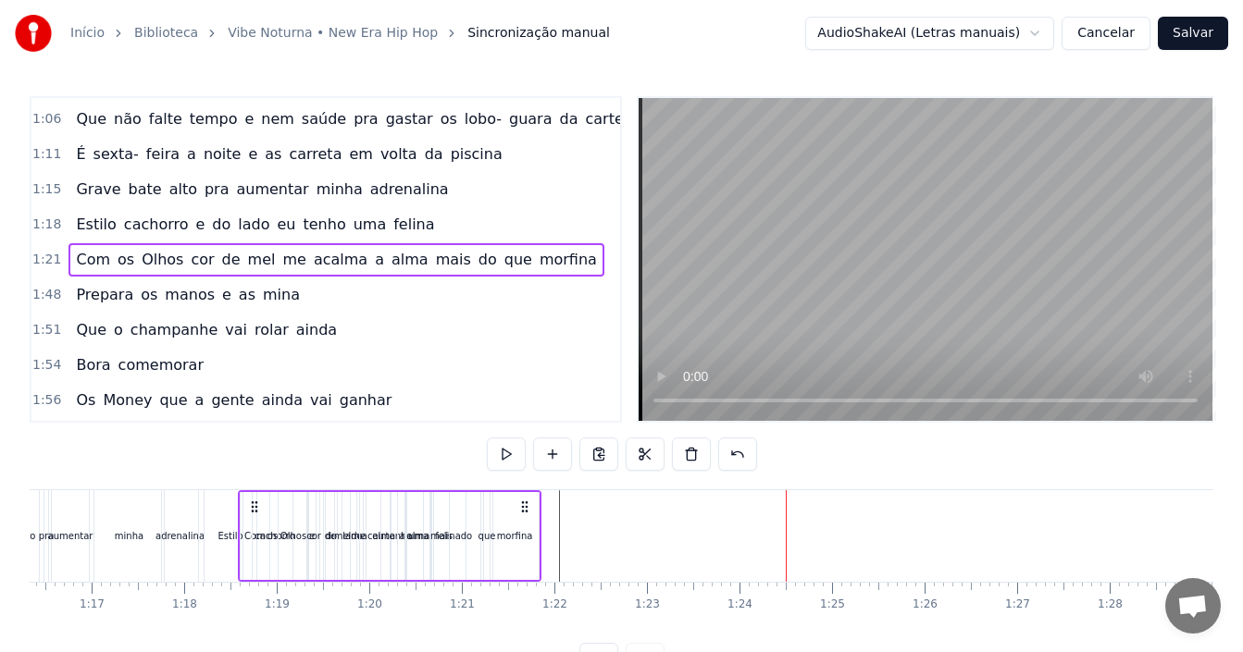
scroll to position [0, 7058]
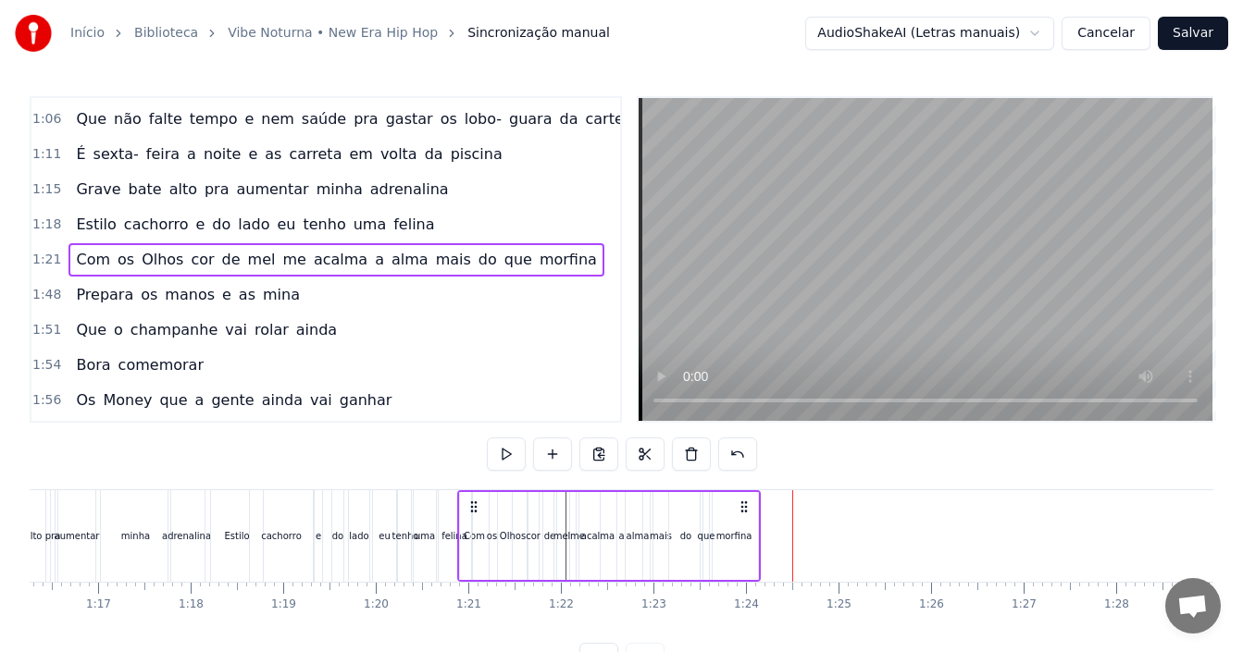
drag, startPoint x: 182, startPoint y: 502, endPoint x: 469, endPoint y: 515, distance: 287.2
click at [469, 515] on div "Com os Olhos cor de [PERSON_NAME] me acalma a [PERSON_NAME] do que morfina" at bounding box center [609, 537] width 304 height 92
click at [223, 471] on div "0:12 Hoje é dia de vibe noturna 0:14 [PERSON_NAME] chamei a minha turma 0:16 Os…" at bounding box center [622, 386] width 1184 height 580
click at [135, 491] on div "minha" at bounding box center [135, 537] width 71 height 92
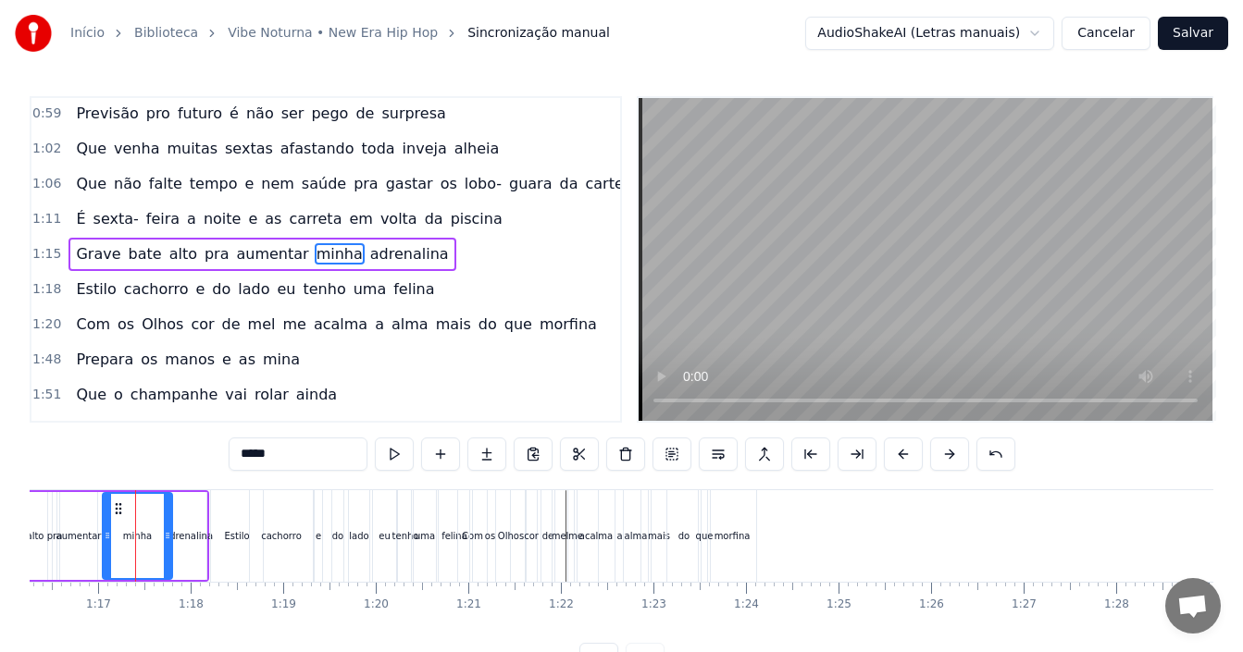
scroll to position [559, 0]
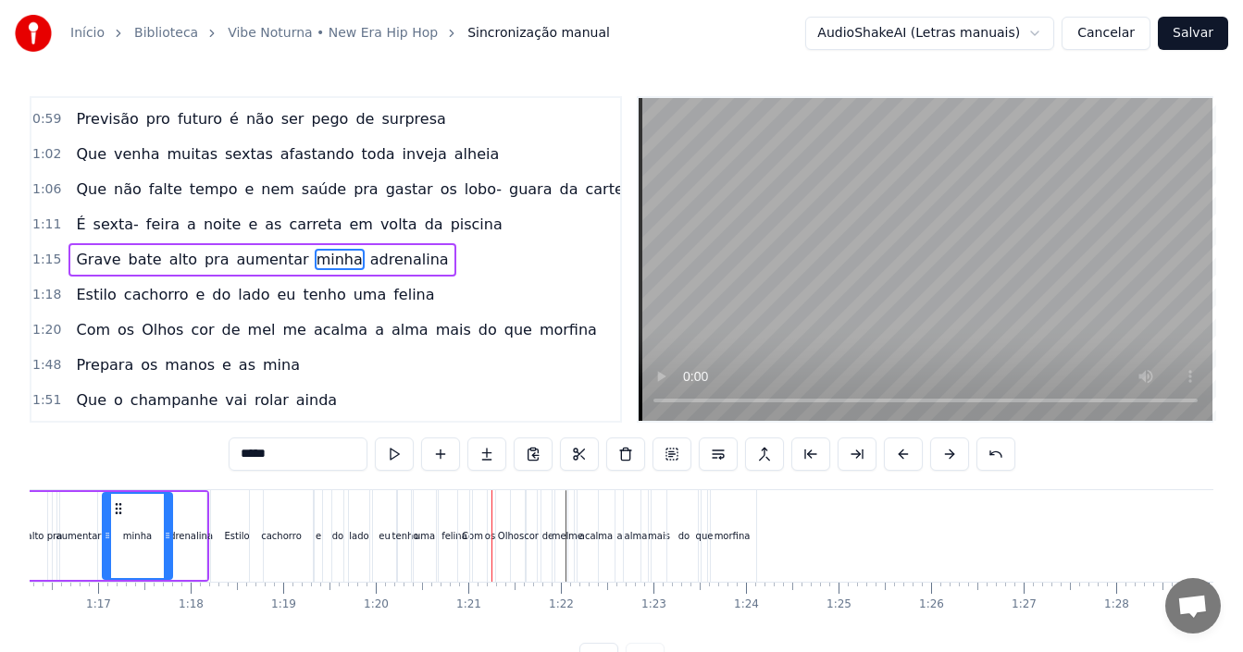
click at [285, 549] on div "cachorro" at bounding box center [281, 537] width 63 height 92
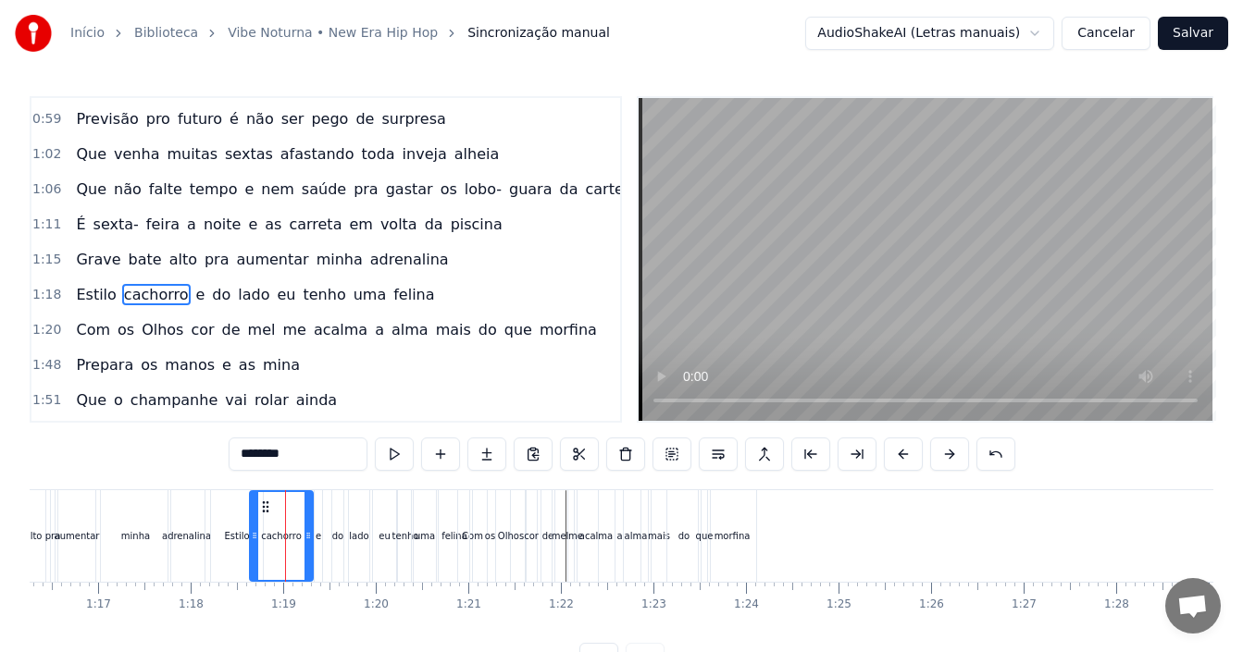
scroll to position [594, 0]
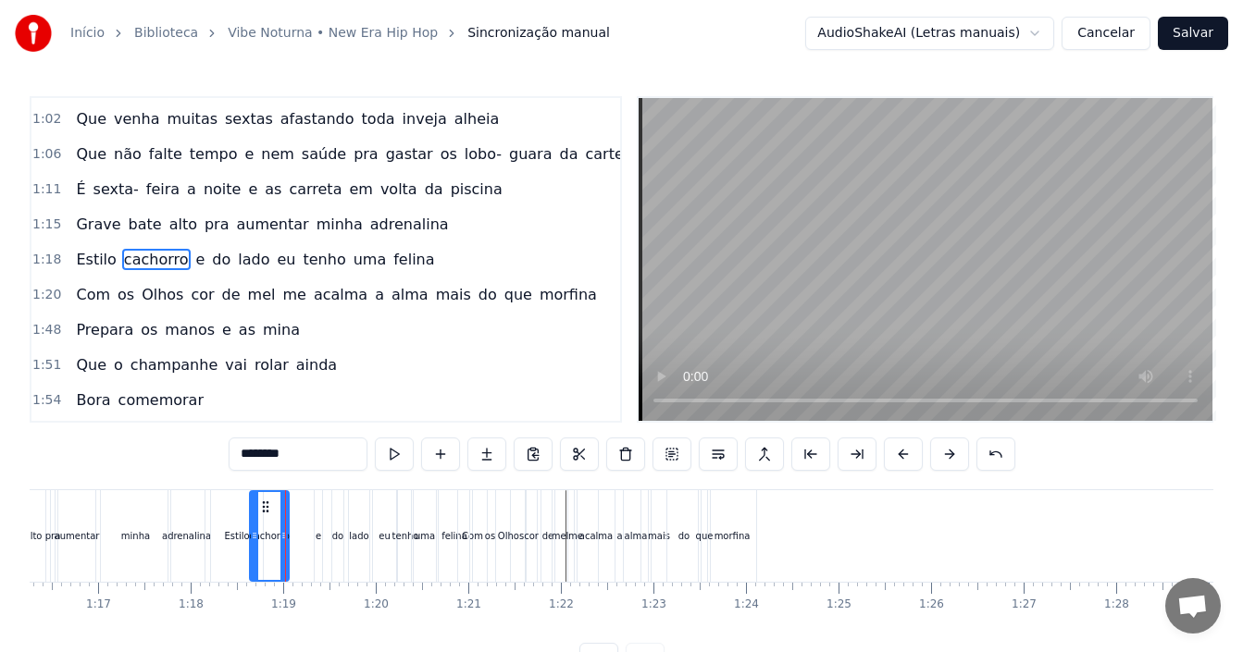
drag, startPoint x: 308, startPoint y: 533, endPoint x: 284, endPoint y: 534, distance: 24.1
click at [284, 534] on icon at bounding box center [283, 535] width 7 height 15
click at [318, 527] on div "e" at bounding box center [318, 537] width 7 height 92
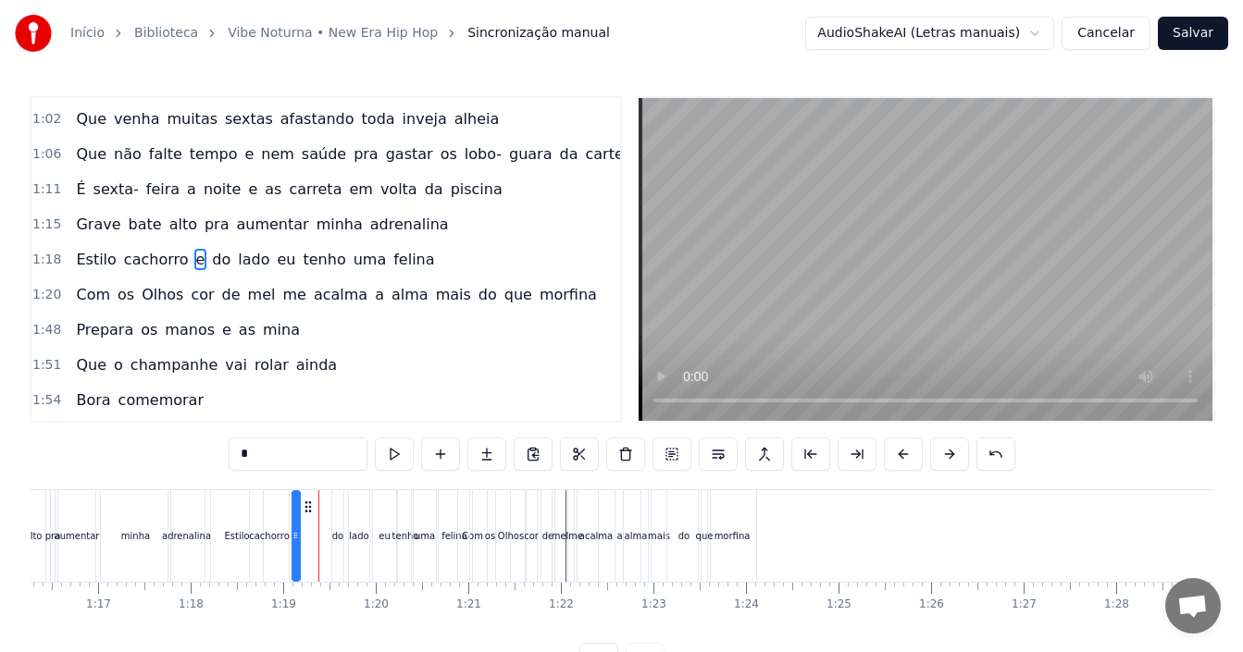
drag, startPoint x: 329, startPoint y: 508, endPoint x: 306, endPoint y: 508, distance: 22.2
click at [306, 508] on icon at bounding box center [308, 507] width 15 height 15
click at [338, 534] on div "do" at bounding box center [337, 536] width 11 height 14
drag, startPoint x: 348, startPoint y: 504, endPoint x: 321, endPoint y: 503, distance: 26.9
click at [321, 503] on icon at bounding box center [321, 507] width 15 height 15
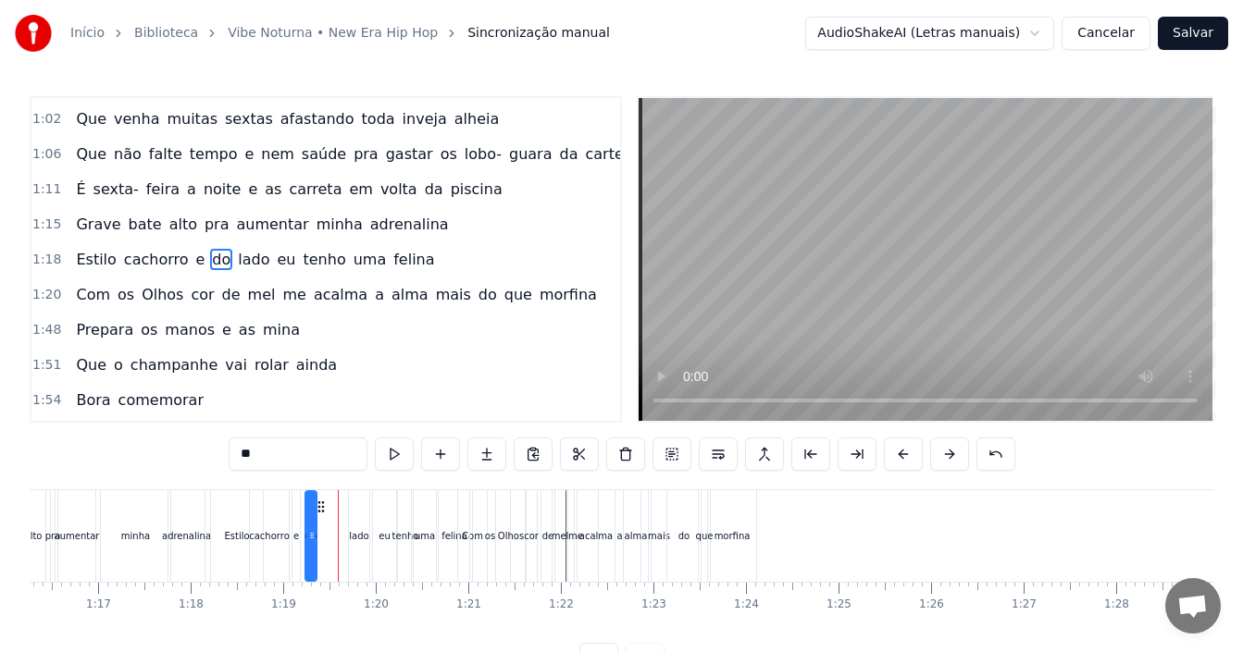
click at [353, 537] on div "lado" at bounding box center [358, 536] width 19 height 14
type input "****"
click at [356, 525] on div at bounding box center [353, 536] width 7 height 88
drag, startPoint x: 357, startPoint y: 524, endPoint x: 344, endPoint y: 520, distance: 13.5
click at [344, 522] on div "Estilo cachorro e do lado eu tenho uma felina" at bounding box center [343, 537] width 267 height 92
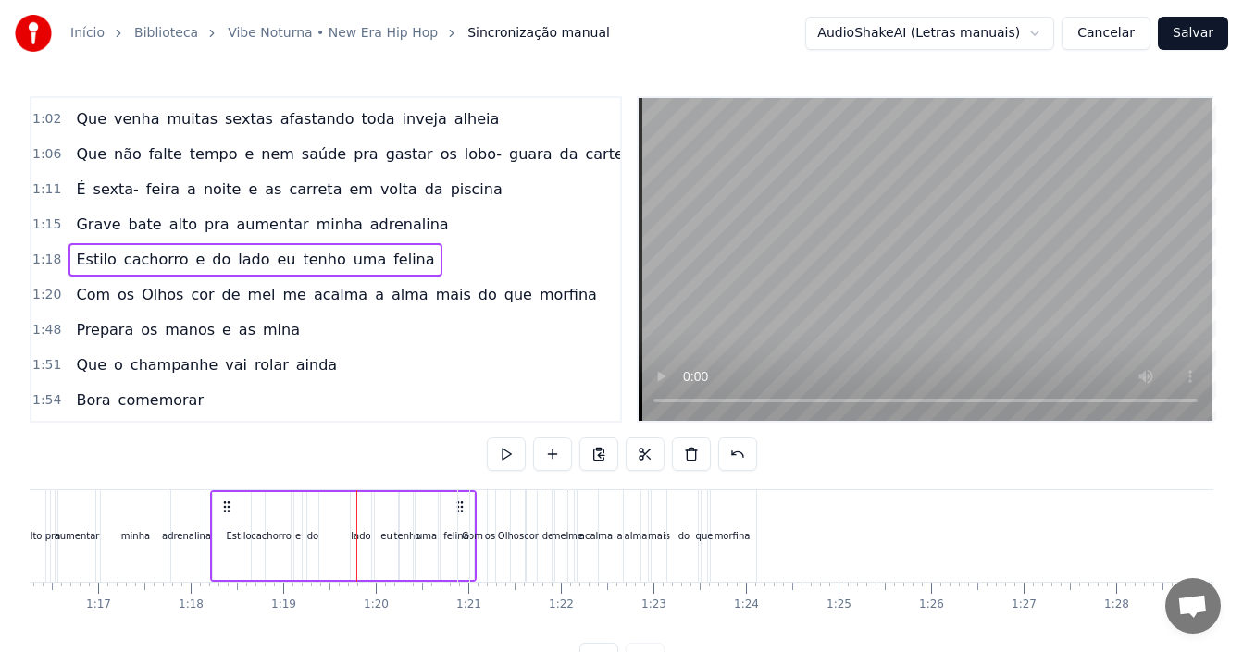
click at [362, 544] on div "lado" at bounding box center [361, 536] width 20 height 88
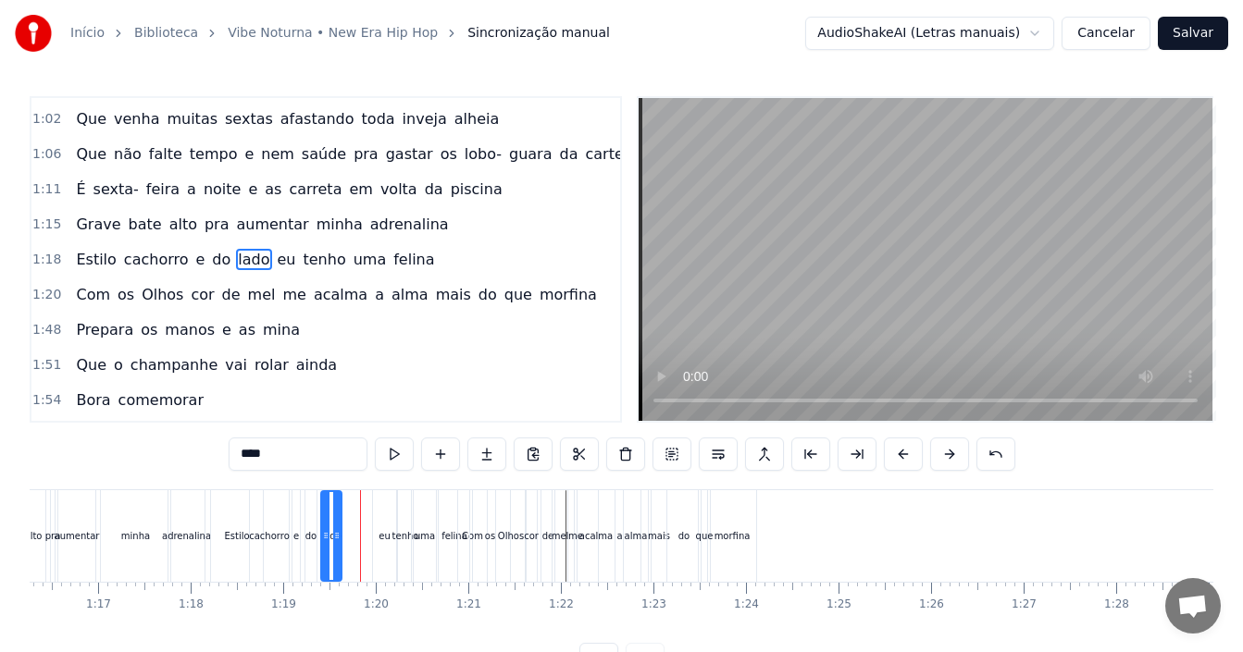
drag, startPoint x: 358, startPoint y: 512, endPoint x: 330, endPoint y: 513, distance: 27.8
click at [330, 513] on icon at bounding box center [336, 507] width 15 height 15
click at [384, 537] on div "eu" at bounding box center [385, 536] width 12 height 14
drag, startPoint x: 385, startPoint y: 511, endPoint x: 359, endPoint y: 513, distance: 26.0
click at [359, 513] on icon at bounding box center [362, 507] width 15 height 15
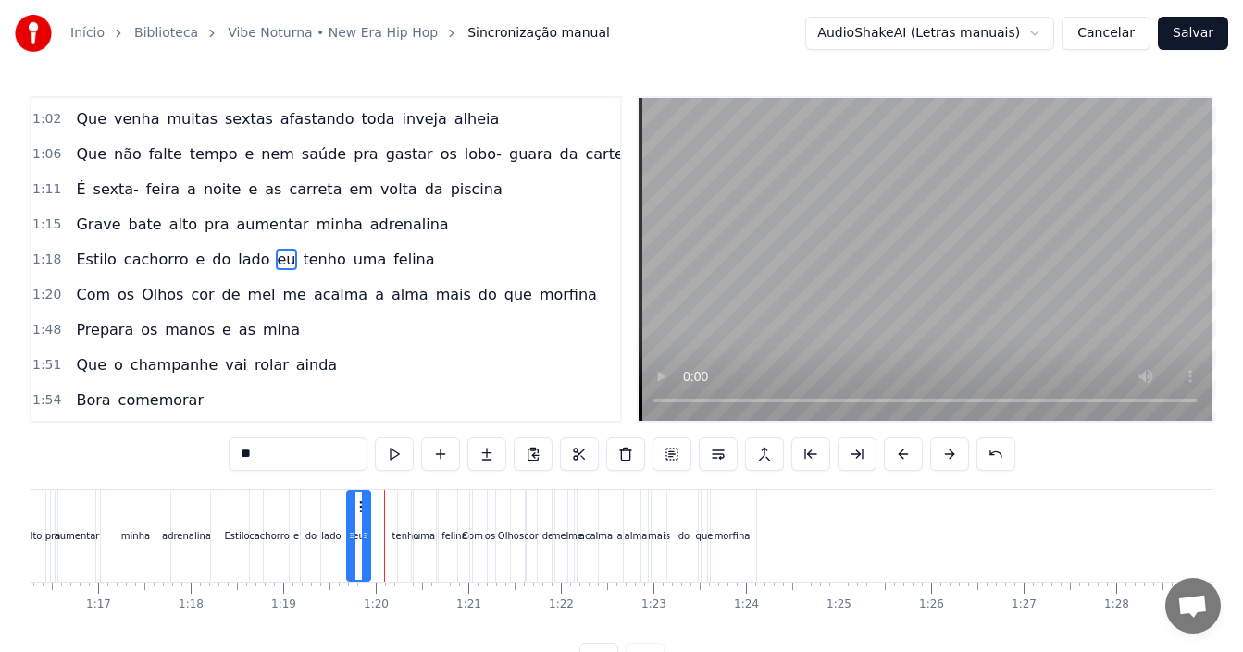
click at [404, 536] on div "tenho" at bounding box center [405, 536] width 27 height 14
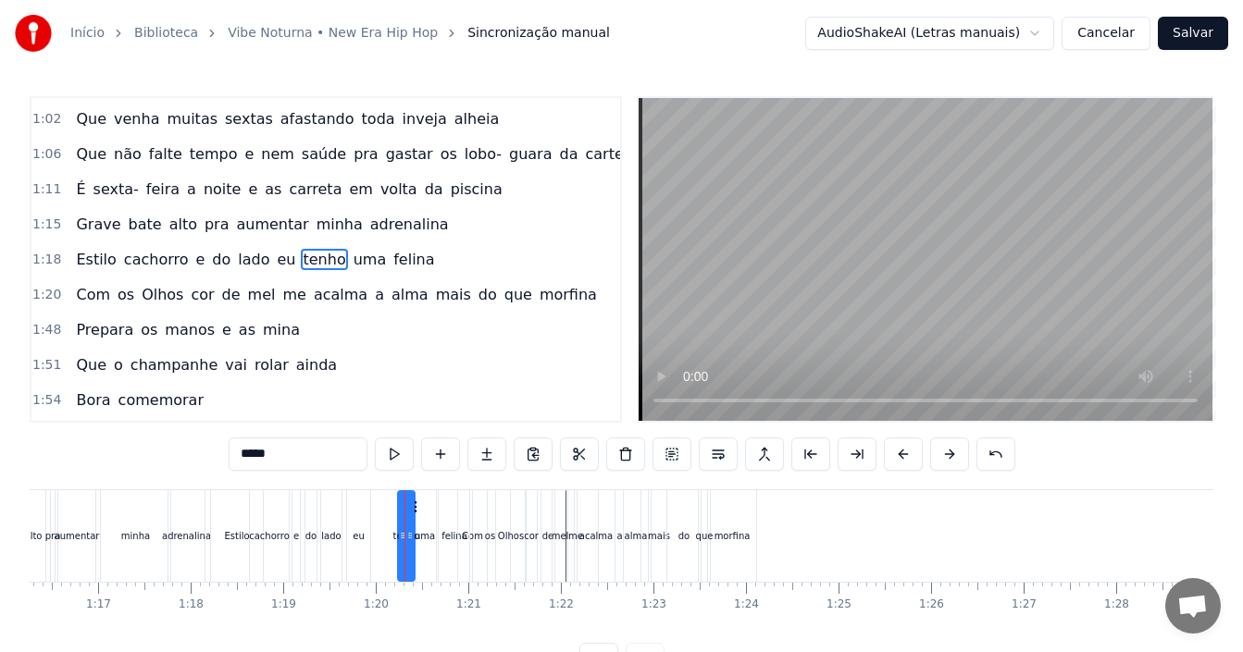
click at [411, 522] on div at bounding box center [409, 536] width 7 height 88
drag, startPoint x: 416, startPoint y: 508, endPoint x: 391, endPoint y: 508, distance: 24.1
click at [391, 508] on icon at bounding box center [389, 507] width 15 height 15
click at [416, 542] on div "uma" at bounding box center [425, 536] width 20 height 14
drag, startPoint x: 428, startPoint y: 508, endPoint x: 411, endPoint y: 512, distance: 18.0
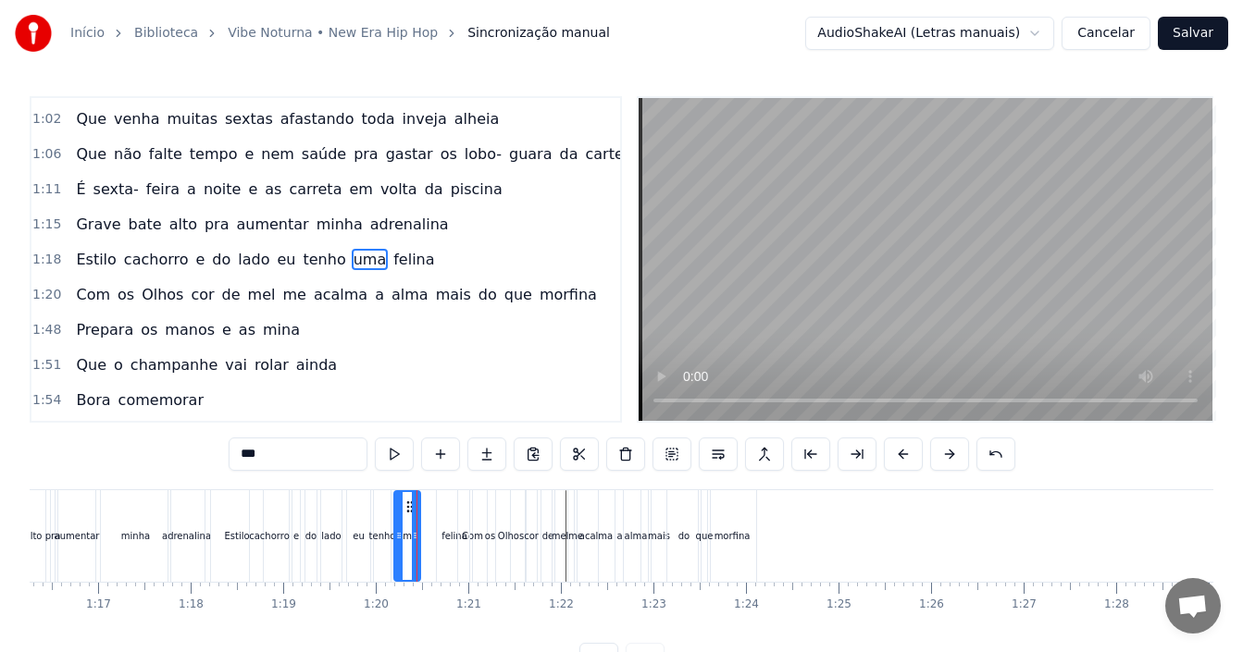
click at [411, 512] on icon at bounding box center [410, 507] width 15 height 15
click at [447, 540] on div "felina" at bounding box center [454, 536] width 26 height 14
type input "******"
drag, startPoint x: 450, startPoint y: 508, endPoint x: 429, endPoint y: 508, distance: 20.4
click at [429, 508] on icon at bounding box center [432, 507] width 15 height 15
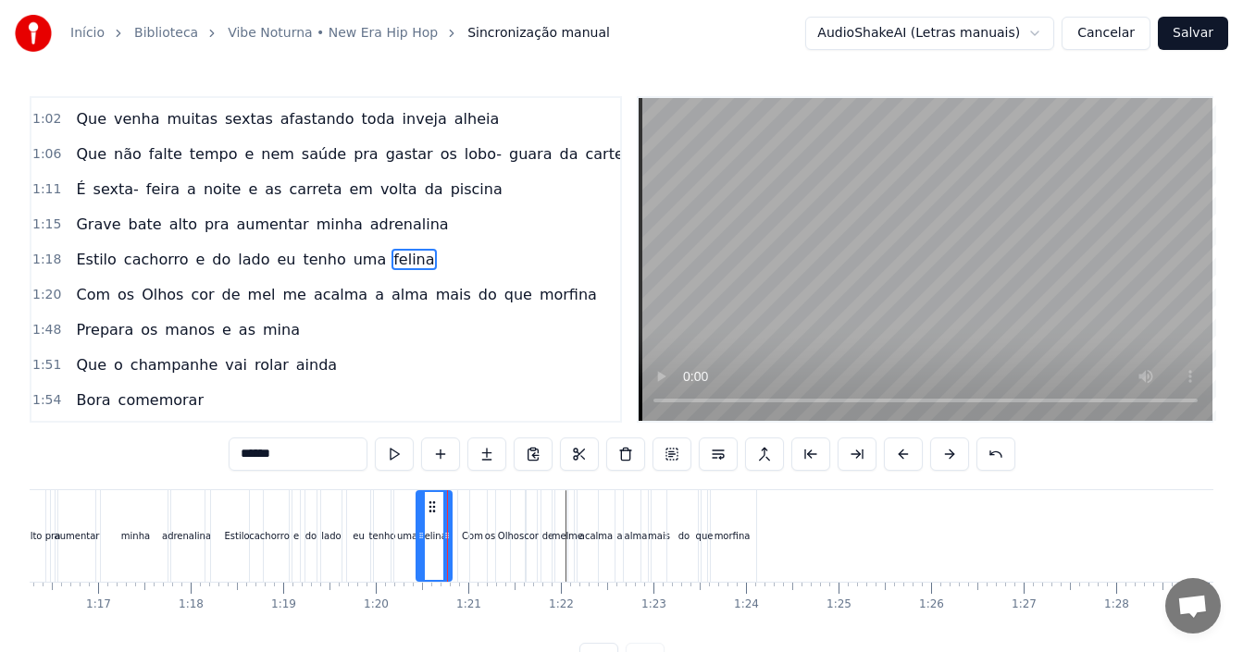
click at [422, 223] on div "1:15 Grave bate alto pra aumentar minha adrenalina" at bounding box center [325, 224] width 589 height 35
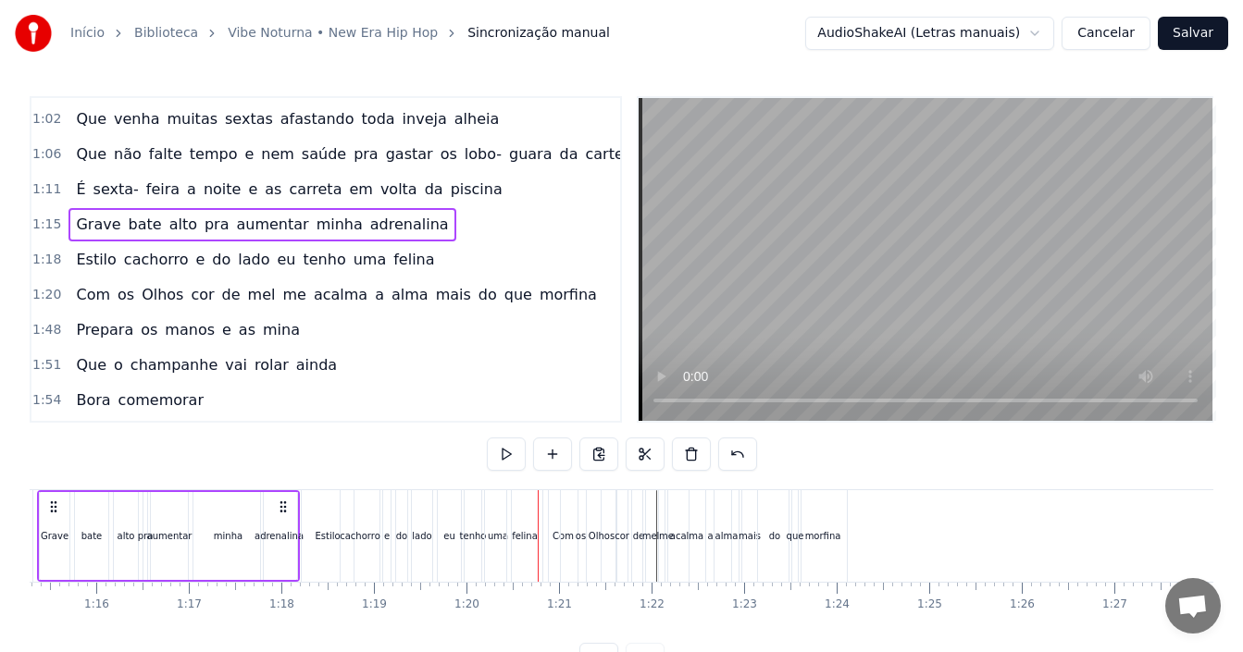
scroll to position [0, 6882]
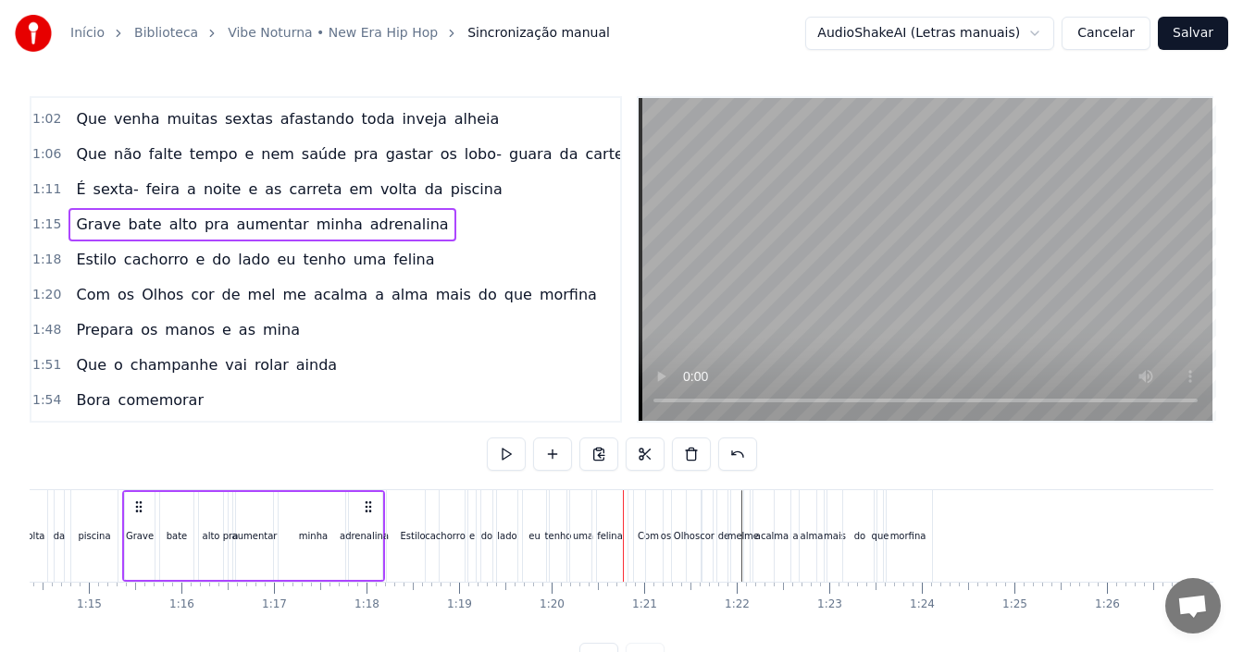
click at [557, 160] on span "da" at bounding box center [568, 153] width 22 height 21
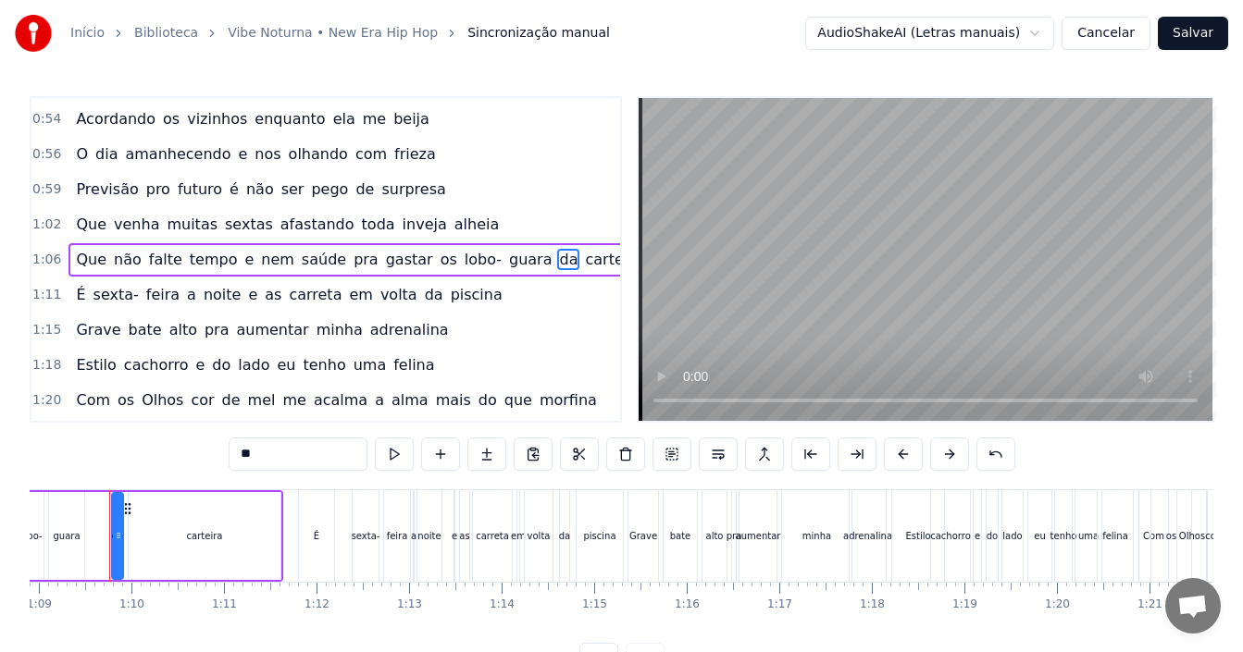
scroll to position [0, 6364]
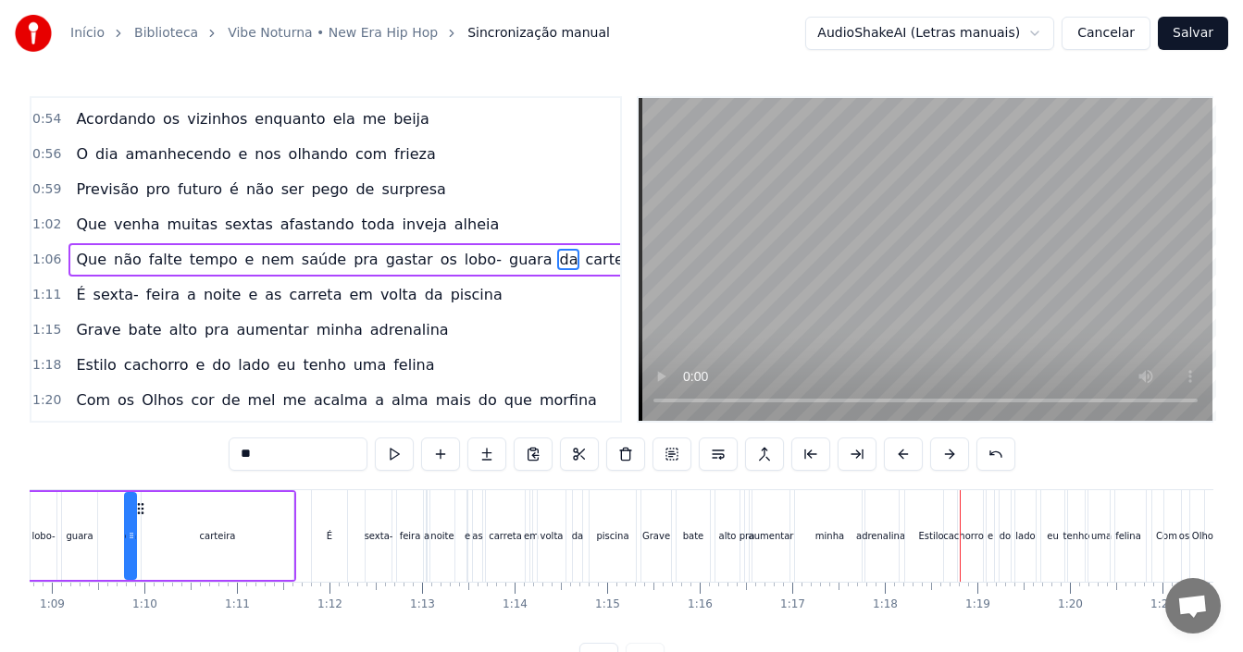
click at [395, 362] on span "felina" at bounding box center [413, 364] width 44 height 21
type input "******"
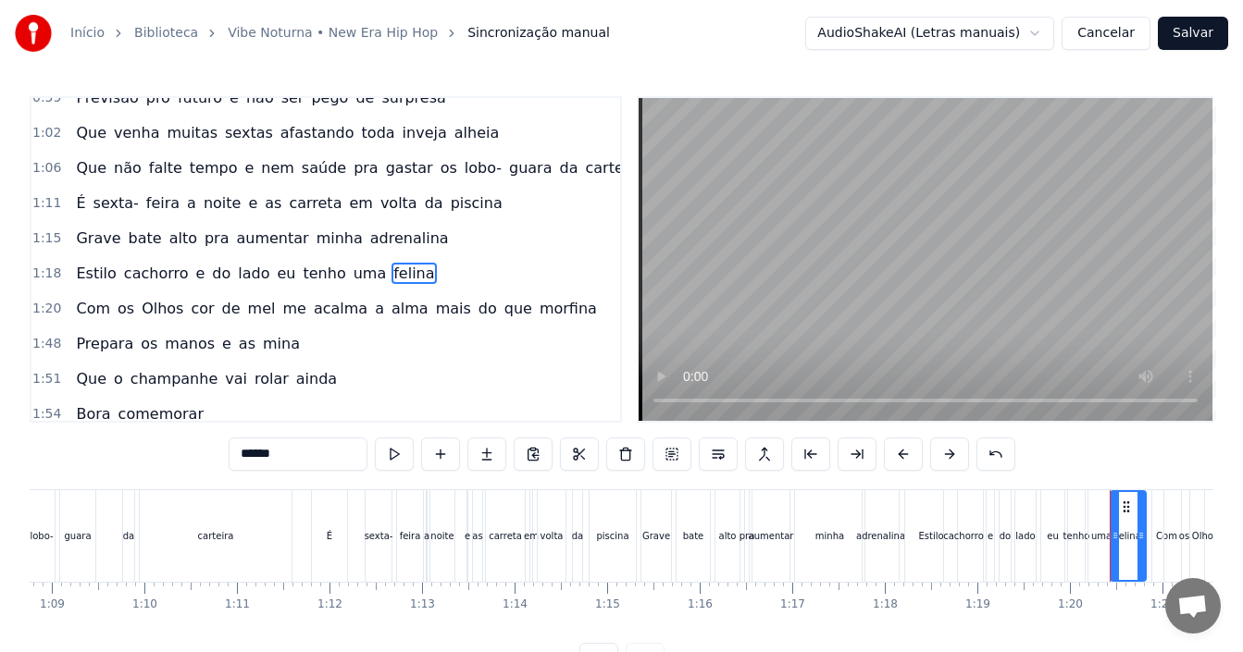
scroll to position [594, 0]
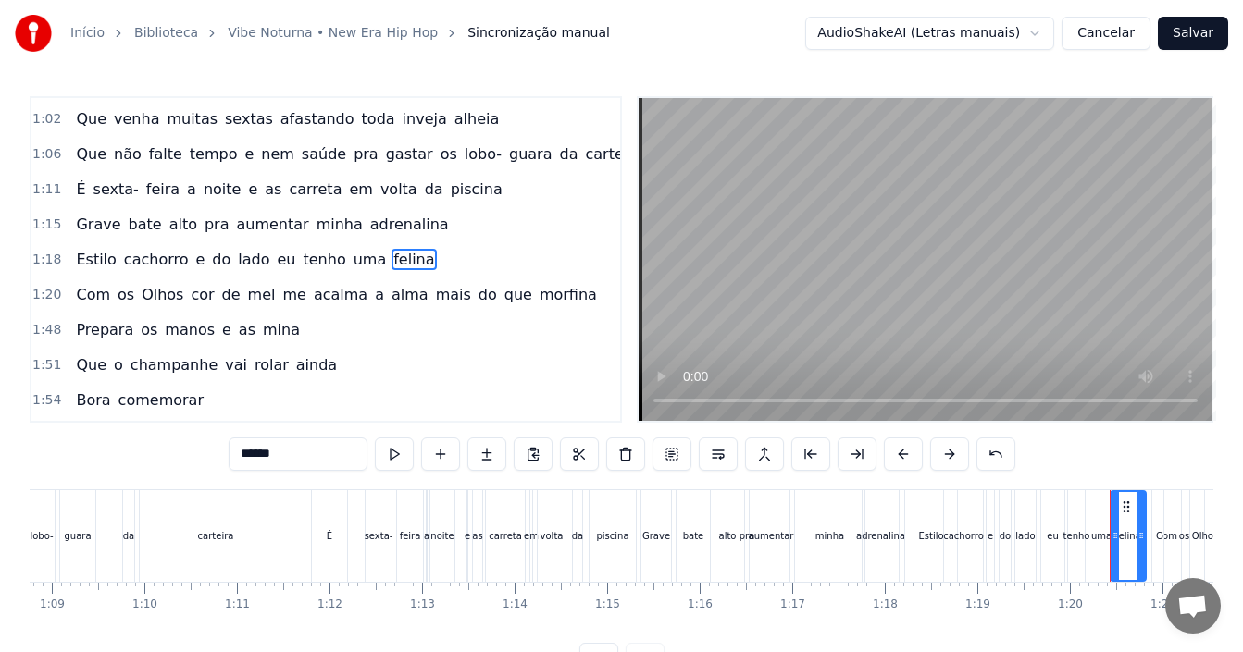
click at [428, 259] on div "1:18 Estilo cachorro e do lado eu tenho uma felina" at bounding box center [325, 259] width 589 height 35
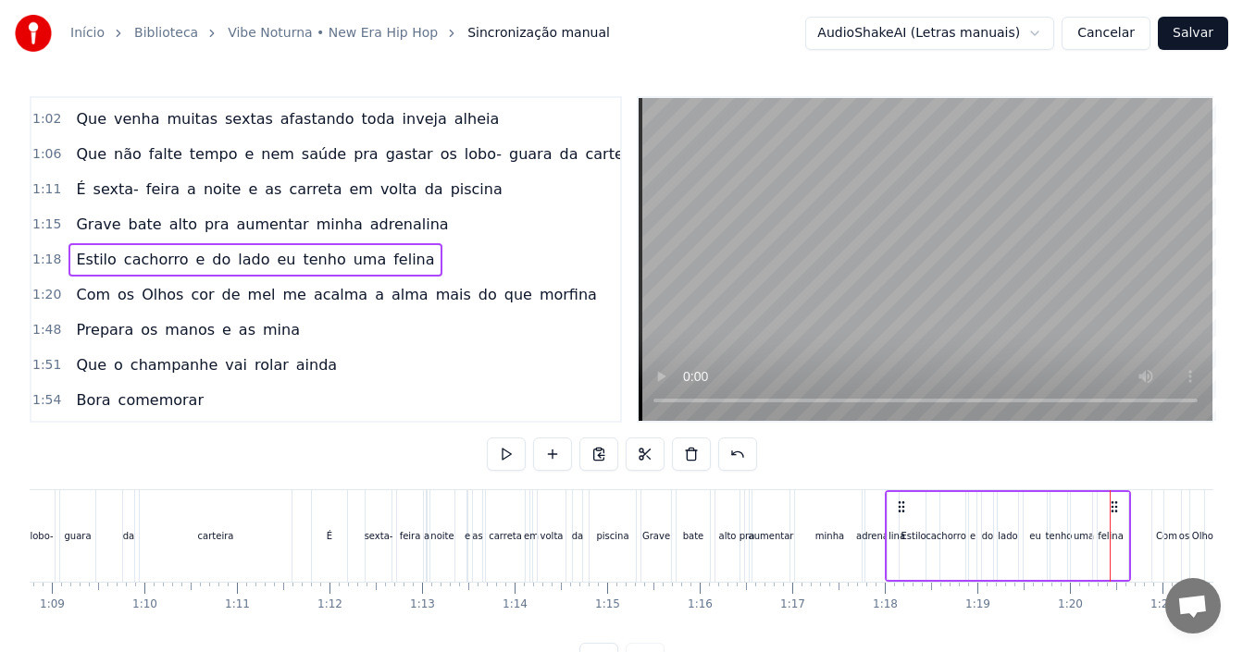
drag, startPoint x: 920, startPoint y: 505, endPoint x: 900, endPoint y: 509, distance: 19.8
click at [900, 509] on icon at bounding box center [901, 507] width 15 height 15
click at [418, 491] on div "feira" at bounding box center [410, 537] width 28 height 92
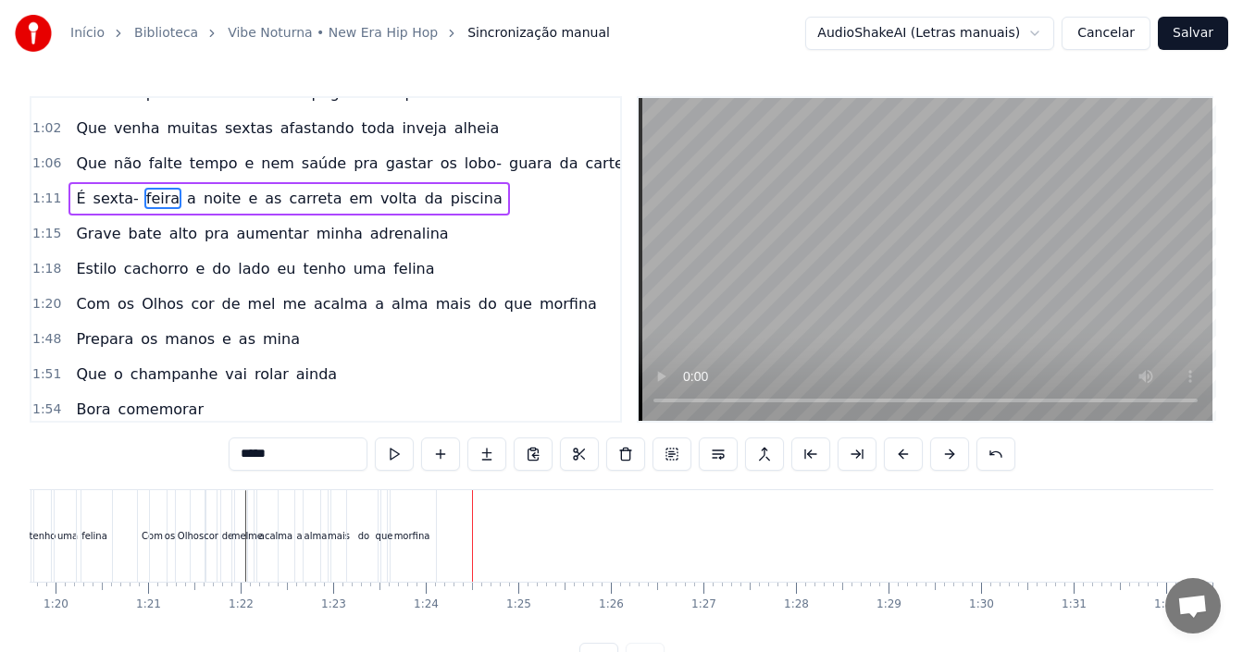
scroll to position [616, 0]
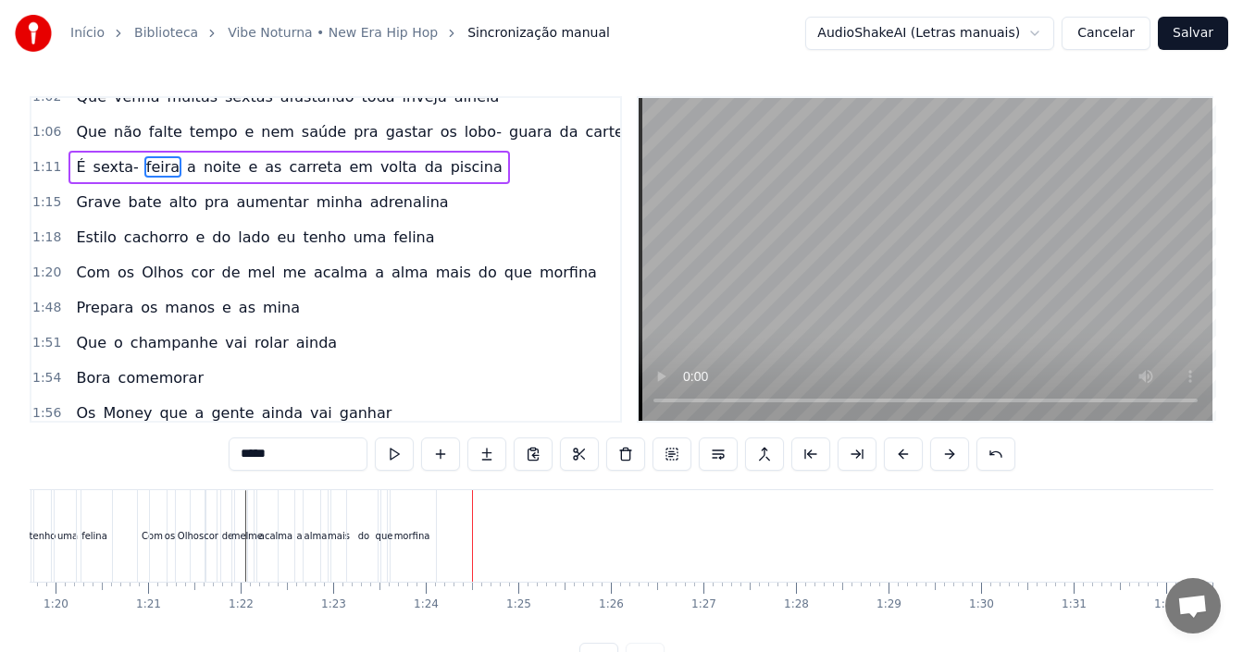
click at [560, 279] on div "1:20 Com os Olhos cor de [PERSON_NAME] me acalma a [PERSON_NAME] do que morfina" at bounding box center [325, 272] width 589 height 35
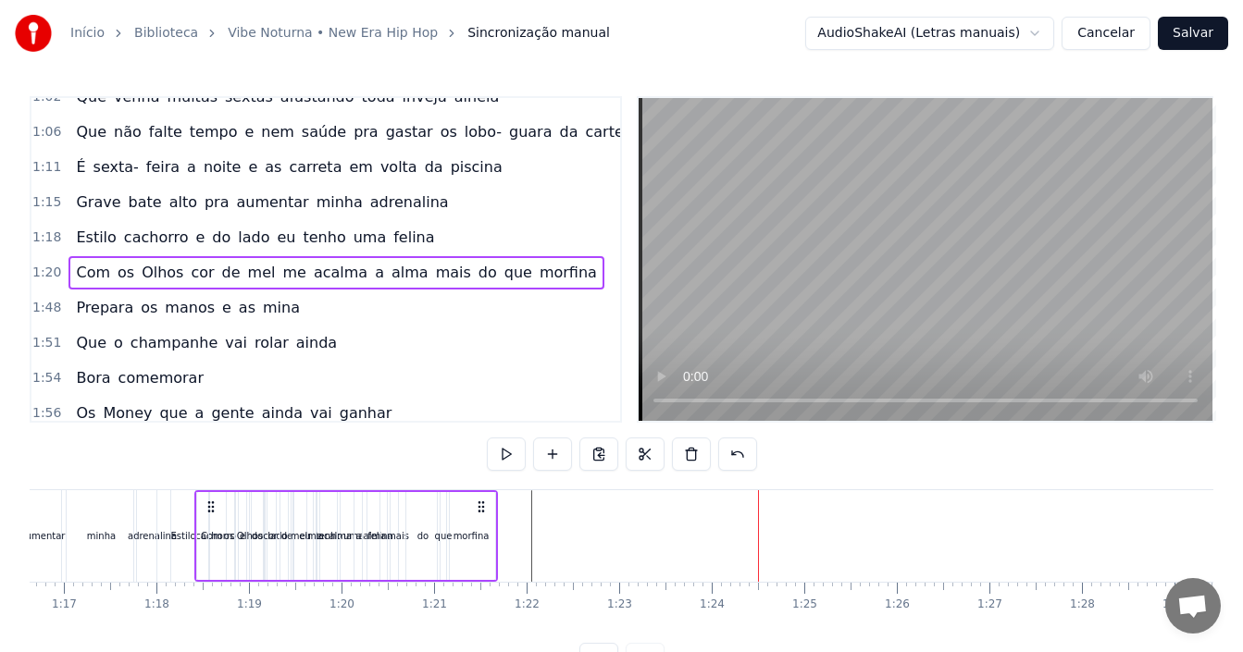
scroll to position [0, 7085]
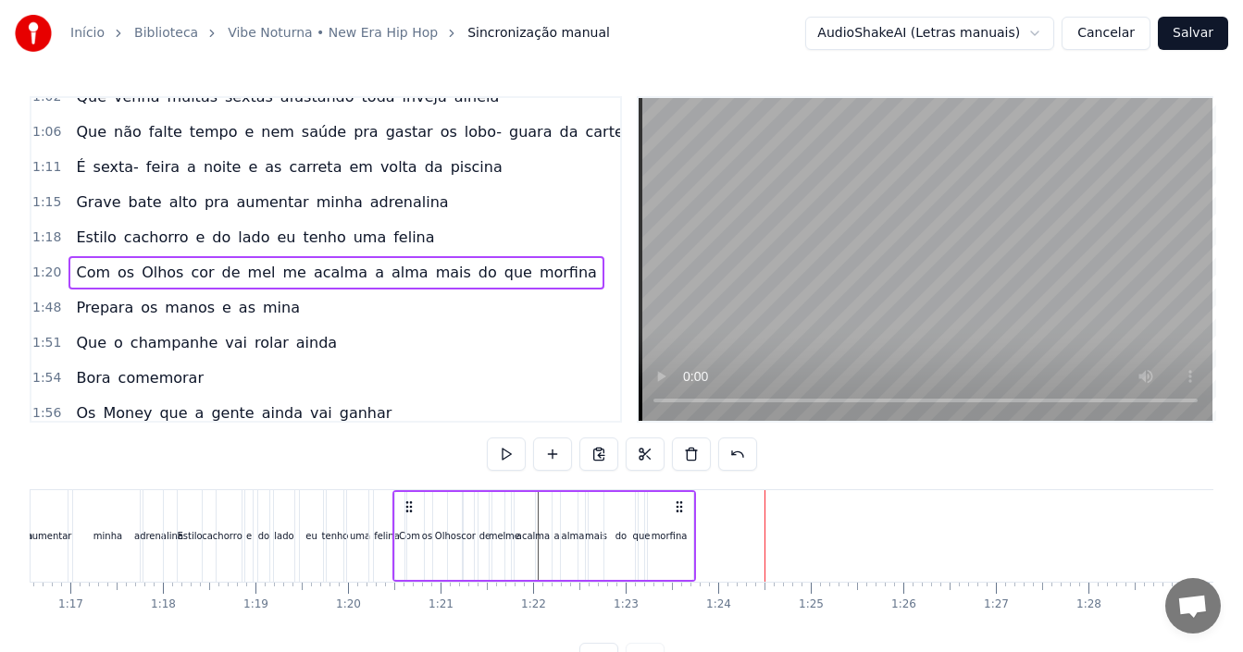
drag, startPoint x: 156, startPoint y: 508, endPoint x: 412, endPoint y: 526, distance: 256.0
click at [412, 526] on div "Com os Olhos cor de [PERSON_NAME] me acalma a [PERSON_NAME] do que morfina" at bounding box center [544, 537] width 304 height 92
click at [239, 503] on div "cachorro" at bounding box center [222, 537] width 39 height 92
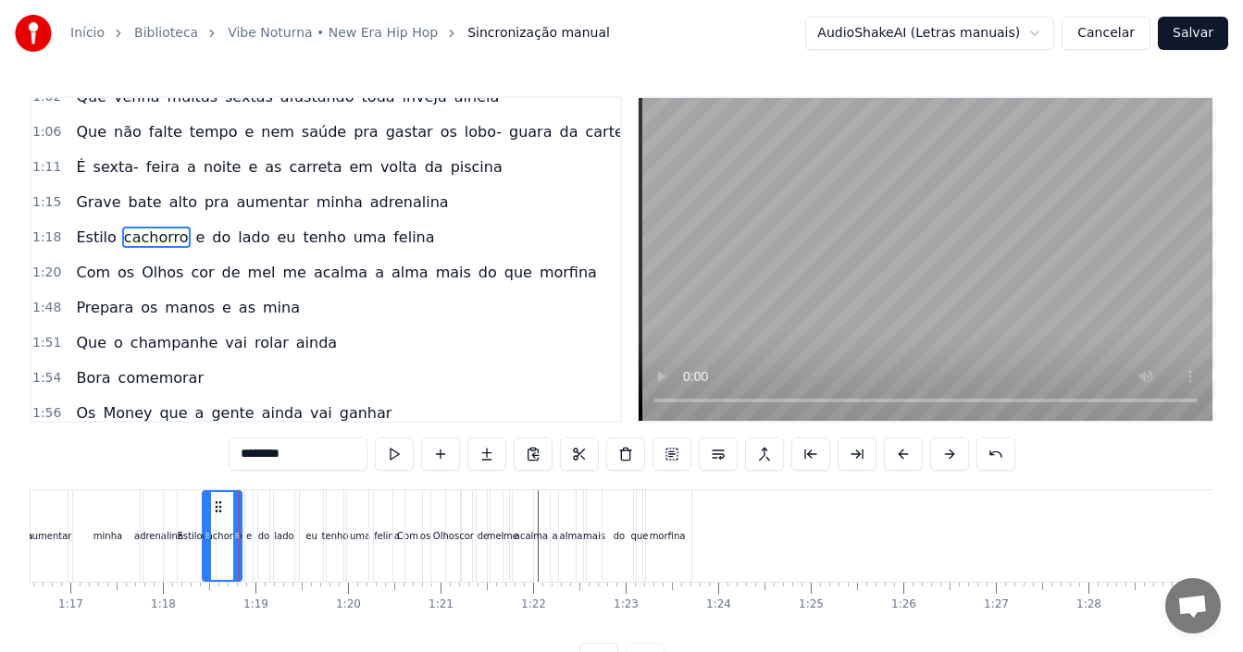
scroll to position [594, 0]
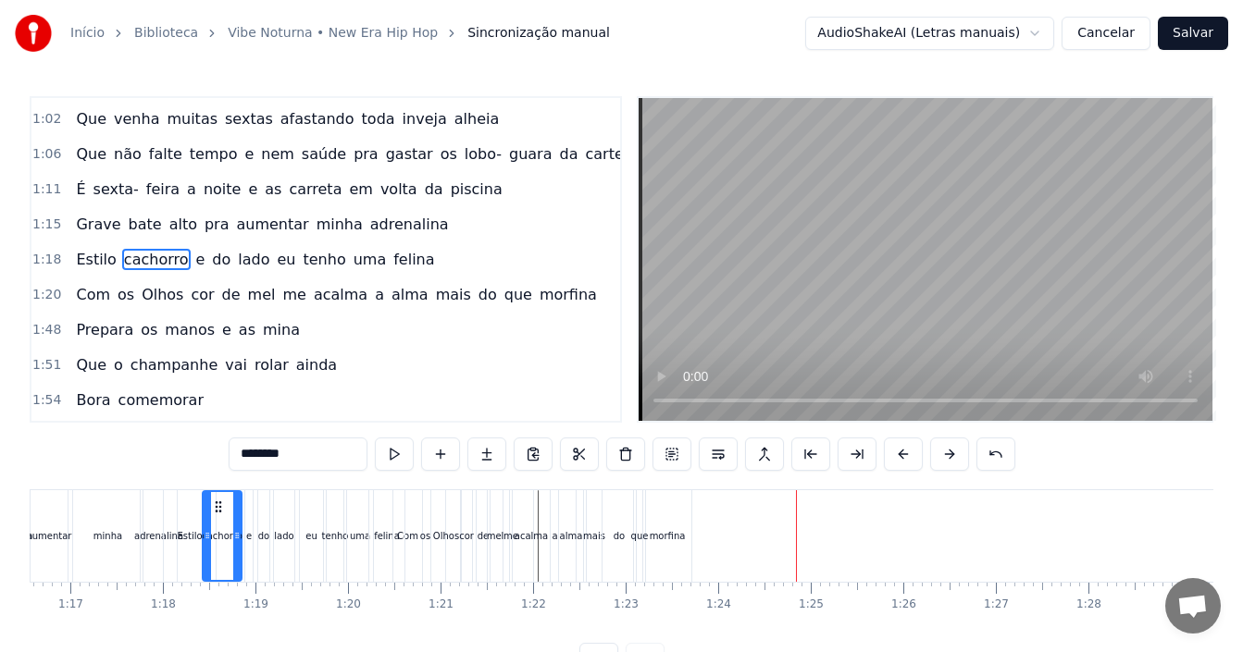
click at [309, 335] on div "1:48 Prepara os manos e as mina" at bounding box center [325, 330] width 589 height 35
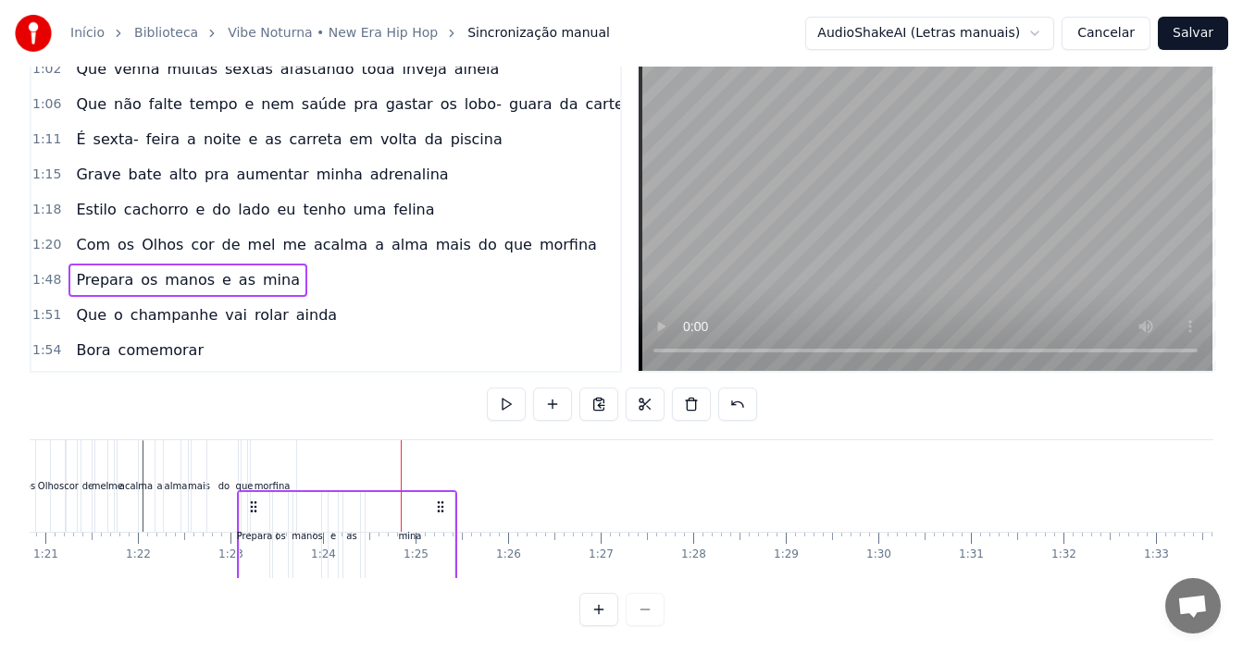
scroll to position [0, 7404]
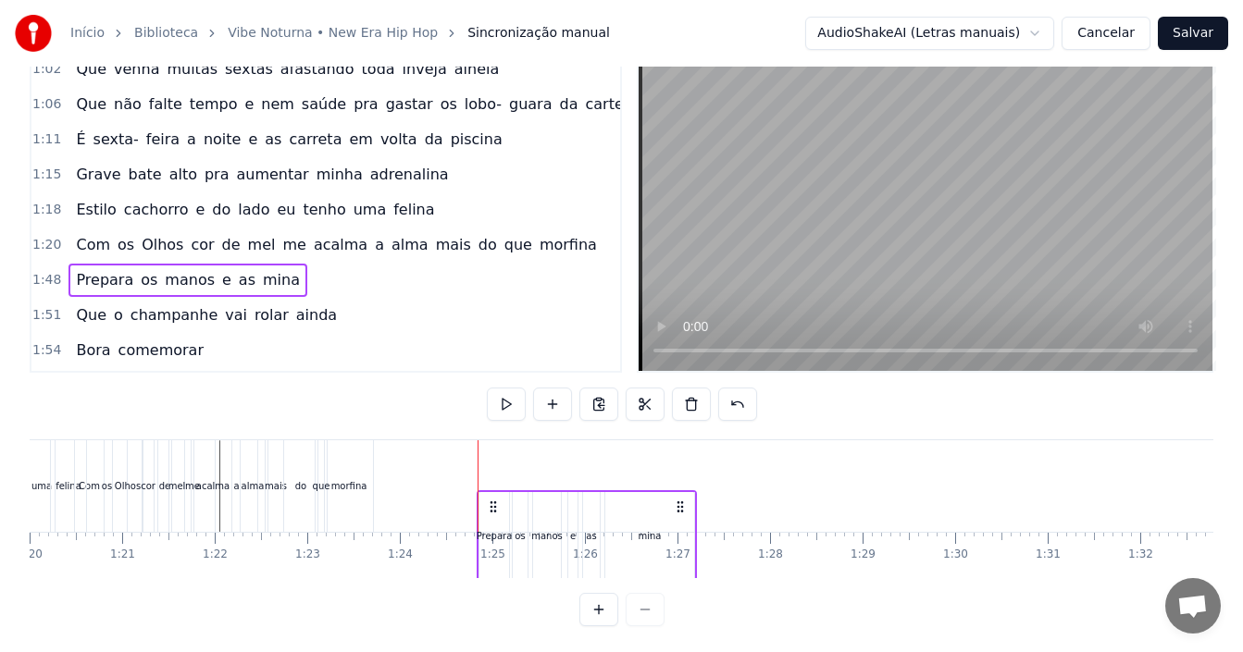
click at [494, 462] on div "Hoje é dia de vibe noturna [PERSON_NAME] chamei a minha turma Os muleke é insan…" at bounding box center [1163, 486] width 17075 height 93
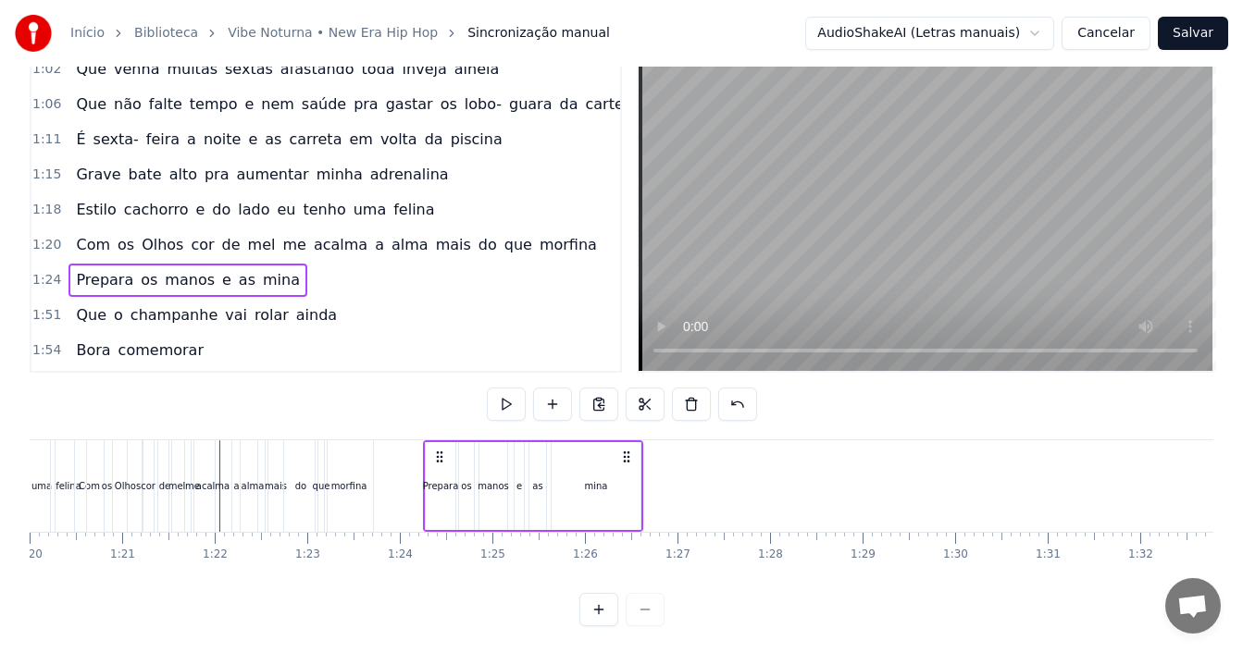
drag, startPoint x: 487, startPoint y: 457, endPoint x: 442, endPoint y: 468, distance: 45.8
click at [442, 468] on div "Prepara os manos e as mina" at bounding box center [533, 487] width 220 height 92
click at [376, 462] on div "Com os Olhos cor de [PERSON_NAME] me acalma a [PERSON_NAME] do que morfina" at bounding box center [226, 487] width 304 height 92
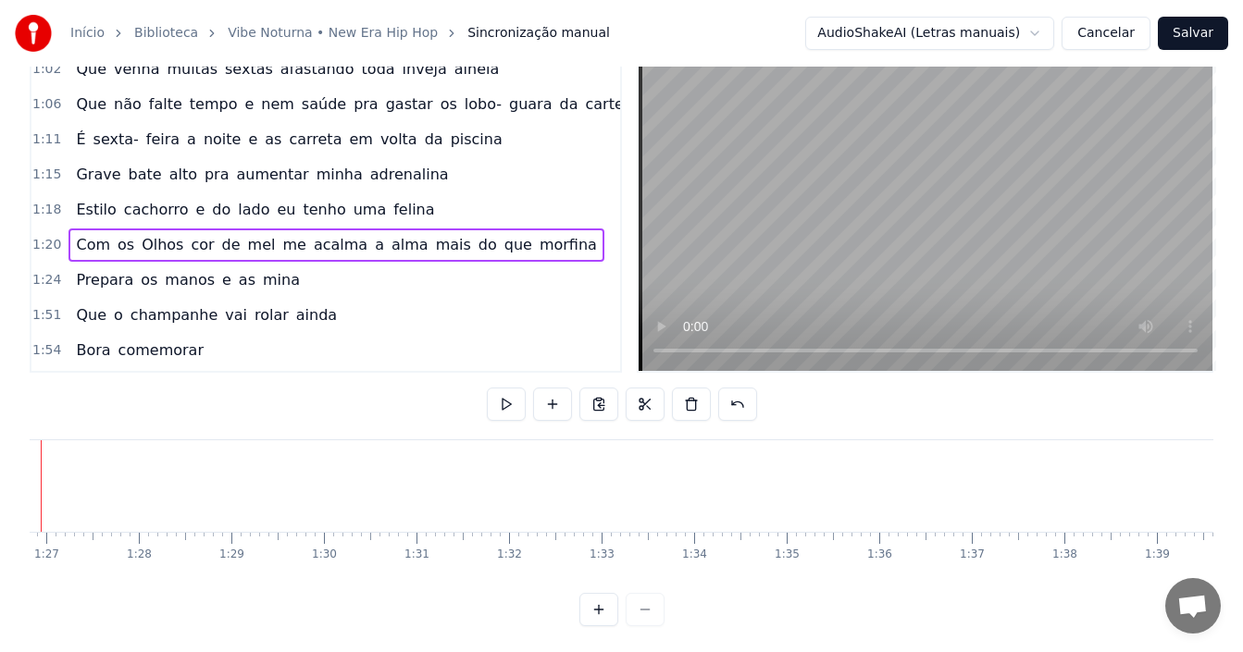
scroll to position [0, 8076]
click at [318, 317] on div "1:51 Que o champanhe vai rolar ainda" at bounding box center [325, 315] width 589 height 35
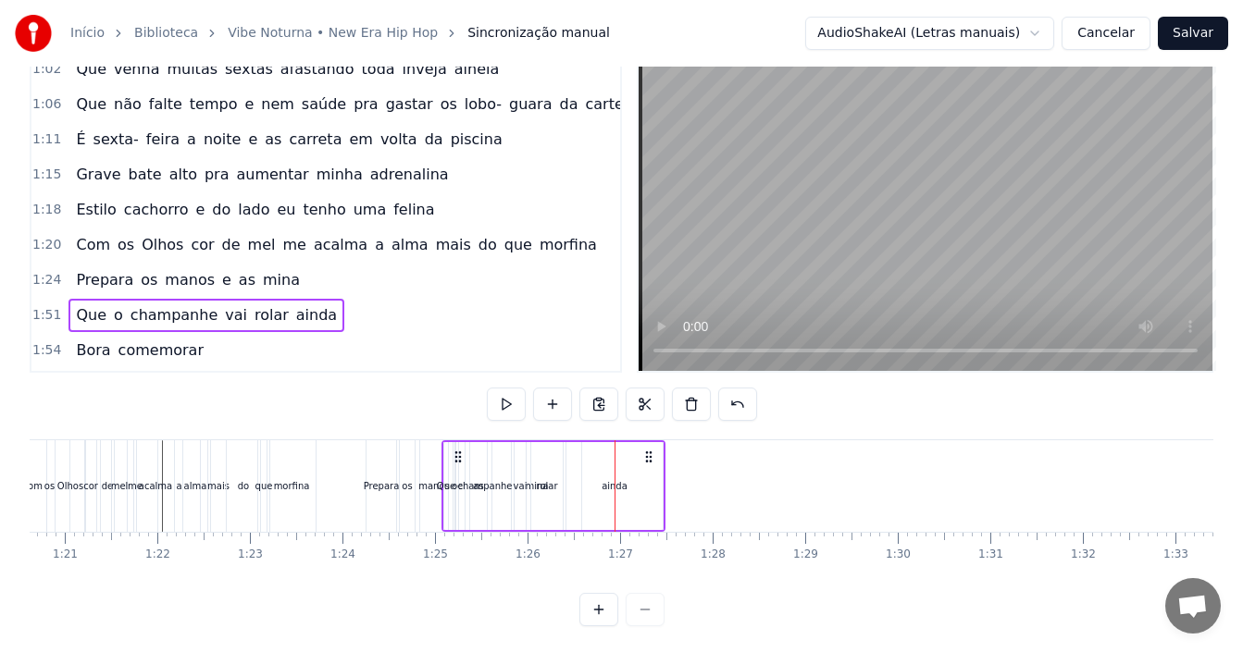
scroll to position [0, 7456]
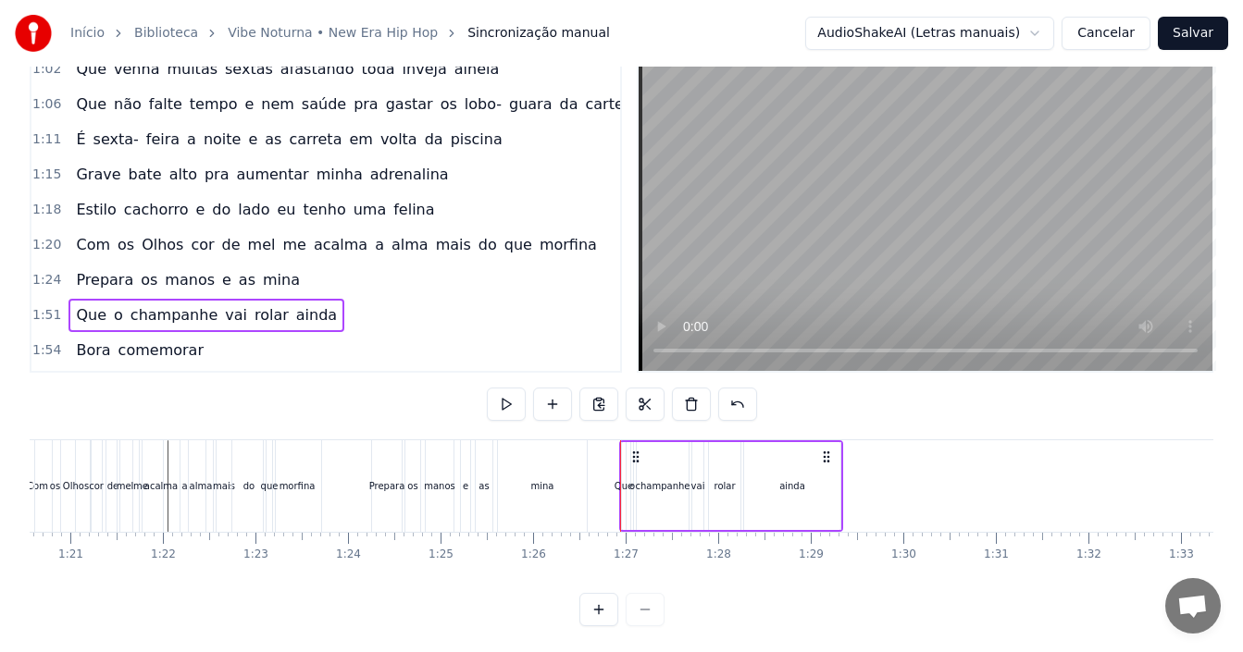
drag, startPoint x: 139, startPoint y: 455, endPoint x: 636, endPoint y: 469, distance: 497.2
click at [636, 469] on div "Que o champanhe vai rolar ainda" at bounding box center [731, 487] width 224 height 92
click at [240, 357] on div "1:54 Bora comemorar" at bounding box center [325, 350] width 589 height 35
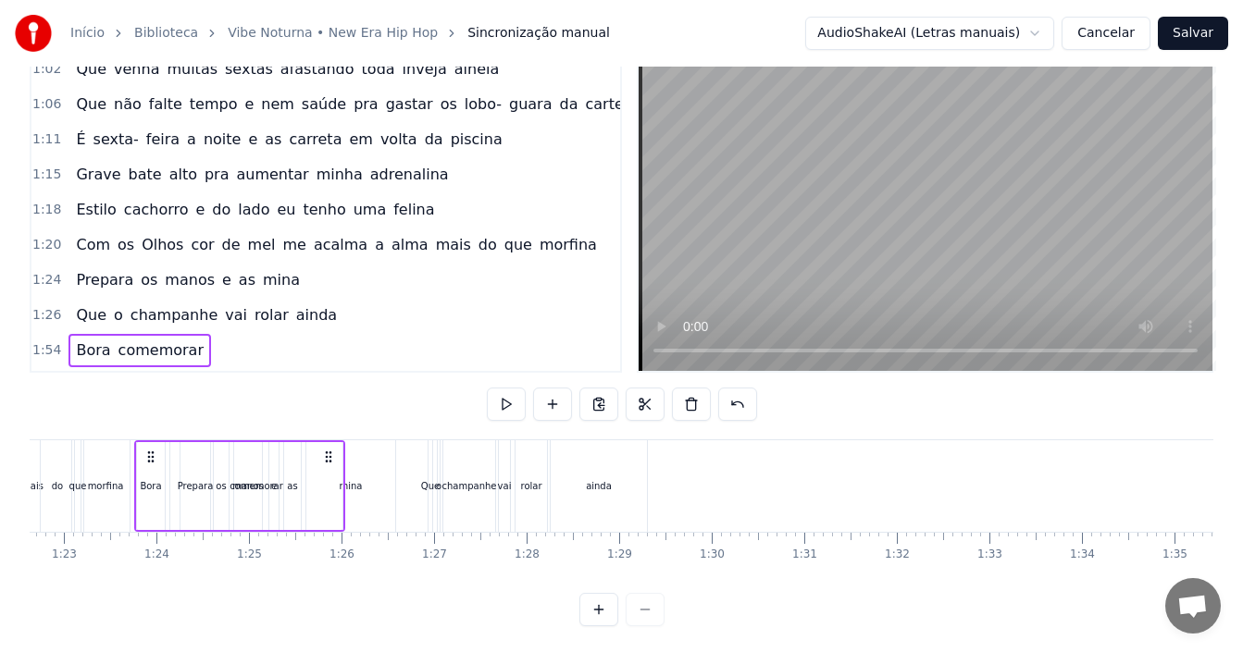
scroll to position [0, 7623]
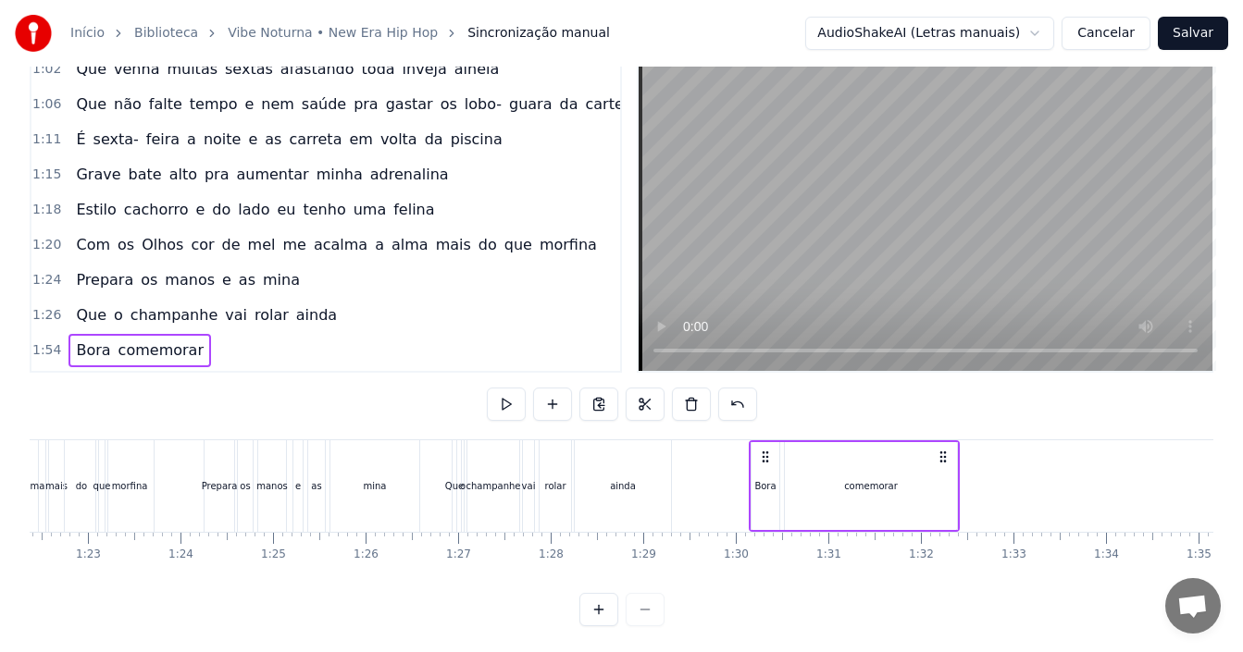
drag, startPoint x: 141, startPoint y: 461, endPoint x: 767, endPoint y: 502, distance: 627.9
click at [767, 502] on div "Bora comemorar" at bounding box center [854, 487] width 211 height 92
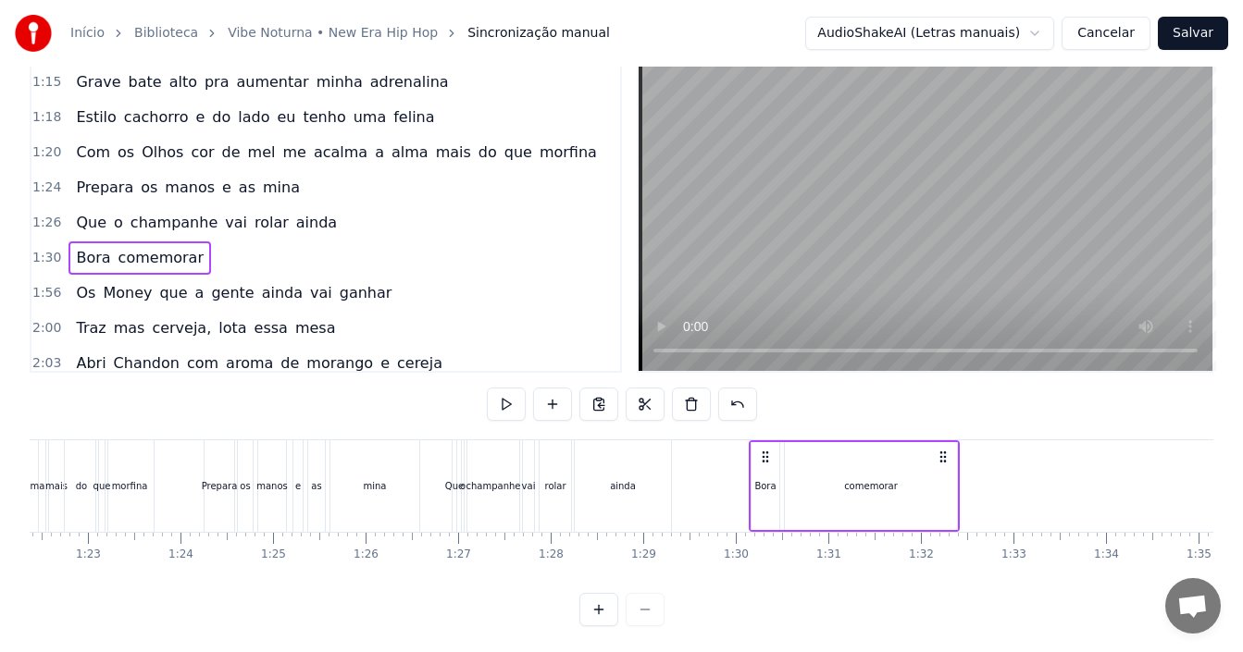
click at [394, 300] on div "1:56 Os Money que a gente ainda vai ganhar" at bounding box center [325, 293] width 589 height 35
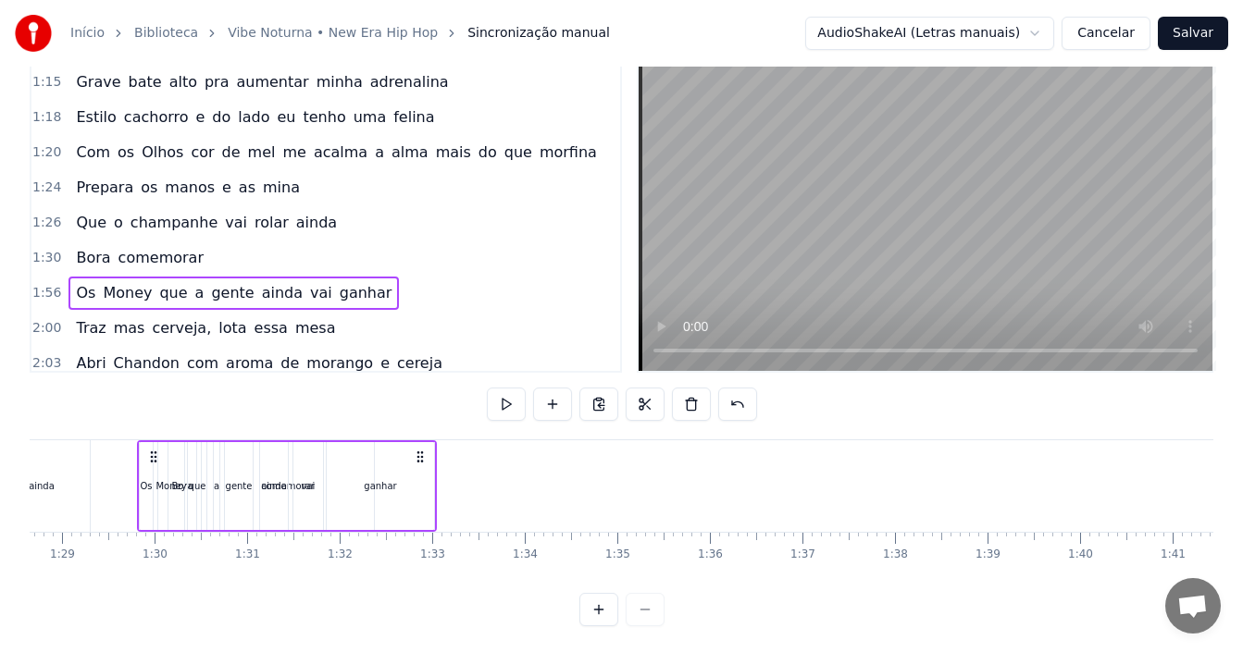
scroll to position [0, 8144]
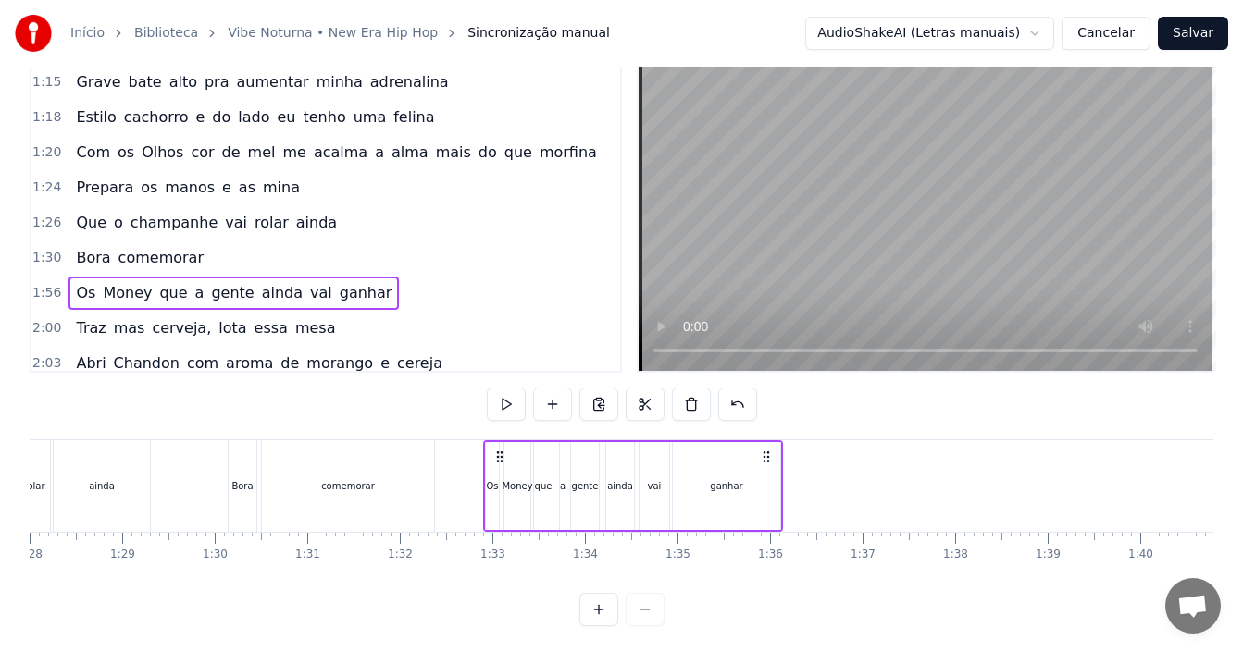
drag, startPoint x: 137, startPoint y: 457, endPoint x: 498, endPoint y: 504, distance: 364.0
click at [498, 504] on div "Os Money que a gente ainda vai ganhar" at bounding box center [633, 487] width 300 height 92
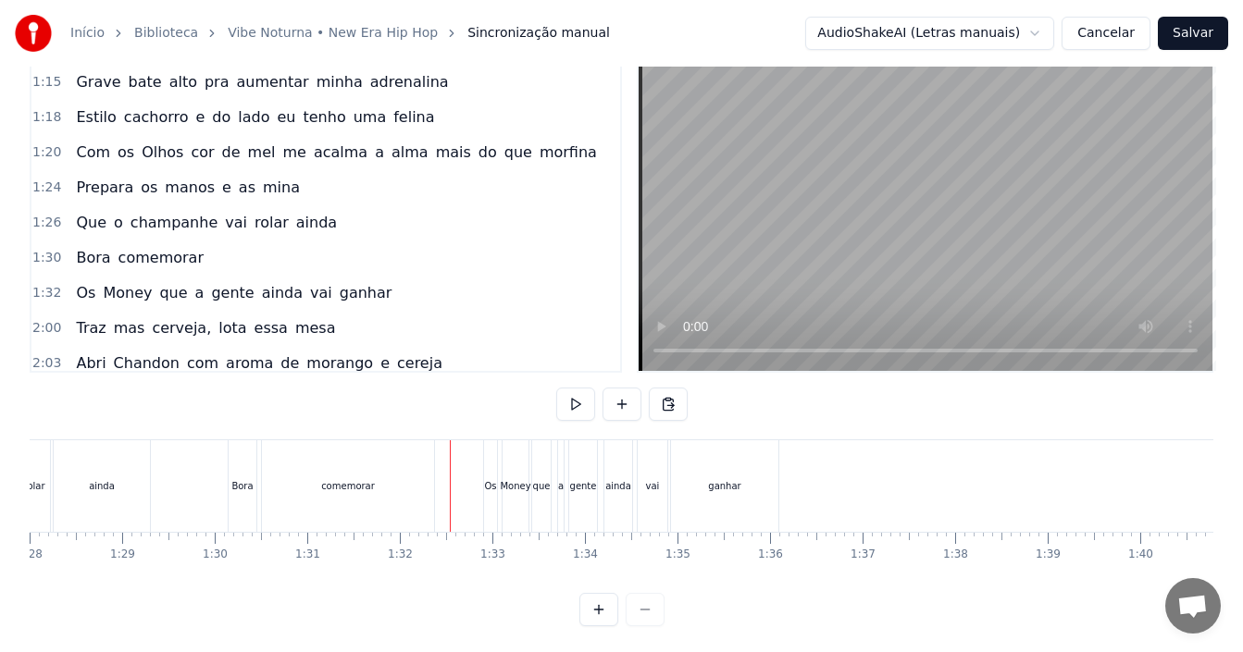
click at [346, 240] on div "1:26 Que o champanhe vai rolar ainda" at bounding box center [325, 222] width 589 height 35
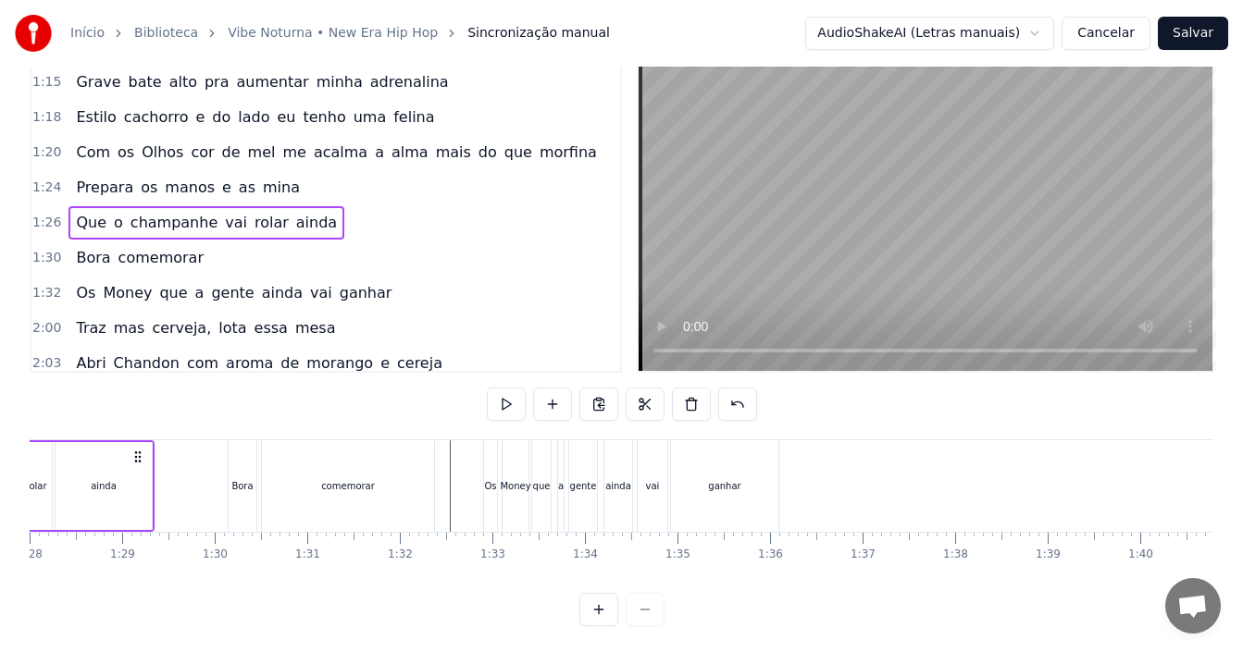
scroll to position [0, 7953]
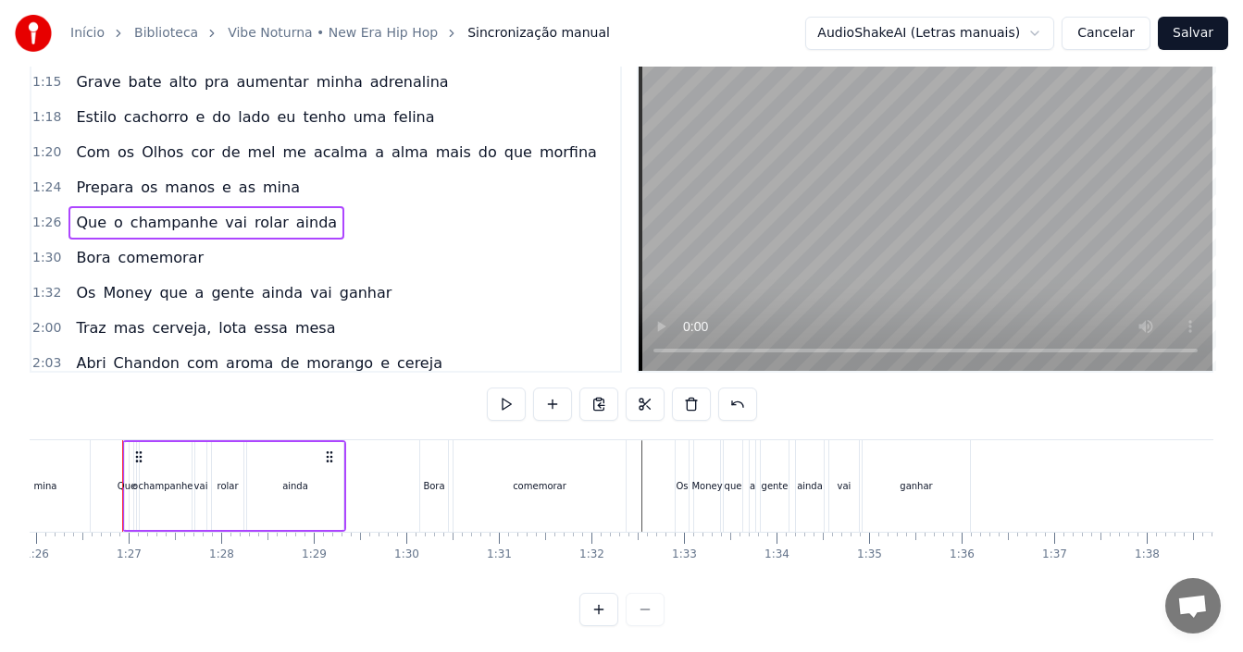
click at [390, 162] on span "alma" at bounding box center [410, 152] width 41 height 21
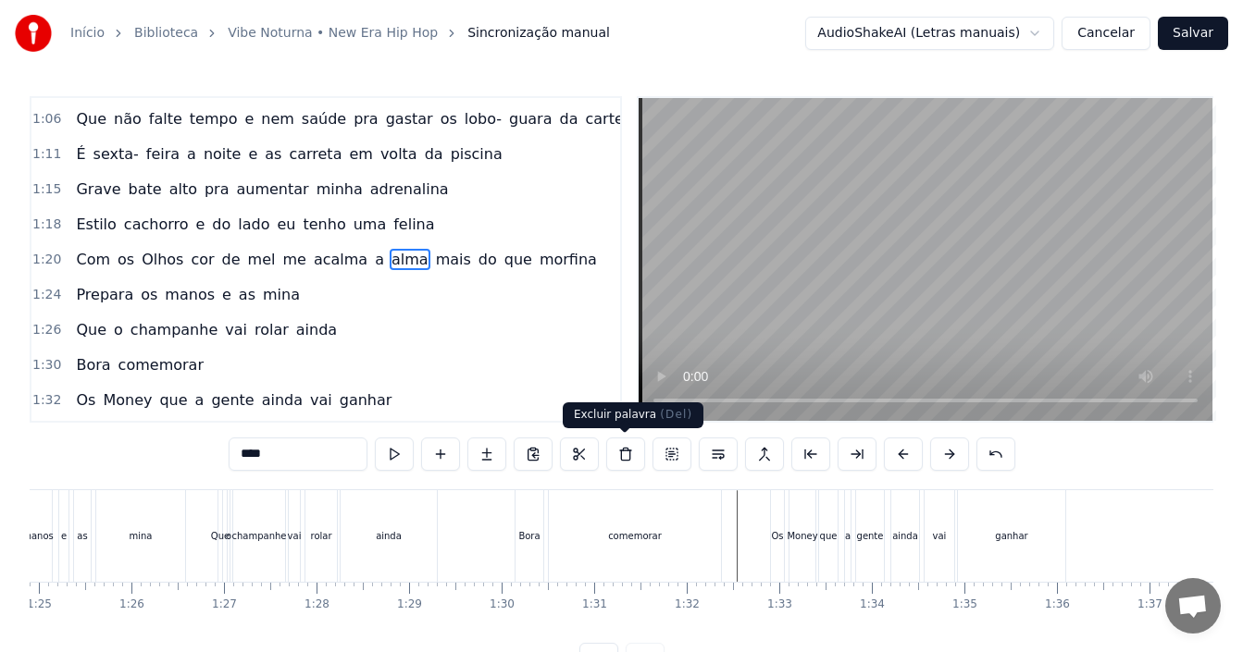
scroll to position [0, 7521]
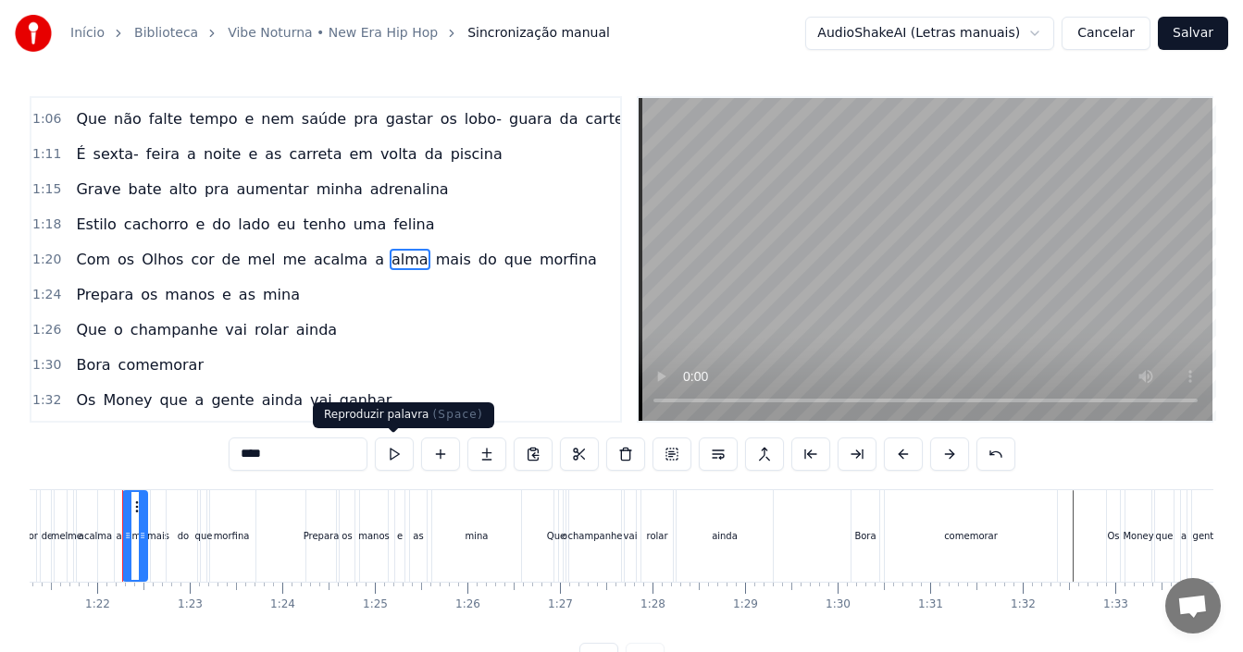
click at [391, 455] on button at bounding box center [394, 454] width 39 height 33
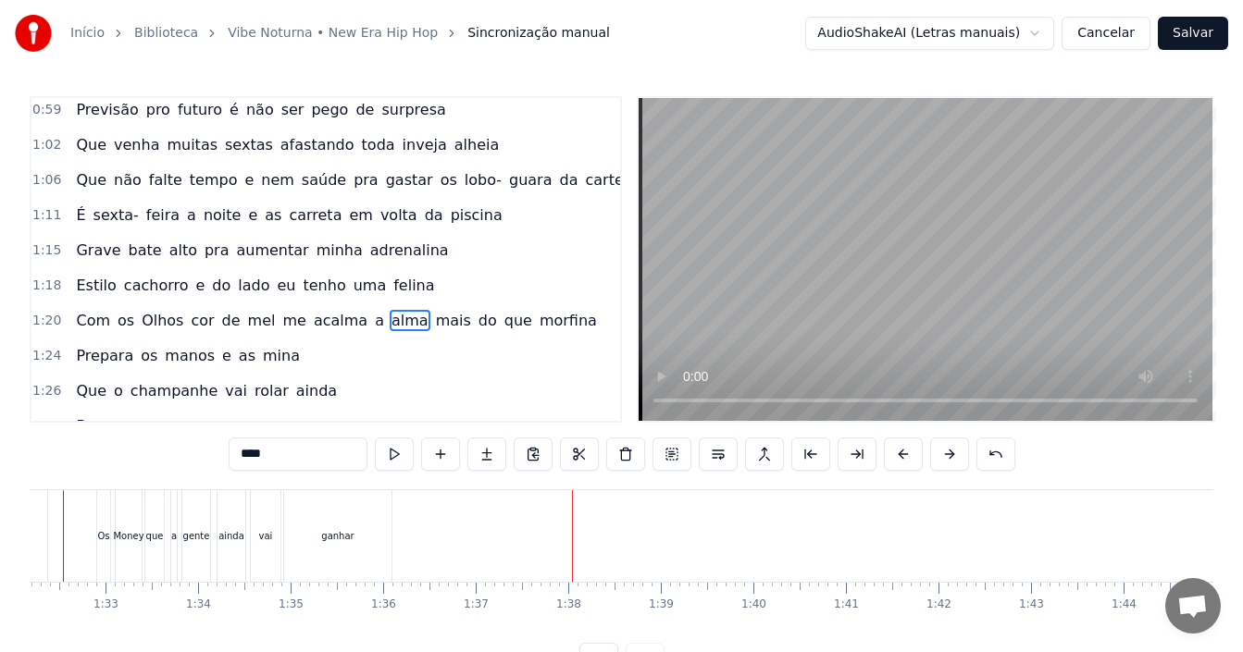
scroll to position [537, 0]
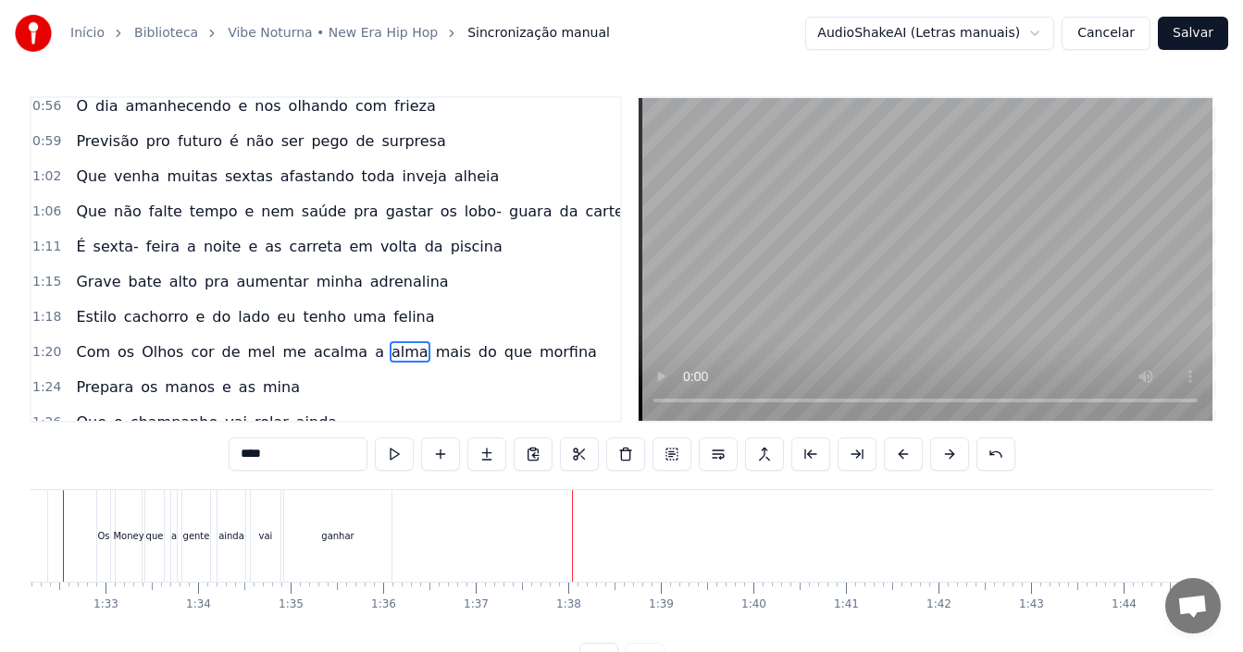
click at [449, 249] on span "piscina" at bounding box center [477, 246] width 56 height 21
type input "*******"
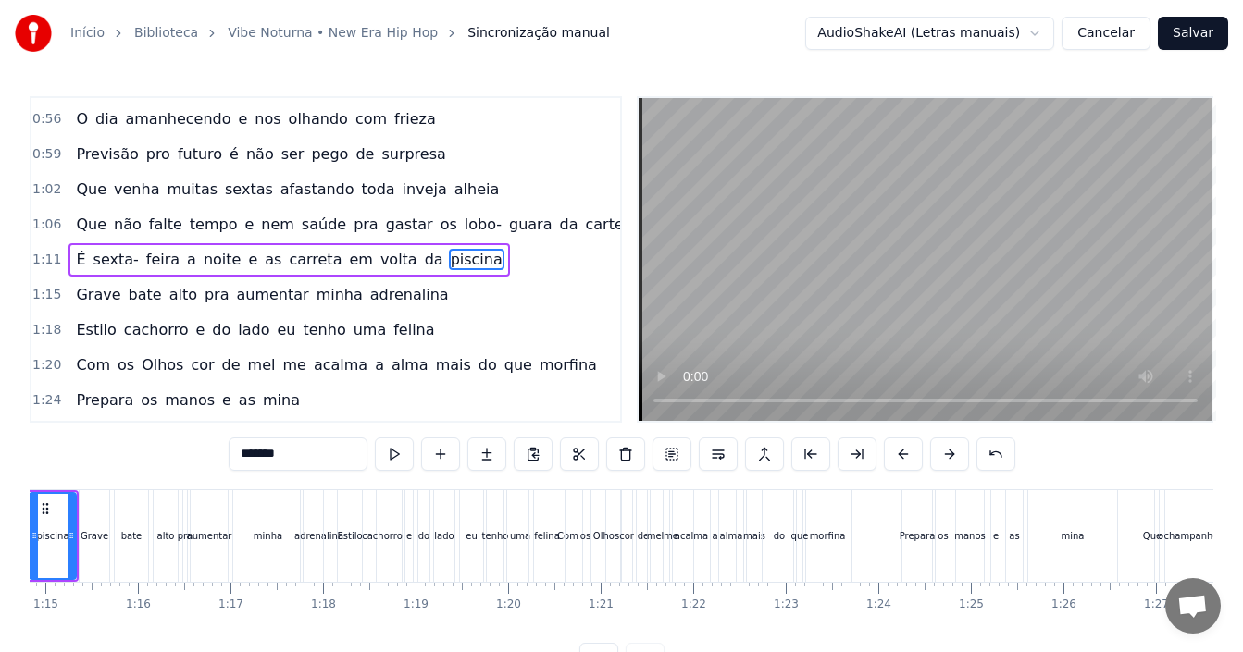
click at [460, 265] on div "1:11 É sexta- feira a noite e as carreta em volta da piscina" at bounding box center [325, 259] width 589 height 35
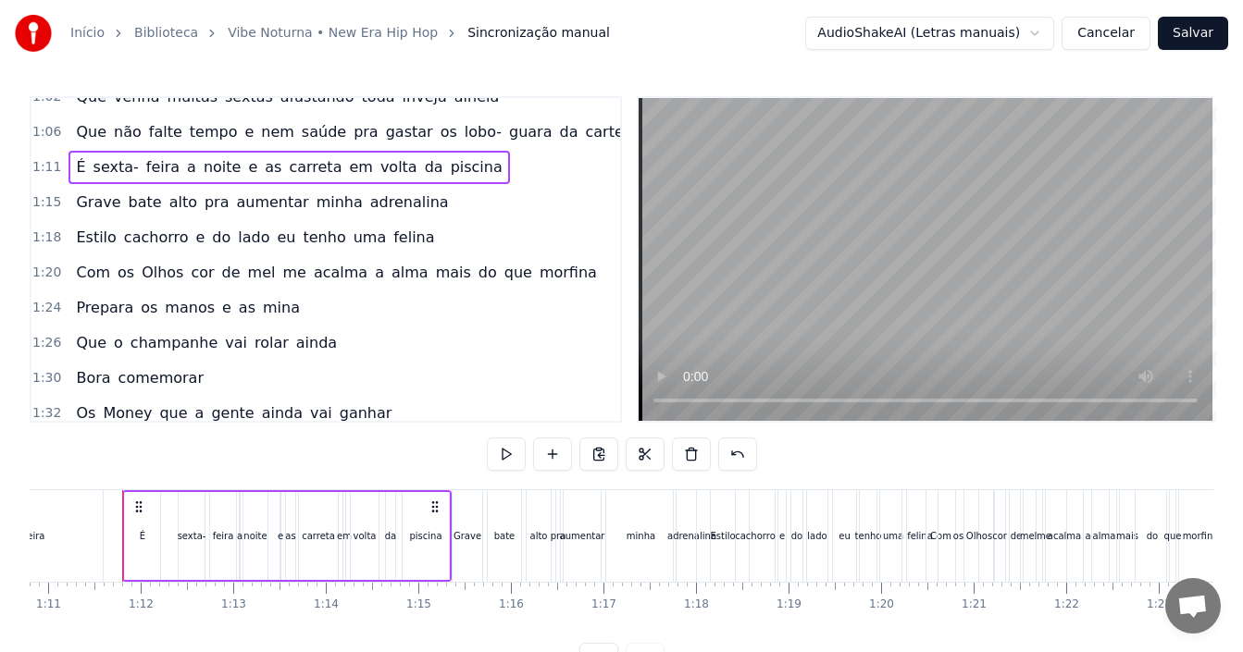
scroll to position [709, 0]
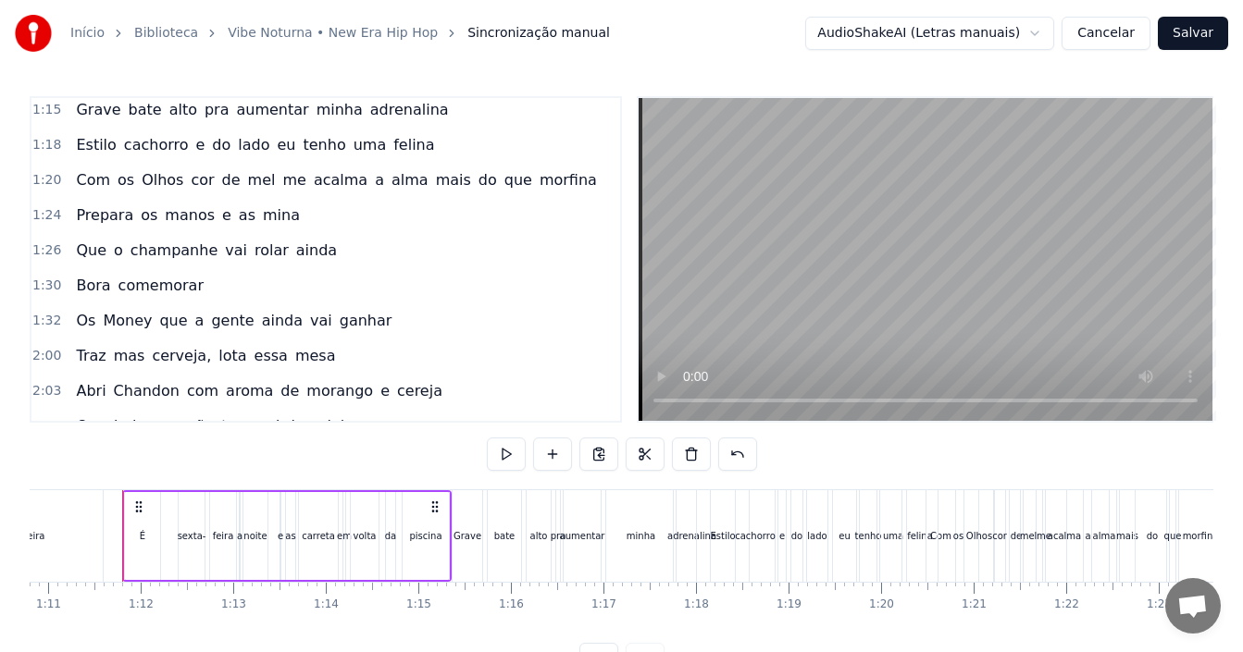
click at [368, 328] on div "1:32 Os Money que a gente ainda vai ganhar" at bounding box center [325, 321] width 589 height 35
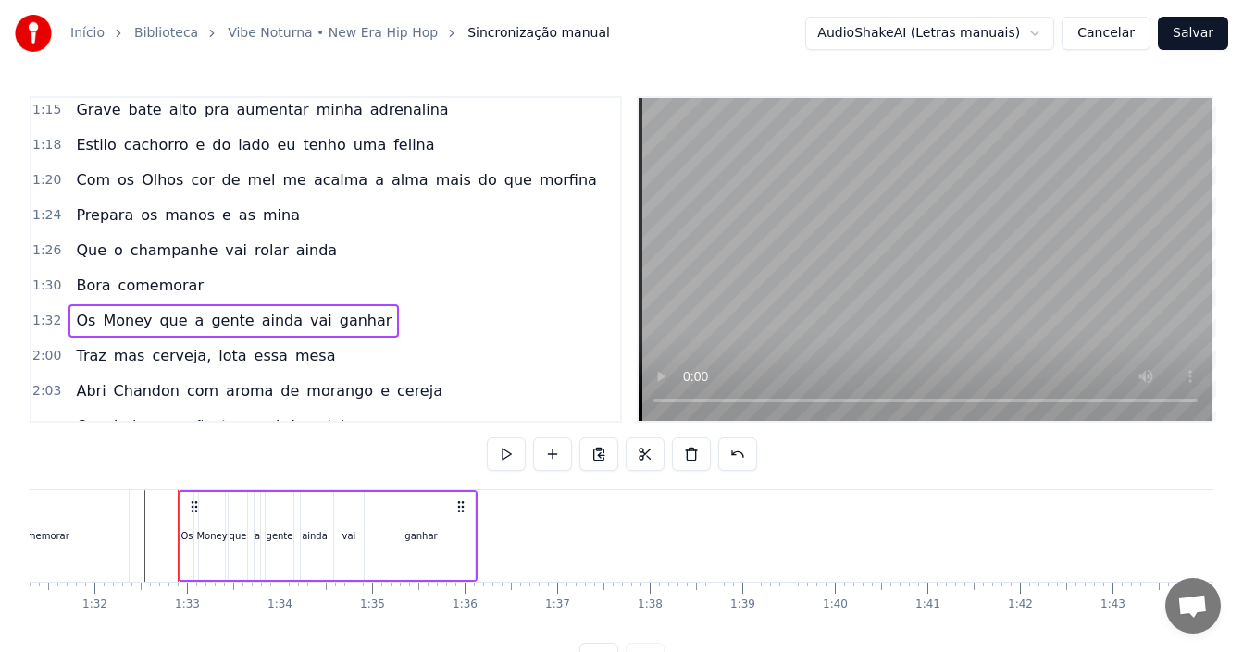
scroll to position [0, 8505]
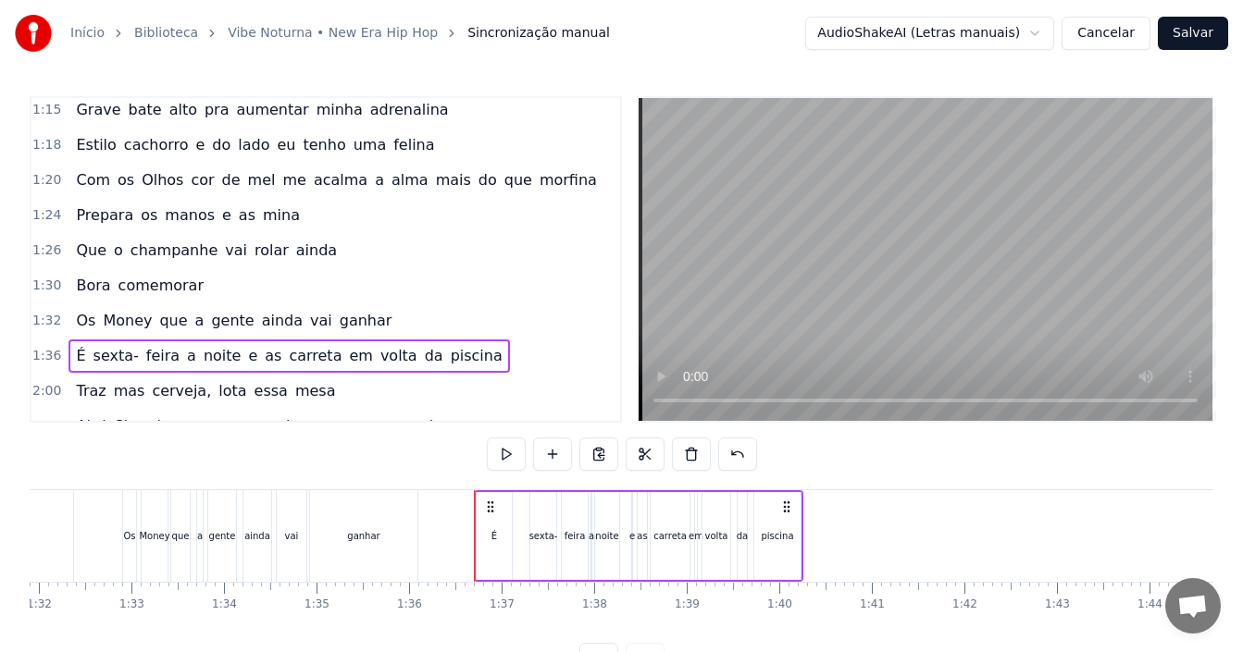
click at [431, 493] on div at bounding box center [61, 537] width 17075 height 92
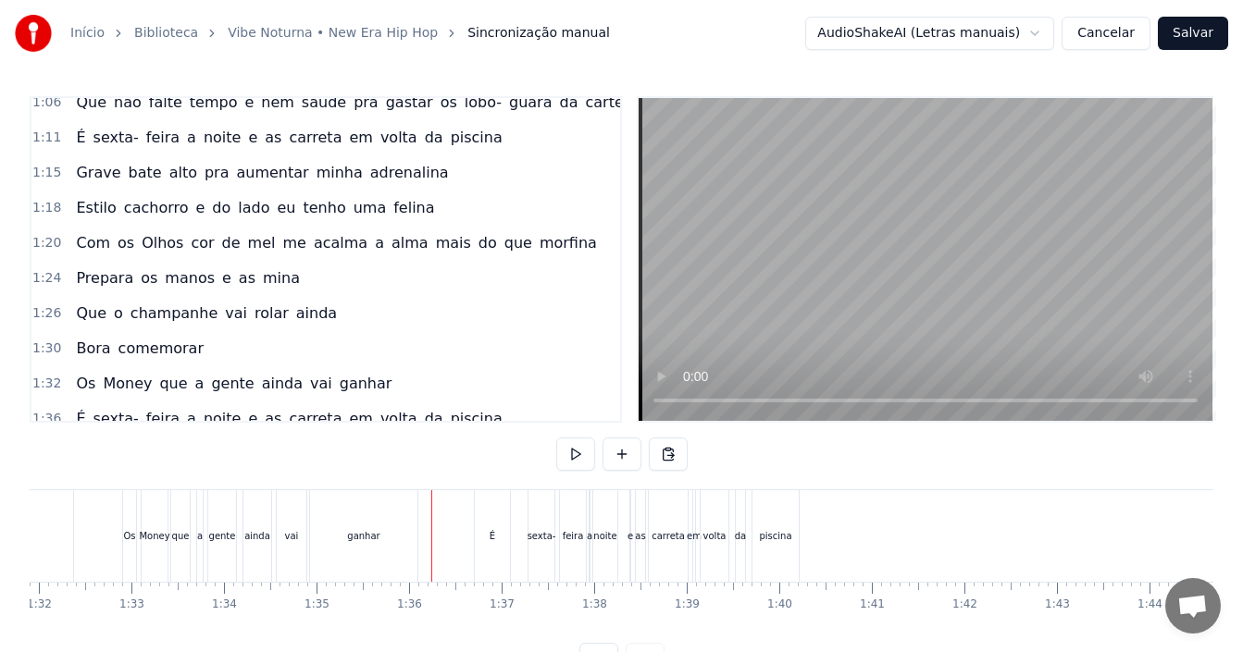
scroll to position [524, 0]
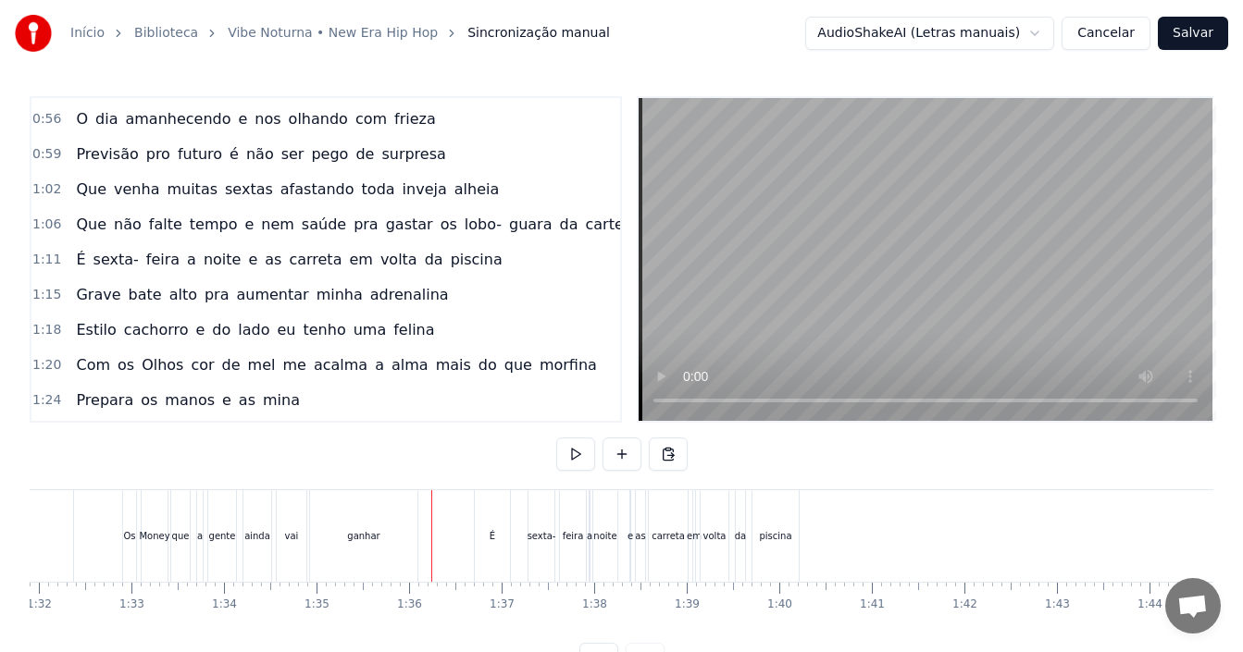
click at [422, 298] on div "1:15 Grave bate alto pra aumentar minha adrenalina" at bounding box center [325, 295] width 589 height 35
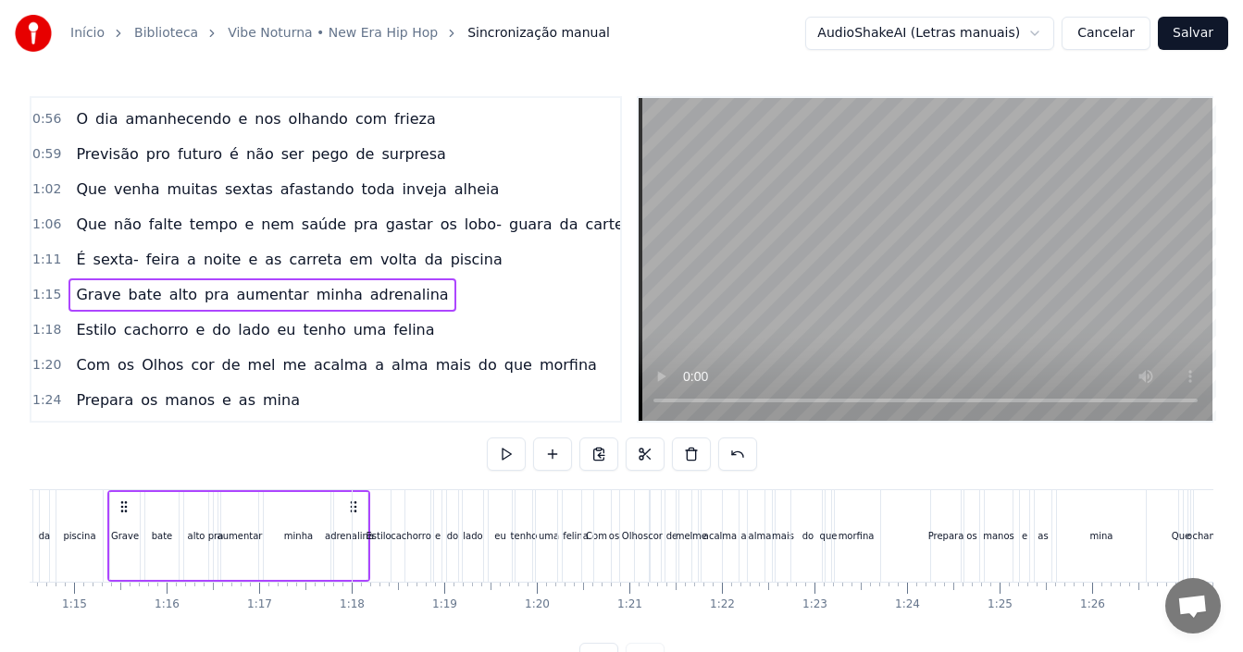
scroll to position [0, 6882]
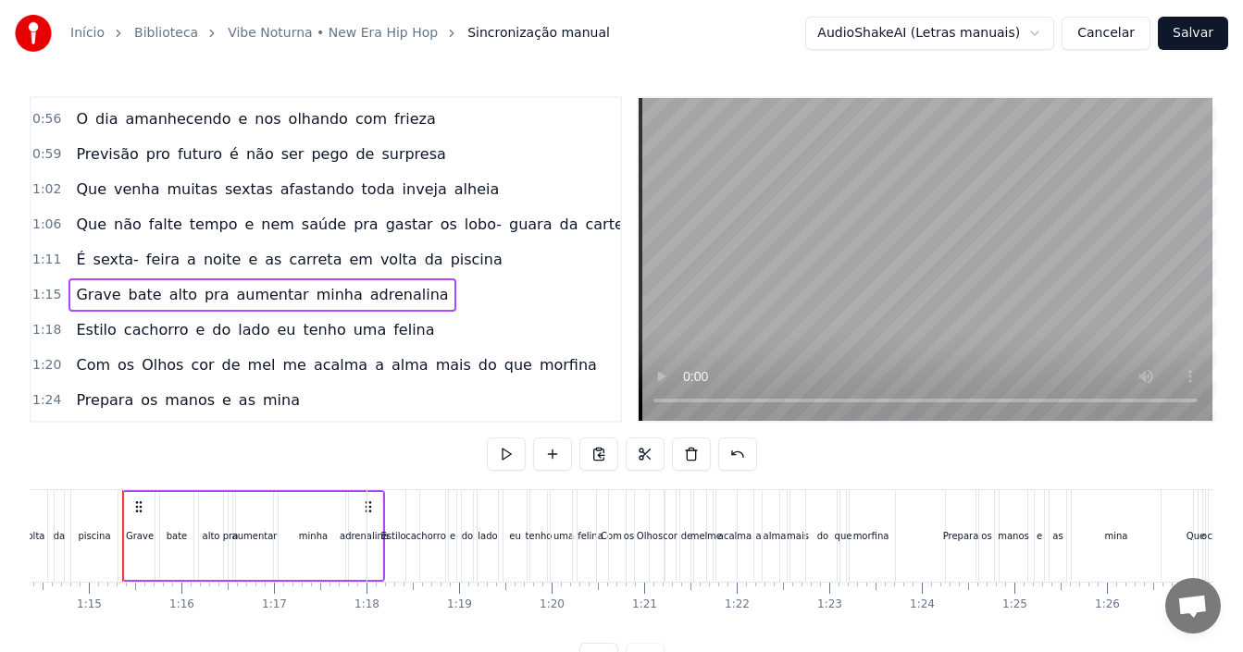
drag, startPoint x: 422, startPoint y: 298, endPoint x: 192, endPoint y: 338, distance: 233.9
click at [389, 370] on div "0:12 Hoje é dia de vibe noturna 0:14 [PERSON_NAME] chamei a minha turma 0:16 Os…" at bounding box center [326, 259] width 592 height 327
drag, startPoint x: 52, startPoint y: 293, endPoint x: 355, endPoint y: 412, distance: 325.9
click at [354, 412] on div "0:12 Hoje é dia de vibe noturna 0:14 [PERSON_NAME] chamei a minha turma 0:16 Os…" at bounding box center [326, 259] width 592 height 327
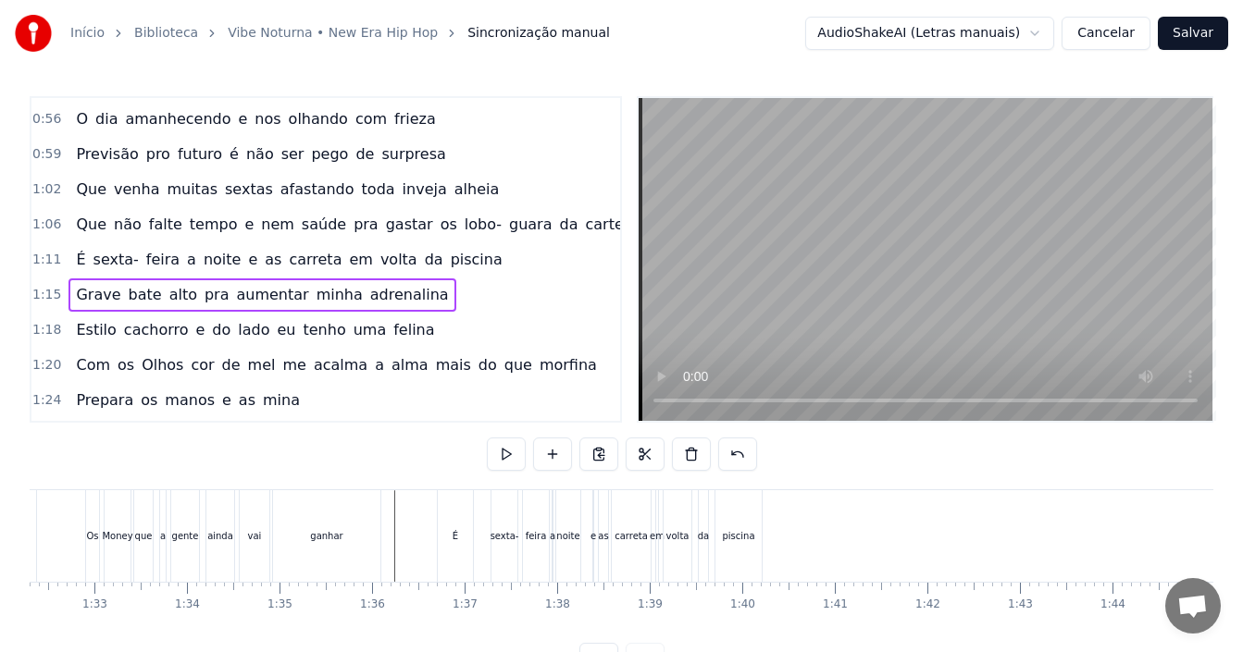
scroll to position [0, 8693]
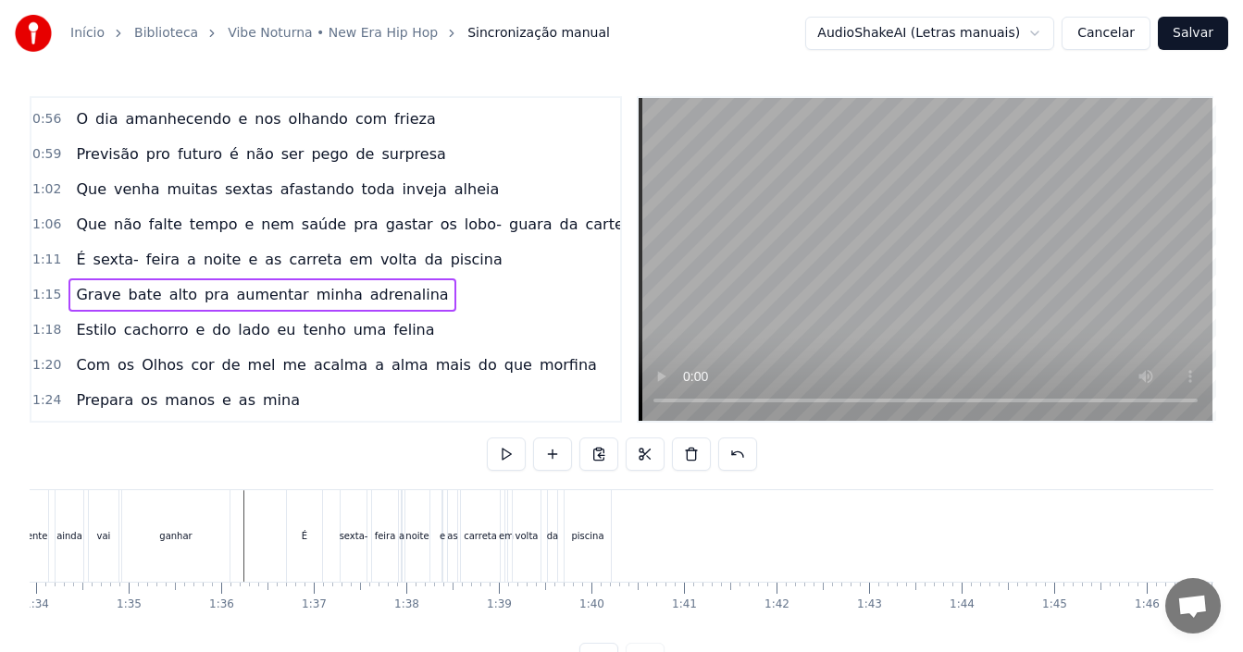
click at [613, 510] on div "É sexta- feira a noite e as carreta em volta da piscina" at bounding box center [450, 537] width 329 height 92
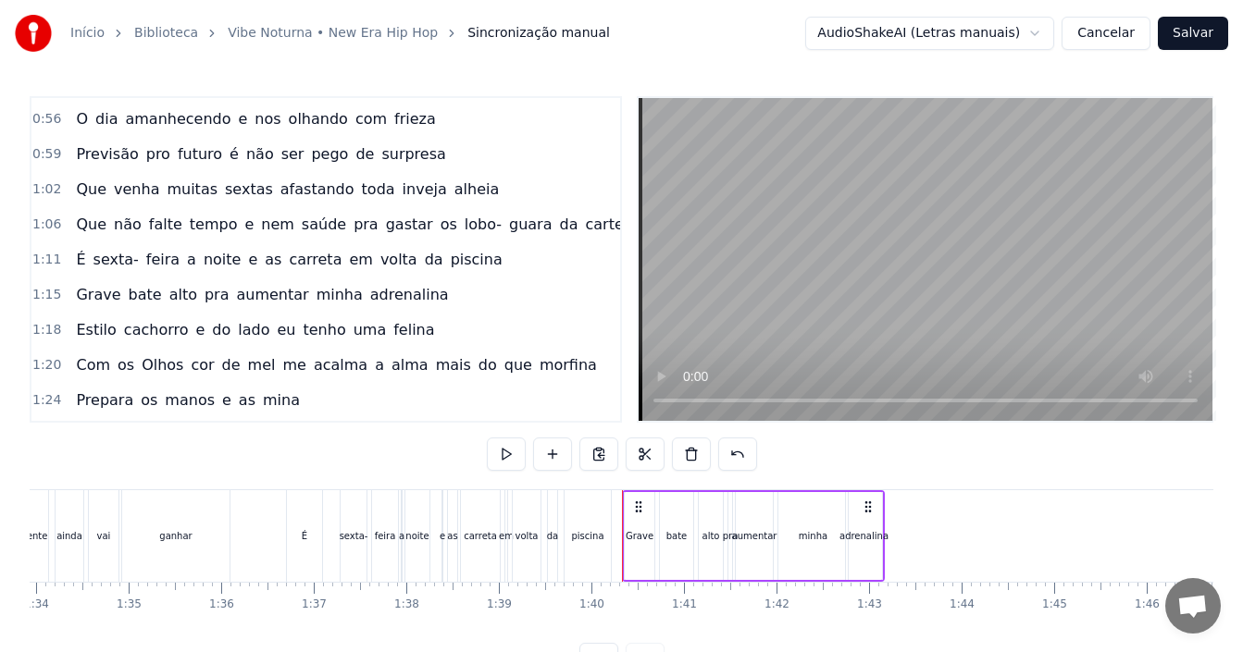
click at [404, 330] on div "1:18 Estilo cachorro e do lado eu tenho uma felina" at bounding box center [325, 330] width 589 height 35
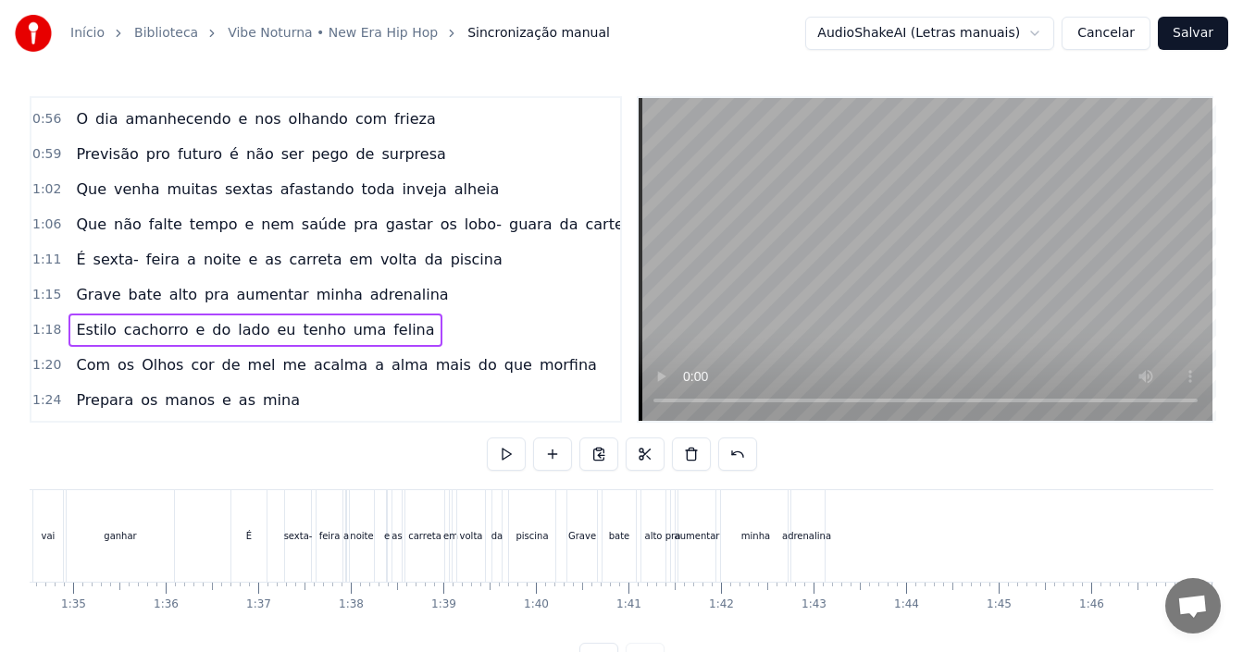
scroll to position [0, 8775]
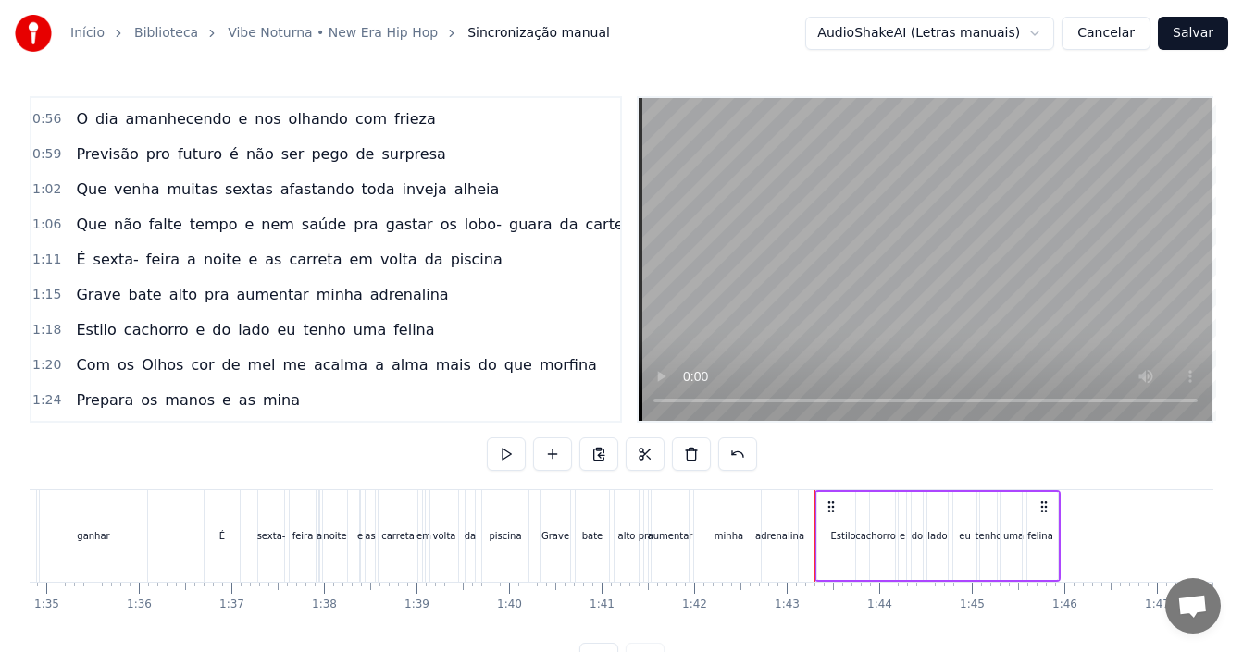
click at [560, 369] on div "1:20 Com os Olhos cor de [PERSON_NAME] me acalma a [PERSON_NAME] do que morfina" at bounding box center [325, 365] width 589 height 35
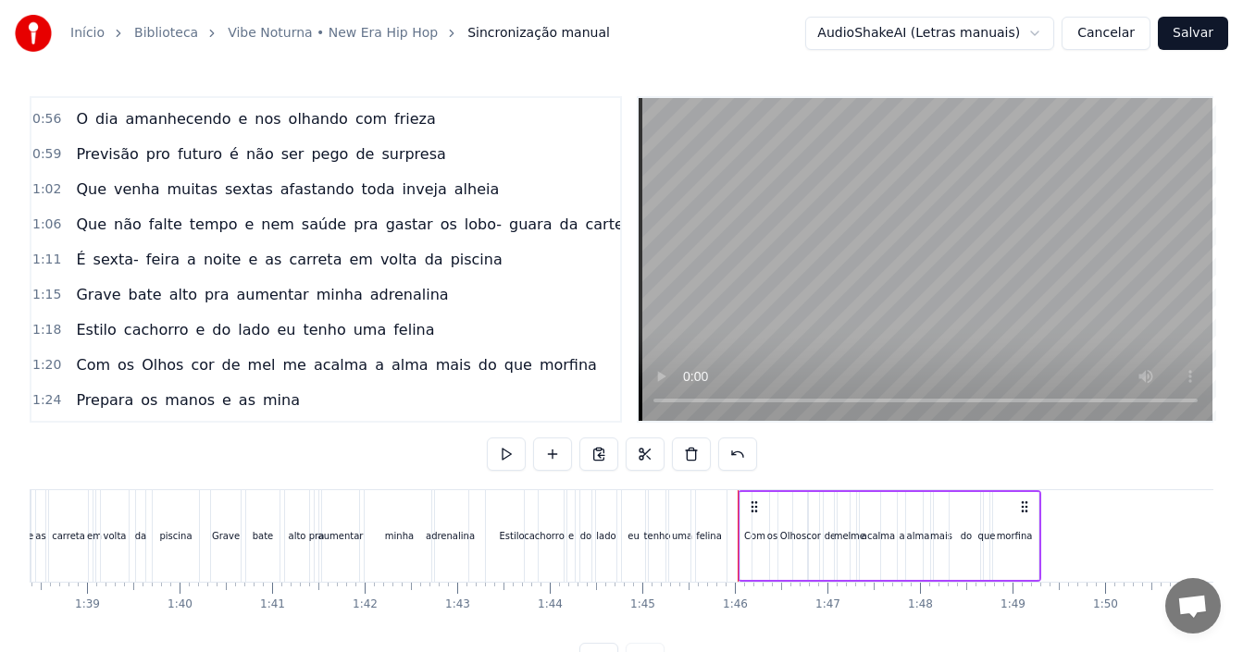
scroll to position [616, 0]
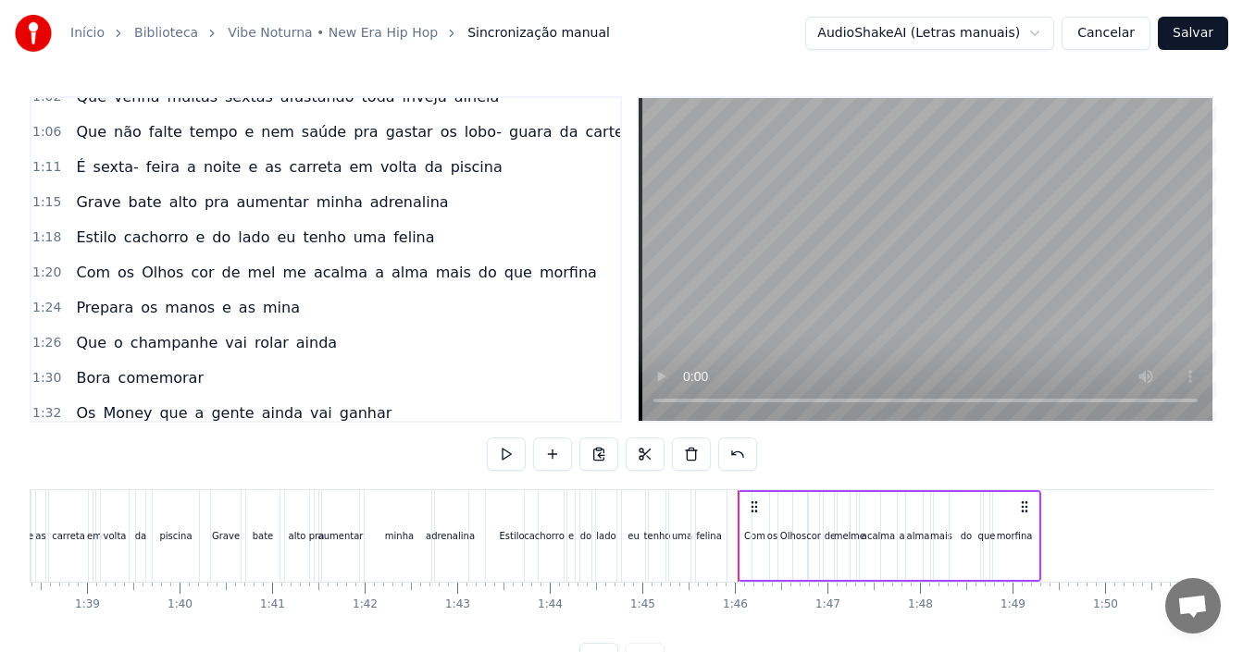
click at [327, 316] on div "1:24 Prepara os manos e as mina" at bounding box center [325, 308] width 589 height 35
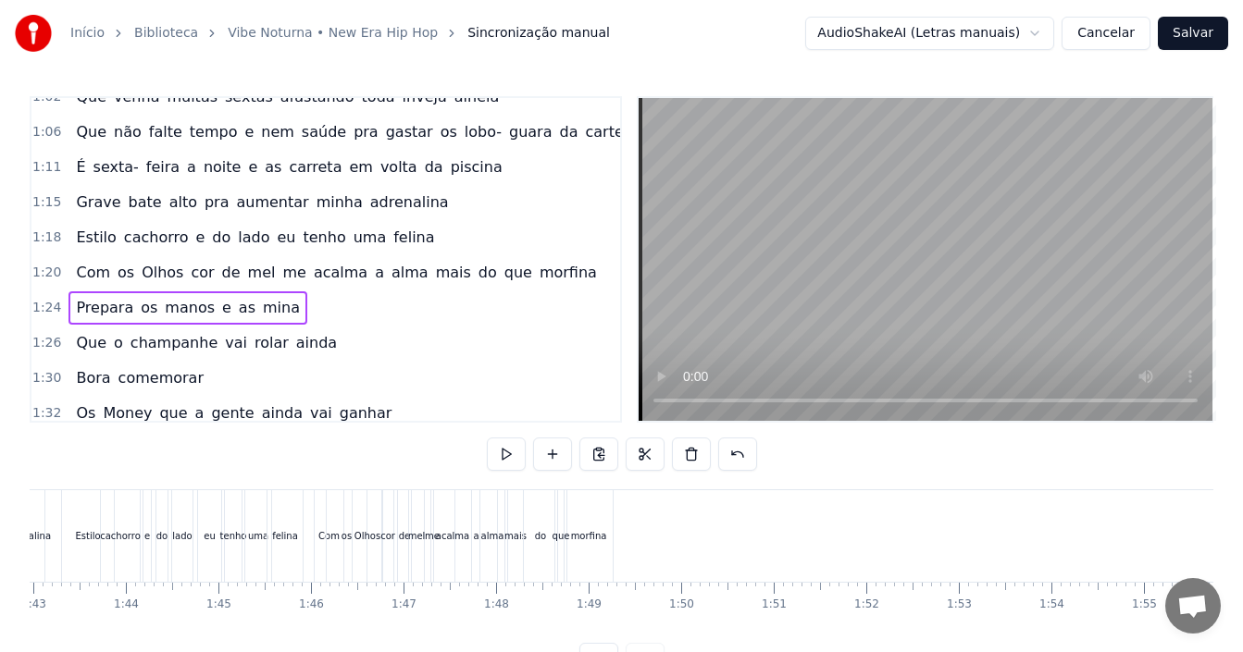
scroll to position [0, 9557]
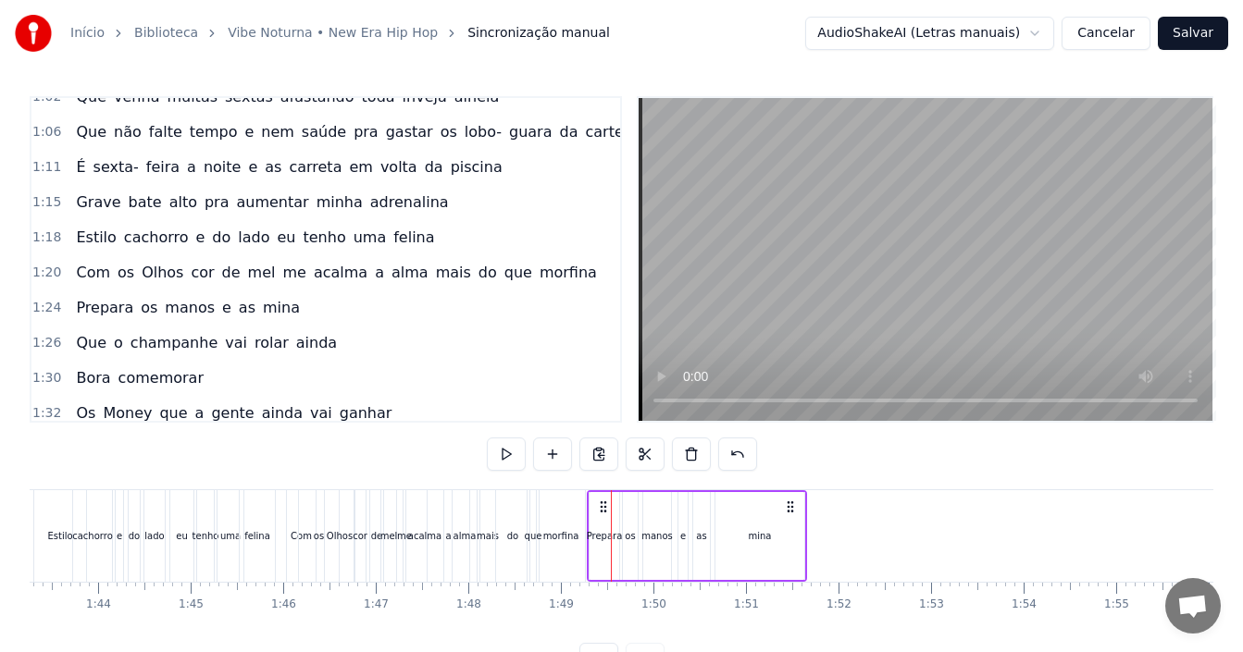
drag, startPoint x: 620, startPoint y: 505, endPoint x: 603, endPoint y: 505, distance: 16.7
click at [603, 505] on icon at bounding box center [603, 507] width 15 height 15
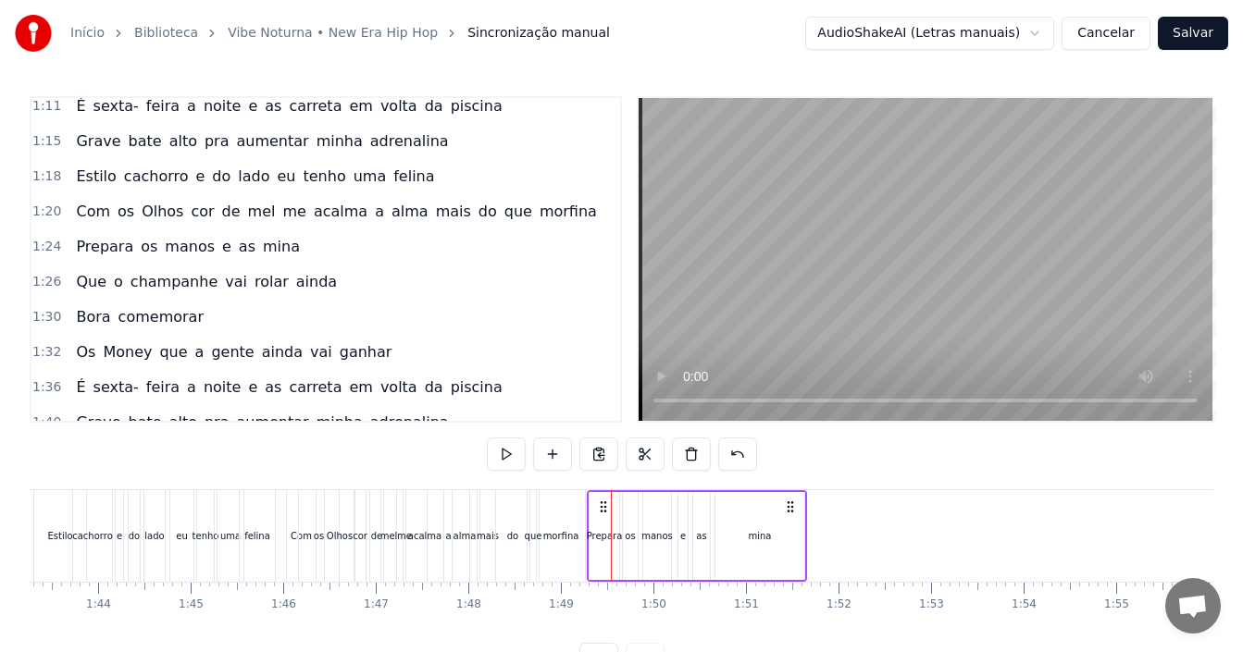
scroll to position [709, 0]
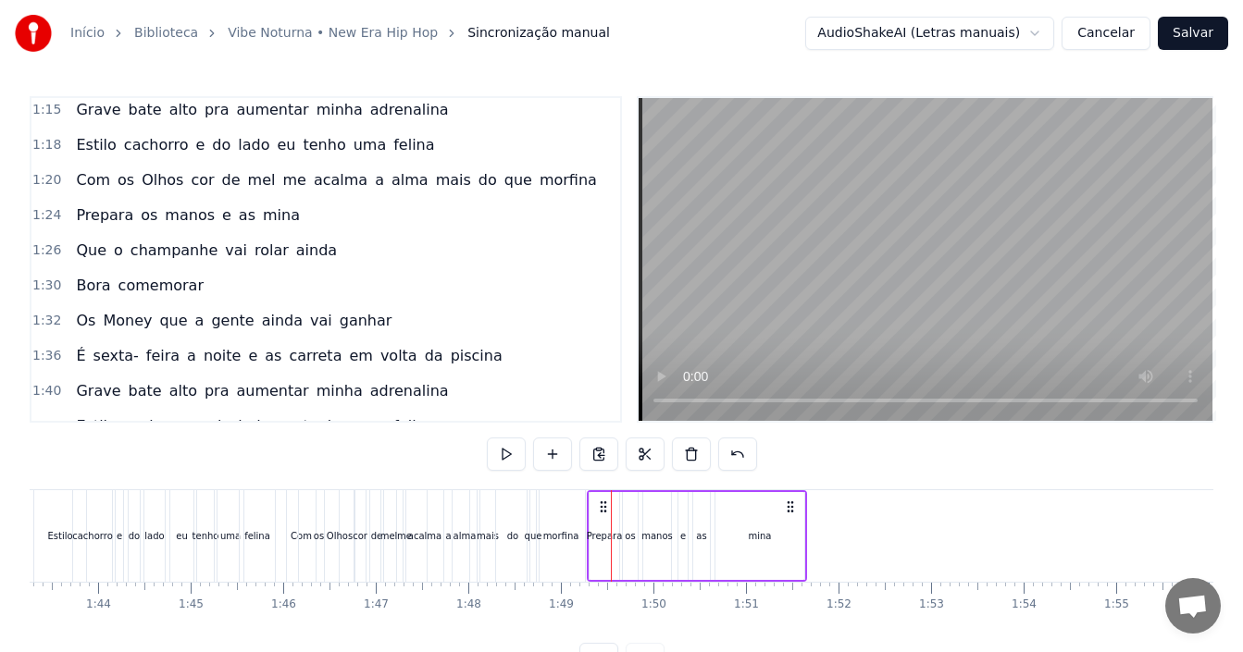
click at [321, 250] on div "1:26 Que o champanhe vai rolar ainda" at bounding box center [325, 250] width 589 height 35
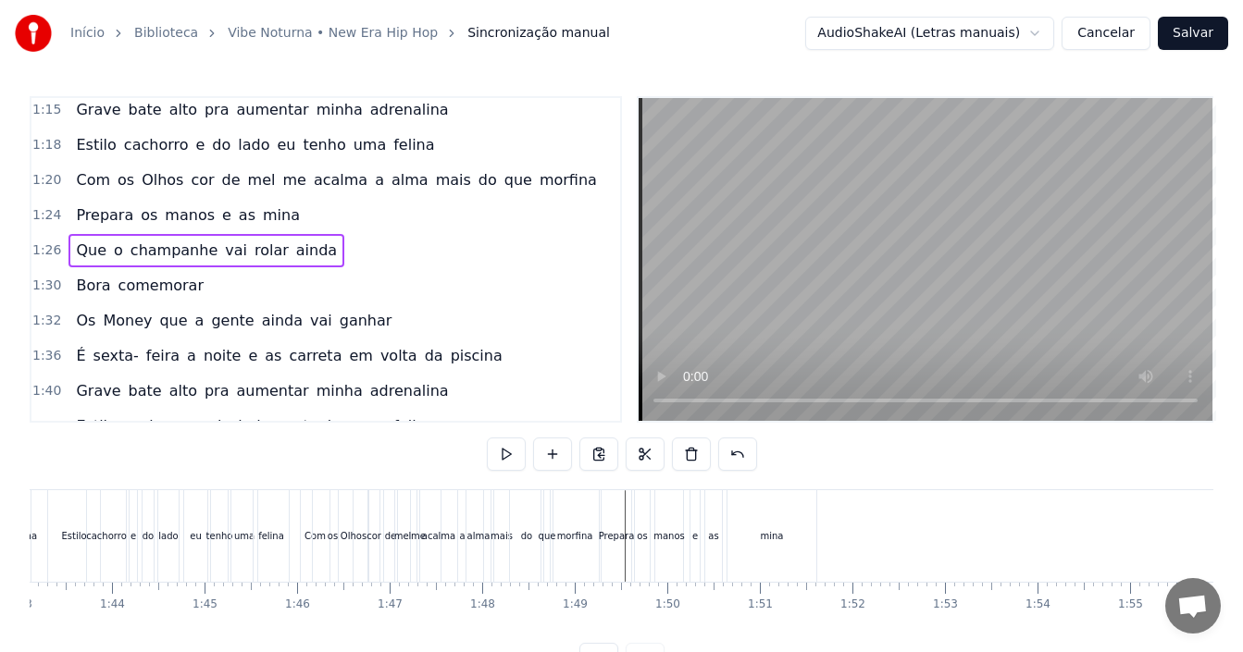
scroll to position [0, 9557]
click at [789, 502] on div "mina" at bounding box center [758, 537] width 89 height 92
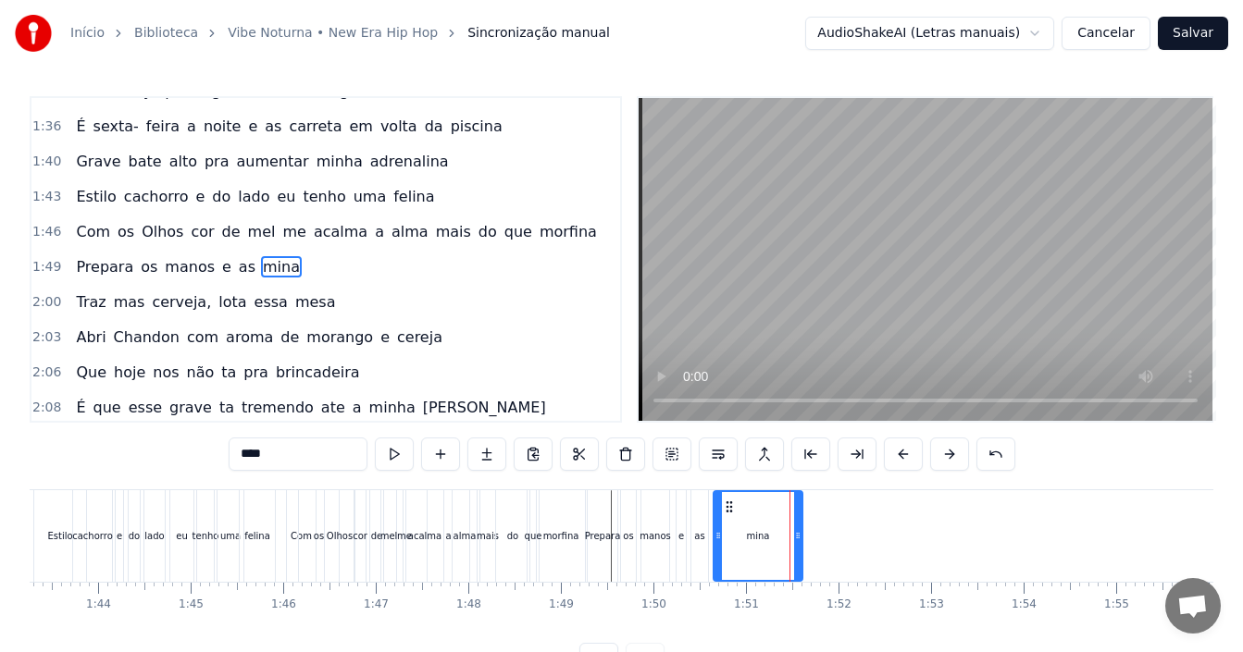
scroll to position [946, 0]
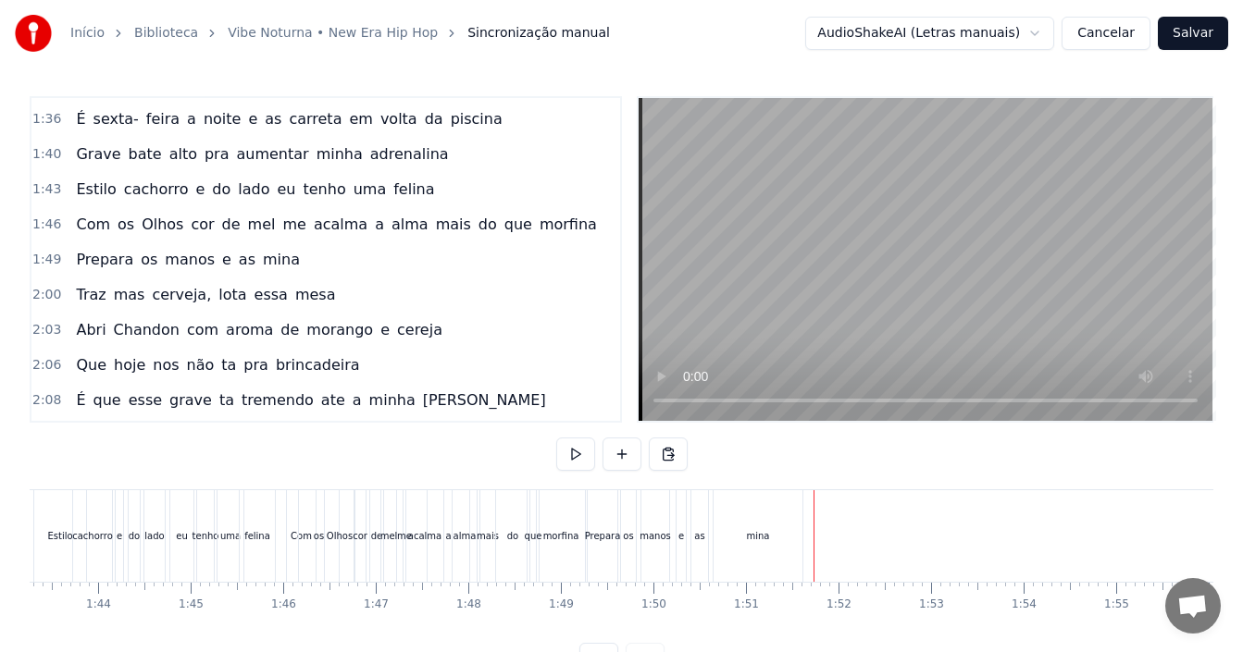
click at [803, 508] on div "Prepara os manos e as mina" at bounding box center [697, 537] width 220 height 92
click at [801, 509] on div "mina" at bounding box center [758, 537] width 89 height 92
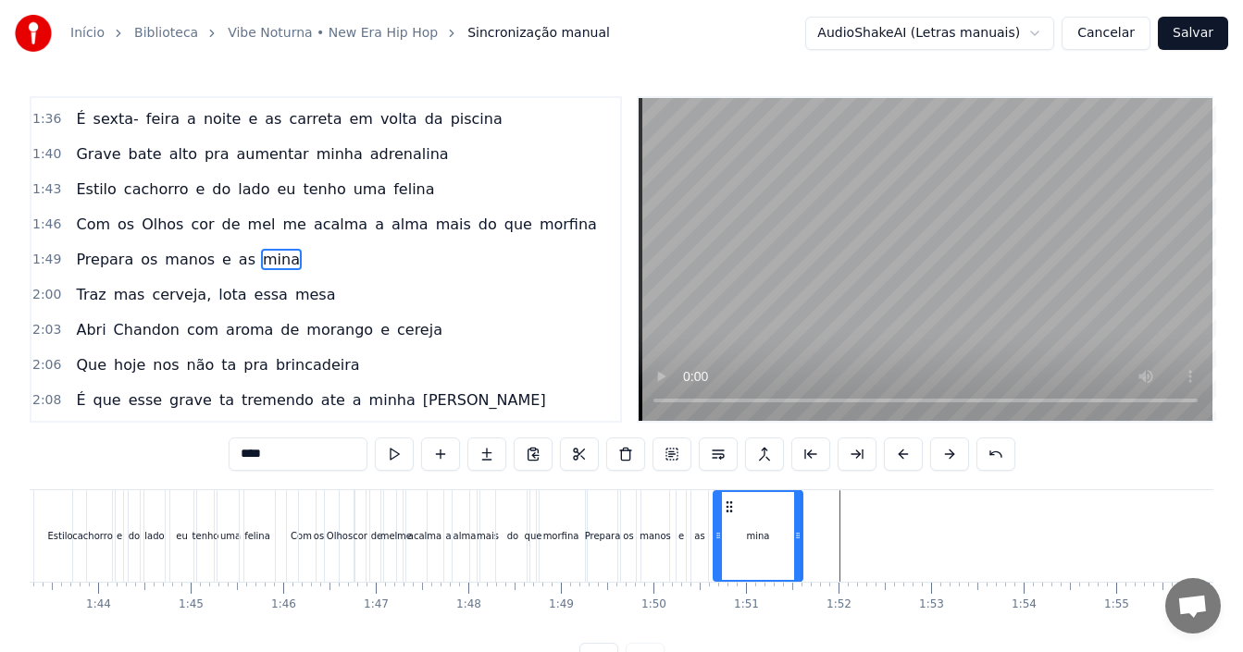
click at [801, 509] on div "mina" at bounding box center [758, 537] width 91 height 92
click at [804, 509] on div "Prepara os manos e as mina" at bounding box center [697, 537] width 220 height 92
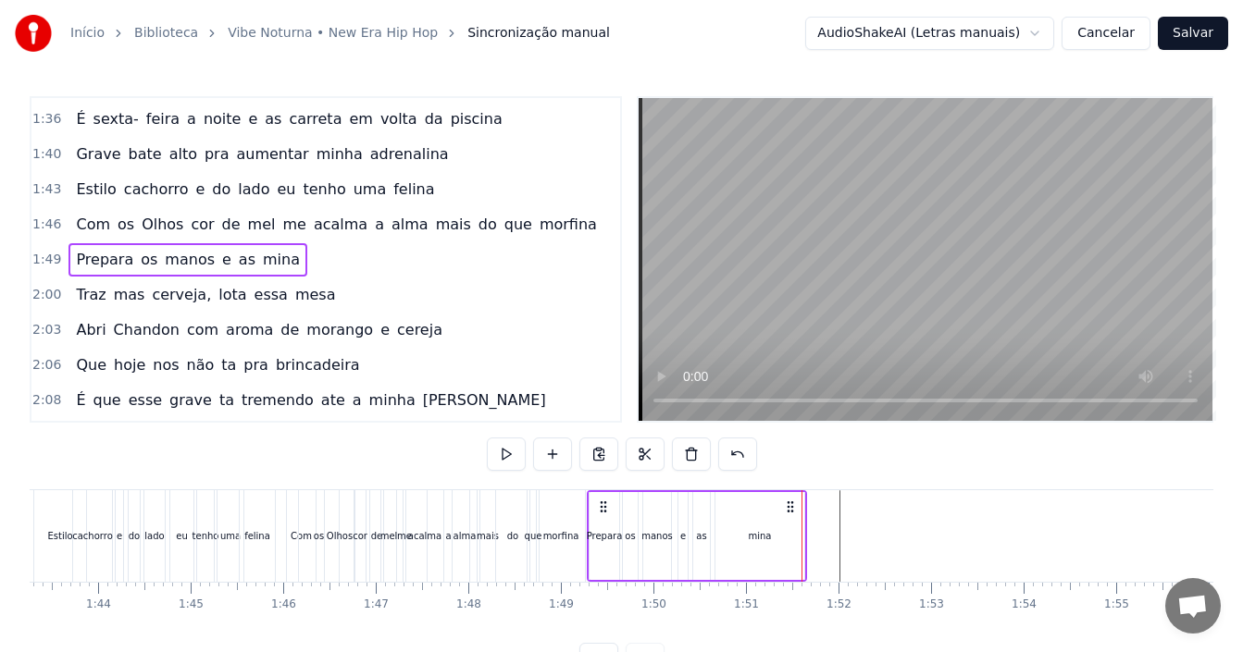
click at [804, 512] on div "mina" at bounding box center [759, 536] width 91 height 88
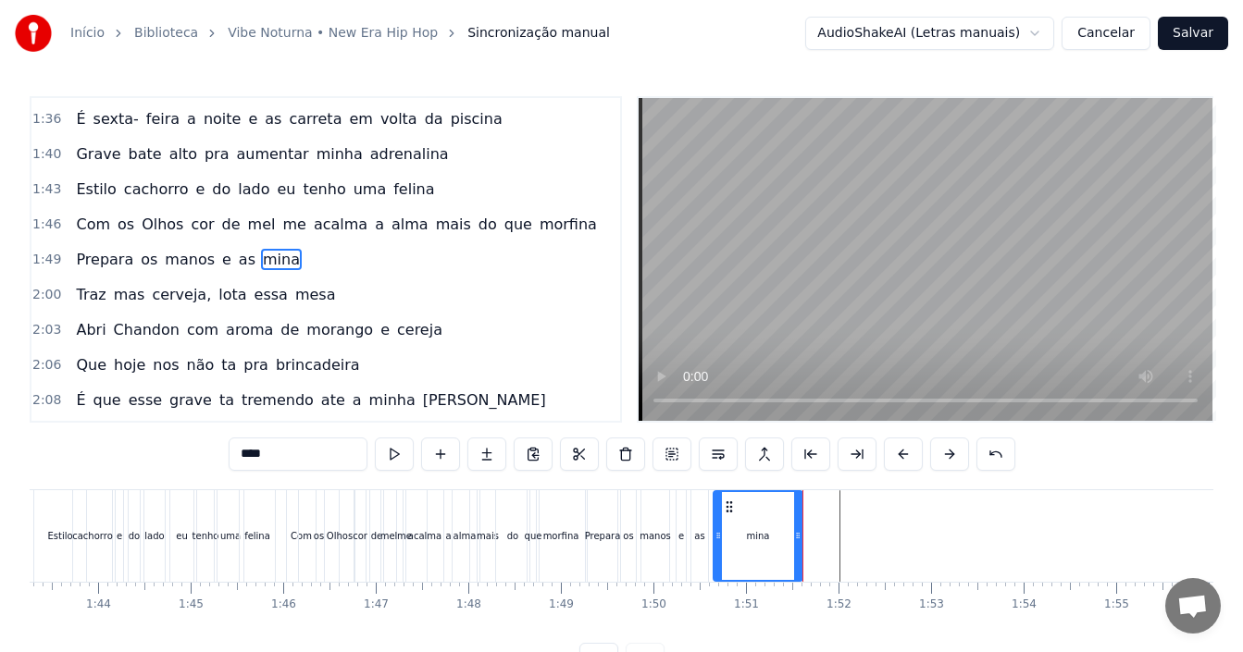
click at [806, 512] on div "Prepara os manos e as mina" at bounding box center [697, 537] width 220 height 92
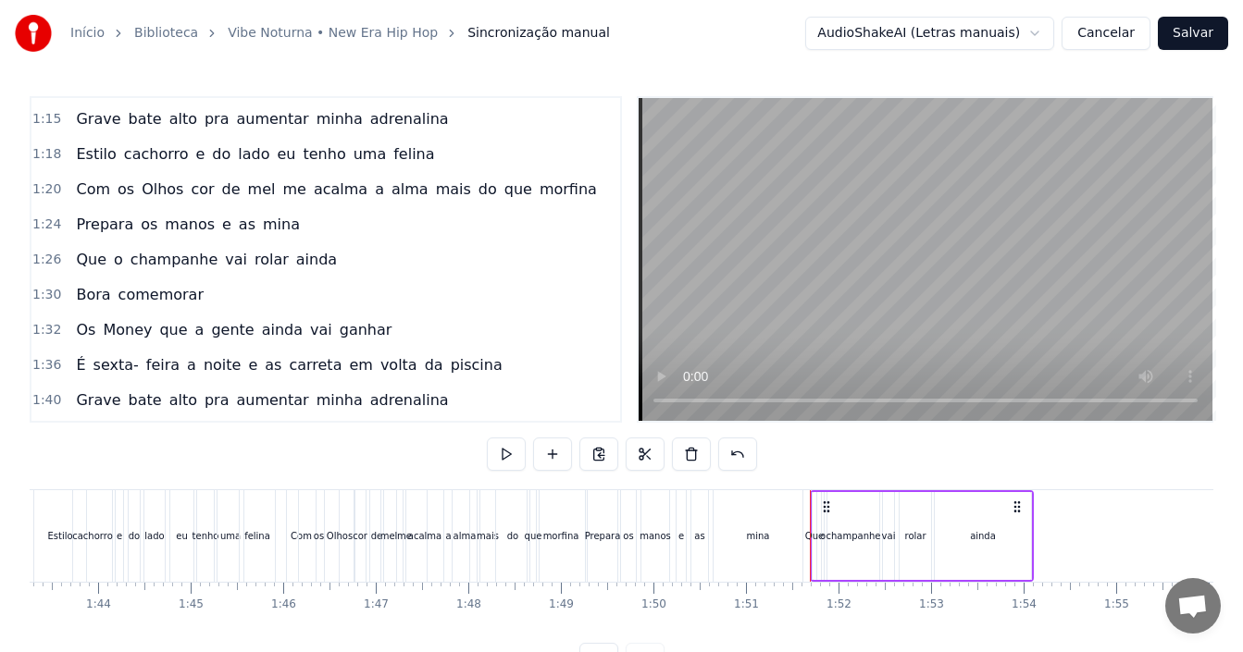
scroll to position [668, 0]
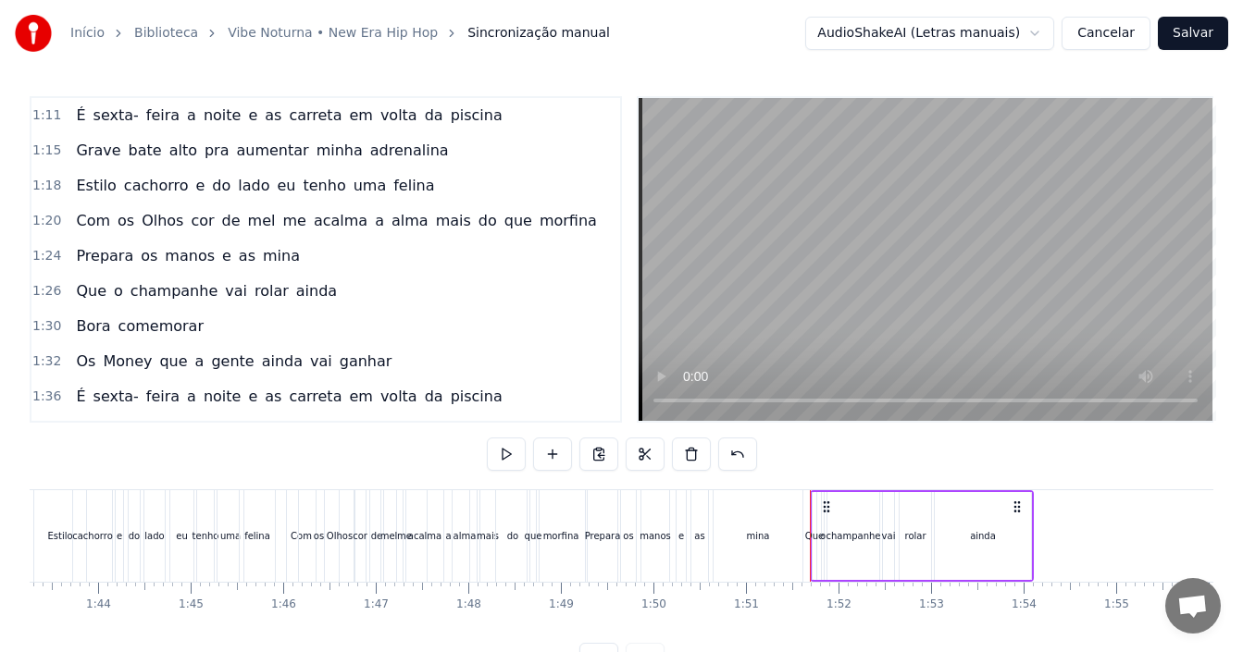
click at [183, 322] on span "comemorar" at bounding box center [161, 326] width 89 height 21
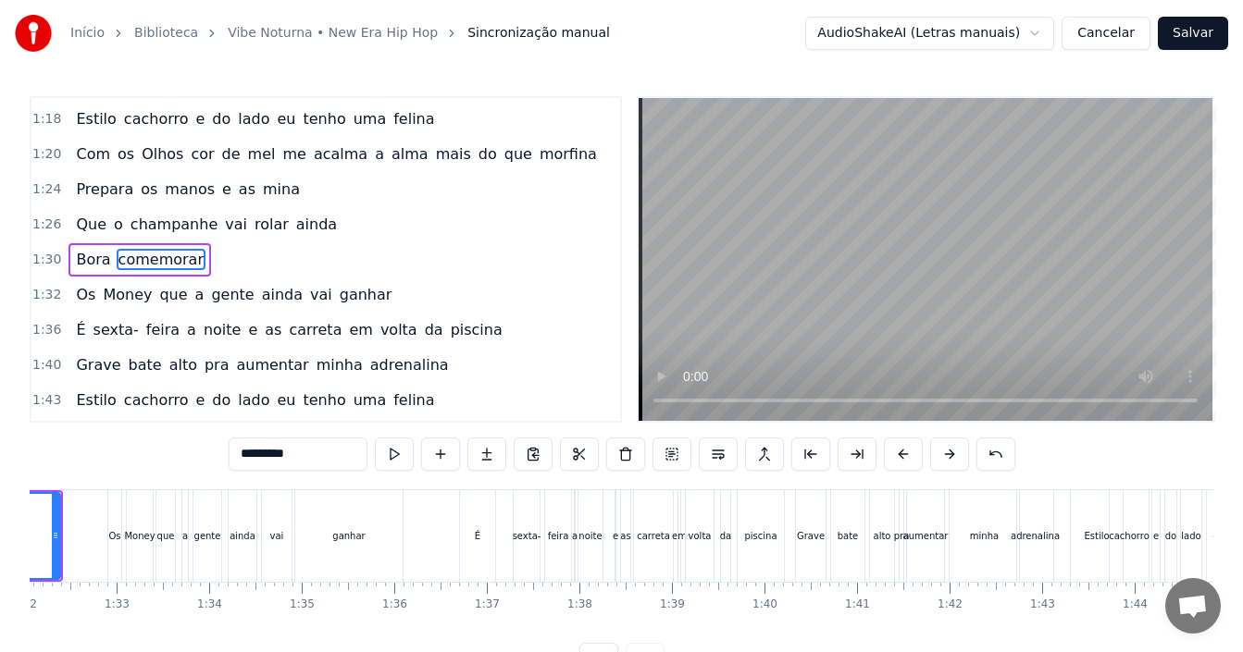
scroll to position [0, 8283]
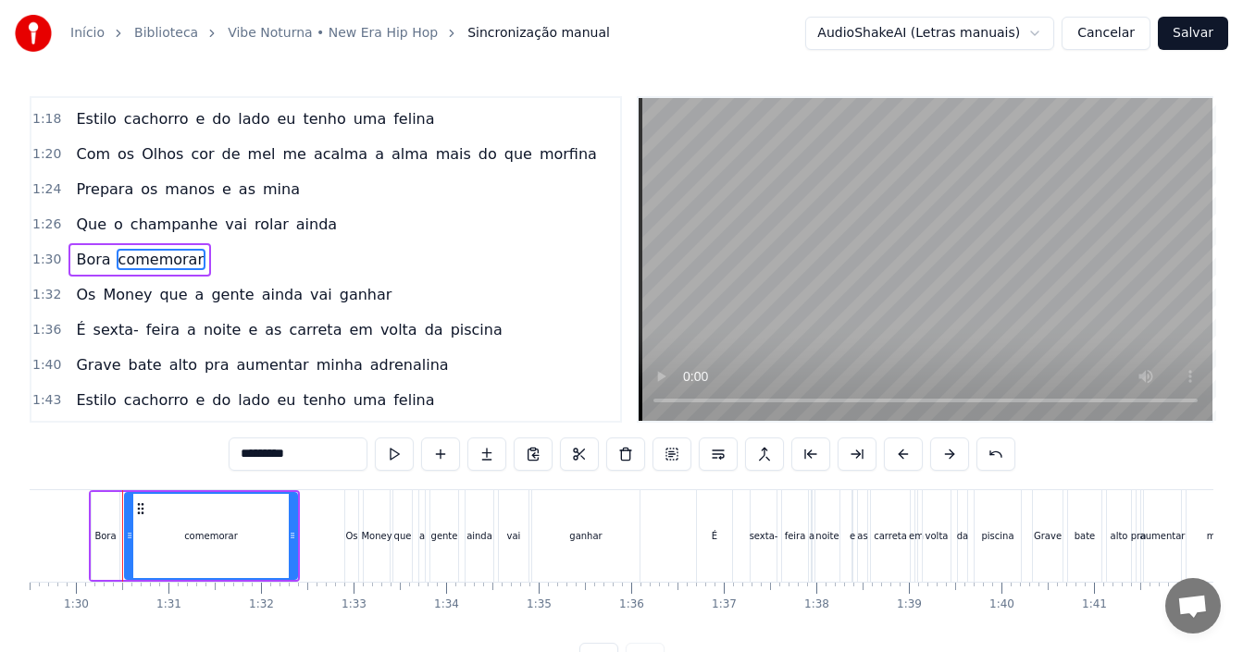
click at [200, 254] on div "1:30 Bora comemorar" at bounding box center [325, 259] width 589 height 35
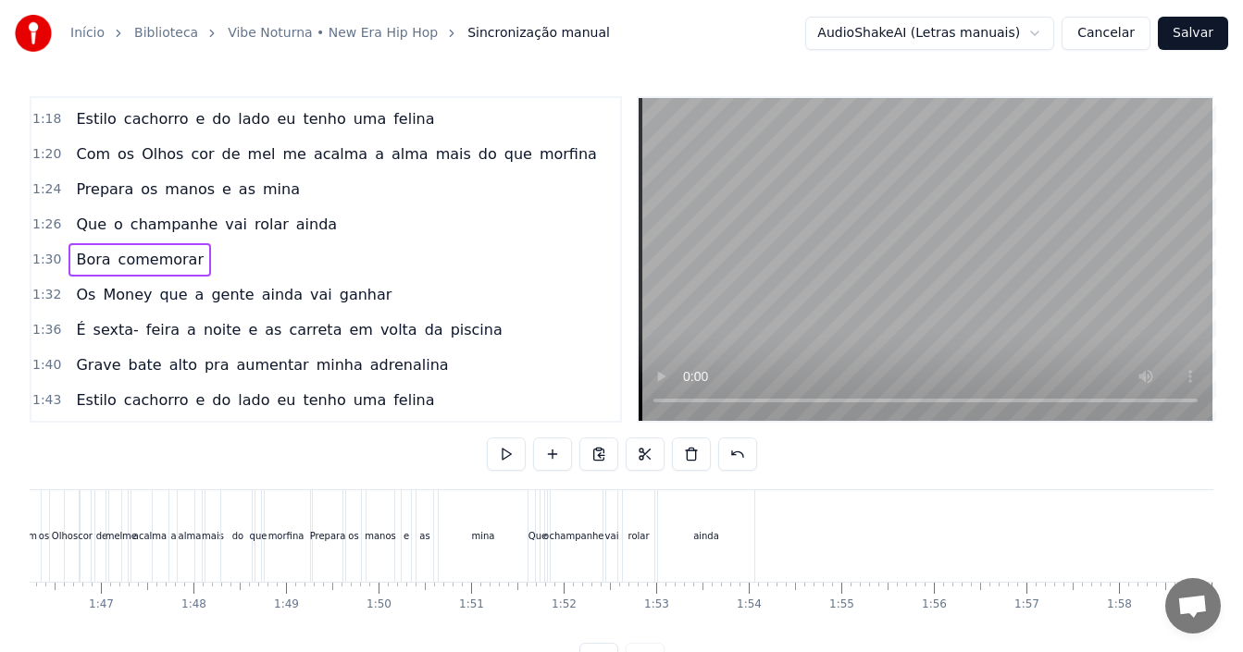
scroll to position [0, 9872]
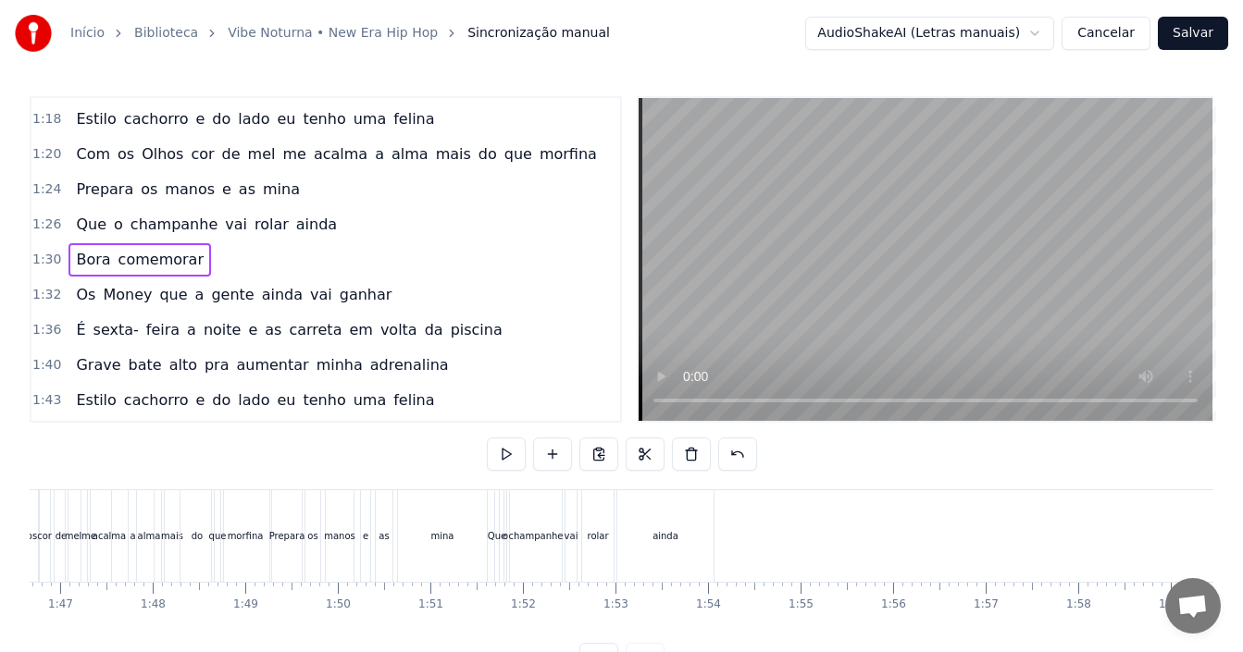
click at [706, 507] on div "ainda" at bounding box center [665, 537] width 96 height 92
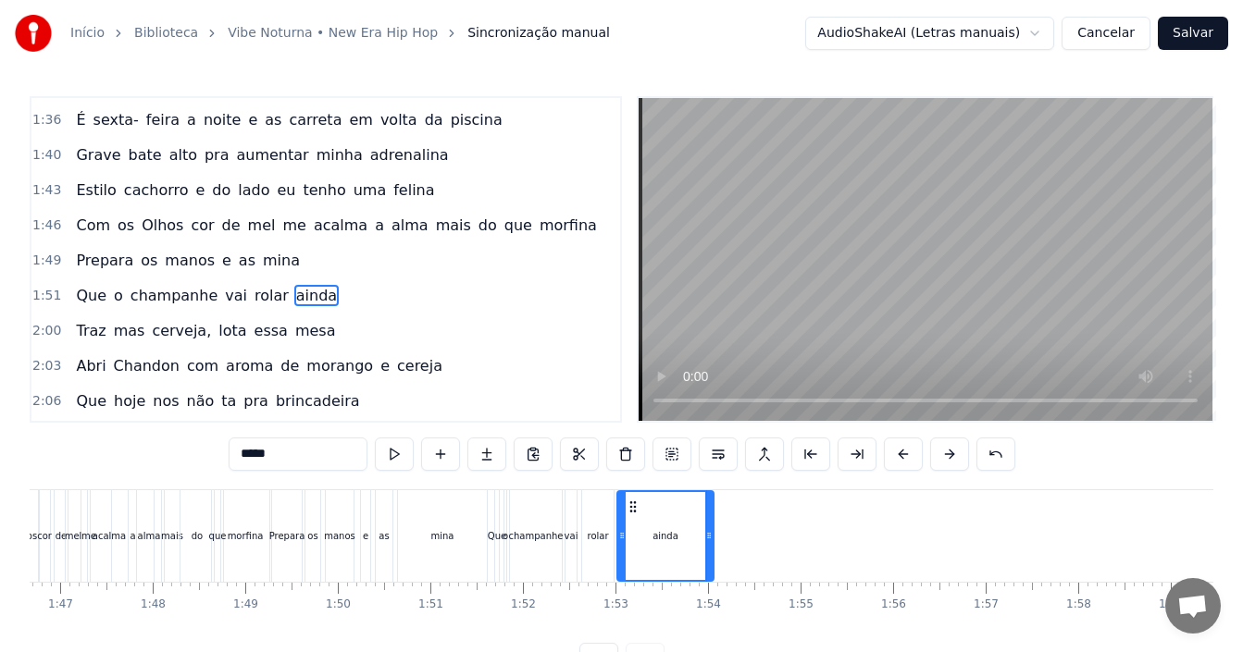
scroll to position [981, 0]
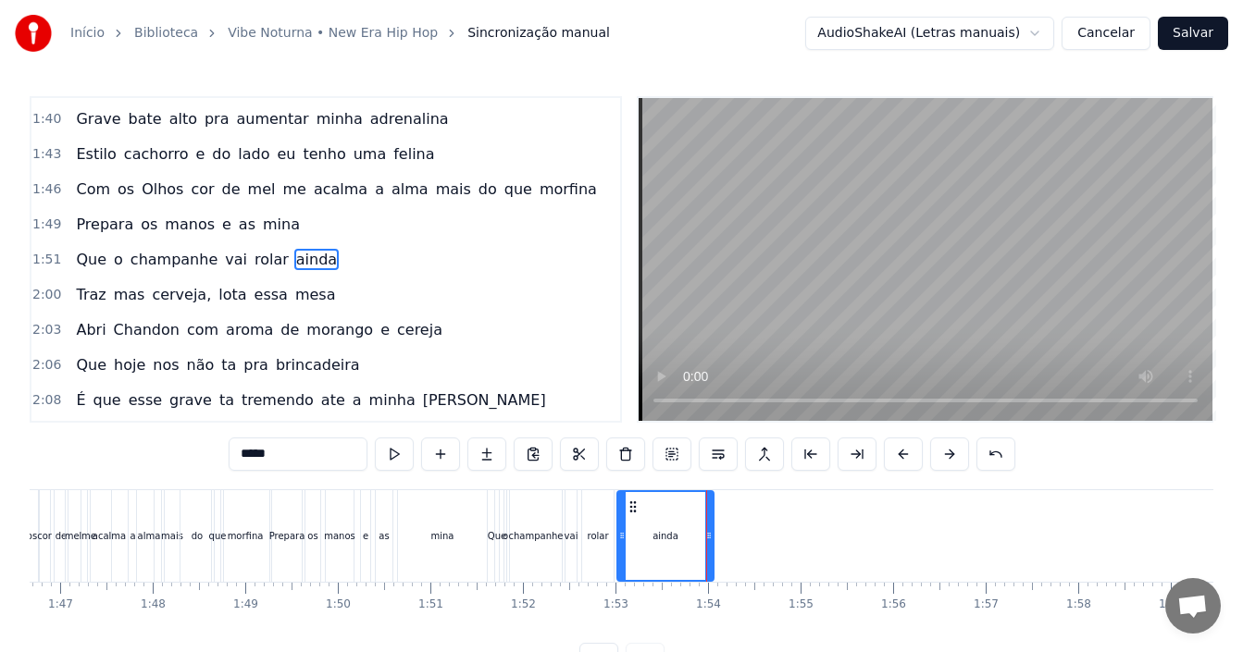
click at [714, 507] on div "ainda" at bounding box center [665, 537] width 98 height 92
click at [716, 508] on div "Que o champanhe vai rolar ainda" at bounding box center [606, 537] width 224 height 92
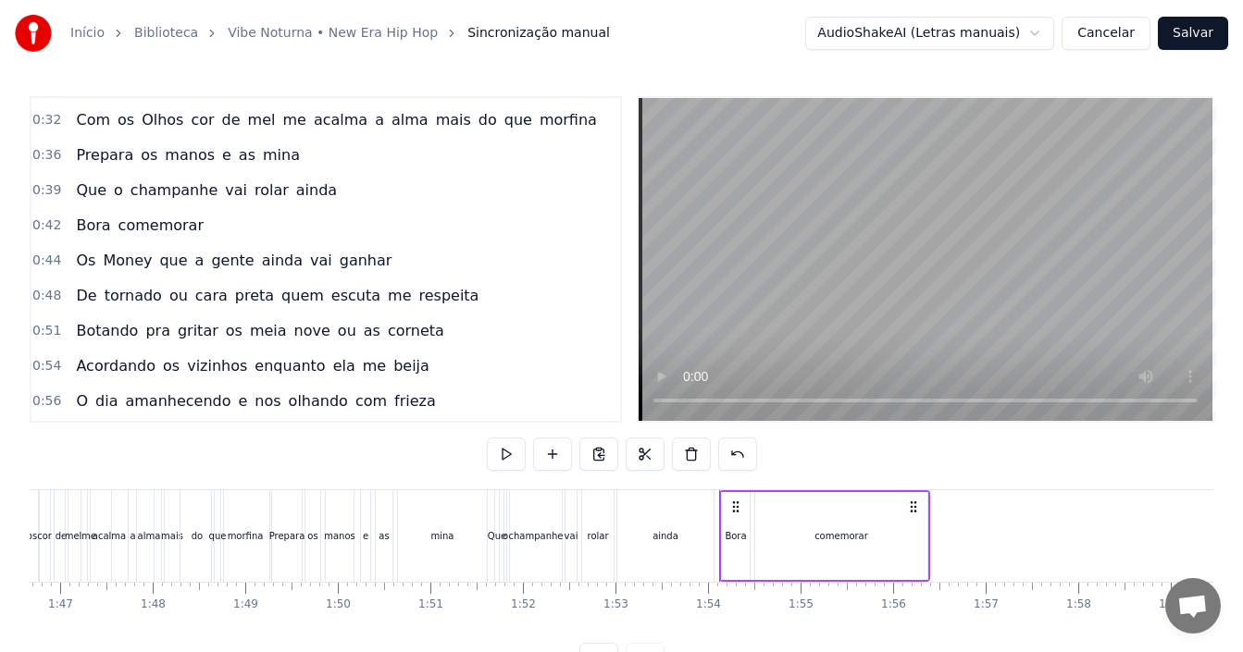
scroll to position [241, 0]
click at [374, 265] on div "0:44 Os Money que a gente ainda vai ganhar" at bounding box center [325, 261] width 589 height 35
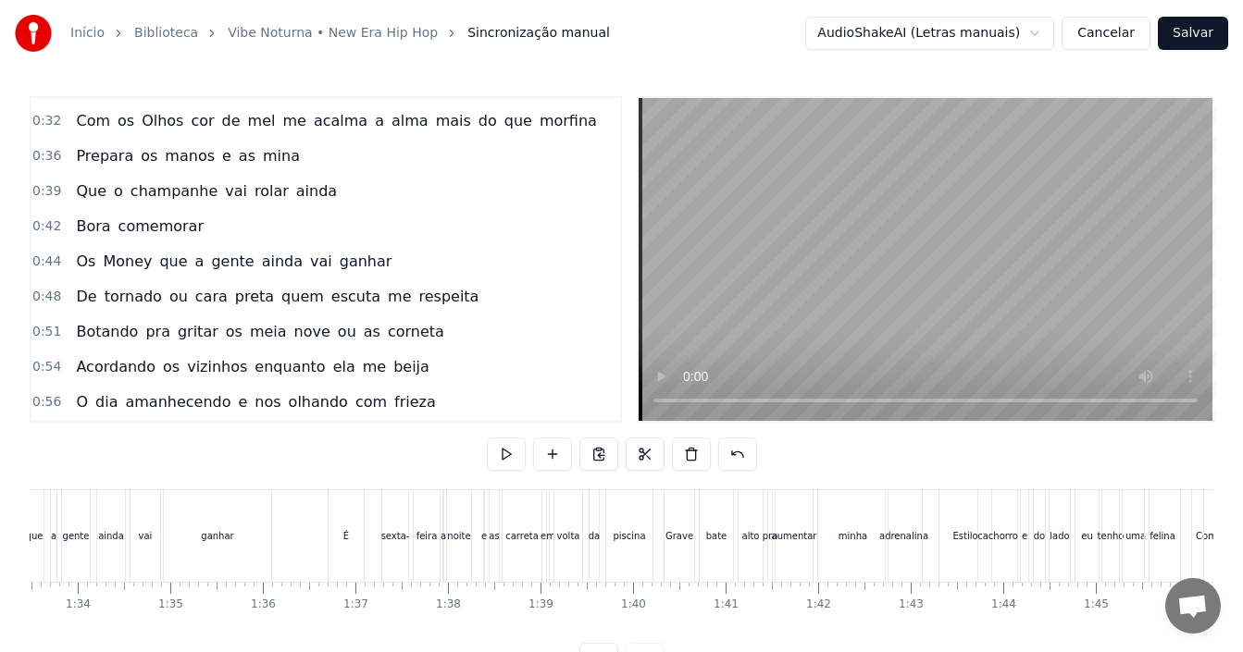
scroll to position [0, 8625]
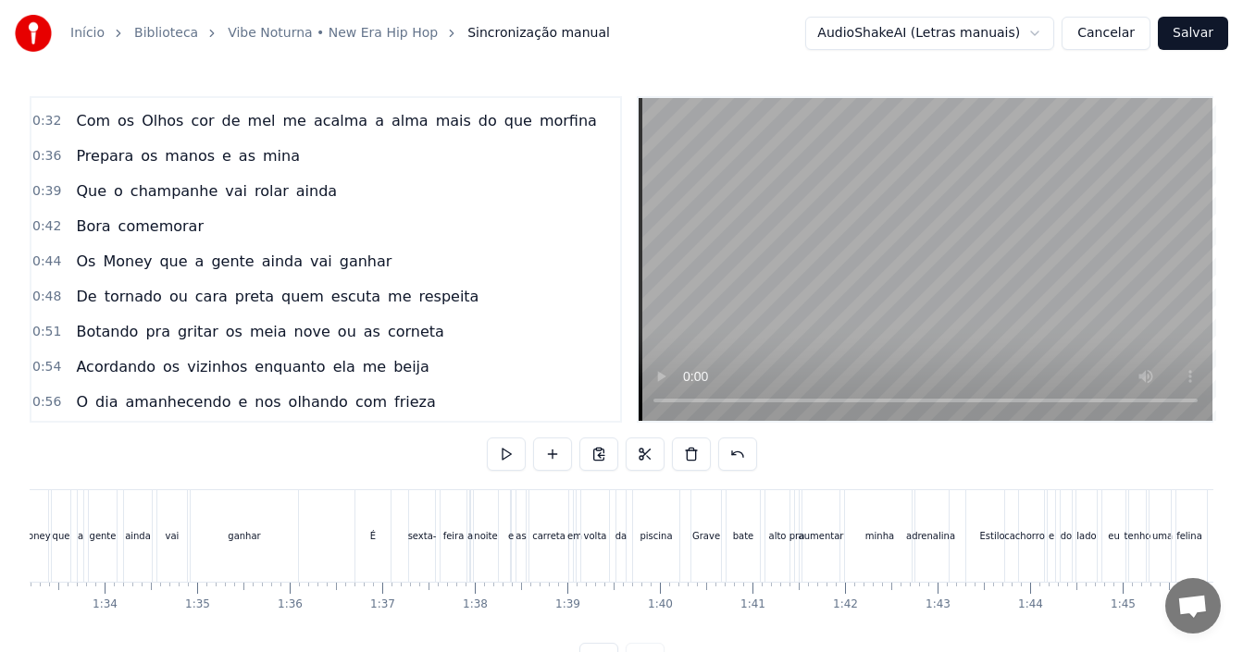
click at [126, 499] on div "ainda" at bounding box center [138, 537] width 28 height 92
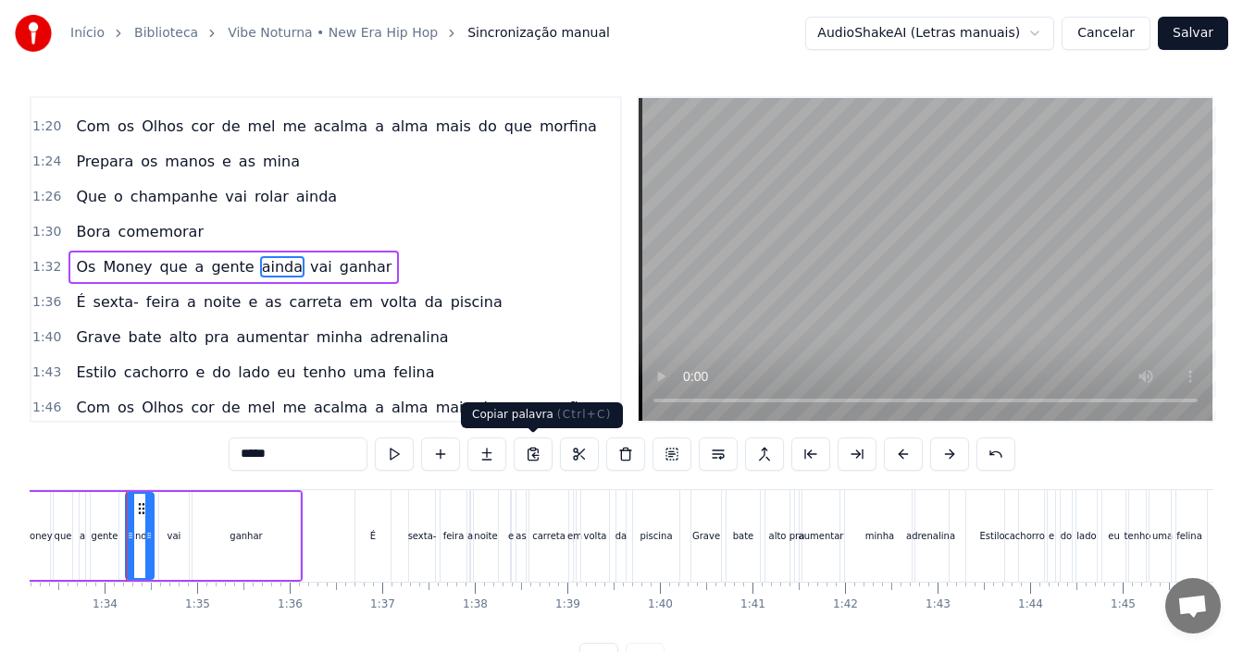
scroll to position [770, 0]
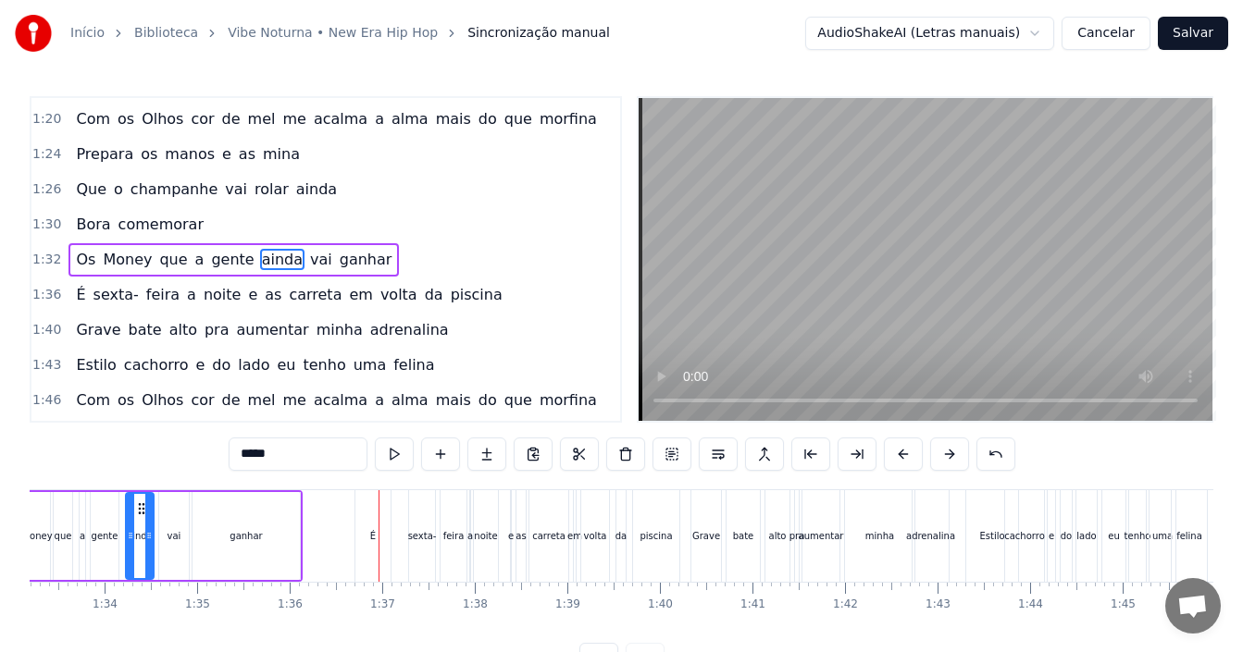
click at [366, 537] on div "É" at bounding box center [372, 537] width 35 height 92
type input "*"
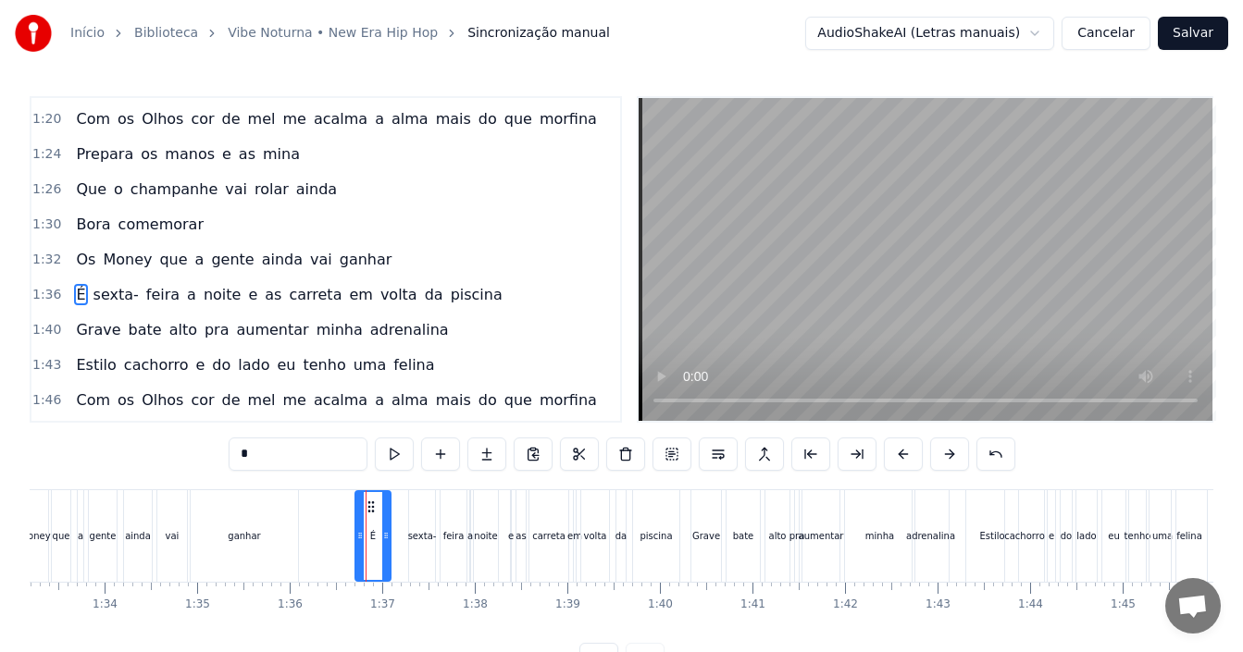
scroll to position [805, 0]
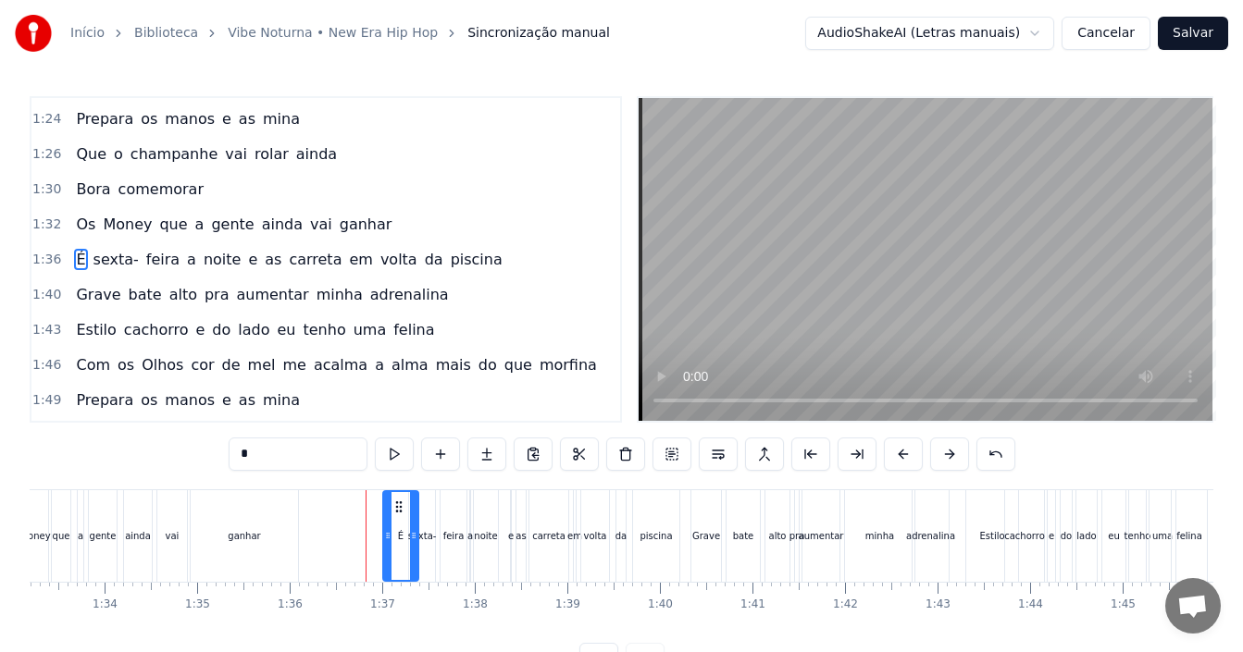
drag, startPoint x: 371, startPoint y: 507, endPoint x: 399, endPoint y: 507, distance: 27.8
click at [399, 507] on icon at bounding box center [398, 507] width 15 height 15
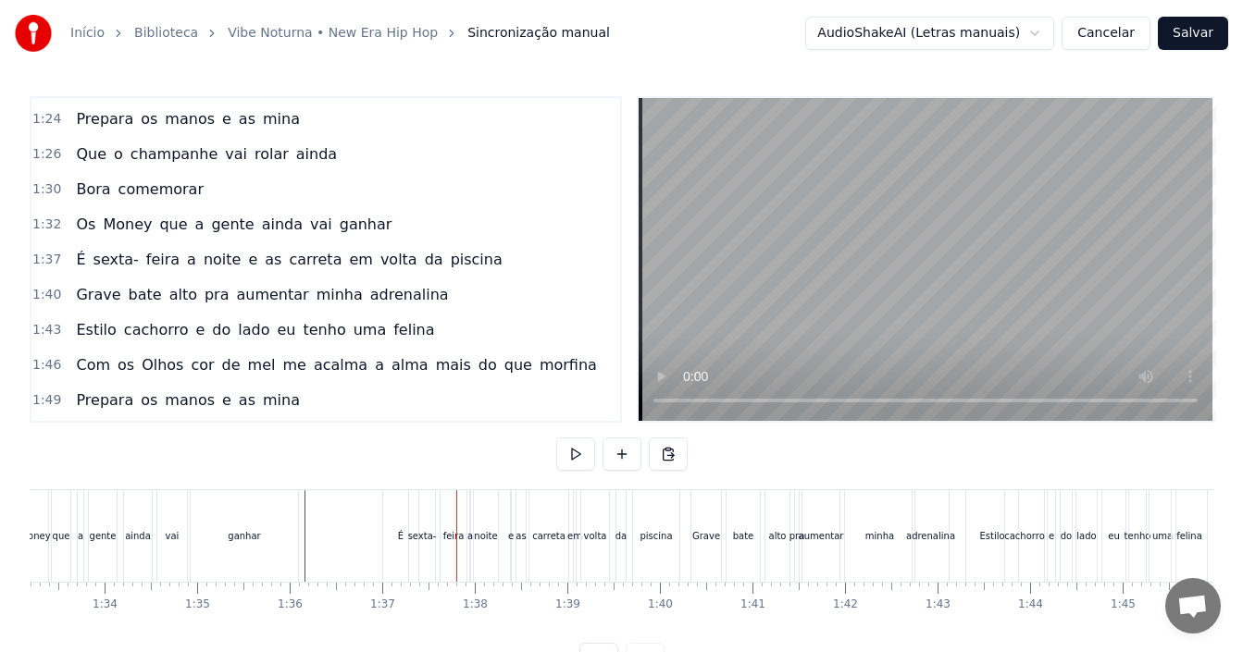
click at [401, 514] on div "É" at bounding box center [400, 537] width 35 height 92
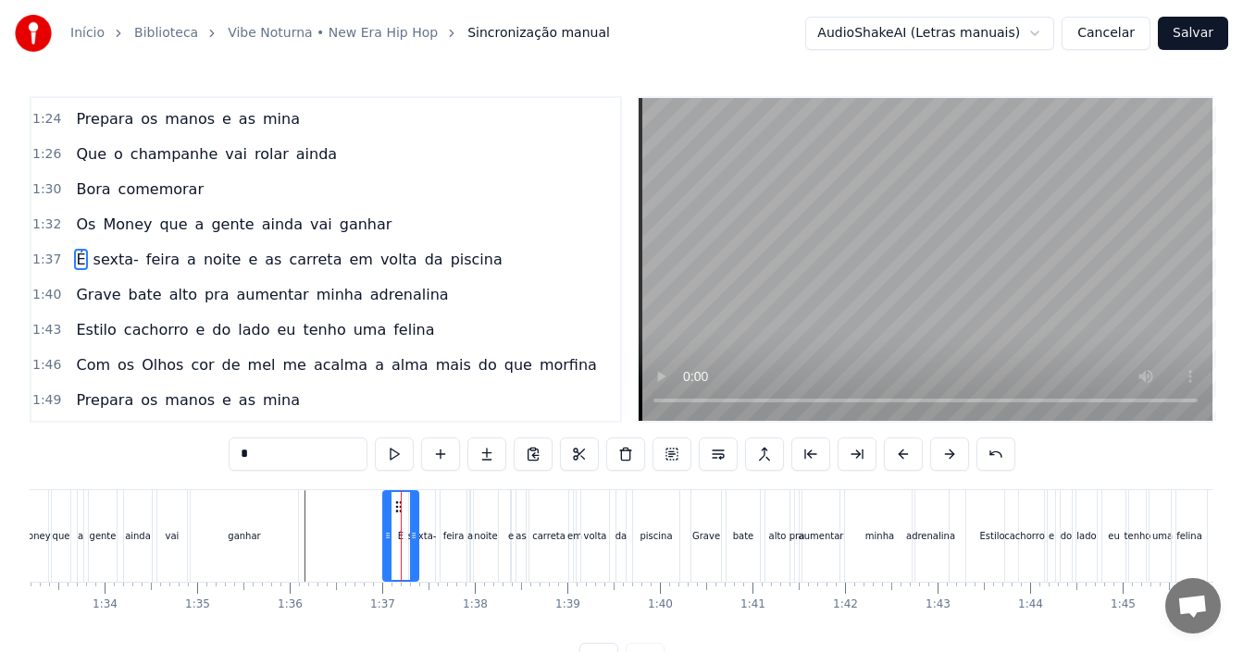
click at [493, 264] on div "1:37 É sexta- feira a noite e as carreta em volta da piscina" at bounding box center [325, 259] width 589 height 35
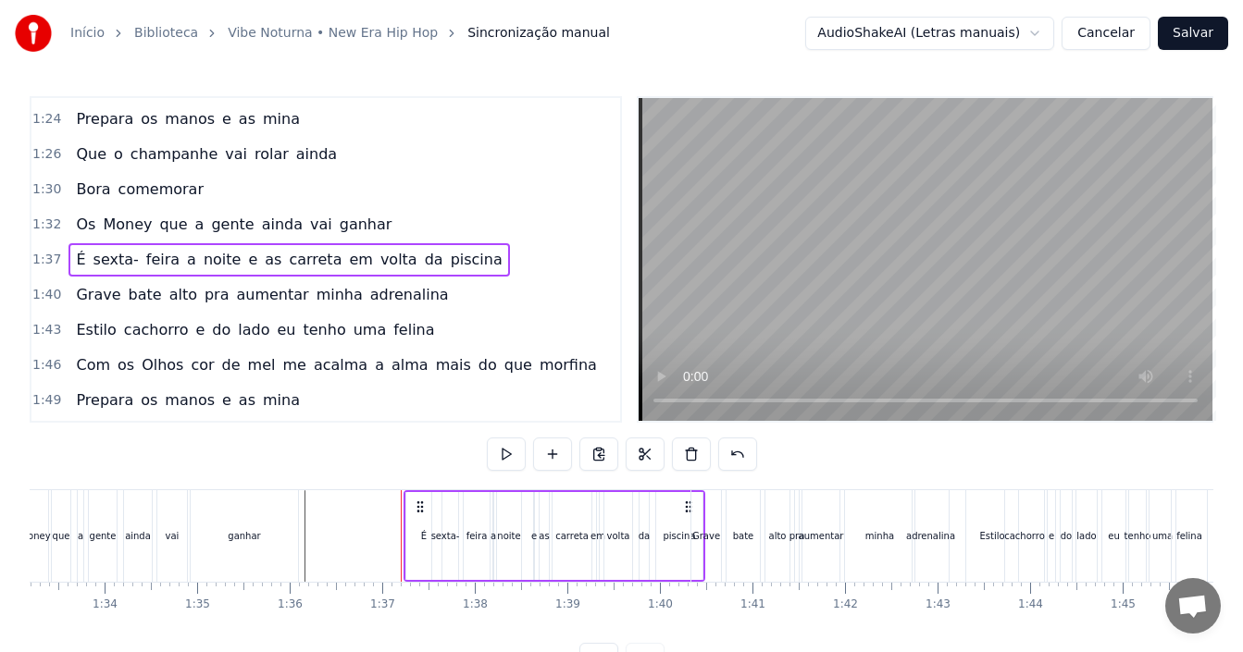
drag, startPoint x: 396, startPoint y: 500, endPoint x: 417, endPoint y: 501, distance: 21.3
click at [417, 501] on icon at bounding box center [420, 507] width 15 height 15
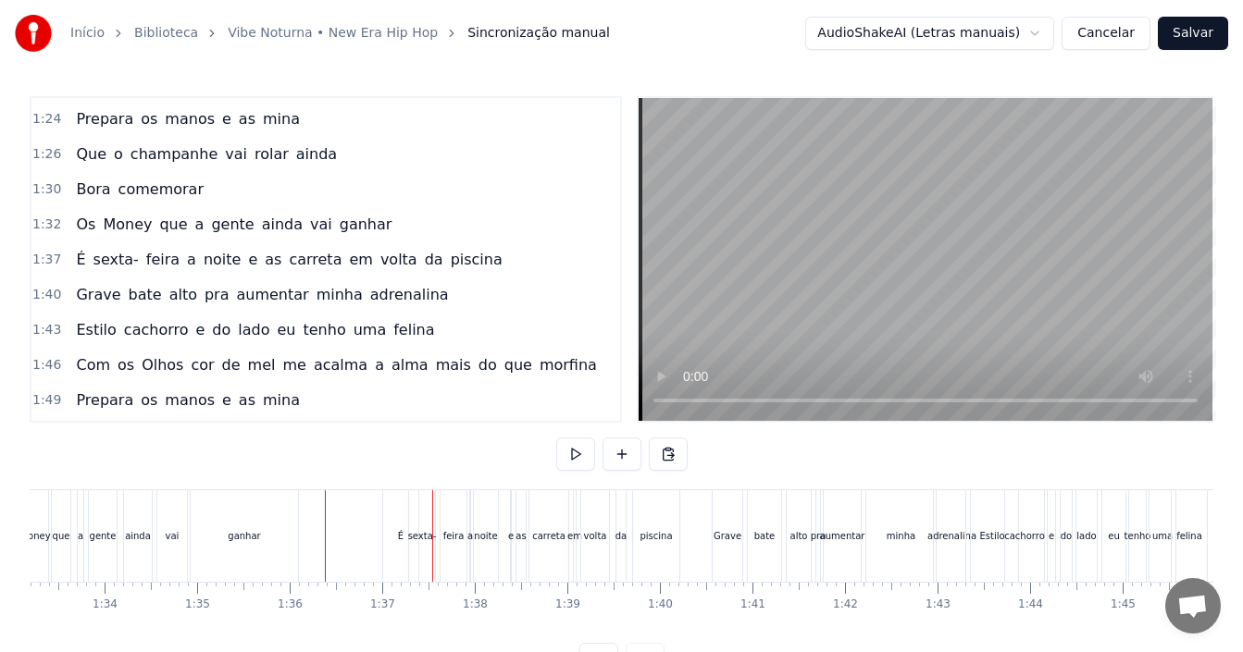
click at [400, 532] on div "É" at bounding box center [401, 536] width 6 height 14
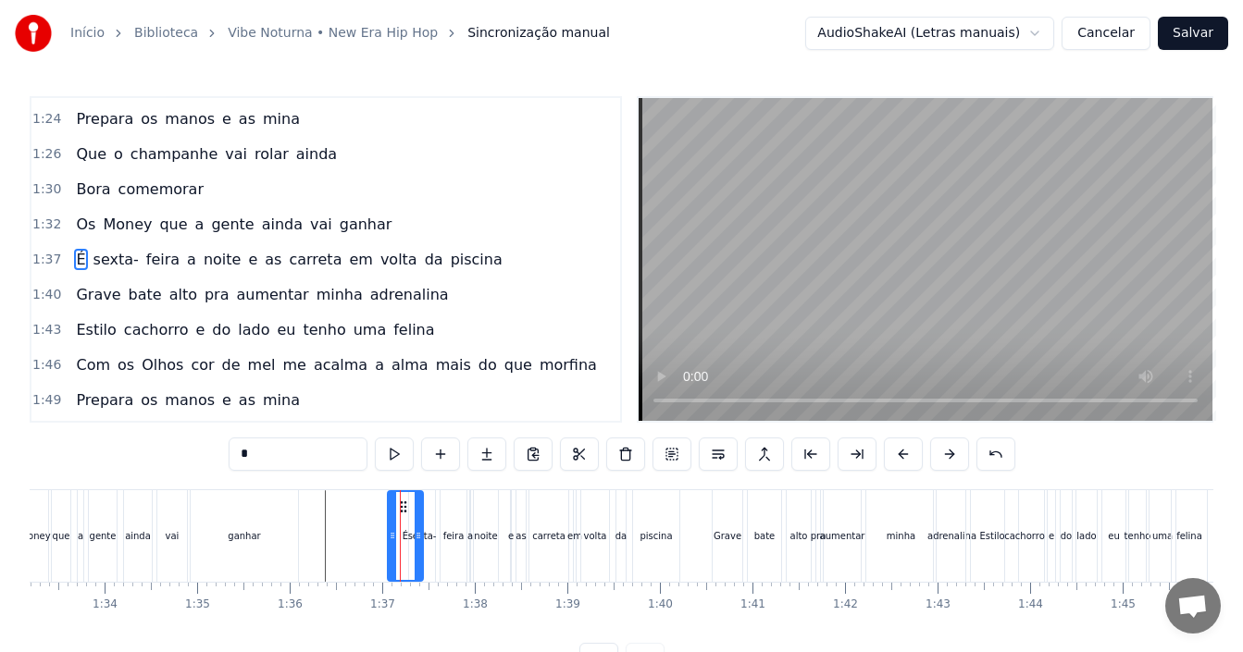
click at [402, 506] on icon at bounding box center [403, 507] width 15 height 15
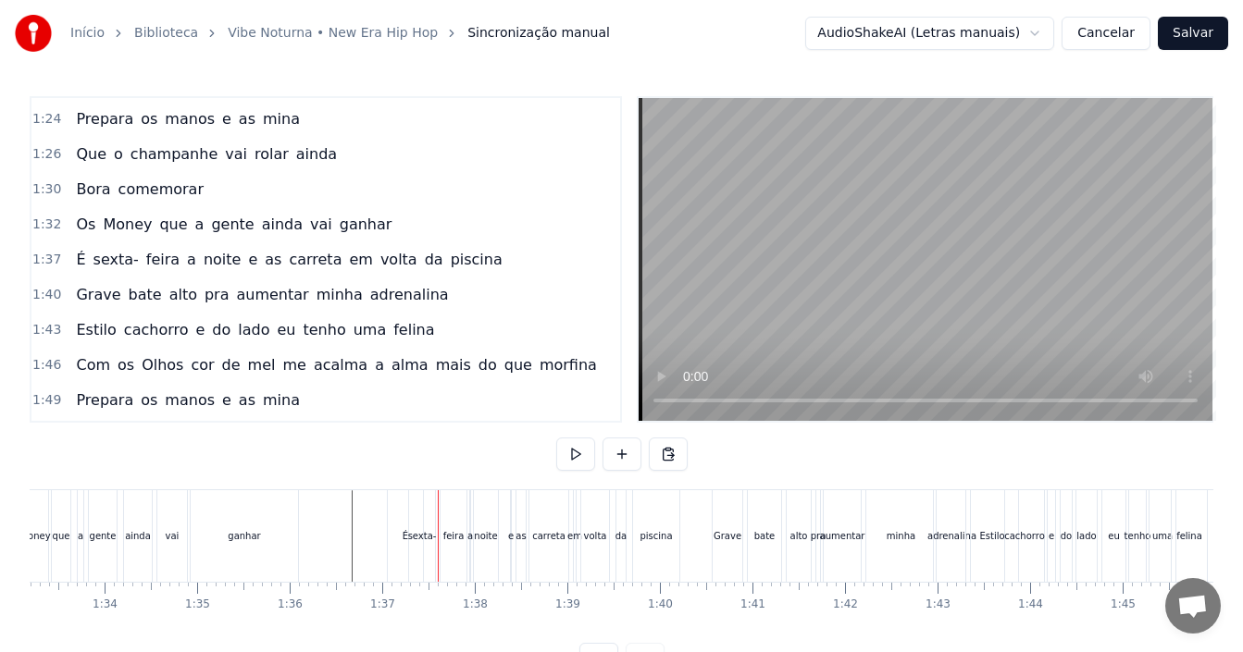
click at [250, 510] on div "ganhar" at bounding box center [244, 537] width 107 height 92
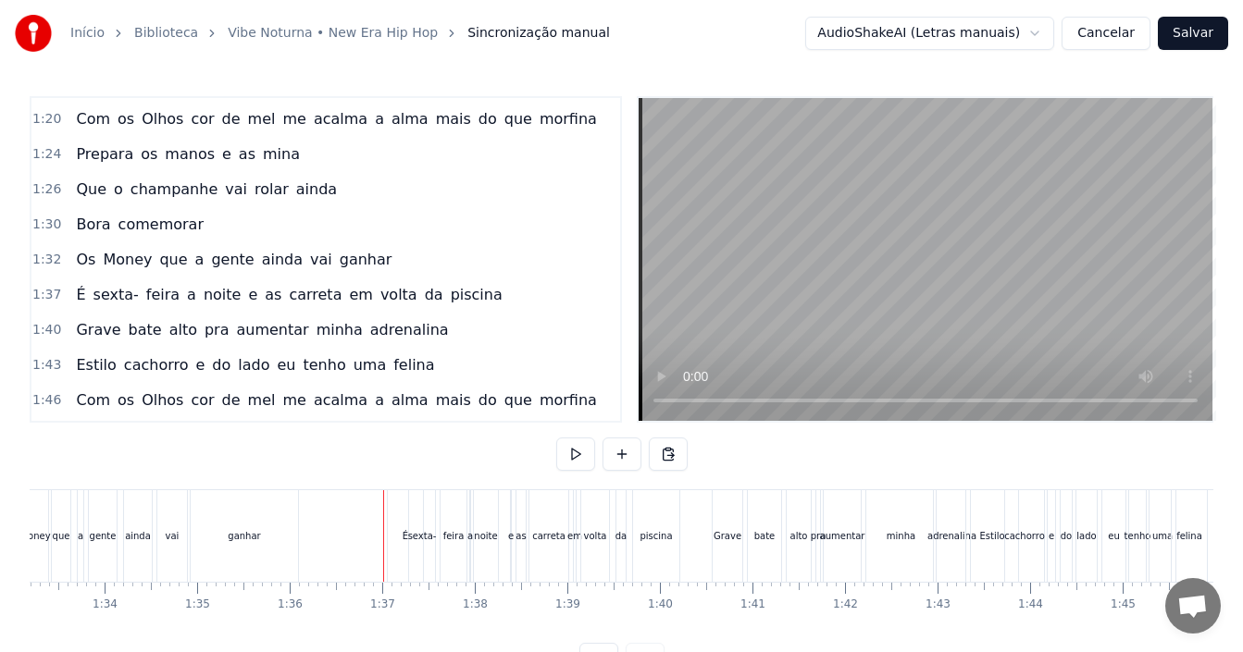
click at [491, 295] on div "1:37 É sexta- feira a noite e as carreta em volta da piscina" at bounding box center [325, 295] width 589 height 35
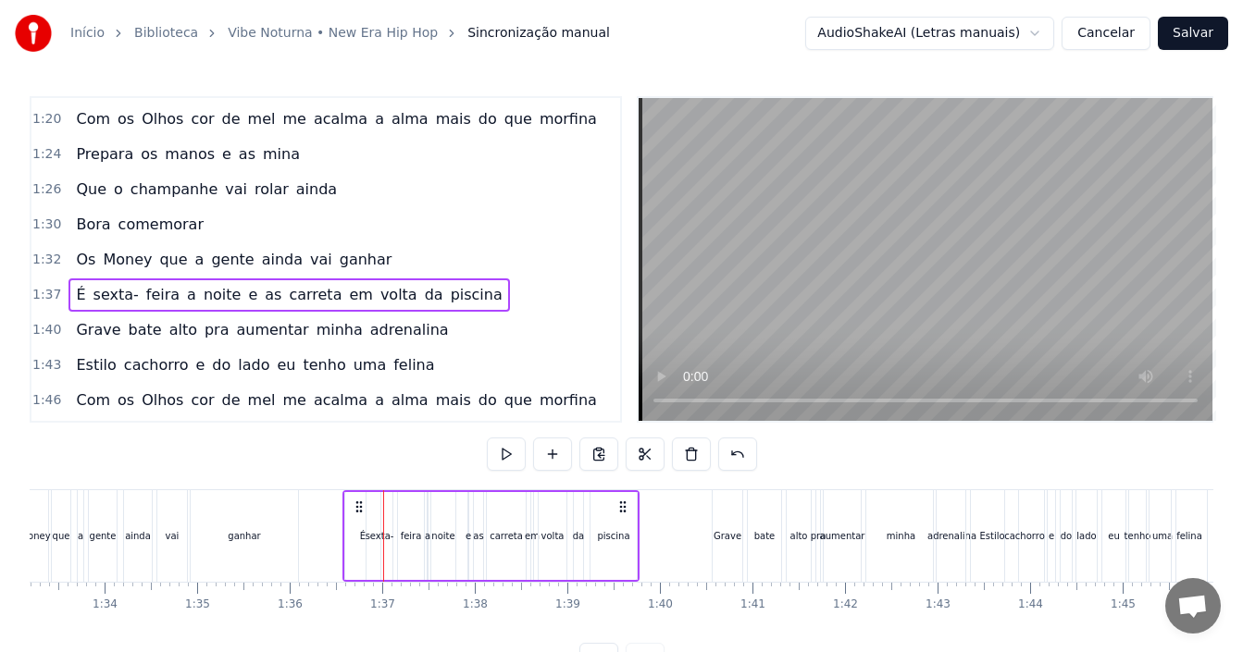
drag, startPoint x: 404, startPoint y: 504, endPoint x: 359, endPoint y: 515, distance: 45.8
click at [359, 515] on div "É sexta- feira a noite e as carreta em volta da piscina" at bounding box center [490, 537] width 297 height 92
click at [291, 515] on div "ganhar" at bounding box center [244, 537] width 107 height 92
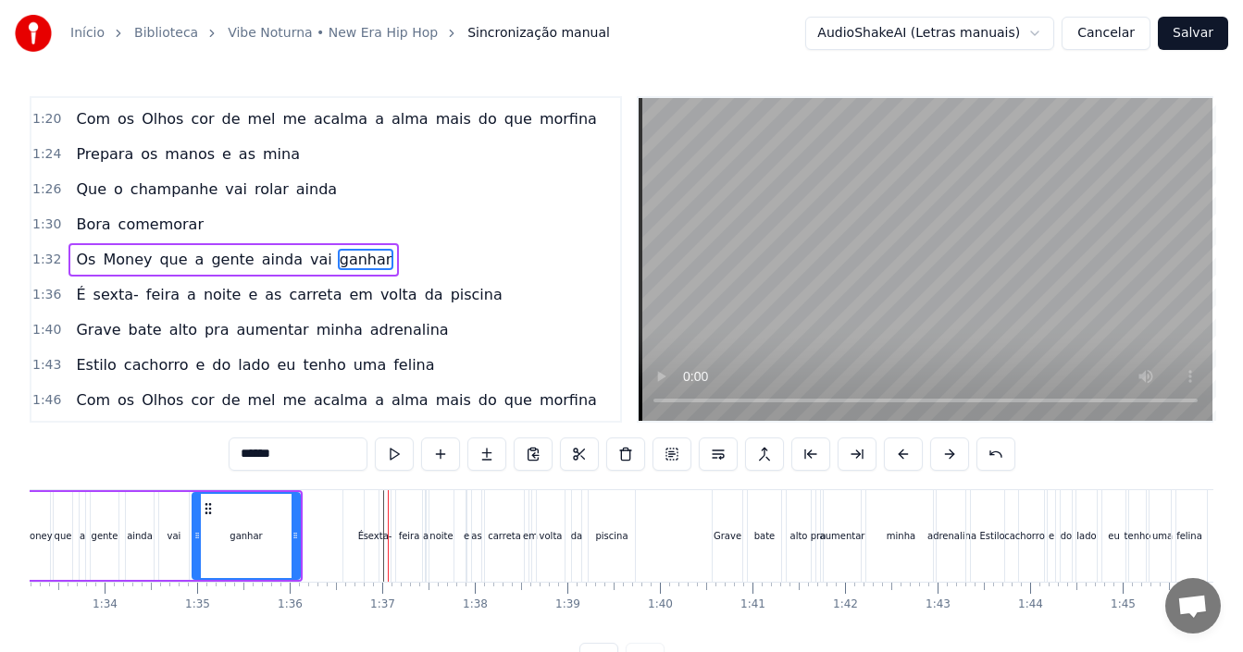
click at [456, 298] on div "É sexta- feira a noite e as carreta em volta da piscina" at bounding box center [288, 295] width 441 height 33
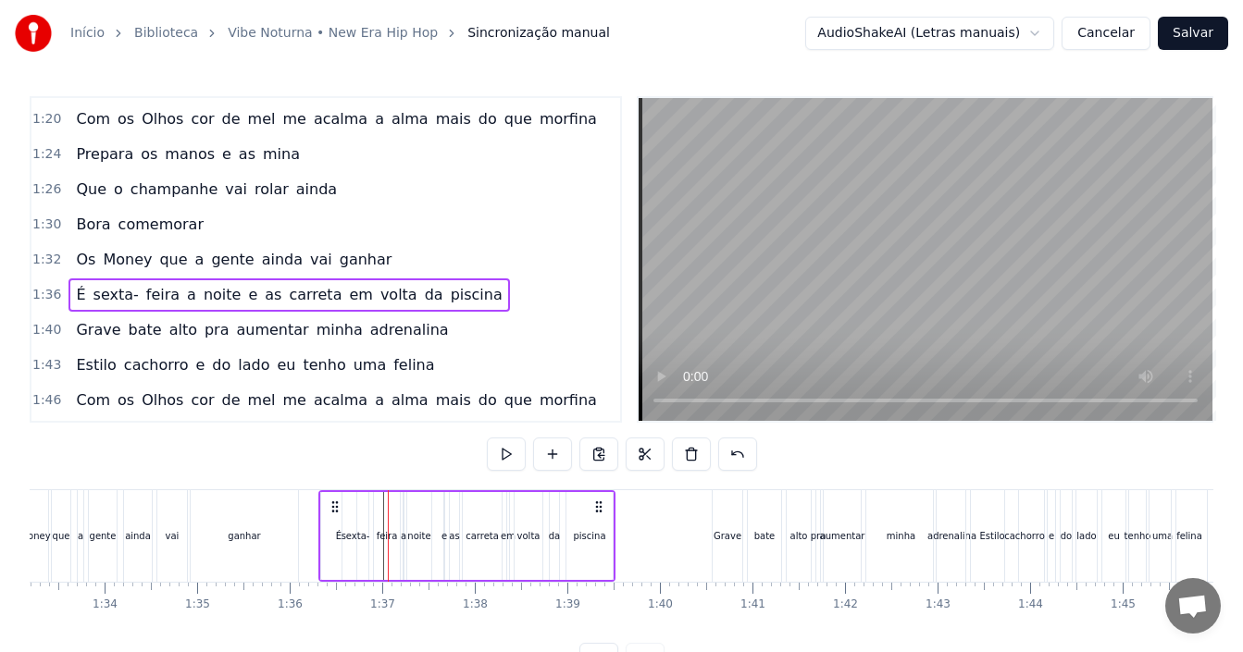
drag, startPoint x: 356, startPoint y: 502, endPoint x: 332, endPoint y: 503, distance: 24.1
click at [332, 503] on icon at bounding box center [335, 507] width 15 height 15
click at [276, 493] on div "ganhar" at bounding box center [244, 537] width 107 height 92
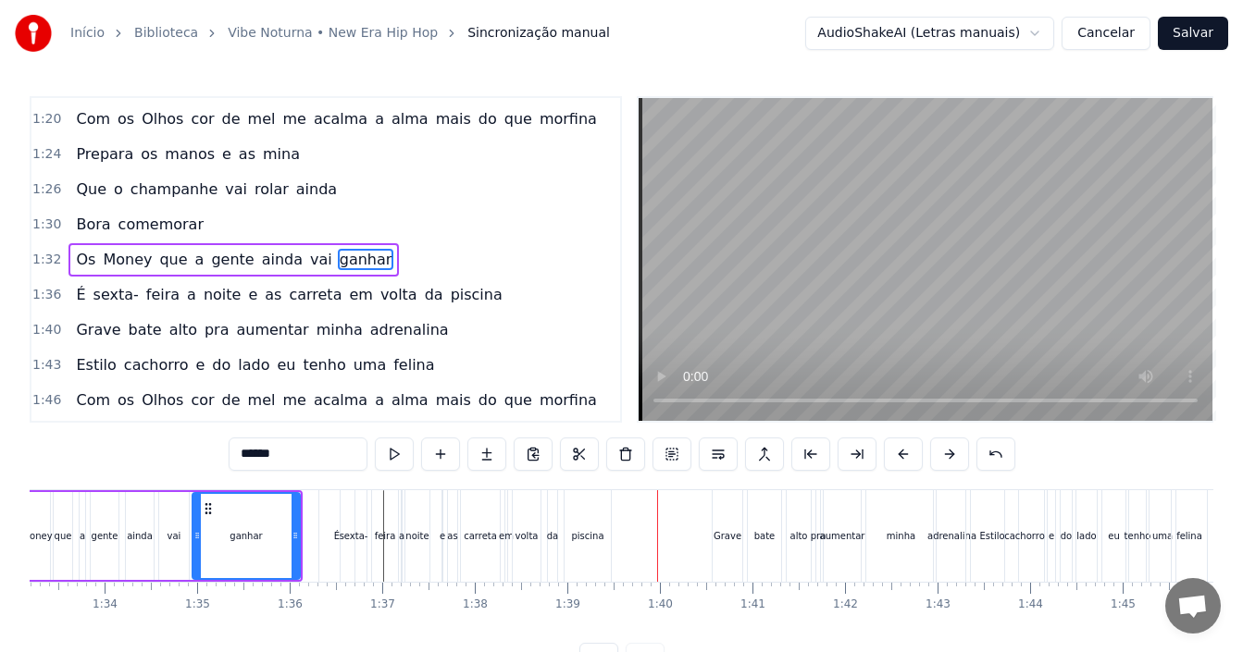
click at [418, 338] on div "1:40 Grave bate alto pra aumentar minha adrenalina" at bounding box center [325, 330] width 589 height 35
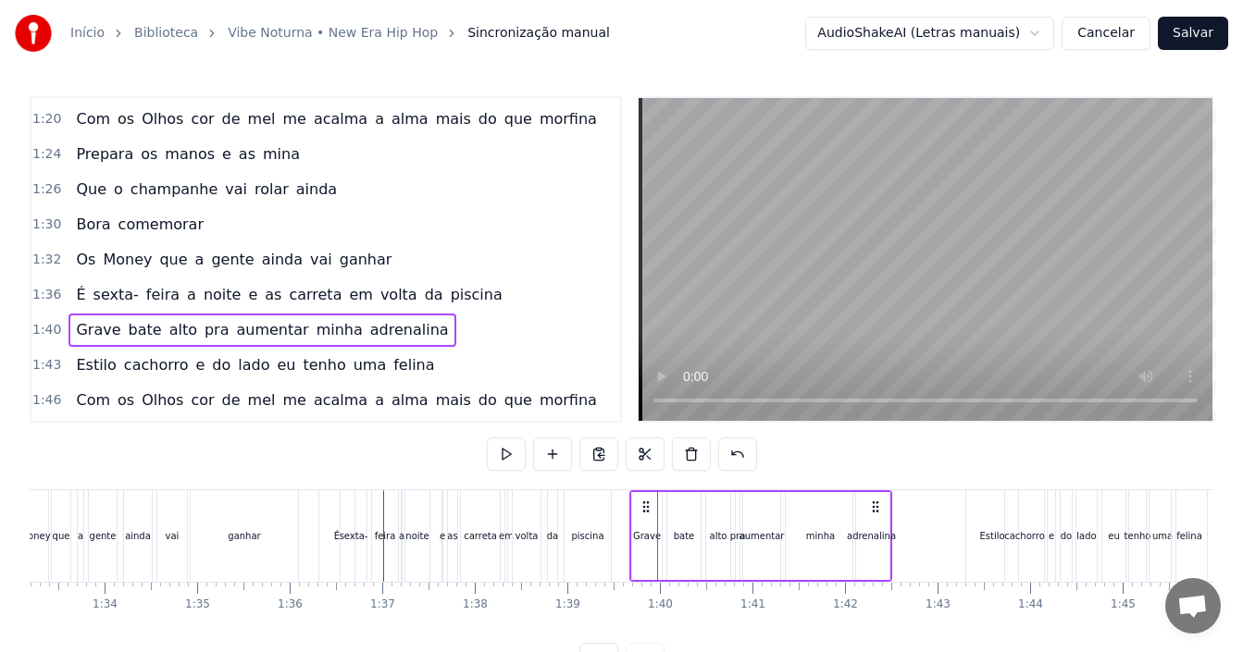
drag, startPoint x: 723, startPoint y: 501, endPoint x: 642, endPoint y: 501, distance: 80.5
click at [642, 501] on icon at bounding box center [646, 507] width 15 height 15
click at [476, 481] on div "0:12 Hoje é dia de vibe noturna 0:14 [PERSON_NAME] chamei a minha turma 0:16 Os…" at bounding box center [622, 386] width 1184 height 580
click at [471, 500] on div "carreta" at bounding box center [480, 537] width 39 height 92
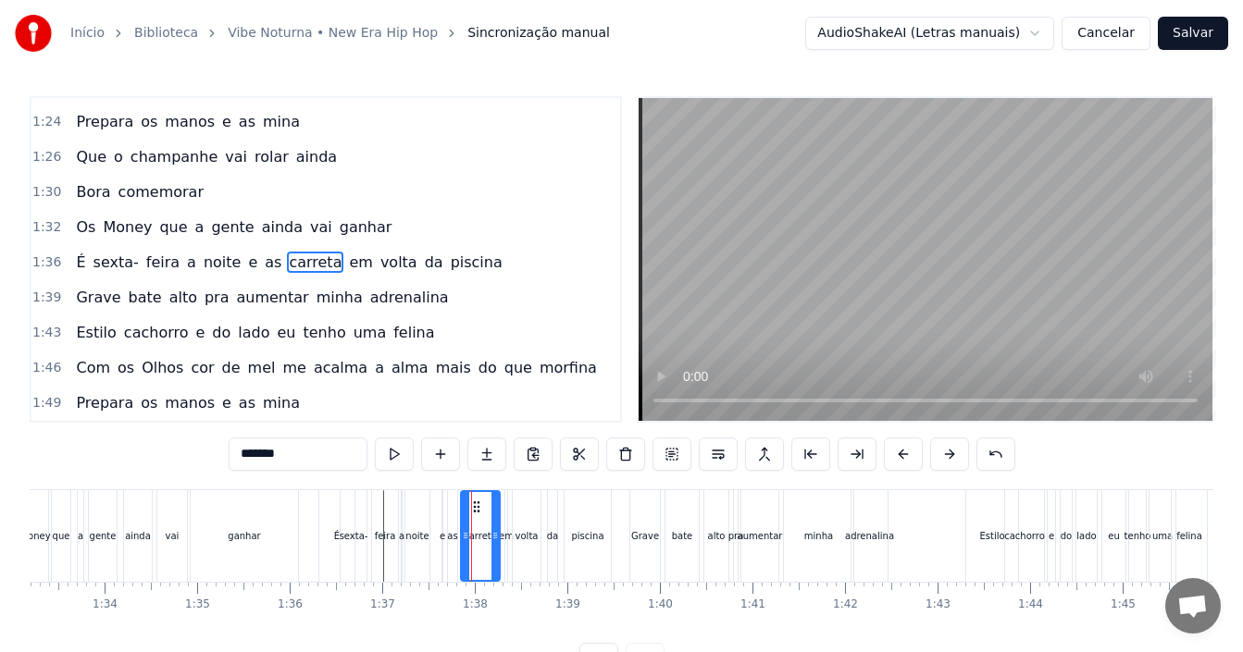
scroll to position [805, 0]
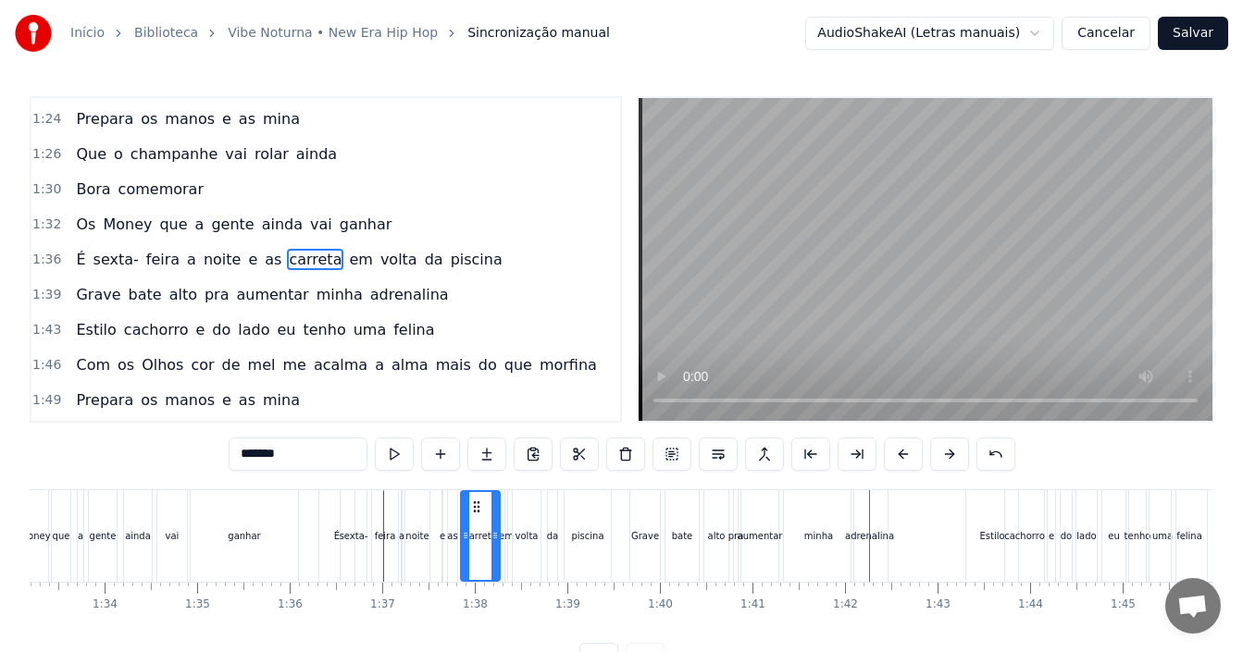
click at [857, 536] on div "adrenalina" at bounding box center [869, 536] width 49 height 14
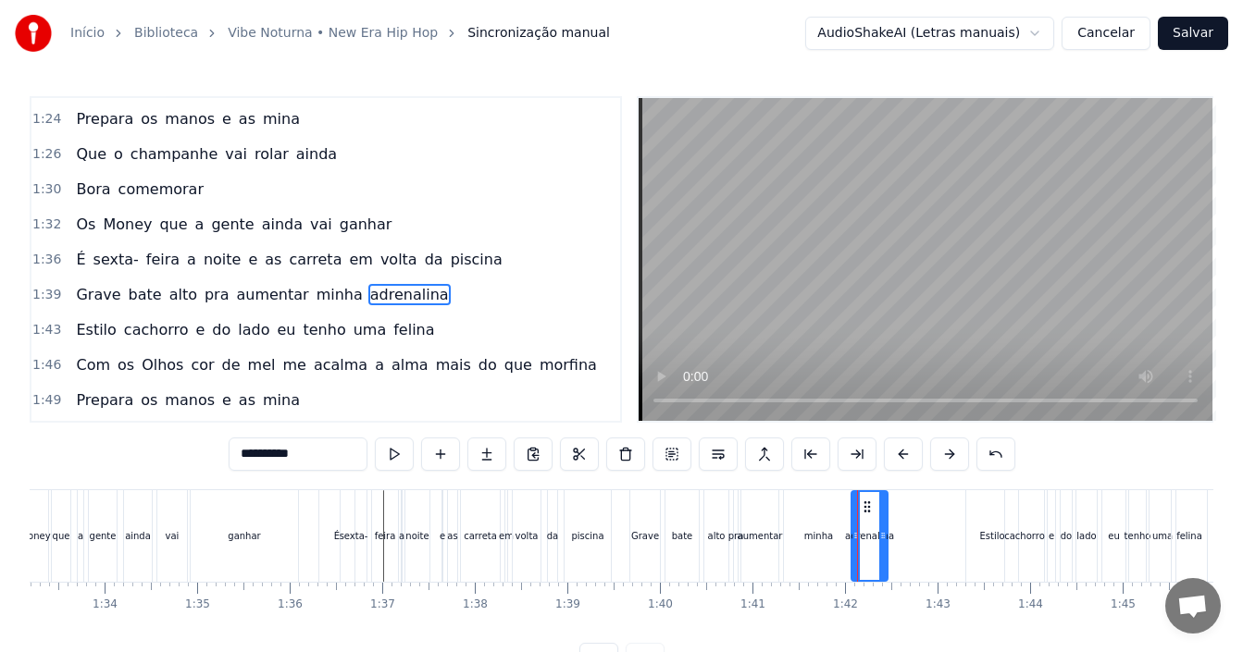
scroll to position [840, 0]
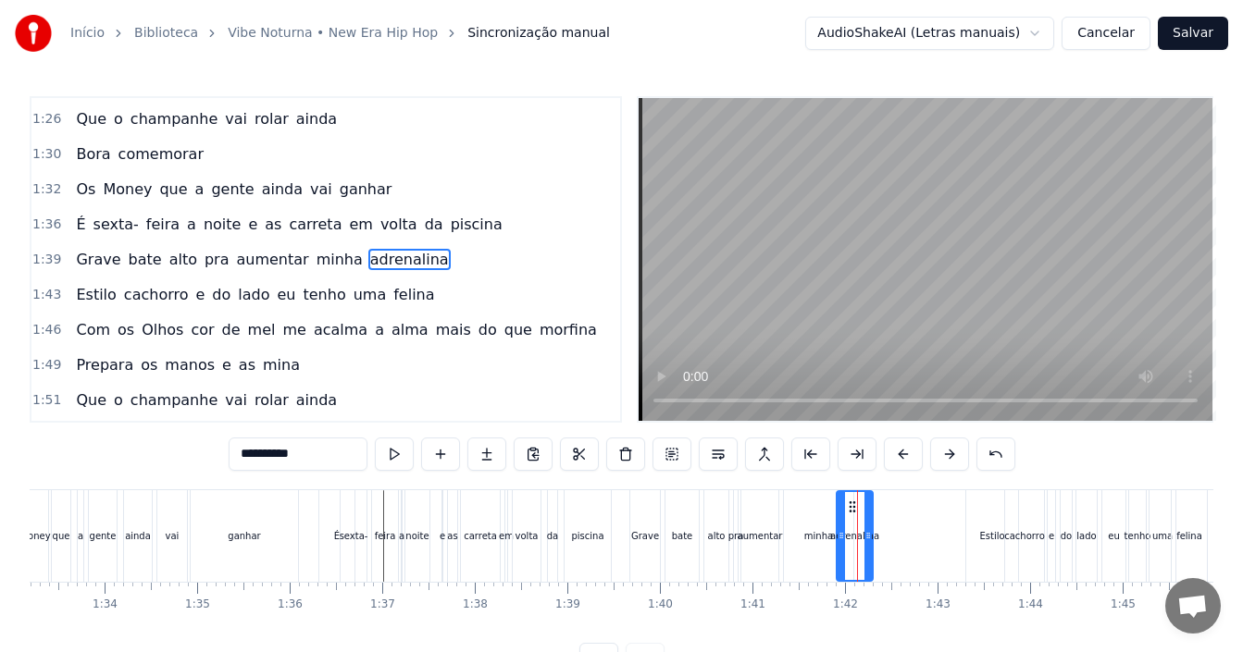
drag, startPoint x: 866, startPoint y: 505, endPoint x: 851, endPoint y: 505, distance: 14.8
click at [851, 505] on icon at bounding box center [852, 507] width 15 height 15
click at [805, 538] on div "minha" at bounding box center [818, 536] width 29 height 14
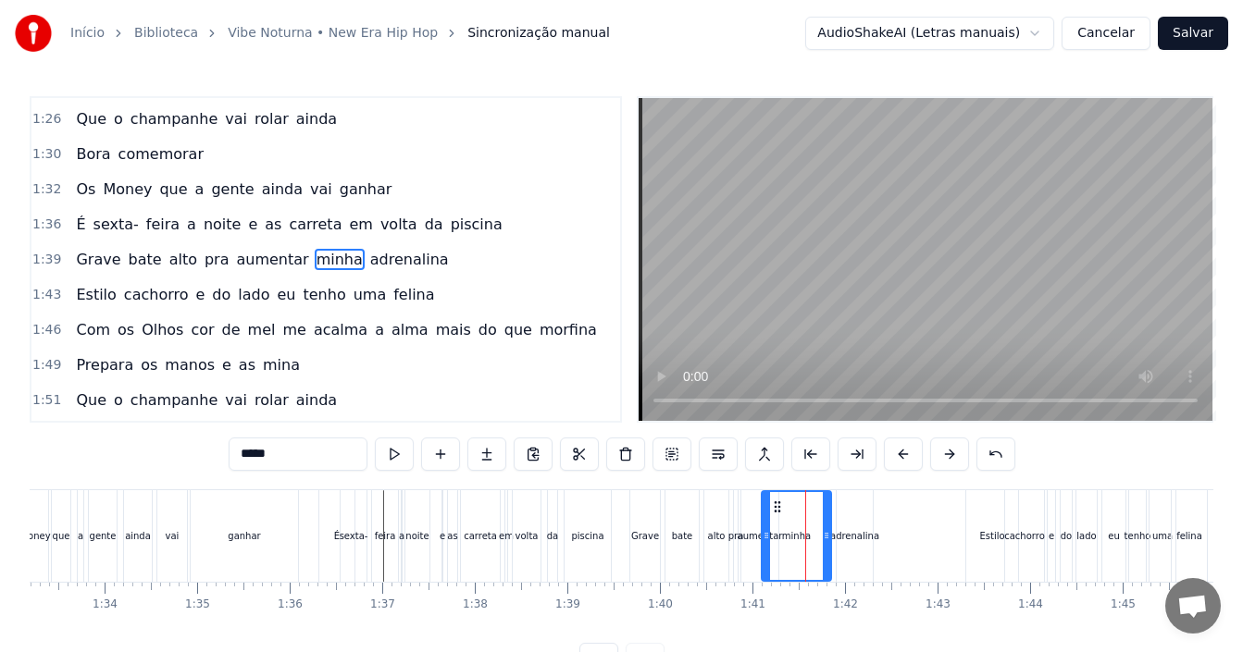
drag, startPoint x: 801, startPoint y: 503, endPoint x: 779, endPoint y: 502, distance: 22.3
click at [779, 502] on circle at bounding box center [778, 502] width 1 height 1
click at [859, 540] on div "adrenalina" at bounding box center [854, 536] width 49 height 14
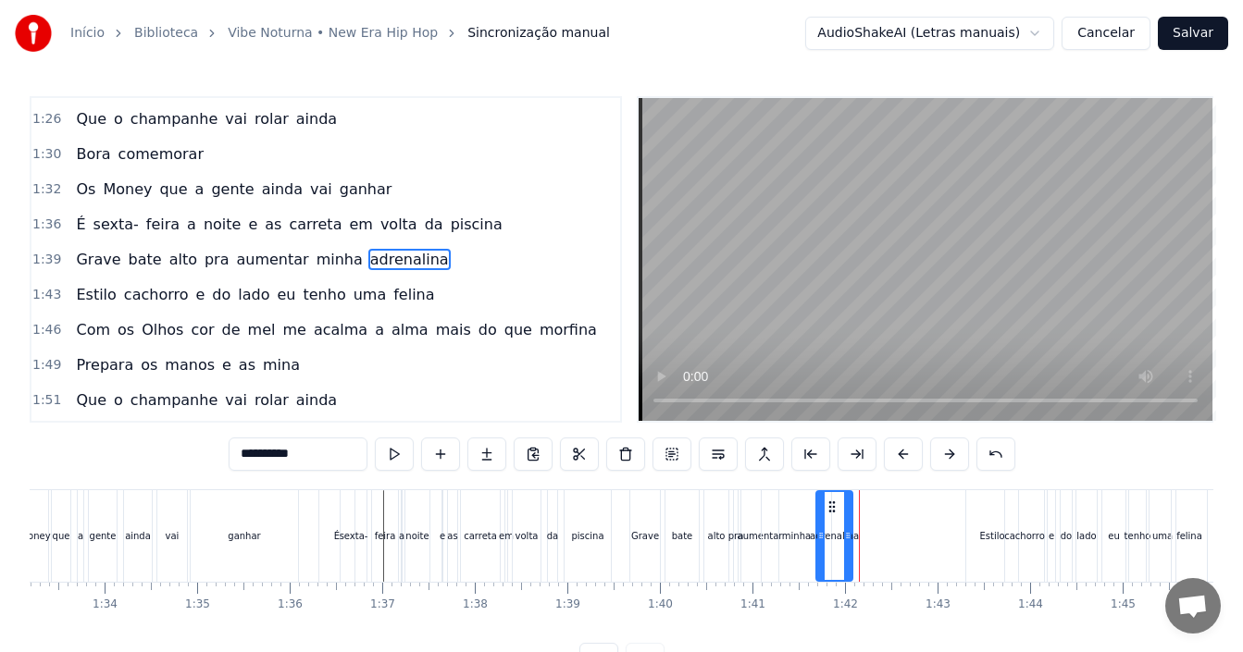
drag, startPoint x: 851, startPoint y: 501, endPoint x: 845, endPoint y: 510, distance: 10.8
click at [829, 506] on icon at bounding box center [832, 507] width 15 height 15
click at [505, 498] on div "em" at bounding box center [506, 537] width 4 height 92
type input "**"
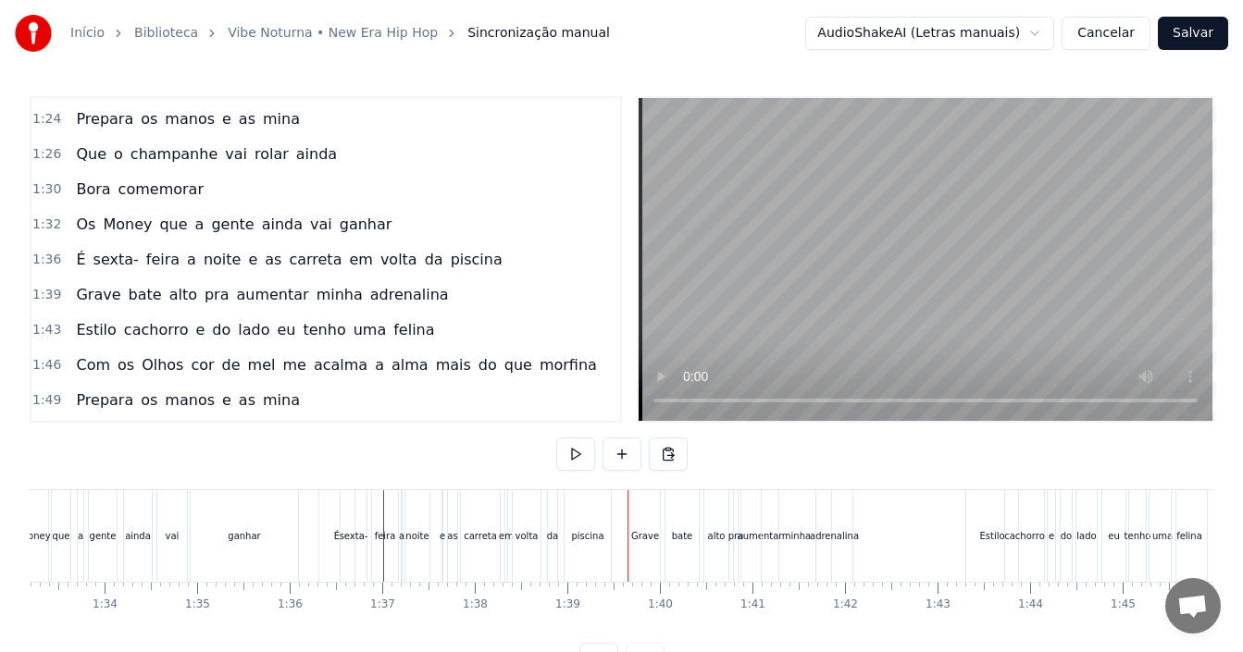
click at [639, 527] on div "Grave" at bounding box center [645, 537] width 30 height 92
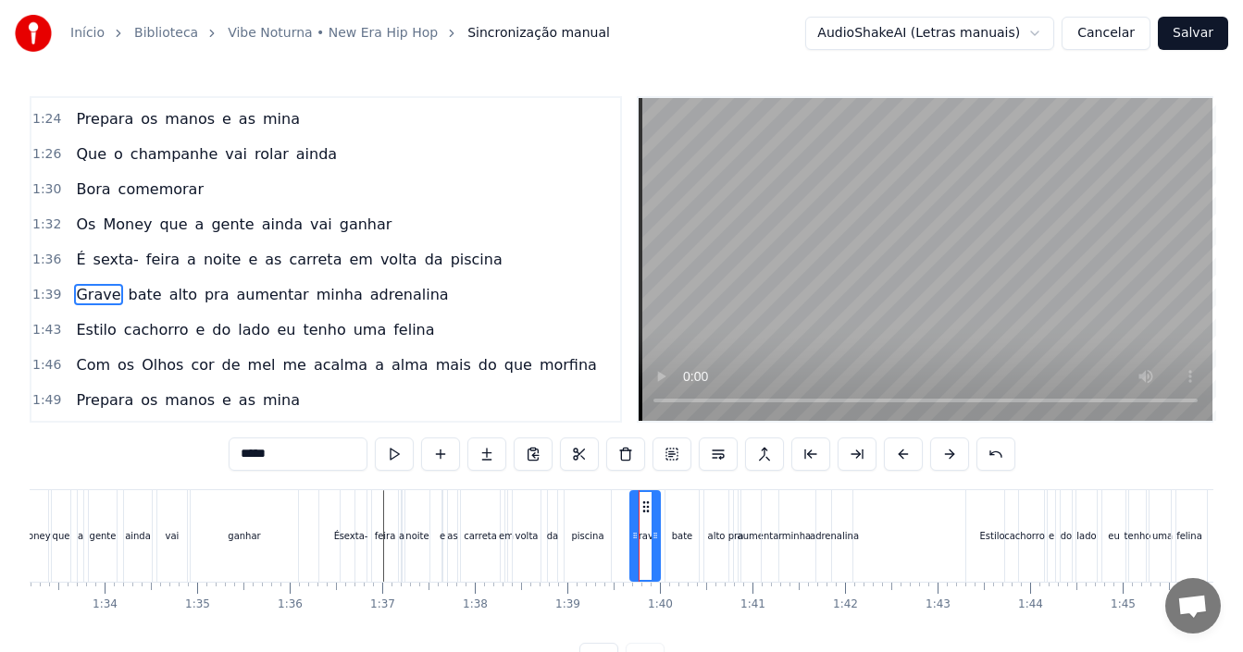
scroll to position [840, 0]
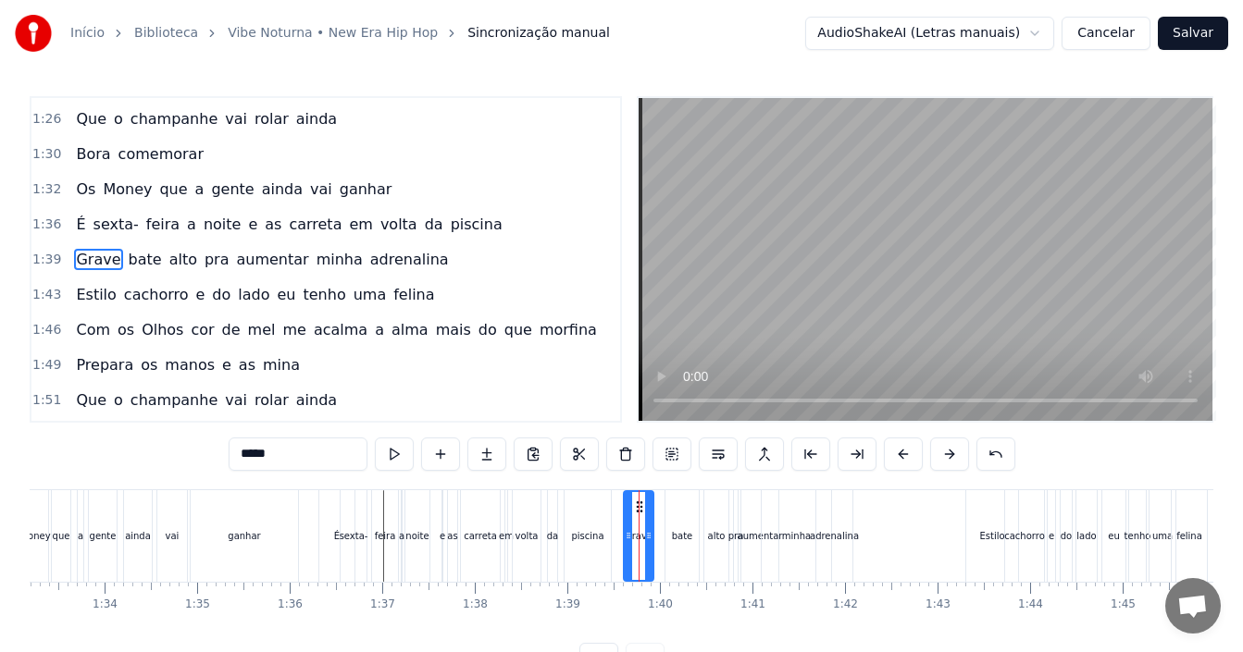
click at [638, 505] on icon at bounding box center [639, 507] width 15 height 15
drag, startPoint x: 640, startPoint y: 510, endPoint x: 651, endPoint y: 515, distance: 11.6
click at [651, 515] on div "Grave" at bounding box center [649, 536] width 28 height 88
click at [422, 265] on div "1:39 Grave bate alto pra aumentar minha adrenalina" at bounding box center [325, 259] width 589 height 35
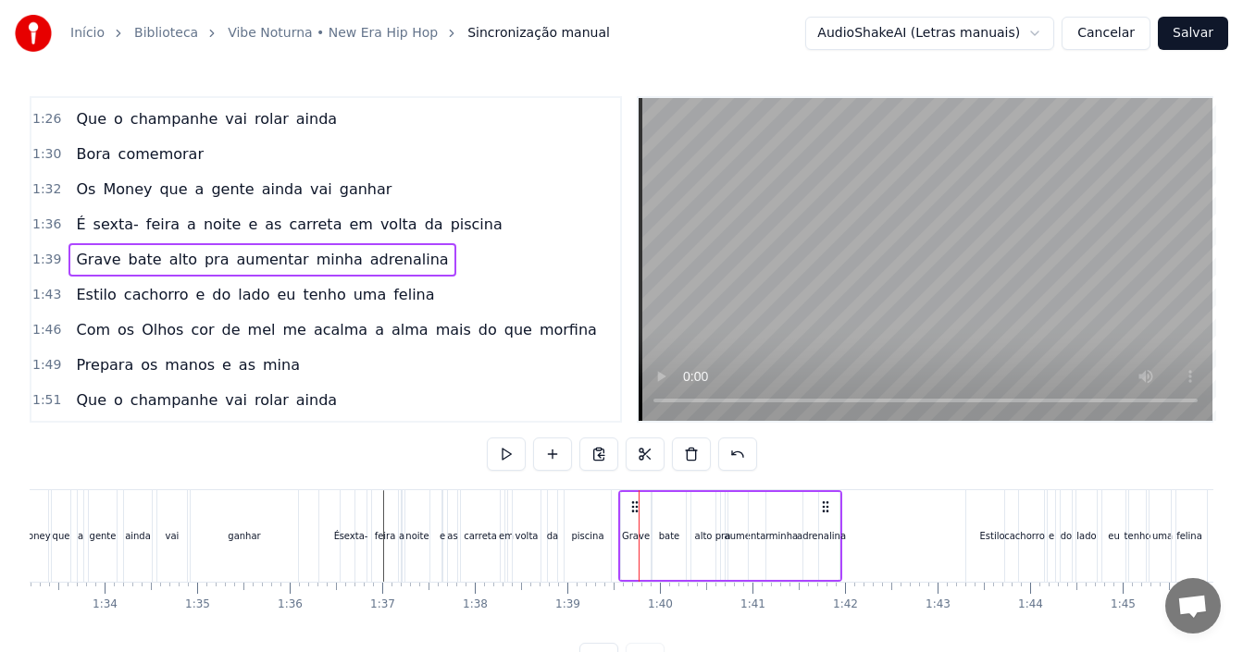
drag, startPoint x: 651, startPoint y: 502, endPoint x: 636, endPoint y: 503, distance: 14.8
click at [636, 503] on circle at bounding box center [636, 502] width 1 height 1
click at [576, 522] on div "piscina" at bounding box center [588, 537] width 46 height 92
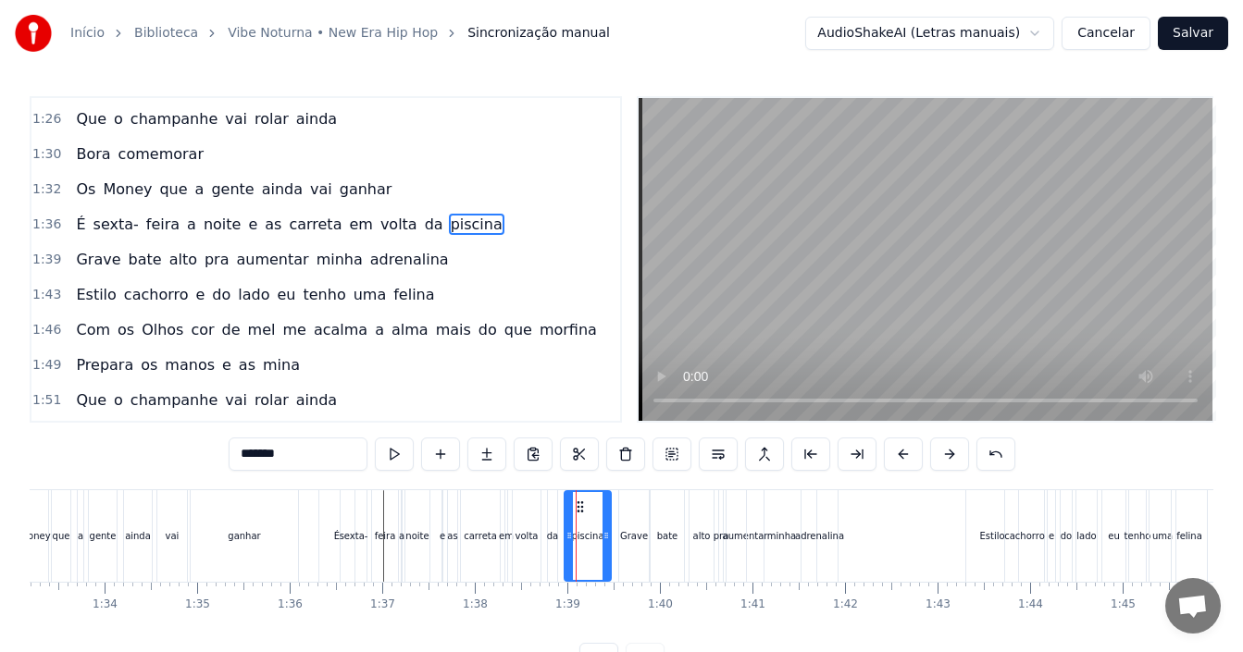
scroll to position [805, 0]
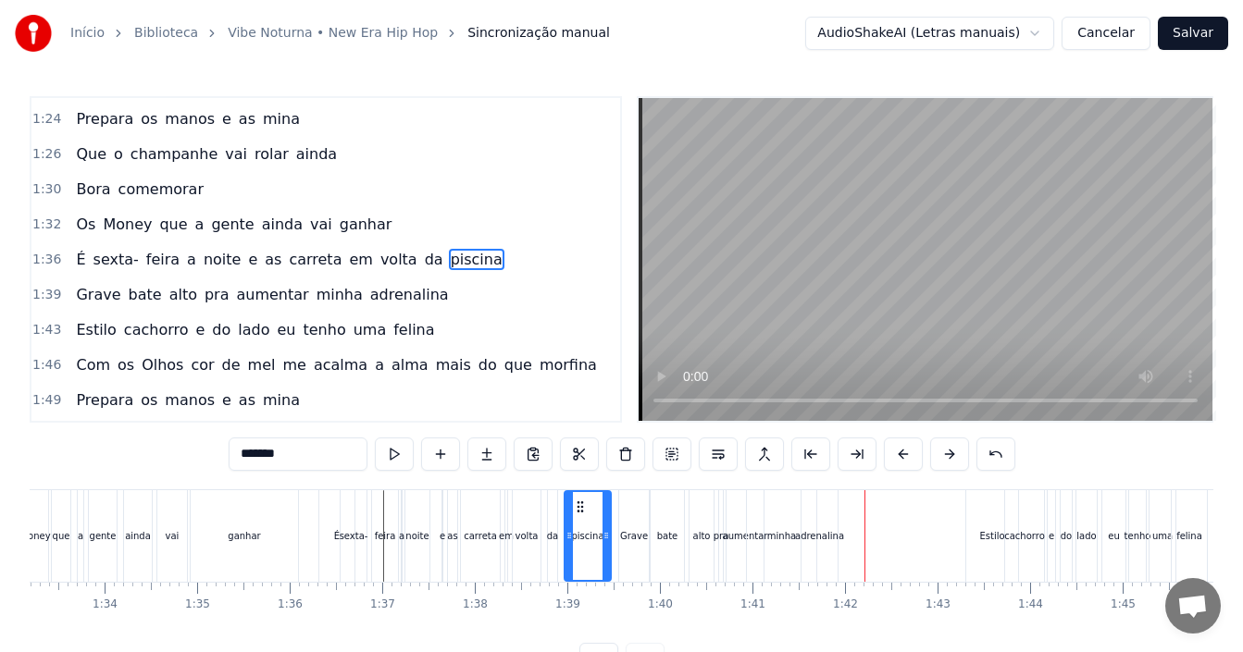
click at [814, 540] on div "adrenalina" at bounding box center [819, 536] width 49 height 14
type input "**********"
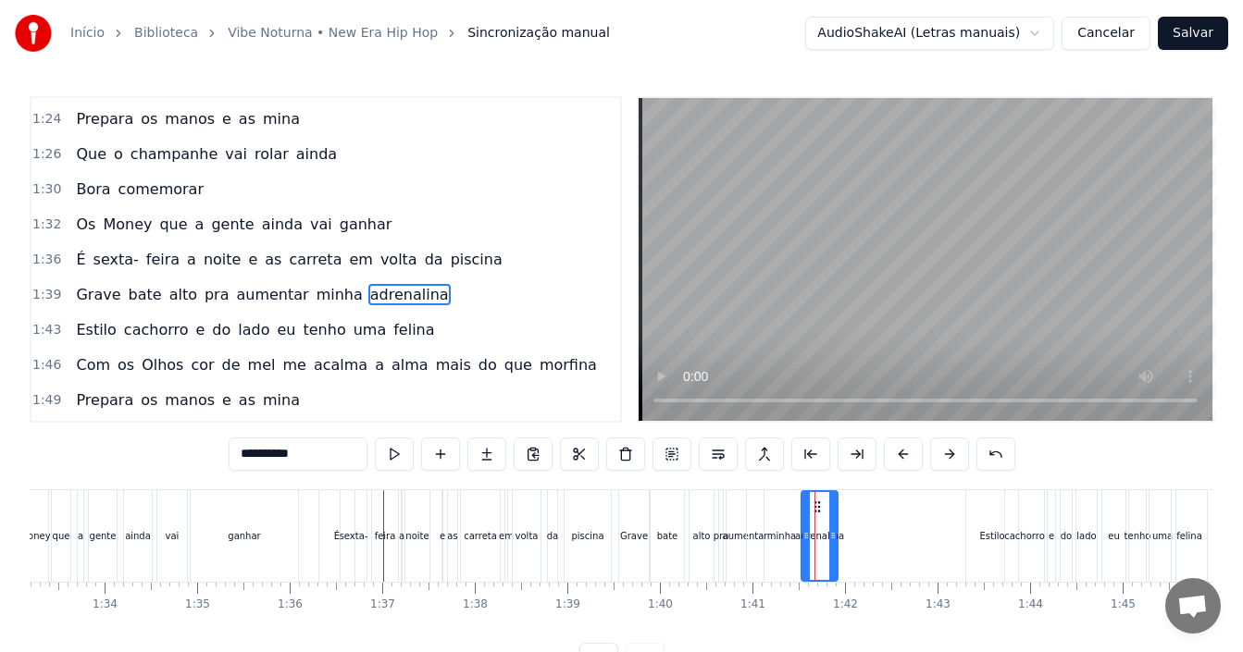
scroll to position [840, 0]
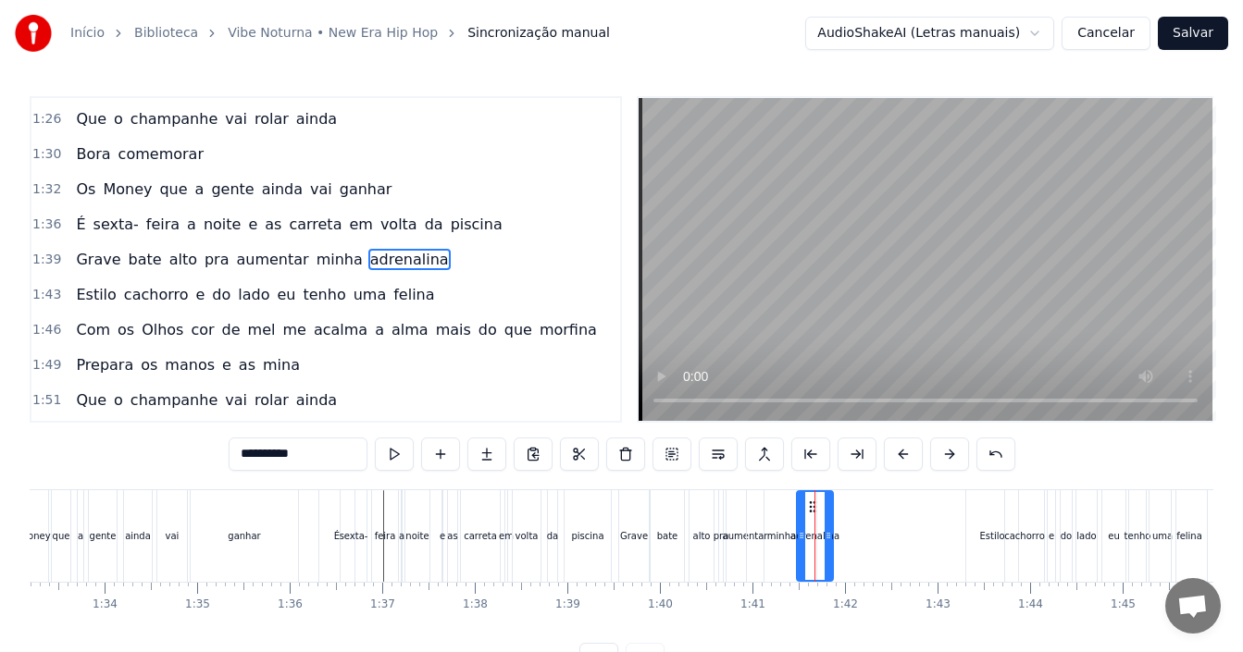
click at [813, 503] on icon at bounding box center [812, 507] width 15 height 15
click at [436, 301] on div "1:43 Estilo cachorro e do lado eu tenho uma felina" at bounding box center [325, 295] width 589 height 35
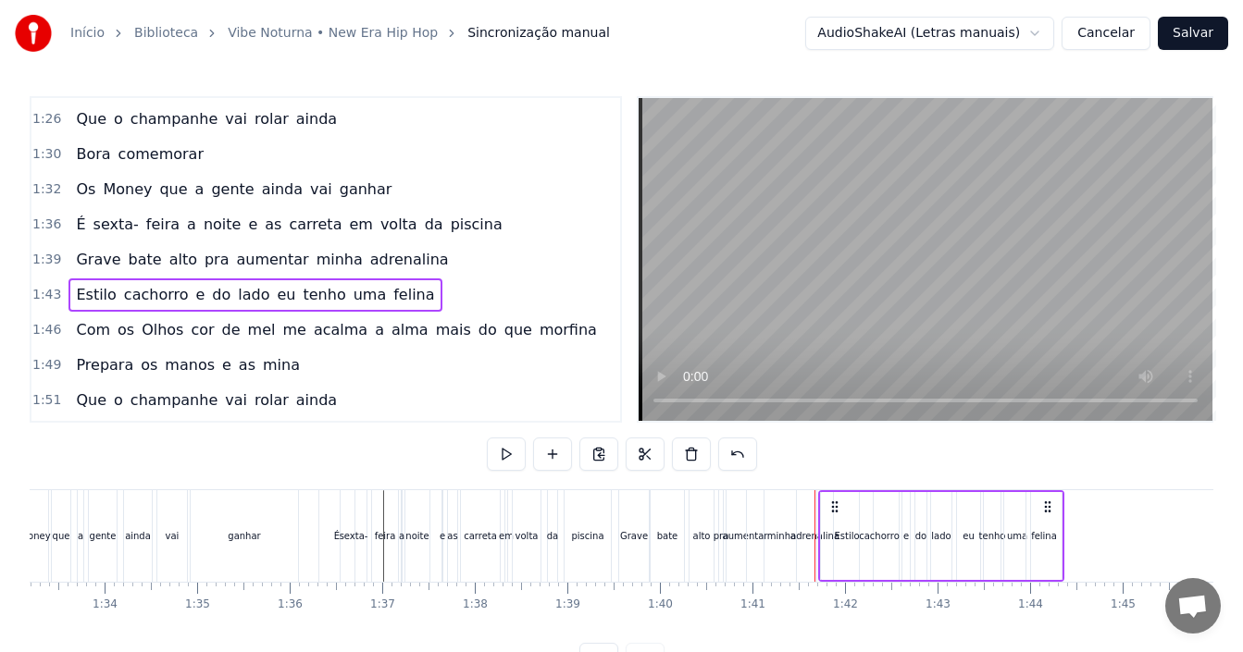
drag, startPoint x: 981, startPoint y: 502, endPoint x: 834, endPoint y: 514, distance: 147.6
click at [834, 514] on icon at bounding box center [834, 507] width 15 height 15
click at [681, 516] on div "bate" at bounding box center [667, 537] width 33 height 92
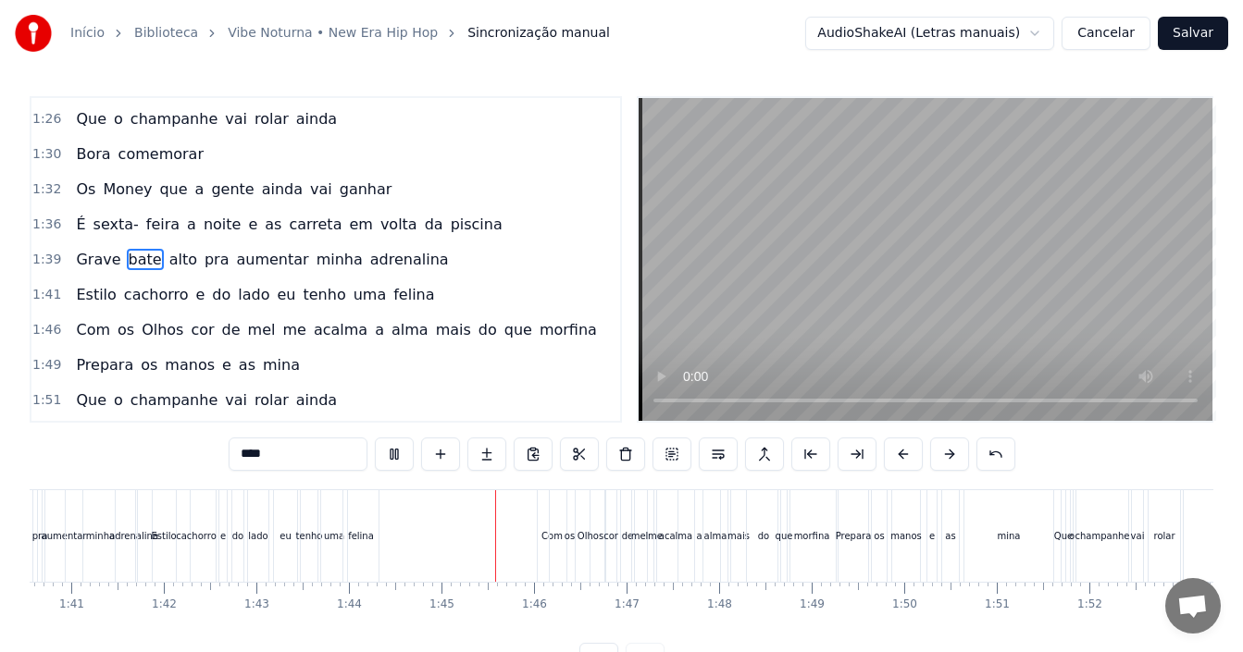
scroll to position [0, 9625]
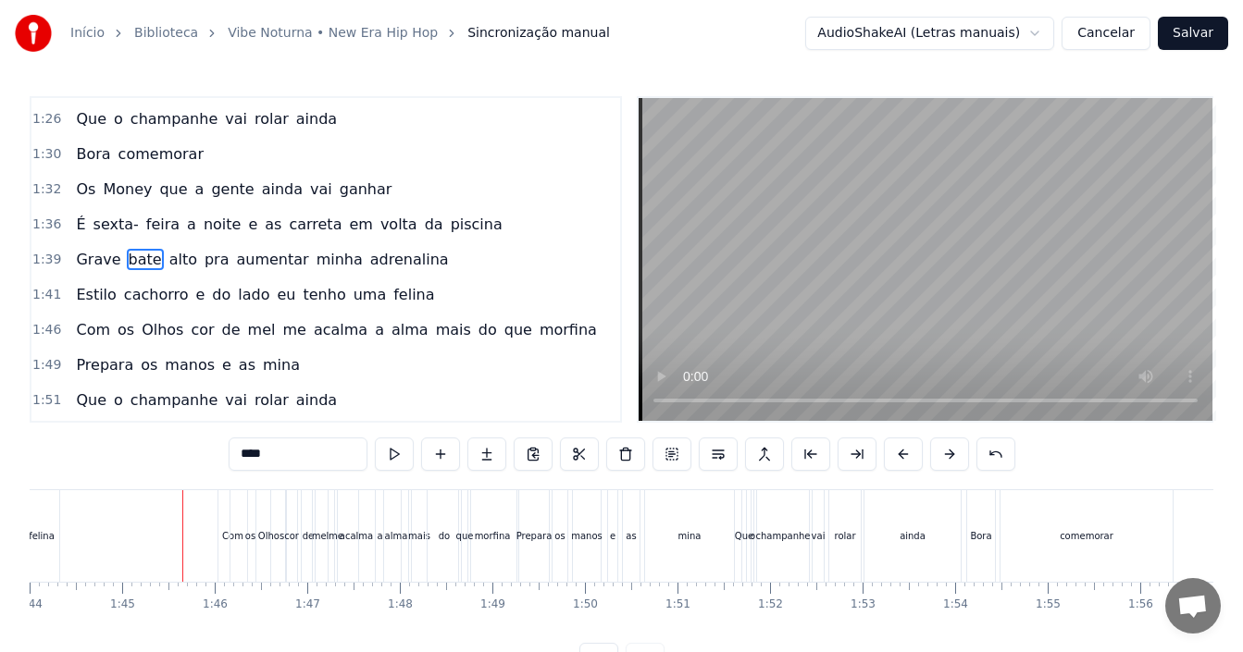
click at [337, 334] on div "Com os Olhos cor de [PERSON_NAME] me acalma a [PERSON_NAME] do que morfina" at bounding box center [335, 330] width 535 height 33
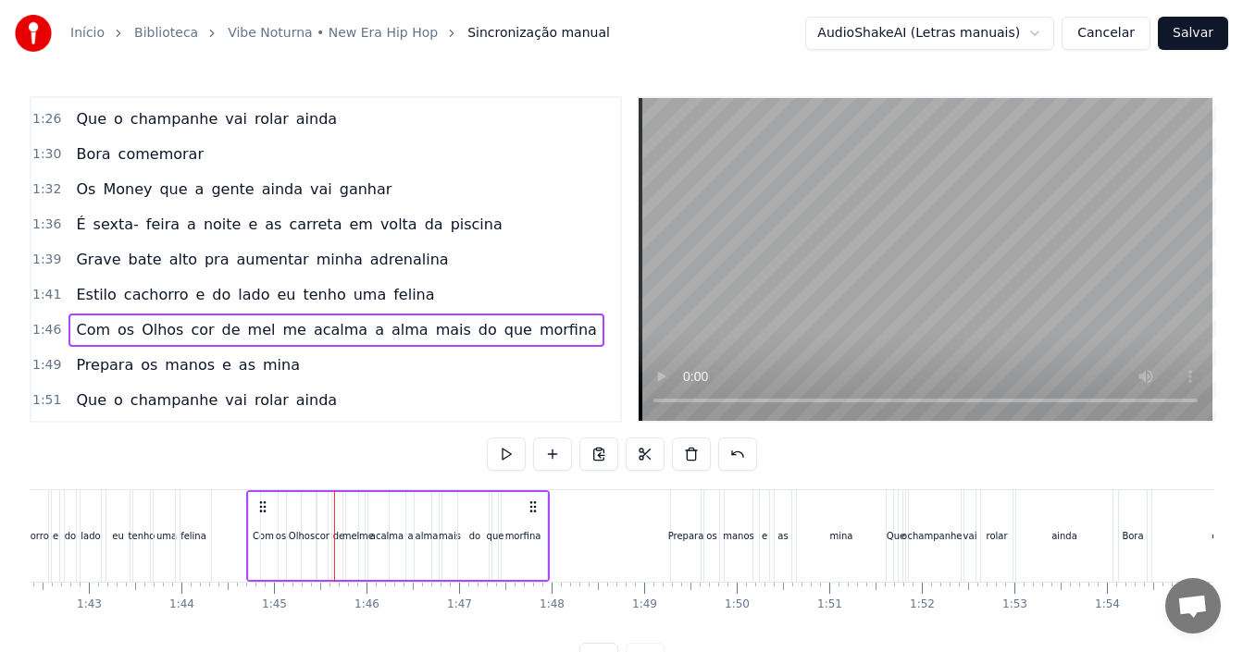
scroll to position [0, 9463]
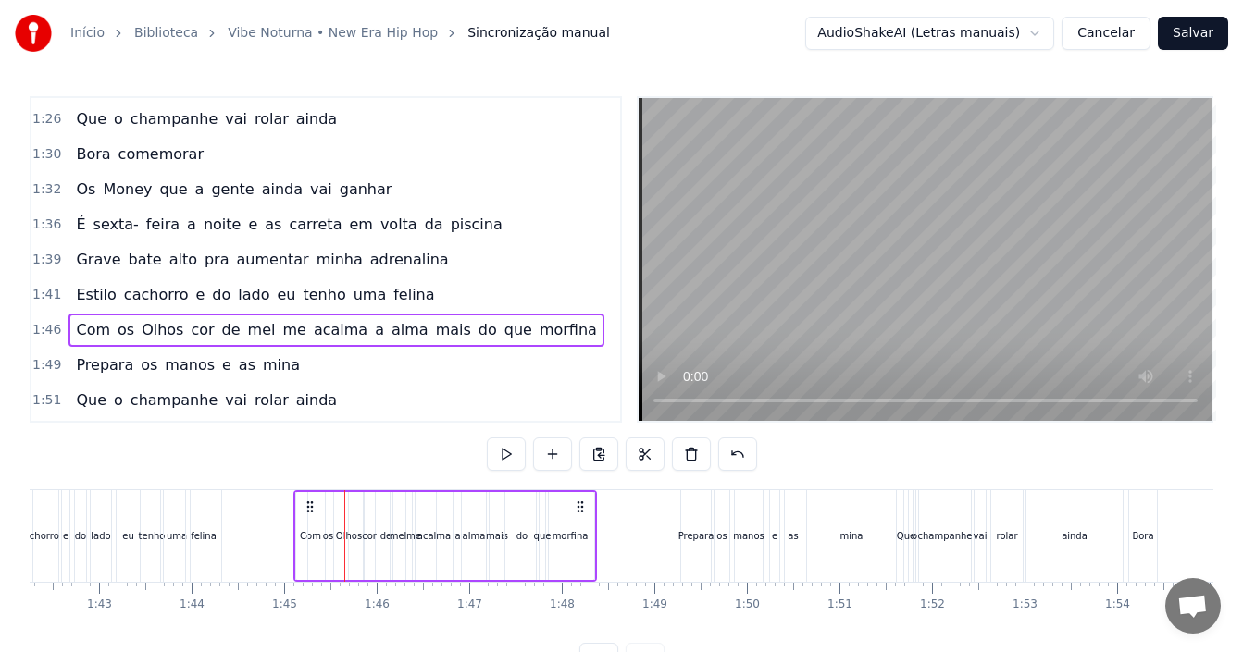
drag, startPoint x: 212, startPoint y: 515, endPoint x: 309, endPoint y: 523, distance: 97.5
click at [309, 523] on div "Com os Olhos cor de [PERSON_NAME] me acalma a [PERSON_NAME] do que morfina" at bounding box center [445, 537] width 304 height 92
click at [221, 517] on div "felina" at bounding box center [203, 537] width 37 height 92
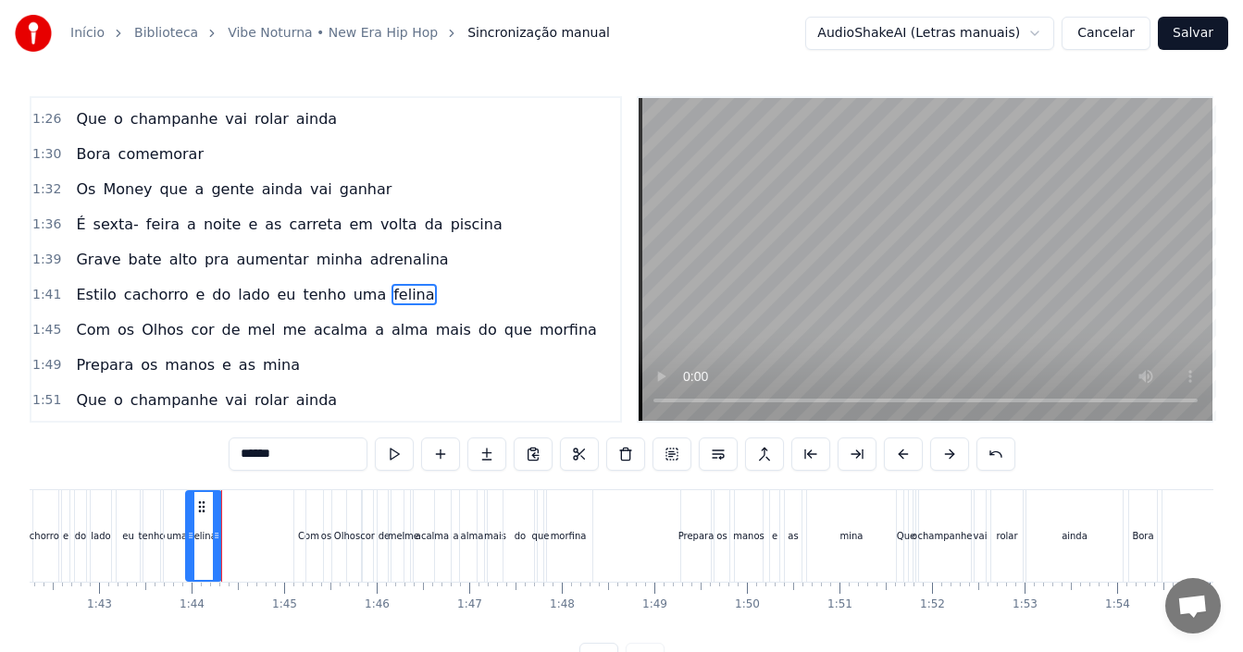
scroll to position [876, 0]
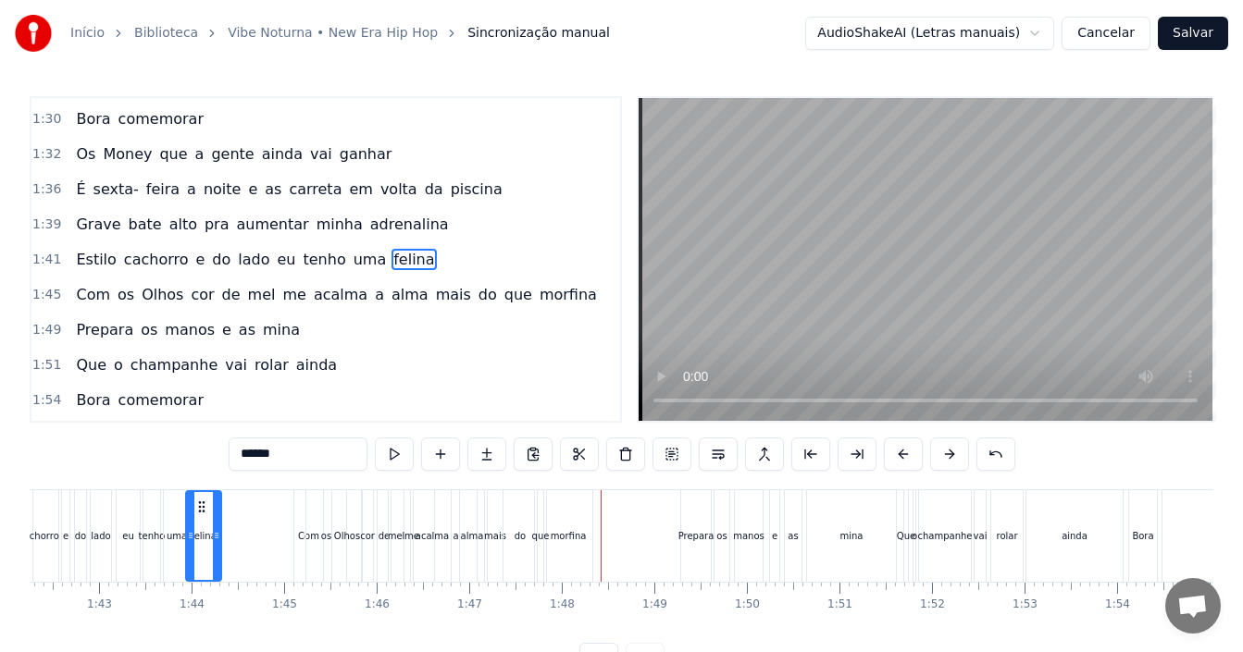
click at [569, 528] on div "morfina" at bounding box center [568, 537] width 48 height 92
type input "*******"
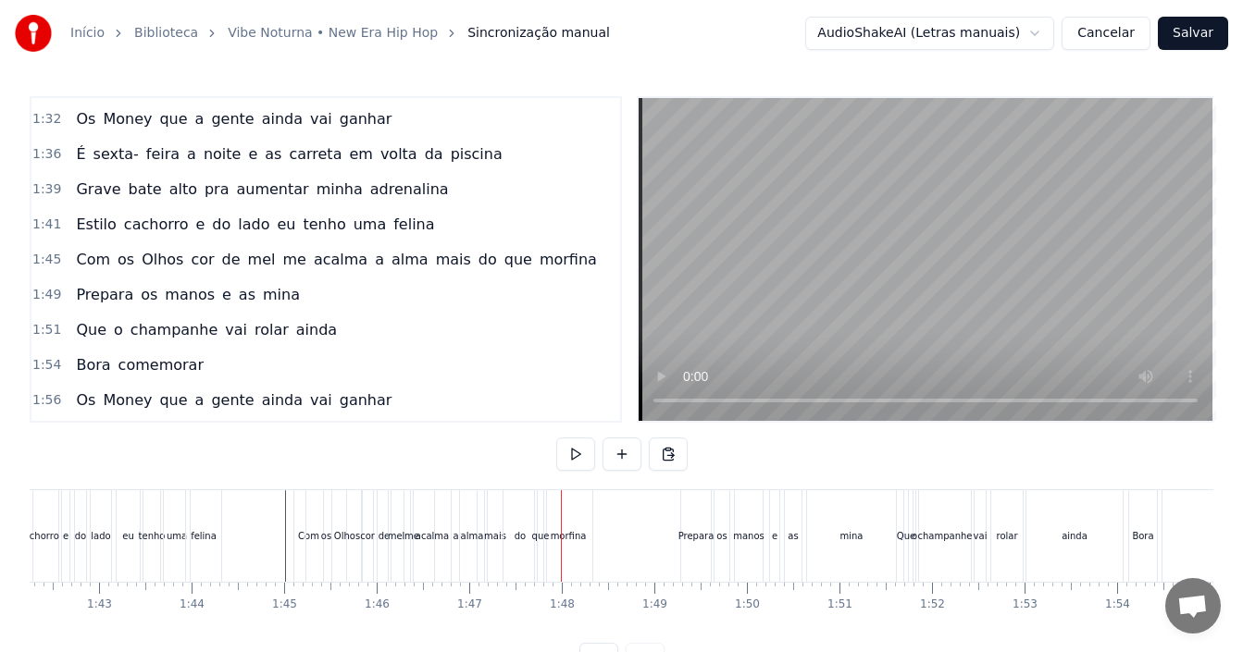
scroll to position [1003, 0]
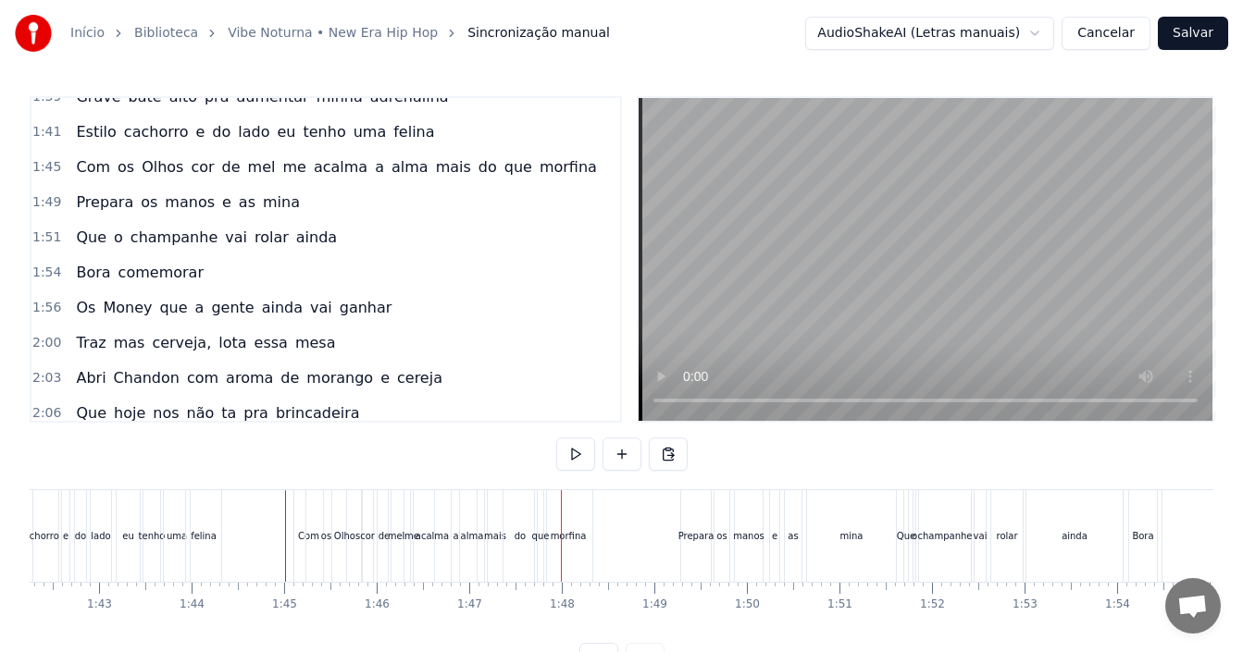
click at [383, 520] on div "de" at bounding box center [384, 537] width 13 height 92
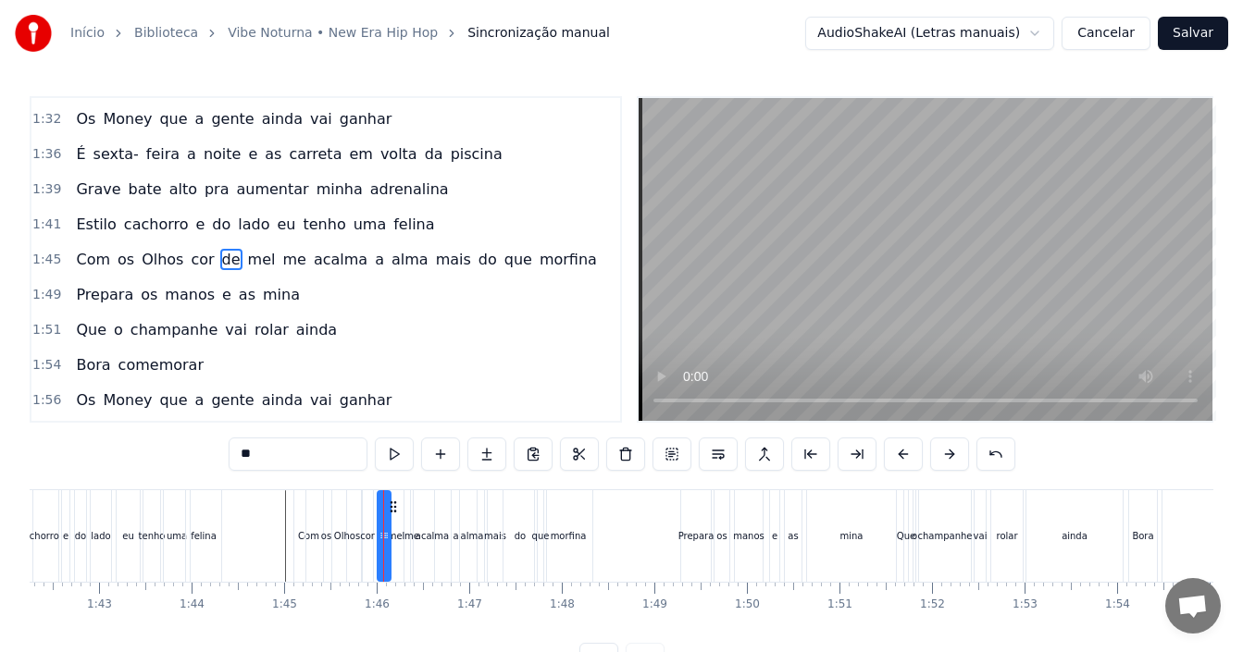
click at [516, 530] on div "do" at bounding box center [520, 536] width 11 height 14
drag, startPoint x: 519, startPoint y: 505, endPoint x: 509, endPoint y: 504, distance: 10.2
click at [509, 504] on icon at bounding box center [509, 507] width 15 height 15
click at [539, 535] on div "que" at bounding box center [541, 536] width 18 height 14
drag, startPoint x: 545, startPoint y: 504, endPoint x: 535, endPoint y: 517, distance: 16.5
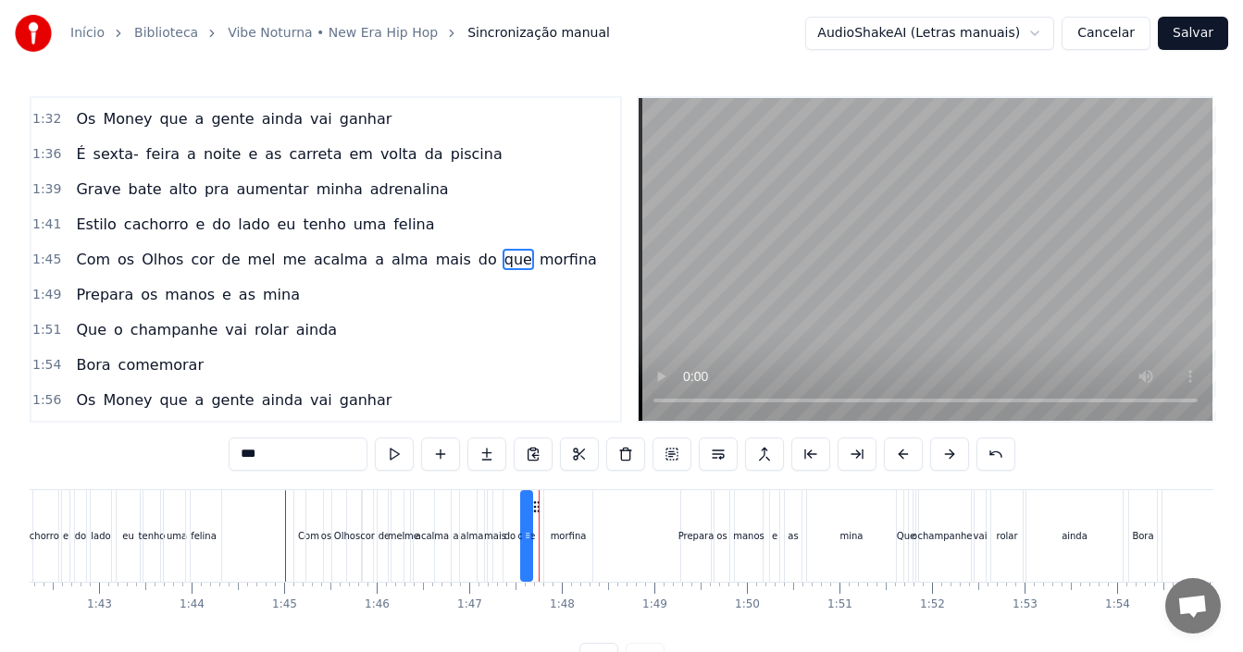
click at [529, 503] on icon at bounding box center [536, 507] width 15 height 15
click at [556, 538] on div "morfina" at bounding box center [569, 536] width 36 height 14
type input "*******"
drag, startPoint x: 588, startPoint y: 529, endPoint x: 574, endPoint y: 529, distance: 13.9
click at [574, 529] on icon at bounding box center [573, 535] width 7 height 15
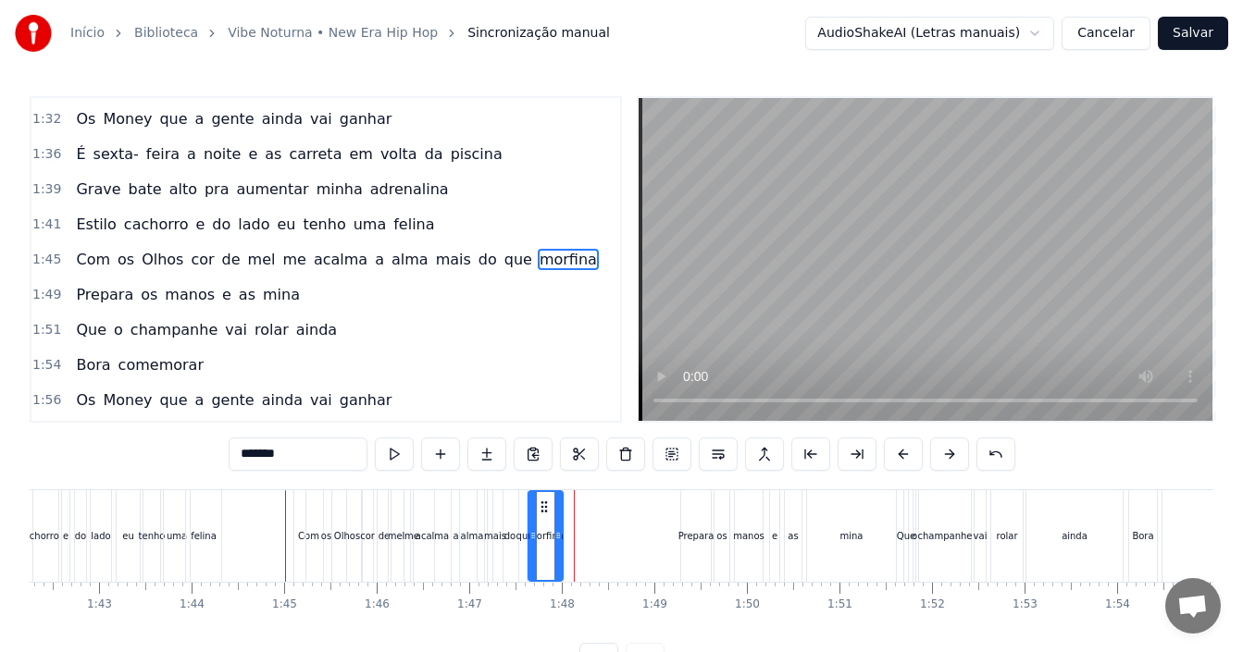
drag, startPoint x: 561, startPoint y: 510, endPoint x: 545, endPoint y: 510, distance: 15.7
click at [545, 510] on icon at bounding box center [544, 507] width 15 height 15
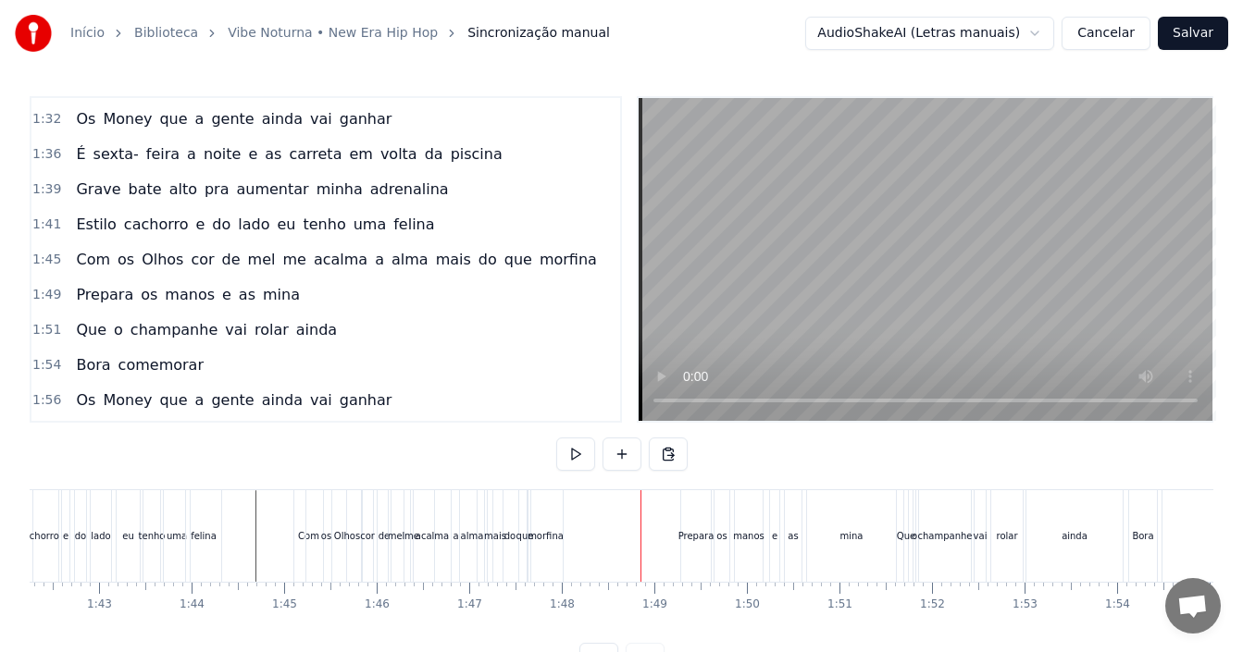
click at [450, 530] on div "a" at bounding box center [456, 537] width 42 height 92
drag, startPoint x: 474, startPoint y: 512, endPoint x: 459, endPoint y: 508, distance: 15.3
click at [459, 508] on div at bounding box center [456, 536] width 7 height 88
click at [470, 530] on div "alma" at bounding box center [472, 536] width 23 height 14
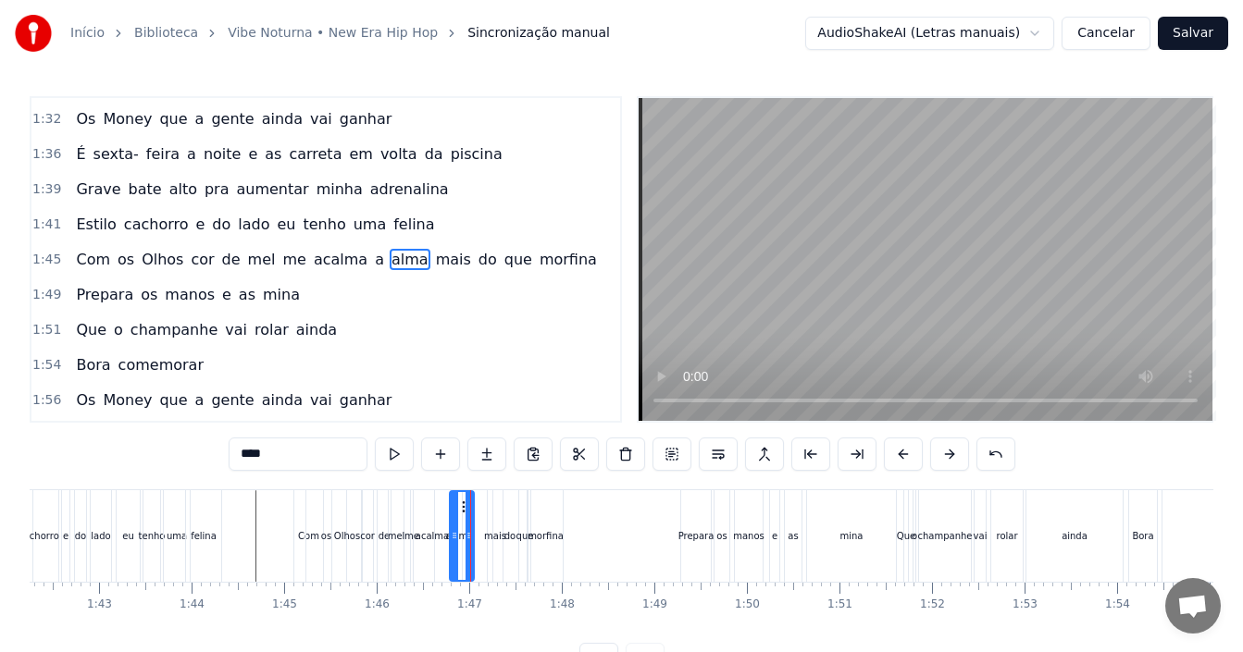
drag, startPoint x: 471, startPoint y: 508, endPoint x: 461, endPoint y: 508, distance: 10.2
click at [461, 508] on icon at bounding box center [465, 507] width 15 height 15
click at [490, 529] on div "mais" at bounding box center [495, 536] width 22 height 14
drag, startPoint x: 505, startPoint y: 507, endPoint x: 492, endPoint y: 507, distance: 13.0
click at [492, 507] on circle at bounding box center [491, 506] width 1 height 1
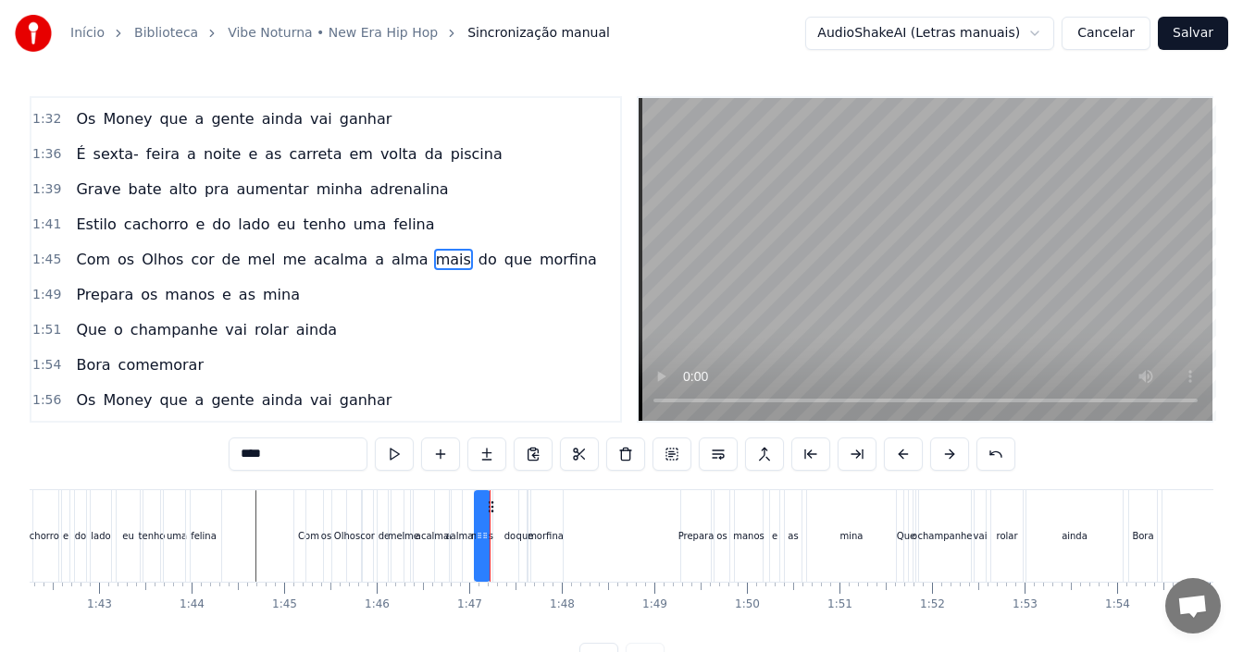
click at [507, 529] on div "do" at bounding box center [509, 536] width 11 height 14
drag, startPoint x: 509, startPoint y: 505, endPoint x: 496, endPoint y: 507, distance: 13.1
click at [496, 507] on icon at bounding box center [496, 507] width 15 height 15
click at [520, 540] on div "que" at bounding box center [525, 536] width 18 height 14
drag, startPoint x: 532, startPoint y: 508, endPoint x: 520, endPoint y: 508, distance: 12.0
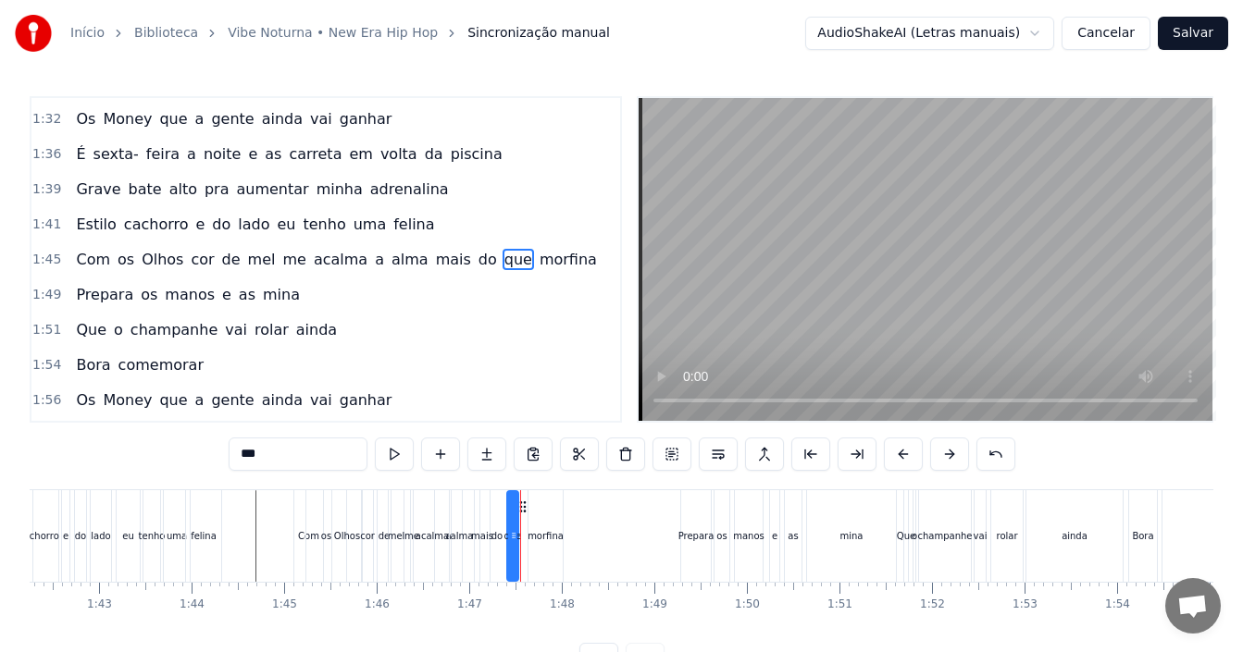
click at [547, 536] on div "morfina" at bounding box center [546, 536] width 36 height 14
drag, startPoint x: 544, startPoint y: 502, endPoint x: 533, endPoint y: 502, distance: 11.1
click at [533, 502] on icon at bounding box center [533, 507] width 15 height 15
click at [707, 541] on div "Prepara" at bounding box center [696, 536] width 36 height 14
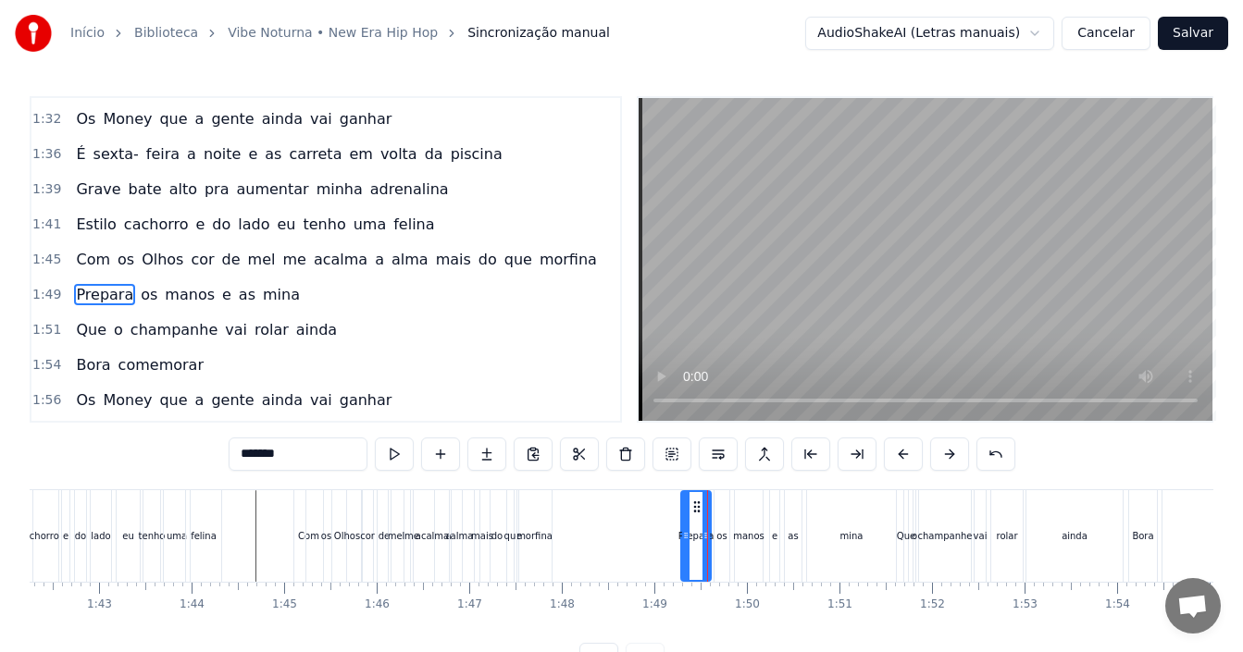
scroll to position [946, 0]
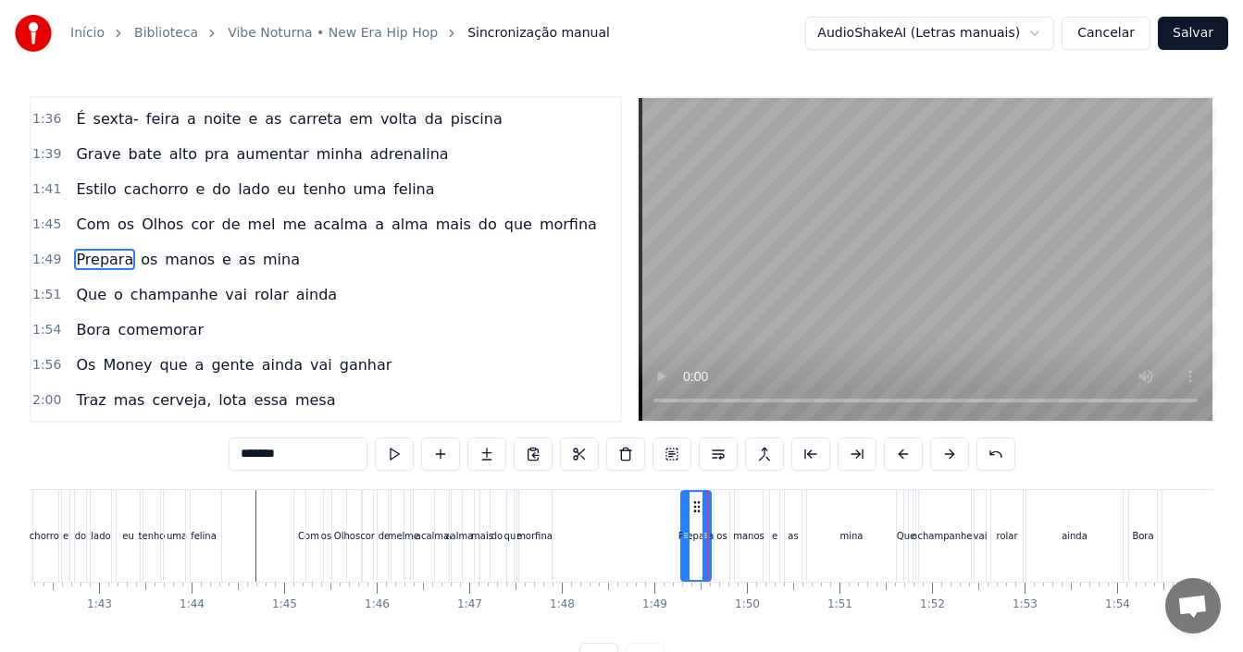
click at [237, 255] on span "as" at bounding box center [247, 259] width 20 height 21
type input "**"
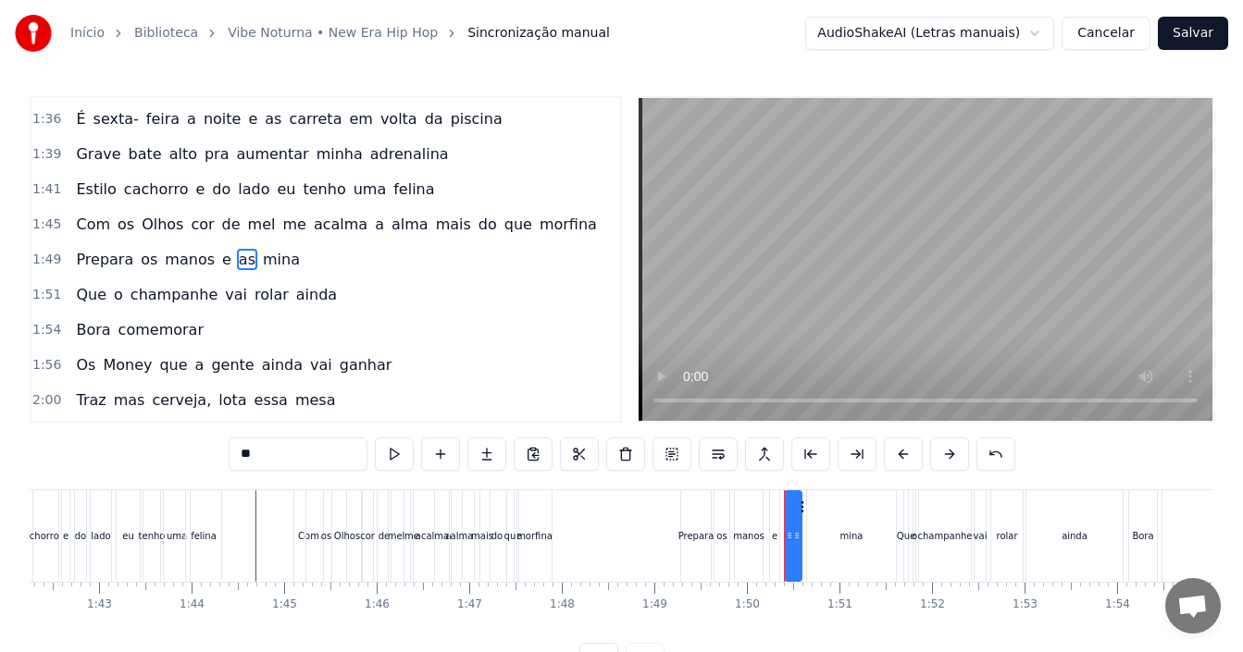
click at [333, 280] on div "1:51 Que o champanhe vai rolar ainda" at bounding box center [325, 295] width 589 height 35
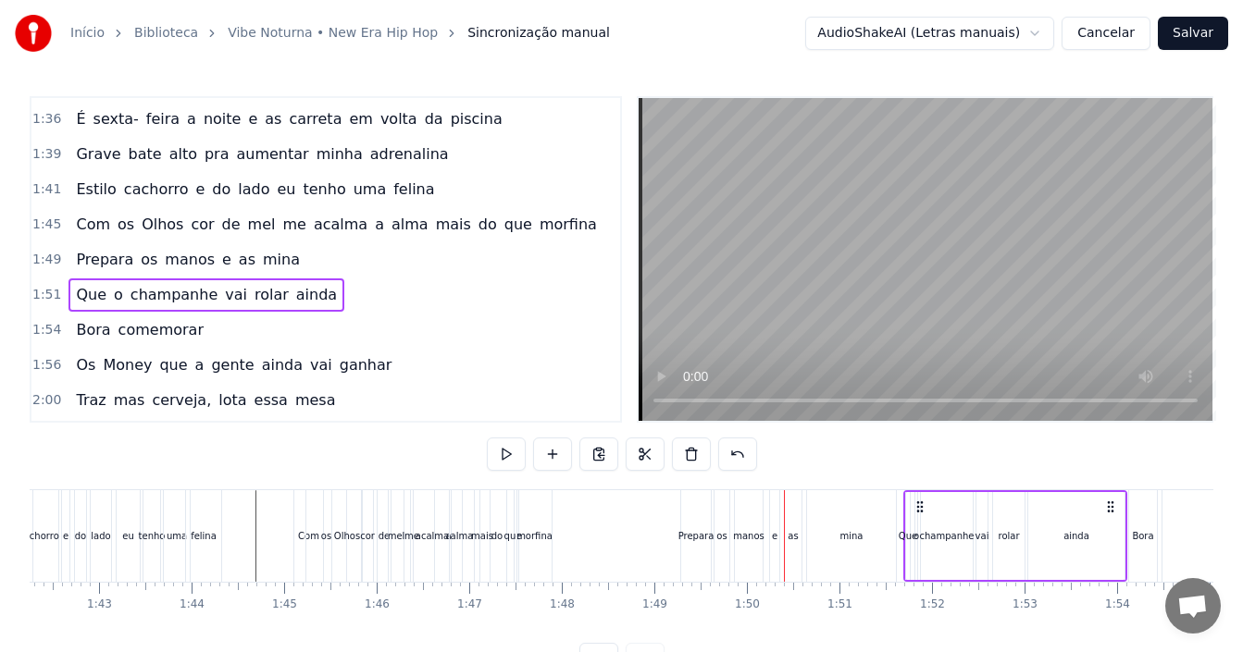
click at [341, 258] on div "1:49 Prepara os manos e as mina" at bounding box center [325, 259] width 589 height 35
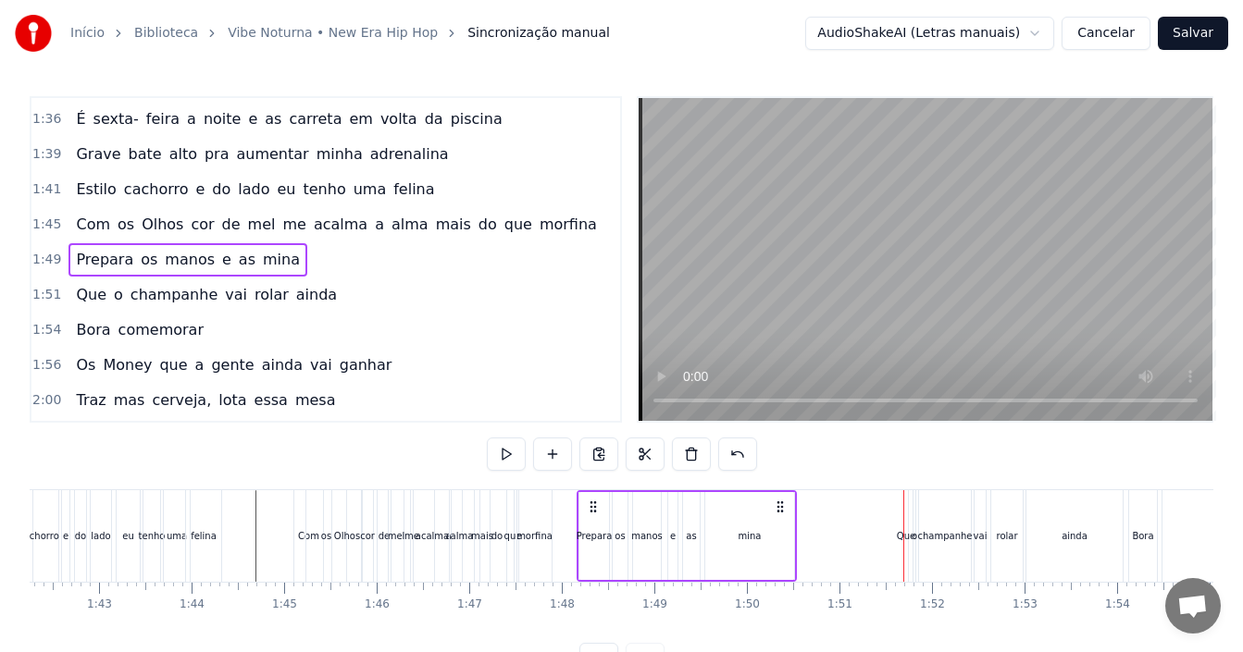
drag, startPoint x: 695, startPoint y: 509, endPoint x: 591, endPoint y: 523, distance: 104.6
click at [591, 523] on div "Prepara os manos e as mina" at bounding box center [687, 537] width 220 height 92
click at [381, 505] on div "de" at bounding box center [384, 537] width 13 height 92
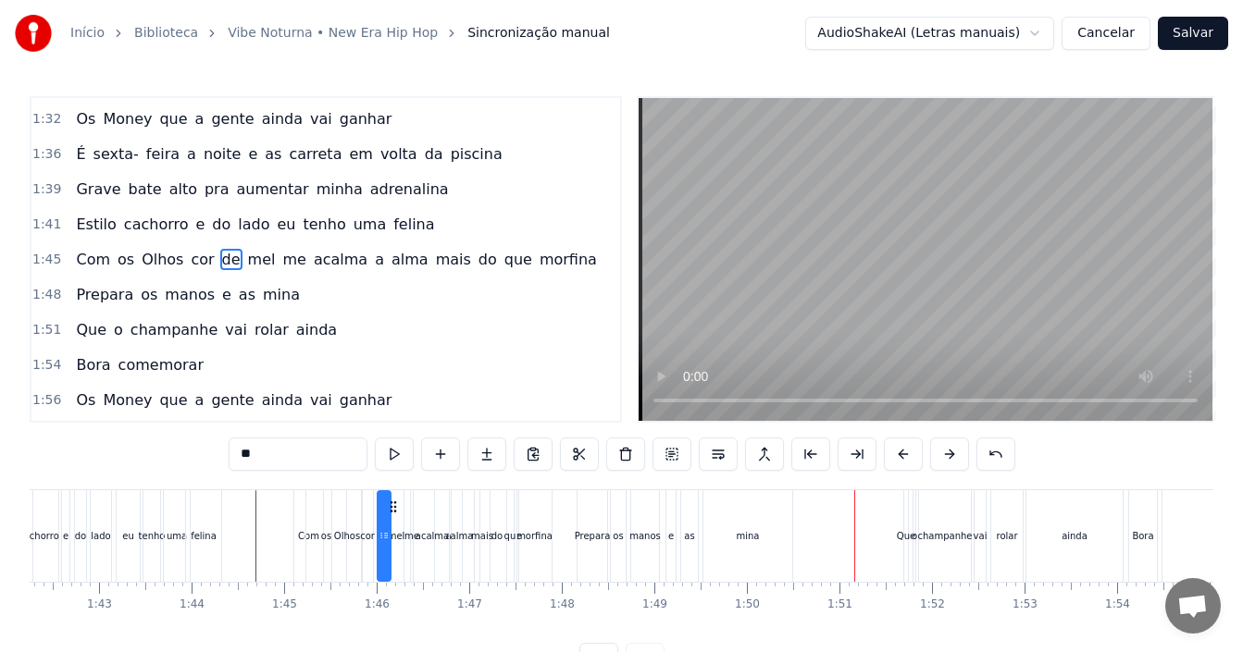
click at [333, 325] on div "1:51 Que o champanhe vai rolar ainda" at bounding box center [325, 330] width 589 height 35
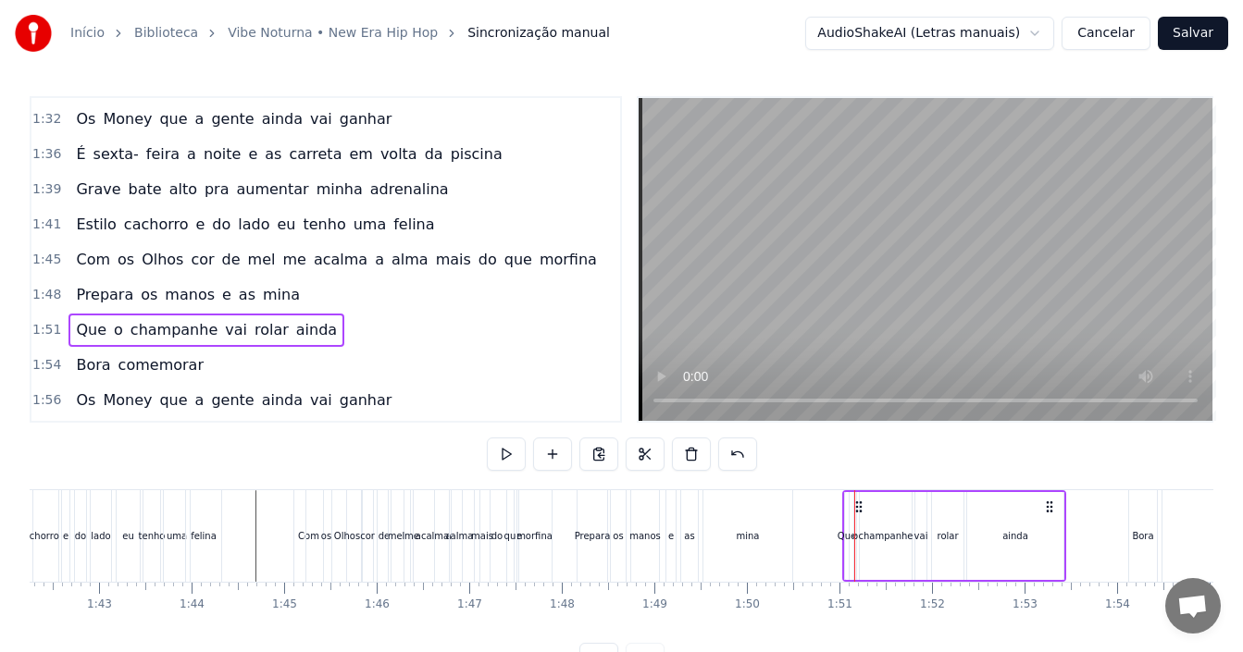
drag, startPoint x: 918, startPoint y: 503, endPoint x: 857, endPoint y: 503, distance: 61.1
click at [857, 503] on circle at bounding box center [856, 502] width 1 height 1
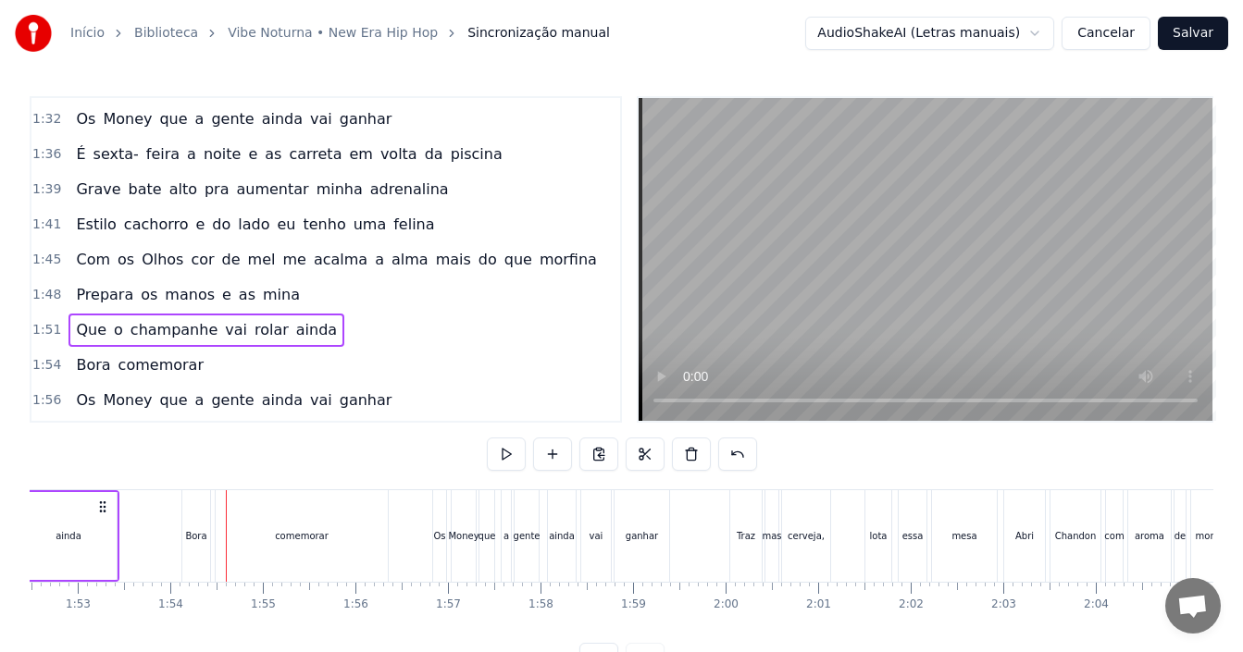
scroll to position [0, 10483]
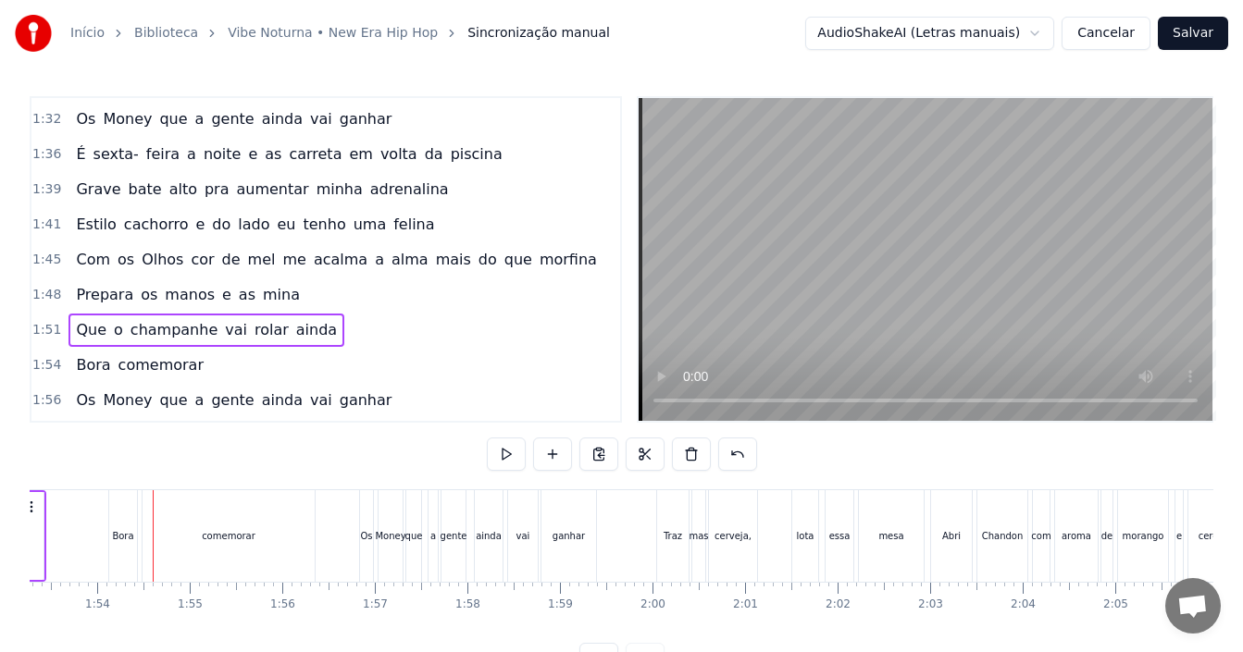
click at [339, 359] on div "1:54 Bora comemorar" at bounding box center [325, 365] width 589 height 35
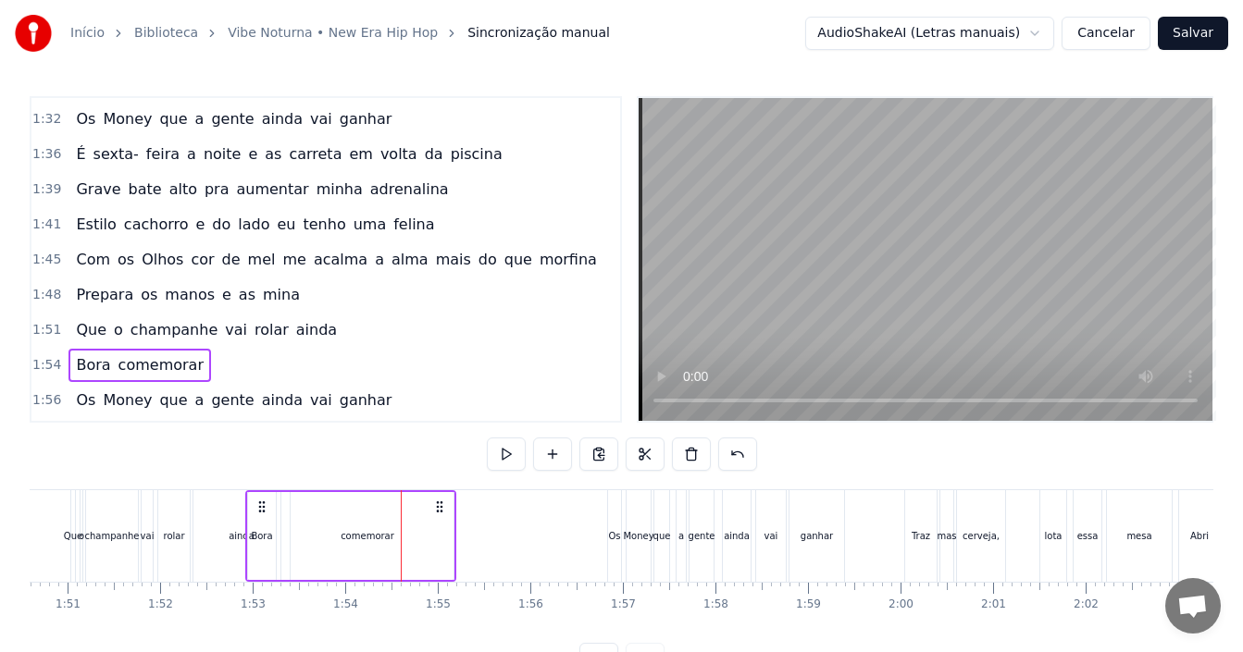
scroll to position [0, 10223]
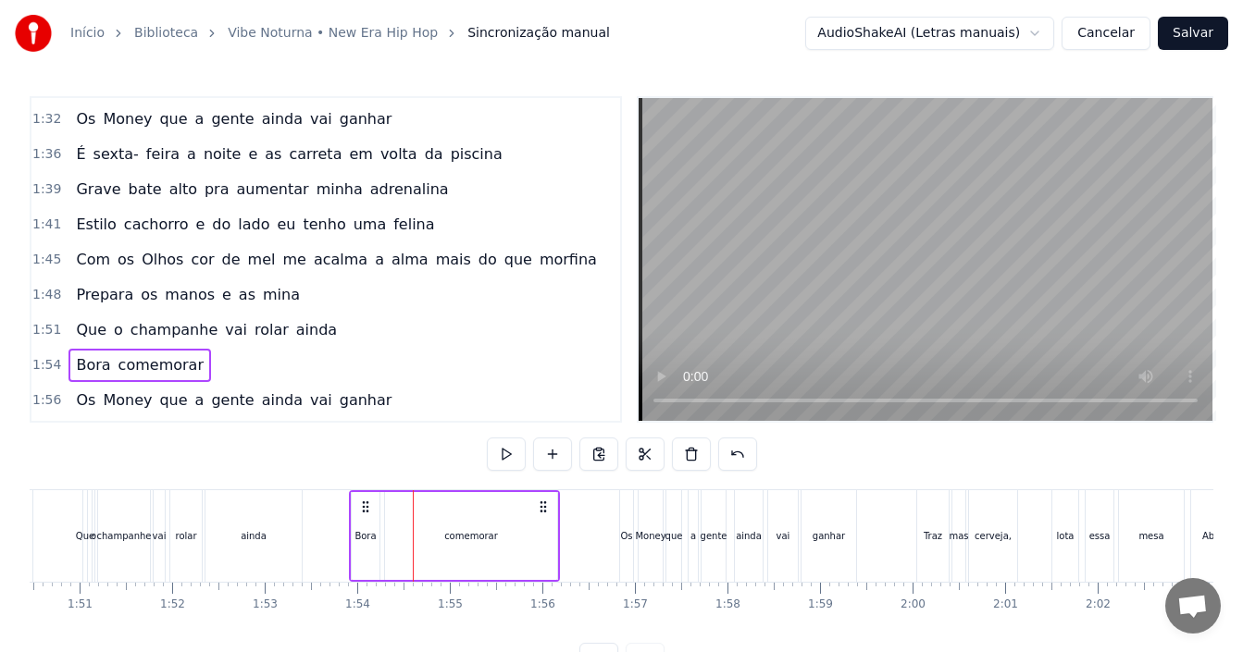
drag, startPoint x: 133, startPoint y: 506, endPoint x: 360, endPoint y: 497, distance: 226.9
click at [360, 497] on div "Bora comemorar" at bounding box center [454, 537] width 211 height 92
click at [297, 499] on div "ainda" at bounding box center [253, 537] width 96 height 92
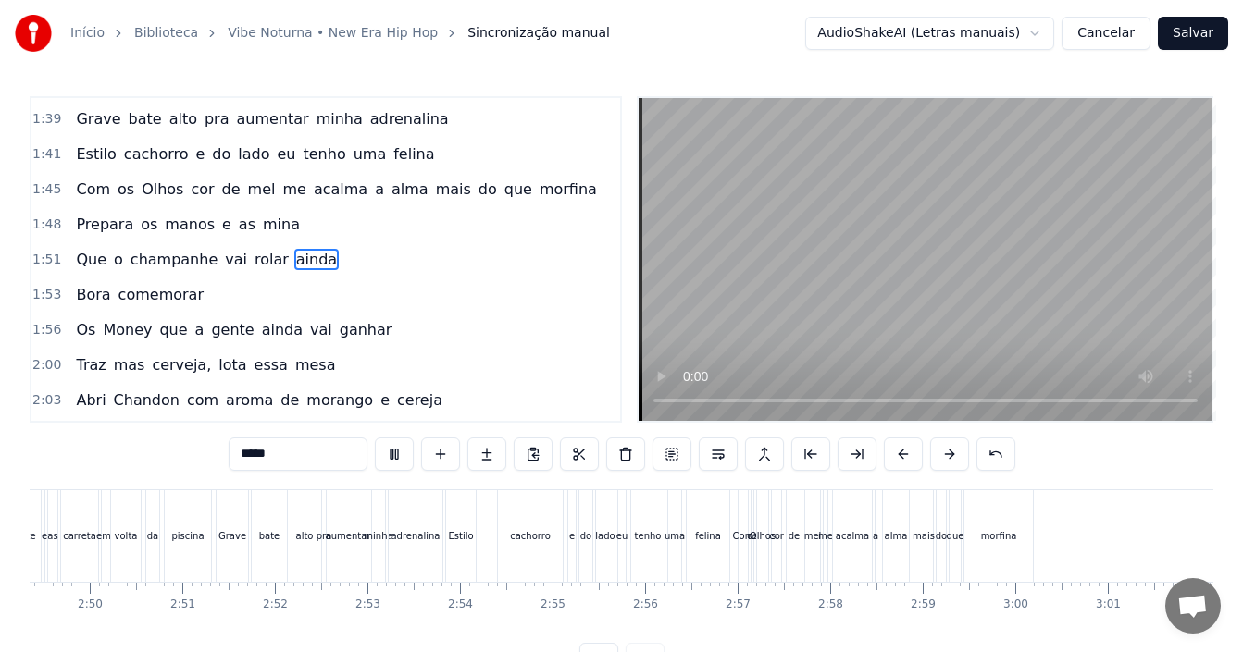
scroll to position [0, 15891]
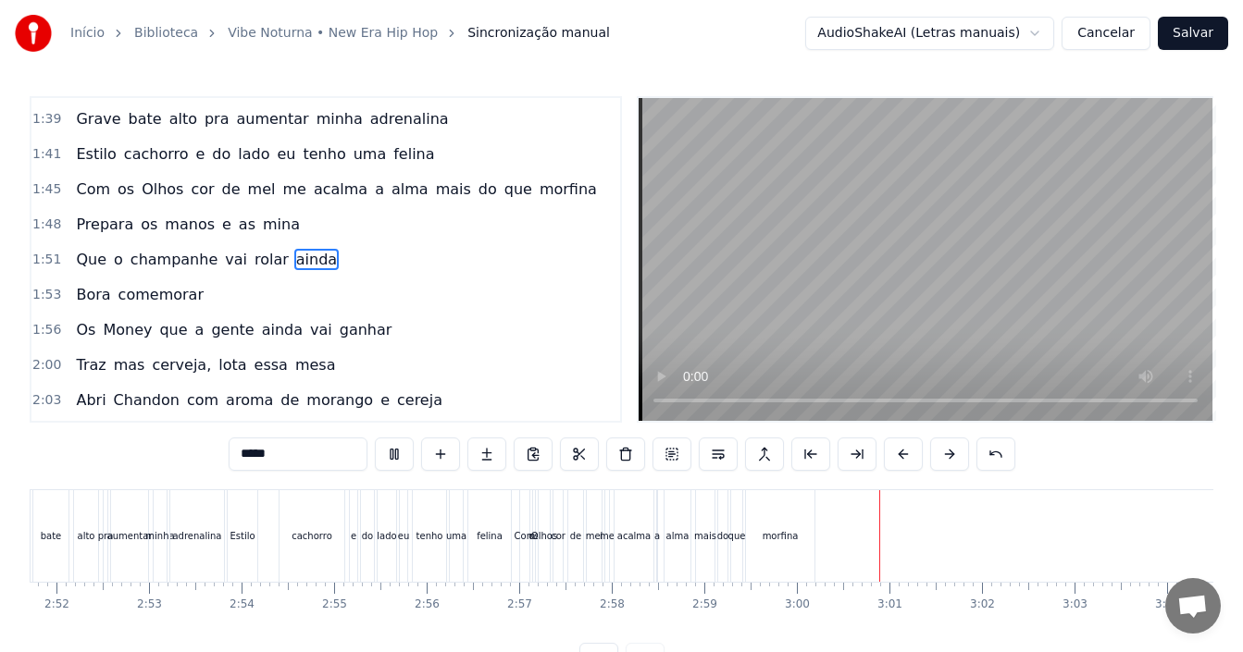
click at [1211, 26] on button "Salvar" at bounding box center [1193, 33] width 70 height 33
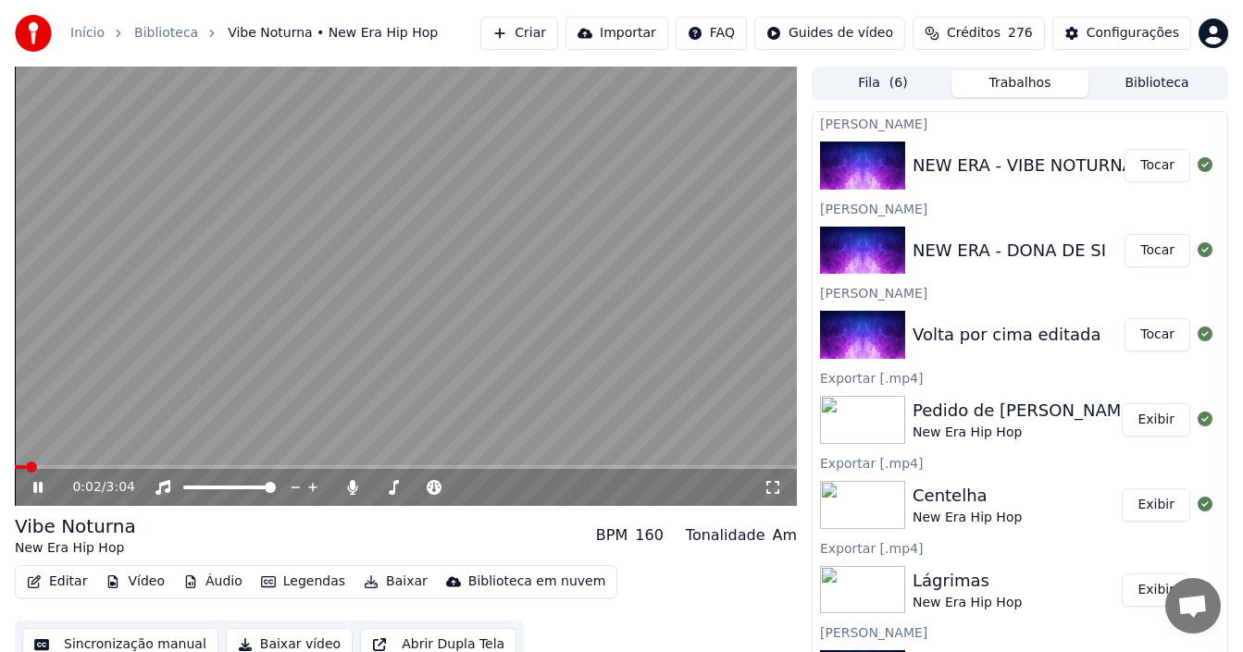
click at [43, 491] on icon at bounding box center [37, 487] width 9 height 11
click at [1017, 341] on div "Volta por cima editada" at bounding box center [1007, 335] width 189 height 26
click at [1147, 336] on button "Tocar" at bounding box center [1157, 334] width 66 height 33
click at [383, 582] on button "Baixar" at bounding box center [395, 582] width 79 height 26
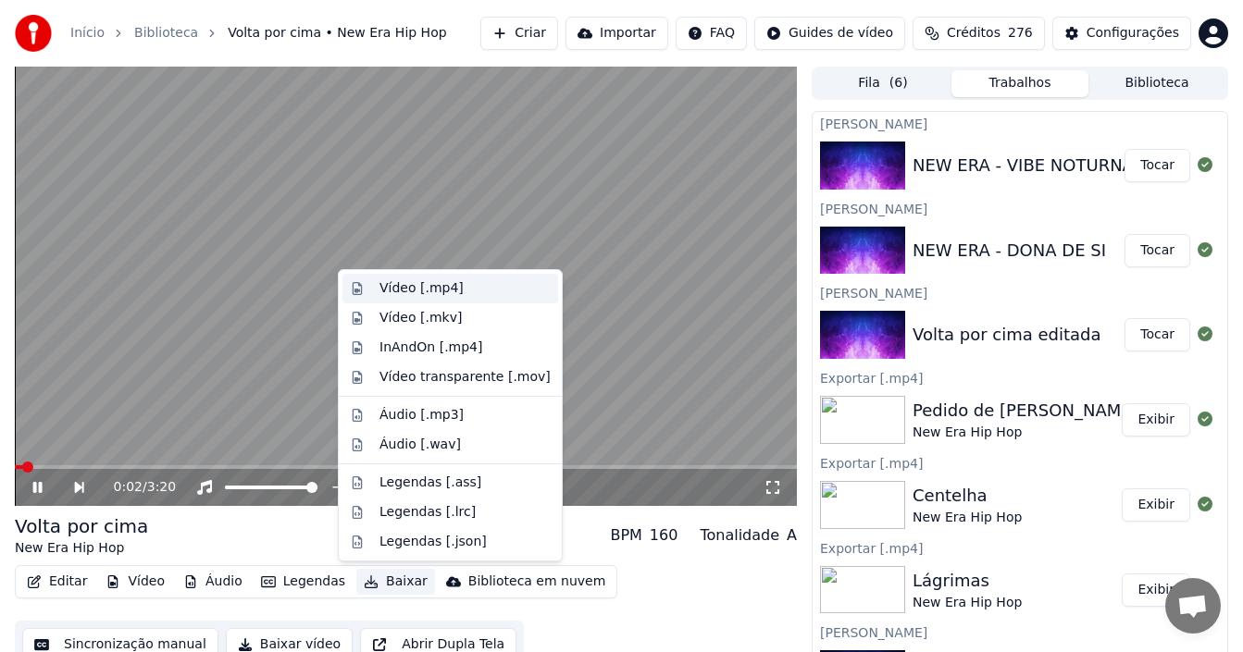
click at [436, 292] on div "Vídeo [.mp4]" at bounding box center [421, 288] width 84 height 19
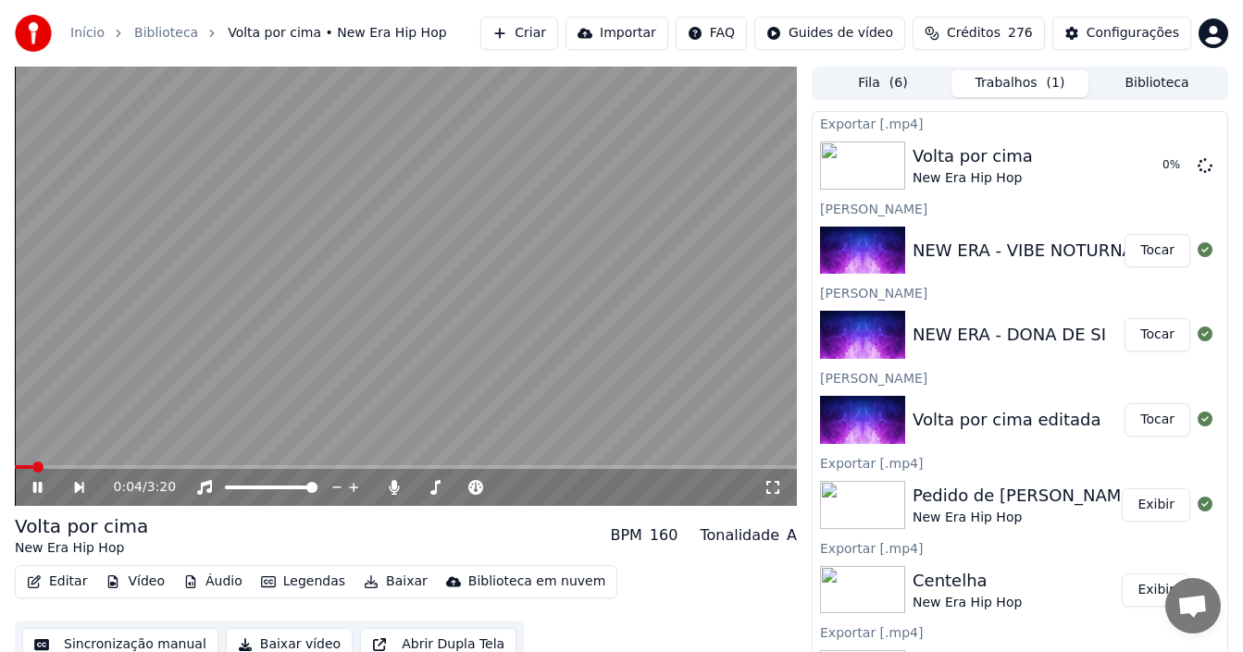
click at [1012, 252] on div "NEW ERA - VIBE NOTURNA" at bounding box center [1023, 251] width 221 height 26
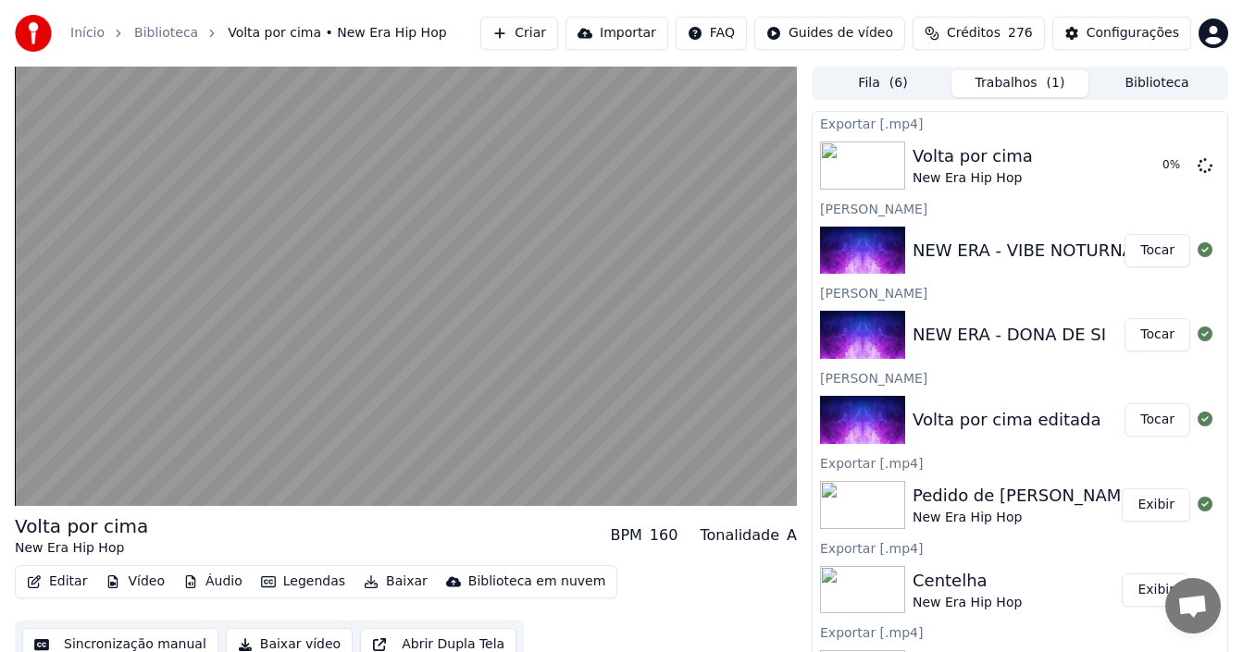
click at [1136, 249] on button "Tocar" at bounding box center [1157, 250] width 66 height 33
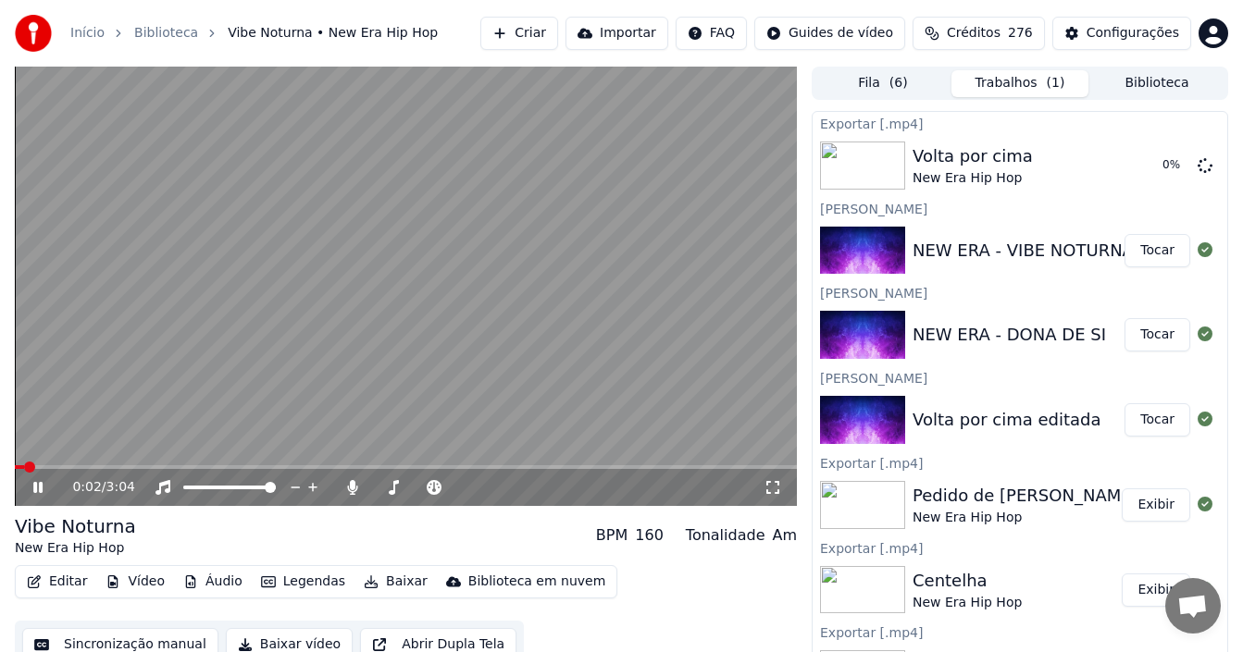
click at [376, 590] on button "Baixar" at bounding box center [395, 582] width 79 height 26
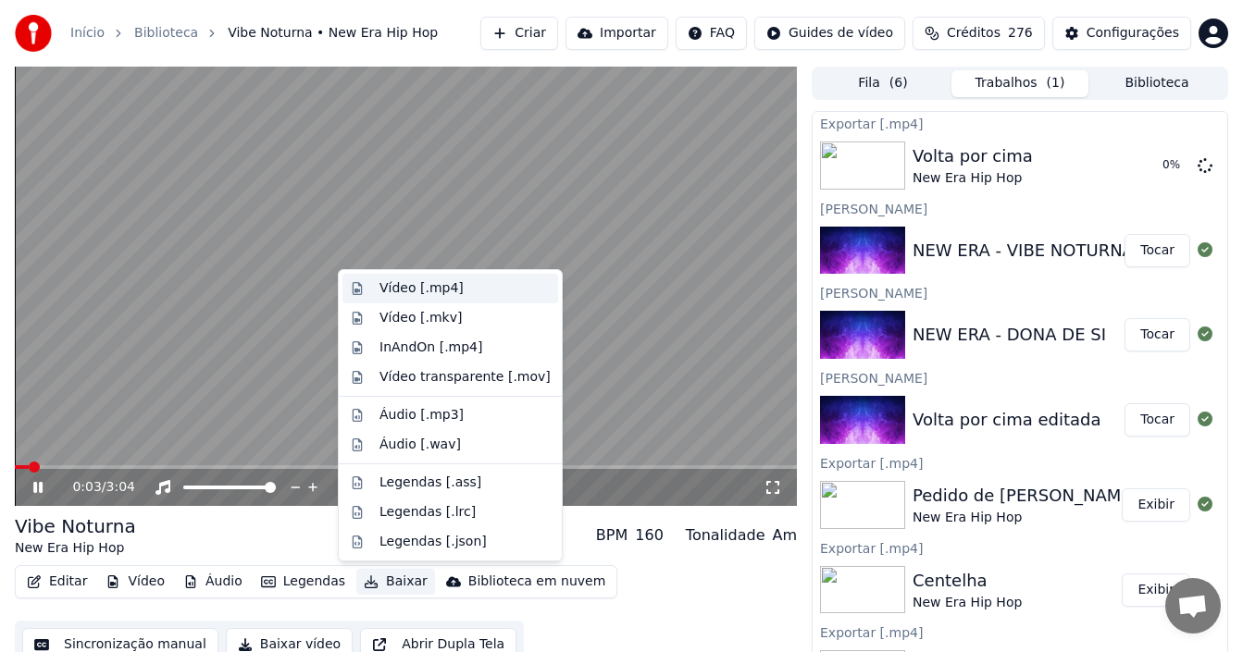
click at [434, 288] on div "Vídeo [.mp4]" at bounding box center [421, 288] width 84 height 19
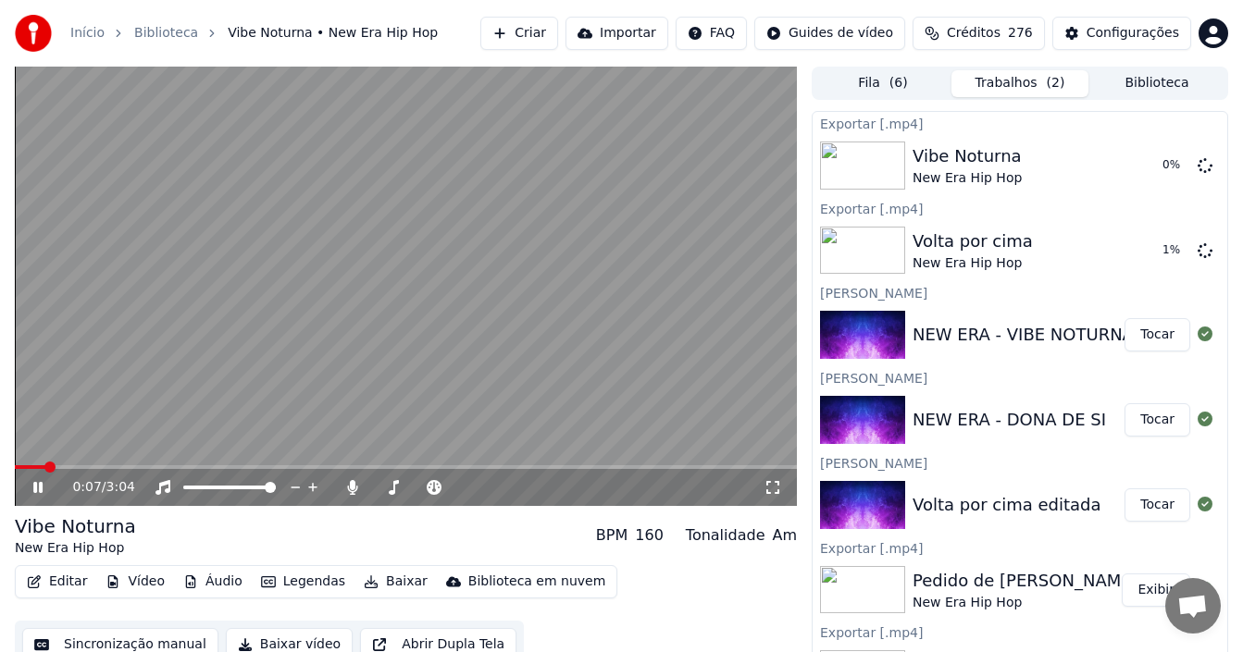
click at [1001, 431] on div "NEW ERA - DONA DE SI" at bounding box center [1009, 420] width 193 height 26
click at [1130, 417] on button "Tocar" at bounding box center [1157, 420] width 66 height 33
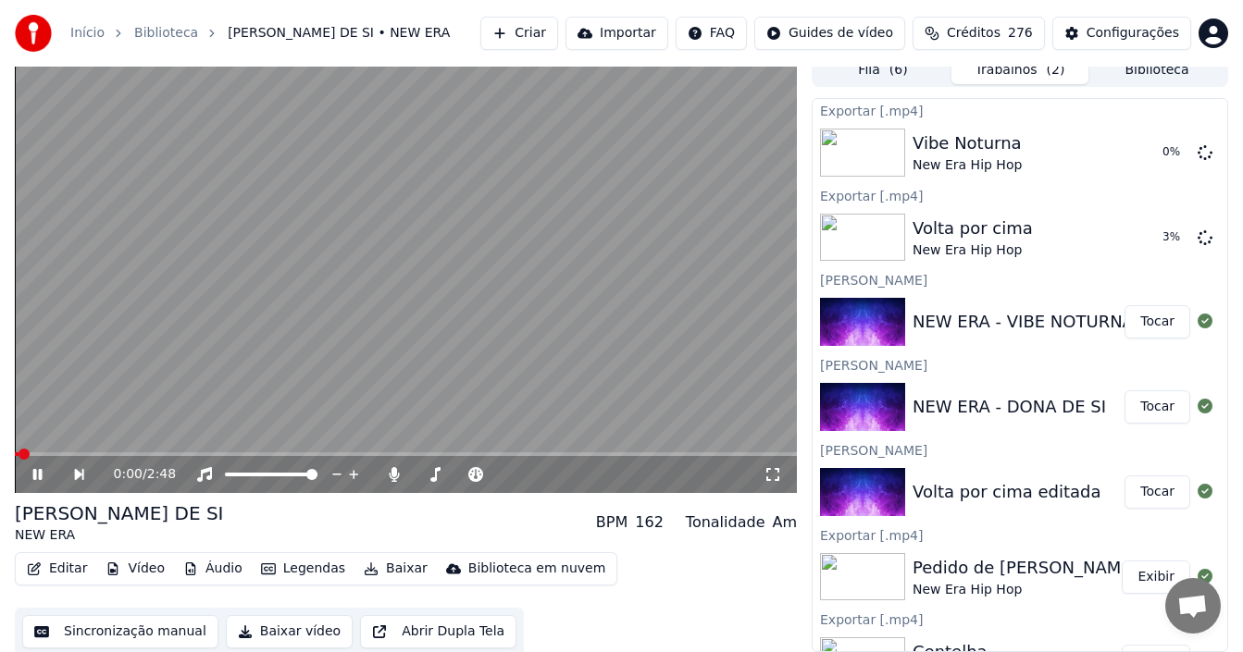
scroll to position [17, 0]
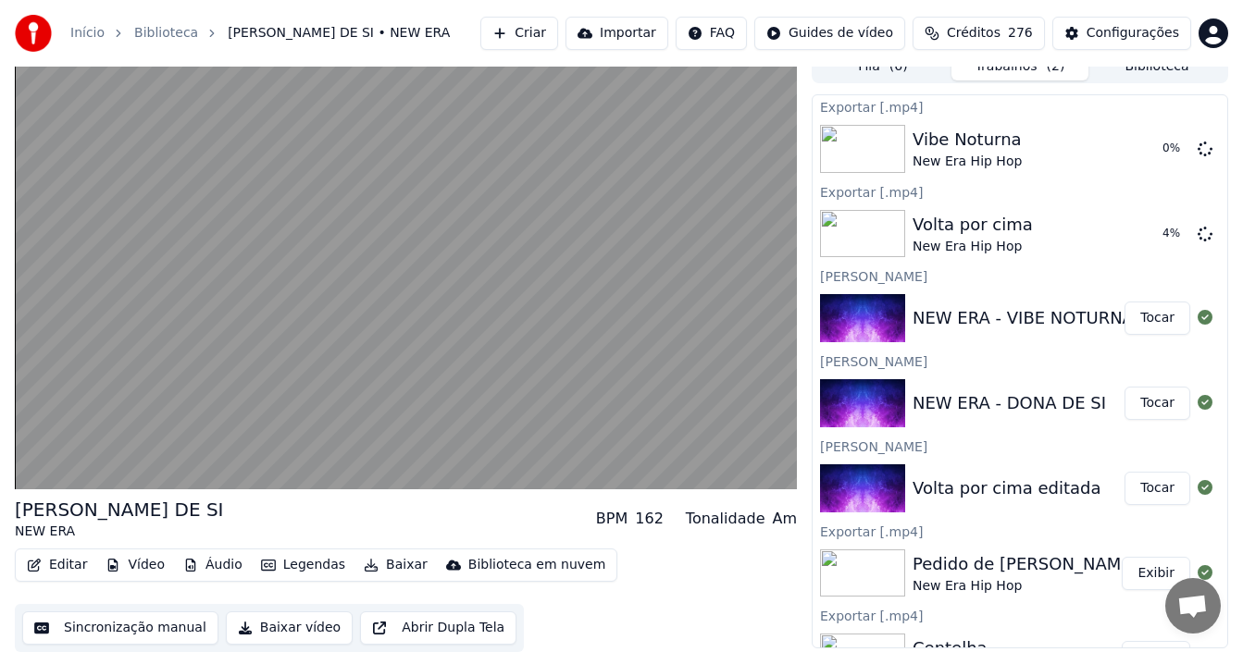
click at [59, 573] on button "Editar" at bounding box center [56, 566] width 75 height 26
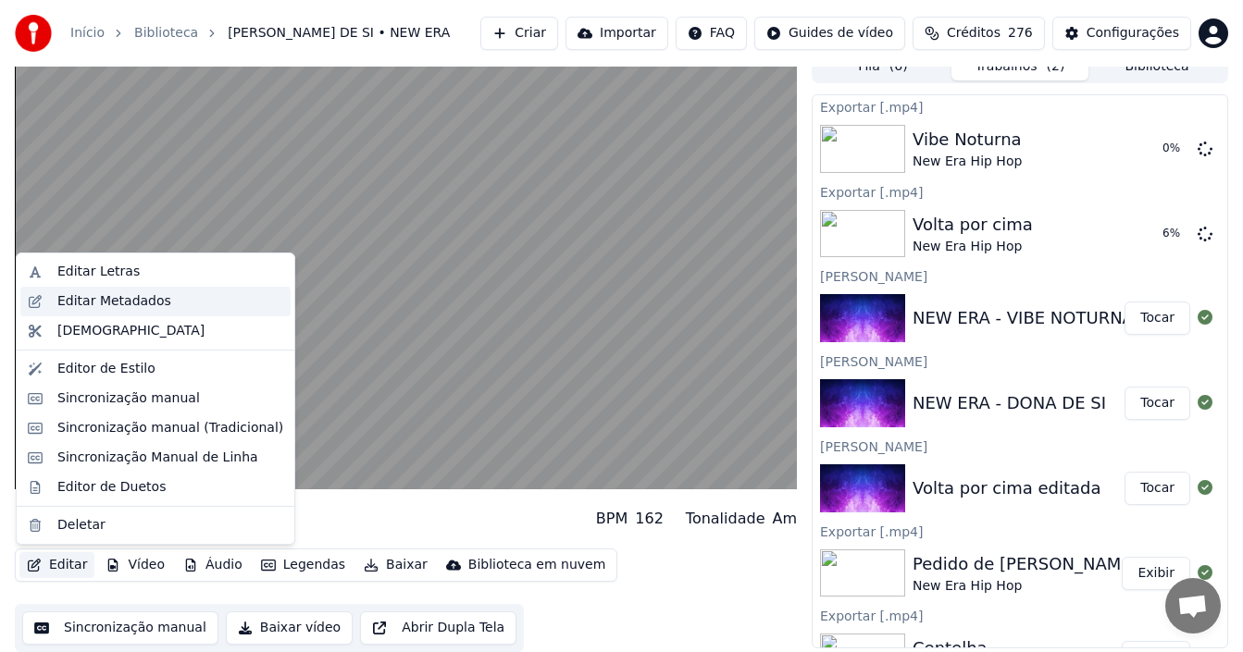
click at [122, 304] on div "Editar Metadados" at bounding box center [114, 301] width 114 height 19
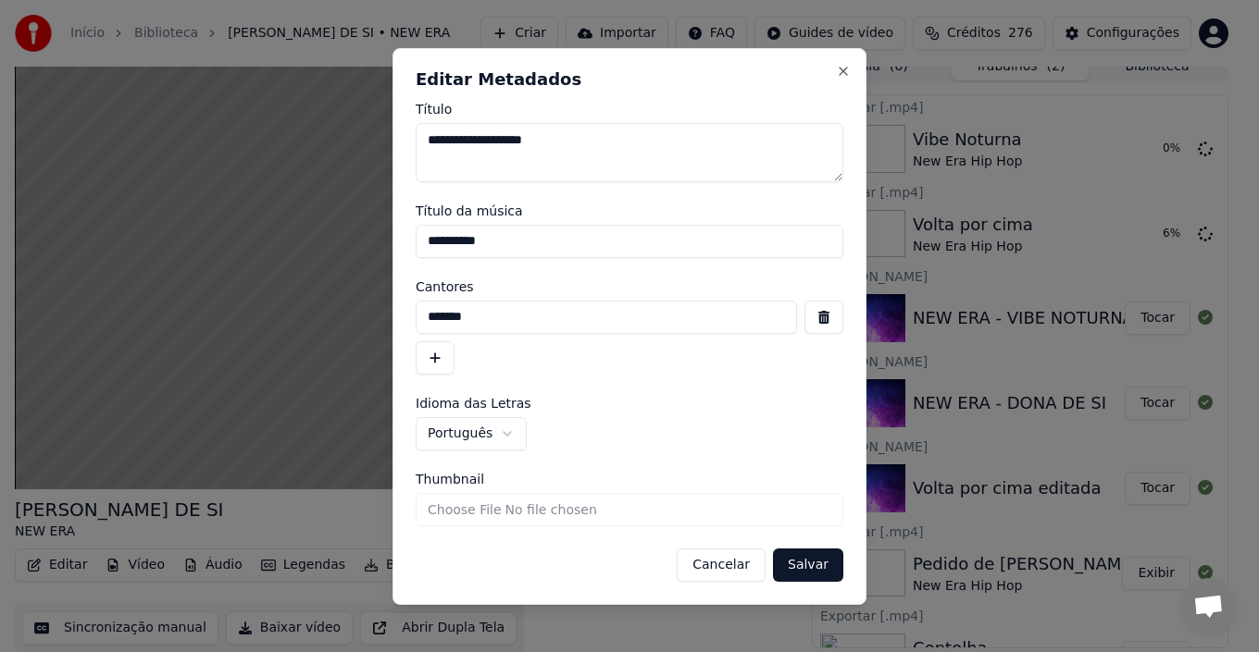
drag, startPoint x: 468, startPoint y: 317, endPoint x: 369, endPoint y: 319, distance: 99.0
click at [369, 319] on body "**********" at bounding box center [621, 309] width 1243 height 652
type input "**********"
click at [811, 557] on button "Salvar" at bounding box center [808, 565] width 70 height 33
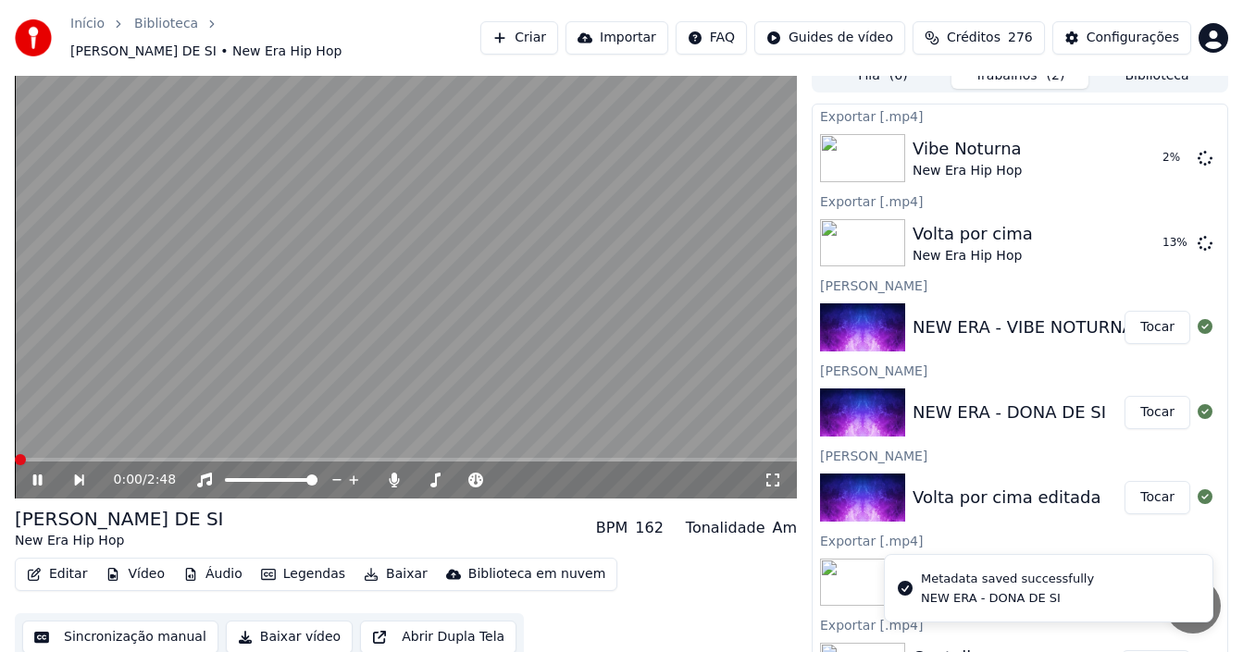
click at [110, 633] on button "Sincronização manual" at bounding box center [120, 637] width 196 height 33
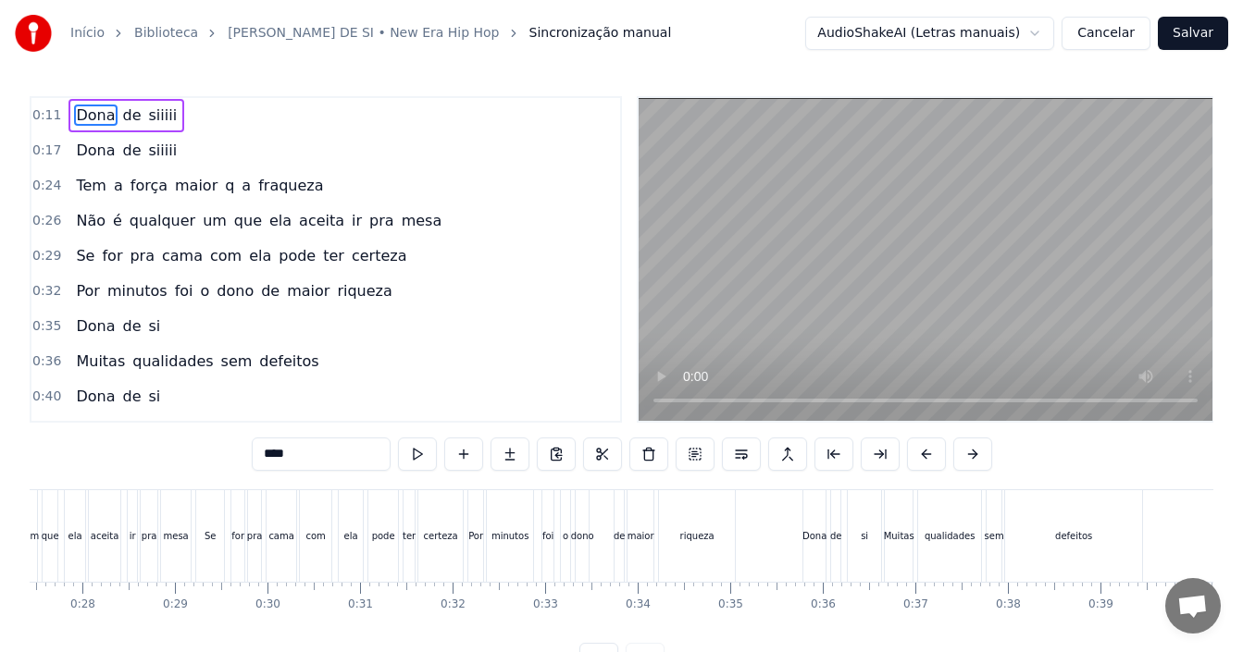
scroll to position [0, 2426]
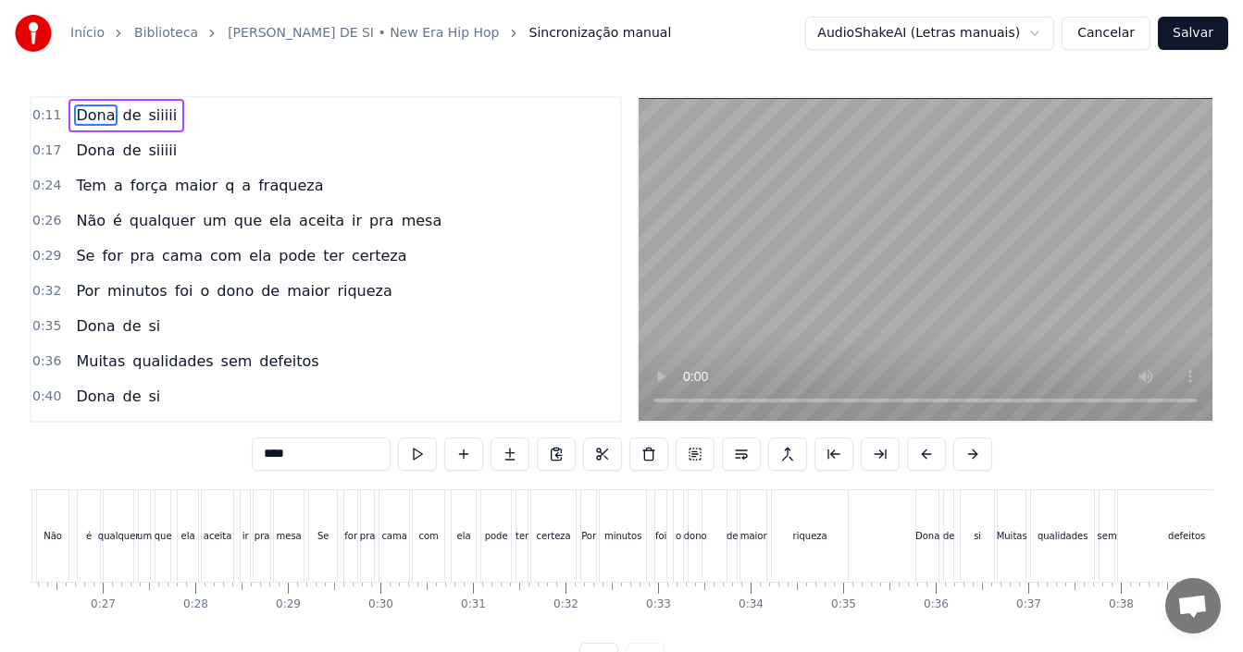
click at [185, 485] on div "0:11 [PERSON_NAME] de siiiii 0:17 [PERSON_NAME] de siiiii 0:24 Tem a força maio…" at bounding box center [622, 386] width 1184 height 580
click at [267, 530] on div "pra" at bounding box center [263, 536] width 16 height 14
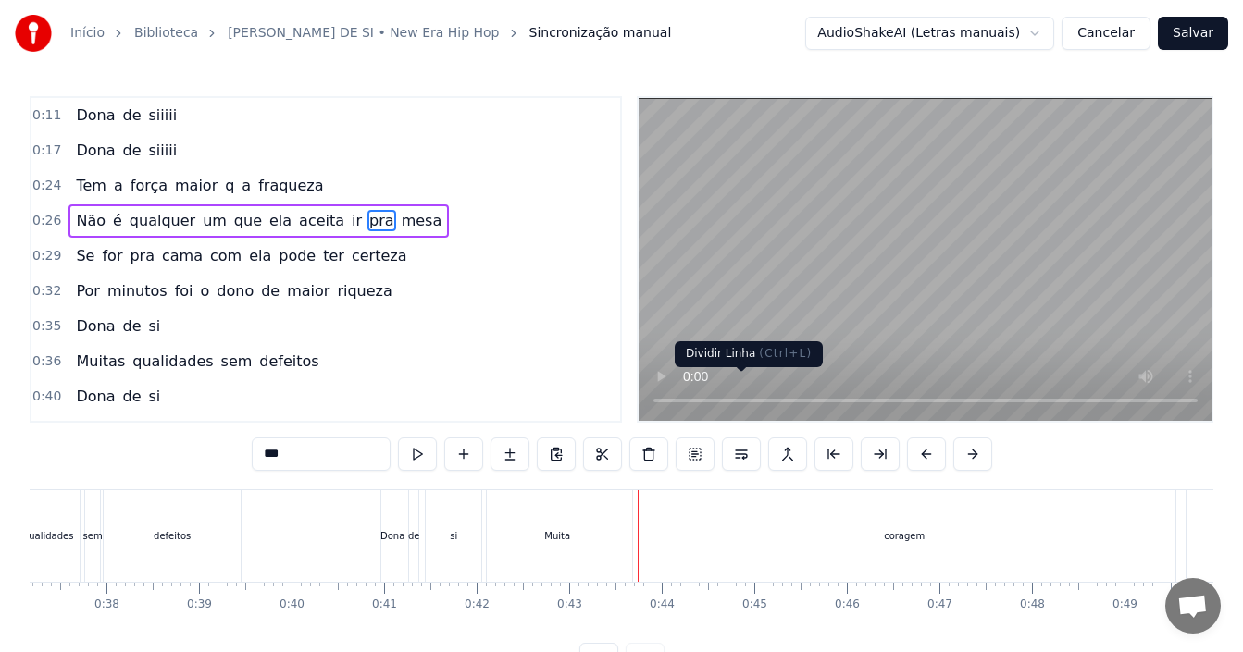
scroll to position [69, 0]
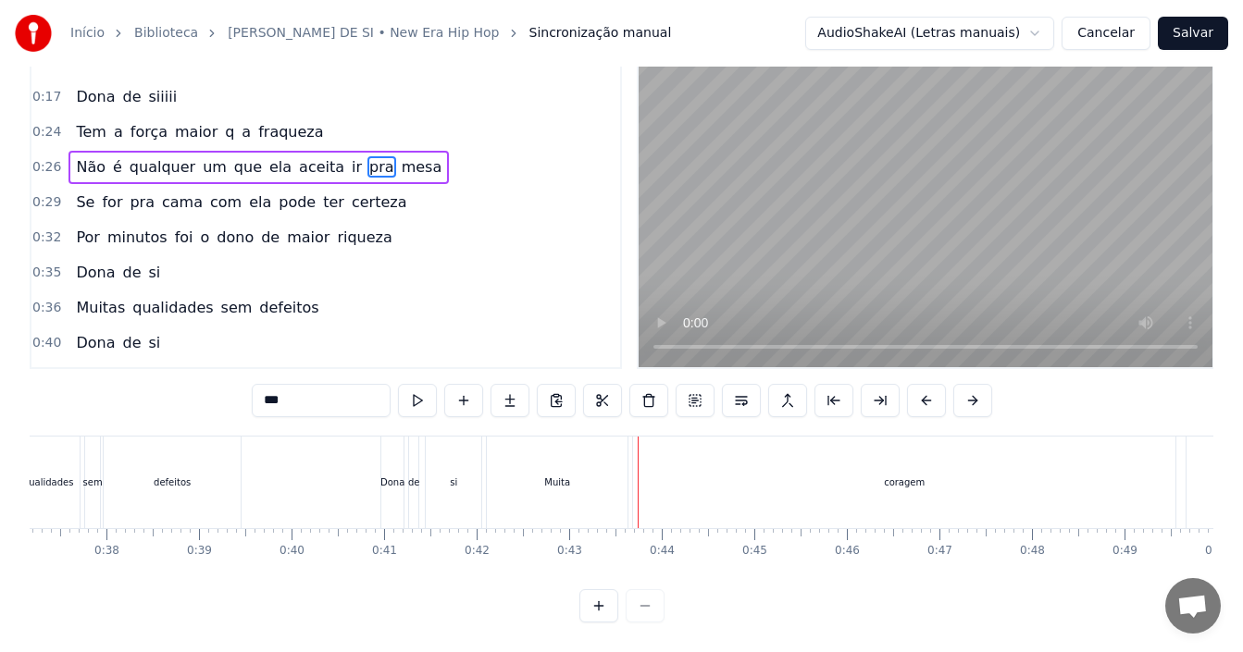
click at [1172, 469] on div "coragem" at bounding box center [904, 483] width 542 height 92
type input "*******"
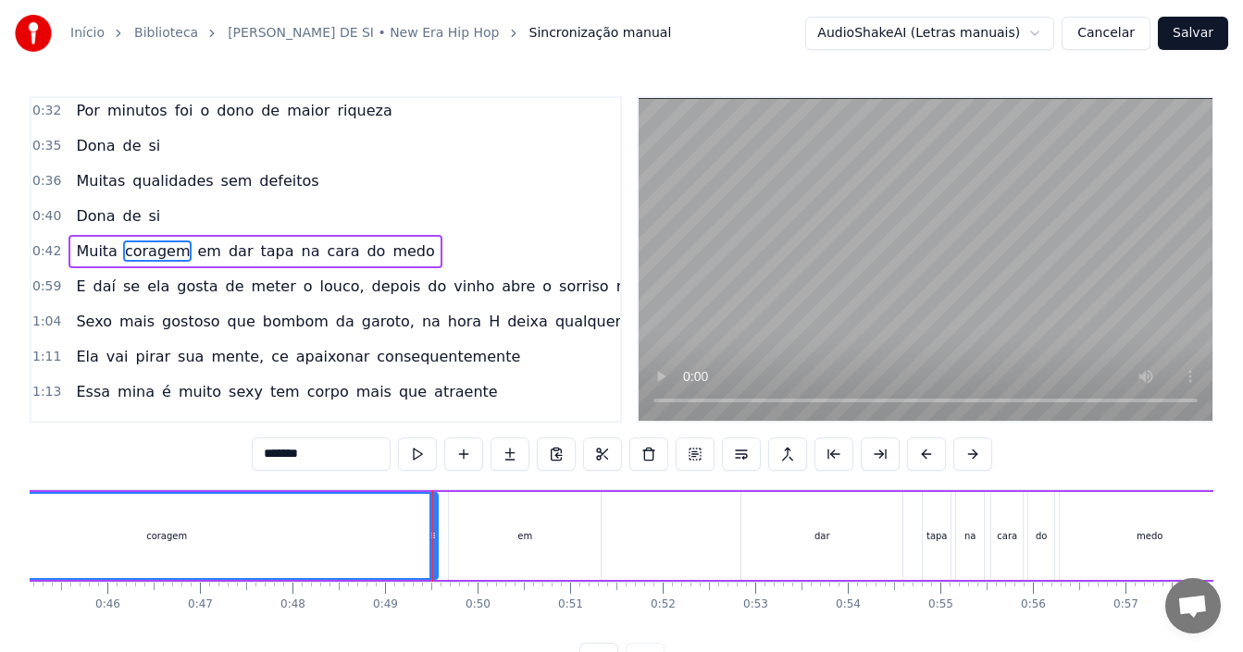
scroll to position [0, 4490]
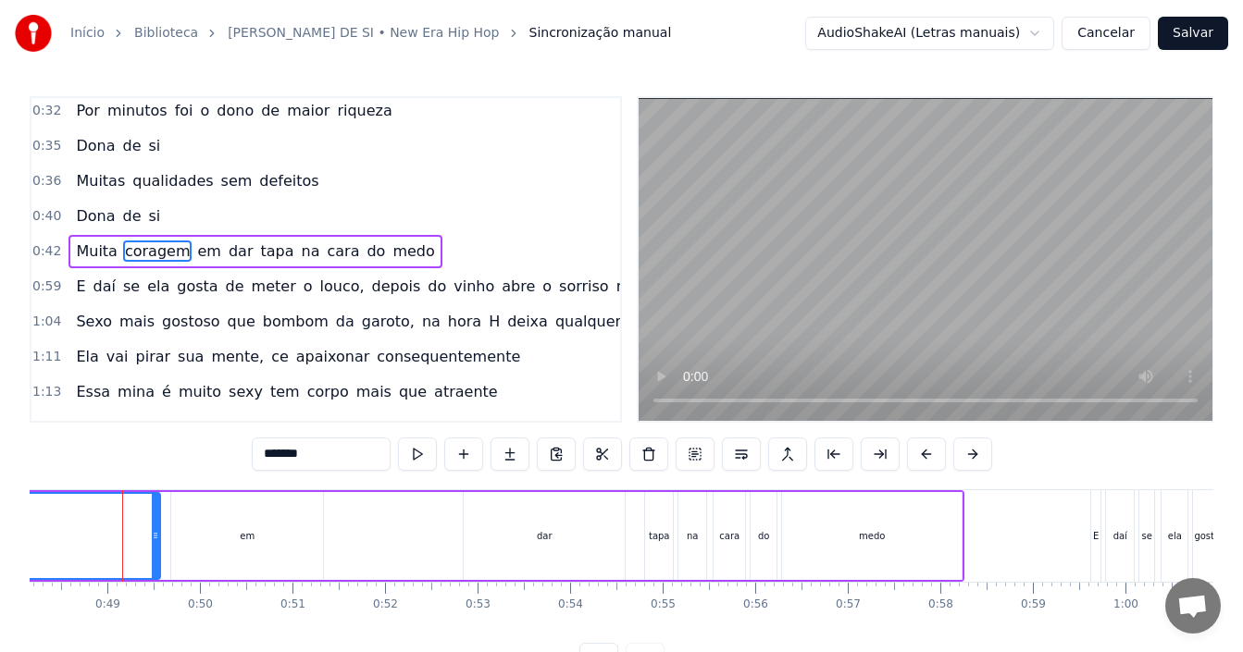
click at [163, 259] on span "coragem" at bounding box center [157, 251] width 69 height 21
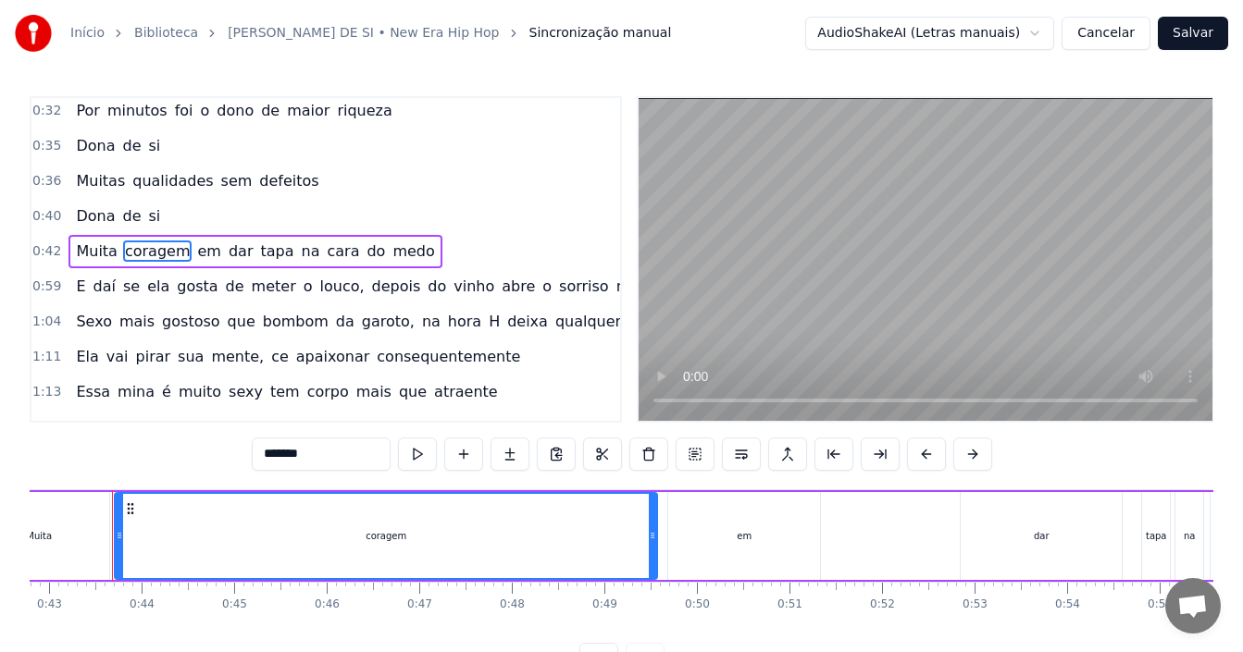
scroll to position [0, 3950]
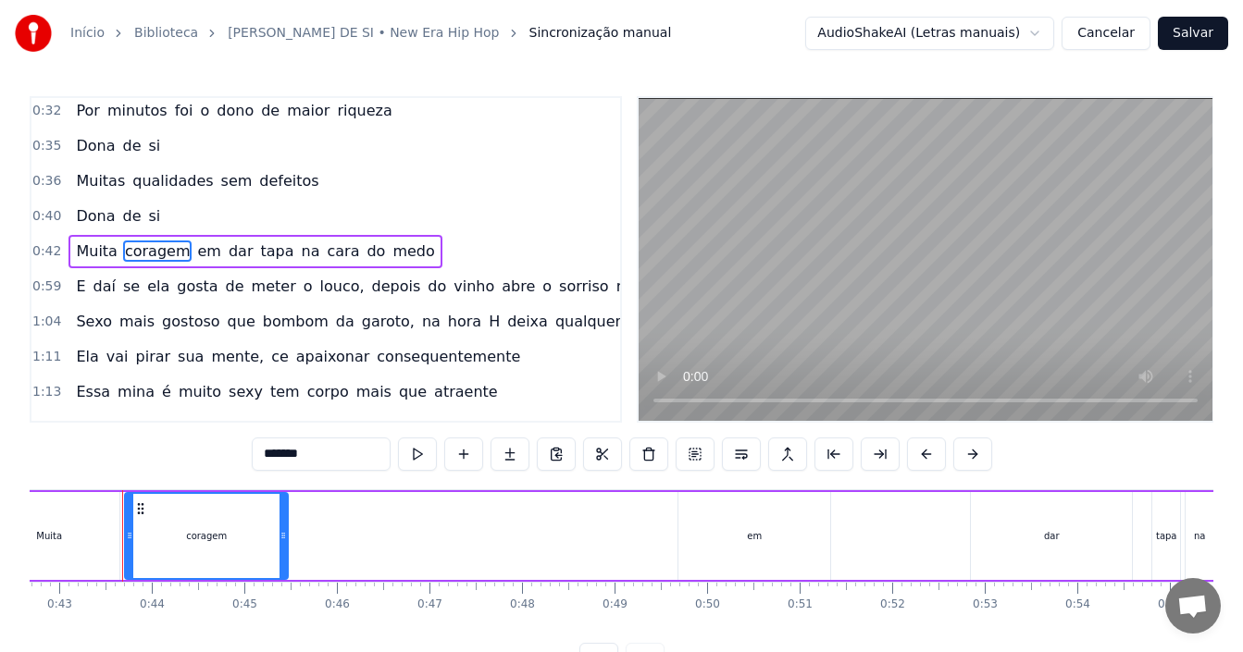
drag, startPoint x: 664, startPoint y: 530, endPoint x: 284, endPoint y: 527, distance: 379.5
click at [284, 527] on div at bounding box center [282, 536] width 7 height 84
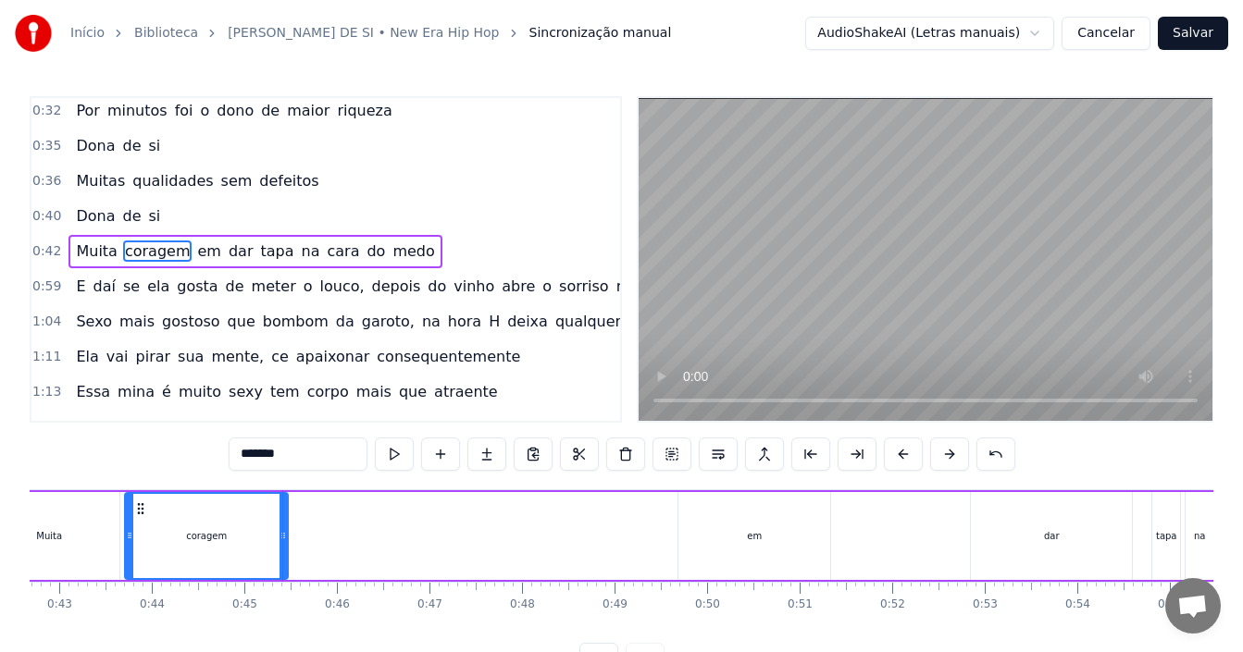
click at [423, 255] on div "0:42 Muita coragem em dar tapa na cara do medo" at bounding box center [325, 251] width 589 height 35
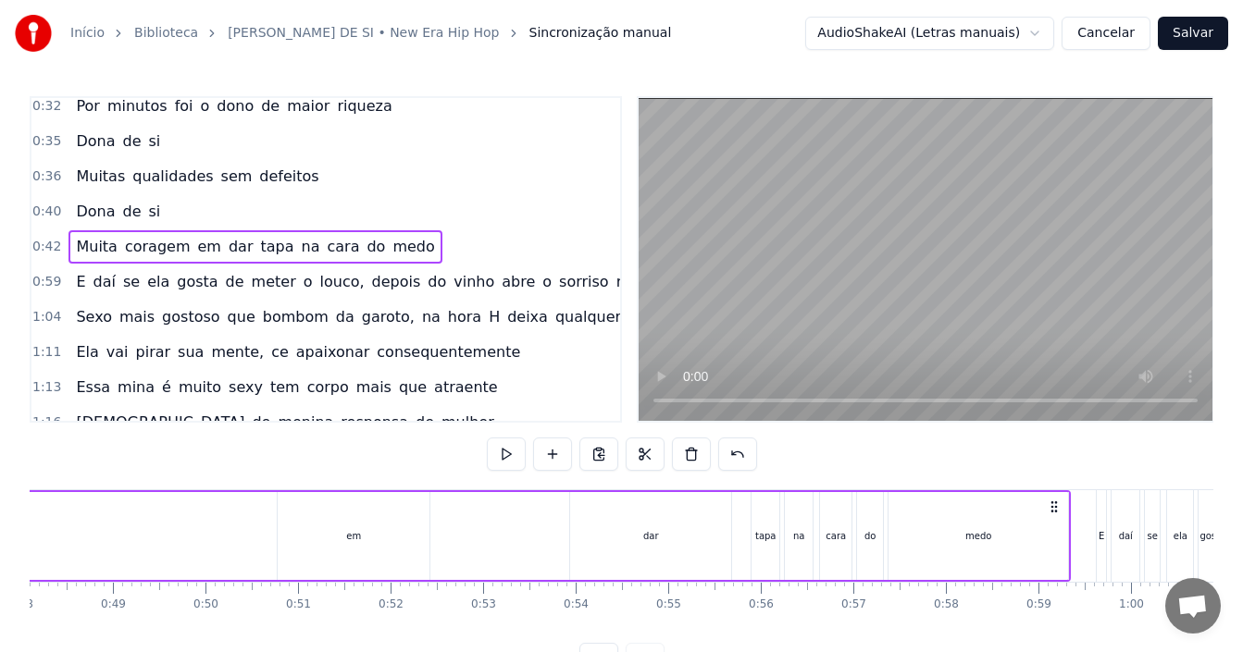
scroll to position [0, 4457]
drag, startPoint x: 1092, startPoint y: 508, endPoint x: 970, endPoint y: 500, distance: 122.4
click at [970, 500] on icon at bounding box center [970, 507] width 15 height 15
click at [851, 527] on div "medo" at bounding box center [894, 536] width 180 height 88
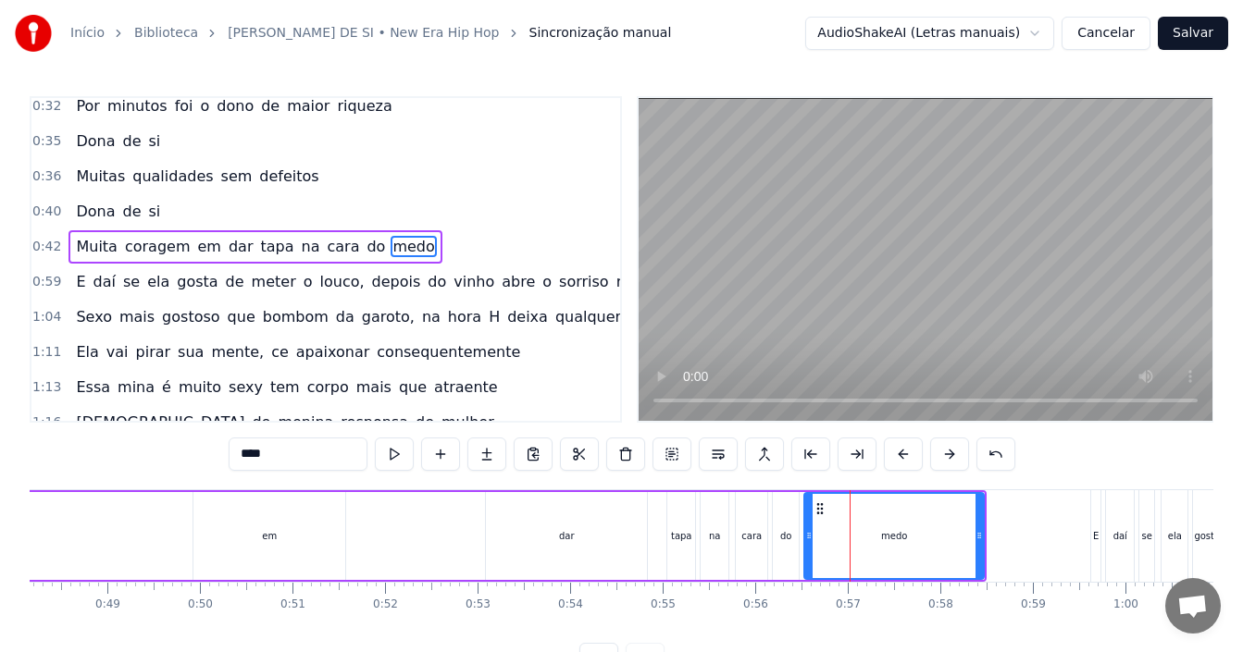
scroll to position [180, 0]
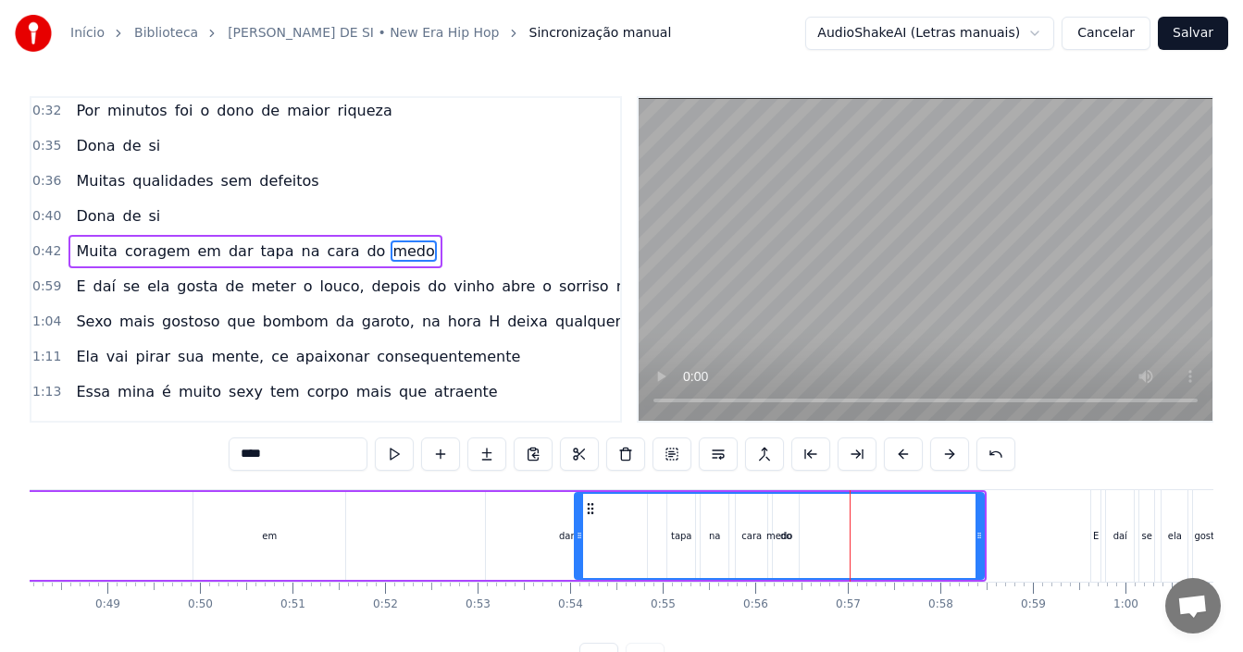
drag, startPoint x: 807, startPoint y: 534, endPoint x: 578, endPoint y: 531, distance: 229.5
click at [578, 531] on icon at bounding box center [579, 535] width 7 height 15
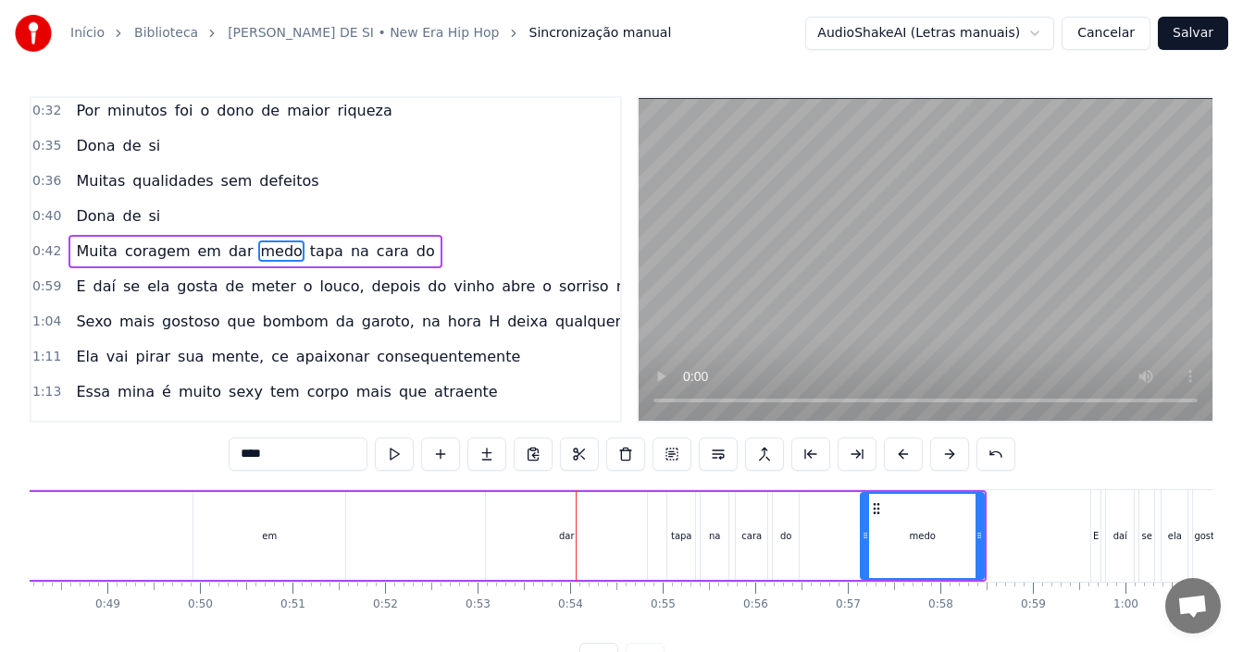
drag, startPoint x: 578, startPoint y: 528, endPoint x: 864, endPoint y: 537, distance: 286.1
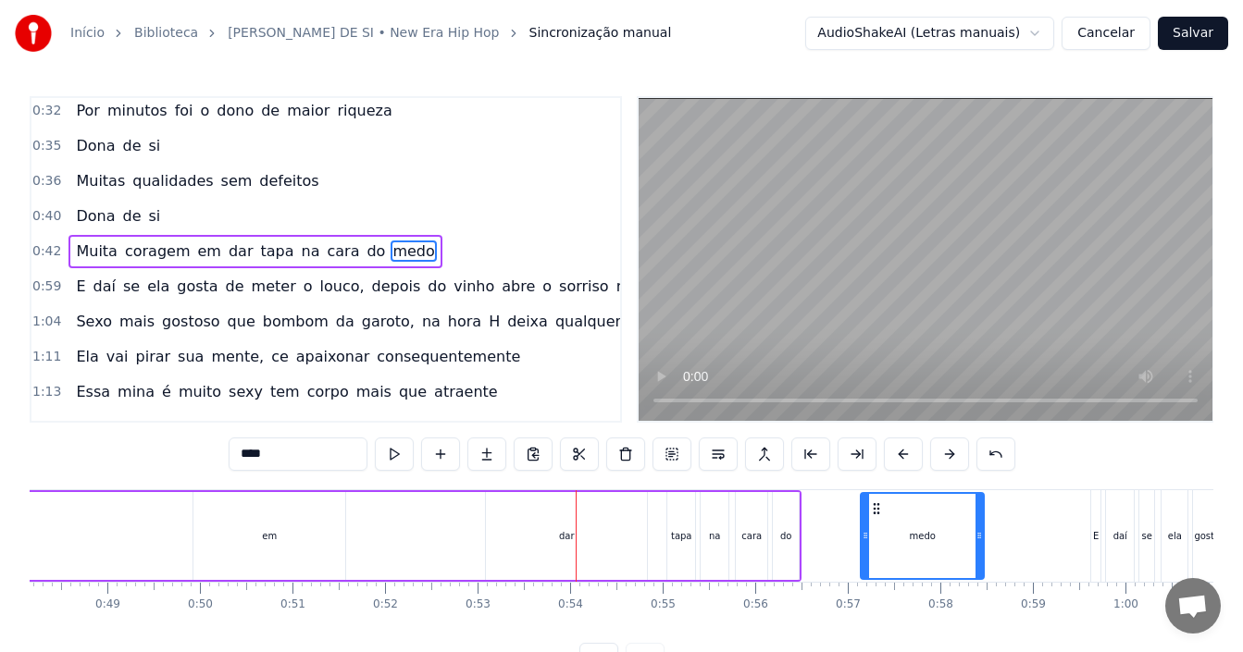
click at [554, 524] on div "dar" at bounding box center [566, 536] width 161 height 88
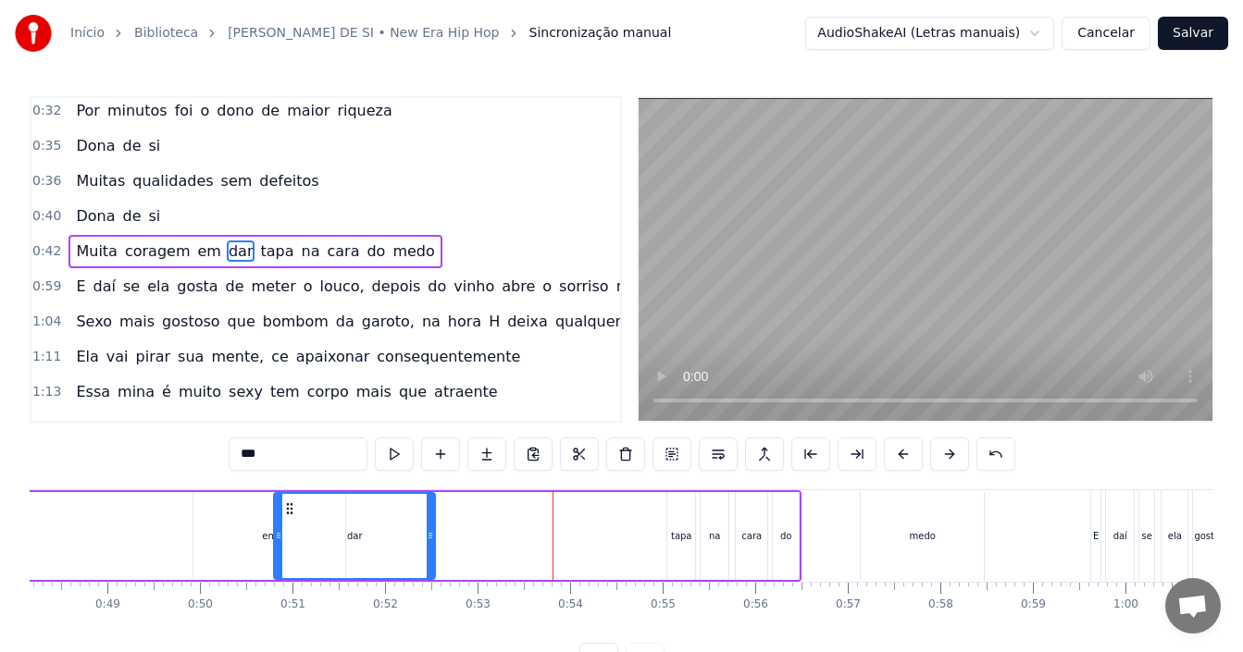
drag, startPoint x: 477, startPoint y: 507, endPoint x: 287, endPoint y: 514, distance: 189.8
click at [287, 514] on icon at bounding box center [289, 509] width 15 height 15
click at [681, 525] on div "tapa" at bounding box center [681, 536] width 28 height 88
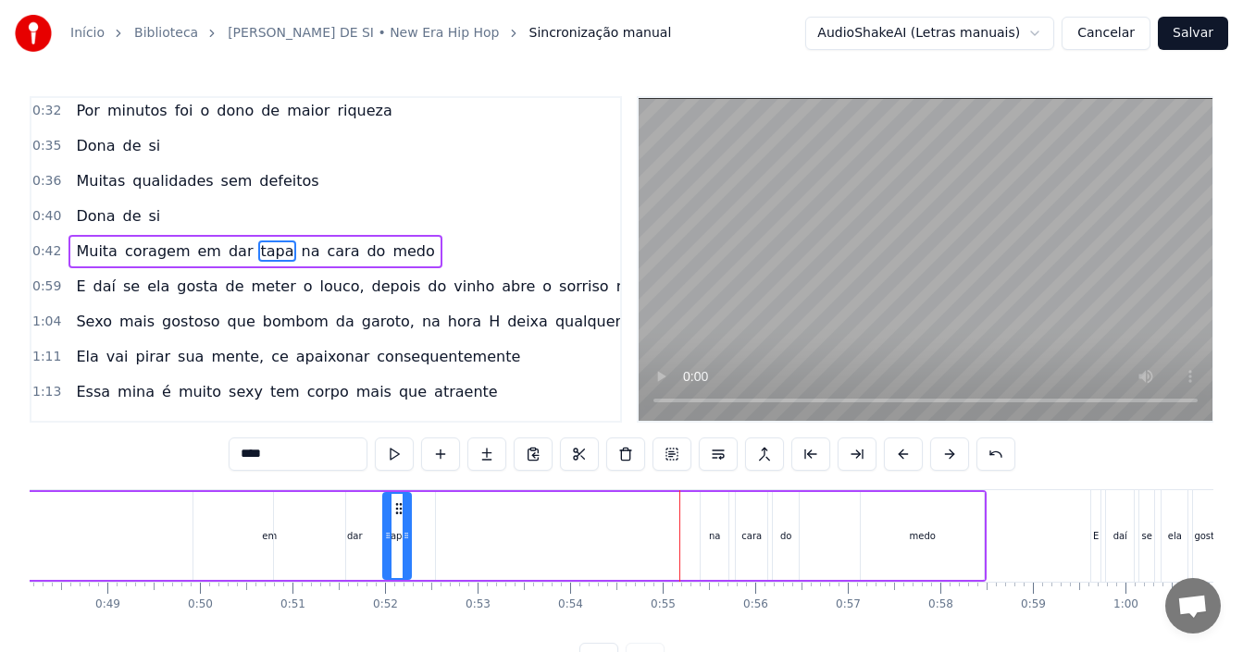
drag, startPoint x: 683, startPoint y: 509, endPoint x: 399, endPoint y: 514, distance: 284.2
click at [399, 514] on icon at bounding box center [398, 509] width 15 height 15
click at [328, 514] on div "dar" at bounding box center [354, 536] width 161 height 88
type input "***"
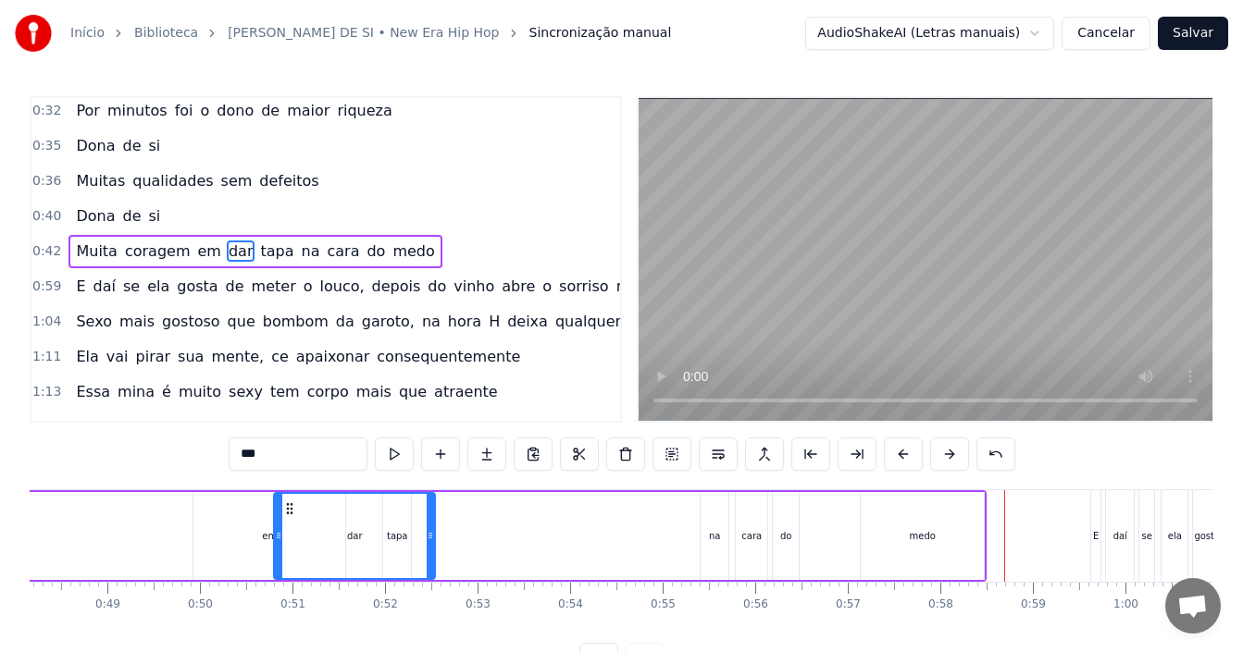
click at [299, 186] on div "0:36 Muitas qualidades sem defeitos" at bounding box center [325, 181] width 589 height 35
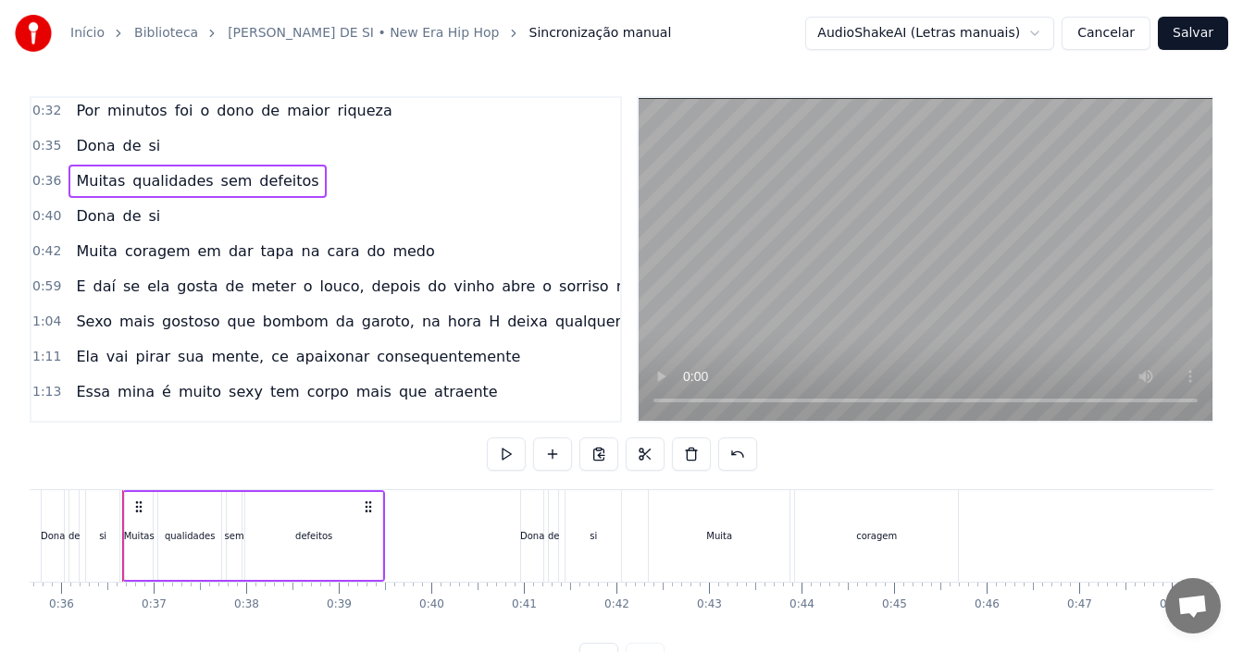
click at [296, 146] on div "0:35 [PERSON_NAME] de si" at bounding box center [325, 146] width 589 height 35
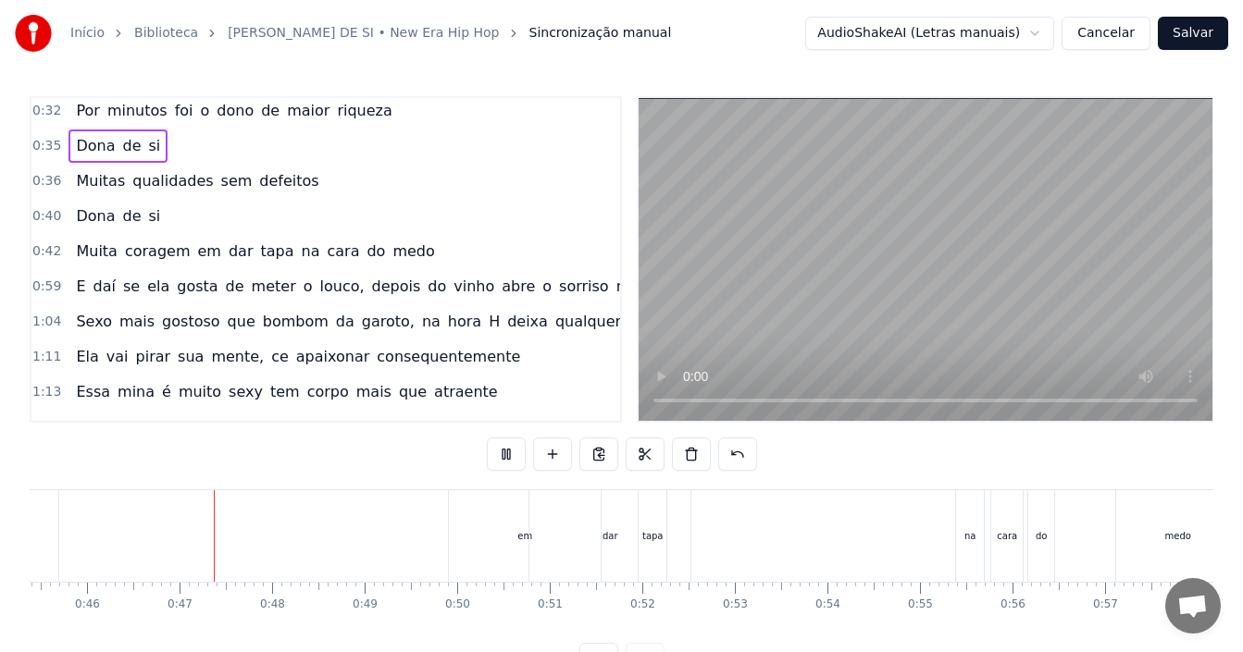
scroll to position [0, 4230]
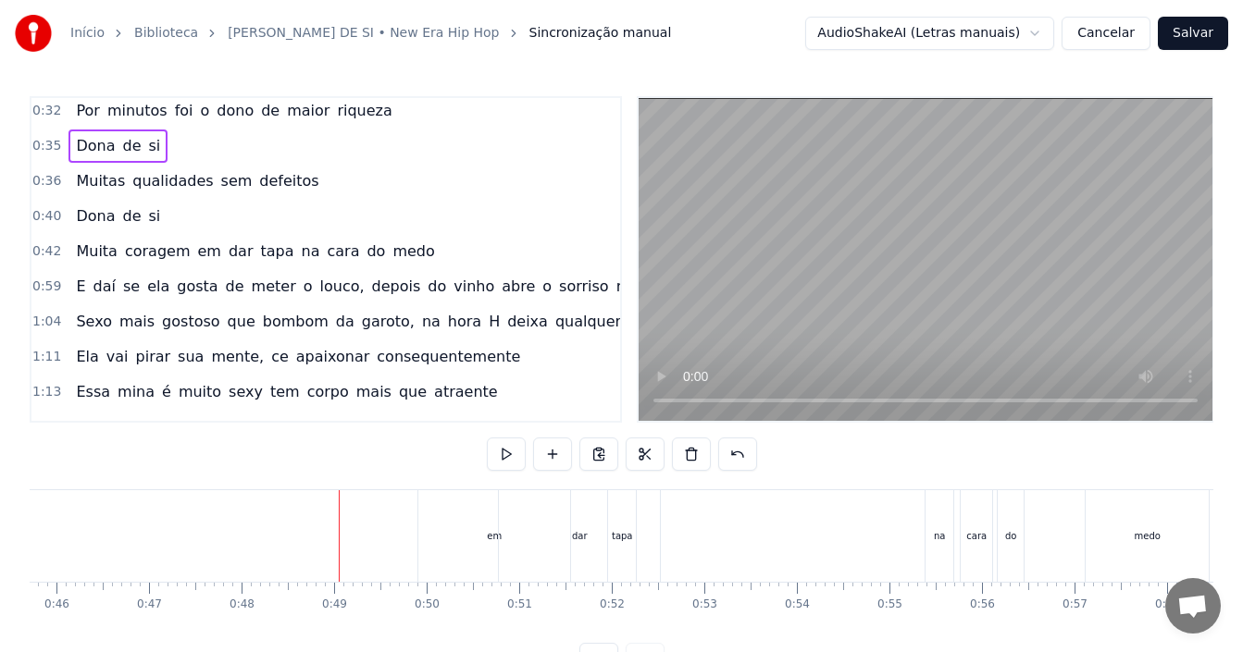
click at [1126, 35] on button "Cancelar" at bounding box center [1106, 33] width 89 height 33
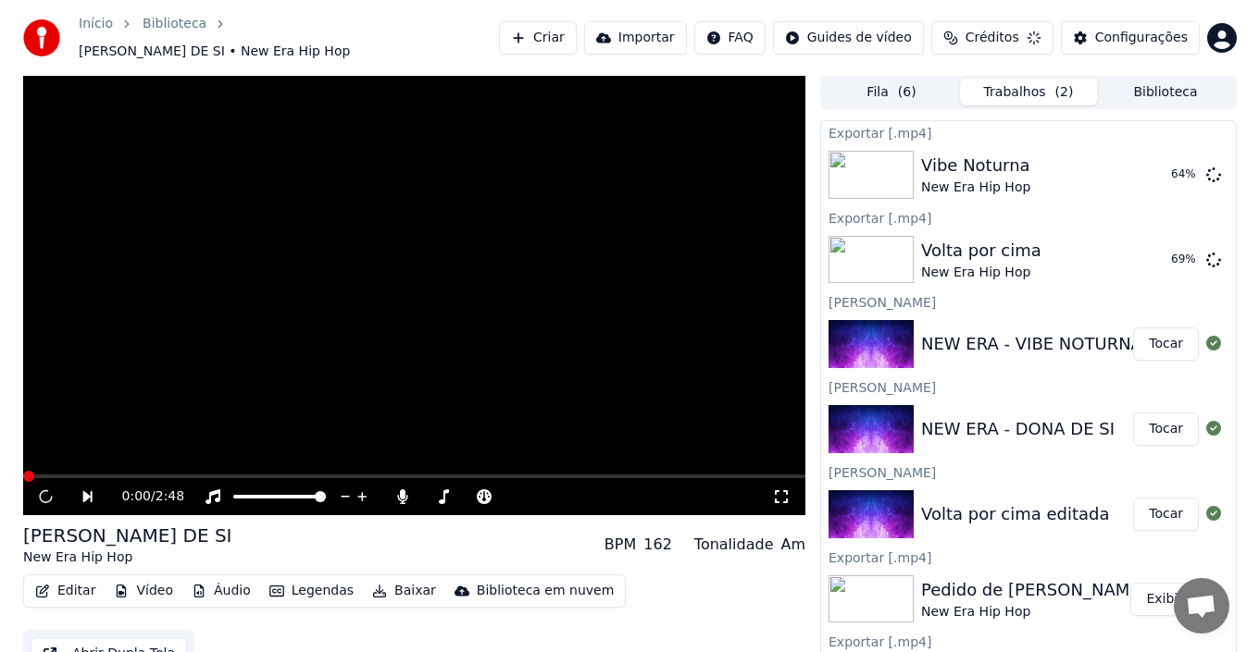
scroll to position [13, 0]
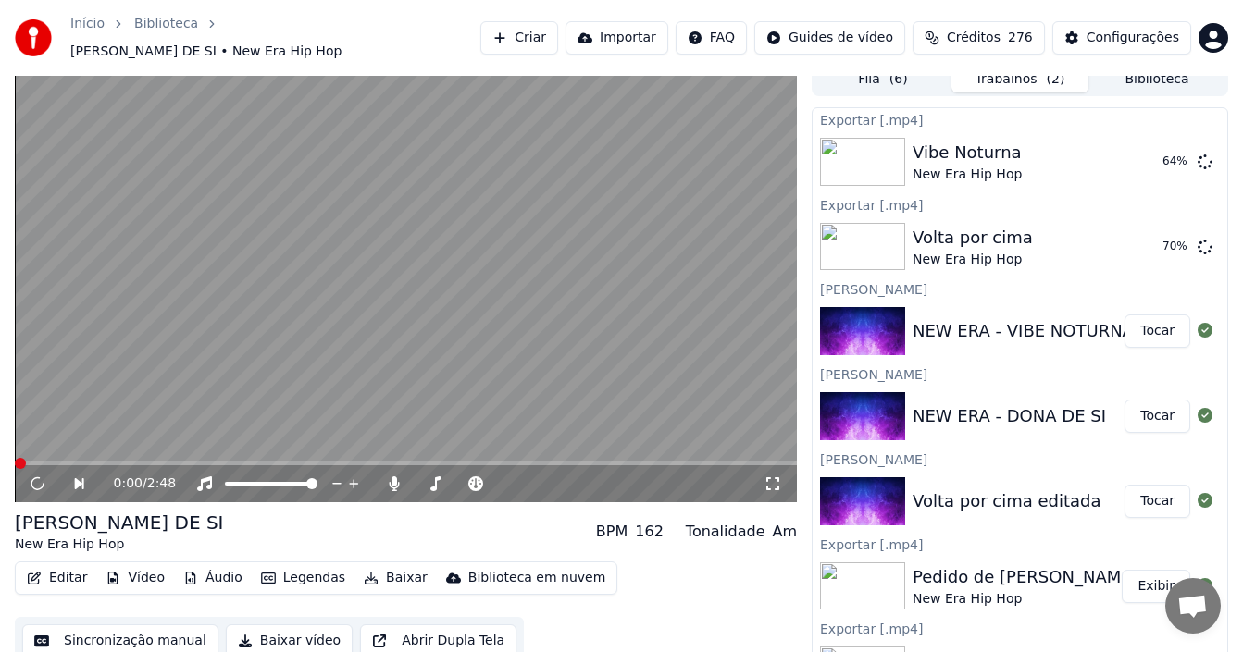
click at [60, 568] on button "Editar" at bounding box center [56, 578] width 75 height 26
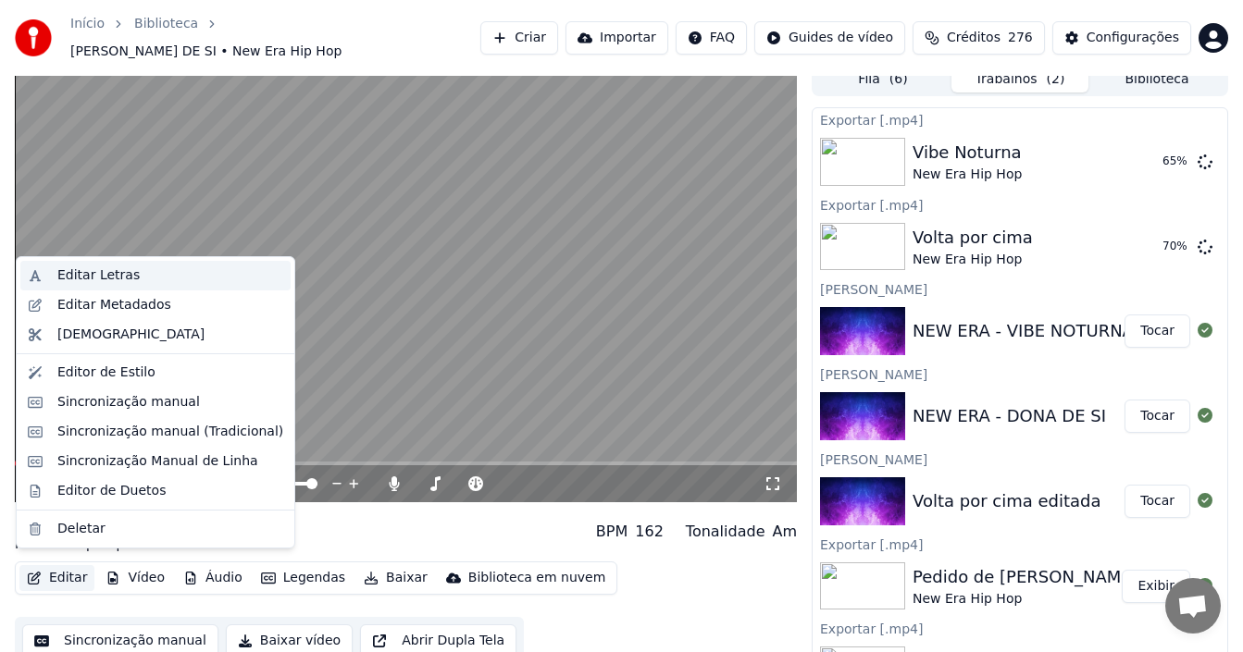
click at [110, 277] on div "Editar Letras" at bounding box center [98, 276] width 82 height 19
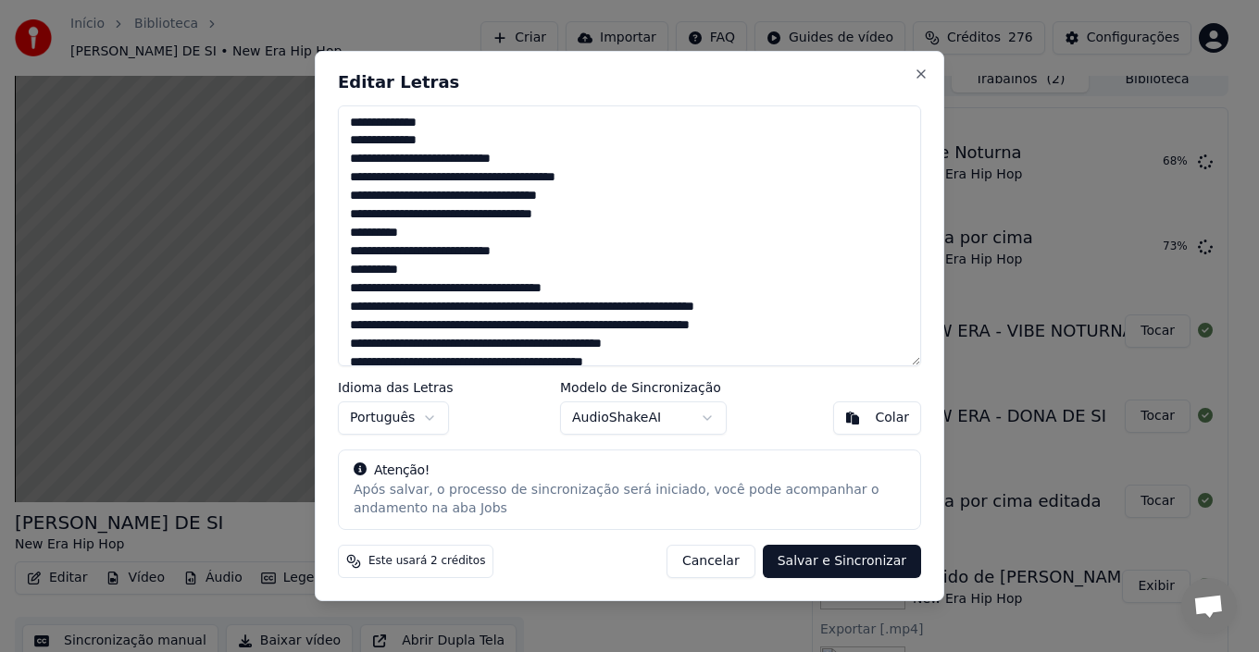
drag, startPoint x: 350, startPoint y: 236, endPoint x: 611, endPoint y: 284, distance: 265.4
click at [611, 284] on textarea at bounding box center [629, 236] width 583 height 261
click at [614, 286] on textarea at bounding box center [629, 236] width 583 height 261
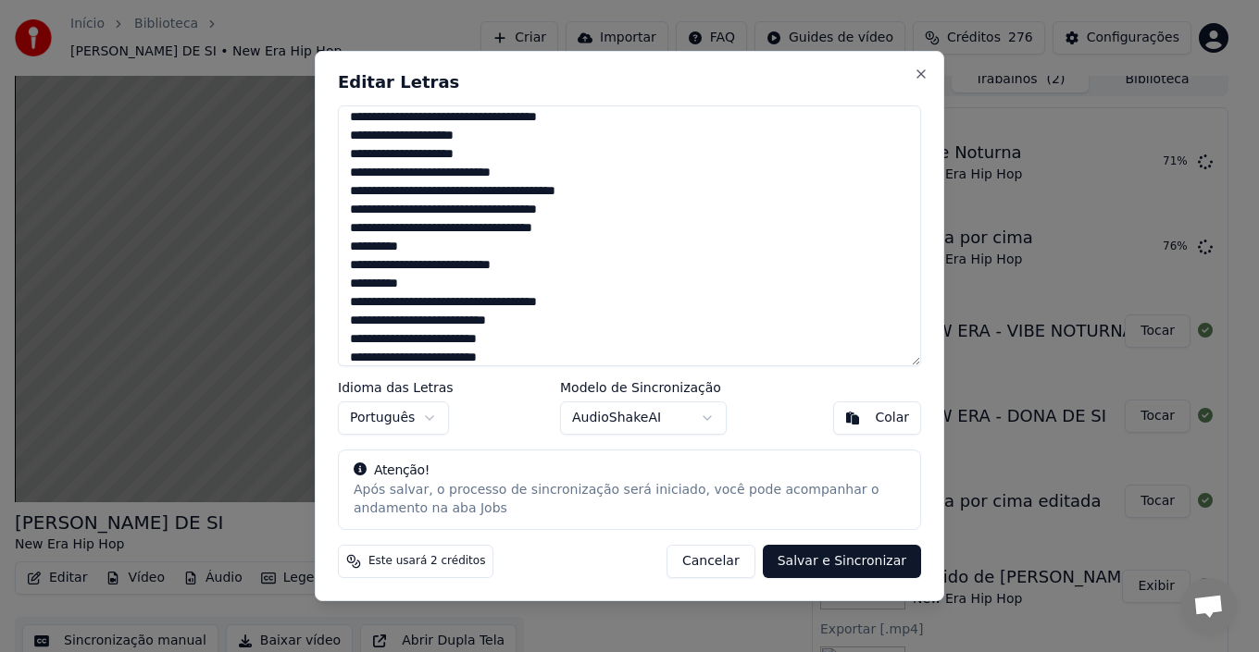
scroll to position [377, 0]
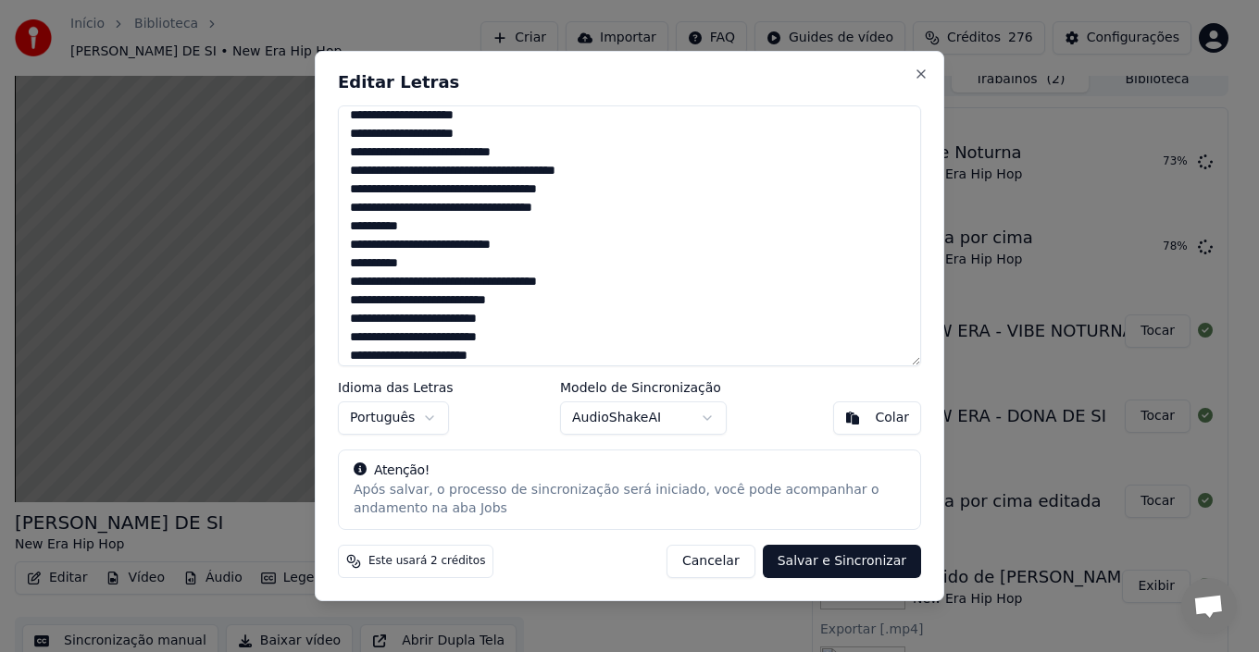
click at [613, 280] on textarea at bounding box center [629, 236] width 583 height 261
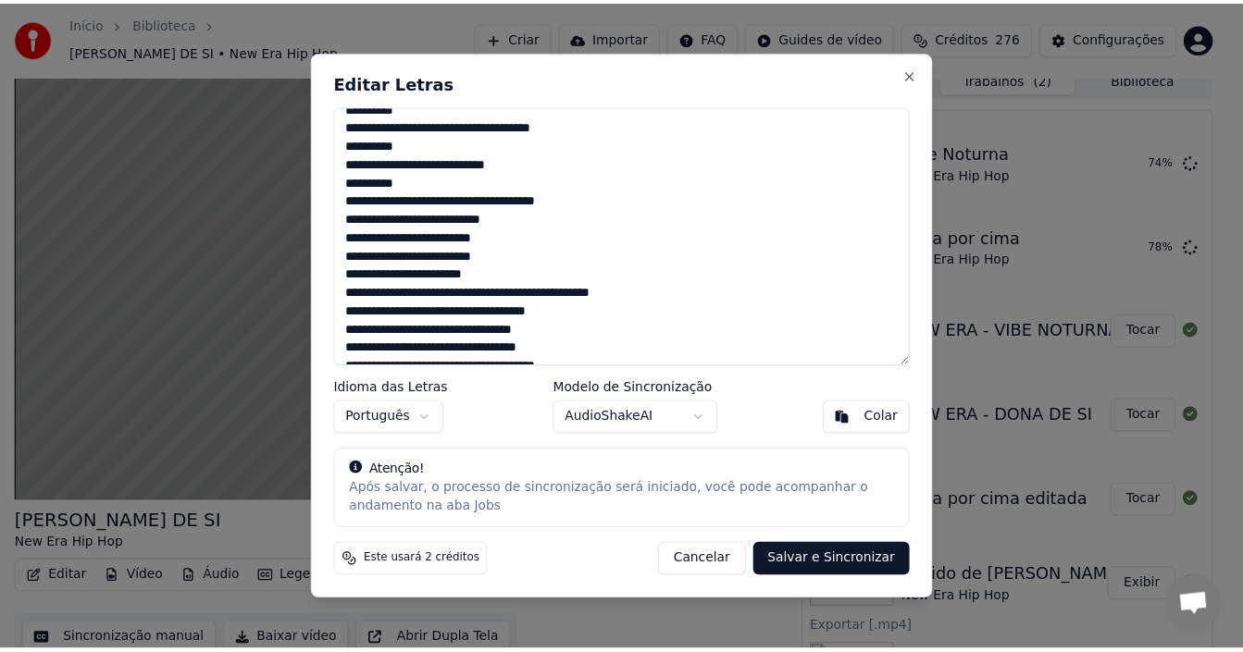
scroll to position [588, 0]
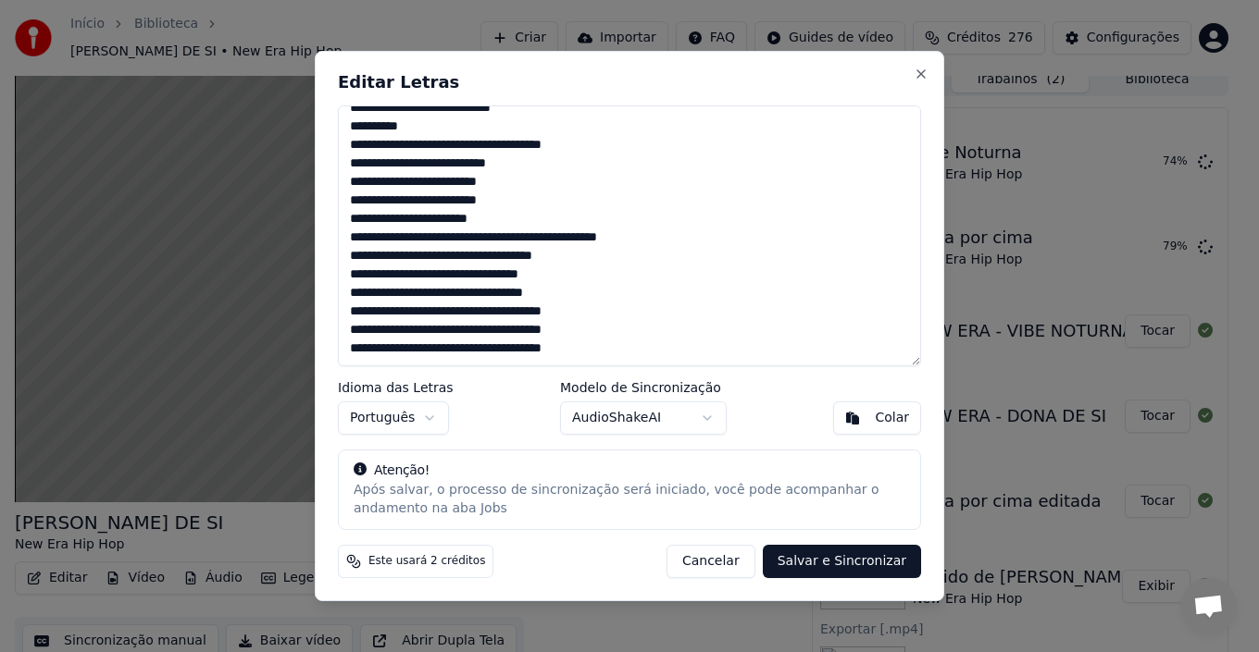
type textarea "**********"
click at [803, 563] on button "Salvar e Sincronizar" at bounding box center [842, 561] width 158 height 33
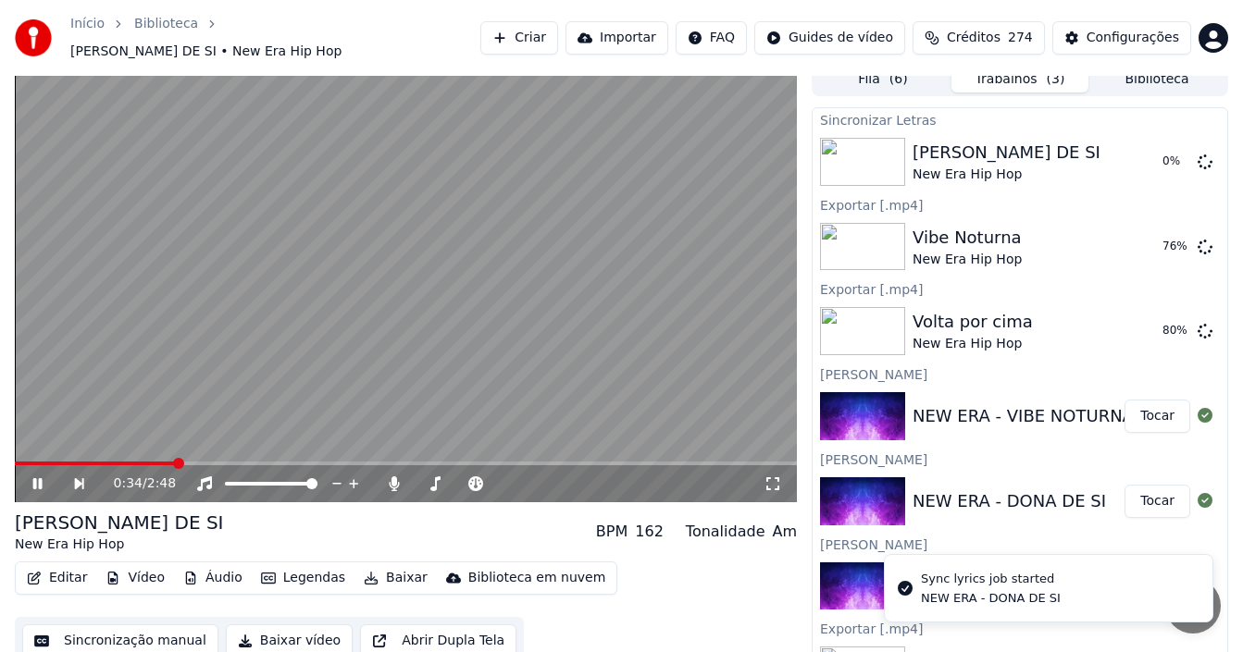
click at [40, 478] on icon at bounding box center [37, 483] width 9 height 11
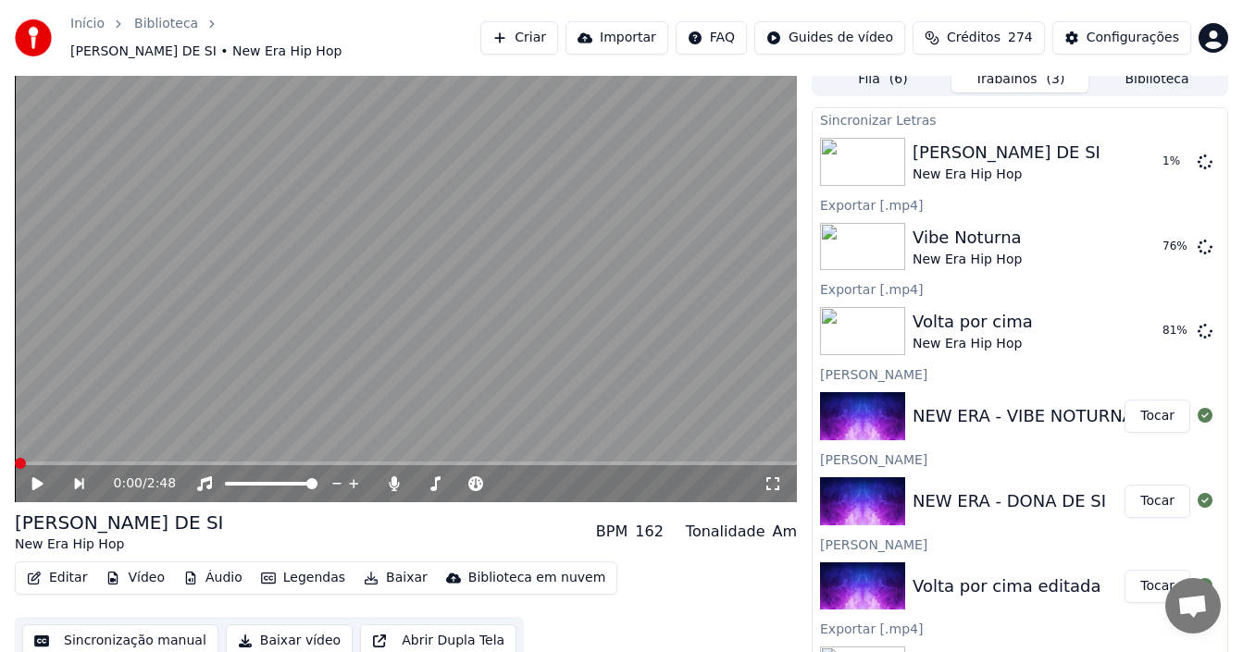
click at [15, 469] on span at bounding box center [20, 463] width 11 height 11
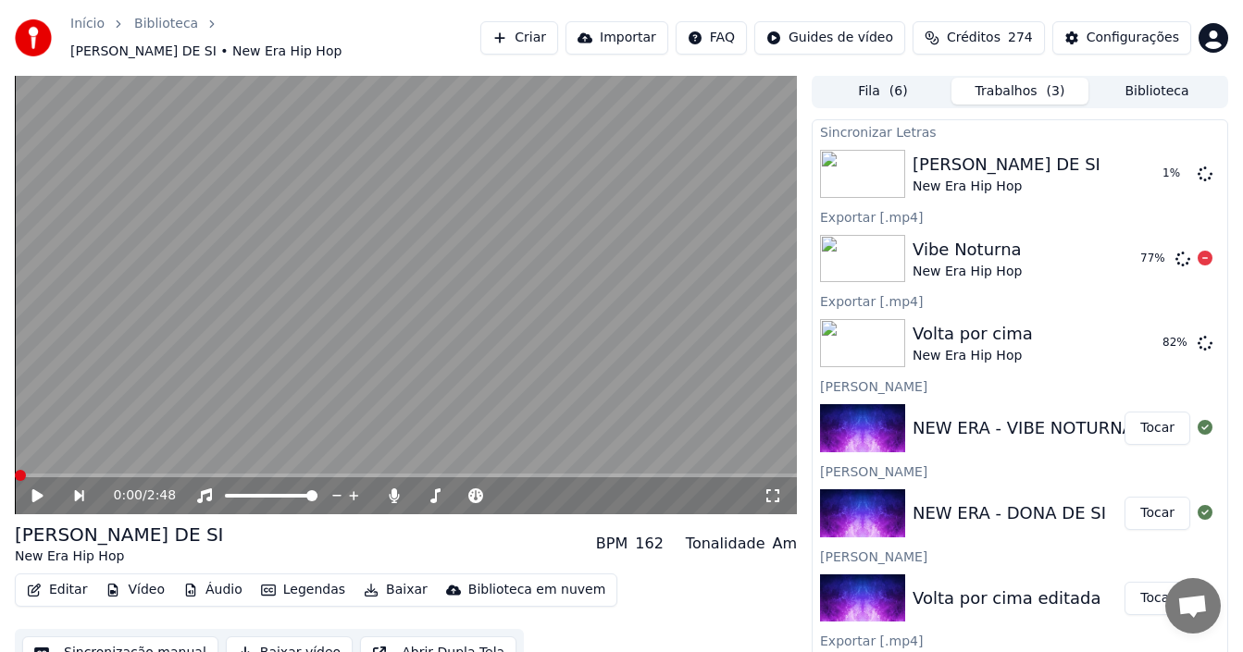
scroll to position [0, 0]
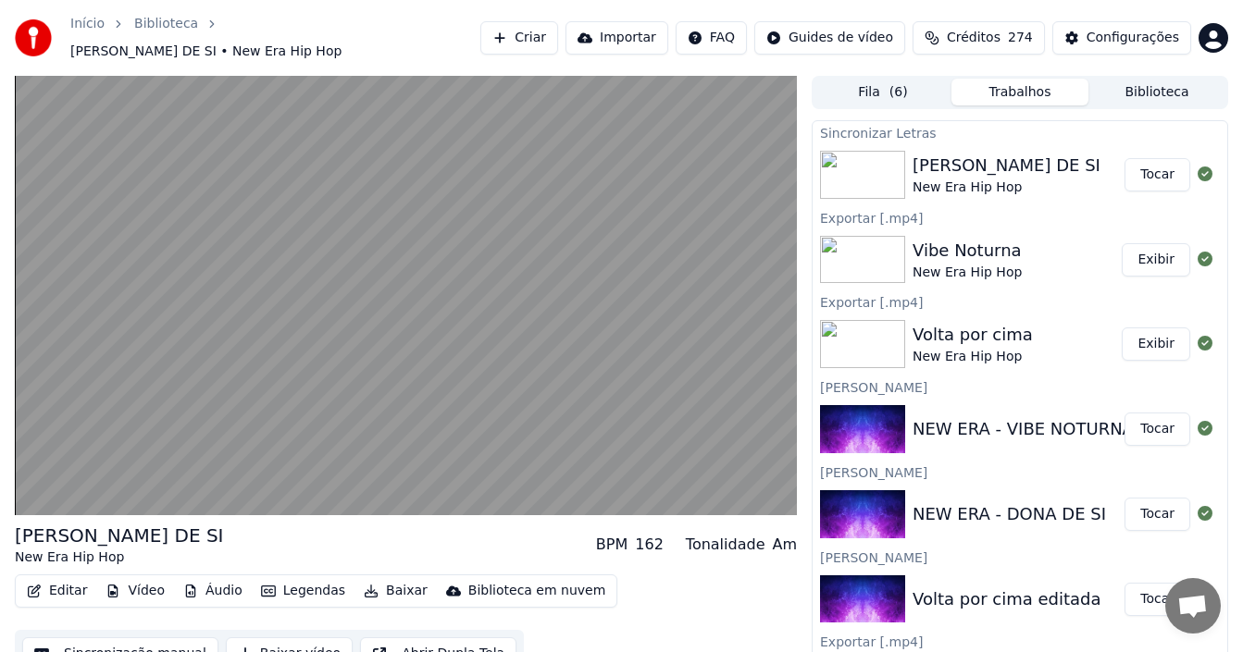
click at [113, 640] on button "Sincronização manual" at bounding box center [120, 654] width 196 height 33
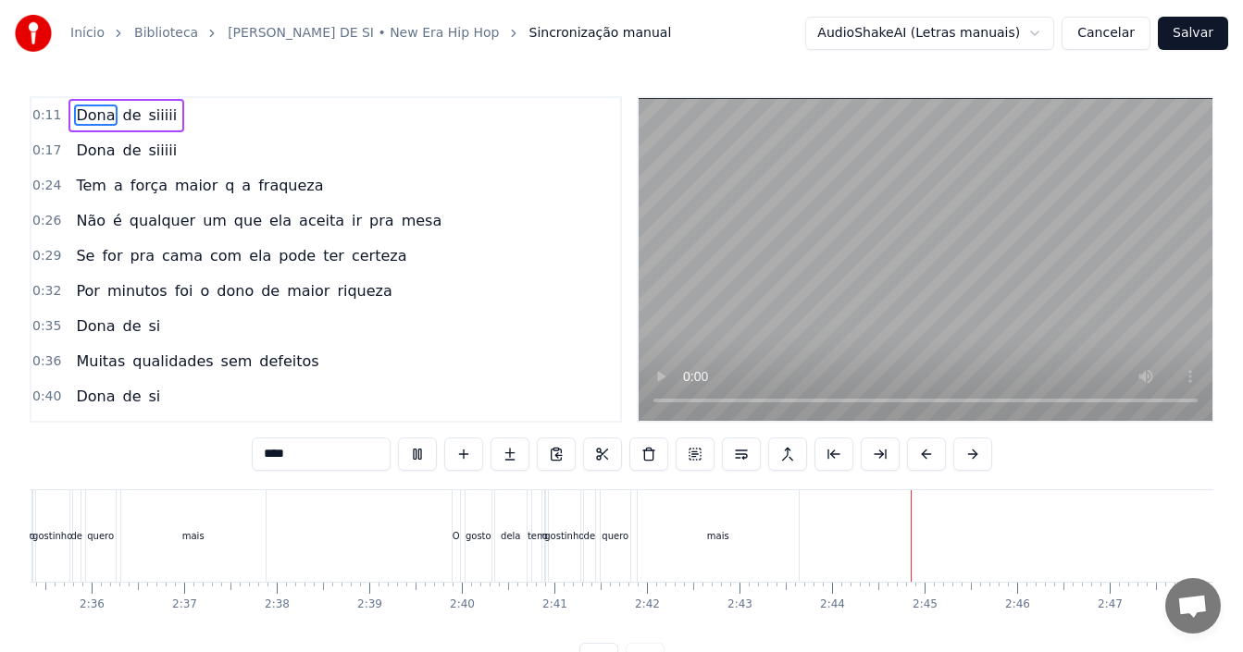
scroll to position [0, 14378]
click at [1190, 34] on button "Salvar" at bounding box center [1193, 33] width 70 height 33
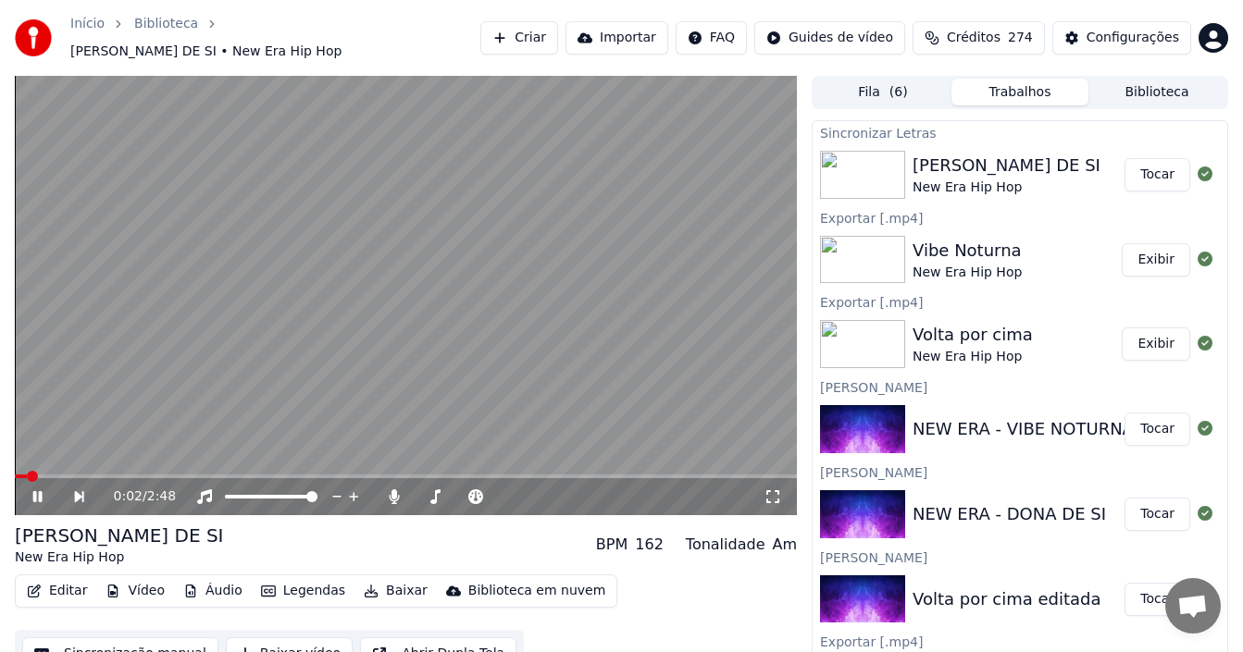
click at [270, 646] on button "Baixar vídeo" at bounding box center [289, 654] width 127 height 33
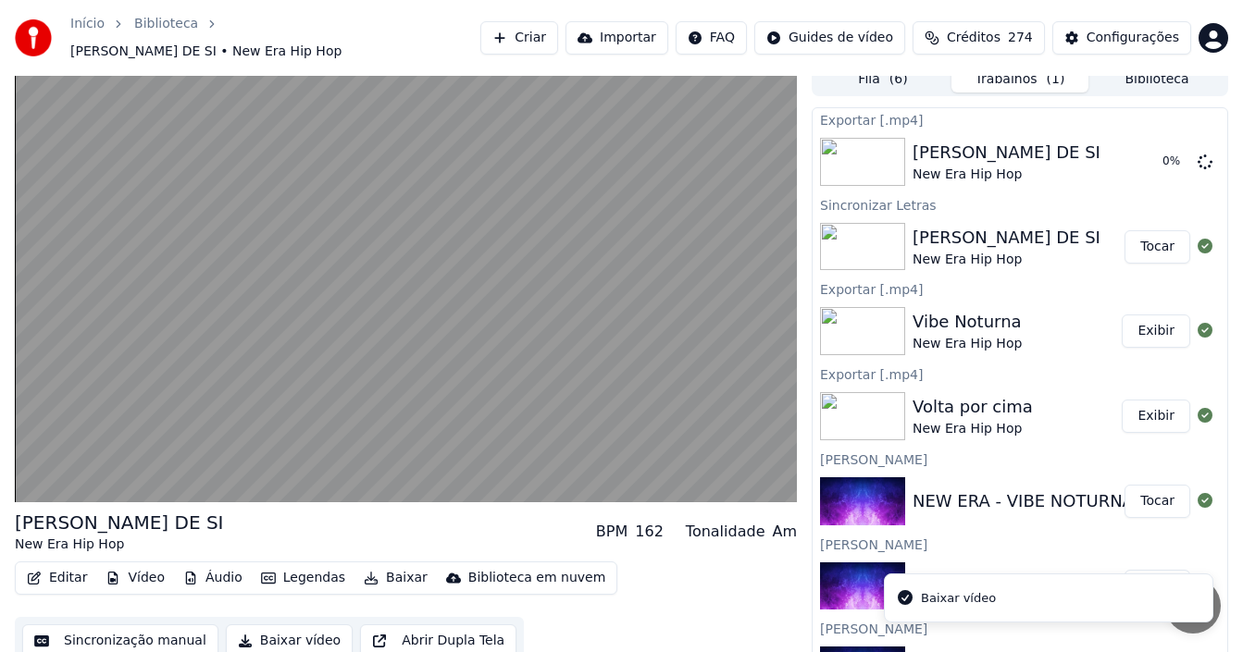
scroll to position [17, 0]
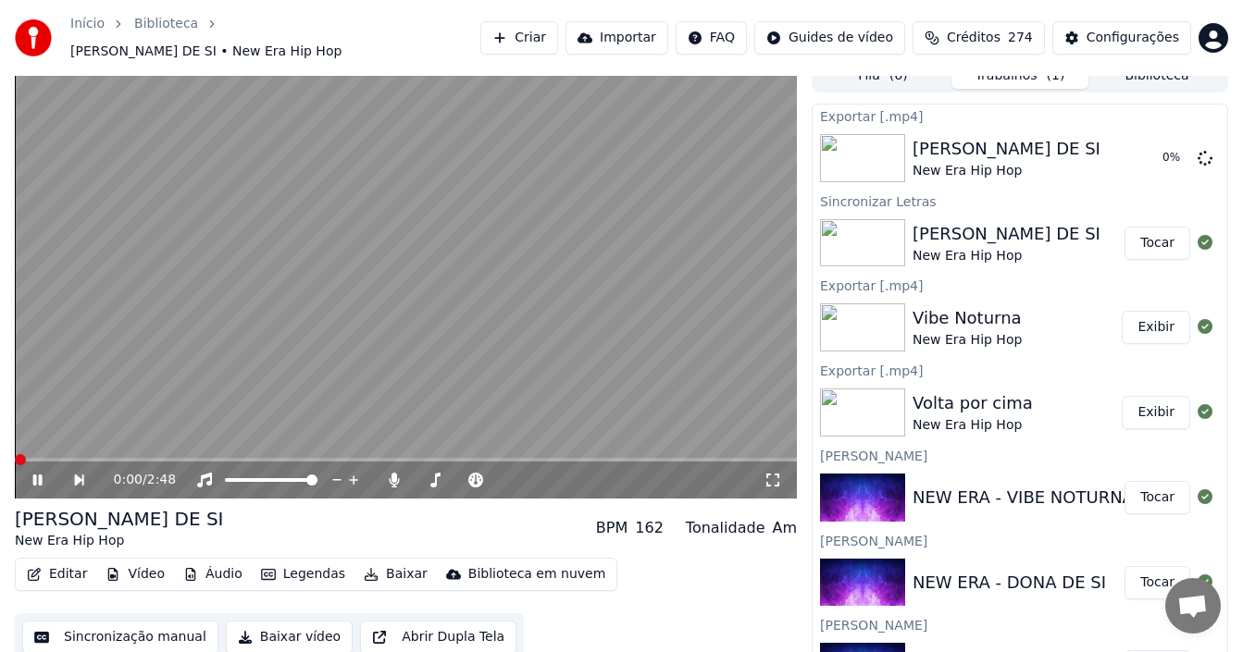
click at [15, 454] on span at bounding box center [20, 459] width 11 height 11
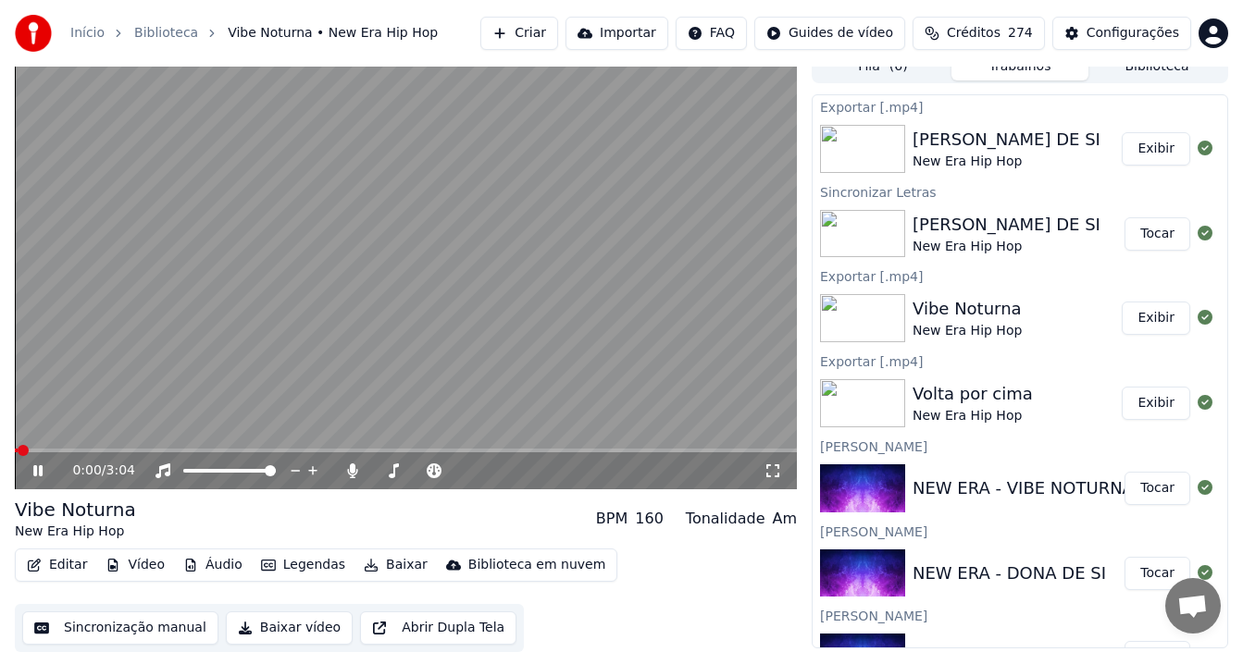
click at [42, 475] on icon at bounding box center [37, 471] width 9 height 11
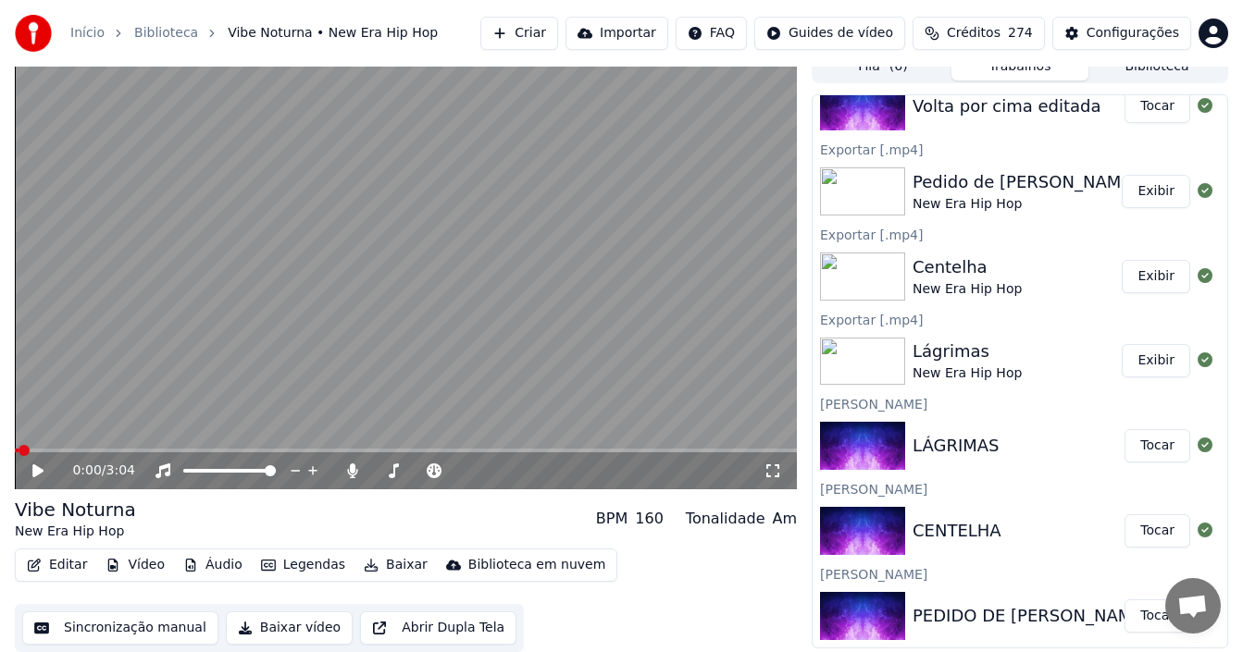
scroll to position [0, 0]
